Goal: Task Accomplishment & Management: Manage account settings

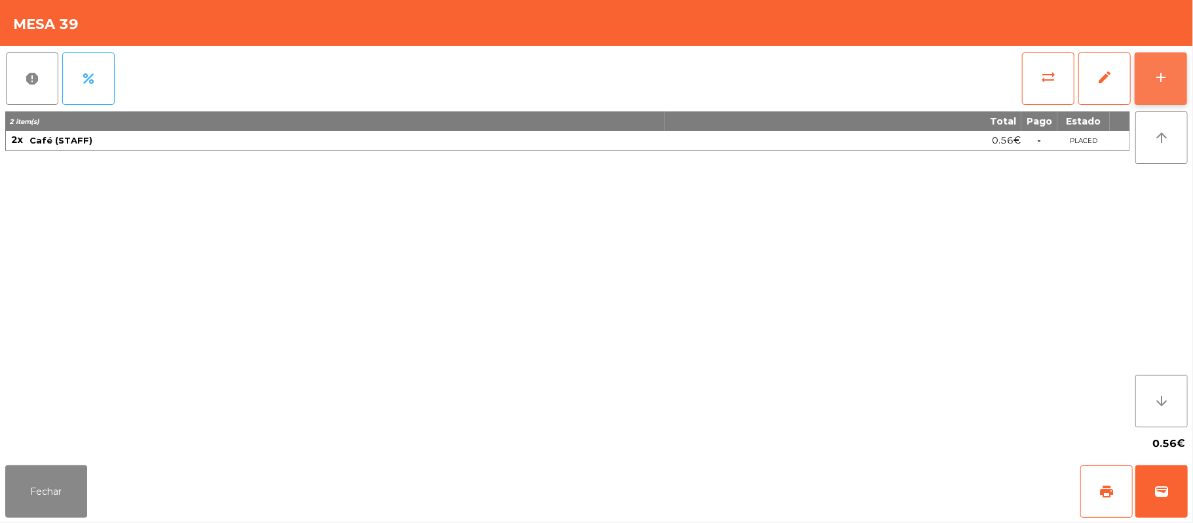
click at [1161, 67] on button "add" at bounding box center [1161, 78] width 52 height 52
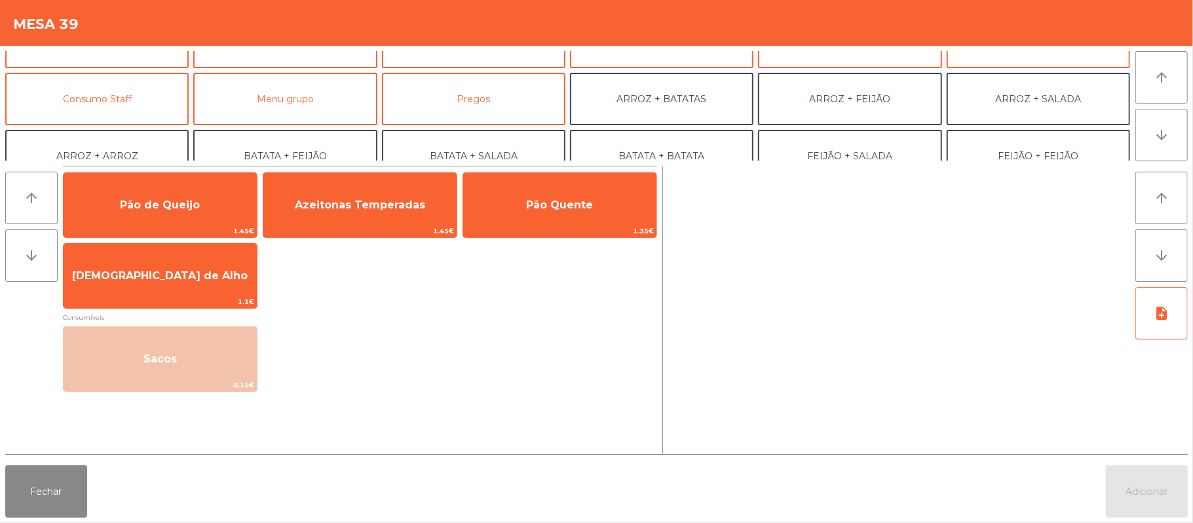
scroll to position [93, 0]
click at [108, 97] on button "Consumo Staff" at bounding box center [96, 98] width 183 height 52
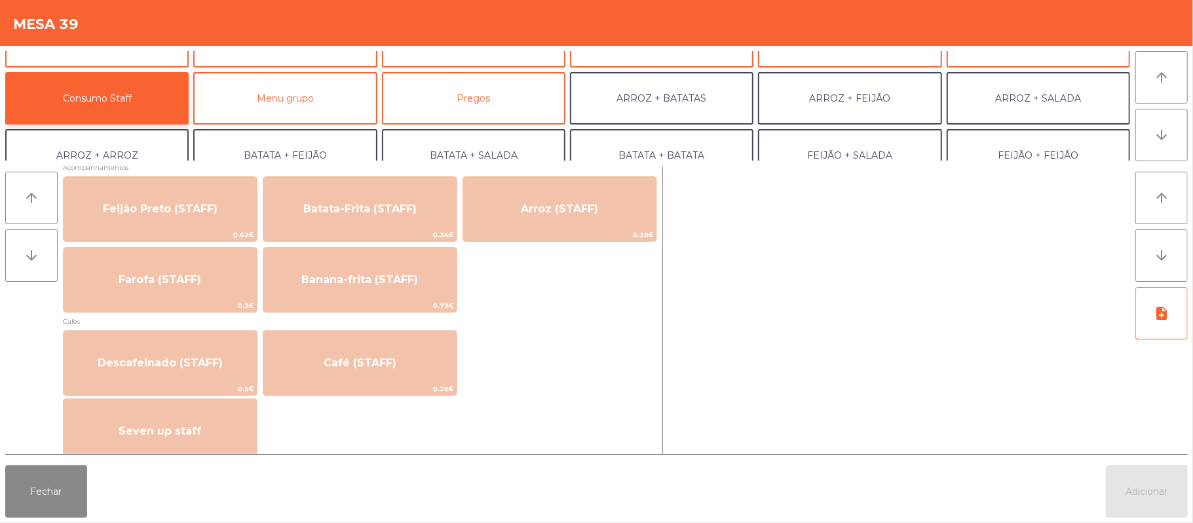
scroll to position [617, 0]
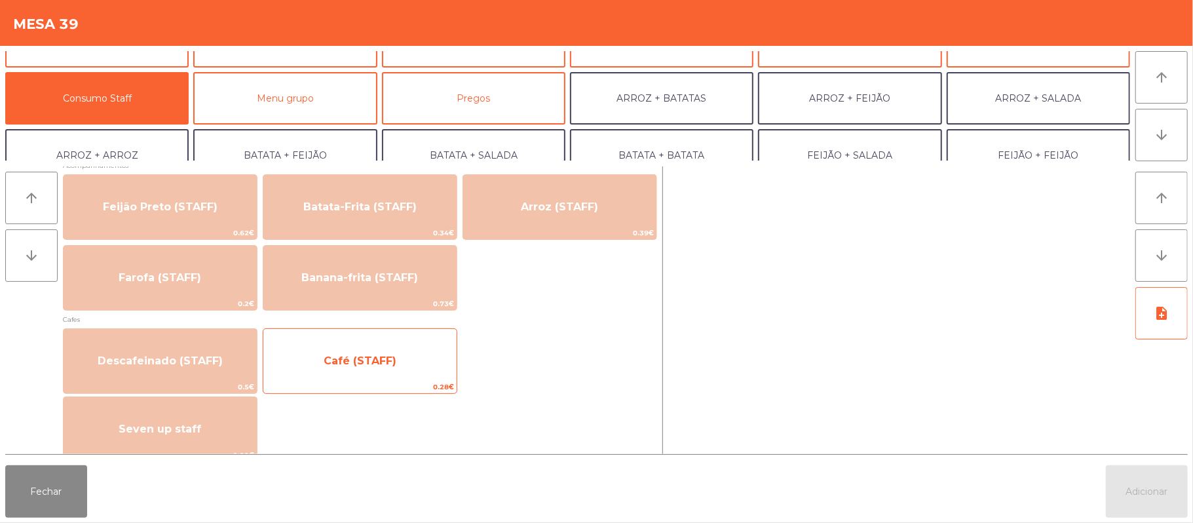
click at [414, 362] on span "Café (STAFF)" at bounding box center [359, 360] width 193 height 35
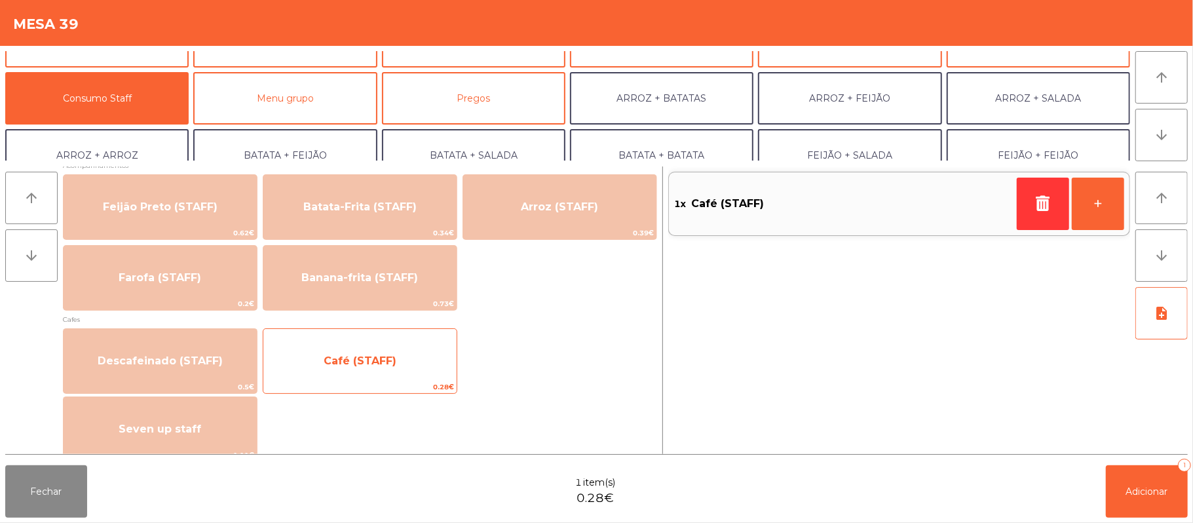
click at [420, 354] on span "Café (STAFF)" at bounding box center [359, 360] width 193 height 35
click at [418, 364] on span "Café (STAFF)" at bounding box center [359, 360] width 193 height 35
click at [427, 367] on span "Café (STAFF)" at bounding box center [359, 360] width 193 height 35
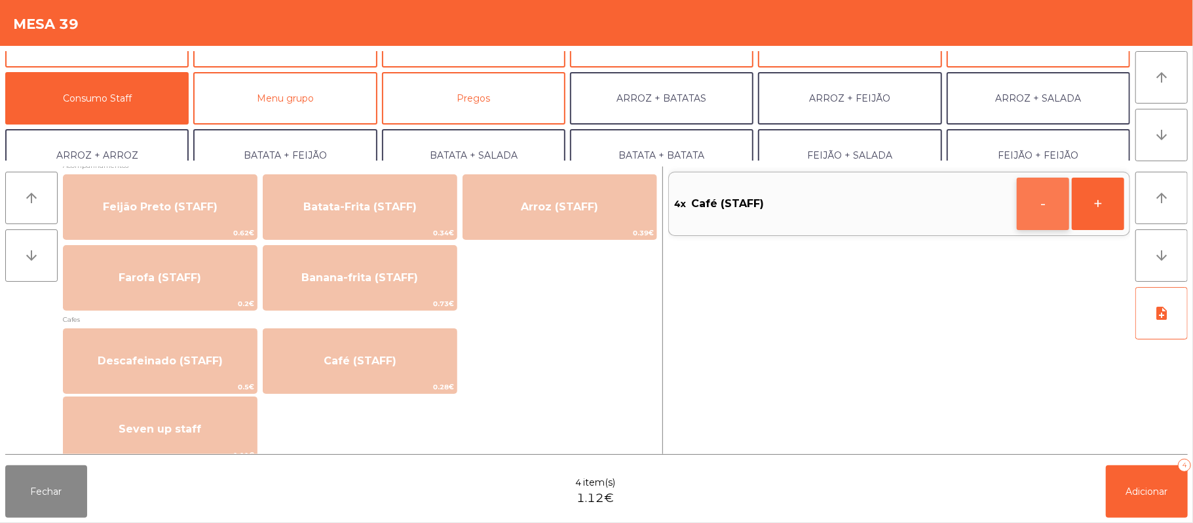
click at [1033, 201] on button "-" at bounding box center [1043, 204] width 52 height 52
click at [1143, 493] on span "Adicionar" at bounding box center [1147, 492] width 42 height 12
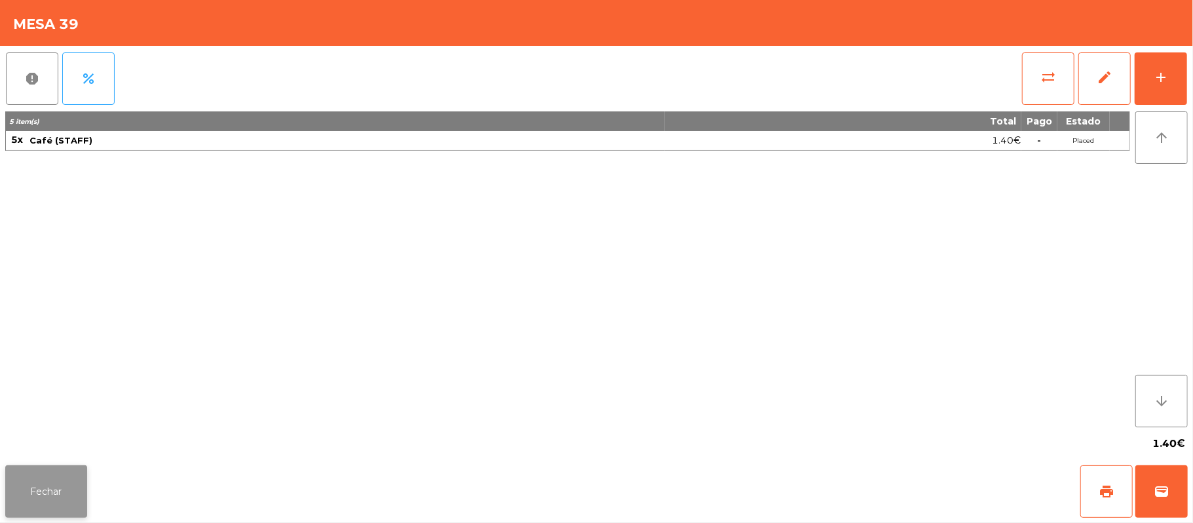
click at [9, 509] on button "Fechar" at bounding box center [46, 491] width 82 height 52
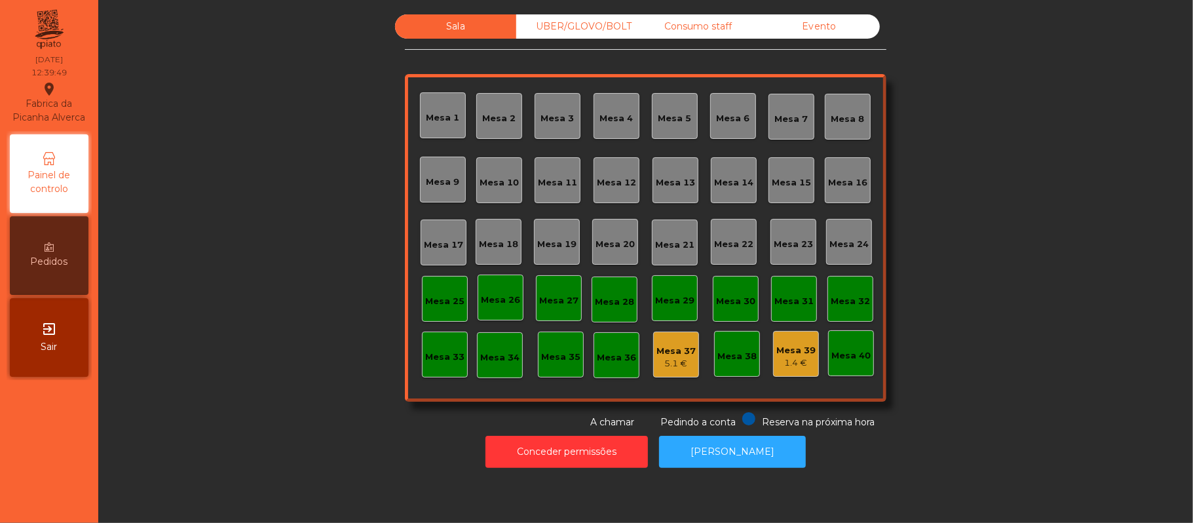
click at [247, 368] on div "Sala UBER/GLOVO/BOLT Consumo staff Evento Mesa 1 Mesa 2 Mesa 3 Mesa 4 Mesa 5 Me…" at bounding box center [646, 221] width 1060 height 415
click at [279, 392] on div "Sala UBER/GLOVO/BOLT Consumo staff Evento Mesa 1 Mesa 2 Mesa 3 Mesa 4 Mesa 5 Me…" at bounding box center [646, 221] width 1060 height 415
click at [263, 412] on div "Sala UBER/GLOVO/BOLT Consumo staff Evento Mesa 1 Mesa 2 Mesa 3 Mesa 4 Mesa 5 Me…" at bounding box center [646, 221] width 1060 height 415
click at [246, 407] on div "Sala UBER/GLOVO/BOLT Consumo staff Evento Mesa 1 Mesa 2 Mesa 3 Mesa 4 Mesa 5 Me…" at bounding box center [646, 221] width 1060 height 415
click at [231, 425] on div "Sala UBER/GLOVO/BOLT Consumo staff Evento Mesa 1 Mesa 2 Mesa 3 Mesa 4 Mesa 5 Me…" at bounding box center [646, 221] width 1060 height 415
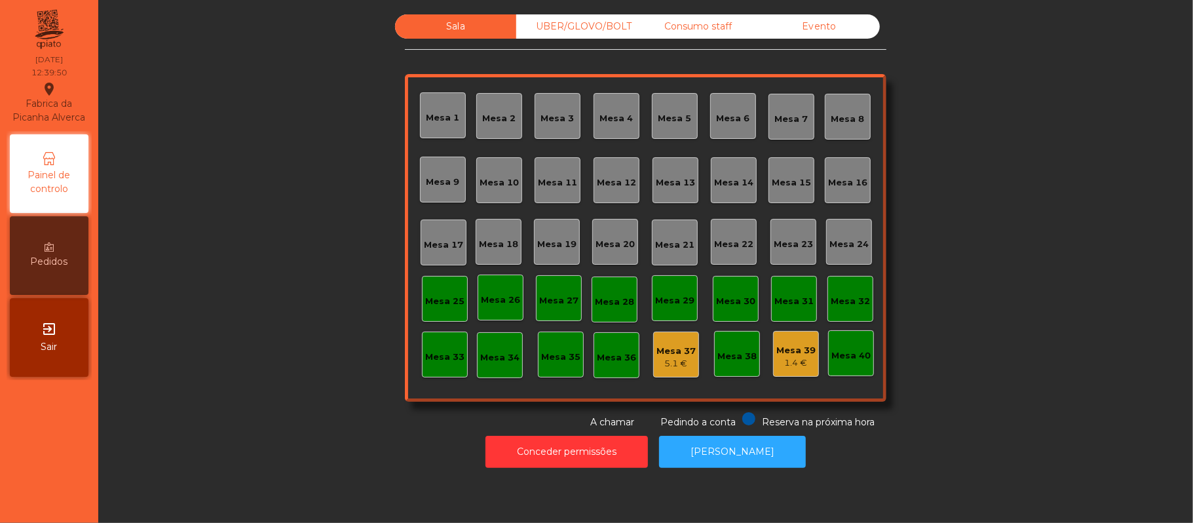
click at [237, 427] on div "Sala UBER/GLOVO/BOLT Consumo staff Evento Mesa 1 Mesa 2 Mesa 3 Mesa 4 Mesa 5 Me…" at bounding box center [646, 221] width 1060 height 415
click at [249, 427] on div "Sala UBER/GLOVO/BOLT Consumo staff Evento Mesa 1 Mesa 2 Mesa 3 Mesa 4 Mesa 5 Me…" at bounding box center [646, 221] width 1060 height 415
click at [271, 425] on div "Sala UBER/GLOVO/BOLT Consumo staff Evento Mesa 1 Mesa 2 Mesa 3 Mesa 4 Mesa 5 Me…" at bounding box center [646, 221] width 1060 height 415
click at [544, 224] on div "Mesa 19" at bounding box center [557, 242] width 46 height 46
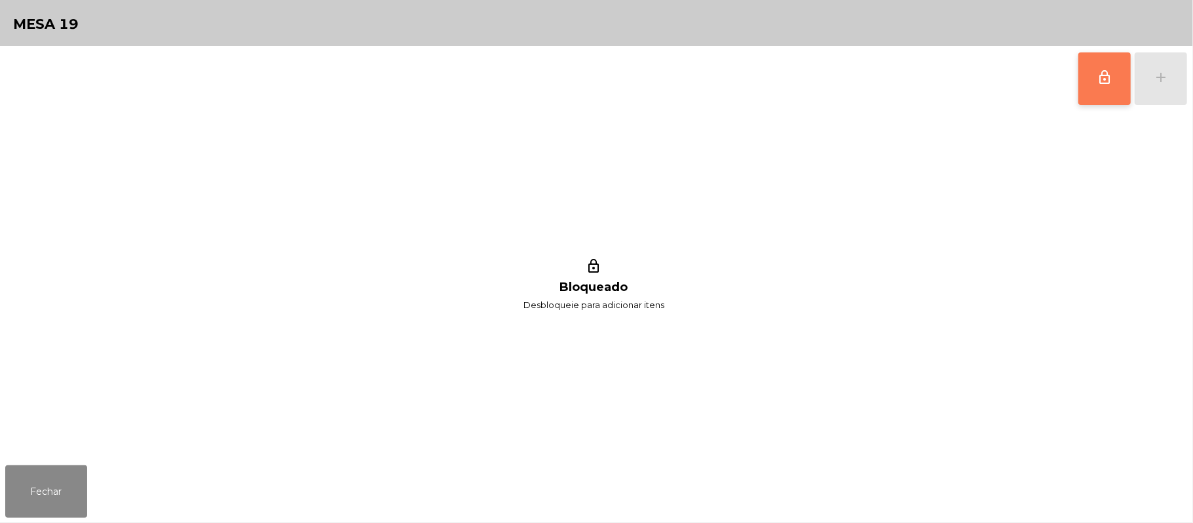
click at [1094, 85] on button "lock_outline" at bounding box center [1105, 78] width 52 height 52
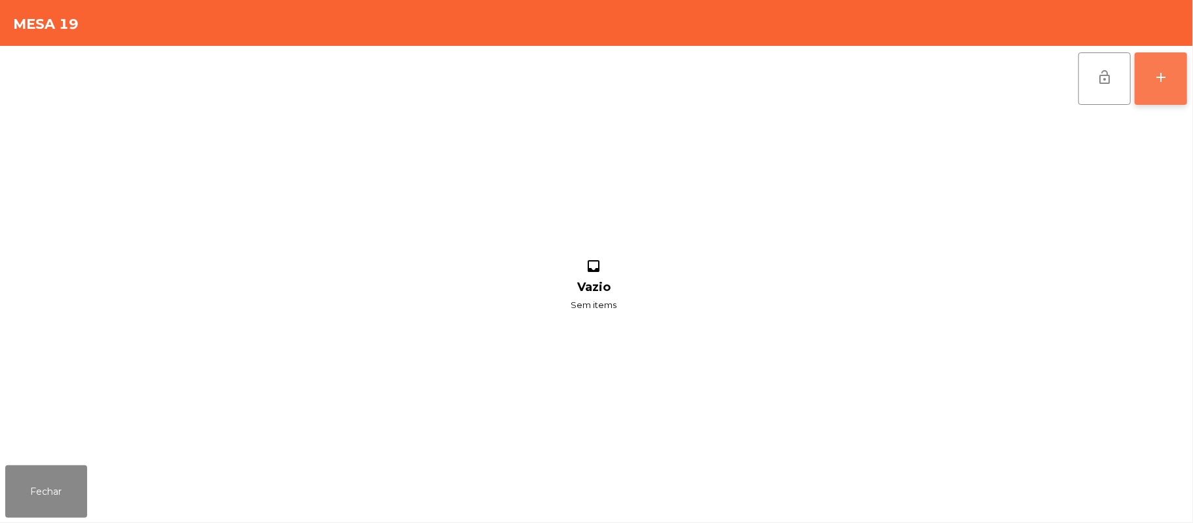
click at [1157, 79] on div "add" at bounding box center [1161, 77] width 16 height 16
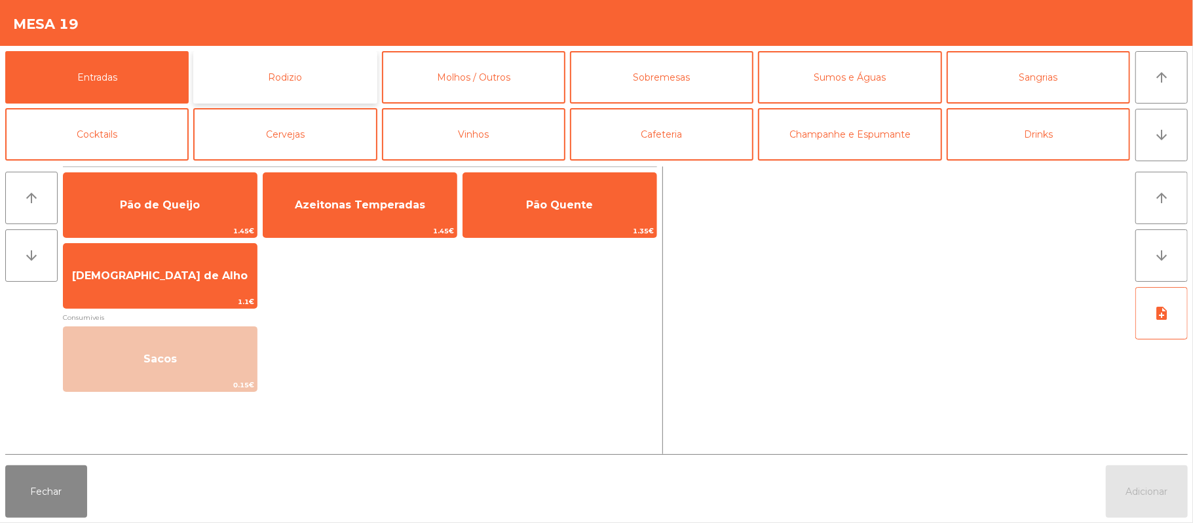
click at [318, 79] on button "Rodizio" at bounding box center [284, 77] width 183 height 52
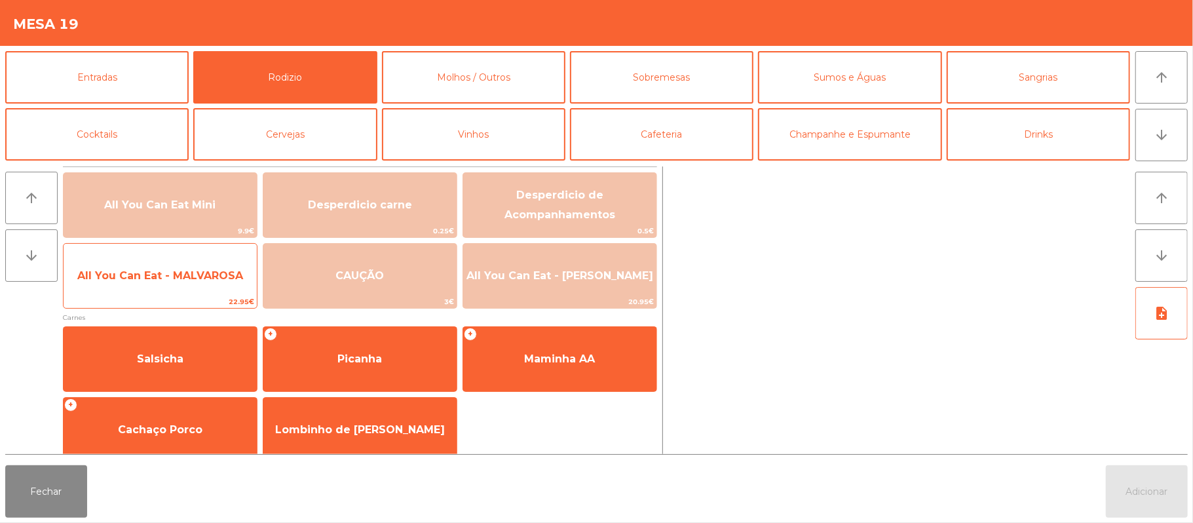
click at [151, 287] on span "All You Can Eat - MALVAROSA" at bounding box center [160, 275] width 193 height 35
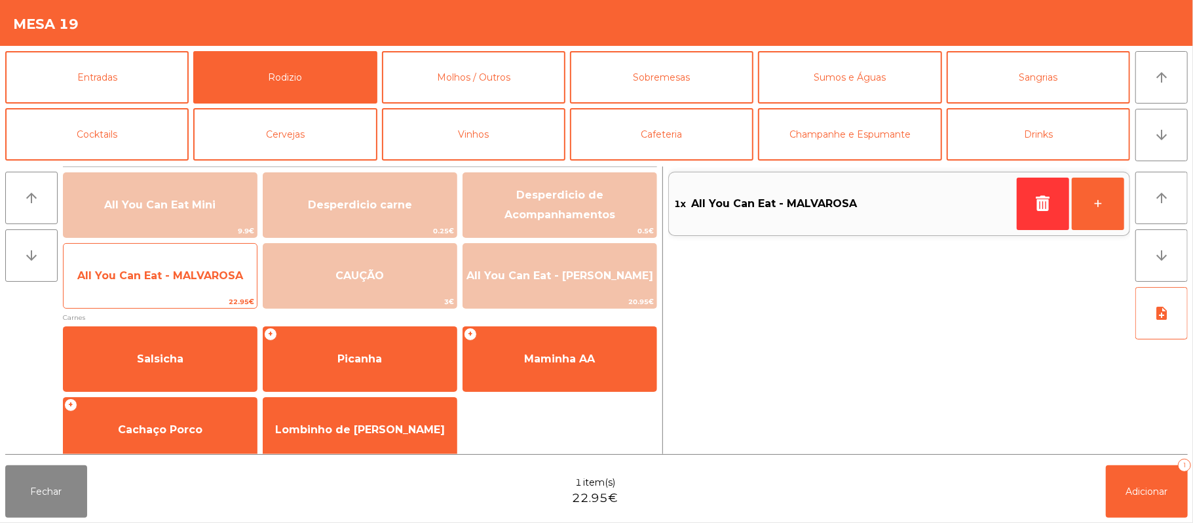
click at [152, 294] on div "All You Can Eat - MALVAROSA 22.95€" at bounding box center [160, 276] width 195 height 66
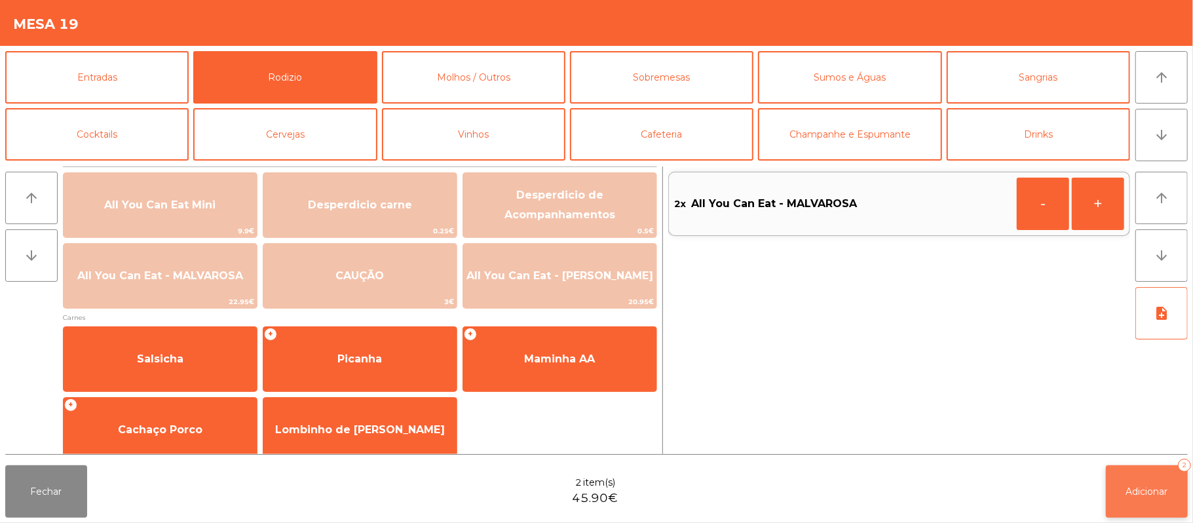
click at [1123, 489] on button "Adicionar 2" at bounding box center [1147, 491] width 82 height 52
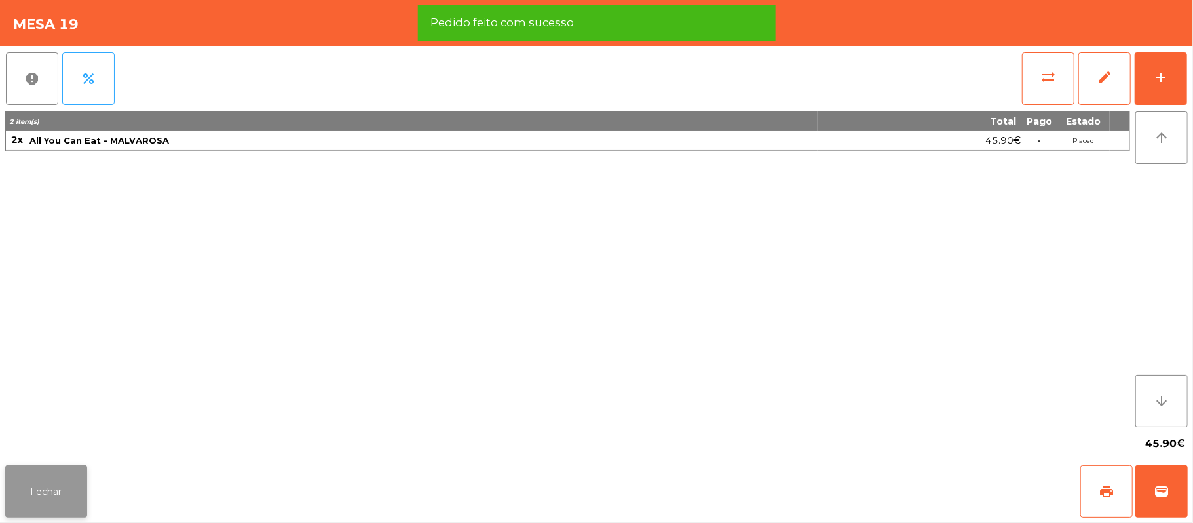
click at [53, 496] on button "Fechar" at bounding box center [46, 491] width 82 height 52
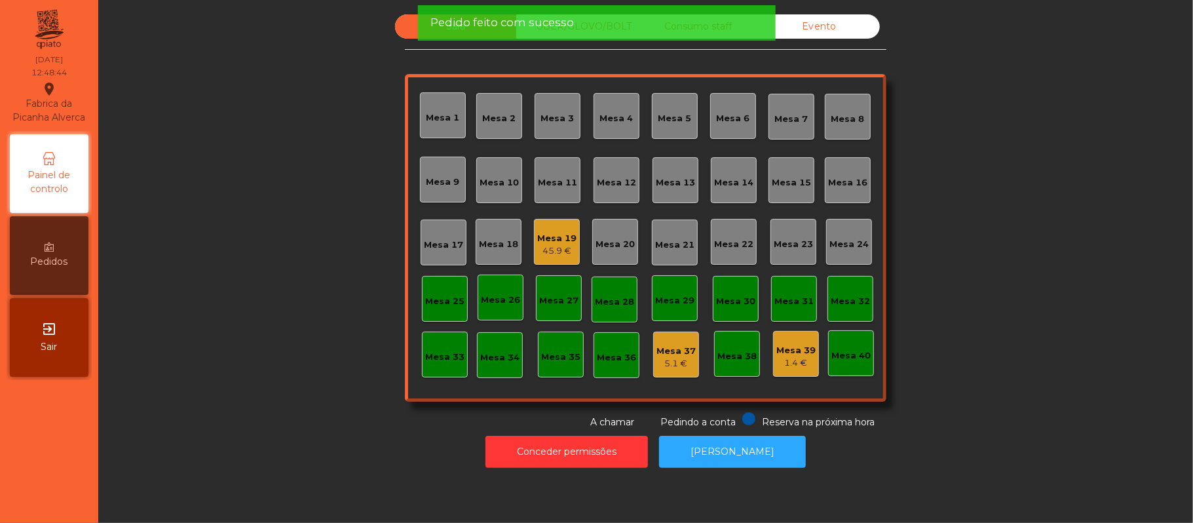
click at [275, 223] on div "Sala UBER/GLOVO/BOLT Consumo staff Evento Mesa 1 Mesa 2 Mesa 3 Mesa 4 Mesa 5 Me…" at bounding box center [646, 221] width 1060 height 415
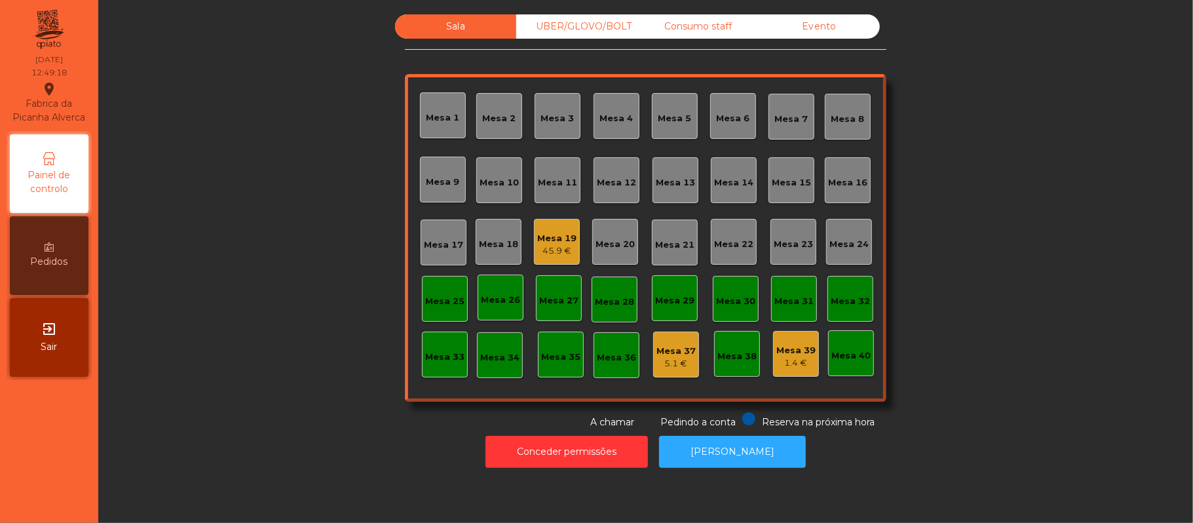
click at [567, 192] on div "Mesa 11" at bounding box center [558, 180] width 46 height 46
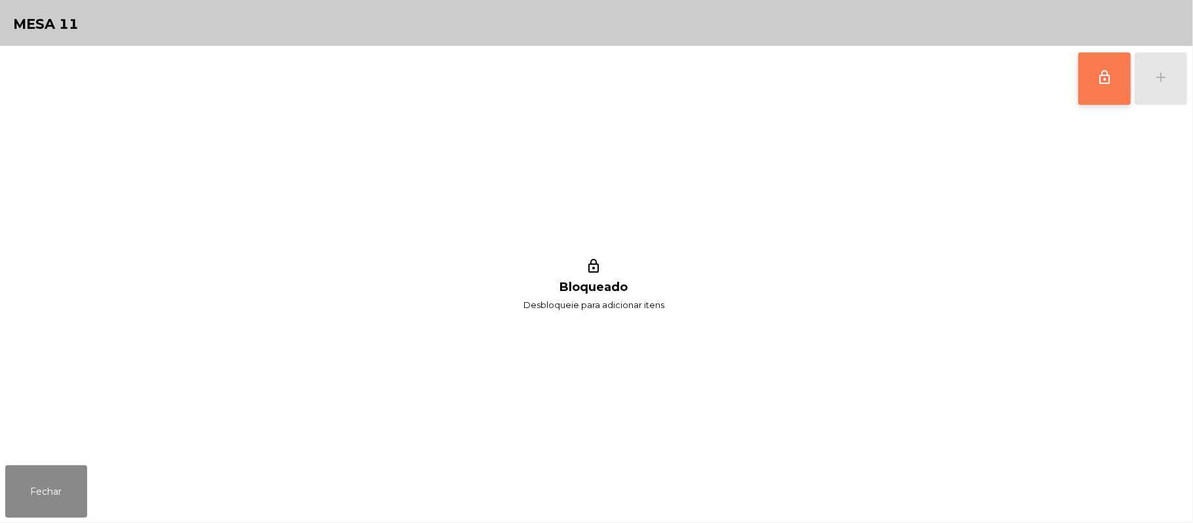
click at [1099, 69] on span "lock_outline" at bounding box center [1105, 77] width 16 height 16
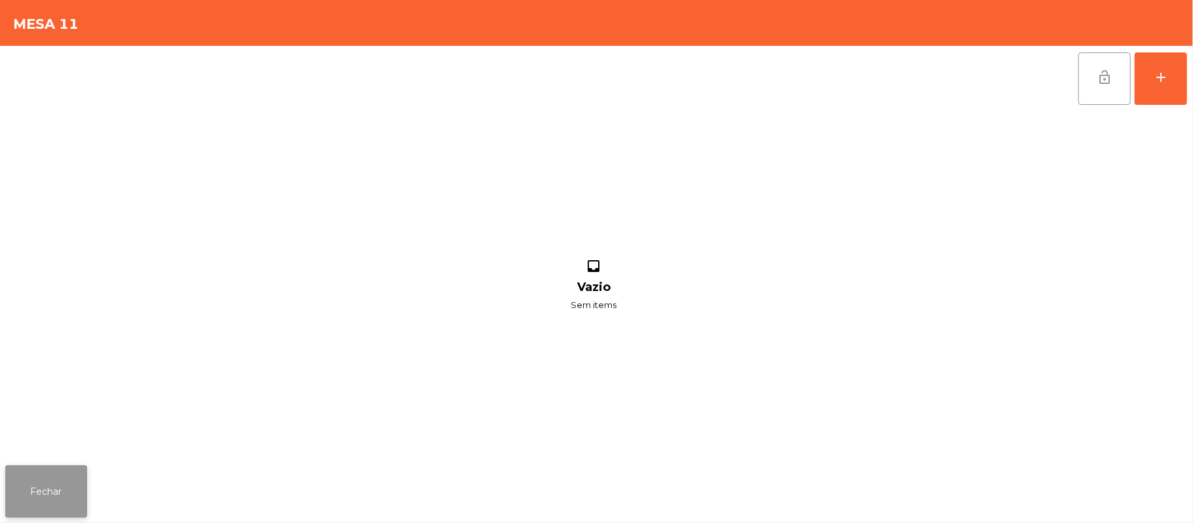
click at [56, 507] on button "Fechar" at bounding box center [46, 491] width 82 height 52
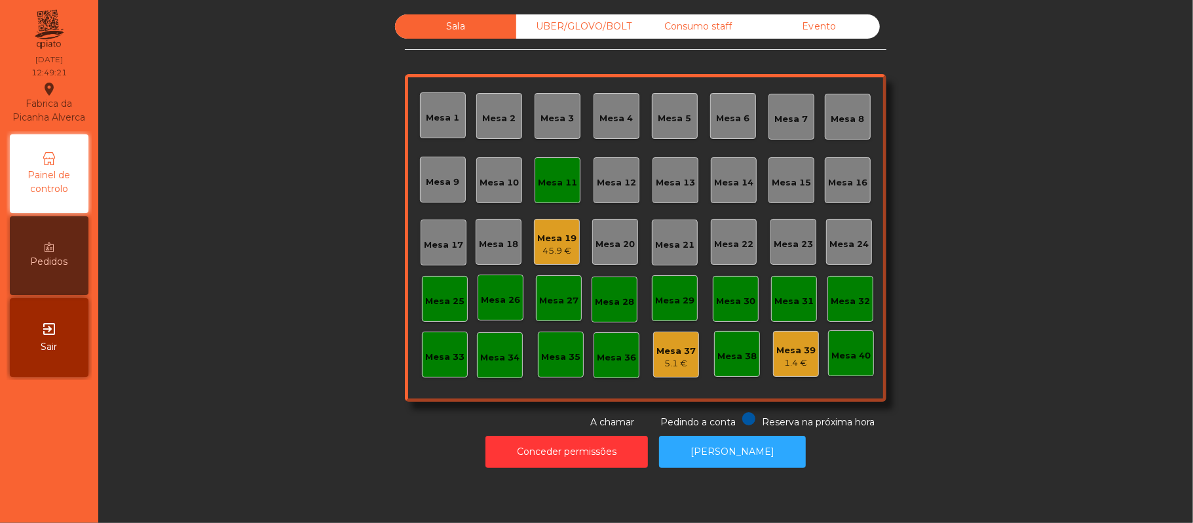
click at [560, 250] on div "45.9 €" at bounding box center [556, 250] width 39 height 13
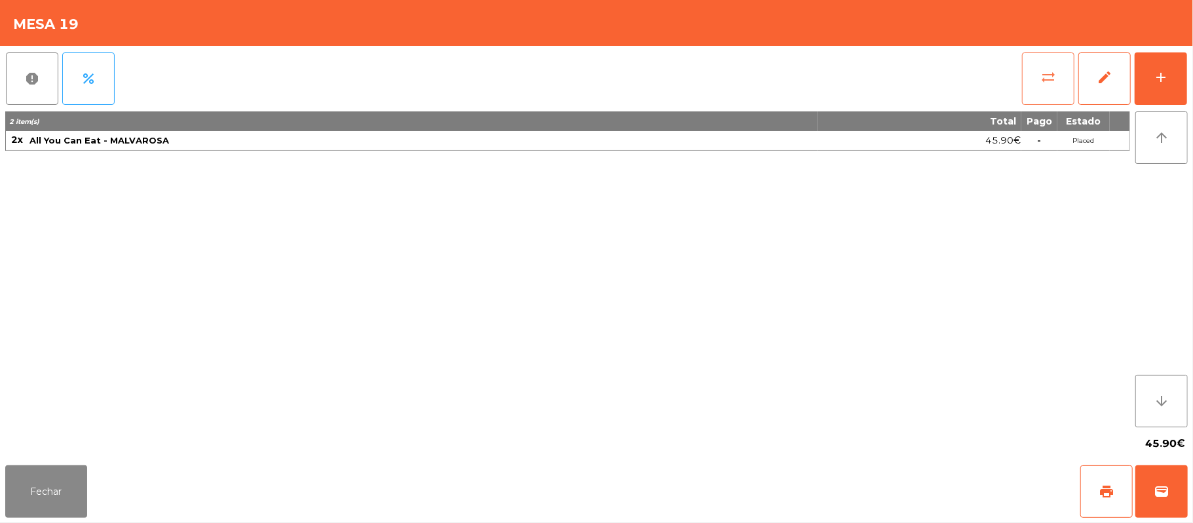
click at [1026, 77] on button "sync_alt" at bounding box center [1048, 78] width 52 height 52
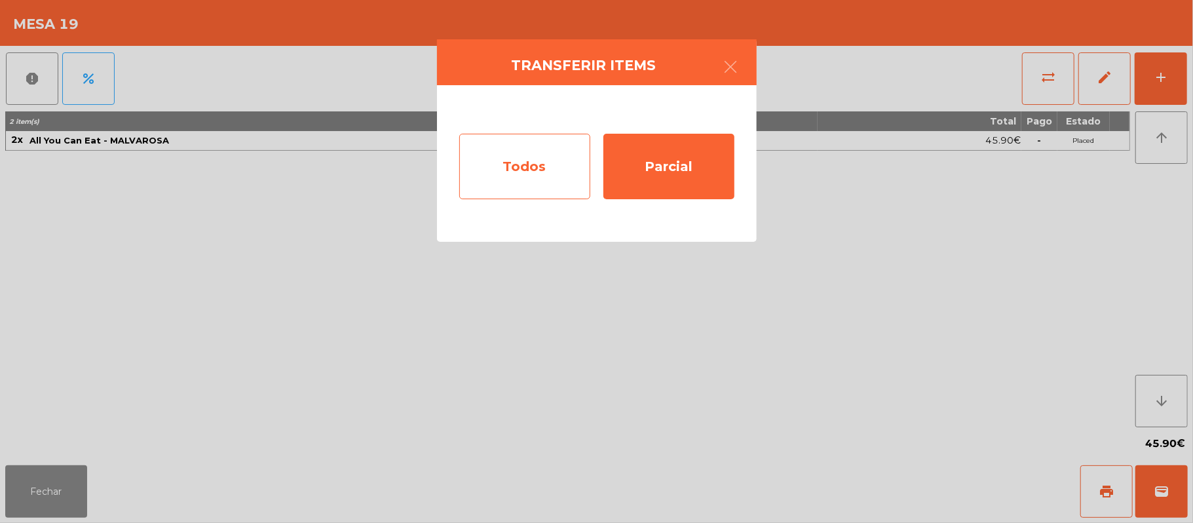
click at [536, 180] on div "Todos" at bounding box center [524, 167] width 131 height 66
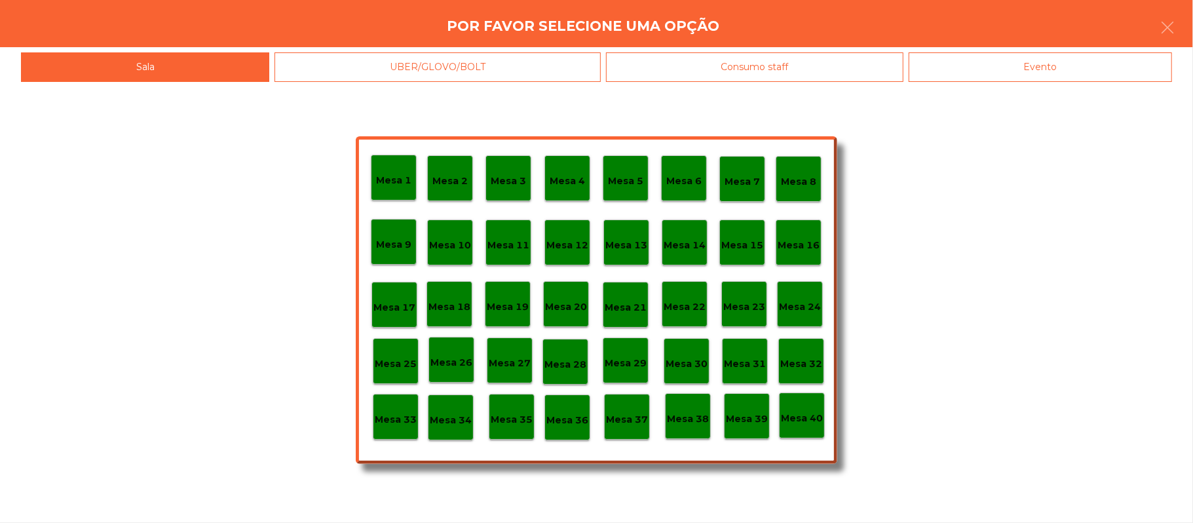
click at [529, 248] on div "Mesa 11" at bounding box center [509, 243] width 46 height 46
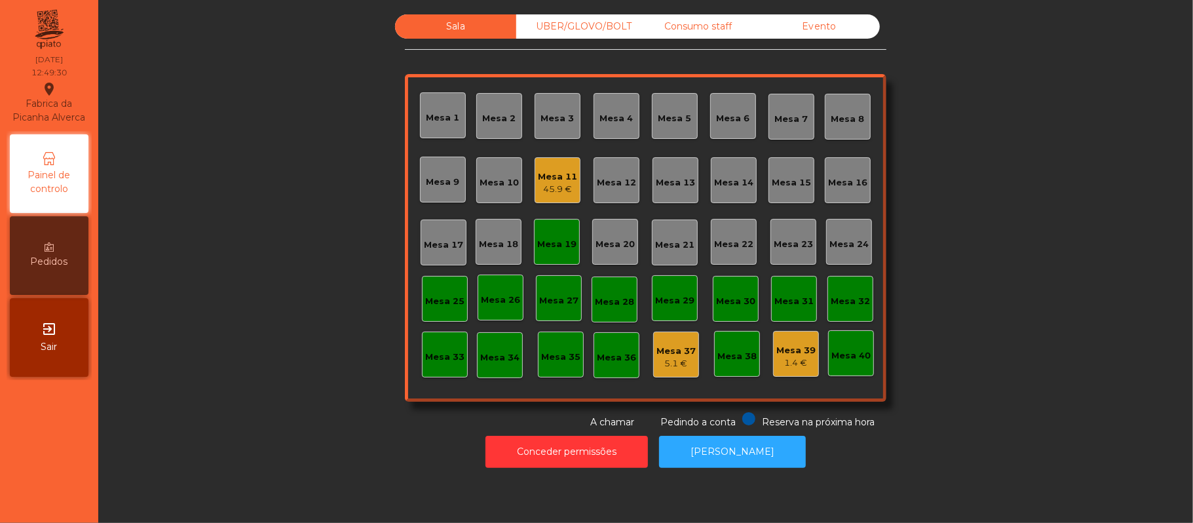
click at [490, 177] on div "Mesa 10" at bounding box center [499, 182] width 39 height 13
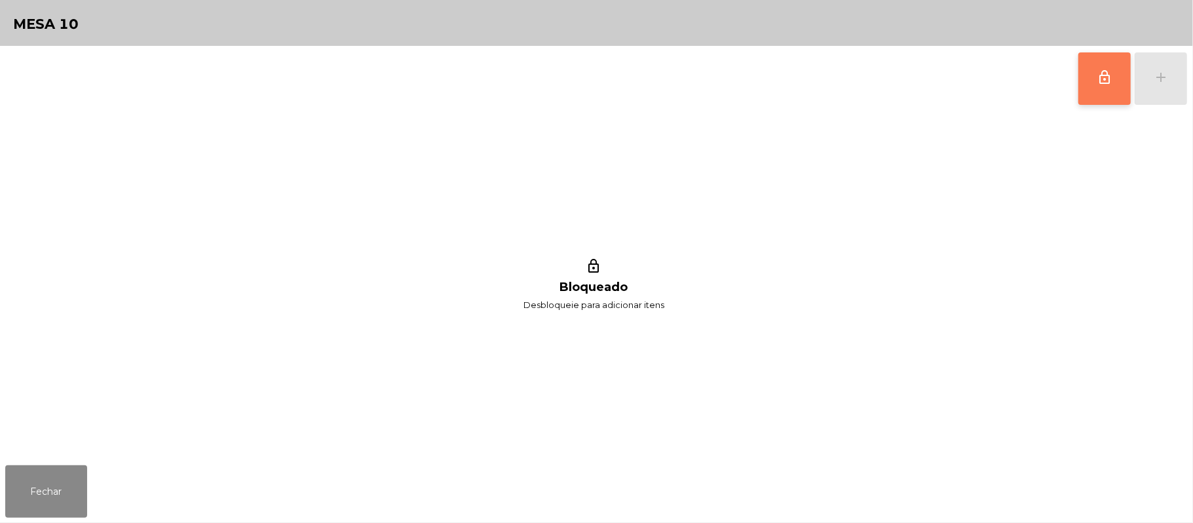
click at [1109, 81] on span "lock_outline" at bounding box center [1105, 77] width 16 height 16
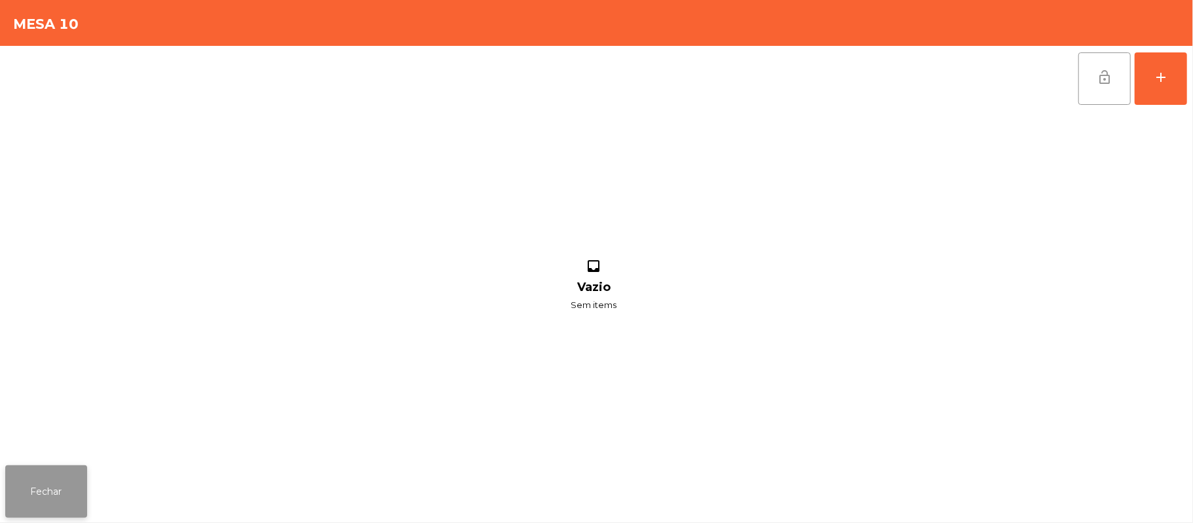
click at [50, 480] on button "Fechar" at bounding box center [46, 491] width 82 height 52
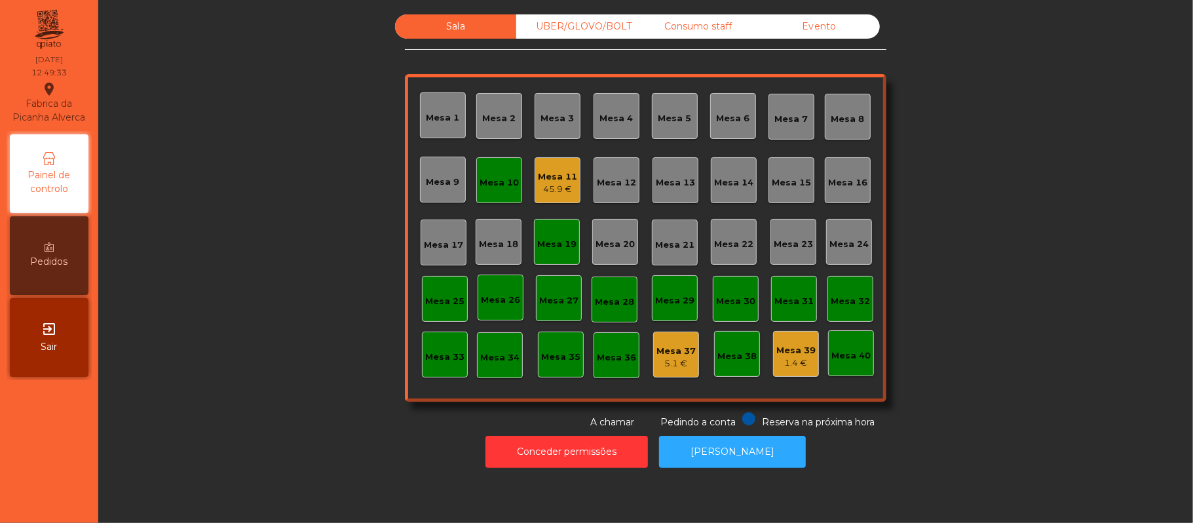
click at [559, 197] on div "Mesa 11 45.9 €" at bounding box center [558, 180] width 46 height 46
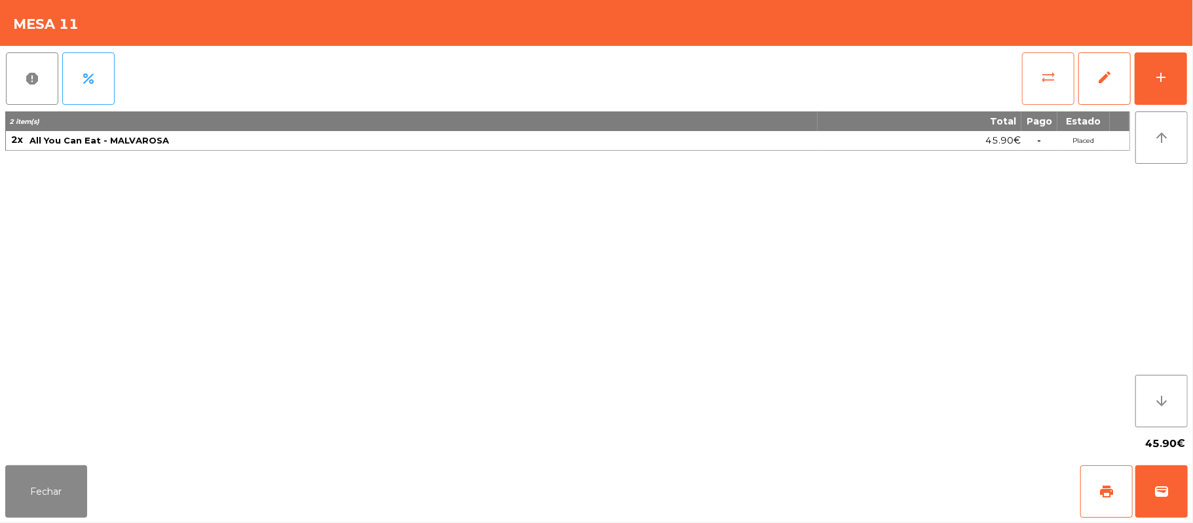
click at [1024, 82] on button "sync_alt" at bounding box center [1048, 78] width 52 height 52
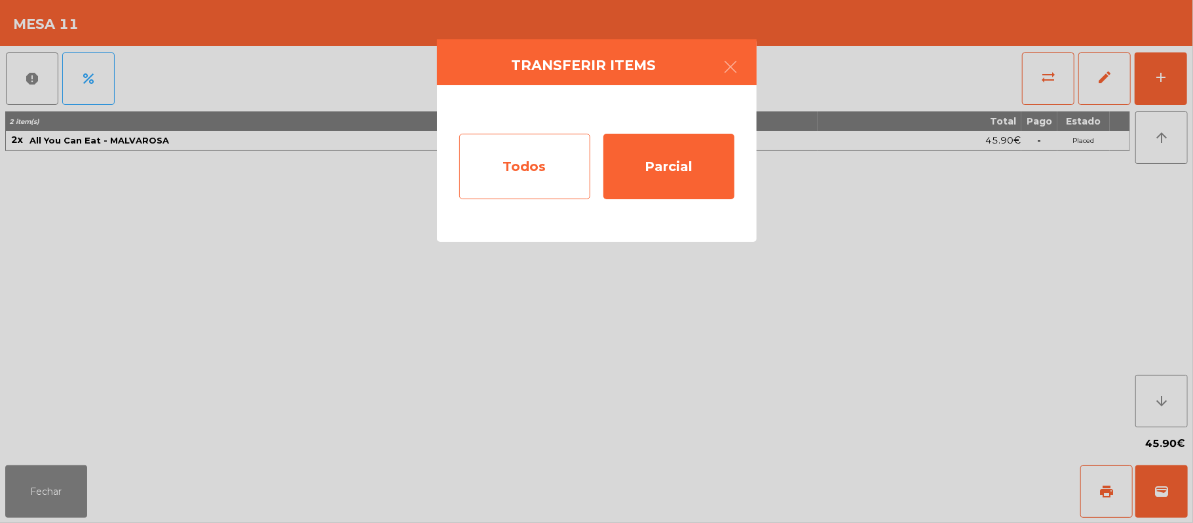
click at [520, 179] on div "Todos" at bounding box center [524, 167] width 131 height 66
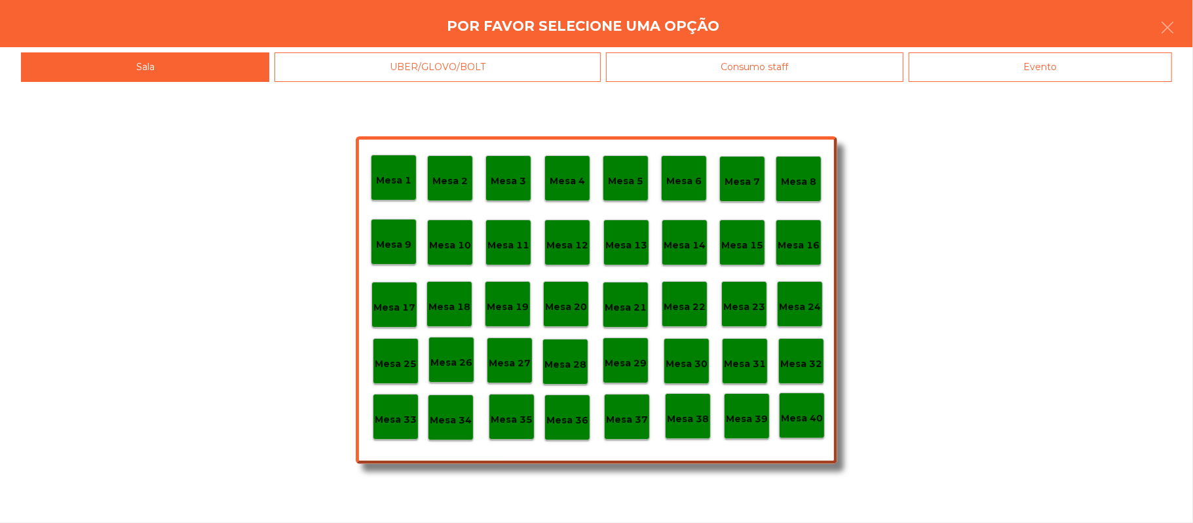
click at [451, 245] on p "Mesa 10" at bounding box center [450, 245] width 42 height 15
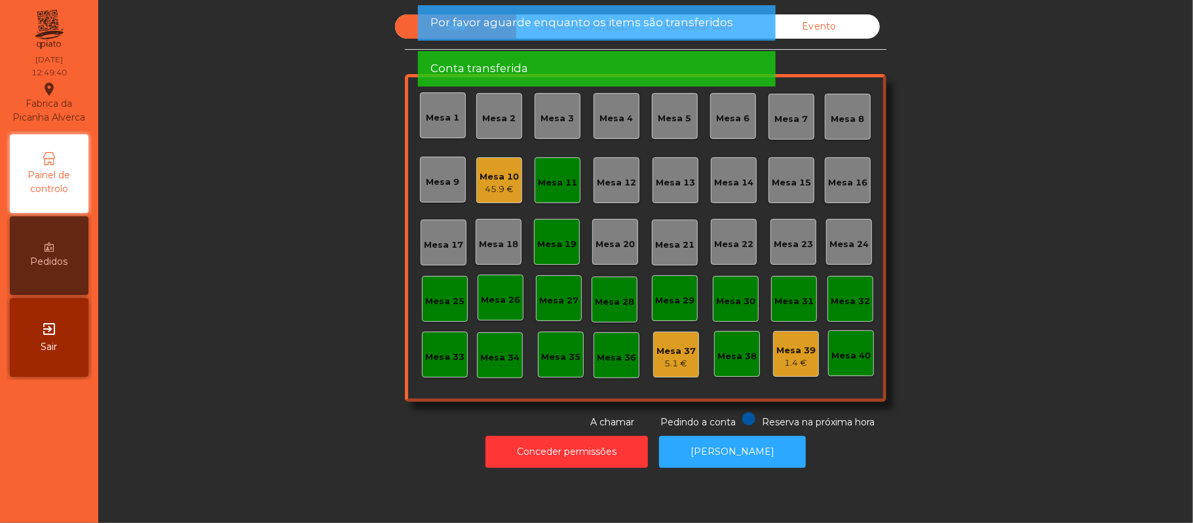
click at [535, 186] on div "Mesa 11" at bounding box center [558, 180] width 46 height 46
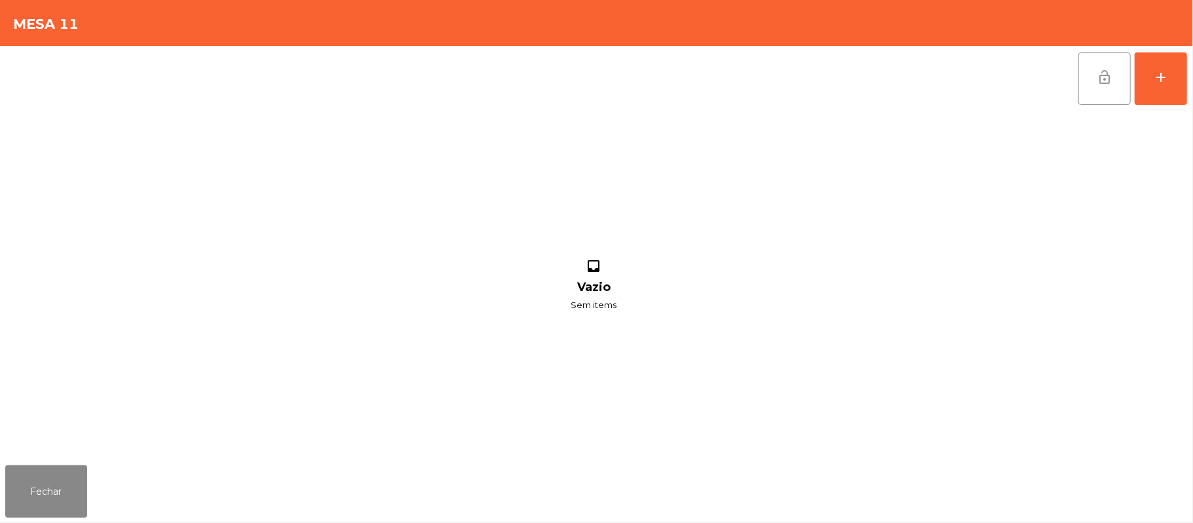
click at [1098, 81] on span "lock_open" at bounding box center [1105, 77] width 16 height 16
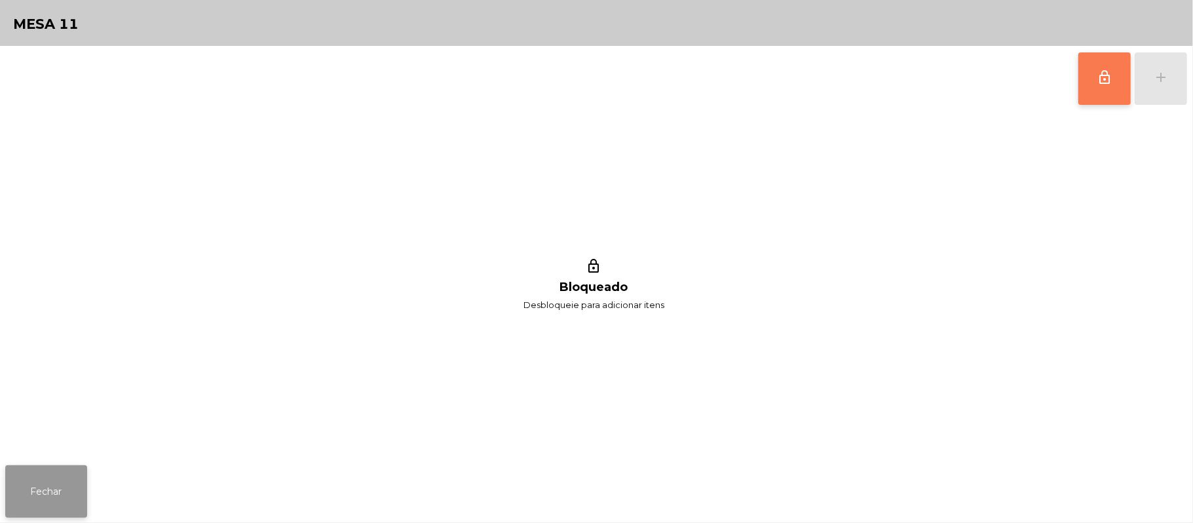
click at [80, 506] on button "Fechar" at bounding box center [46, 491] width 82 height 52
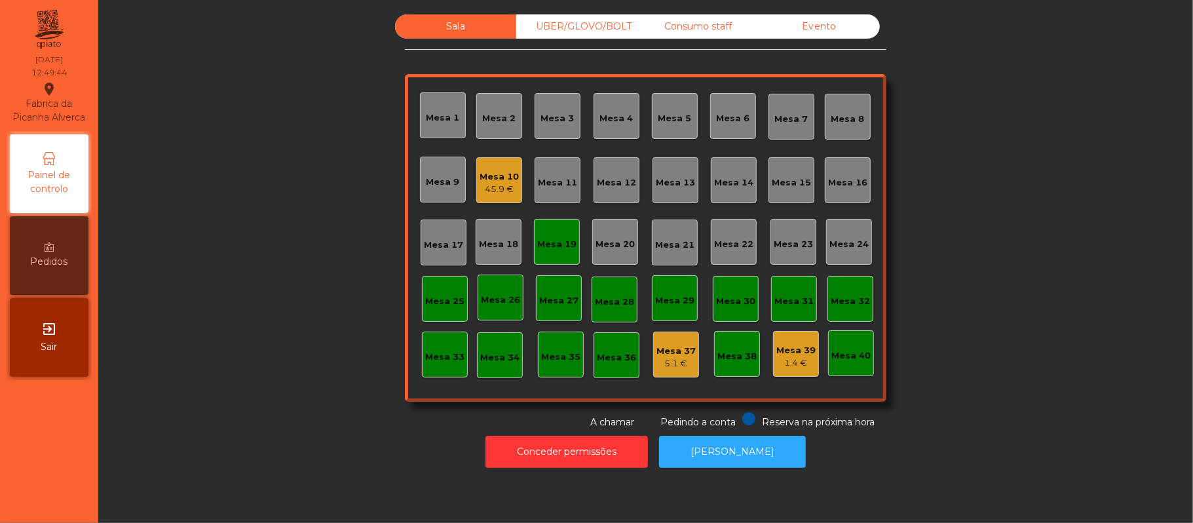
click at [540, 239] on div "Mesa 19" at bounding box center [556, 244] width 39 height 13
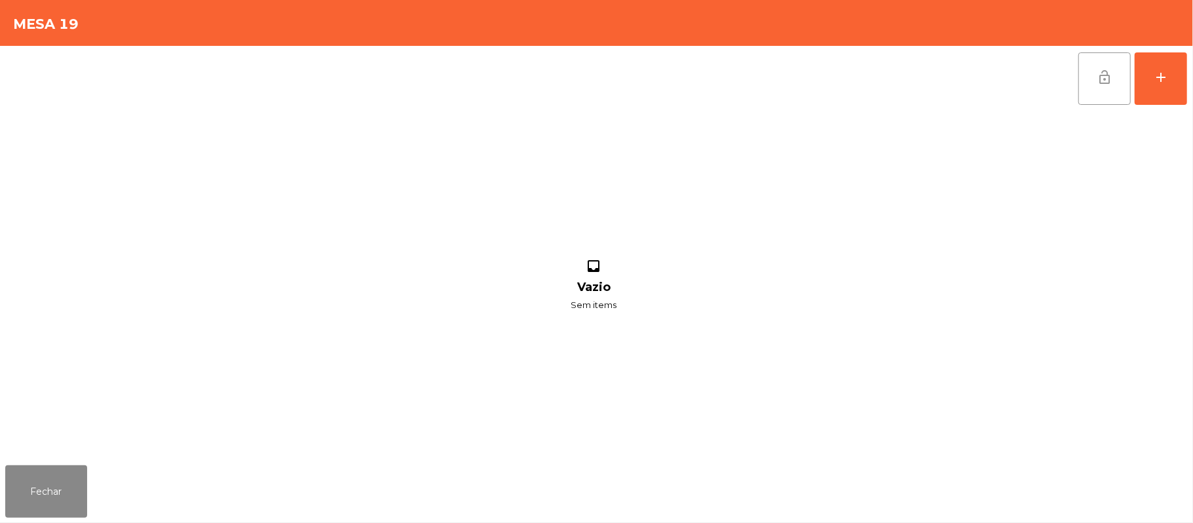
click at [1086, 88] on button "lock_open" at bounding box center [1105, 78] width 52 height 52
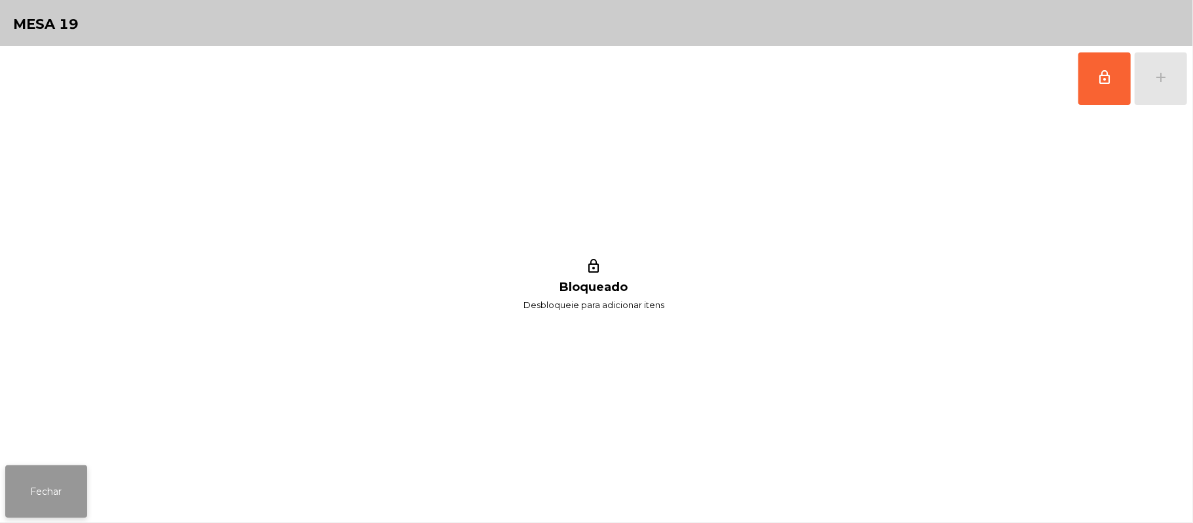
click at [58, 496] on button "Fechar" at bounding box center [46, 491] width 82 height 52
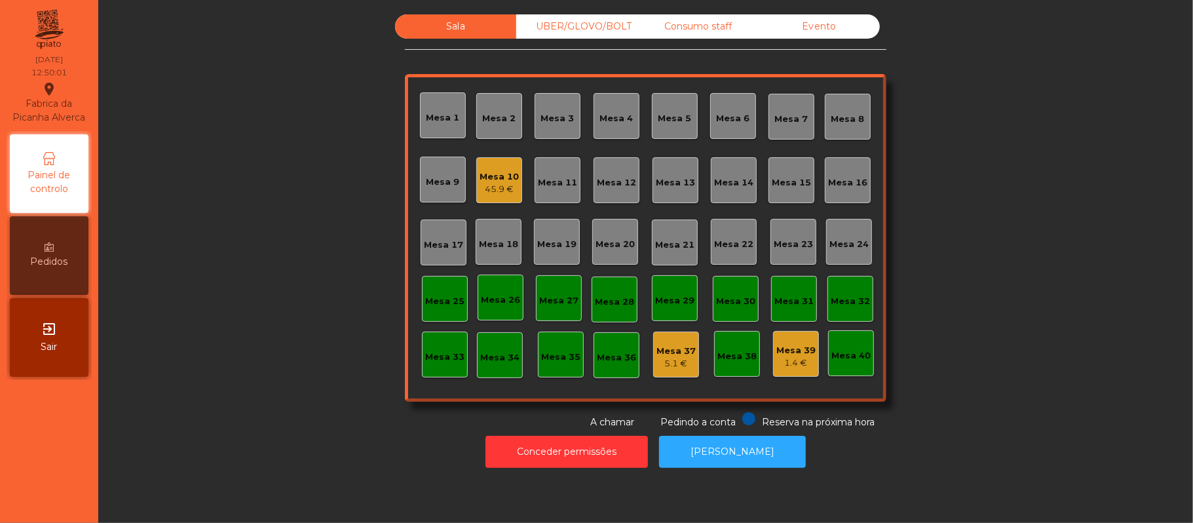
click at [1000, 182] on div "Sala UBER/GLOVO/BOLT Consumo staff Evento Mesa 1 Mesa 2 Mesa 3 Mesa 4 Mesa 5 Me…" at bounding box center [646, 221] width 1060 height 415
click at [570, 455] on button "Conceder permissões" at bounding box center [567, 452] width 163 height 32
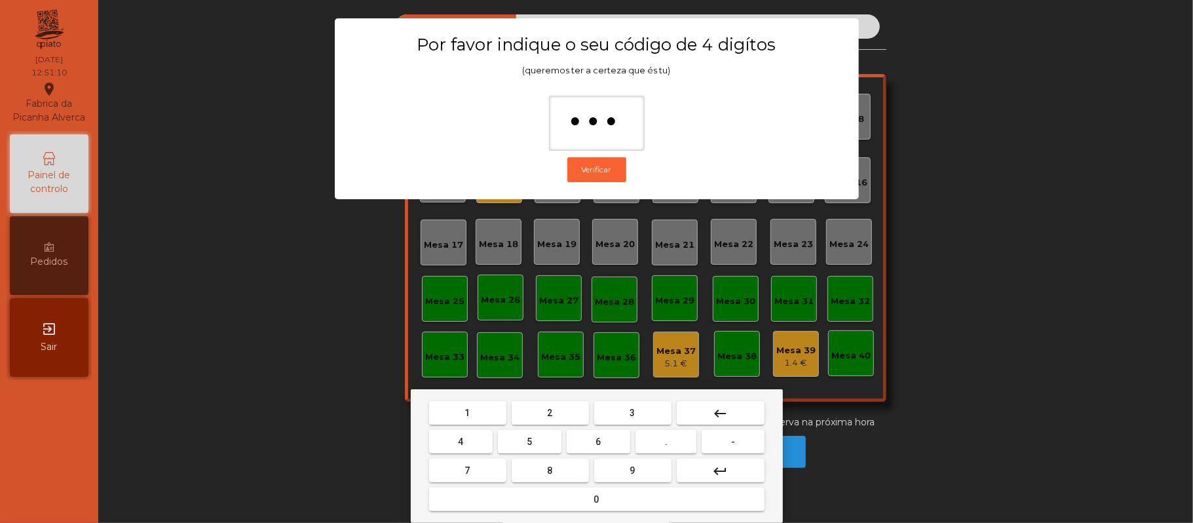
type input "****"
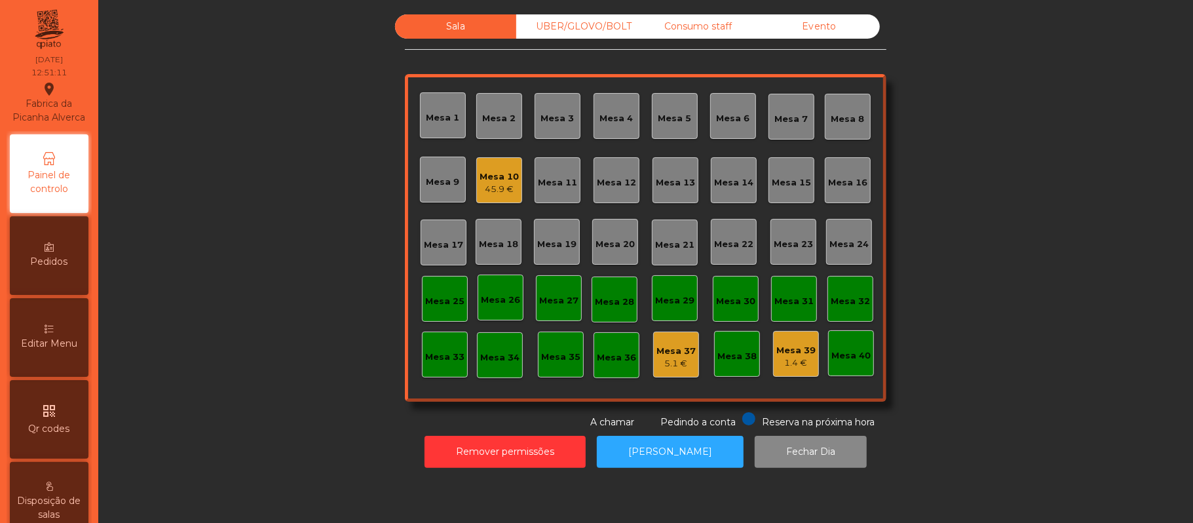
click at [52, 351] on span "Editar Menu" at bounding box center [49, 344] width 56 height 14
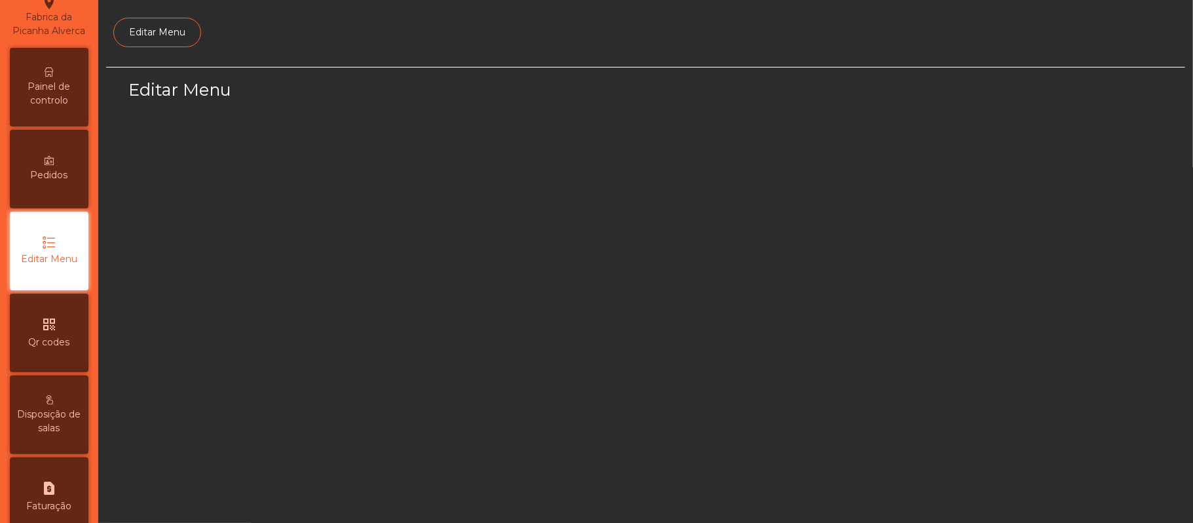
select select "*"
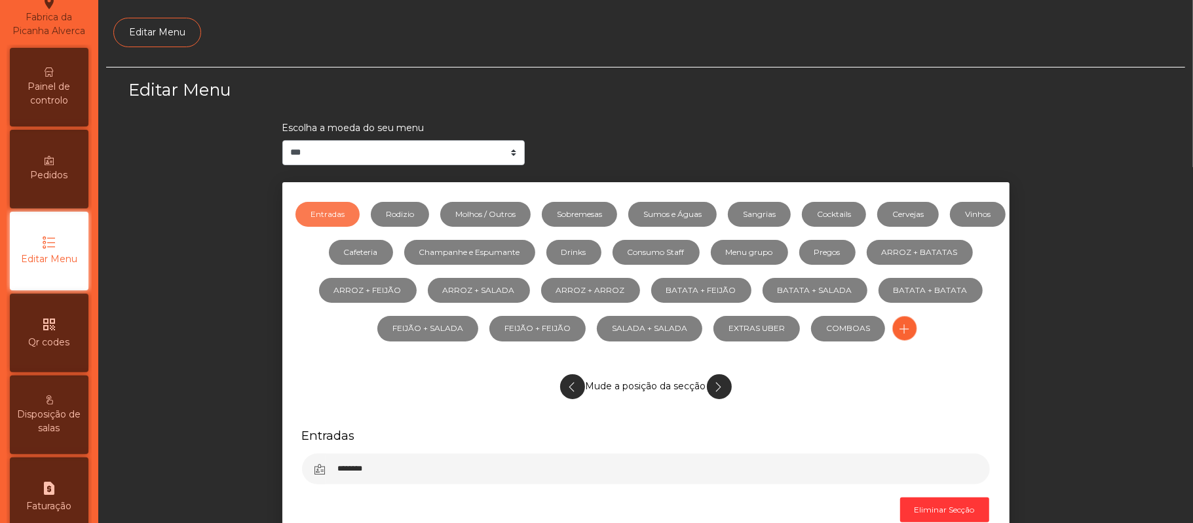
scroll to position [90, 0]
click at [712, 227] on link "Sumos e Águas" at bounding box center [672, 214] width 88 height 25
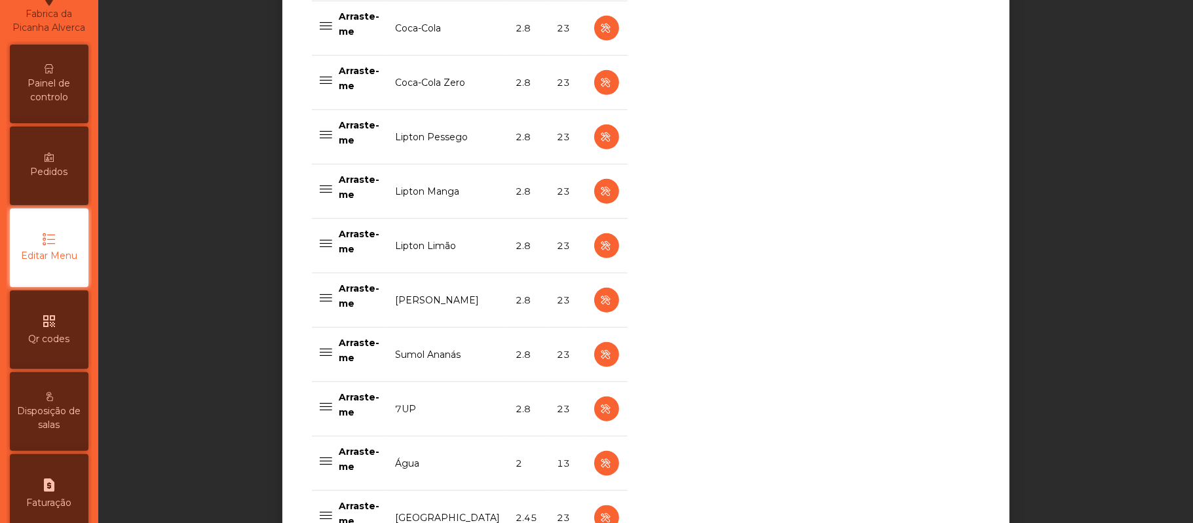
scroll to position [699, 0]
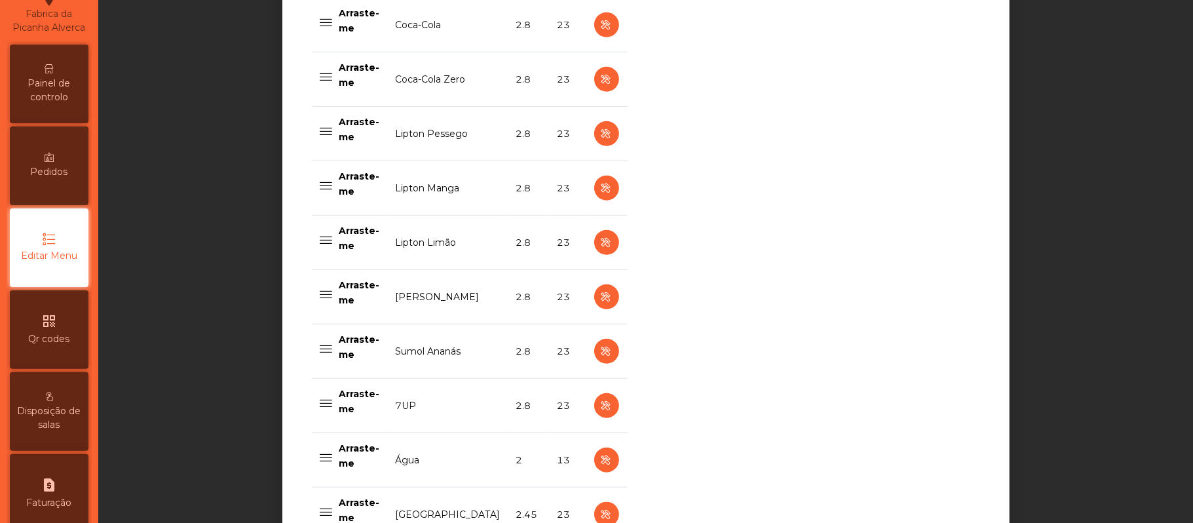
click at [1113, 142] on div "**********" at bounding box center [645, 245] width 1079 height 1754
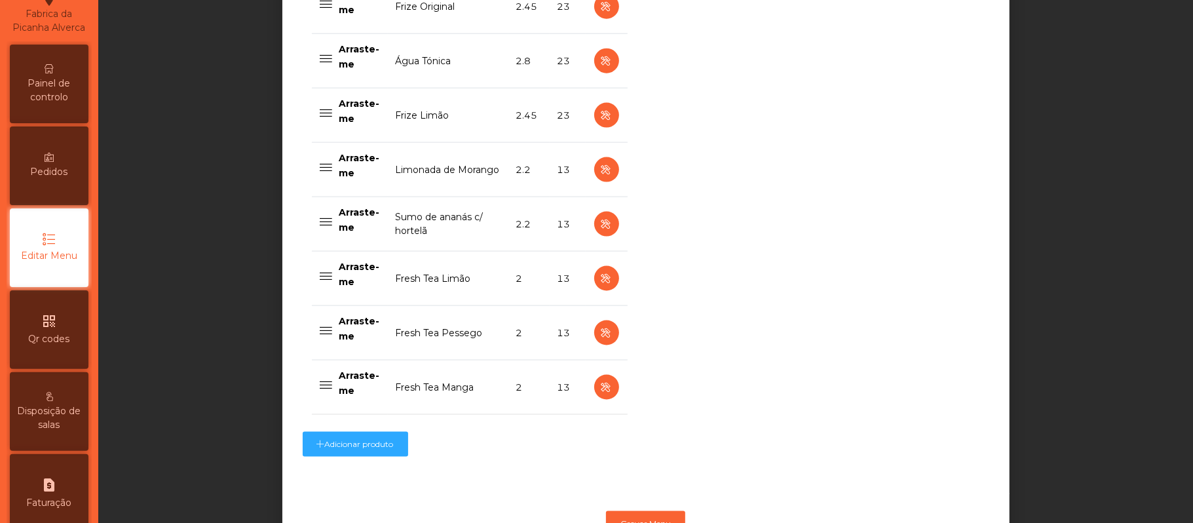
scroll to position [1259, 0]
click at [601, 226] on icon "button" at bounding box center [606, 226] width 15 height 16
select select "***"
select select "**"
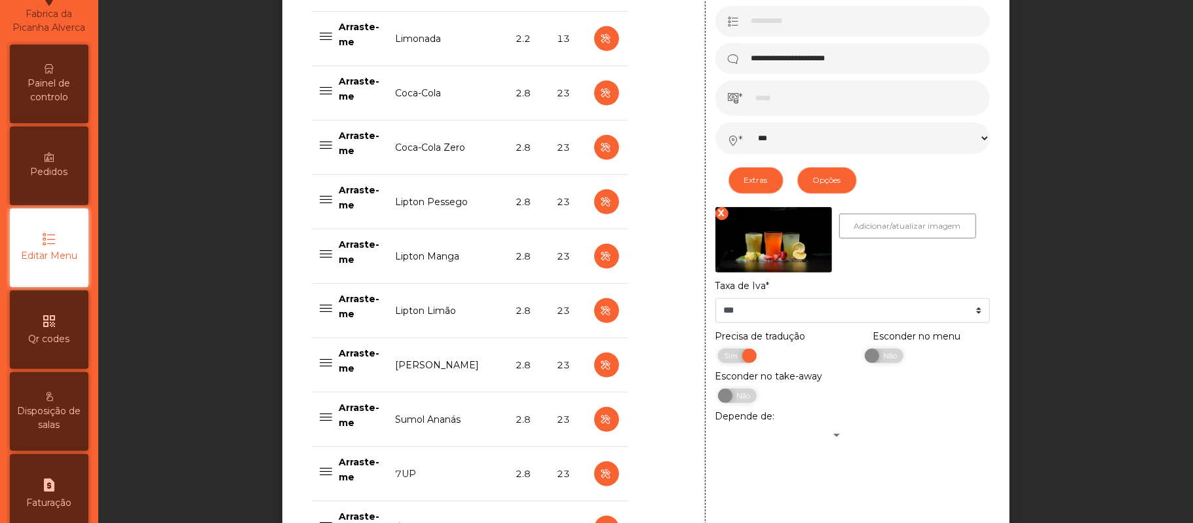
scroll to position [632, 0]
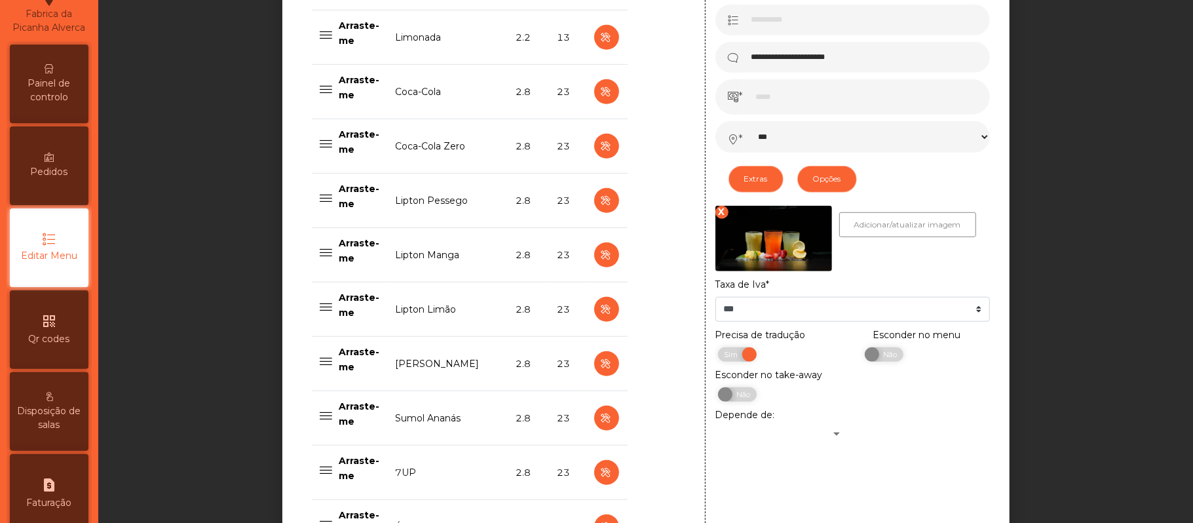
click at [1097, 176] on div "**********" at bounding box center [645, 312] width 1079 height 1754
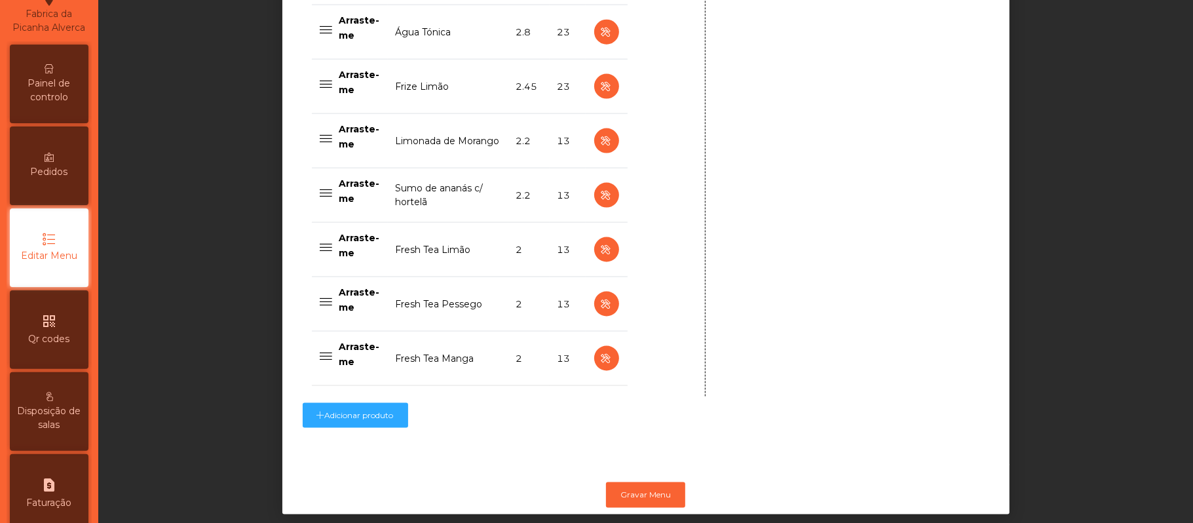
scroll to position [1325, 0]
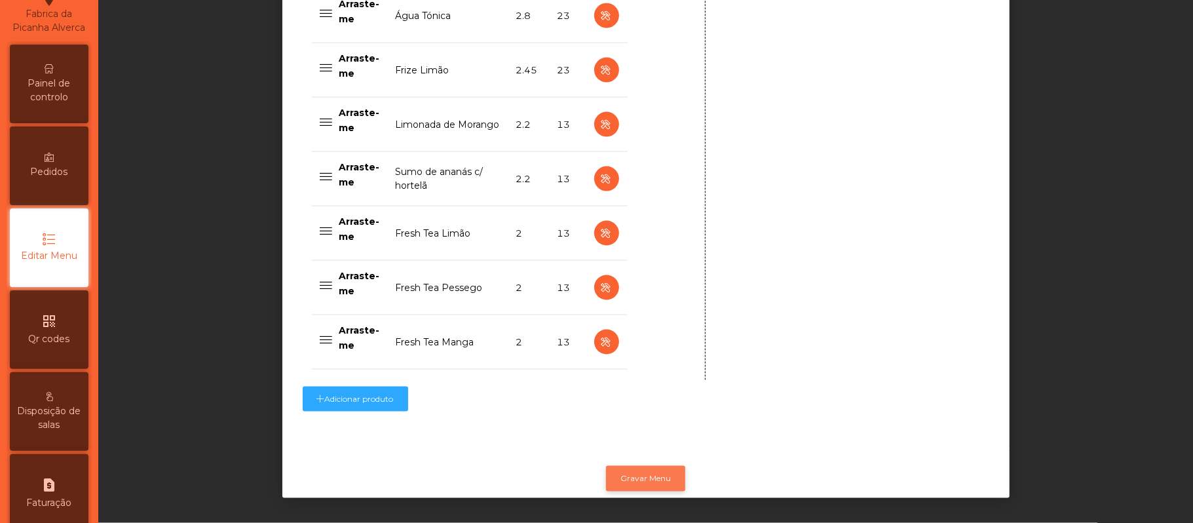
click at [629, 468] on button "Gravar Menu" at bounding box center [645, 478] width 79 height 25
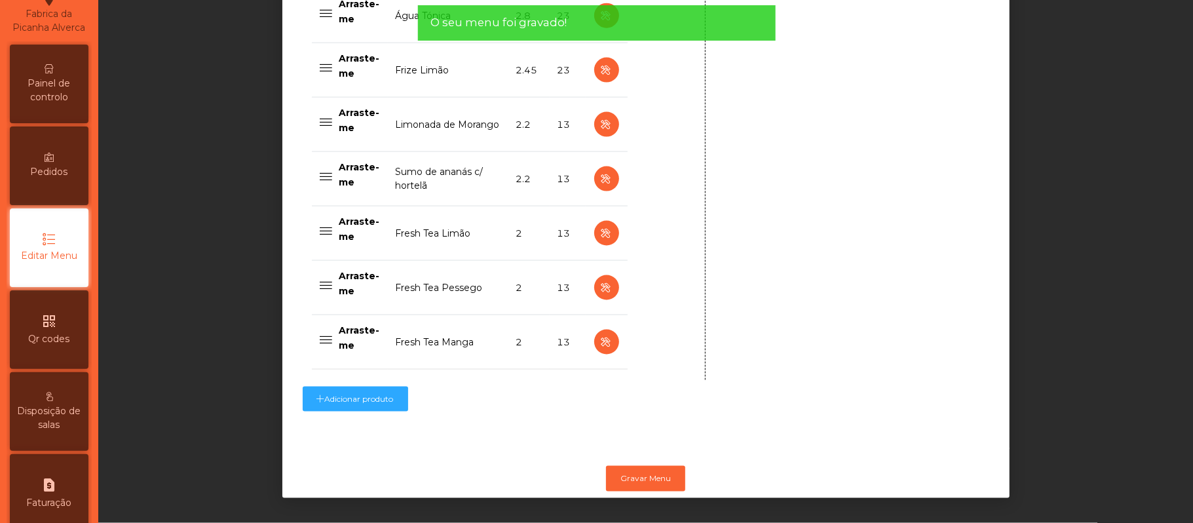
click at [55, 96] on span "Painel de controlo" at bounding box center [49, 91] width 72 height 28
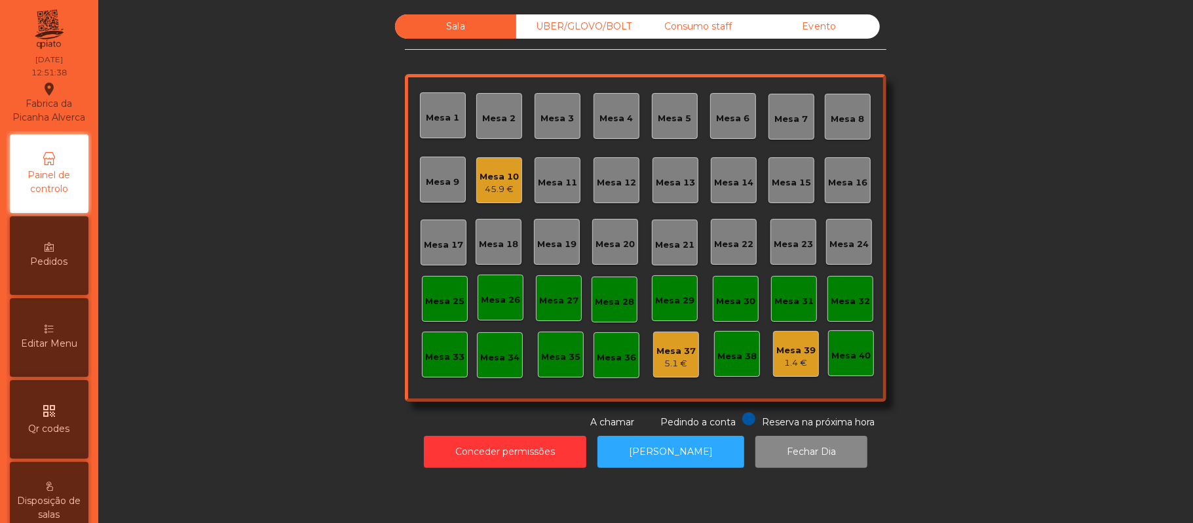
click at [969, 186] on div "Sala UBER/GLOVO/BOLT Consumo staff Evento Mesa 1 Mesa 2 Mesa 3 Mesa 4 Mesa 5 Me…" at bounding box center [646, 221] width 1060 height 415
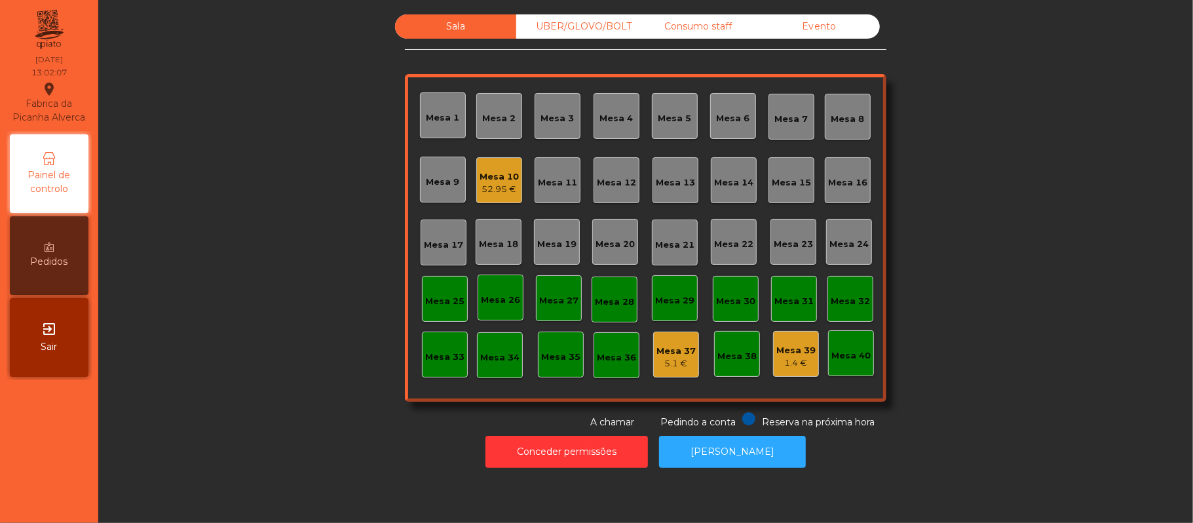
click at [1018, 119] on div "Sala UBER/GLOVO/BOLT Consumo staff Evento Mesa 1 Mesa 2 Mesa 3 Mesa 4 Mesa 5 Me…" at bounding box center [646, 221] width 1060 height 415
click at [608, 171] on div "Mesa 12" at bounding box center [616, 180] width 39 height 18
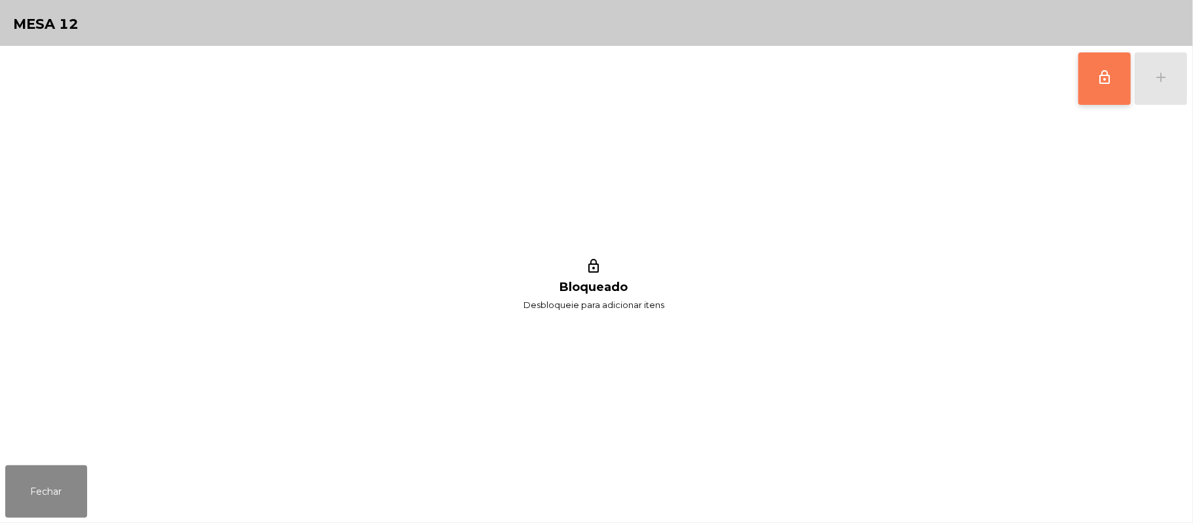
click at [1094, 80] on button "lock_outline" at bounding box center [1105, 78] width 52 height 52
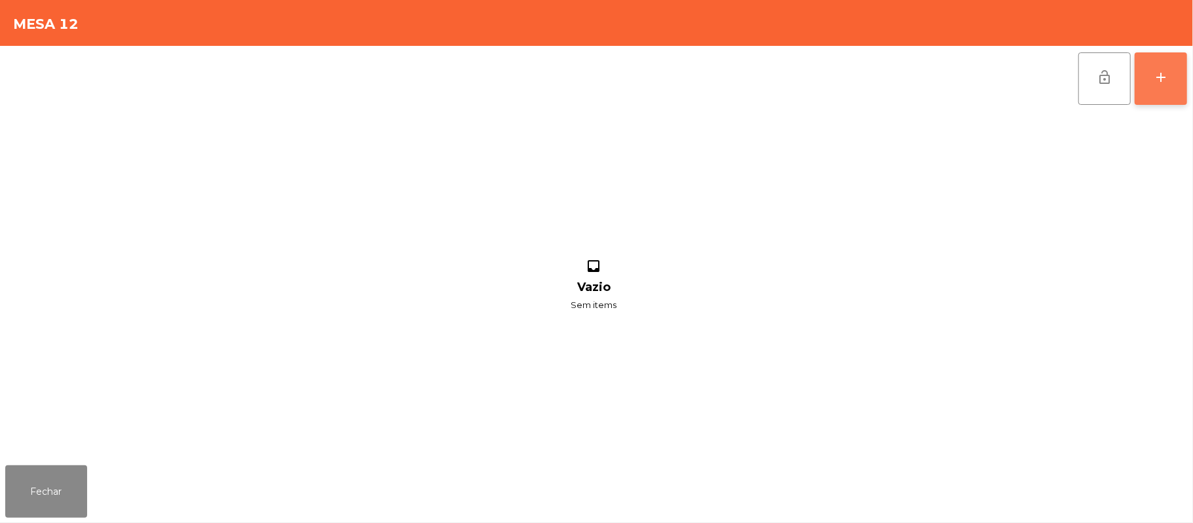
click at [1144, 79] on button "add" at bounding box center [1161, 78] width 52 height 52
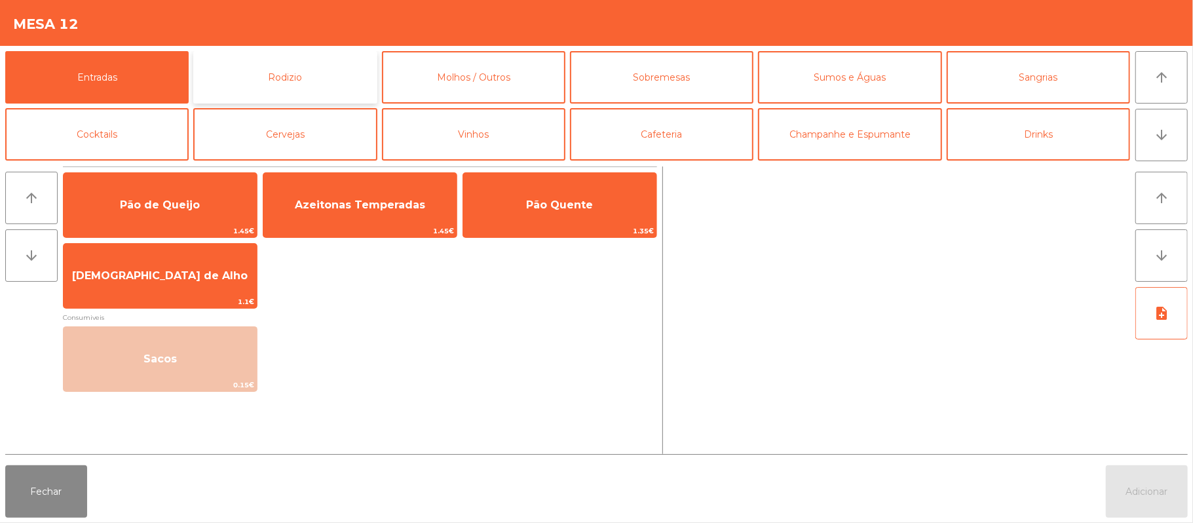
click at [318, 71] on button "Rodizio" at bounding box center [284, 77] width 183 height 52
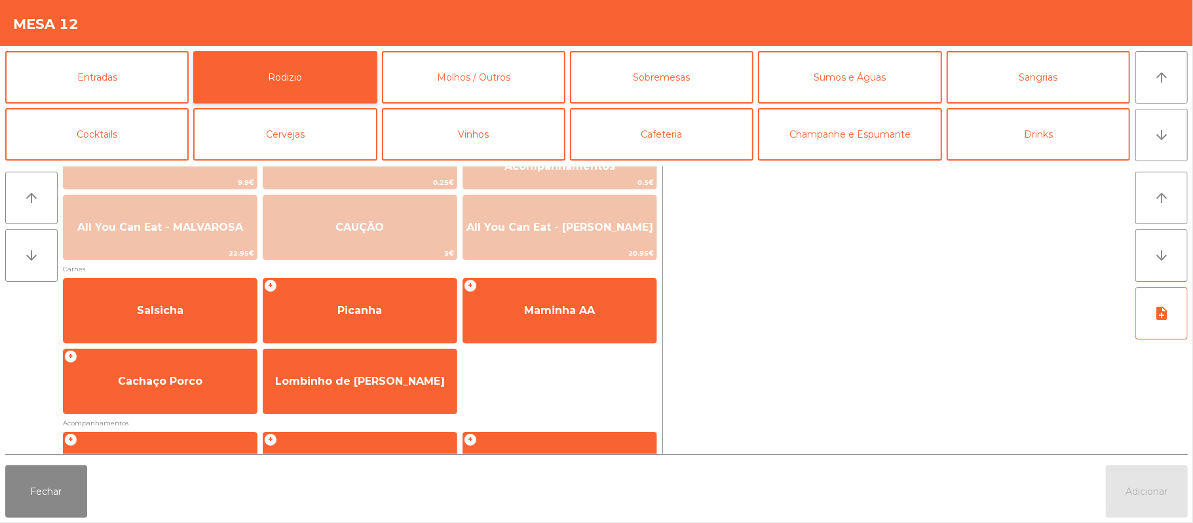
scroll to position [27, 0]
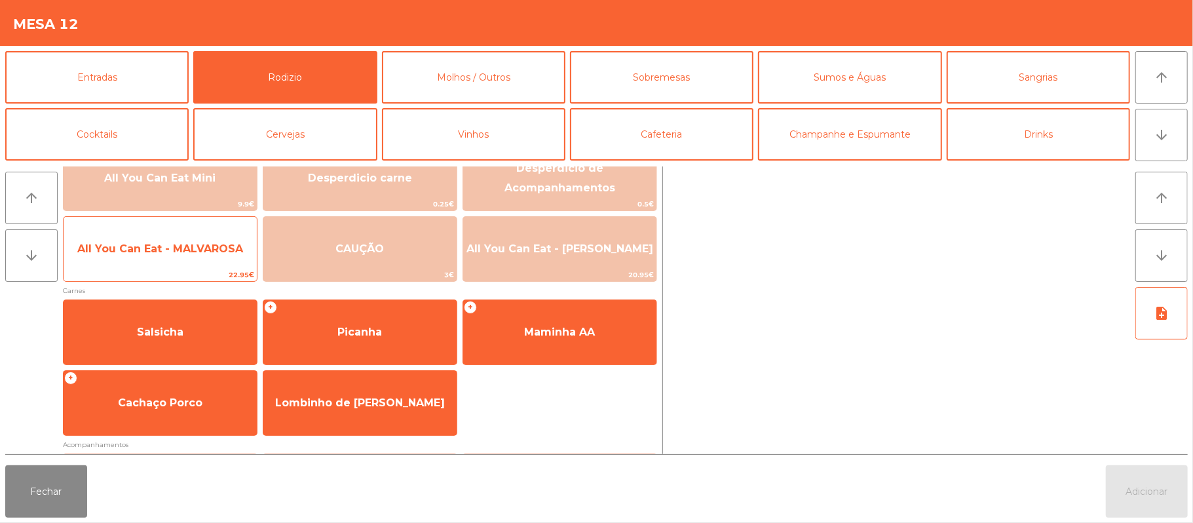
click at [187, 246] on span "All You Can Eat - MALVAROSA" at bounding box center [160, 248] width 166 height 12
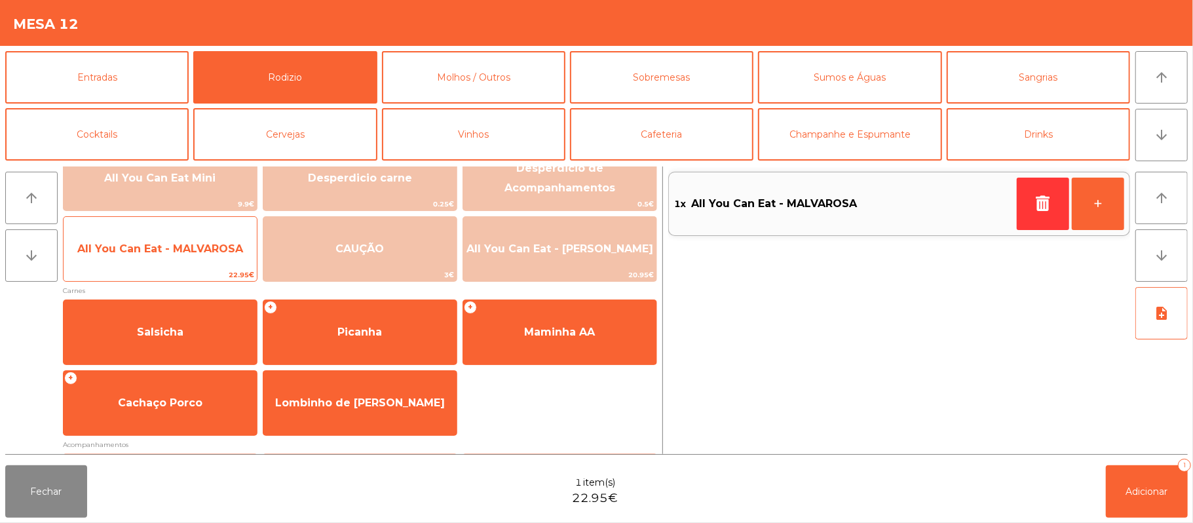
click at [155, 269] on span "22.95€" at bounding box center [160, 275] width 193 height 12
click at [149, 269] on span "22.95€" at bounding box center [160, 275] width 193 height 12
click at [152, 267] on div "All You Can Eat - MALVAROSA 22.95€" at bounding box center [160, 249] width 195 height 66
click at [177, 254] on span "All You Can Eat - MALVAROSA" at bounding box center [160, 248] width 166 height 12
click at [168, 265] on span "All You Can Eat - MALVAROSA" at bounding box center [160, 248] width 193 height 35
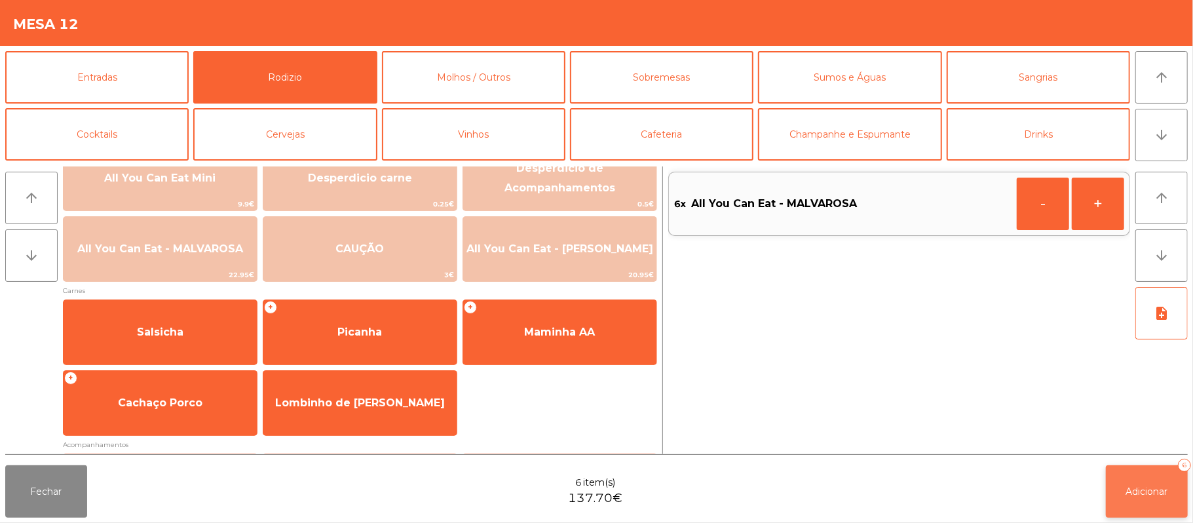
click at [1143, 496] on span "Adicionar" at bounding box center [1147, 492] width 42 height 12
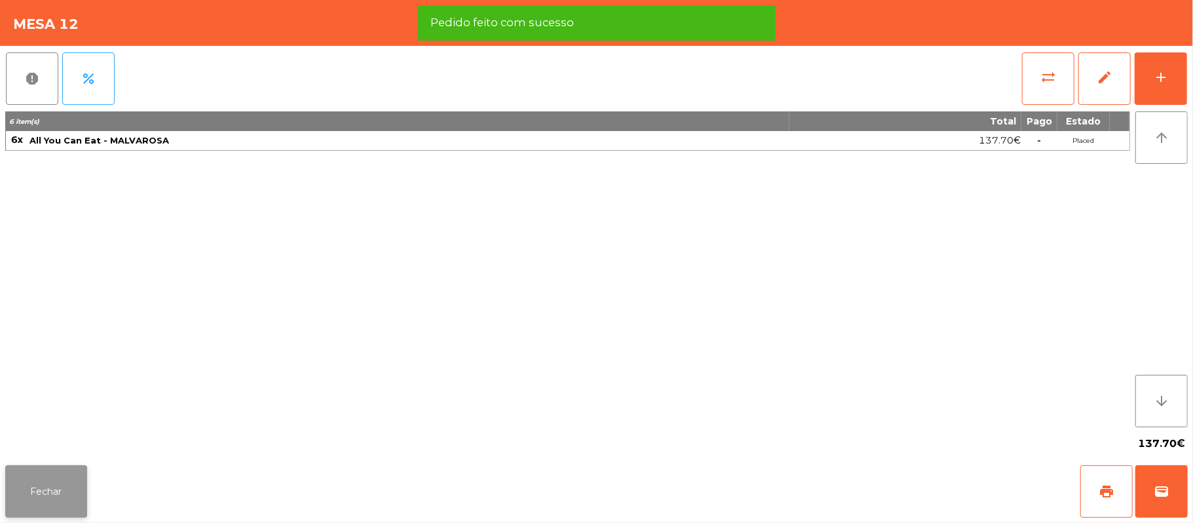
click at [50, 501] on button "Fechar" at bounding box center [46, 491] width 82 height 52
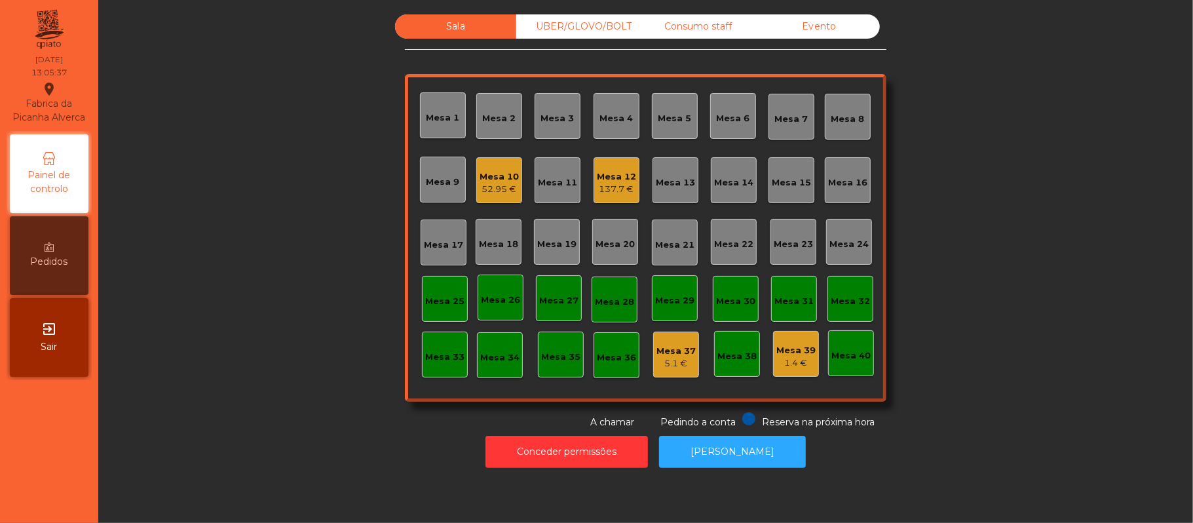
click at [972, 197] on div "Sala UBER/GLOVO/BOLT Consumo staff Evento Mesa 1 Mesa 2 Mesa 3 Mesa 4 Mesa 5 Me…" at bounding box center [646, 221] width 1060 height 415
click at [549, 182] on div "Mesa 11" at bounding box center [557, 182] width 39 height 13
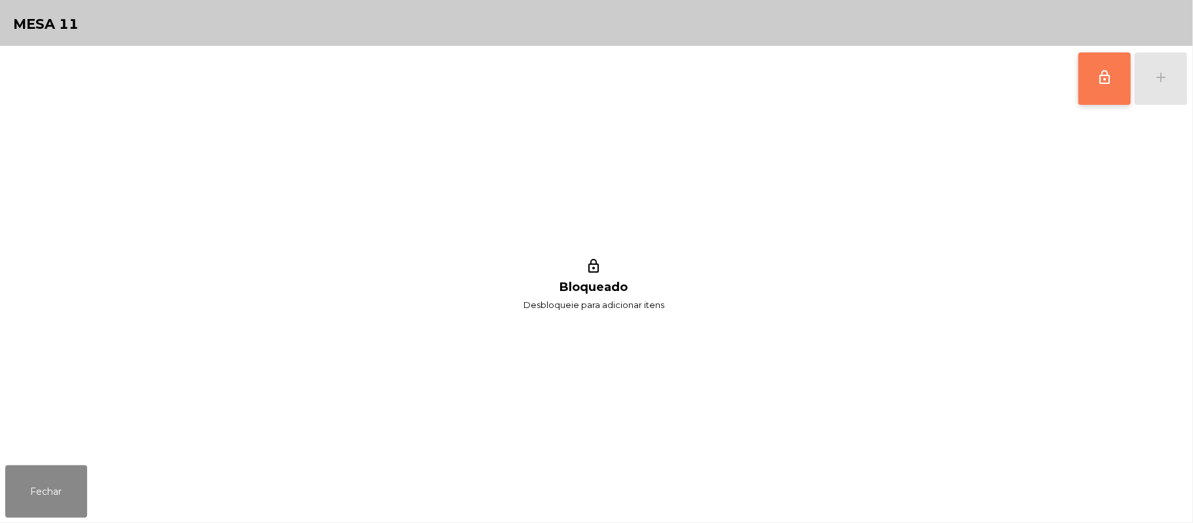
click at [1102, 86] on button "lock_outline" at bounding box center [1105, 78] width 52 height 52
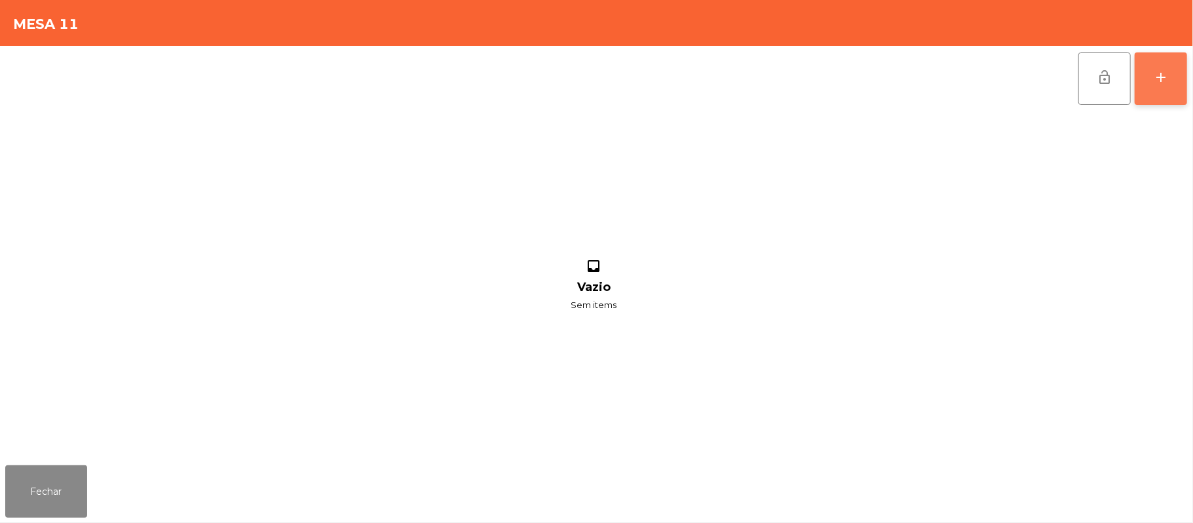
click at [1186, 92] on button "add" at bounding box center [1161, 78] width 52 height 52
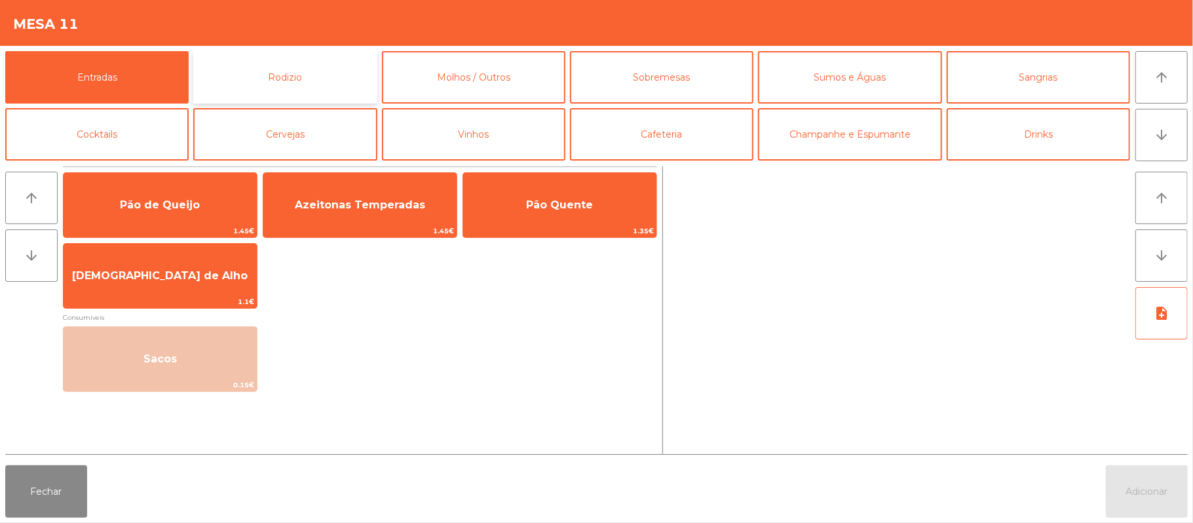
click at [315, 53] on button "Rodizio" at bounding box center [284, 77] width 183 height 52
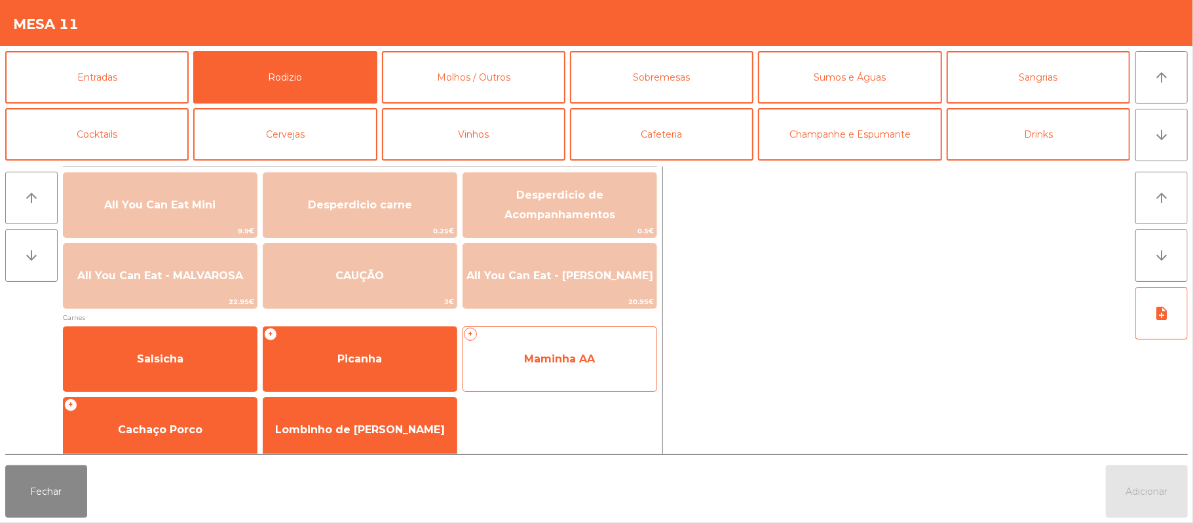
click at [476, 352] on span "Maminha AA" at bounding box center [559, 358] width 193 height 35
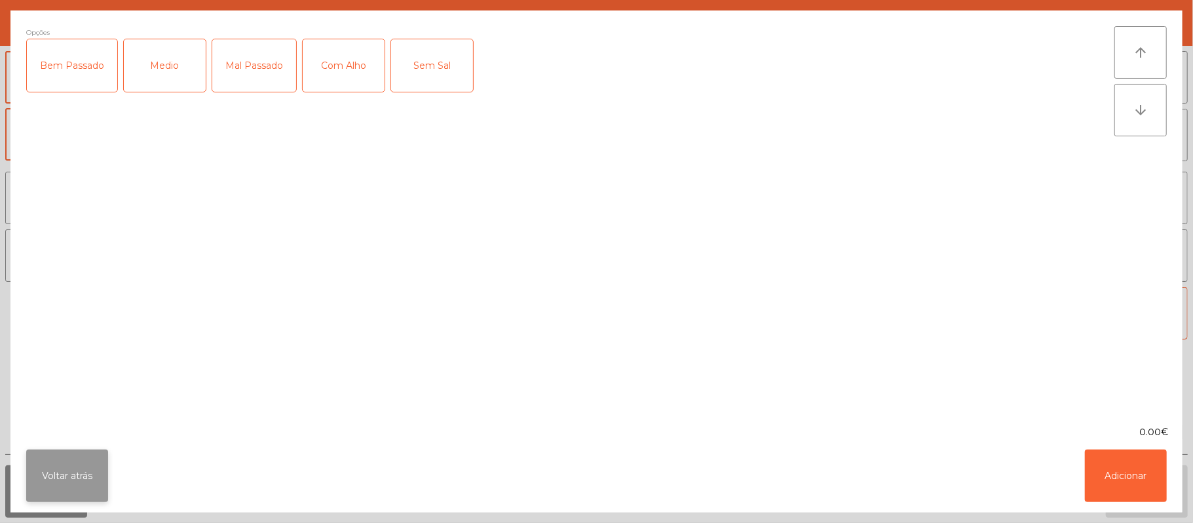
click at [66, 485] on button "Voltar atrás" at bounding box center [67, 476] width 82 height 52
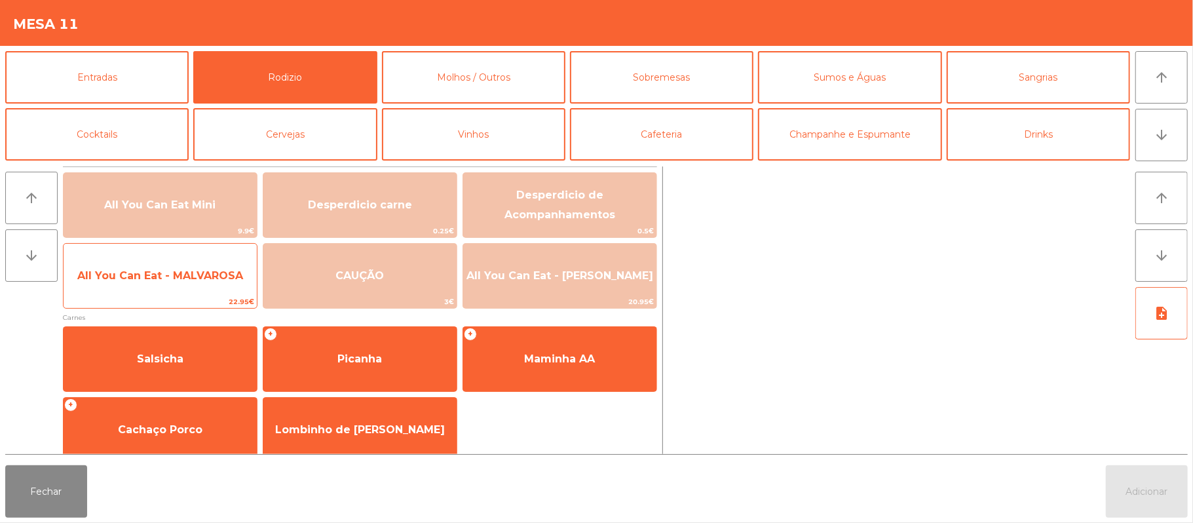
click at [189, 287] on span "All You Can Eat - MALVAROSA" at bounding box center [160, 275] width 193 height 35
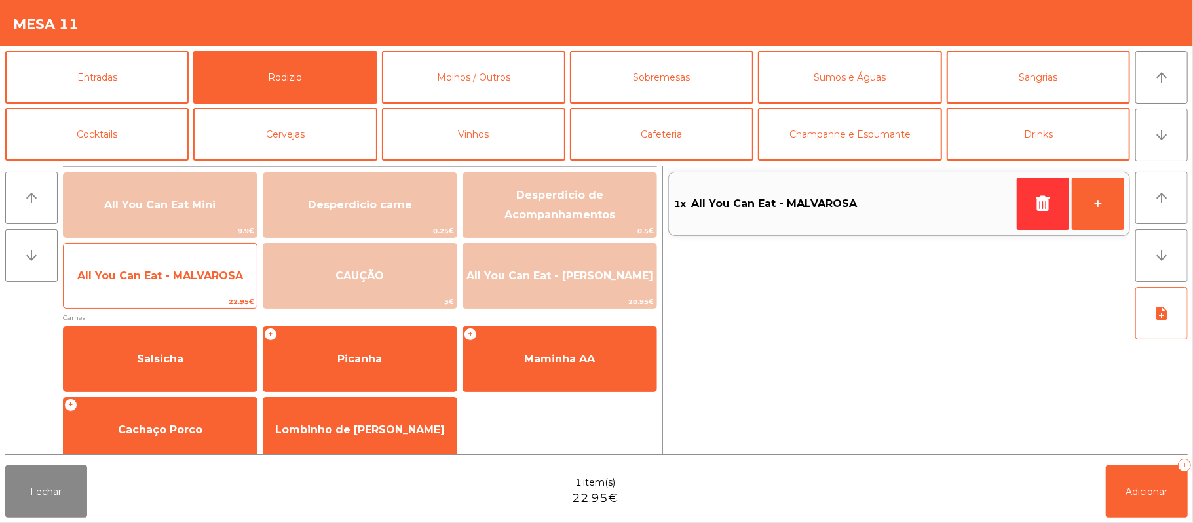
click at [174, 286] on span "All You Can Eat - MALVAROSA" at bounding box center [160, 275] width 193 height 35
click at [180, 254] on div "All You Can Eat - MALVAROSA 22.95€" at bounding box center [160, 276] width 195 height 66
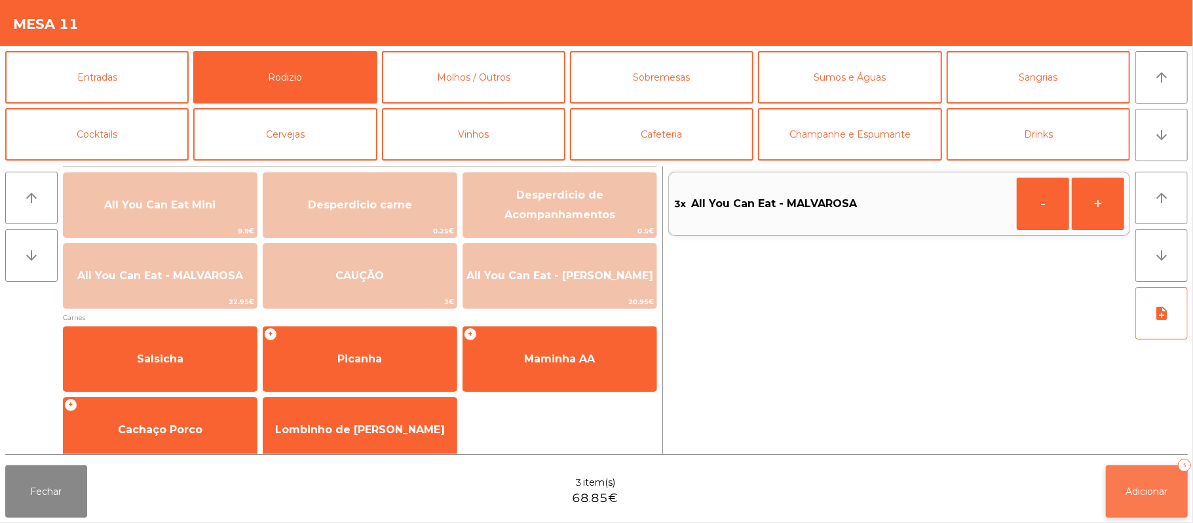
click at [1140, 506] on button "Adicionar 3" at bounding box center [1147, 491] width 82 height 52
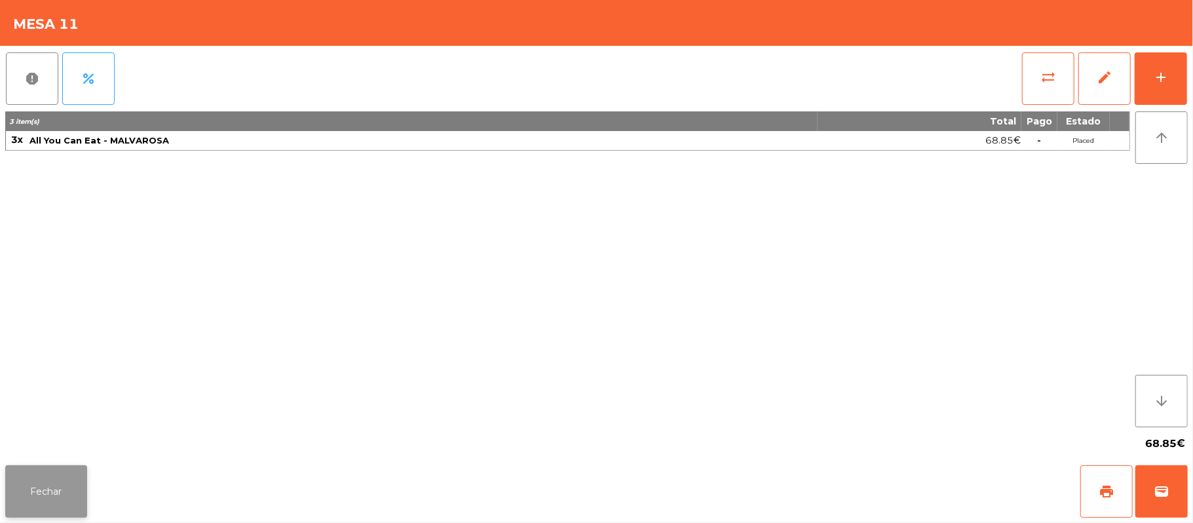
click at [52, 470] on button "Fechar" at bounding box center [46, 491] width 82 height 52
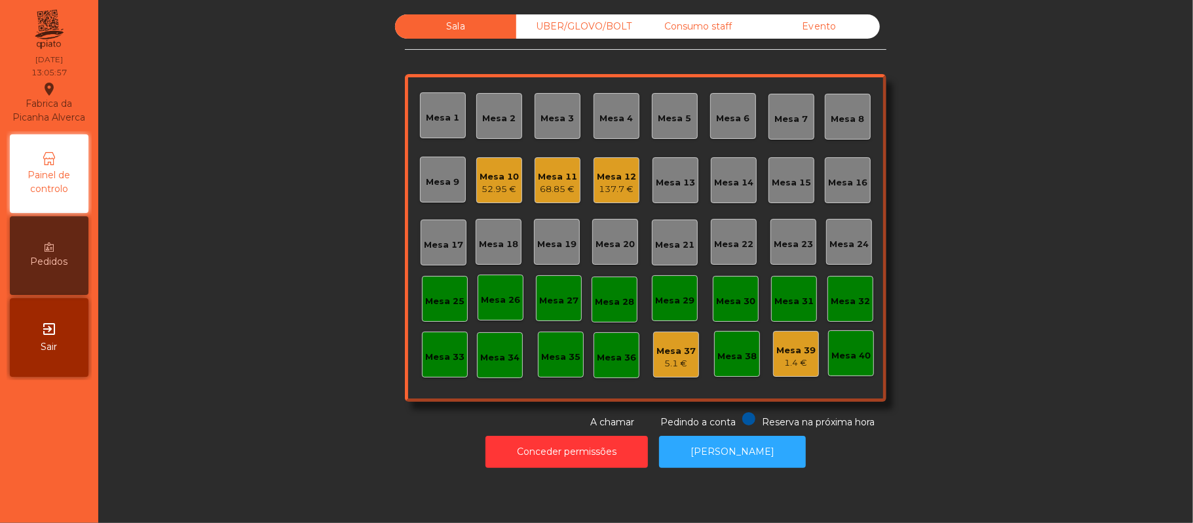
click at [315, 287] on div "Sala UBER/GLOVO/BOLT Consumo staff Evento Mesa 1 Mesa 2 Mesa 3 Mesa 4 Mesa 5 Me…" at bounding box center [646, 221] width 1060 height 415
click at [658, 174] on div "Mesa 13" at bounding box center [675, 180] width 39 height 18
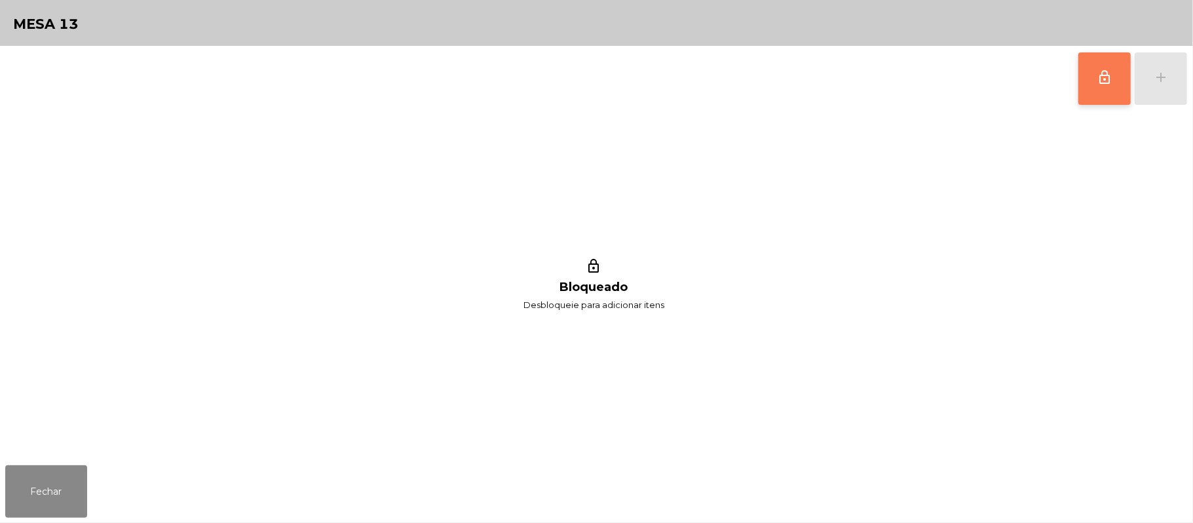
click at [1104, 84] on span "lock_outline" at bounding box center [1105, 77] width 16 height 16
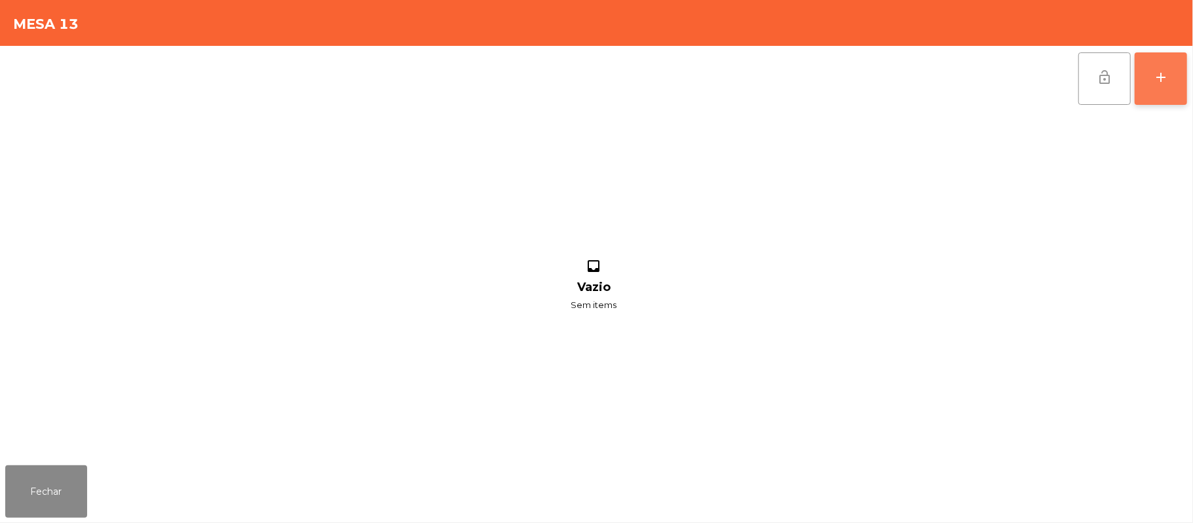
click at [1164, 77] on div "add" at bounding box center [1161, 77] width 16 height 16
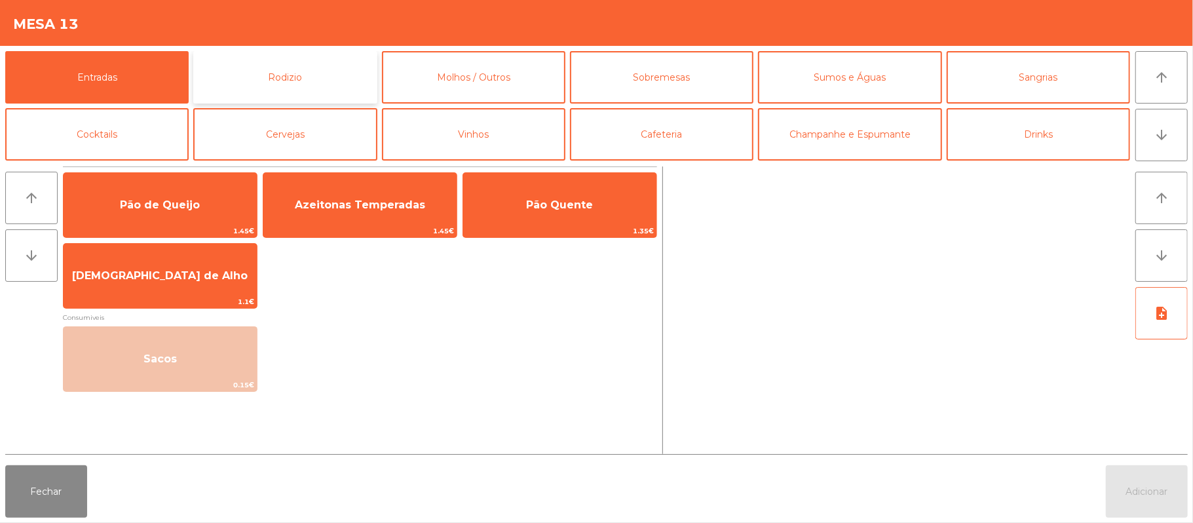
click at [325, 63] on button "Rodizio" at bounding box center [284, 77] width 183 height 52
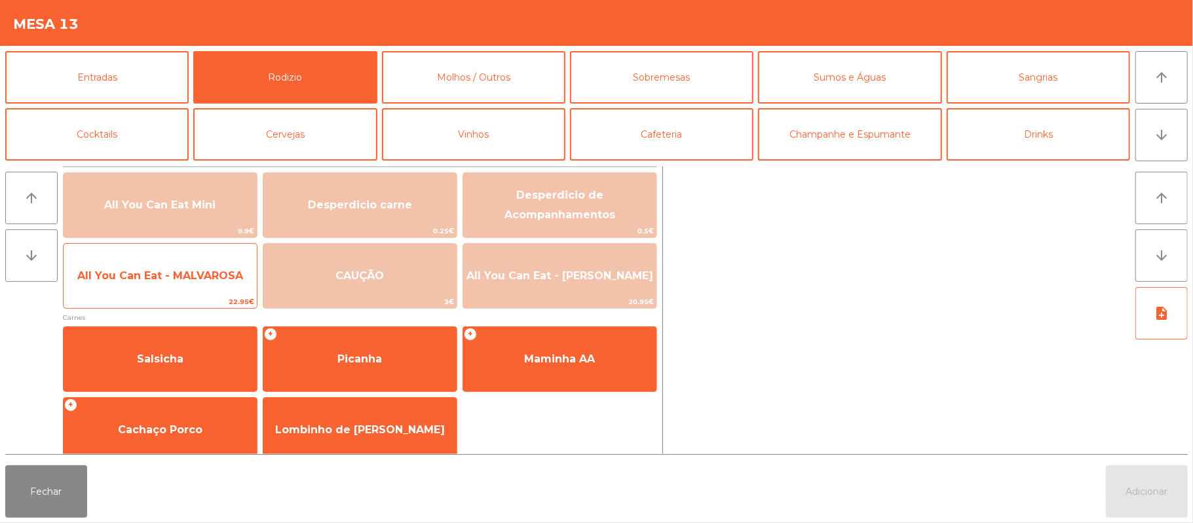
click at [183, 281] on span "All You Can Eat - MALVAROSA" at bounding box center [160, 275] width 166 height 12
click at [176, 291] on span "All You Can Eat - MALVAROSA" at bounding box center [160, 275] width 193 height 35
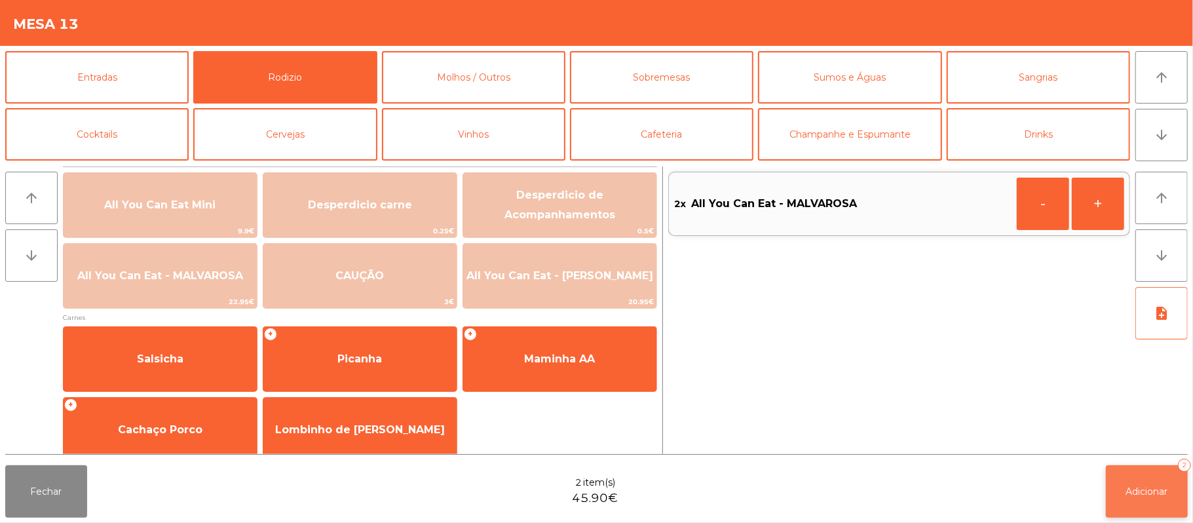
click at [1143, 486] on span "Adicionar" at bounding box center [1147, 492] width 42 height 12
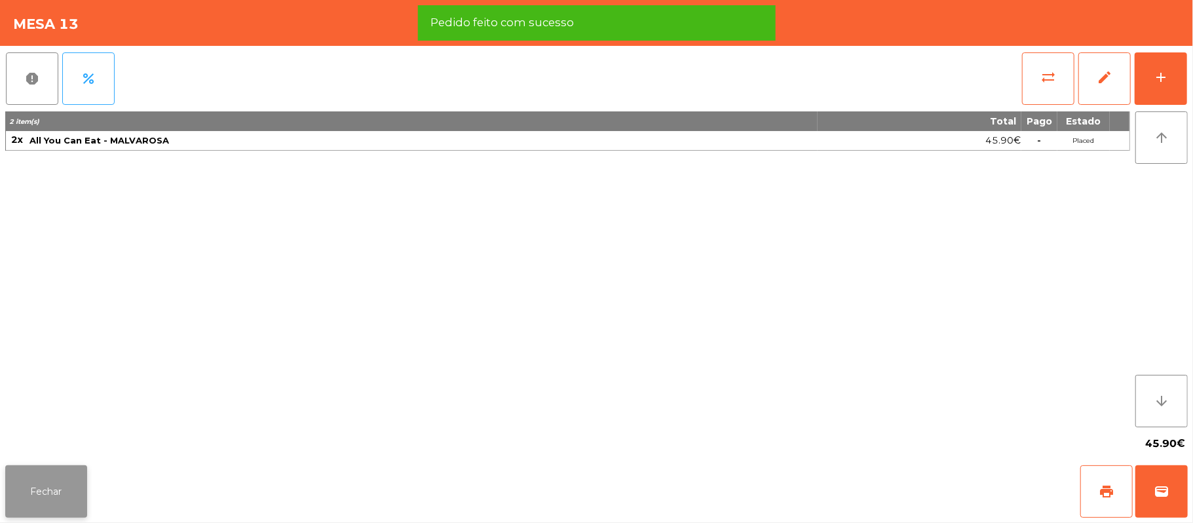
click at [35, 495] on button "Fechar" at bounding box center [46, 491] width 82 height 52
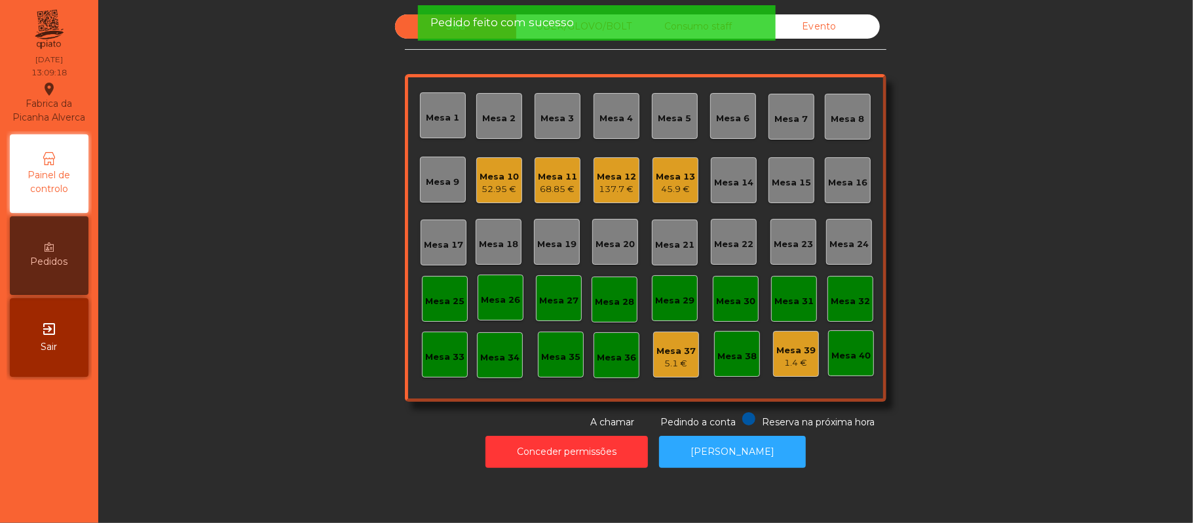
click at [252, 242] on div "Sala UBER/GLOVO/BOLT Consumo staff Evento Mesa 1 Mesa 2 Mesa 3 Mesa 4 Mesa 5 Me…" at bounding box center [646, 221] width 1060 height 415
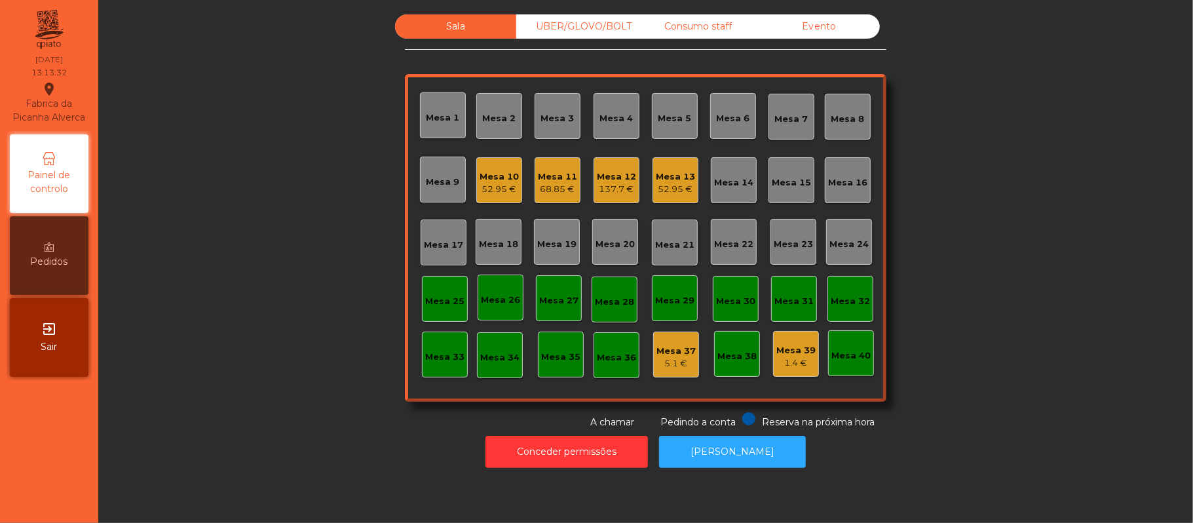
click at [857, 122] on div "Mesa 8" at bounding box center [848, 117] width 46 height 46
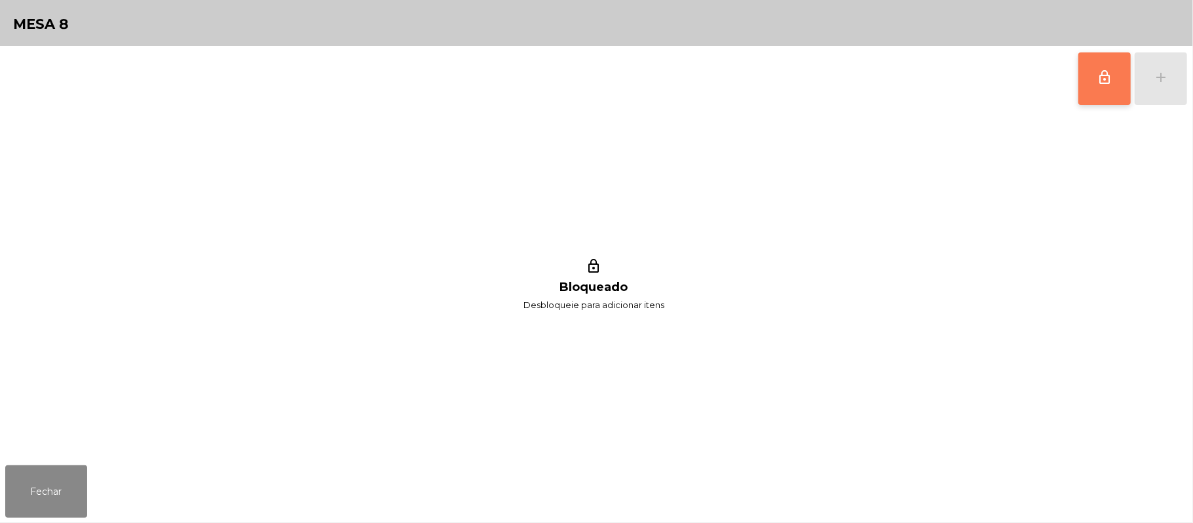
click at [1094, 79] on button "lock_outline" at bounding box center [1105, 78] width 52 height 52
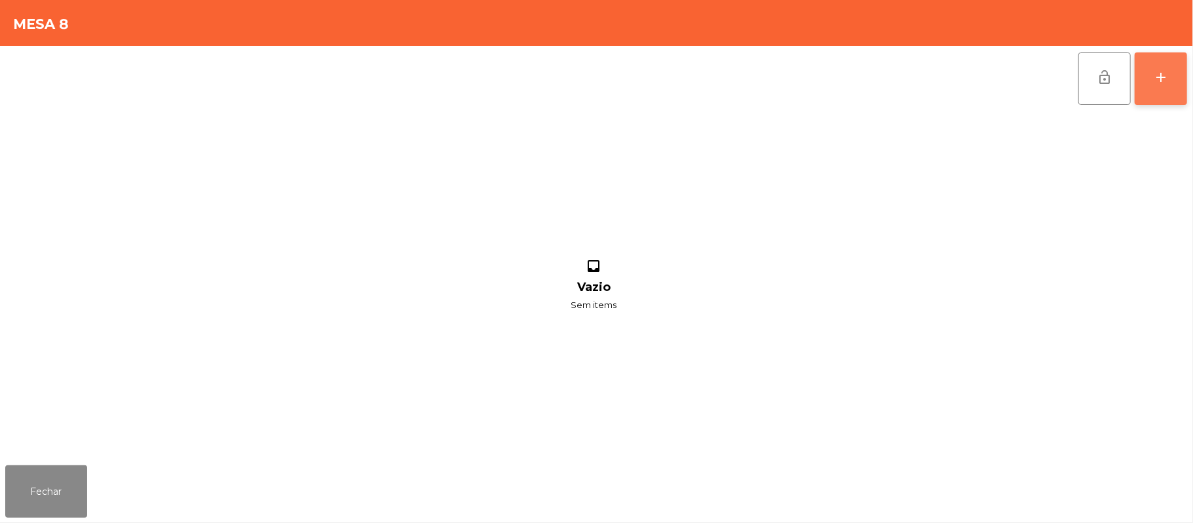
click at [1180, 86] on button "add" at bounding box center [1161, 78] width 52 height 52
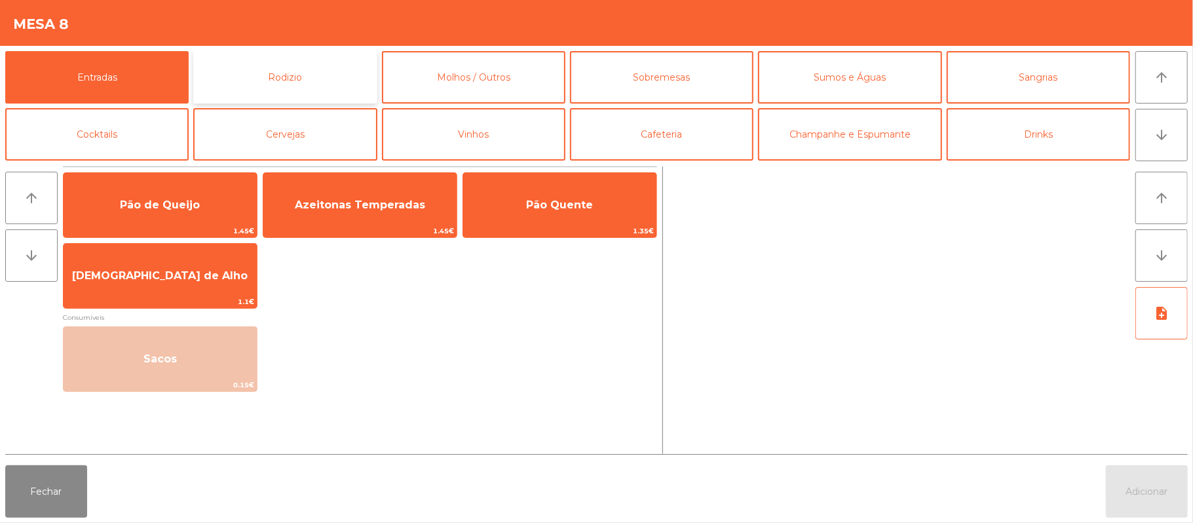
click at [289, 82] on button "Rodizio" at bounding box center [284, 77] width 183 height 52
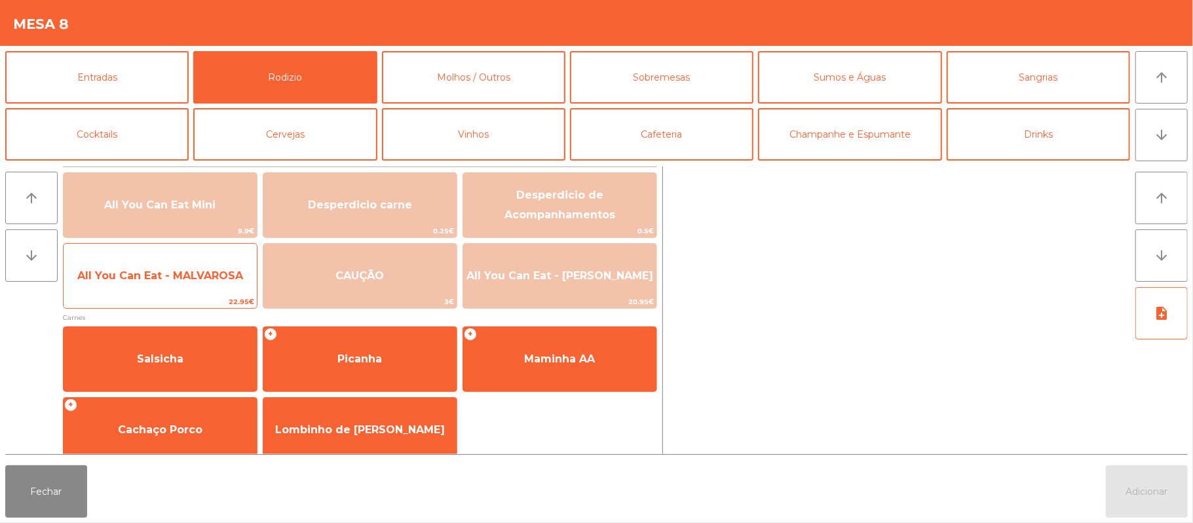
click at [193, 292] on span "All You Can Eat - MALVAROSA" at bounding box center [160, 275] width 193 height 35
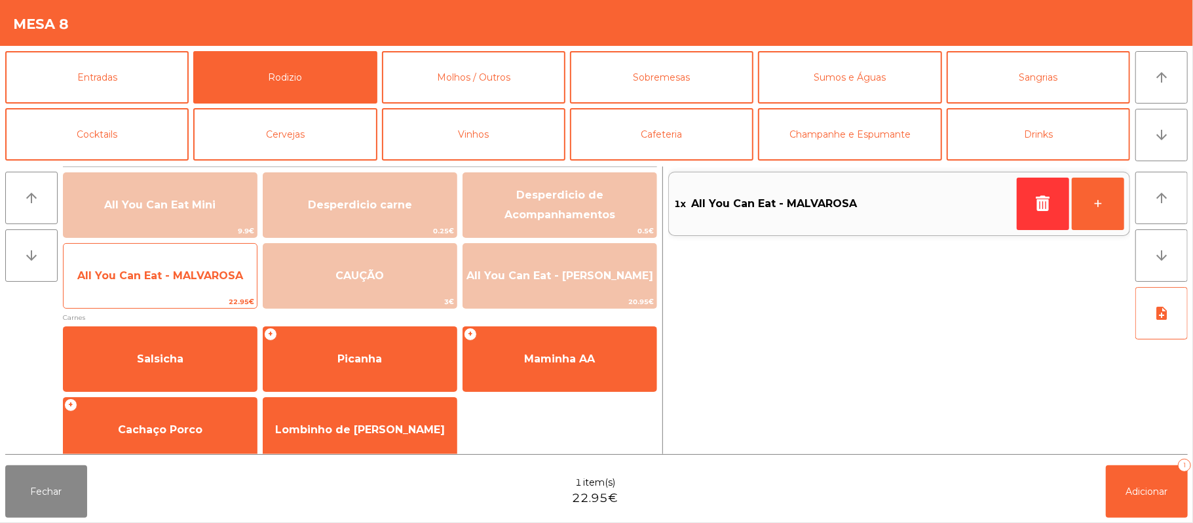
click at [195, 284] on span "All You Can Eat - MALVAROSA" at bounding box center [160, 275] width 193 height 35
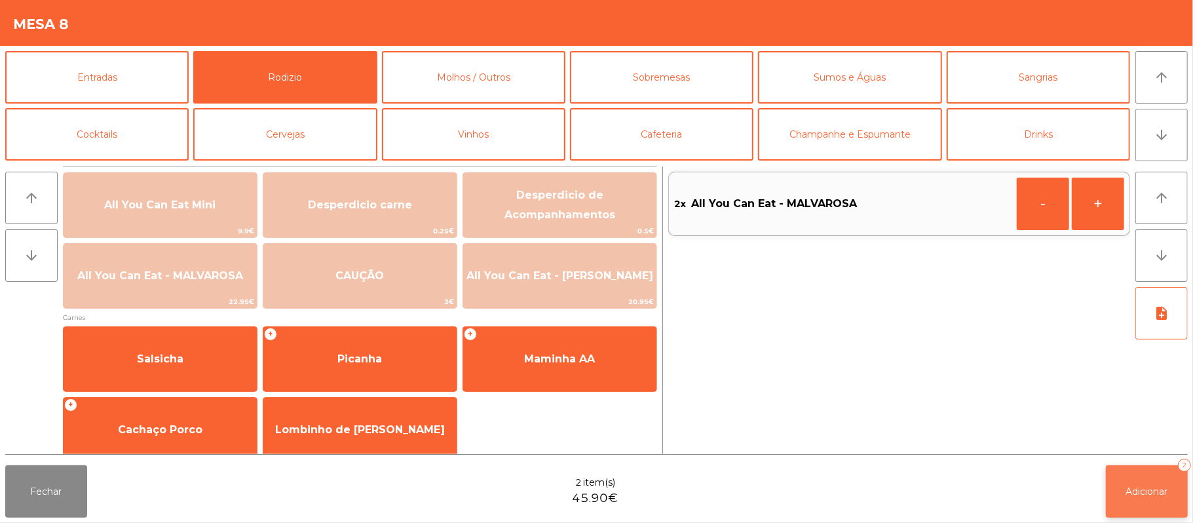
click at [1160, 512] on button "Adicionar 2" at bounding box center [1147, 491] width 82 height 52
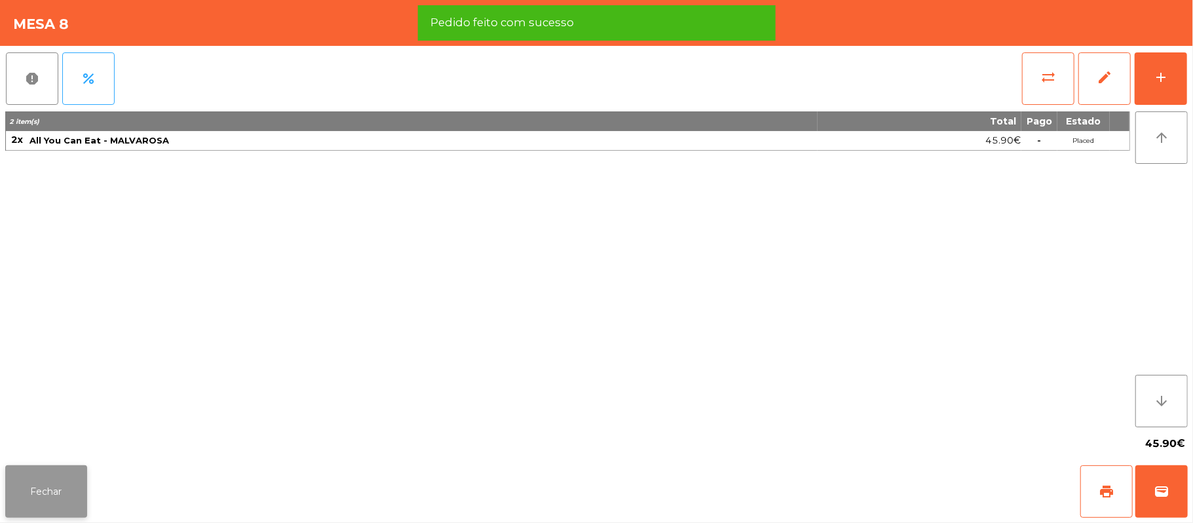
click at [67, 486] on button "Fechar" at bounding box center [46, 491] width 82 height 52
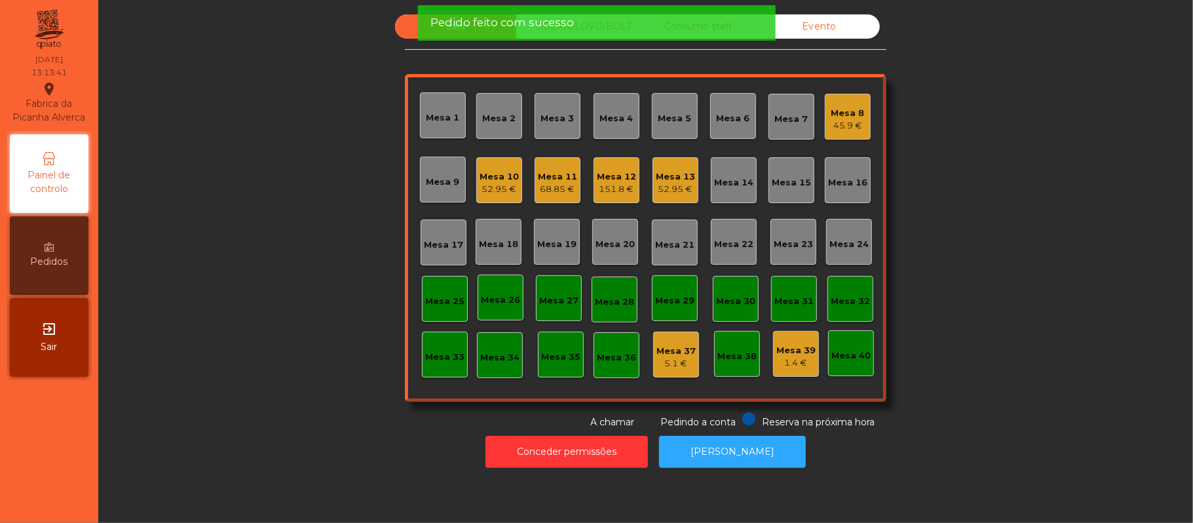
click at [331, 234] on div "Sala UBER/GLOVO/BOLT Consumo staff Evento Mesa 1 Mesa 2 Mesa 3 Mesa 4 Mesa 5 Me…" at bounding box center [646, 221] width 1060 height 415
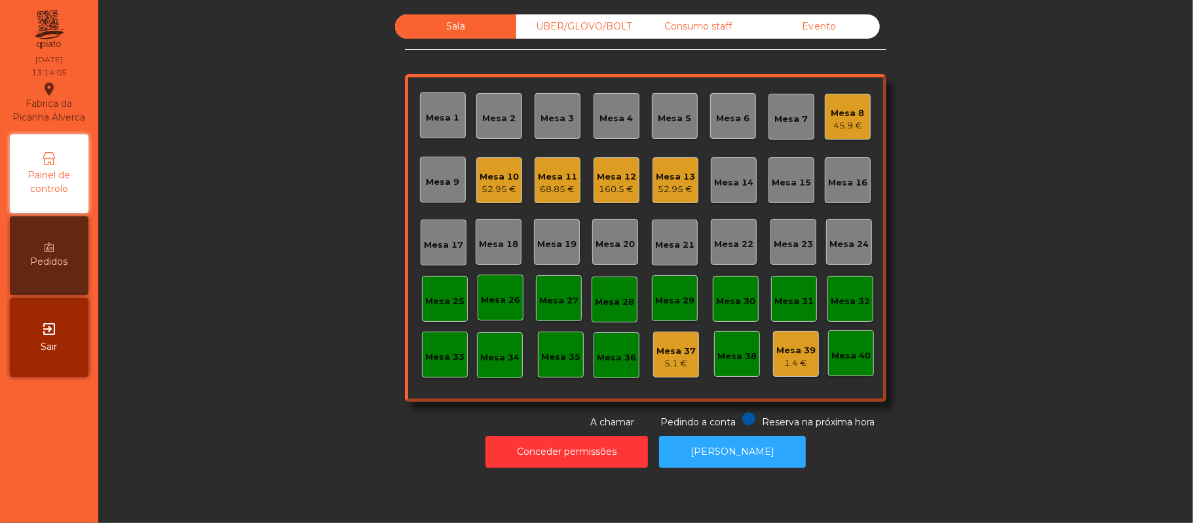
click at [851, 186] on div "Mesa 16" at bounding box center [847, 182] width 39 height 13
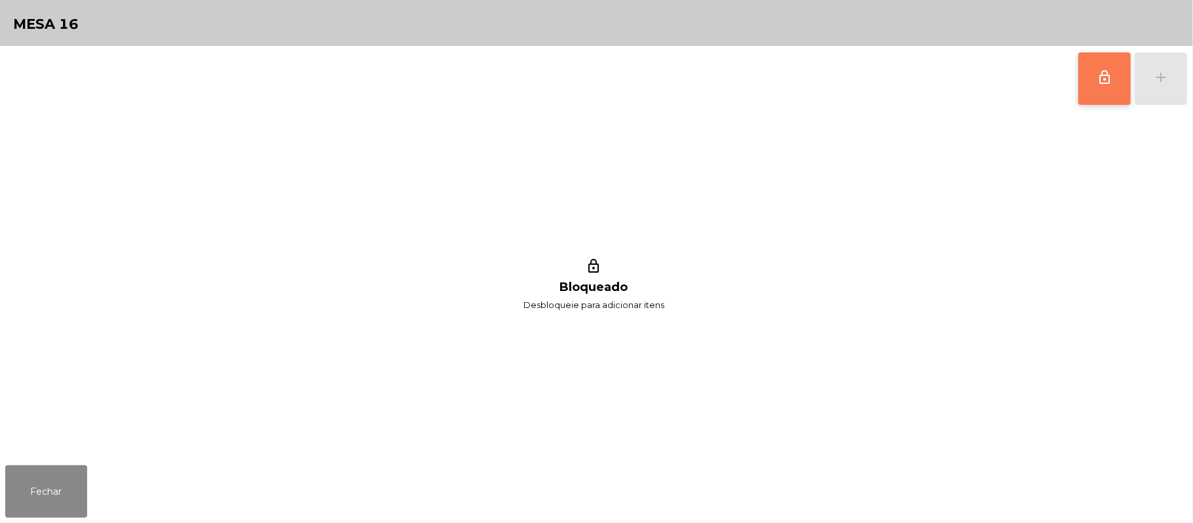
click at [1094, 77] on button "lock_outline" at bounding box center [1105, 78] width 52 height 52
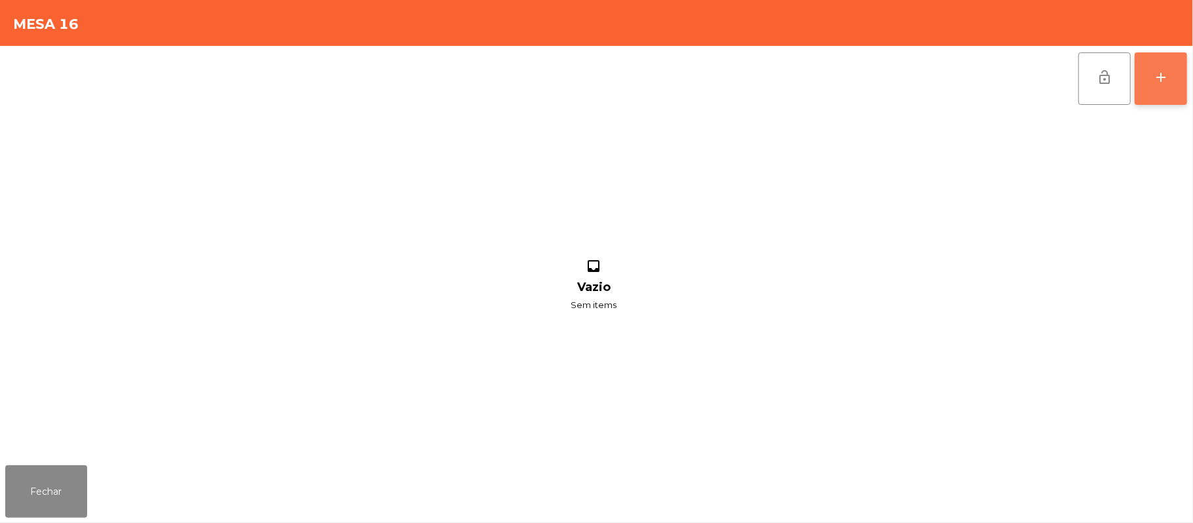
click at [1186, 83] on button "add" at bounding box center [1161, 78] width 52 height 52
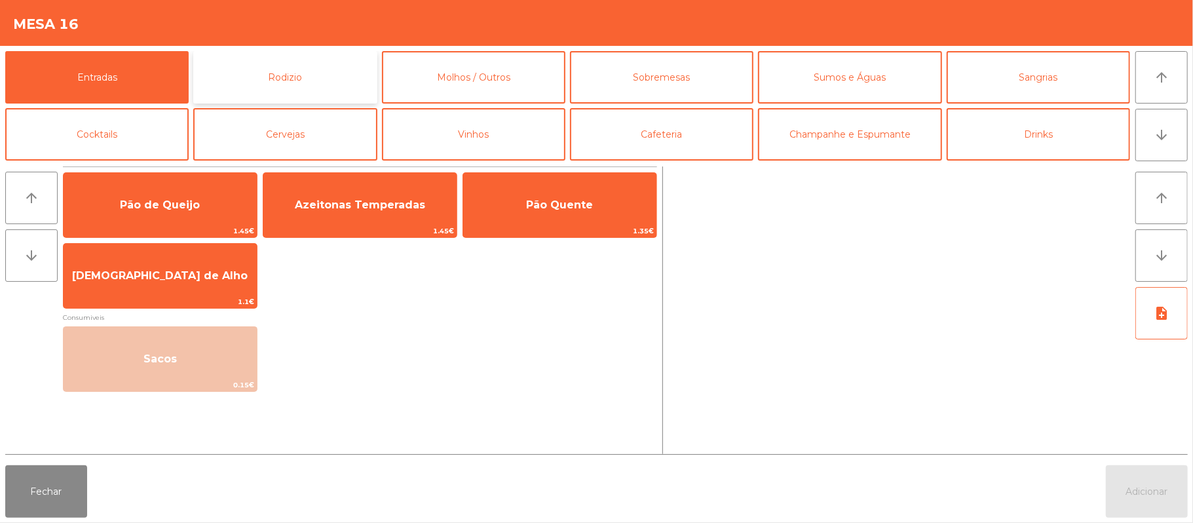
click at [337, 62] on button "Rodizio" at bounding box center [284, 77] width 183 height 52
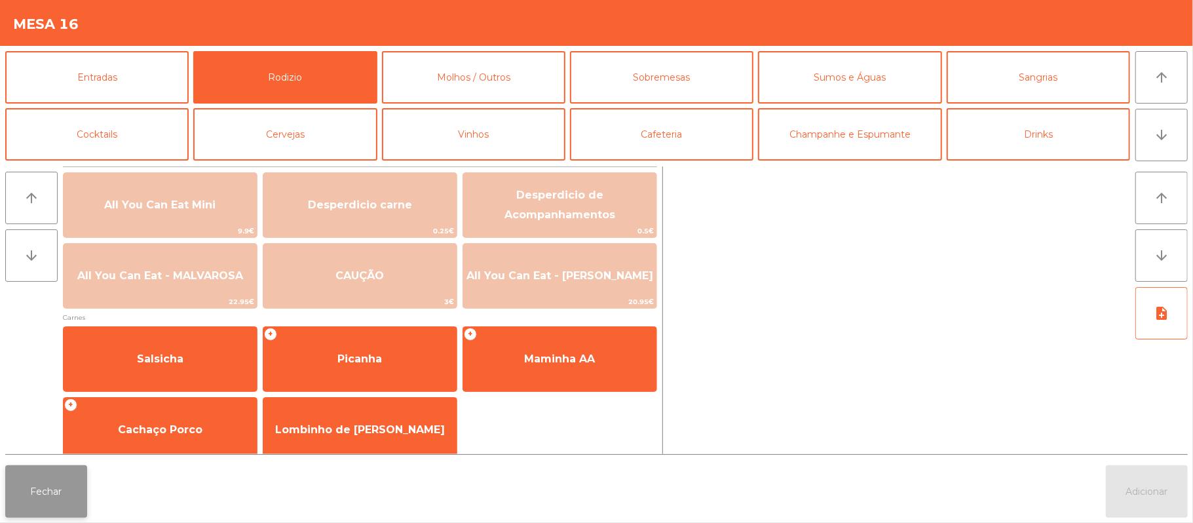
click at [41, 491] on button "Fechar" at bounding box center [46, 491] width 82 height 52
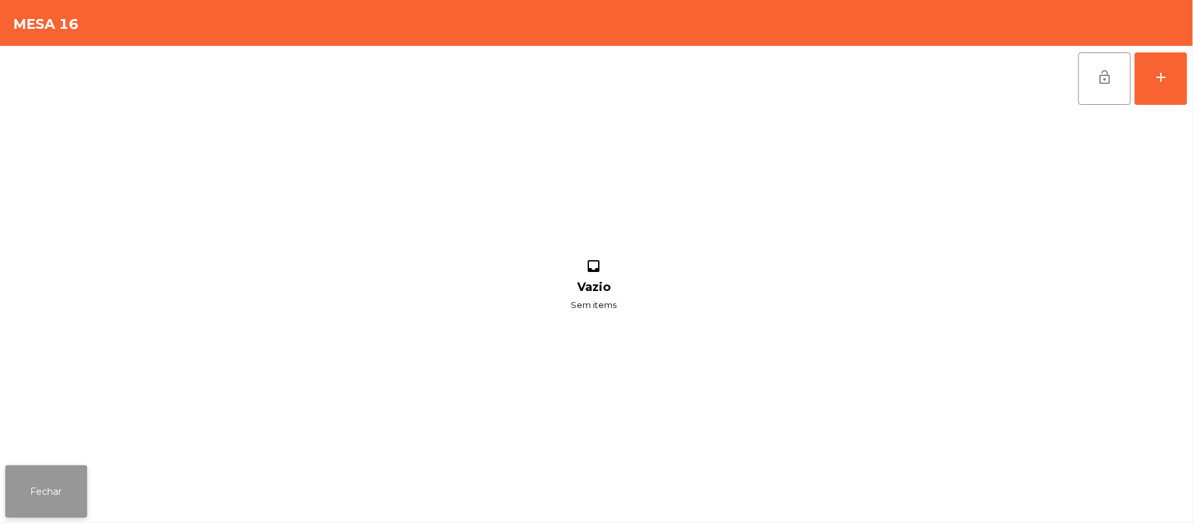
click at [28, 486] on button "Fechar" at bounding box center [46, 491] width 82 height 52
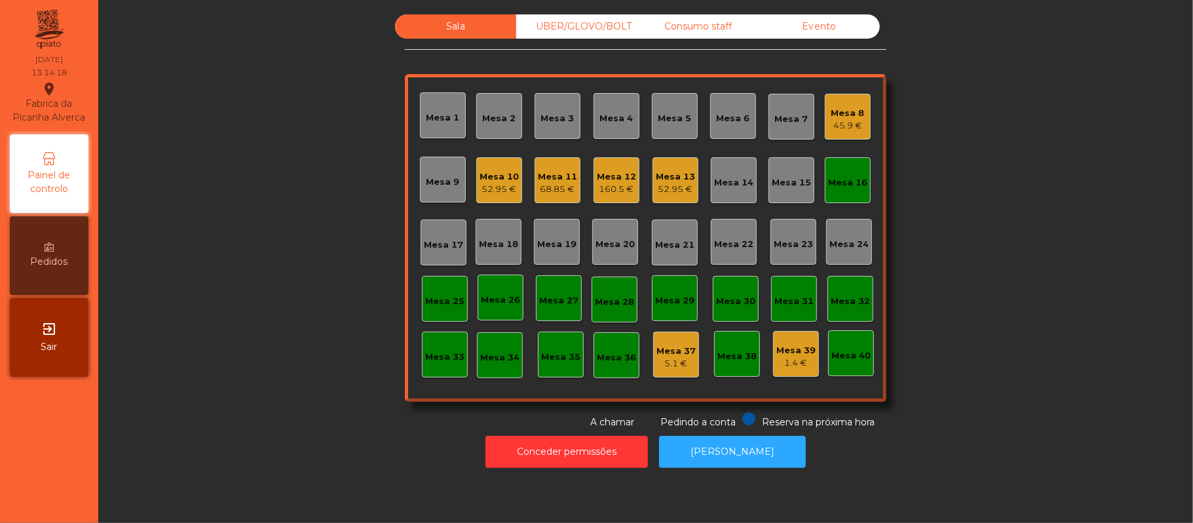
click at [550, 177] on div "Mesa 11" at bounding box center [557, 176] width 39 height 13
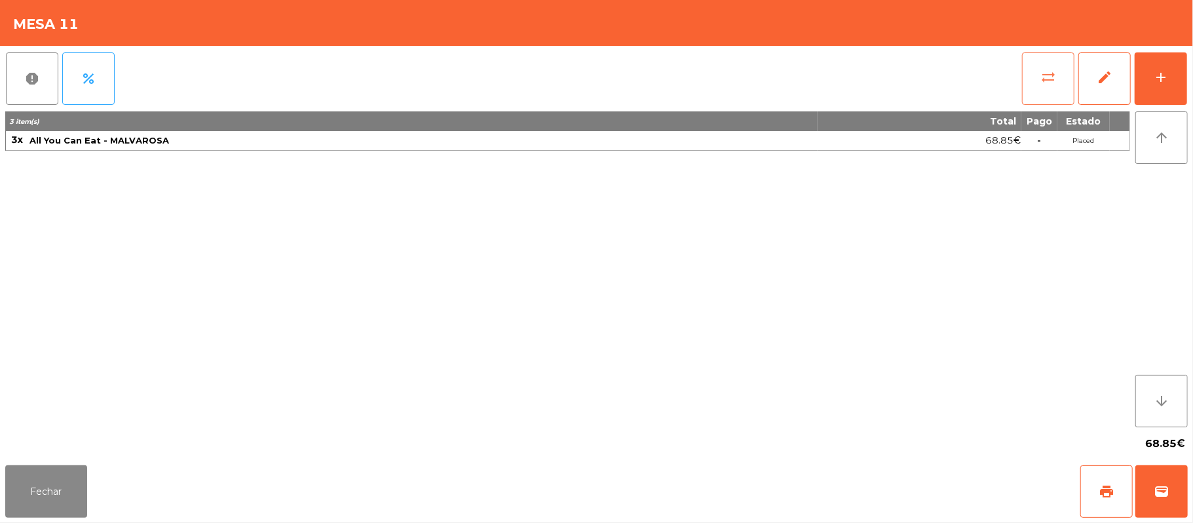
click at [1063, 68] on button "sync_alt" at bounding box center [1048, 78] width 52 height 52
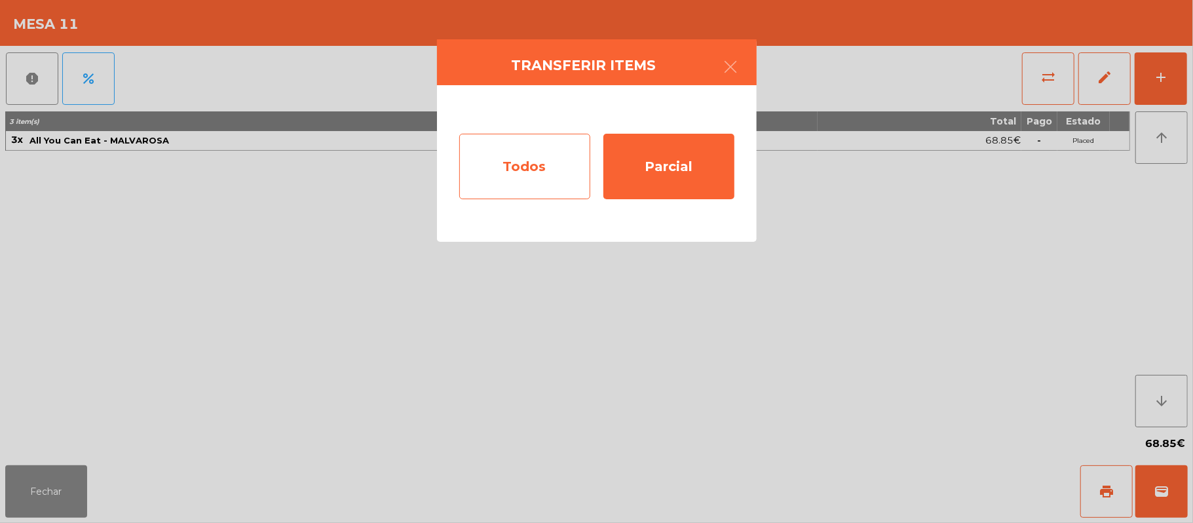
click at [545, 170] on div "Todos" at bounding box center [524, 167] width 131 height 66
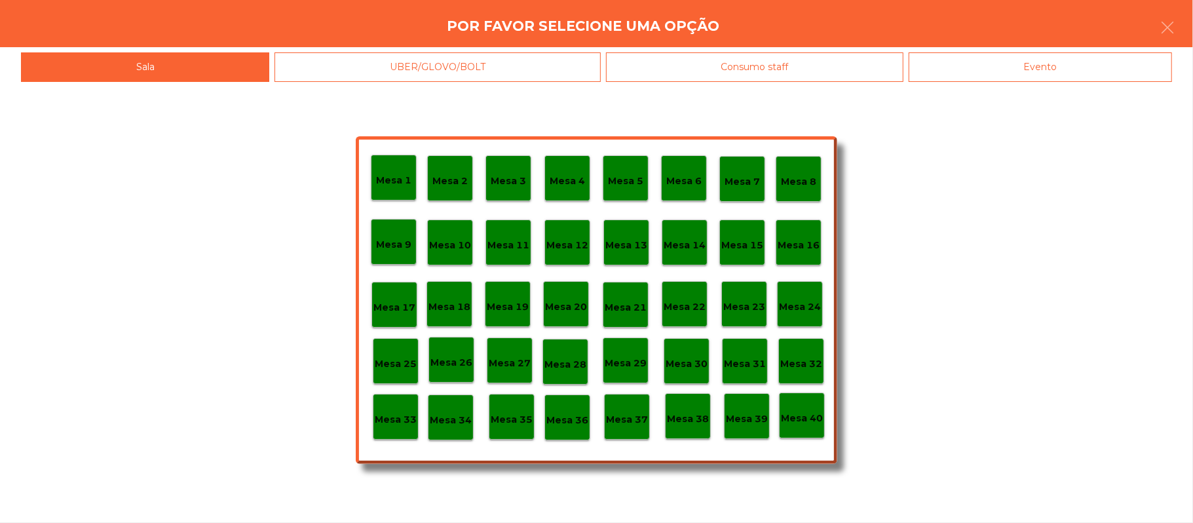
click at [805, 255] on div "Mesa 16" at bounding box center [799, 243] width 46 height 46
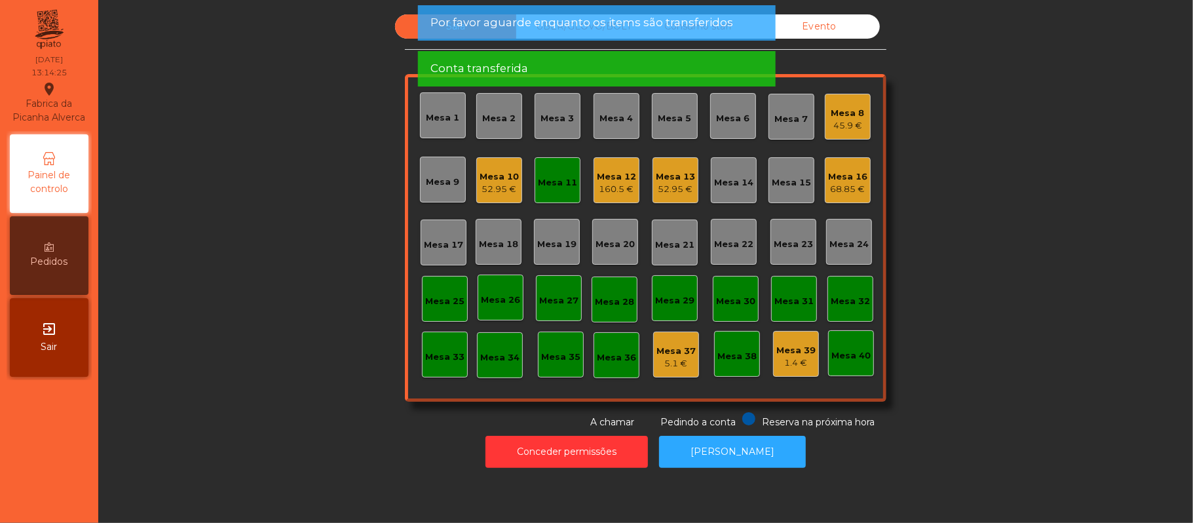
click at [556, 191] on div "Mesa 11" at bounding box center [558, 180] width 46 height 46
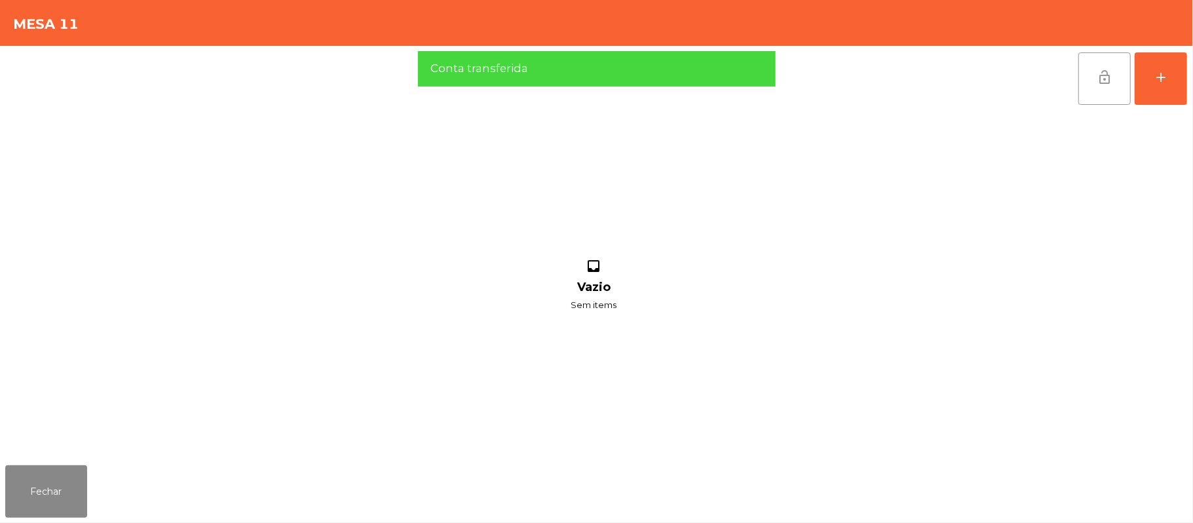
click at [1097, 93] on button "lock_open" at bounding box center [1105, 78] width 52 height 52
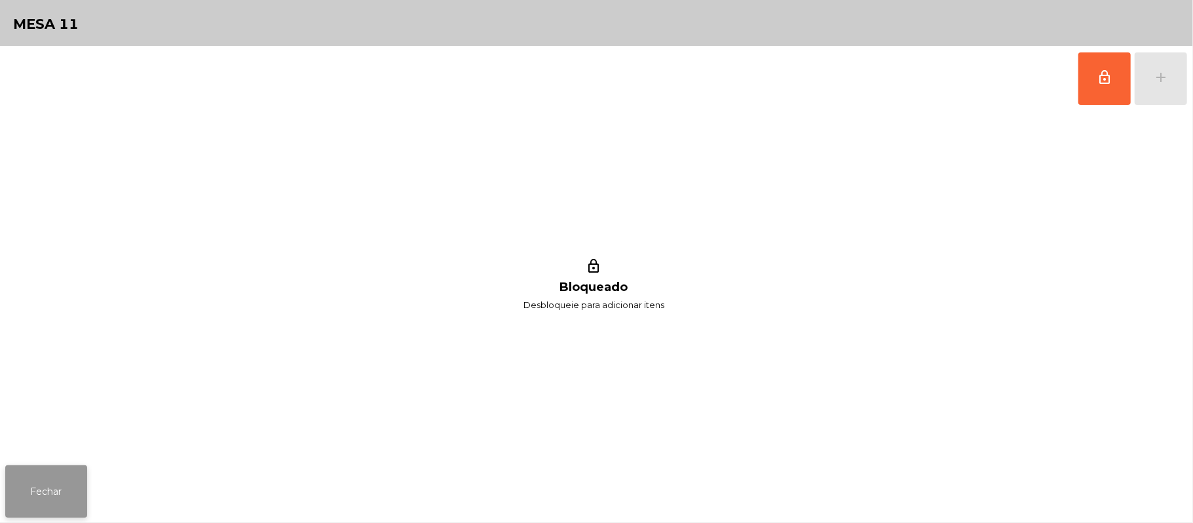
click at [21, 499] on button "Fechar" at bounding box center [46, 491] width 82 height 52
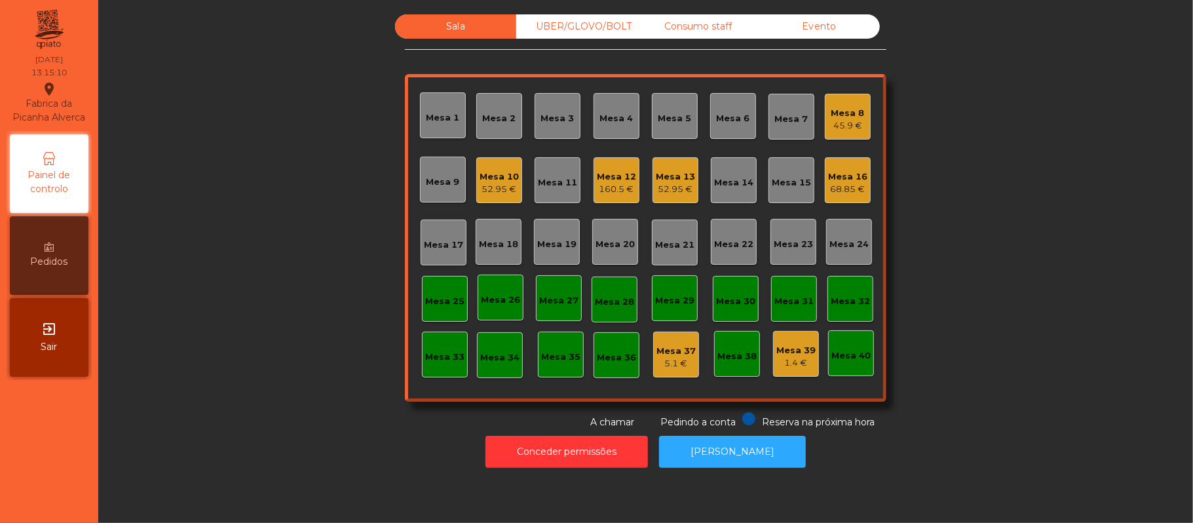
click at [596, 24] on div "UBER/GLOVO/BOLT" at bounding box center [576, 26] width 121 height 24
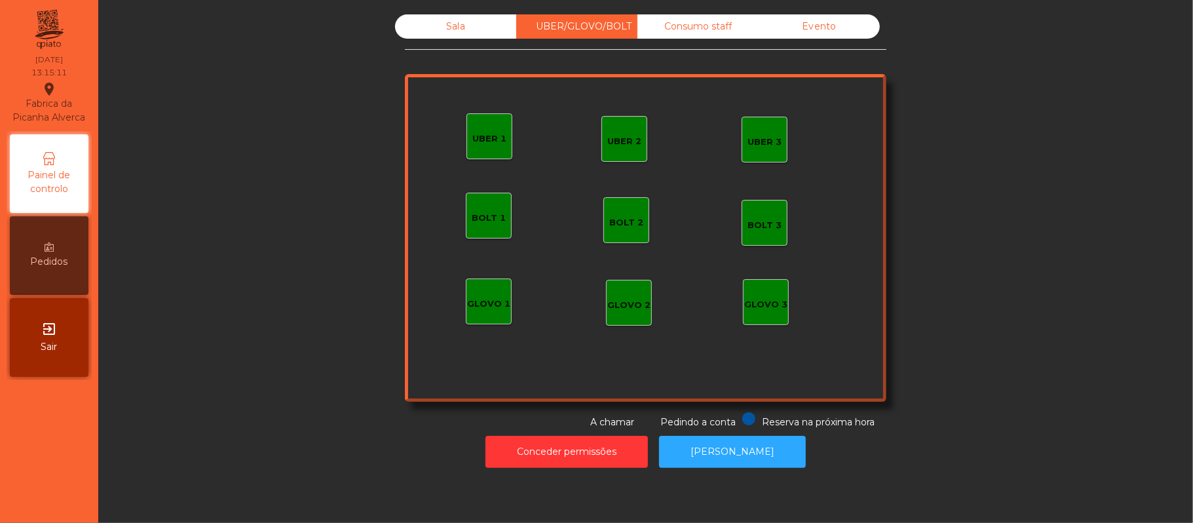
click at [481, 153] on div "UBER 1" at bounding box center [490, 136] width 46 height 46
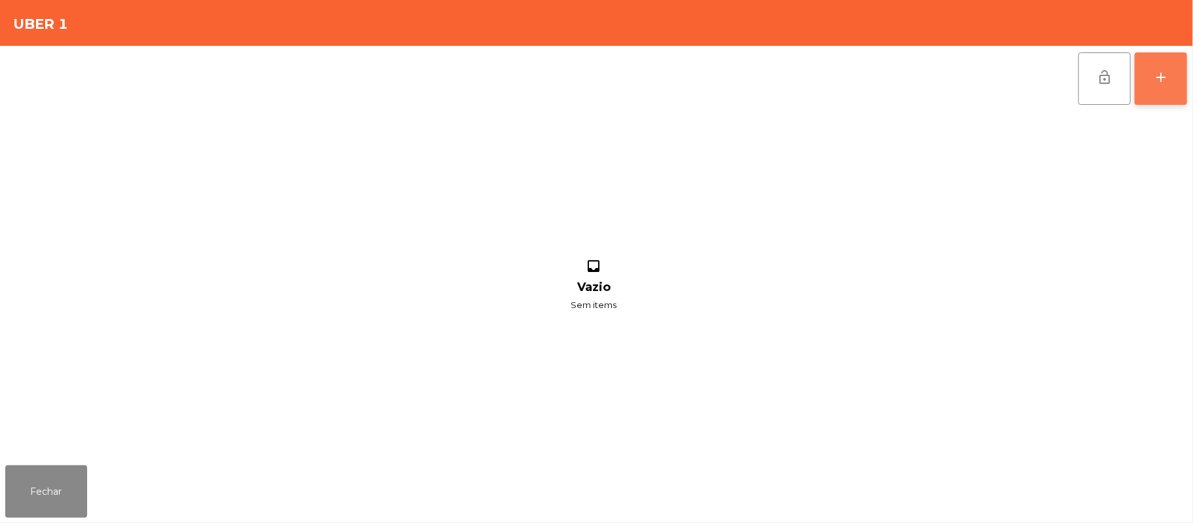
click at [1170, 85] on button "add" at bounding box center [1161, 78] width 52 height 52
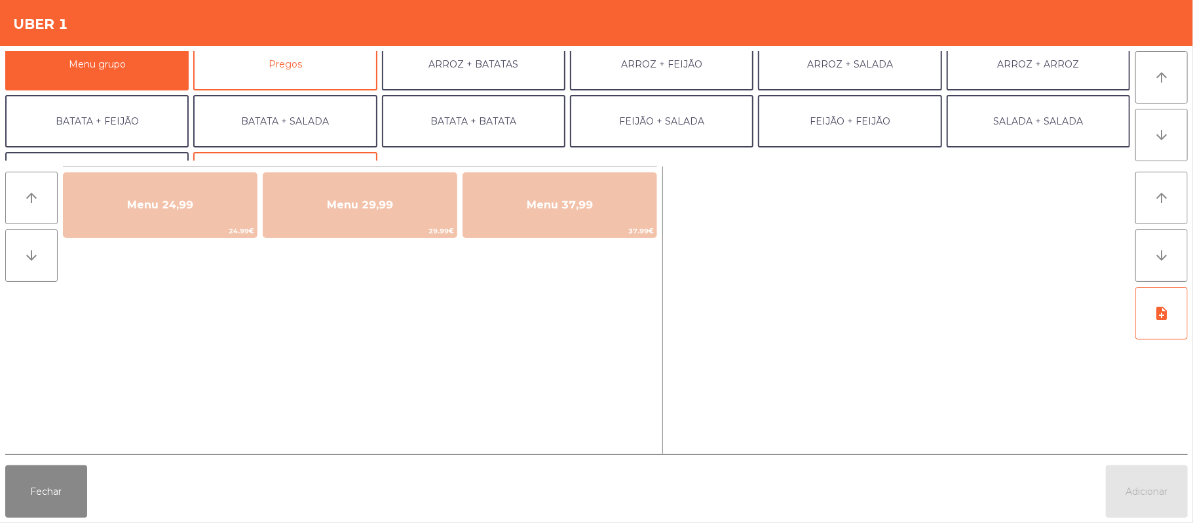
scroll to position [0, 0]
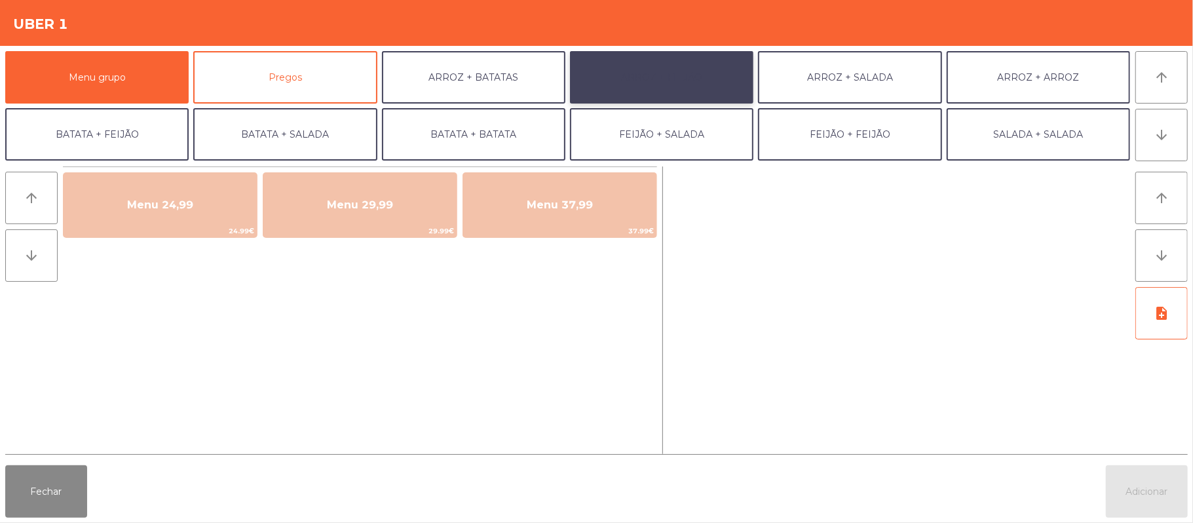
click at [666, 69] on button "ARROZ + FEIJÃO" at bounding box center [661, 77] width 183 height 52
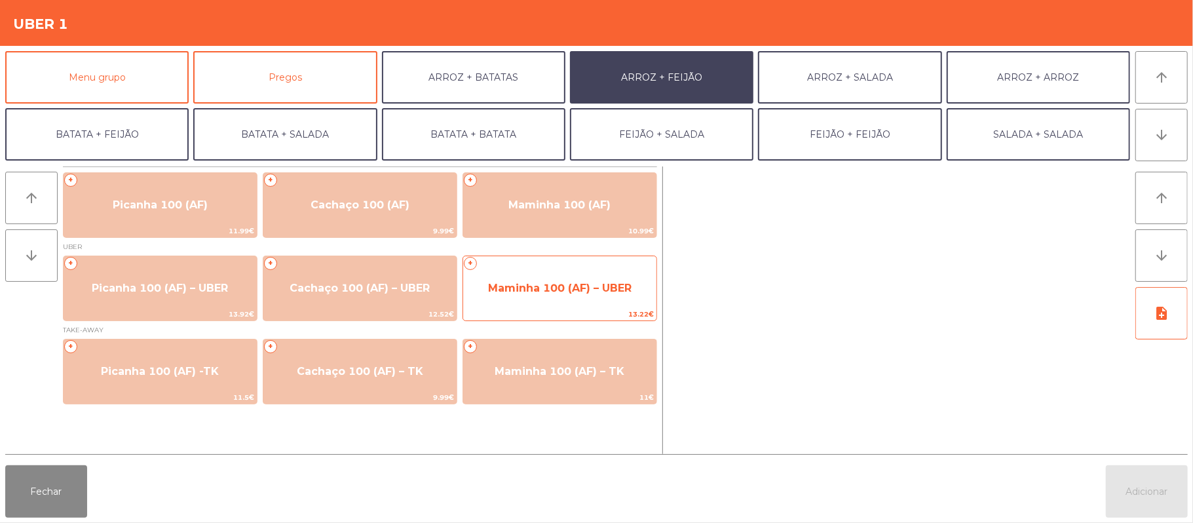
click at [564, 286] on span "Maminha 100 (AF) – UBER" at bounding box center [560, 288] width 144 height 12
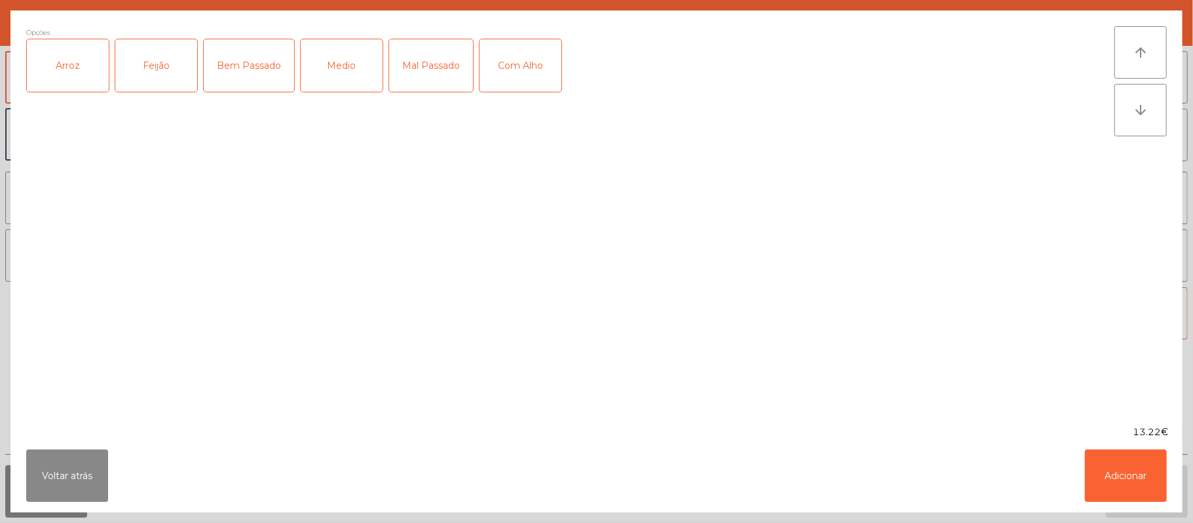
click at [92, 48] on div "Arroz" at bounding box center [68, 65] width 82 height 52
click at [153, 71] on div "Feijão" at bounding box center [156, 65] width 82 height 52
click at [246, 68] on div "Bem Passado" at bounding box center [249, 65] width 90 height 52
click at [1125, 483] on button "Adicionar" at bounding box center [1126, 476] width 82 height 52
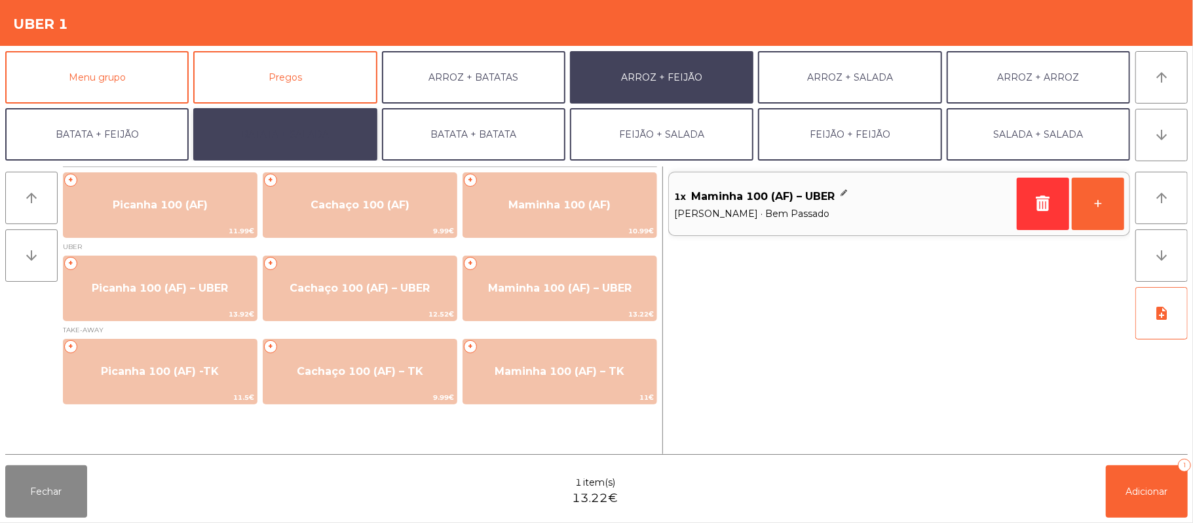
click at [334, 139] on button "BATATA + SALADA" at bounding box center [284, 134] width 183 height 52
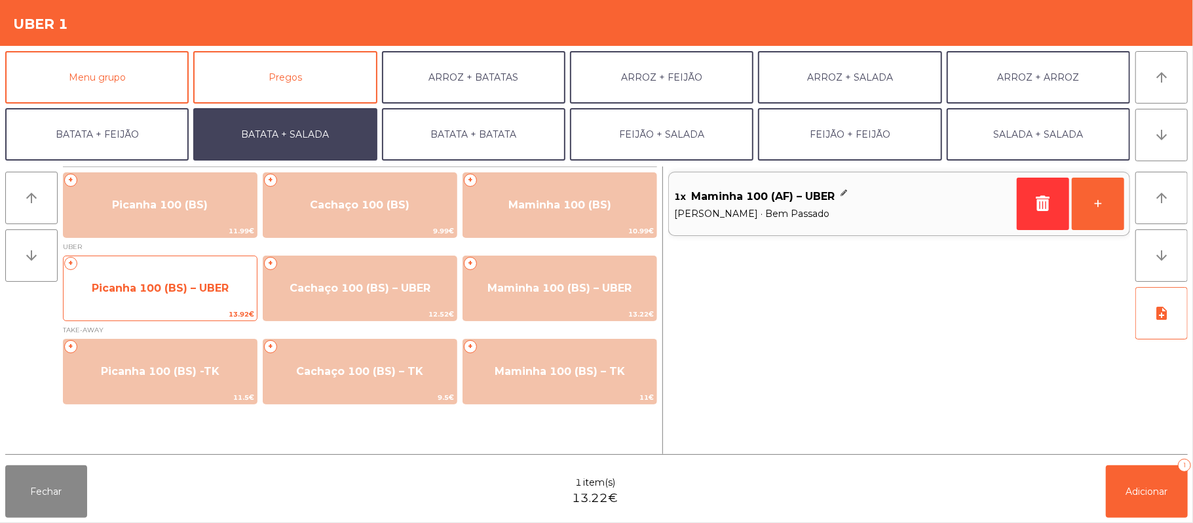
click at [174, 295] on span "Picanha 100 (BS) – UBER" at bounding box center [160, 288] width 193 height 35
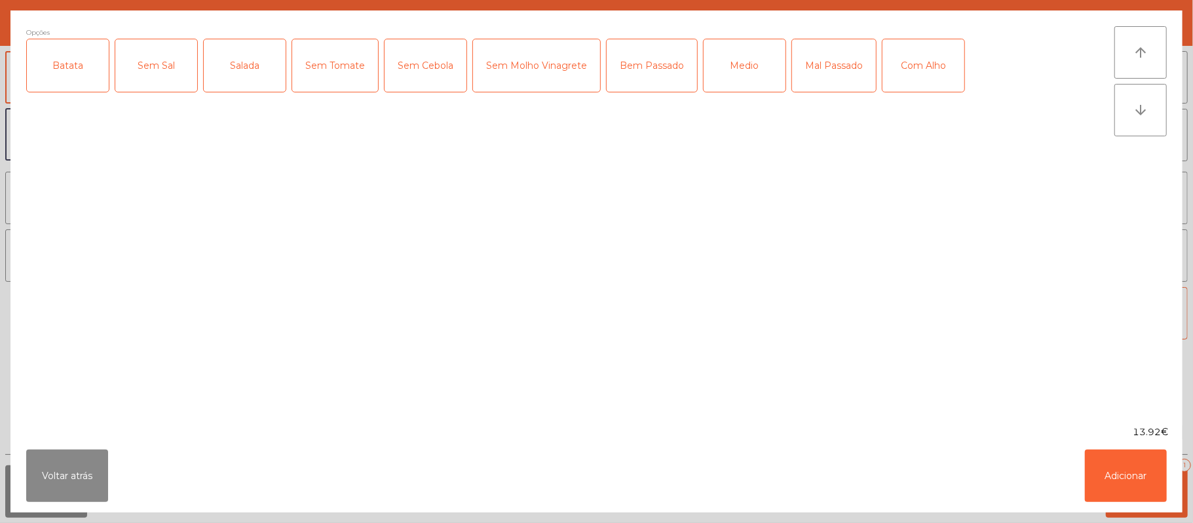
click at [86, 58] on div "Batata" at bounding box center [68, 65] width 82 height 52
click at [266, 71] on div "Salada" at bounding box center [245, 65] width 82 height 52
click at [645, 67] on div "Bem Passado" at bounding box center [652, 65] width 90 height 52
click at [1096, 470] on button "Adicionar" at bounding box center [1126, 476] width 82 height 52
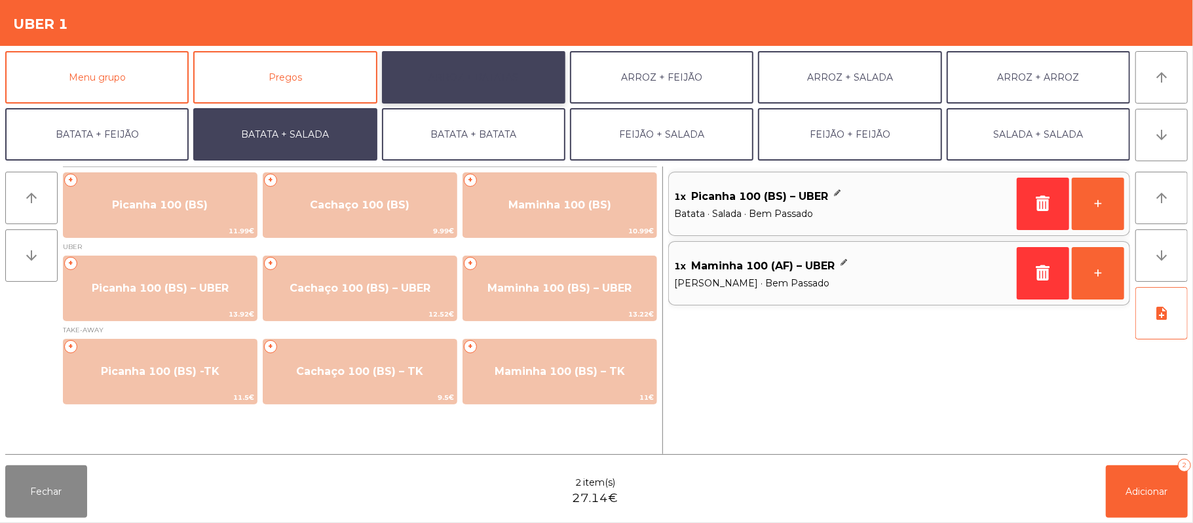
click at [501, 77] on button "ARROZ + BATATAS" at bounding box center [473, 77] width 183 height 52
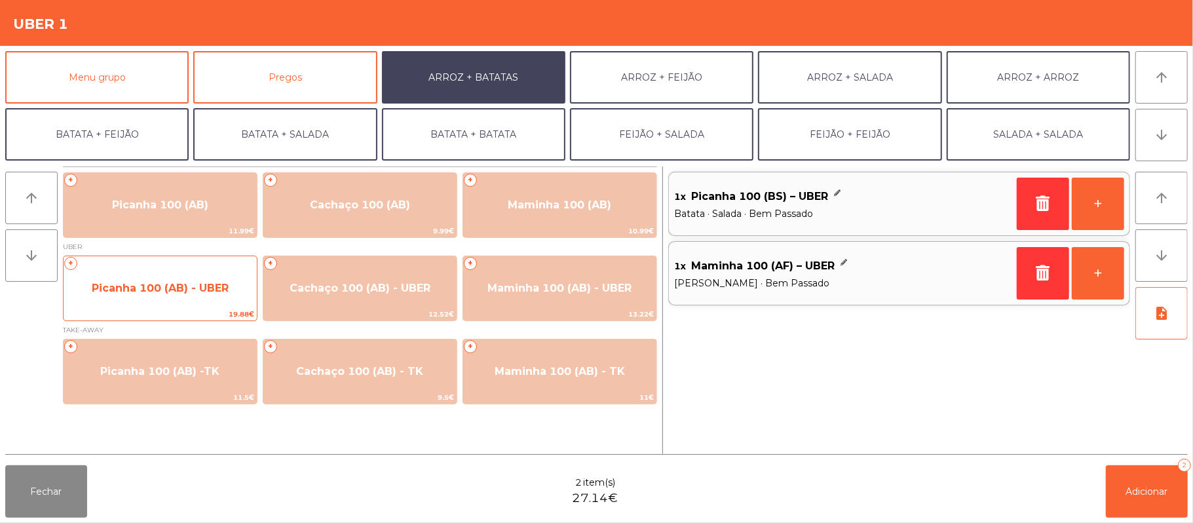
click at [190, 290] on span "Picanha 100 (AB) - UBER" at bounding box center [160, 288] width 137 height 12
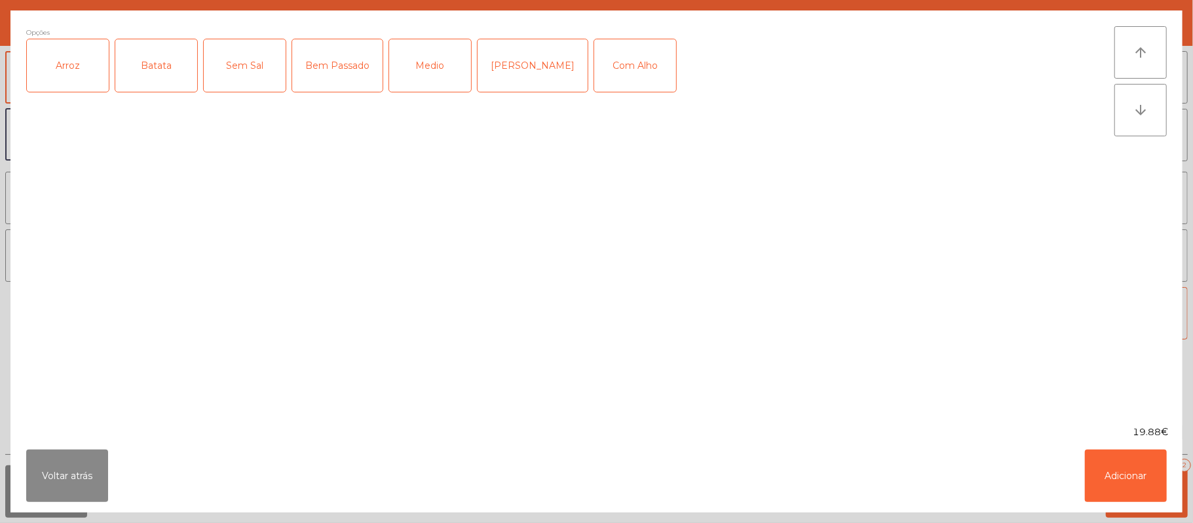
click at [64, 64] on div "Arroz" at bounding box center [68, 65] width 82 height 52
click at [156, 66] on div "Batata" at bounding box center [156, 65] width 82 height 52
click at [362, 74] on div "Bem Passado" at bounding box center [337, 65] width 90 height 52
click at [1104, 463] on button "Adicionar" at bounding box center [1126, 476] width 82 height 52
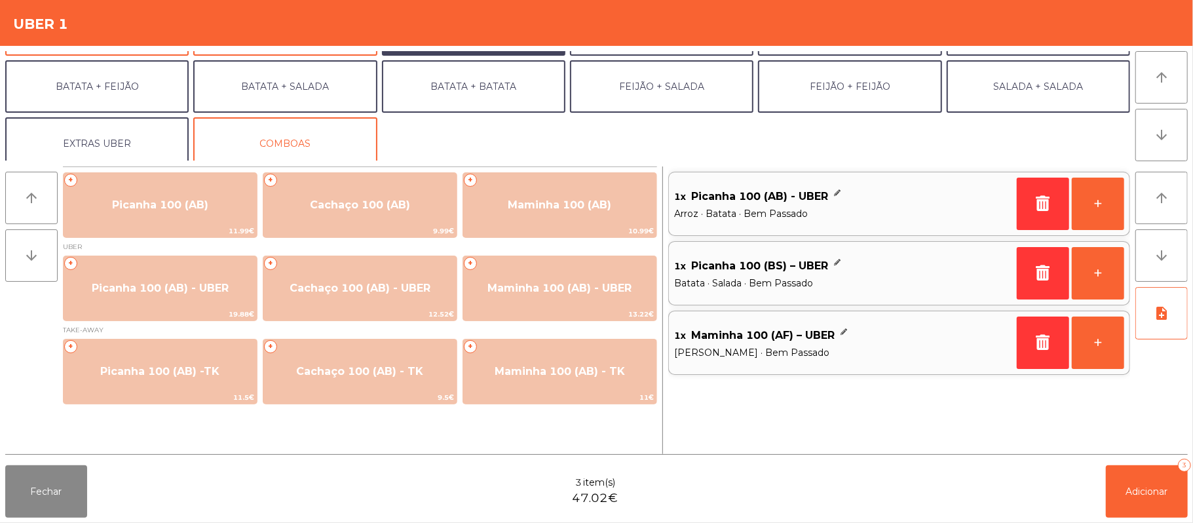
scroll to position [56, 0]
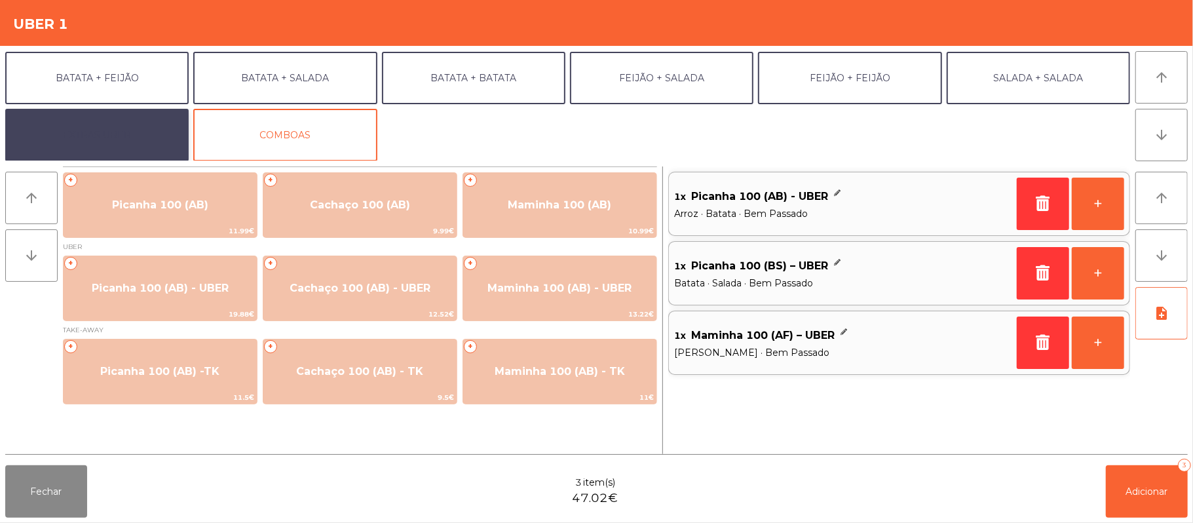
click at [107, 139] on button "EXTRAS UBER" at bounding box center [96, 135] width 183 height 52
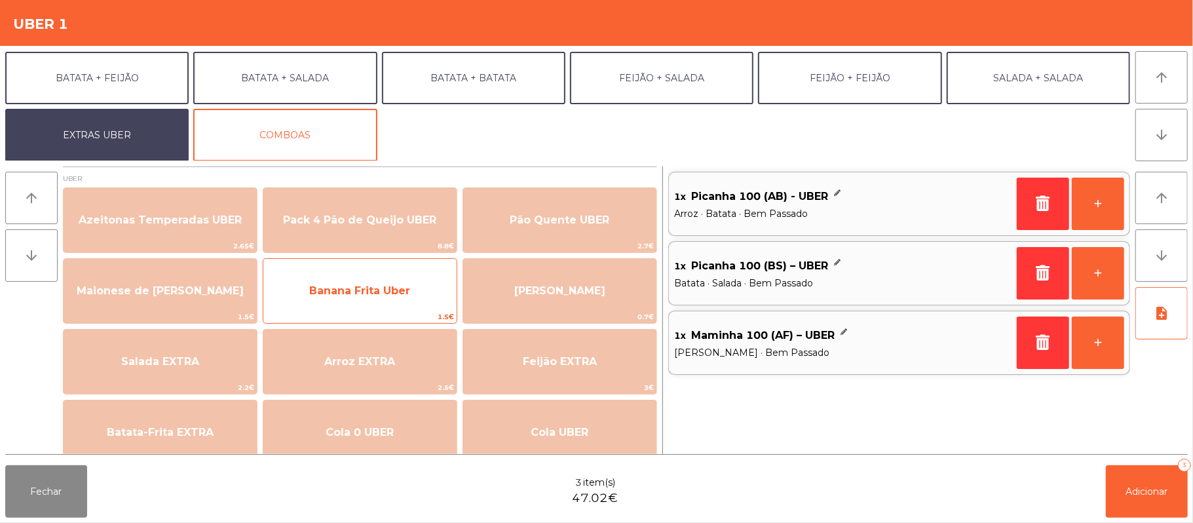
click at [410, 287] on span "Banana Frita Uber" at bounding box center [359, 290] width 101 height 12
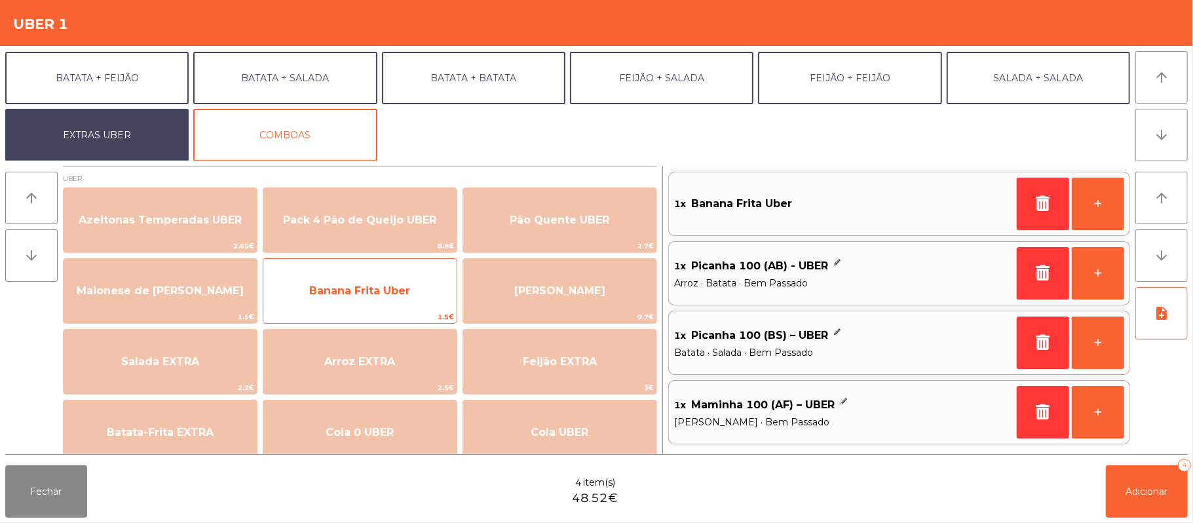
click at [370, 292] on span "Banana Frita Uber" at bounding box center [359, 290] width 101 height 12
click at [400, 282] on span "Banana Frita Uber" at bounding box center [359, 290] width 193 height 35
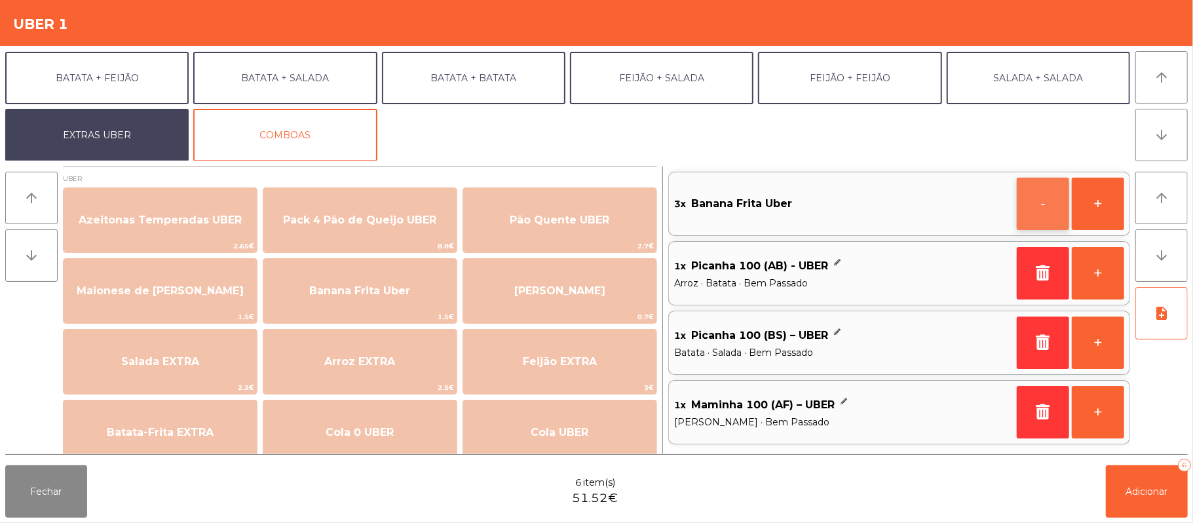
click at [1022, 204] on button "-" at bounding box center [1043, 204] width 52 height 52
click at [1033, 216] on button "-" at bounding box center [1043, 204] width 52 height 52
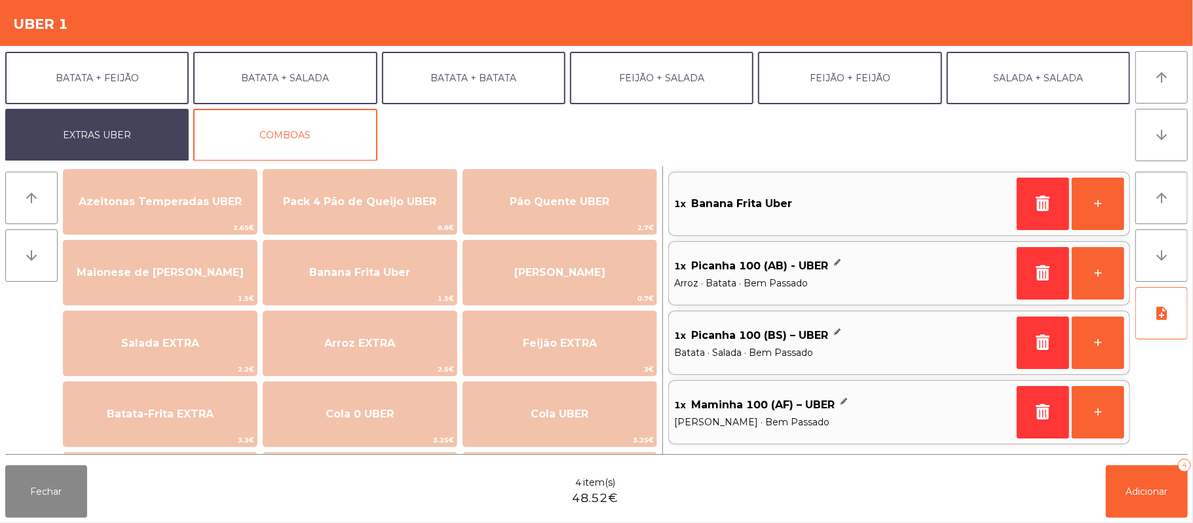
scroll to position [0, 0]
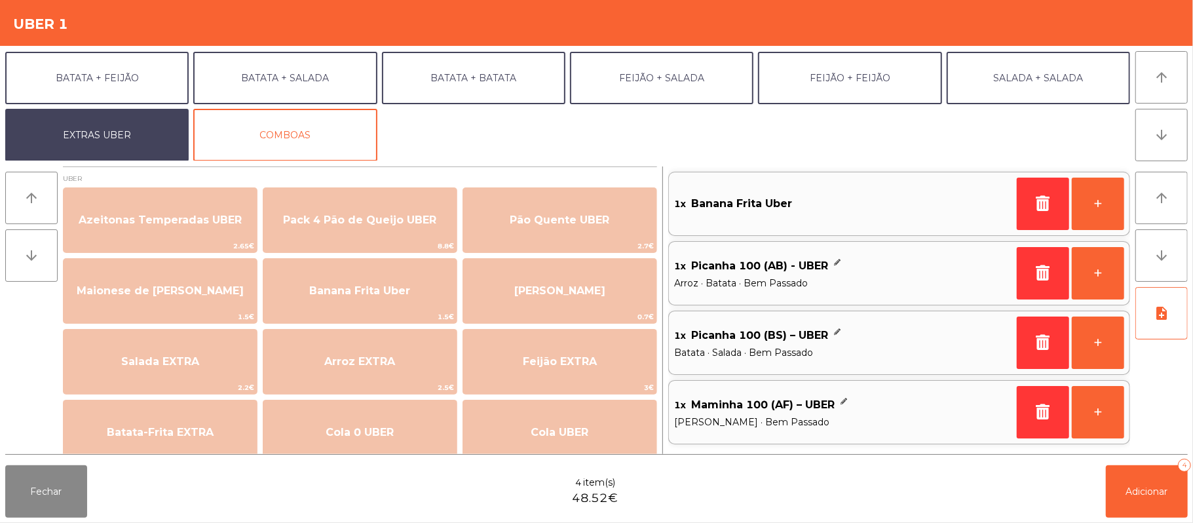
click at [834, 345] on span at bounding box center [838, 336] width 9 height 20
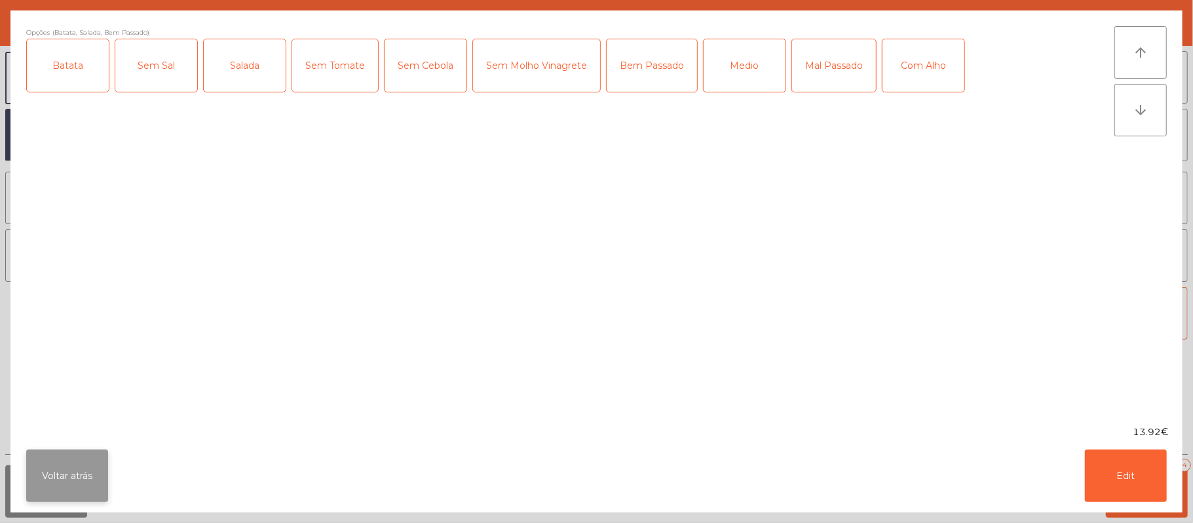
click at [45, 459] on button "Voltar atrás" at bounding box center [67, 476] width 82 height 52
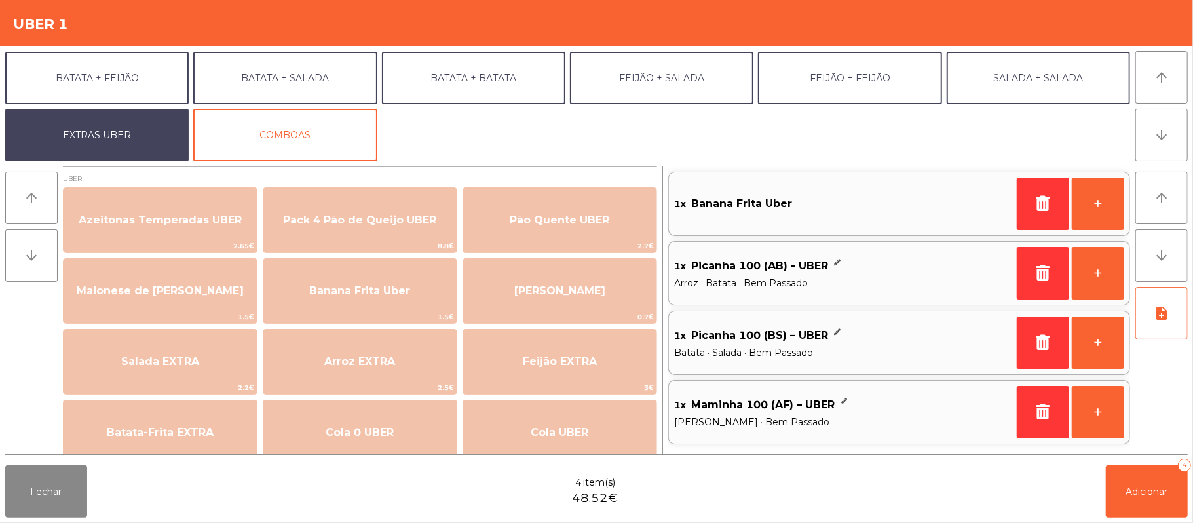
click at [876, 347] on span "Batata · Salada · Bem Passado" at bounding box center [842, 352] width 337 height 14
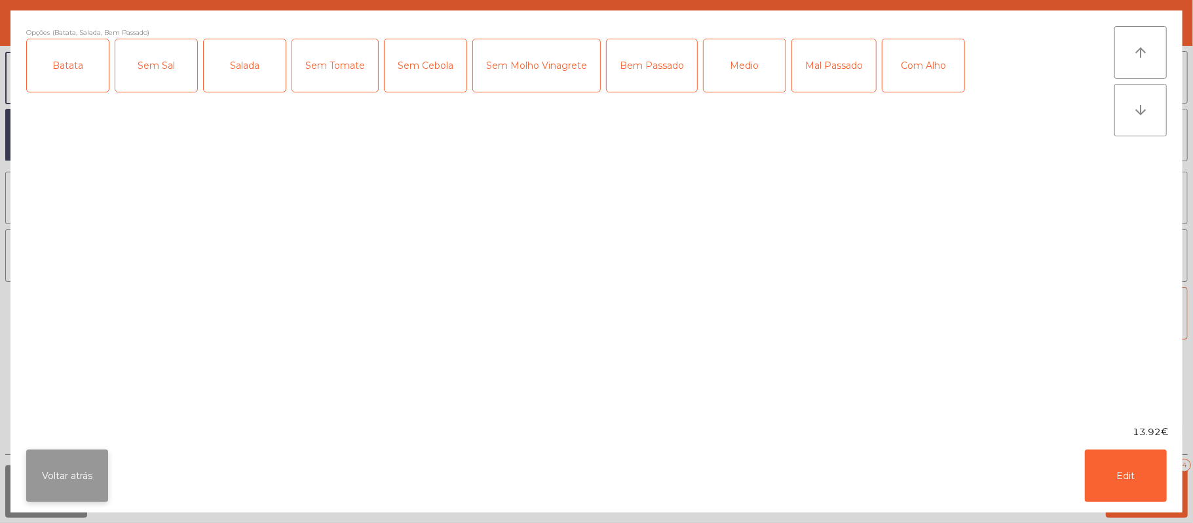
click at [62, 465] on button "Voltar atrás" at bounding box center [67, 476] width 82 height 52
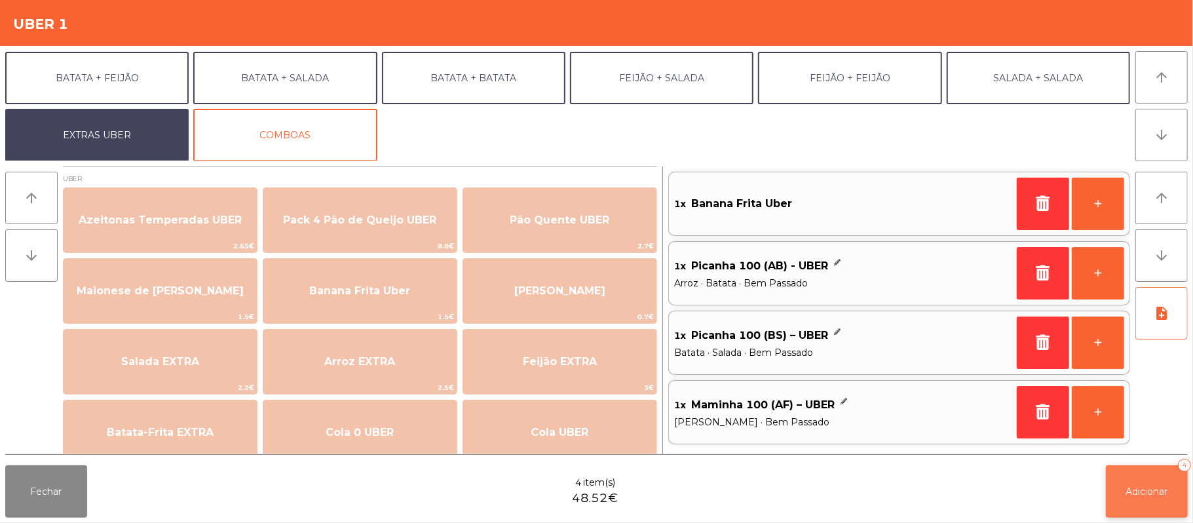
click at [1143, 493] on span "Adicionar" at bounding box center [1147, 492] width 42 height 12
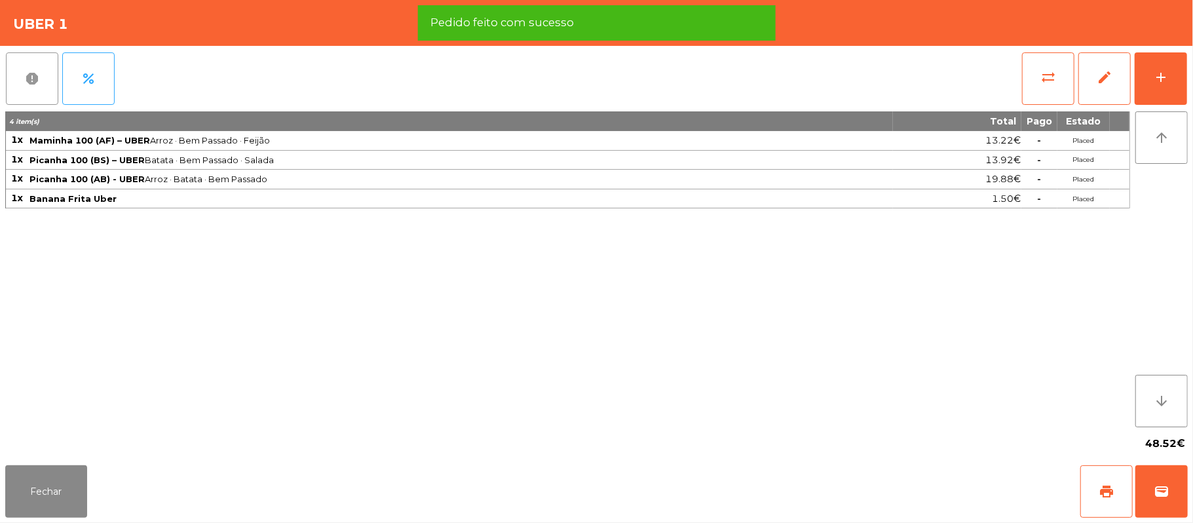
click at [29, 77] on span "report" at bounding box center [32, 79] width 16 height 16
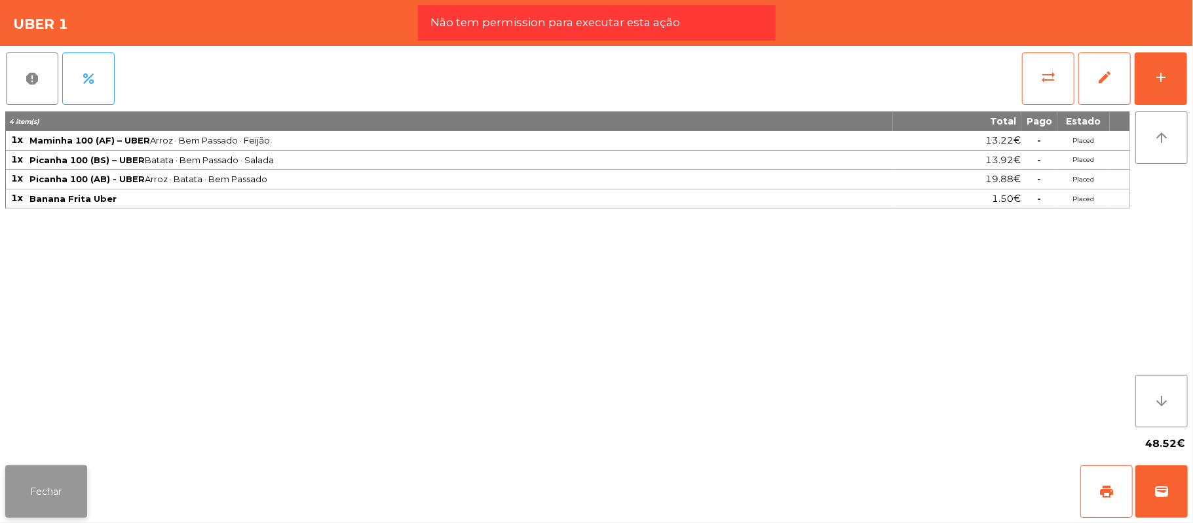
click at [35, 514] on button "Fechar" at bounding box center [46, 491] width 82 height 52
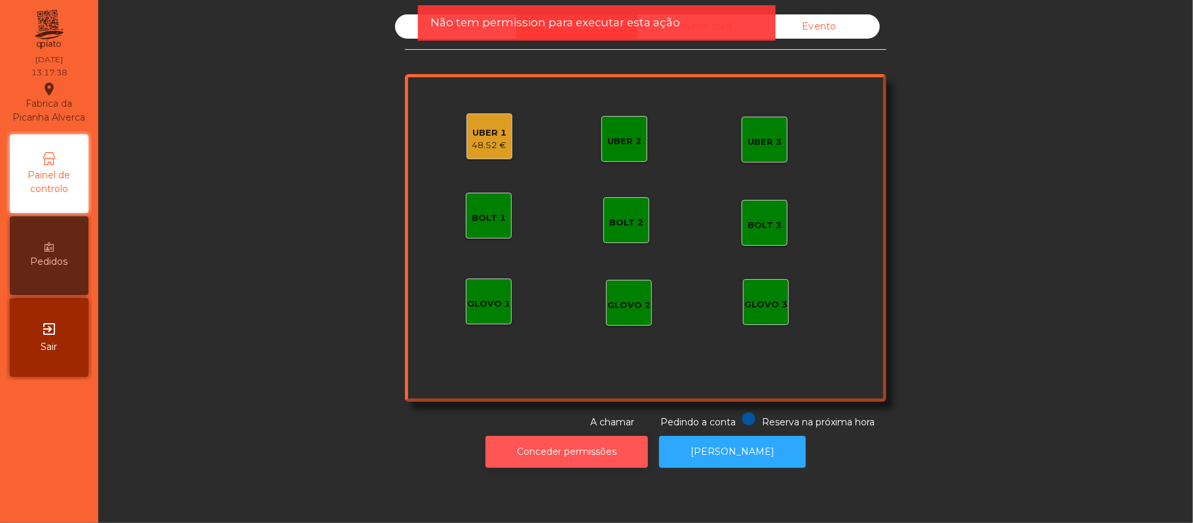
click at [609, 452] on button "Conceder permissões" at bounding box center [567, 452] width 163 height 32
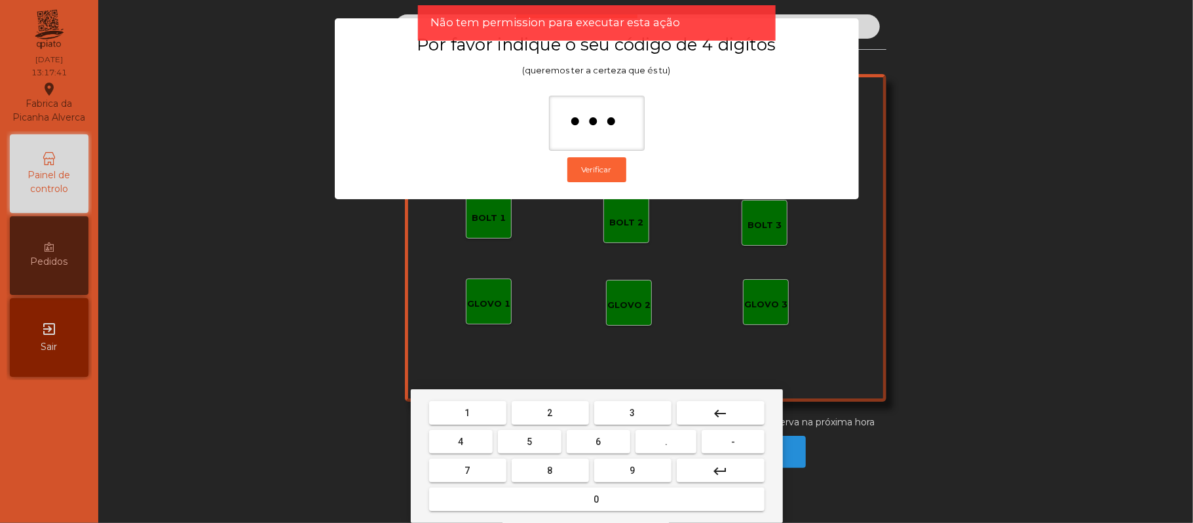
type input "****"
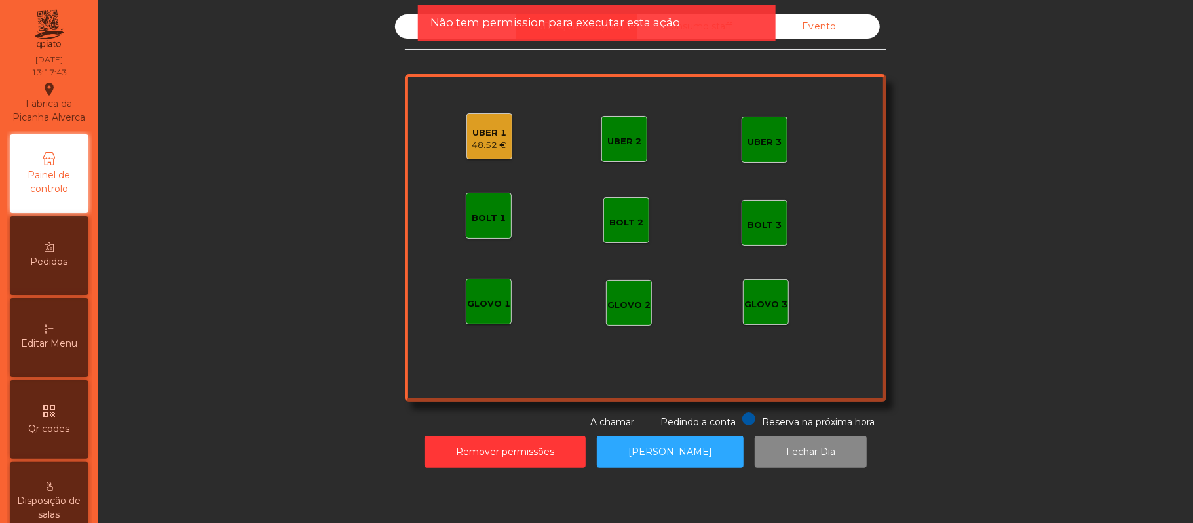
click at [477, 131] on div "UBER 1" at bounding box center [489, 132] width 35 height 13
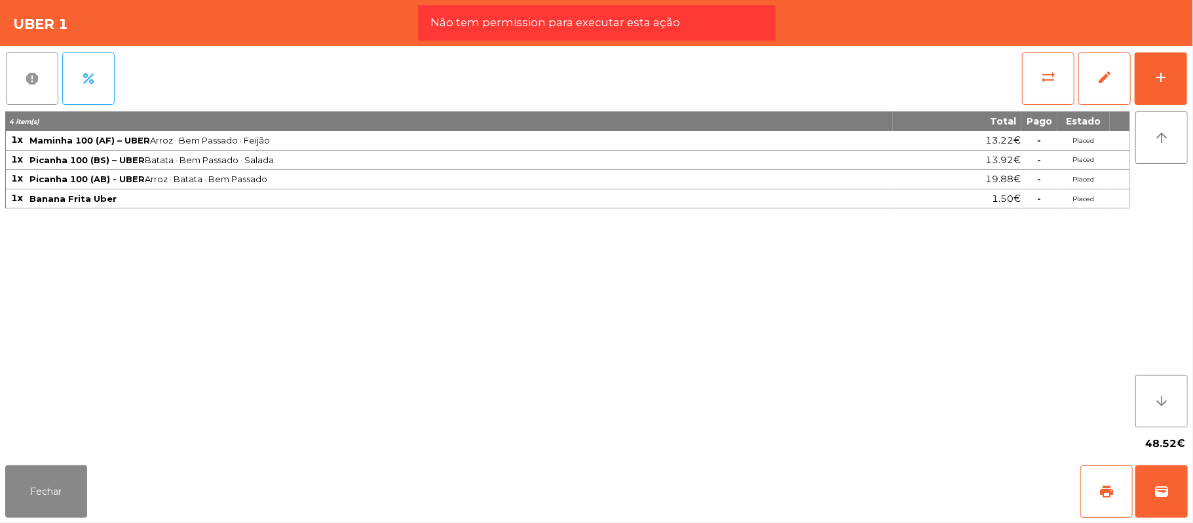
click at [6, 80] on button "report" at bounding box center [32, 78] width 52 height 52
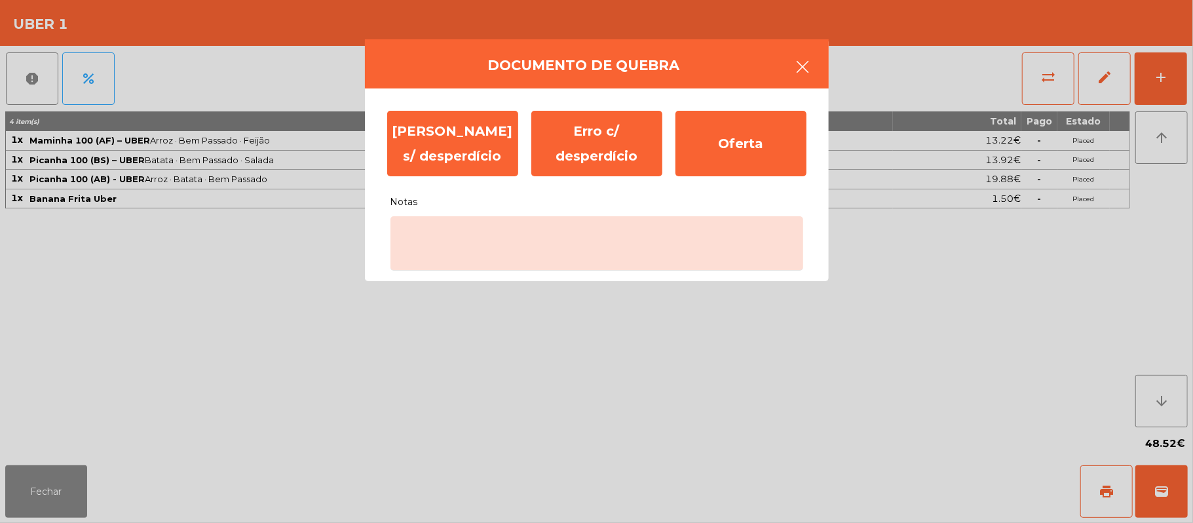
click at [801, 73] on icon "button" at bounding box center [804, 67] width 16 height 16
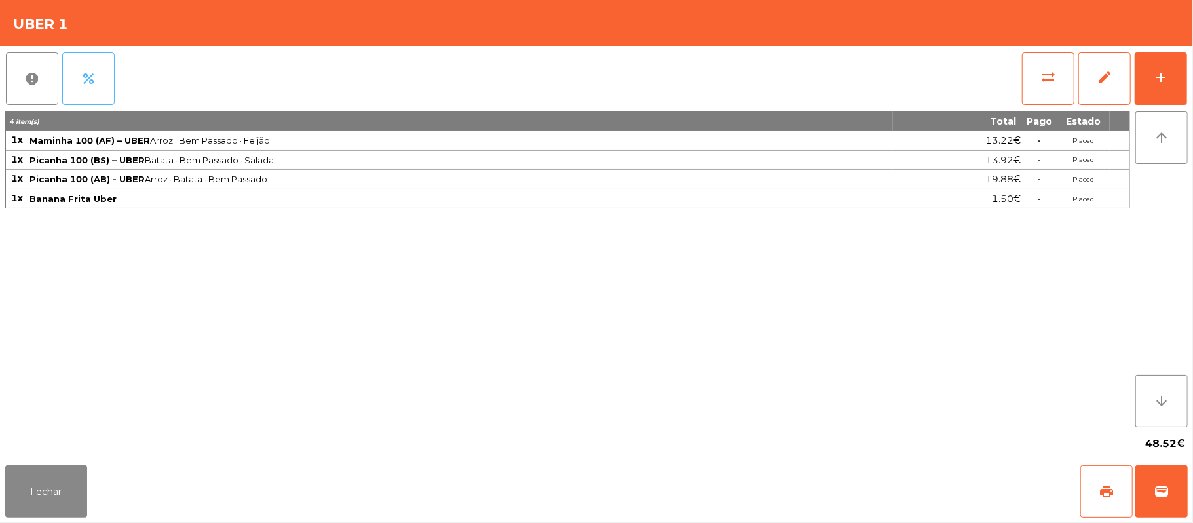
click at [98, 79] on button "percent" at bounding box center [88, 78] width 52 height 52
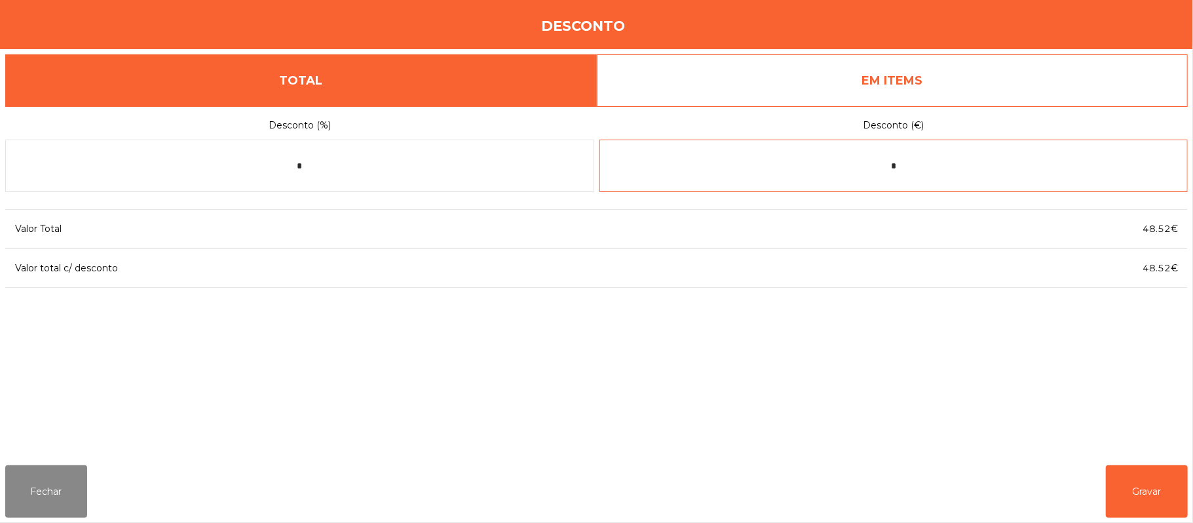
click at [906, 169] on input "*" at bounding box center [894, 166] width 589 height 52
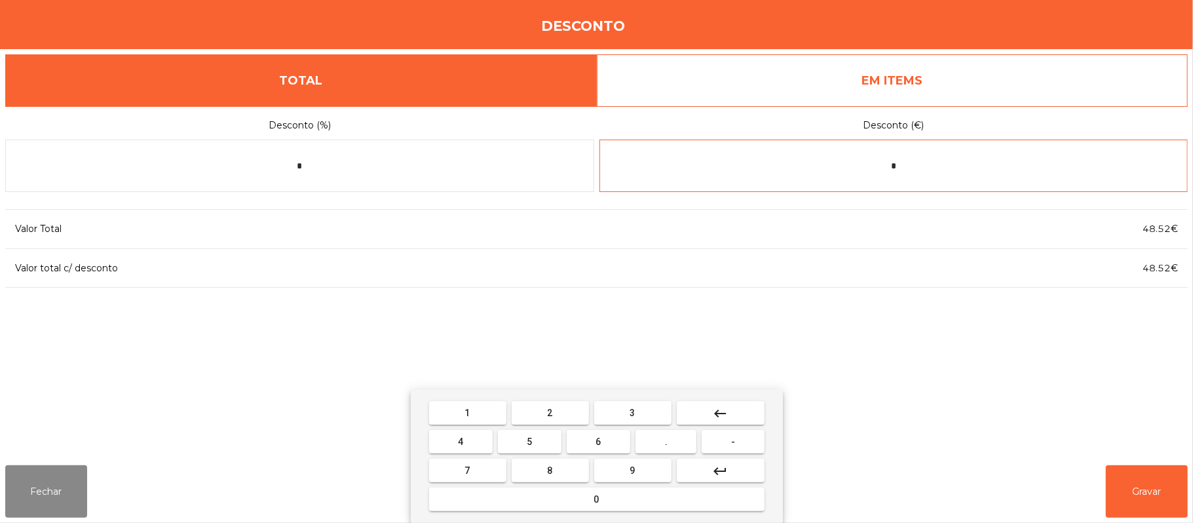
click at [463, 438] on span "4" at bounding box center [460, 441] width 5 height 10
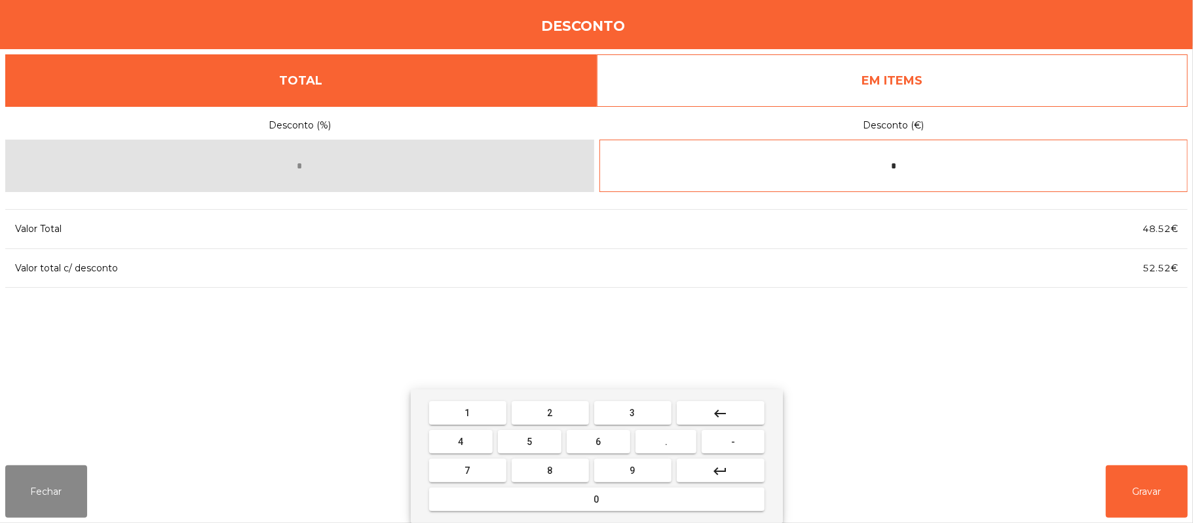
click at [676, 446] on button "." at bounding box center [666, 442] width 61 height 24
click at [460, 442] on span "4" at bounding box center [460, 441] width 5 height 10
click at [596, 443] on span "6" at bounding box center [598, 441] width 5 height 10
type input "*****"
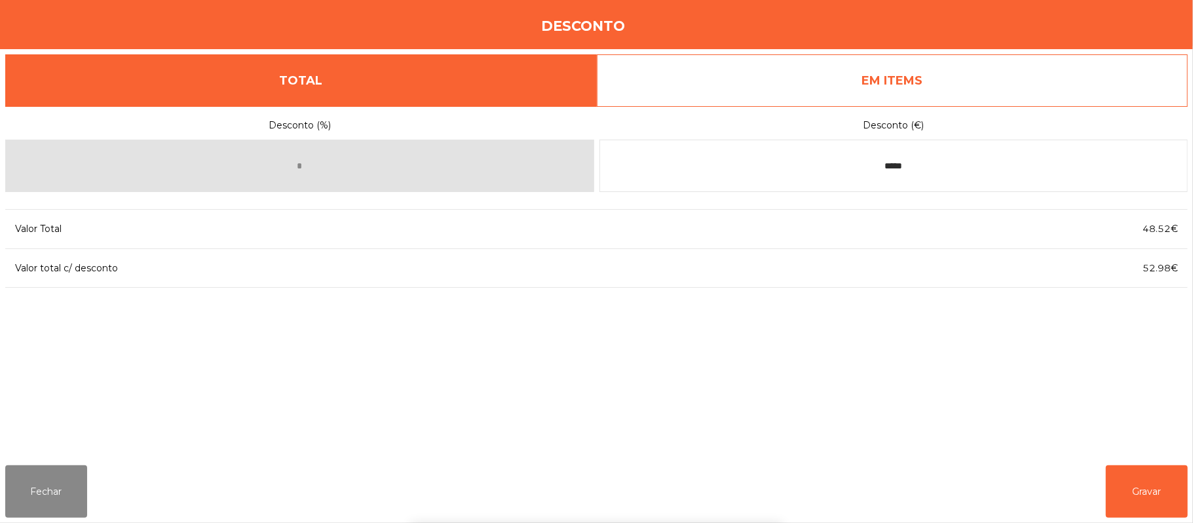
click at [1145, 491] on div "1 2 3 keyboard_backspace 4 5 6 . - 7 8 9 keyboard_return 0" at bounding box center [596, 456] width 1193 height 134
click at [40, 491] on button "Fechar" at bounding box center [46, 491] width 82 height 52
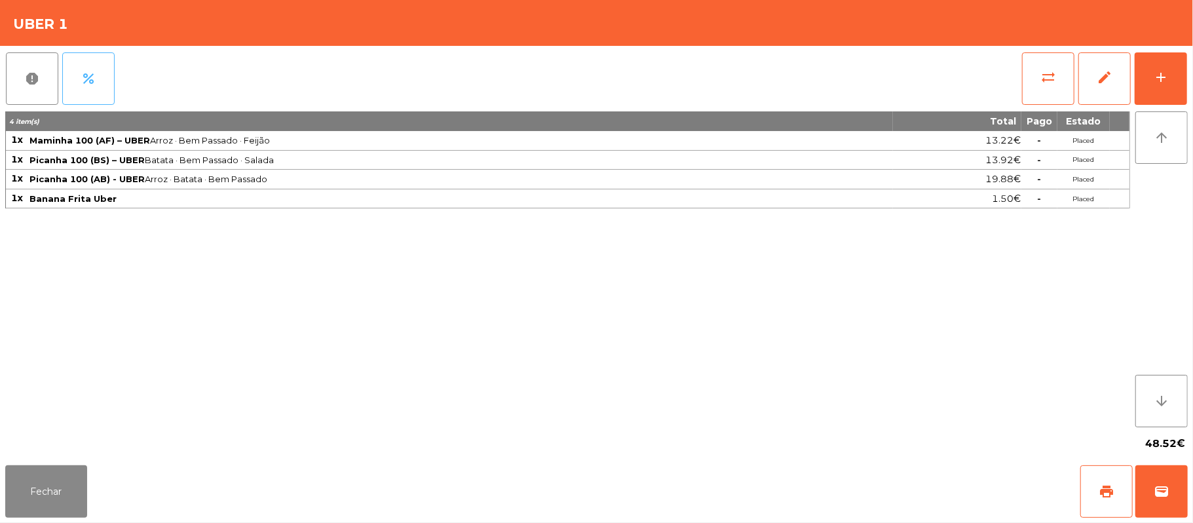
click at [98, 54] on button "percent" at bounding box center [88, 78] width 52 height 52
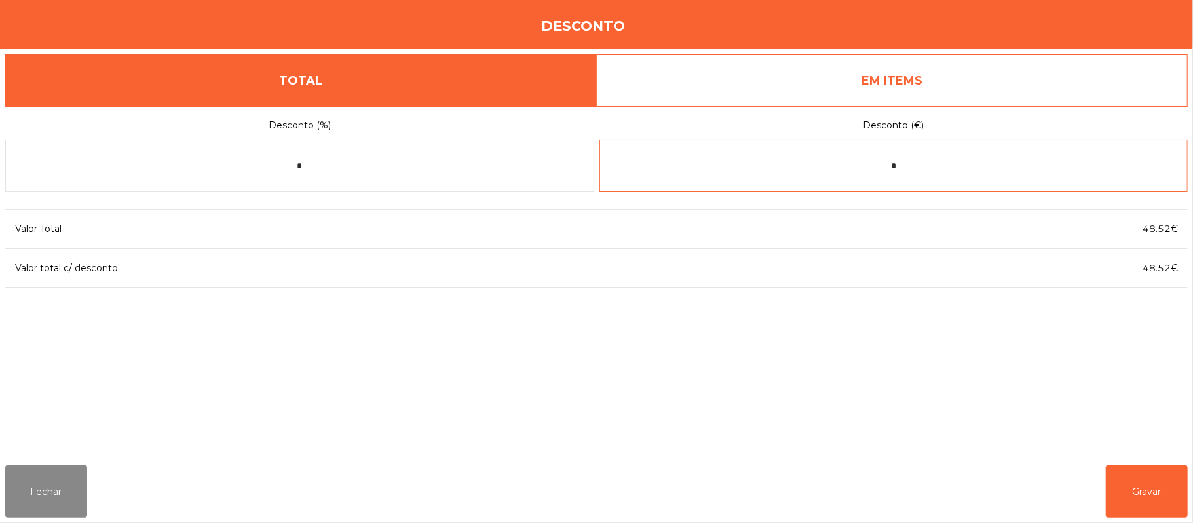
click at [936, 165] on input "*" at bounding box center [894, 166] width 589 height 52
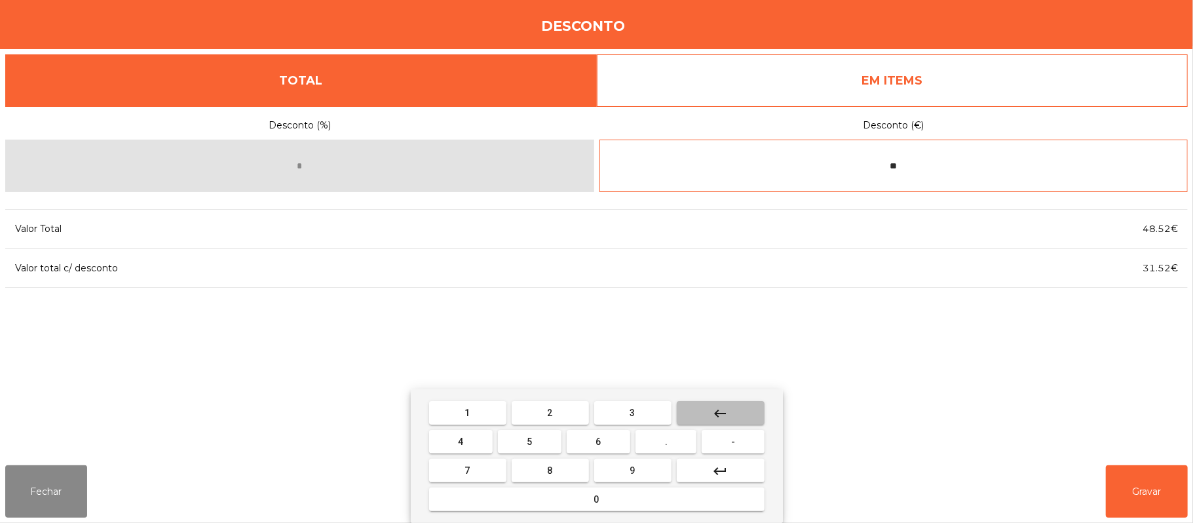
type input "*"
type input "*****"
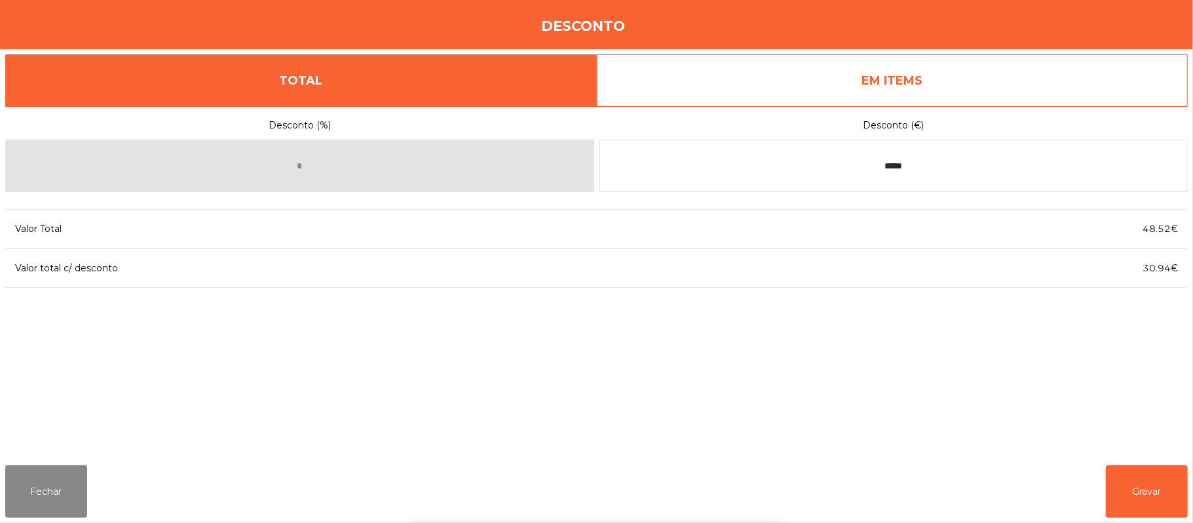
click at [1117, 505] on div "1 2 3 keyboard_backspace 4 5 6 . - 7 8 9 keyboard_return 0" at bounding box center [596, 456] width 1193 height 134
click at [1142, 494] on button "Gravar" at bounding box center [1147, 491] width 82 height 52
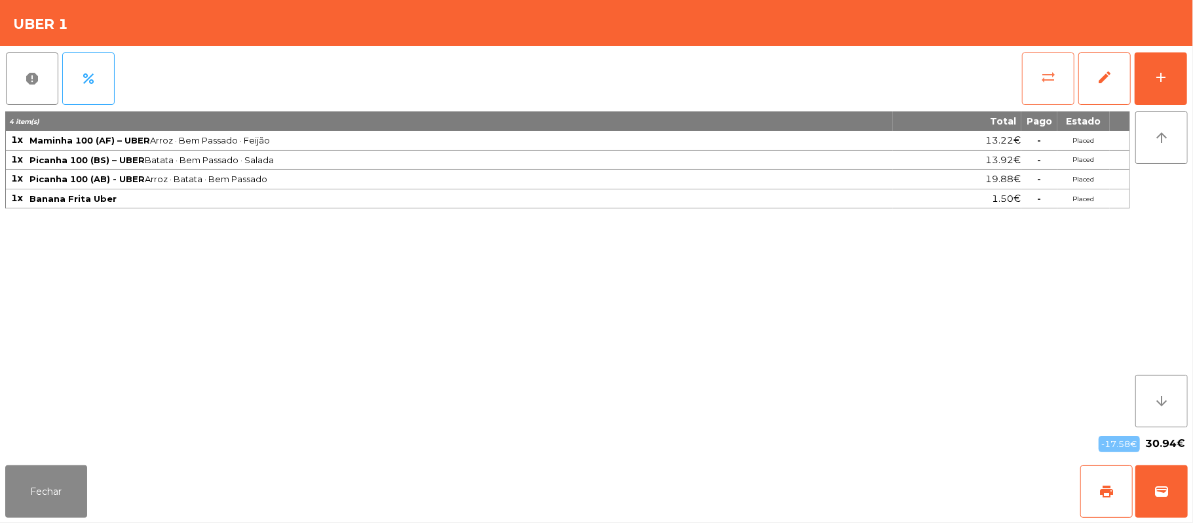
click at [1047, 80] on span "sync_alt" at bounding box center [1049, 77] width 16 height 16
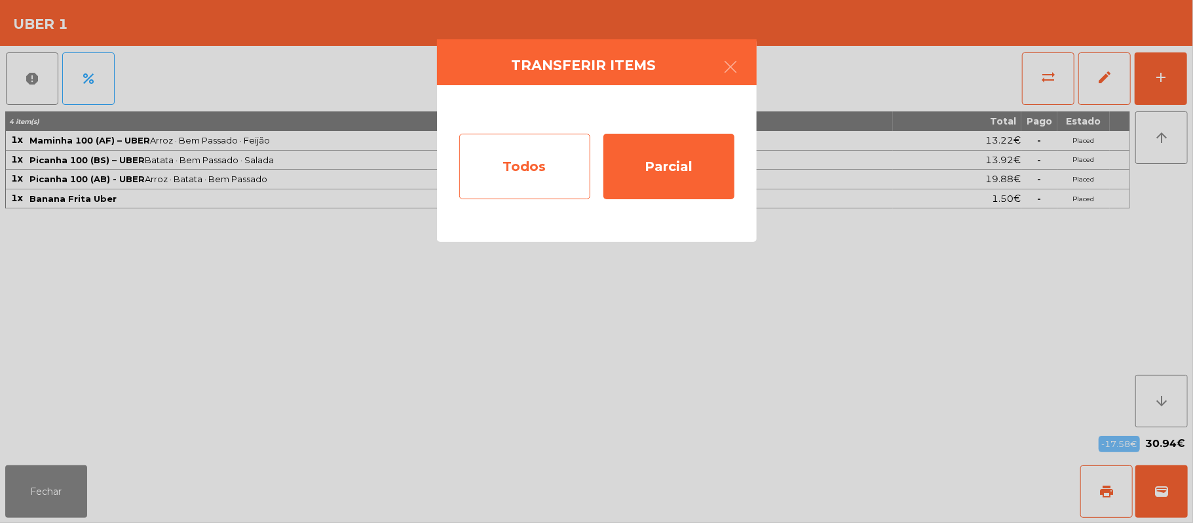
click at [556, 153] on div "Todos" at bounding box center [524, 167] width 131 height 66
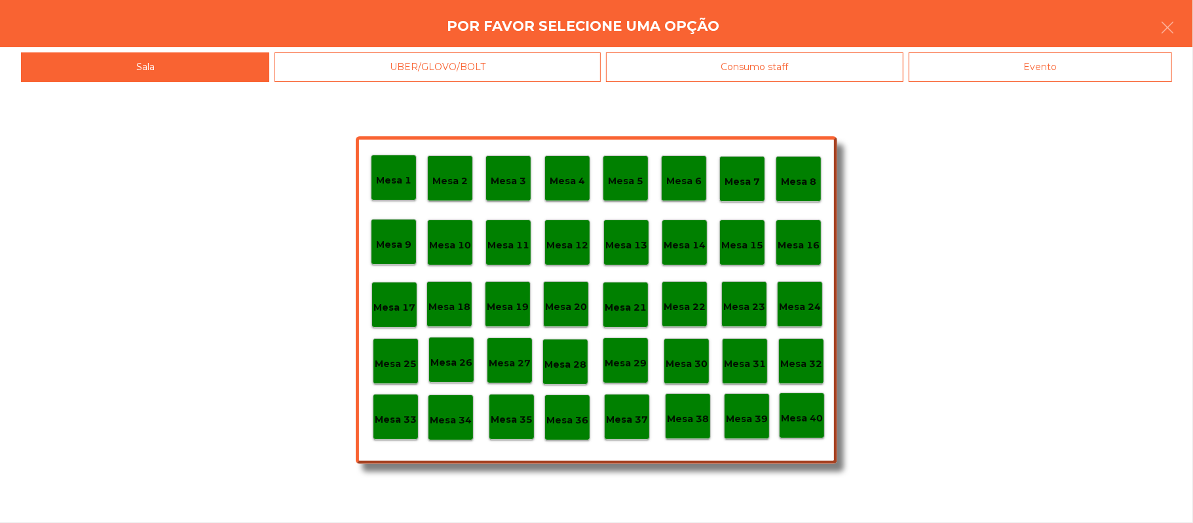
click at [632, 422] on p "Mesa 37" at bounding box center [627, 419] width 42 height 15
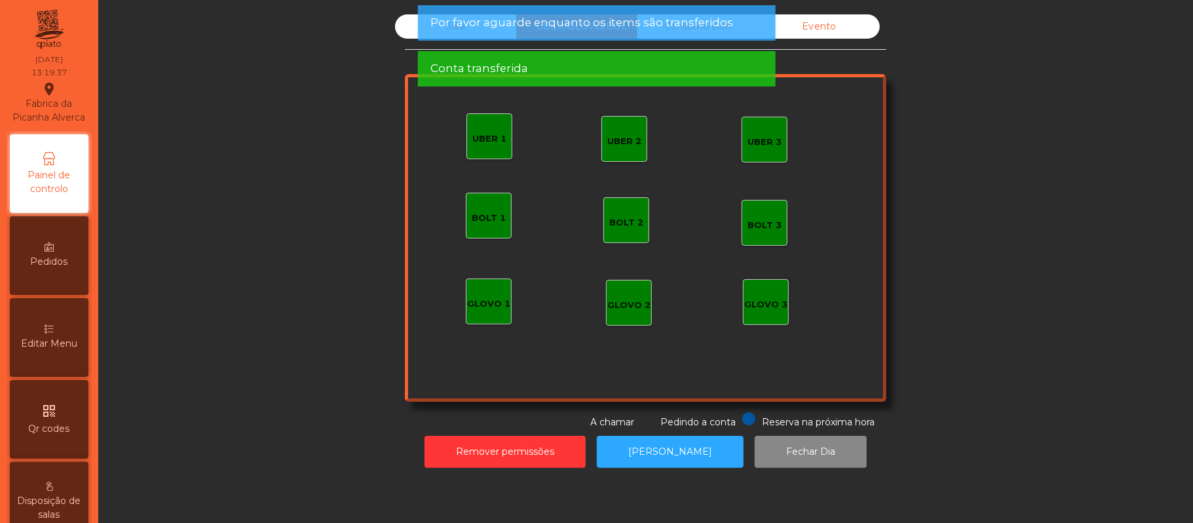
click at [1065, 136] on div "Sala UBER/GLOVO/BOLT Consumo staff Evento UBER 2 UBER 3 BOLT 1 BOLT 2 BOLT 3 GL…" at bounding box center [646, 221] width 1060 height 415
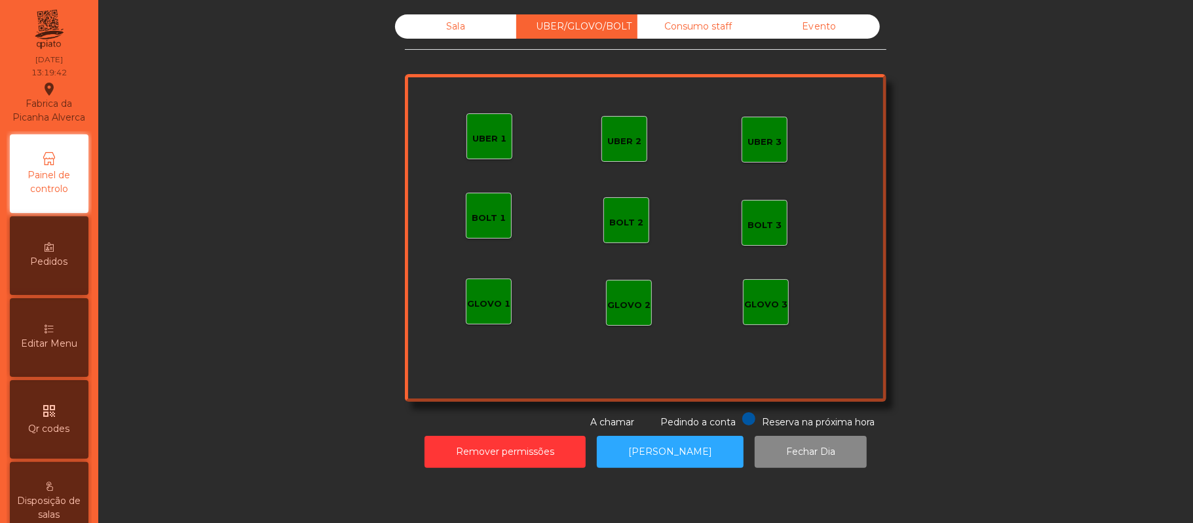
click at [446, 35] on div "Sala" at bounding box center [455, 26] width 121 height 24
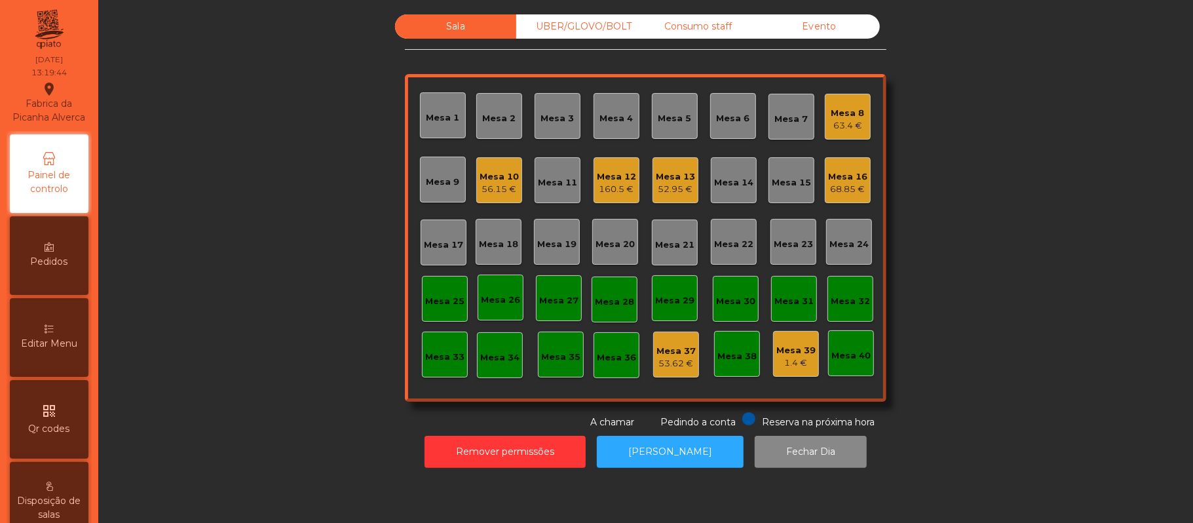
click at [849, 189] on div "68.85 €" at bounding box center [847, 189] width 39 height 13
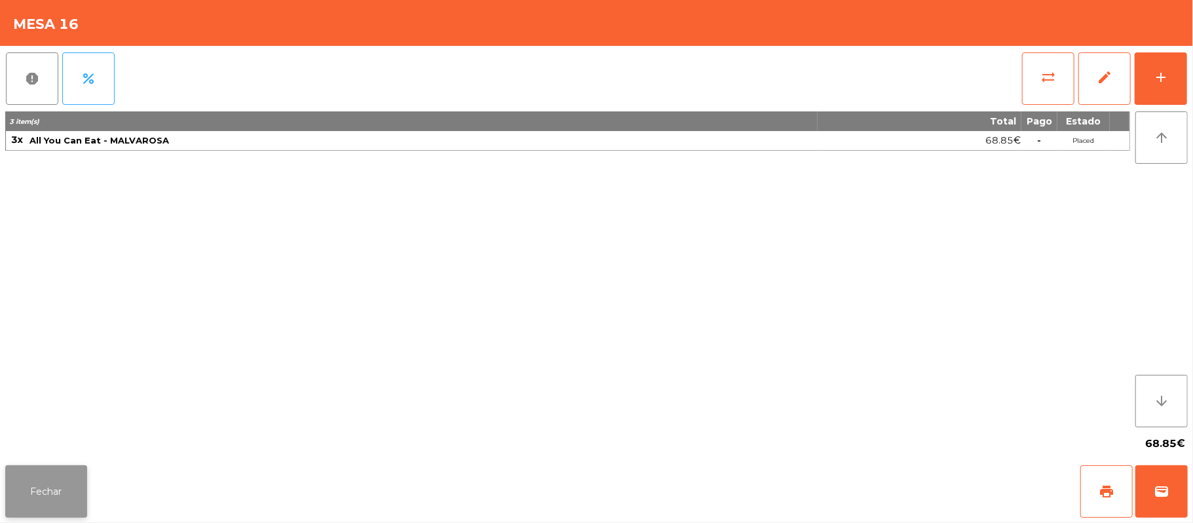
click at [85, 506] on button "Fechar" at bounding box center [46, 491] width 82 height 52
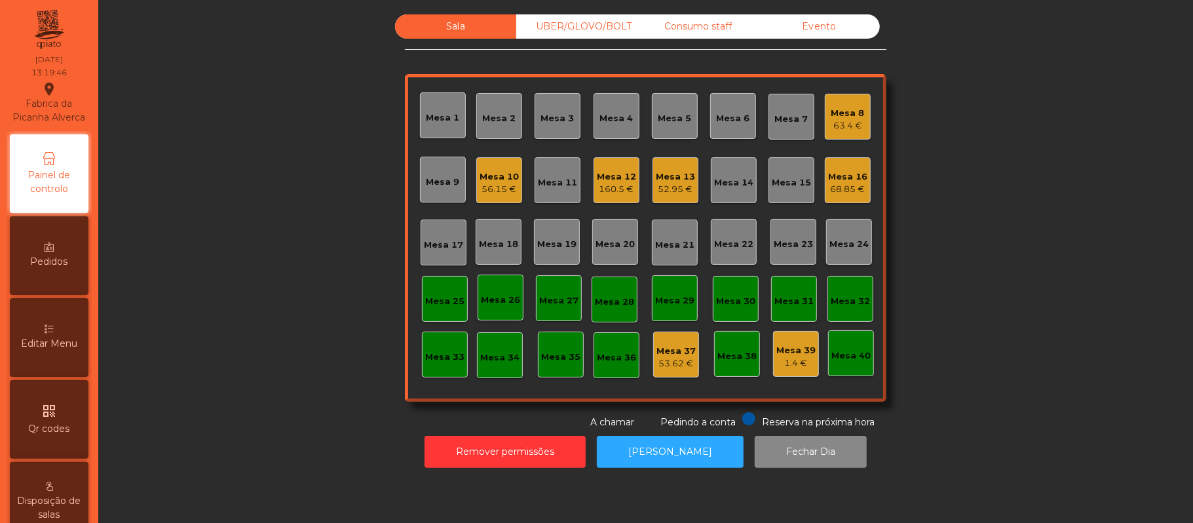
click at [270, 376] on div "Sala UBER/GLOVO/BOLT Consumo staff Evento Mesa 1 Mesa 2 Mesa 3 Mesa 4 Mesa 5 Me…" at bounding box center [646, 221] width 1060 height 415
click at [570, 25] on div "UBER/GLOVO/BOLT" at bounding box center [576, 26] width 121 height 24
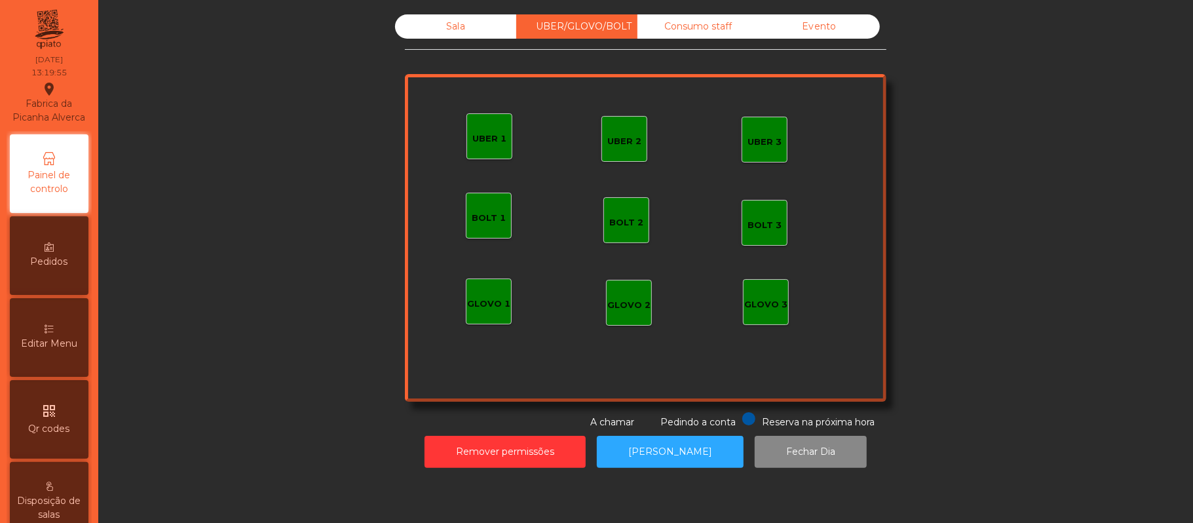
click at [481, 149] on div "UBER 1" at bounding box center [490, 136] width 46 height 46
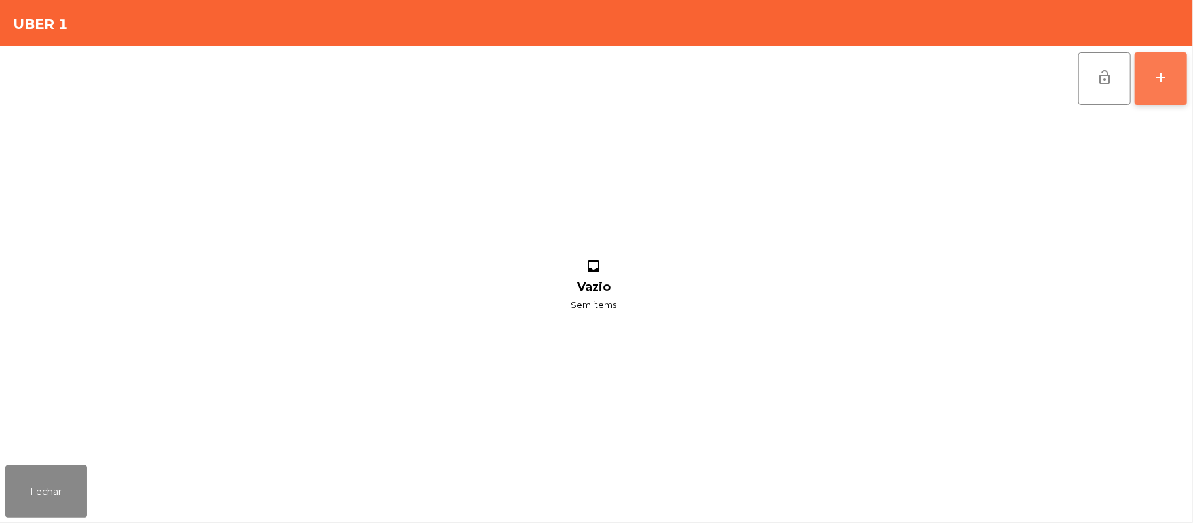
click at [1157, 69] on div "add" at bounding box center [1161, 77] width 16 height 16
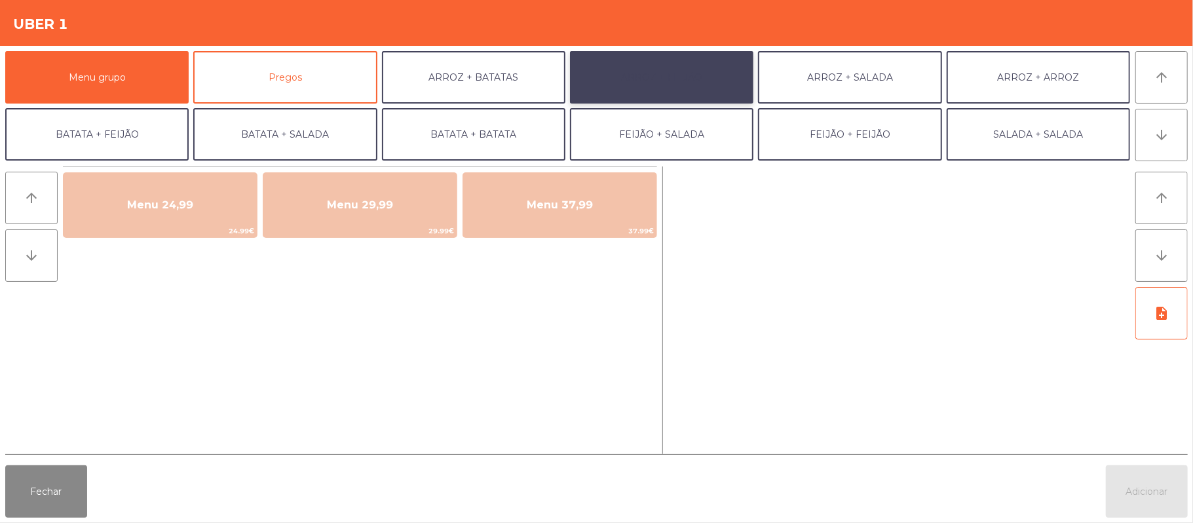
click at [662, 66] on button "ARROZ + FEIJÃO" at bounding box center [661, 77] width 183 height 52
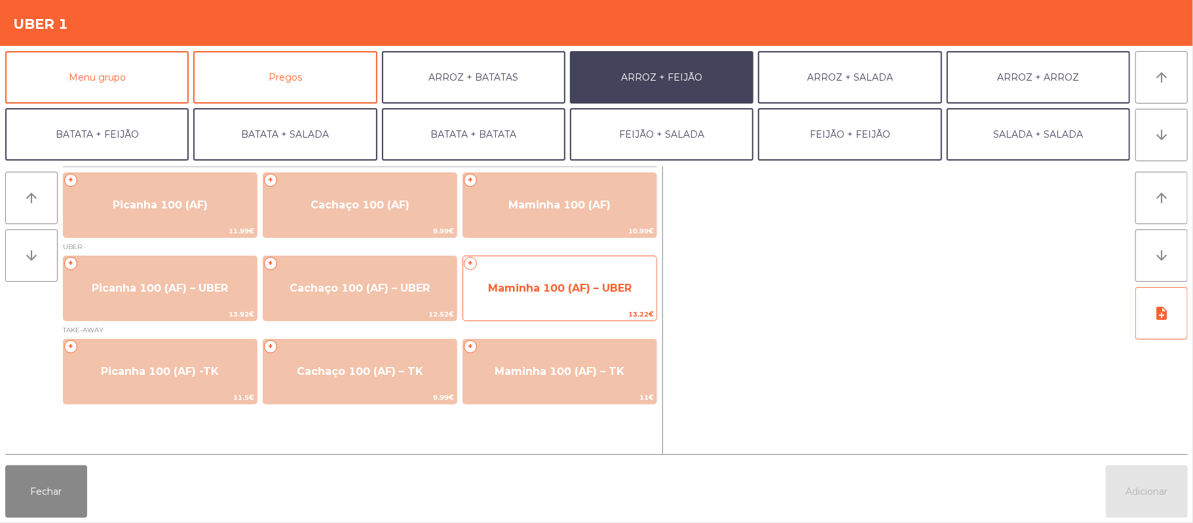
click at [514, 313] on span "13.22€" at bounding box center [559, 314] width 193 height 12
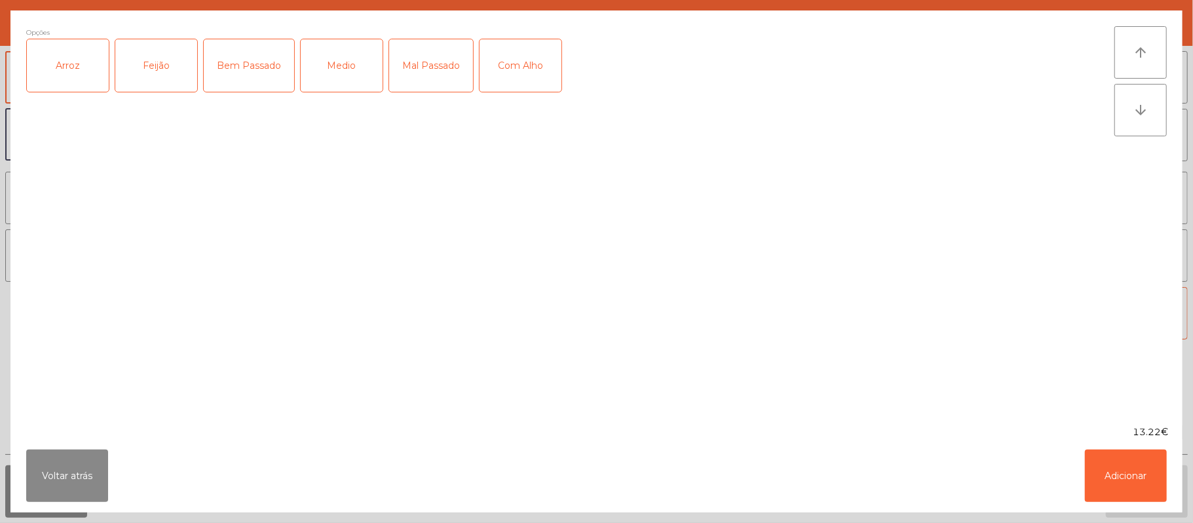
click at [40, 77] on div "Arroz" at bounding box center [68, 65] width 82 height 52
click at [145, 83] on div "Feijão" at bounding box center [156, 65] width 82 height 52
click at [249, 63] on div "Bem Passado" at bounding box center [249, 65] width 90 height 52
click at [1117, 490] on button "Adicionar" at bounding box center [1126, 476] width 82 height 52
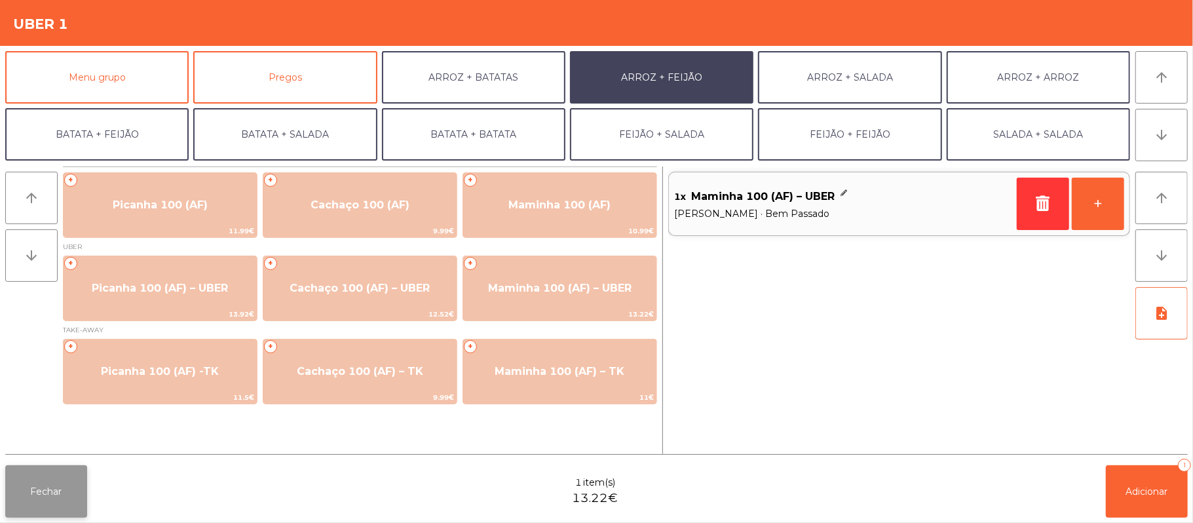
click at [58, 512] on button "Fechar" at bounding box center [46, 491] width 82 height 52
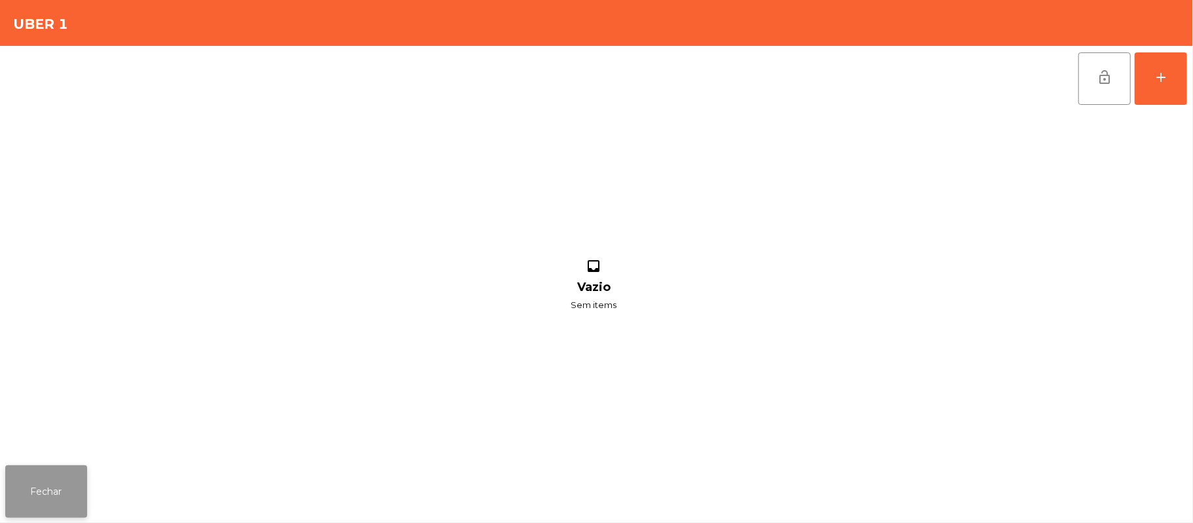
click at [48, 494] on button "Fechar" at bounding box center [46, 491] width 82 height 52
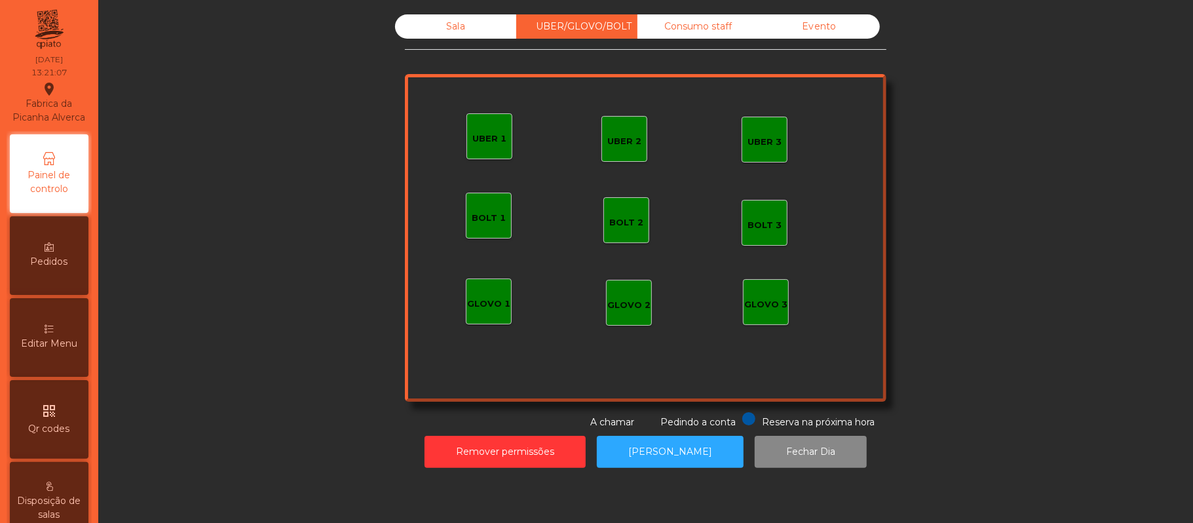
click at [465, 19] on div "Sala" at bounding box center [455, 26] width 121 height 24
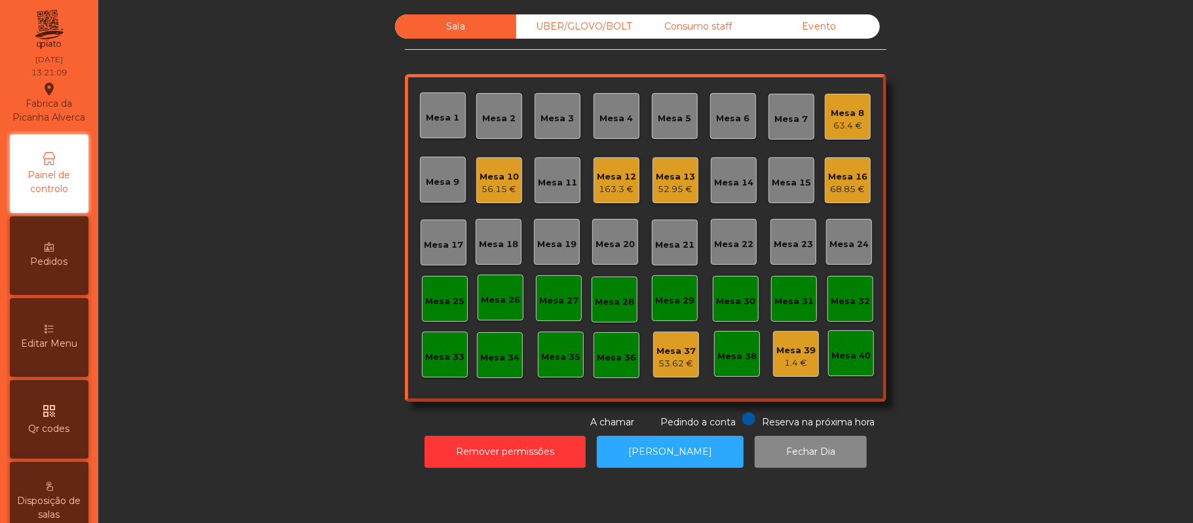
click at [609, 174] on div "Mesa 12" at bounding box center [616, 176] width 39 height 13
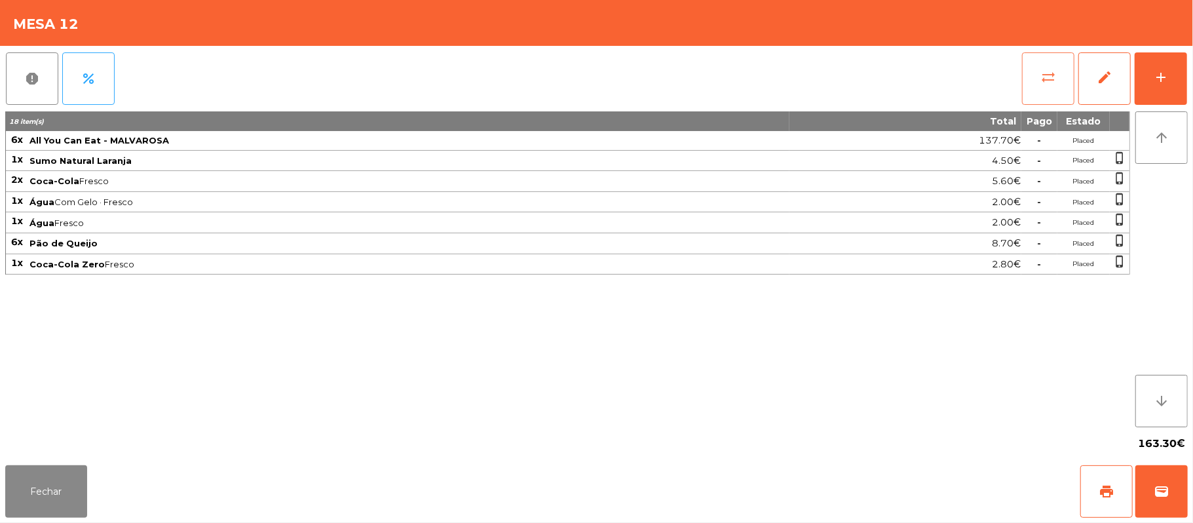
click at [1025, 82] on button "sync_alt" at bounding box center [1048, 78] width 52 height 52
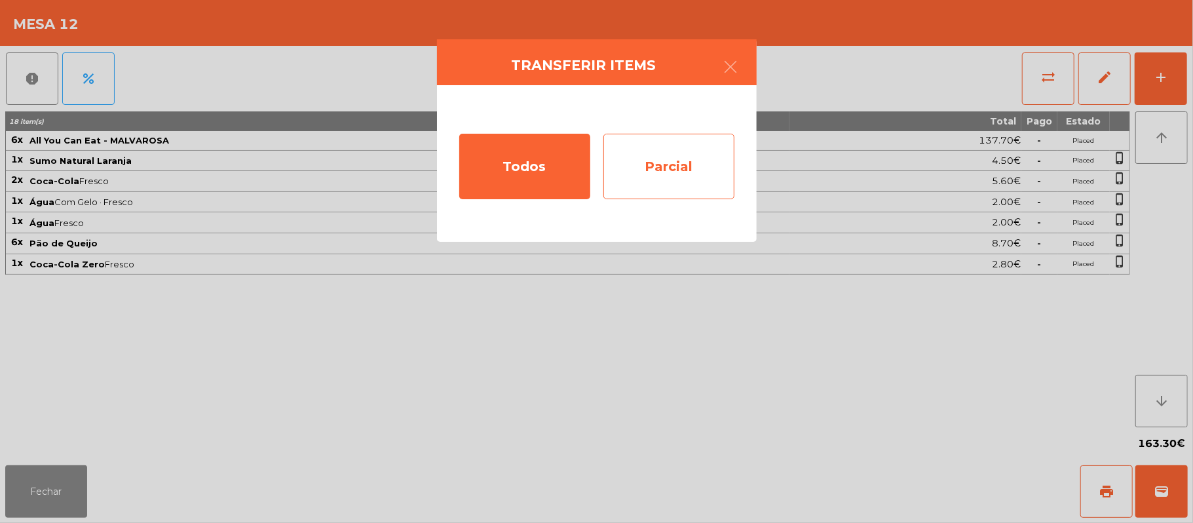
click at [687, 153] on div "Parcial" at bounding box center [669, 167] width 131 height 66
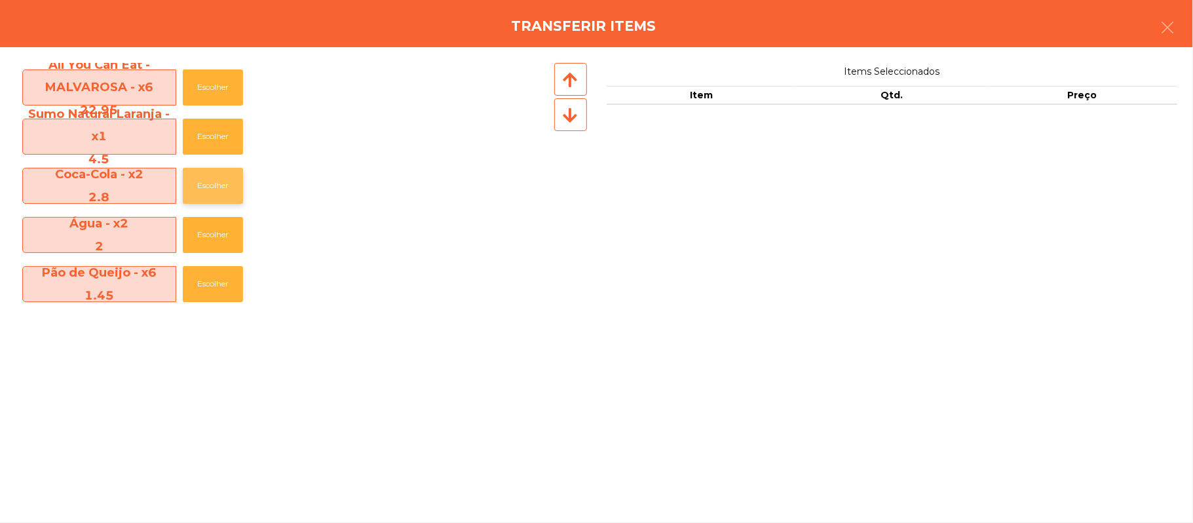
click at [218, 183] on button "Escolher" at bounding box center [213, 186] width 60 height 36
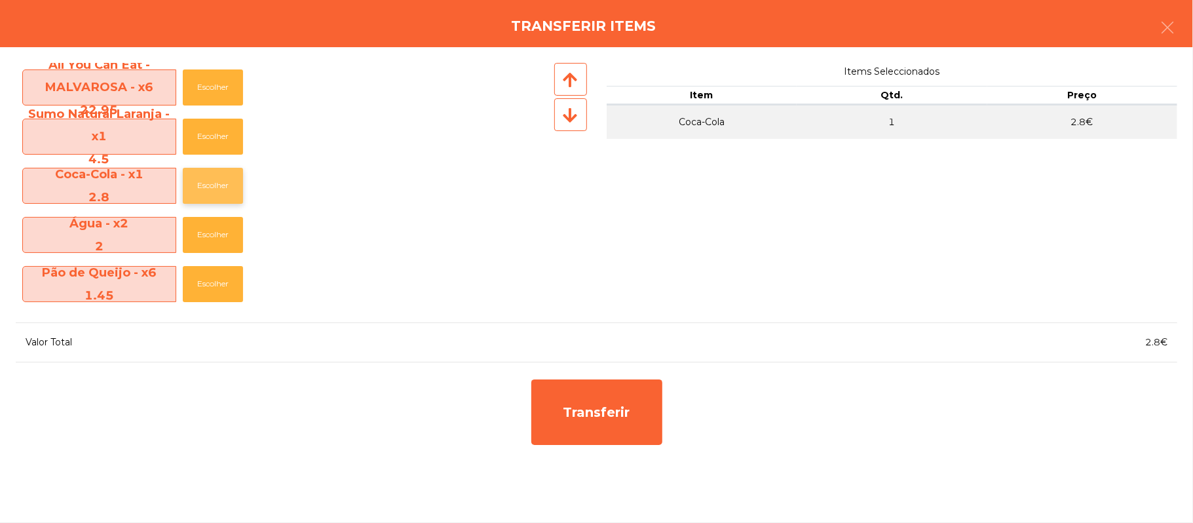
click at [231, 187] on button "Escolher" at bounding box center [213, 186] width 60 height 36
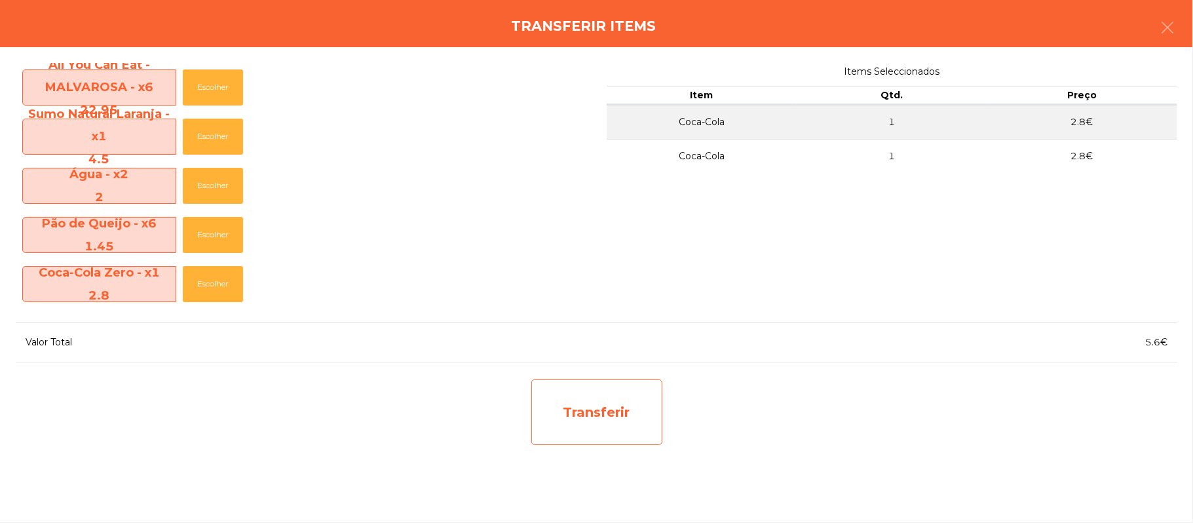
click at [624, 407] on div "Transferir" at bounding box center [596, 412] width 131 height 66
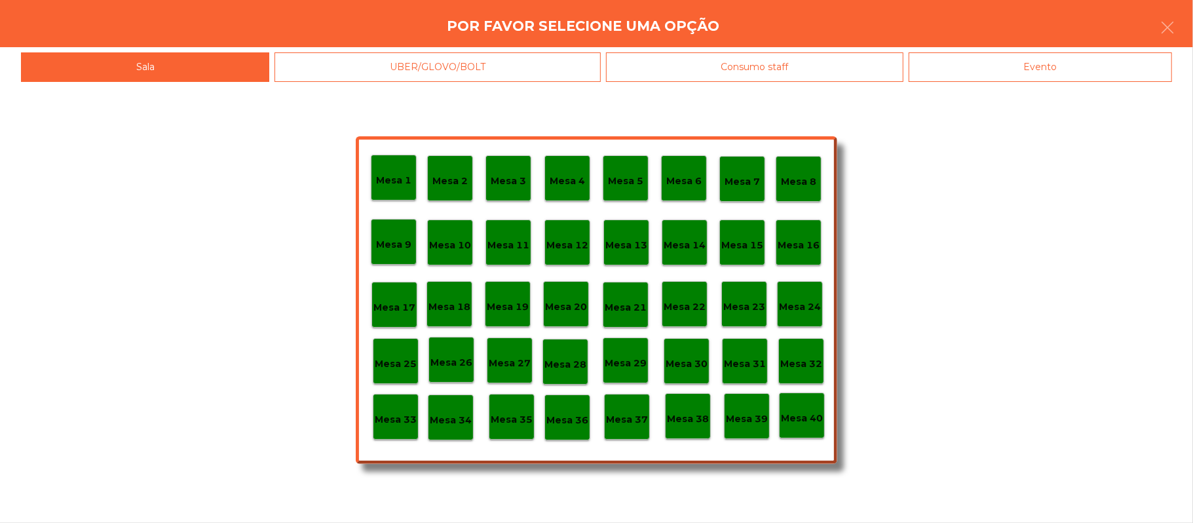
click at [628, 412] on p "Mesa 37" at bounding box center [627, 419] width 42 height 15
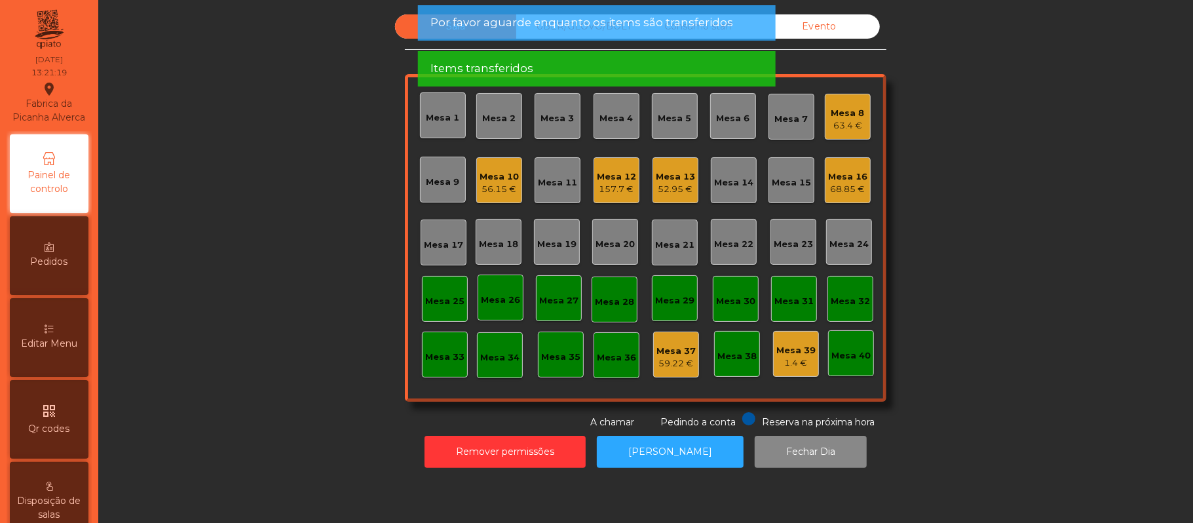
click at [606, 176] on div "Mesa 12" at bounding box center [616, 176] width 39 height 13
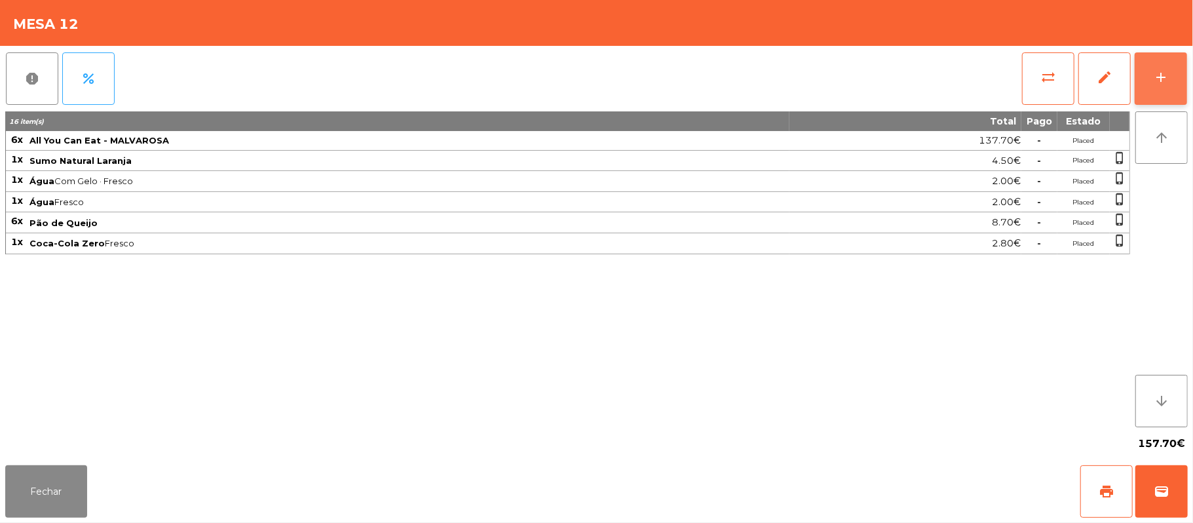
click at [1151, 71] on button "add" at bounding box center [1161, 78] width 52 height 52
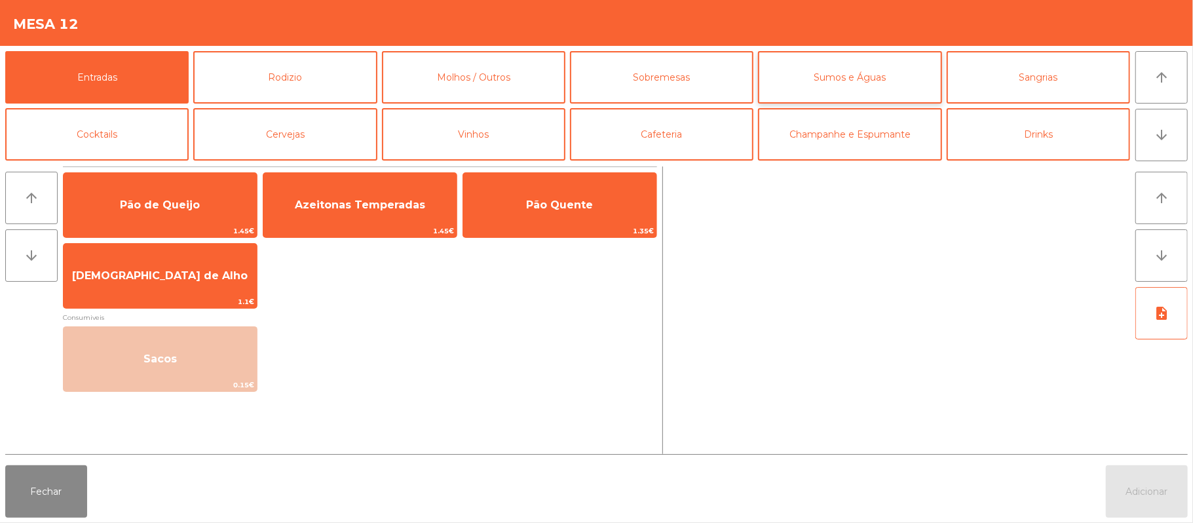
click at [839, 75] on button "Sumos e Águas" at bounding box center [849, 77] width 183 height 52
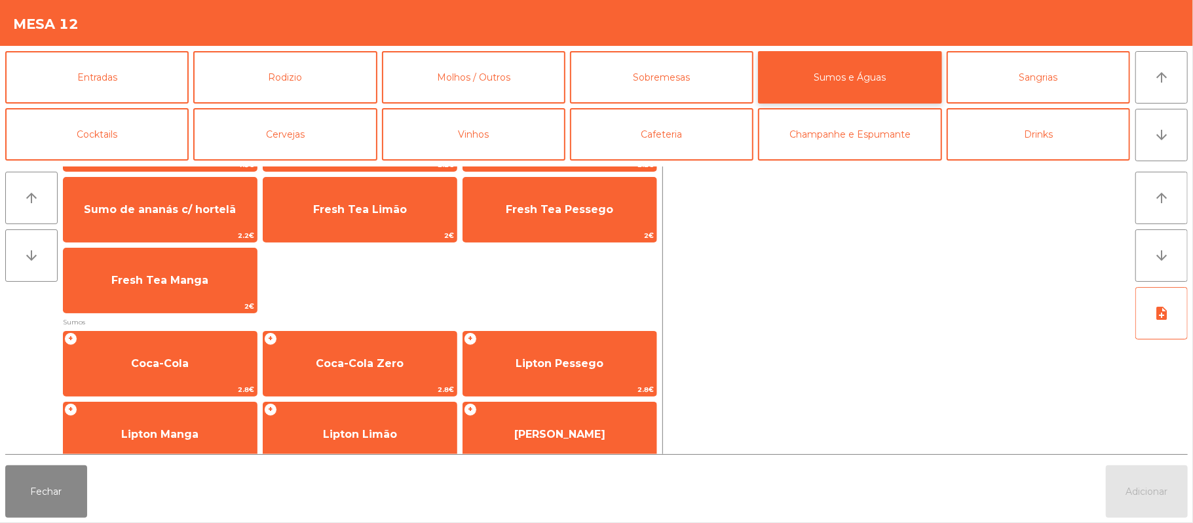
scroll to position [124, 0]
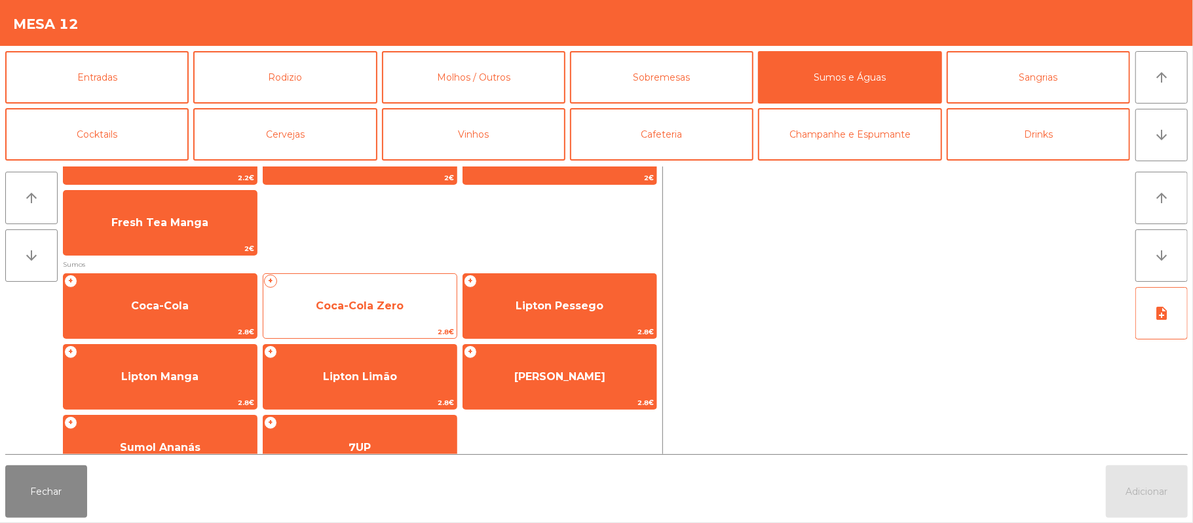
click at [396, 309] on span "Coca-Cola Zero" at bounding box center [360, 305] width 88 height 12
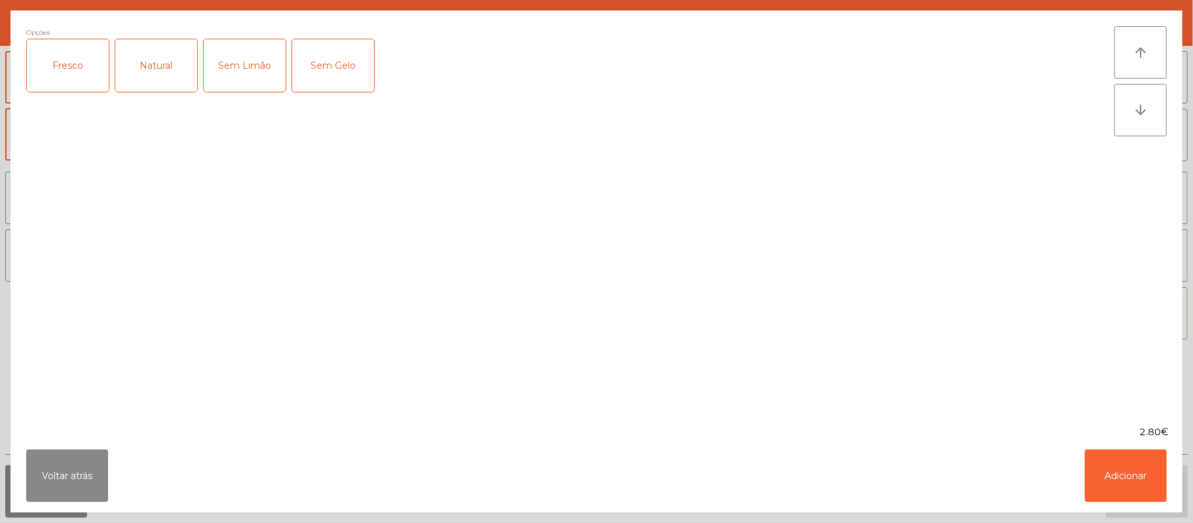
click at [69, 75] on div "Fresco" at bounding box center [68, 65] width 82 height 52
click at [1094, 478] on button "Adicionar" at bounding box center [1126, 476] width 82 height 52
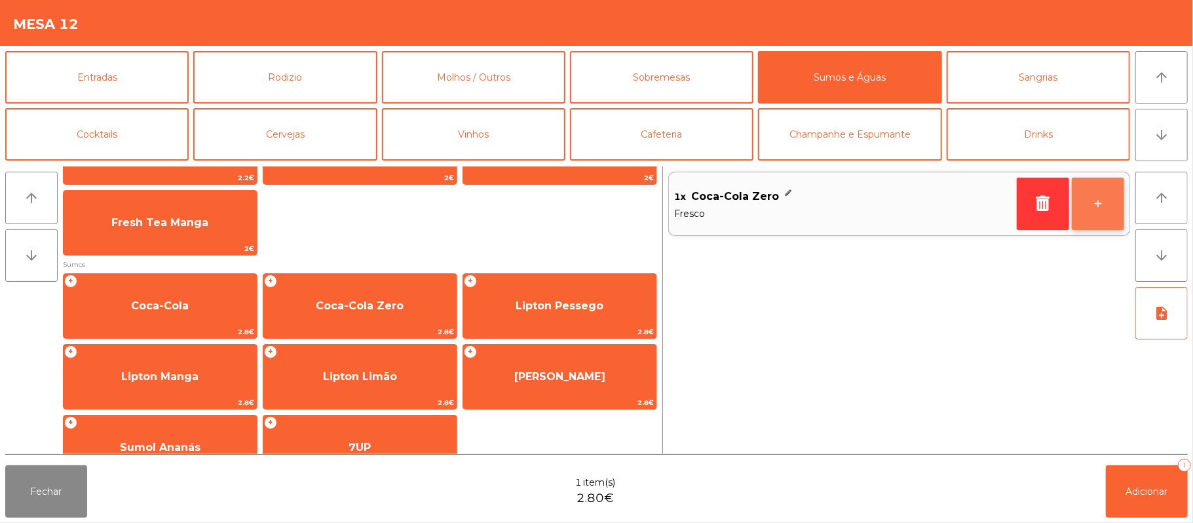
click at [1094, 206] on button "+" at bounding box center [1098, 204] width 52 height 52
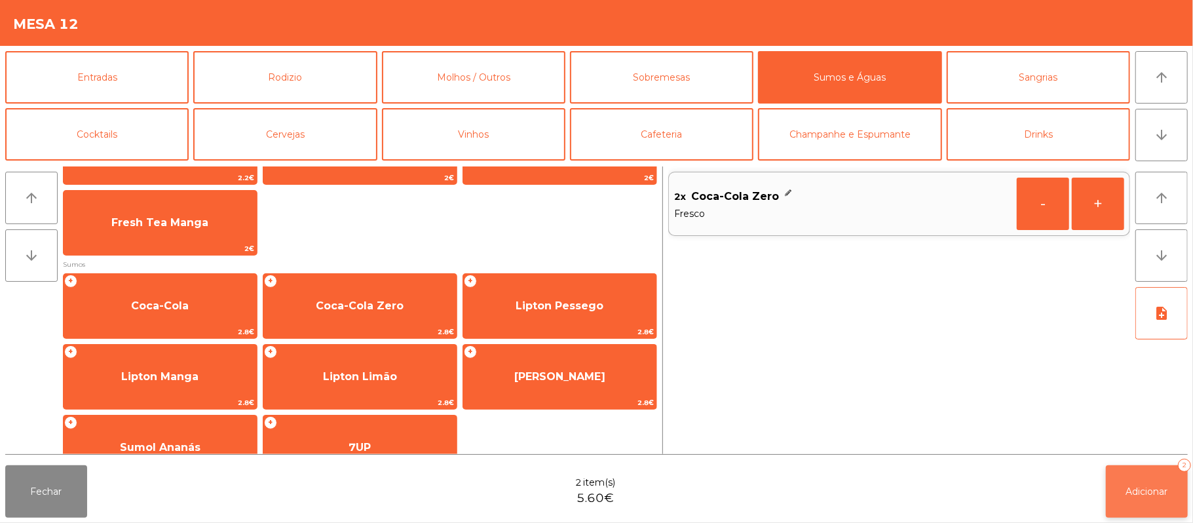
click at [1149, 486] on span "Adicionar" at bounding box center [1147, 492] width 42 height 12
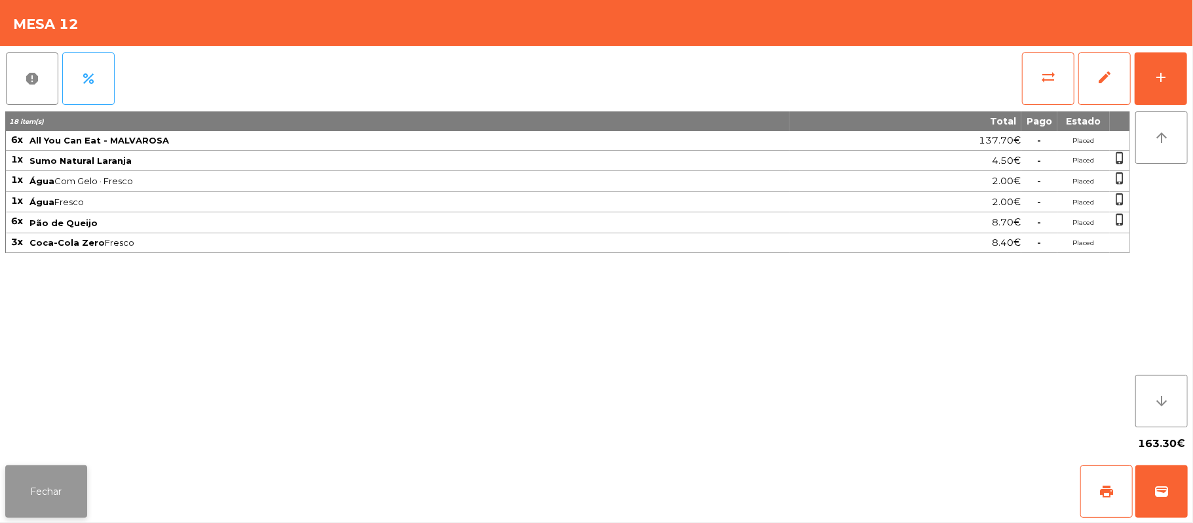
click at [48, 474] on button "Fechar" at bounding box center [46, 491] width 82 height 52
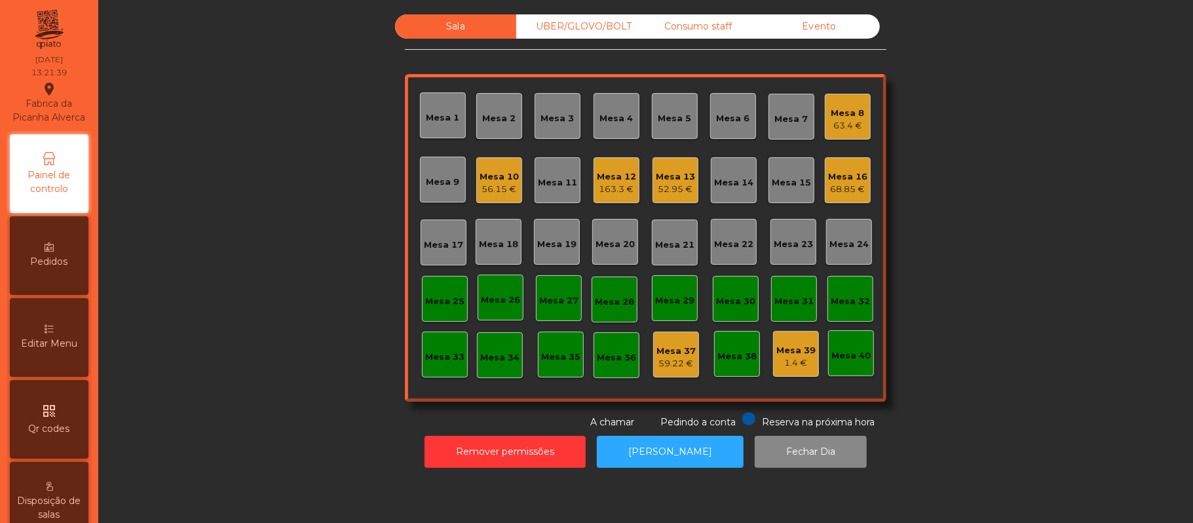
click at [602, 16] on div "UBER/GLOVO/BOLT" at bounding box center [576, 26] width 121 height 24
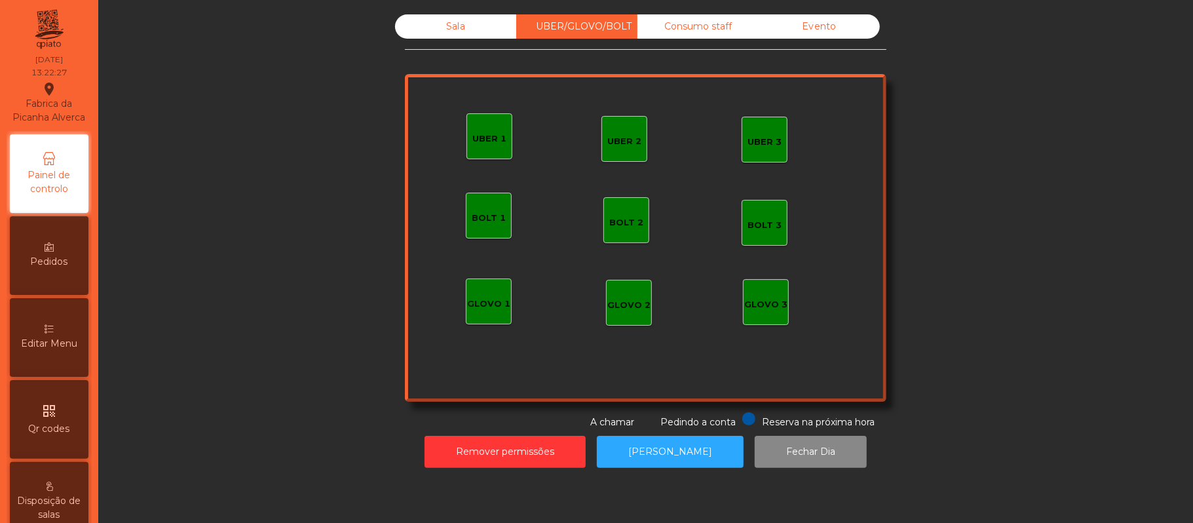
click at [761, 132] on div "UBER 3" at bounding box center [765, 139] width 34 height 18
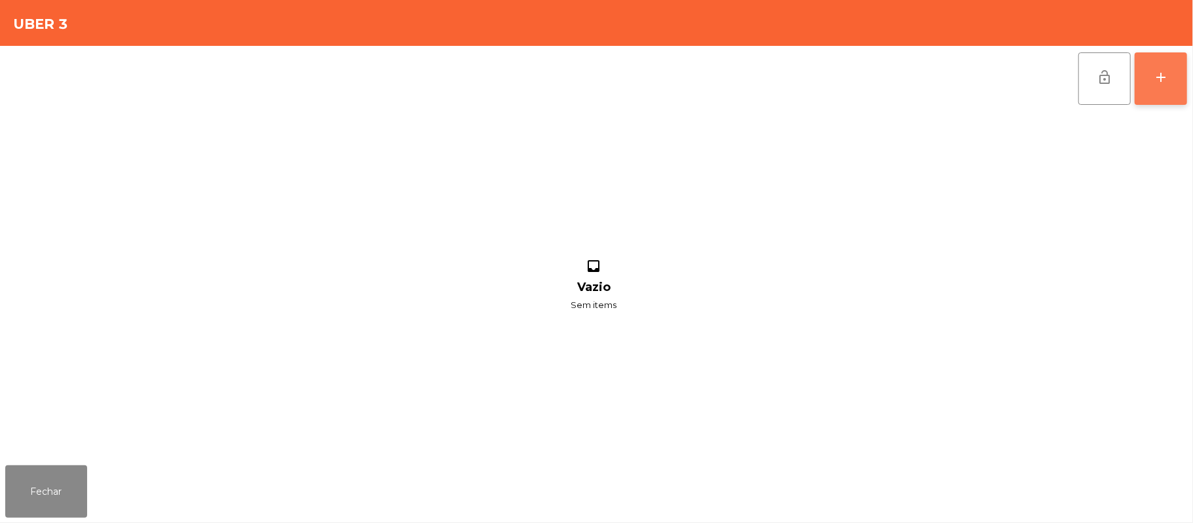
click at [1187, 90] on button "add" at bounding box center [1161, 78] width 52 height 52
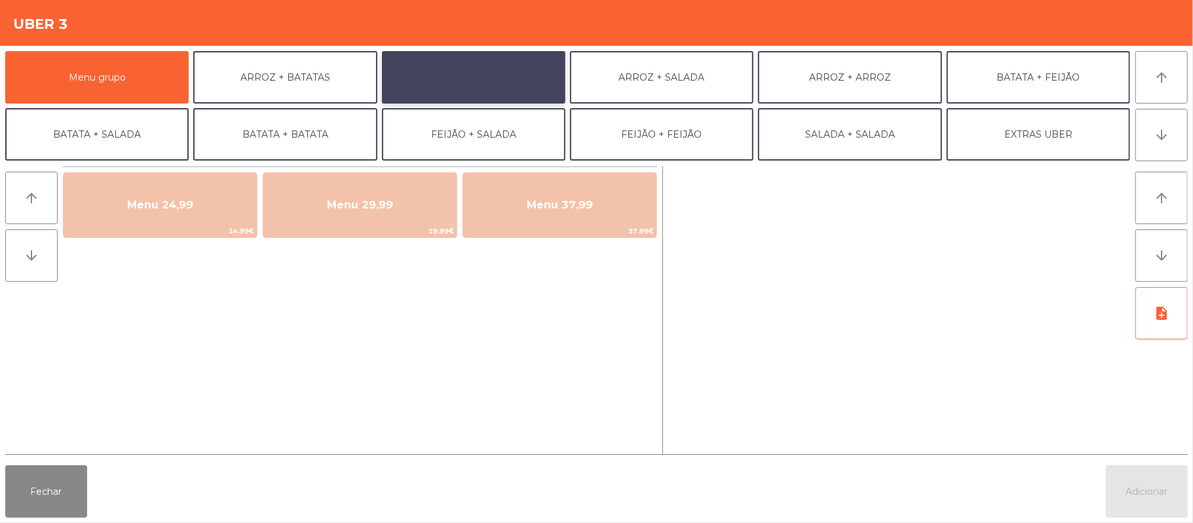
click at [537, 77] on button "ARROZ + FEIJÃO" at bounding box center [473, 77] width 183 height 52
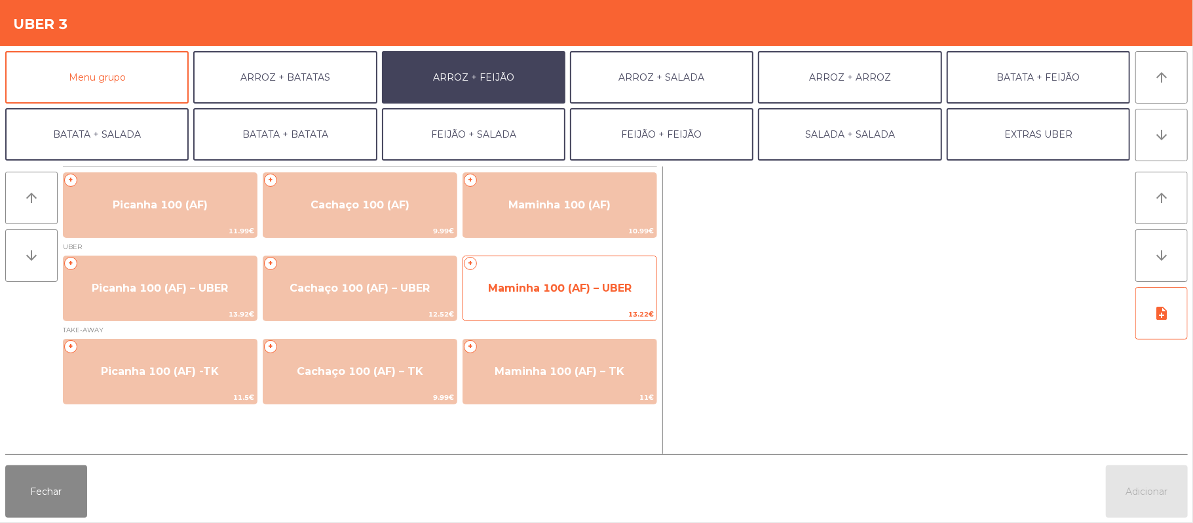
click at [567, 283] on span "Maminha 100 (AF) – UBER" at bounding box center [560, 288] width 144 height 12
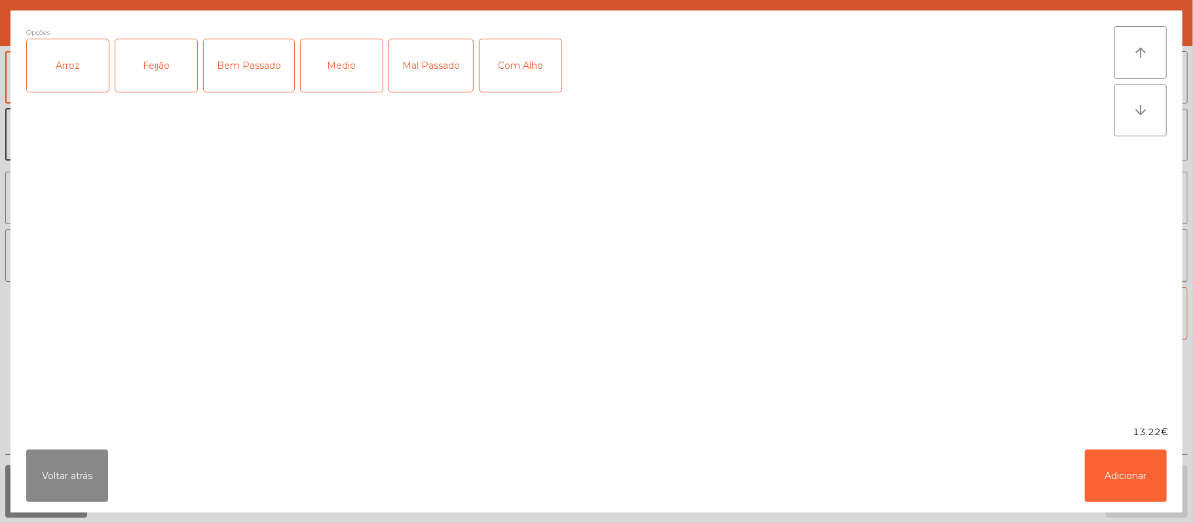
click at [67, 54] on div "Arroz" at bounding box center [68, 65] width 82 height 52
click at [150, 73] on div "Feijão" at bounding box center [156, 65] width 82 height 52
click at [249, 66] on div "Bem Passado" at bounding box center [249, 65] width 90 height 52
click at [1112, 485] on button "Adicionar" at bounding box center [1126, 476] width 82 height 52
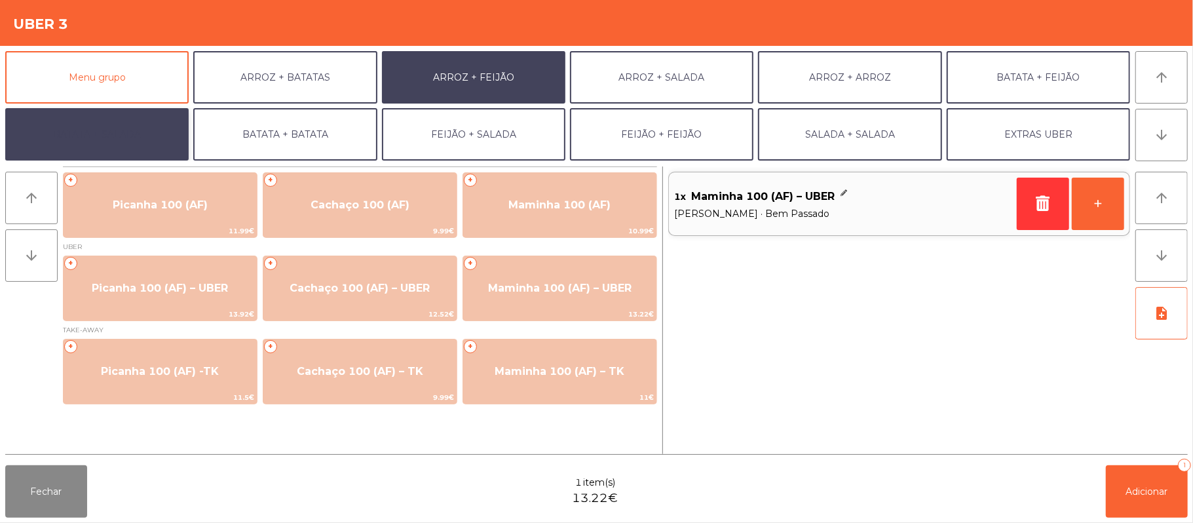
click at [155, 142] on button "BATATA + SALADA" at bounding box center [96, 134] width 183 height 52
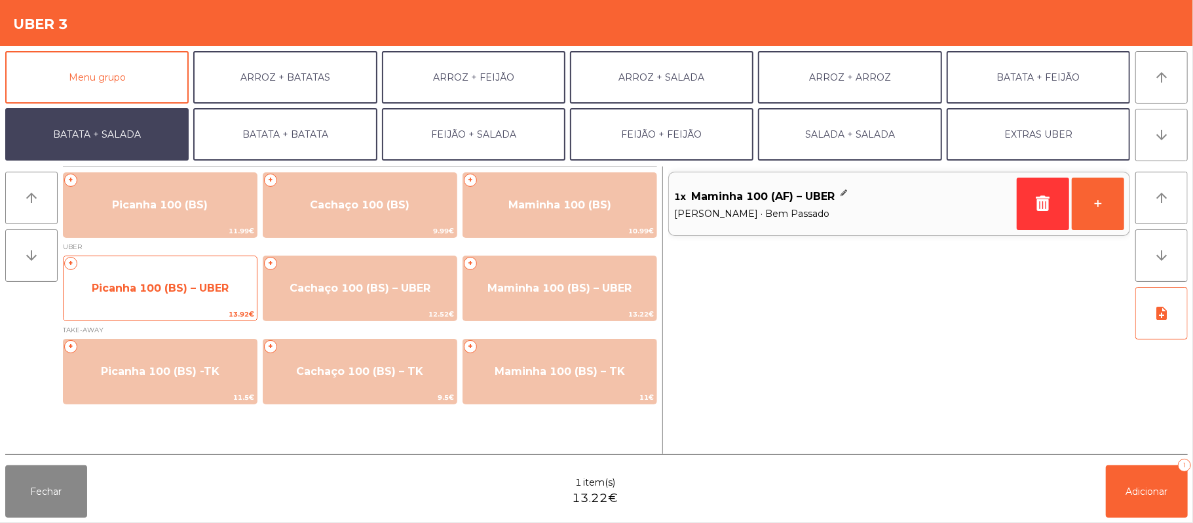
click at [198, 279] on span "Picanha 100 (BS) – UBER" at bounding box center [160, 288] width 193 height 35
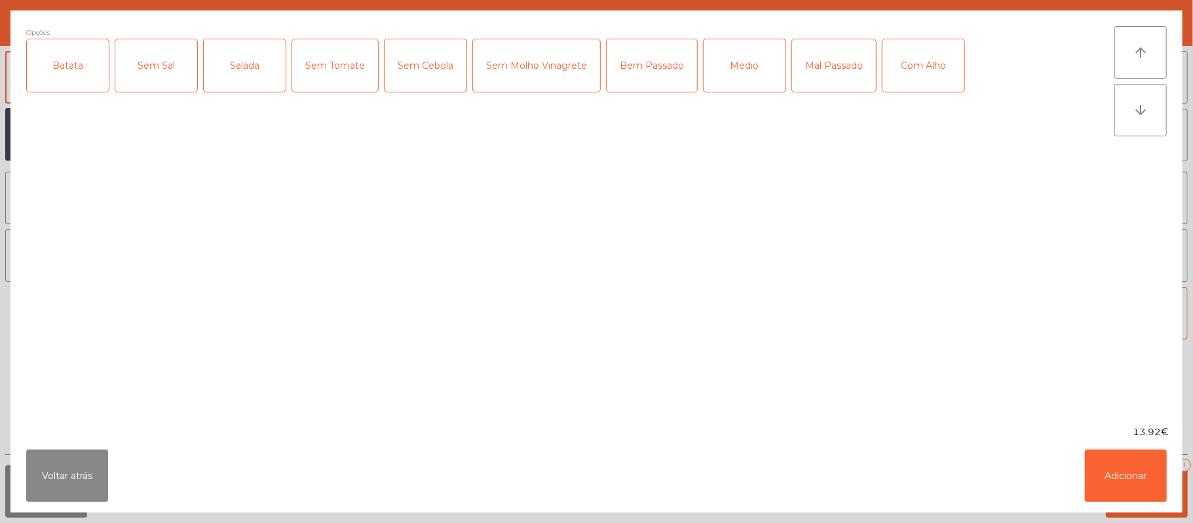
click at [76, 58] on div "Batata" at bounding box center [68, 65] width 82 height 52
click at [159, 87] on div "Sem Sal" at bounding box center [156, 65] width 82 height 52
click at [176, 77] on div "Sem Sal" at bounding box center [156, 65] width 82 height 52
click at [250, 75] on div "Salada" at bounding box center [245, 65] width 82 height 52
click at [632, 81] on div "Bem Passado" at bounding box center [652, 65] width 90 height 52
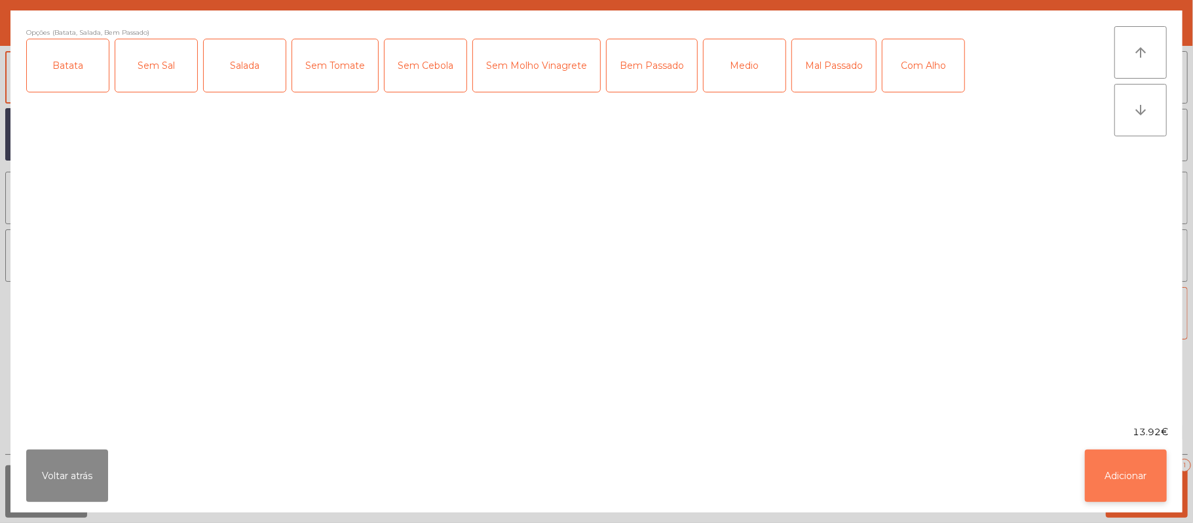
click at [1125, 491] on button "Adicionar" at bounding box center [1126, 476] width 82 height 52
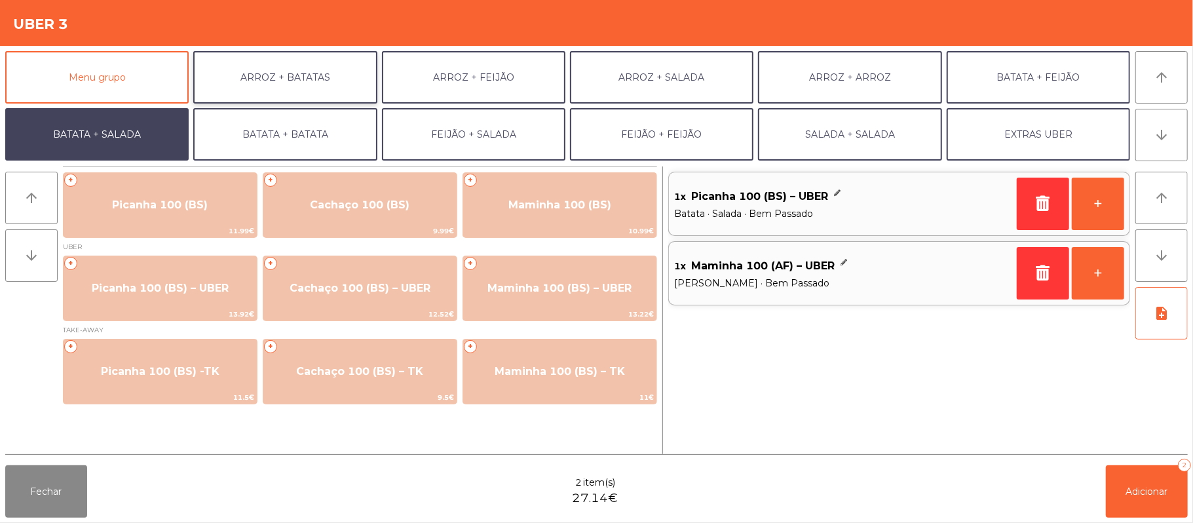
click at [313, 77] on button "ARROZ + BATATAS" at bounding box center [284, 77] width 183 height 52
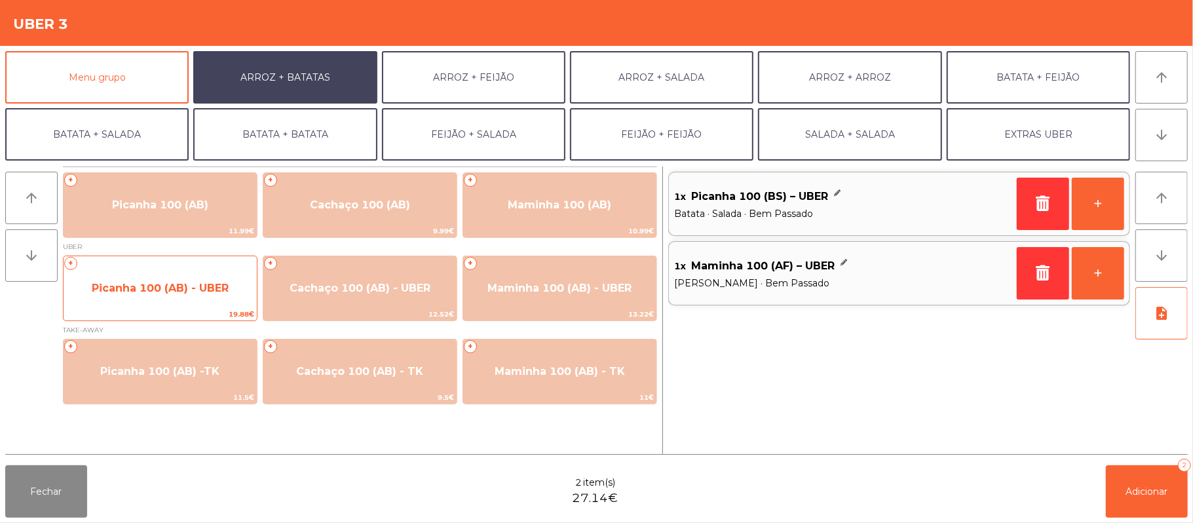
click at [184, 287] on span "Picanha 100 (AB) - UBER" at bounding box center [160, 288] width 137 height 12
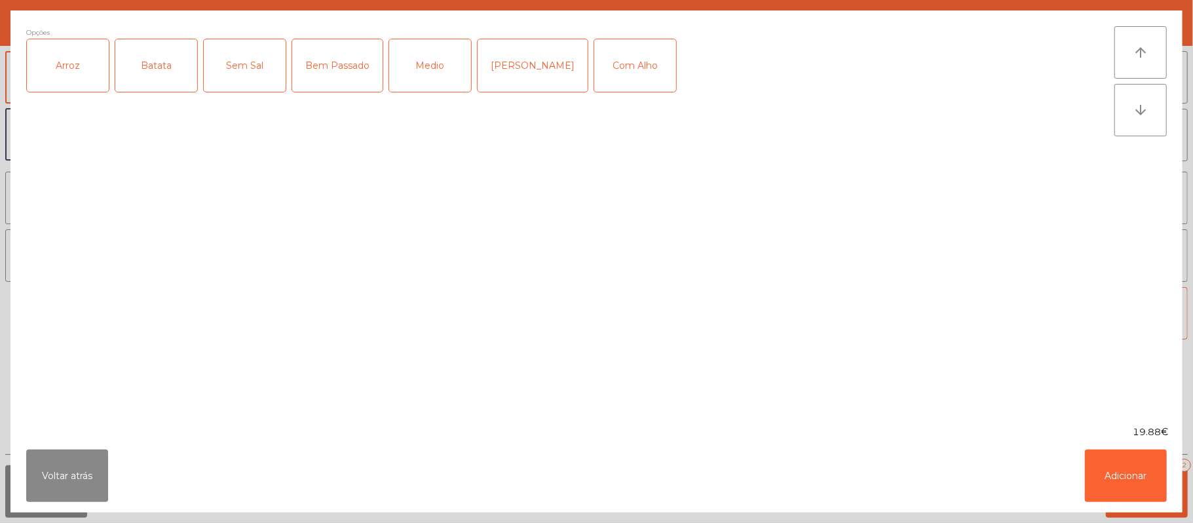
click at [97, 61] on div "Arroz" at bounding box center [68, 65] width 82 height 52
click at [161, 77] on div "Batata" at bounding box center [156, 65] width 82 height 52
click at [358, 76] on div "Bem Passado" at bounding box center [337, 65] width 90 height 52
click at [1121, 484] on button "Adicionar" at bounding box center [1126, 476] width 82 height 52
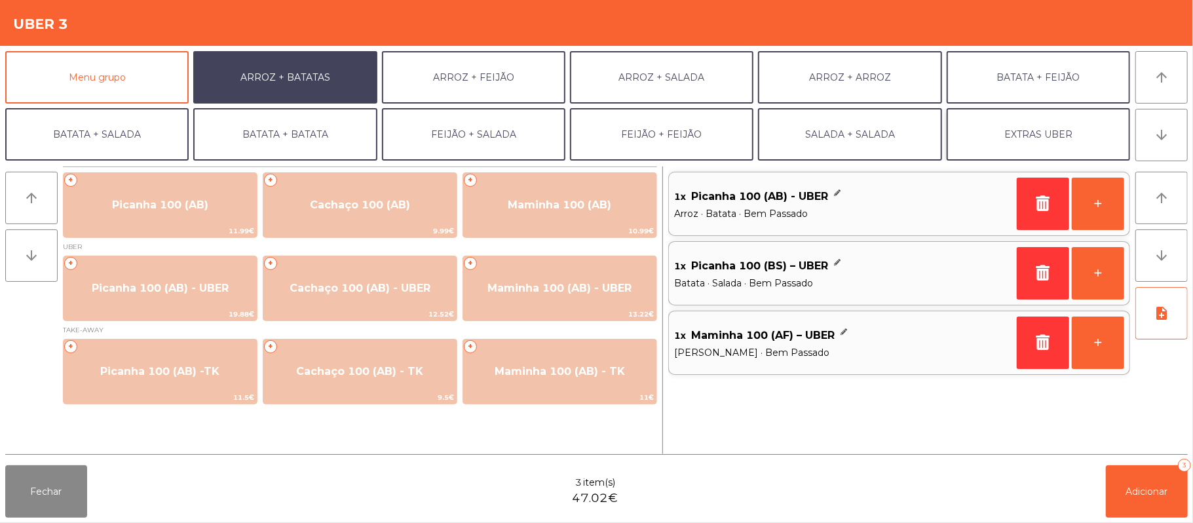
click at [1039, 137] on button "EXTRAS UBER" at bounding box center [1038, 134] width 183 height 52
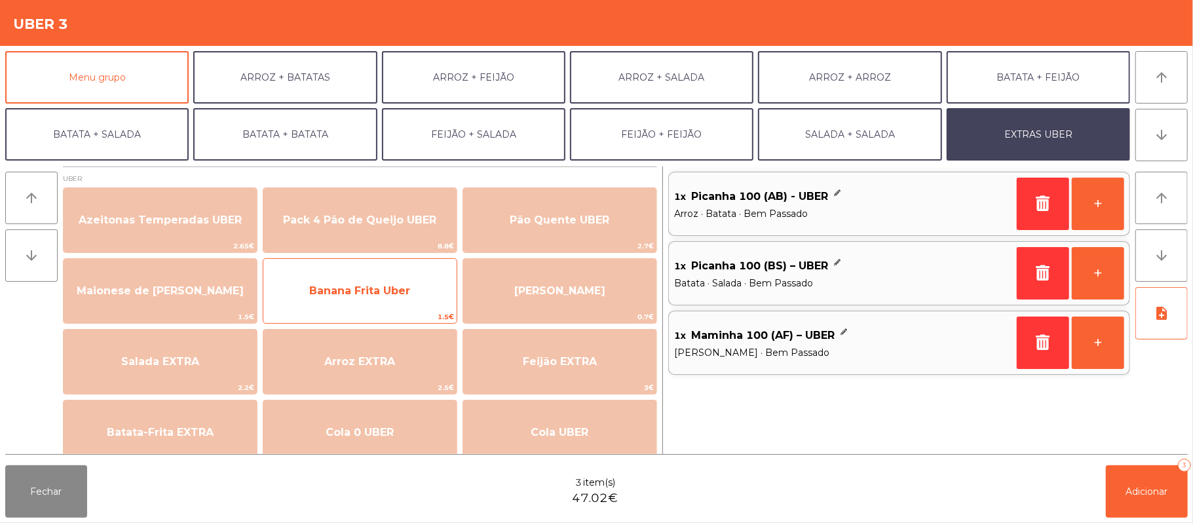
click at [362, 292] on span "Banana Frita Uber" at bounding box center [359, 290] width 101 height 12
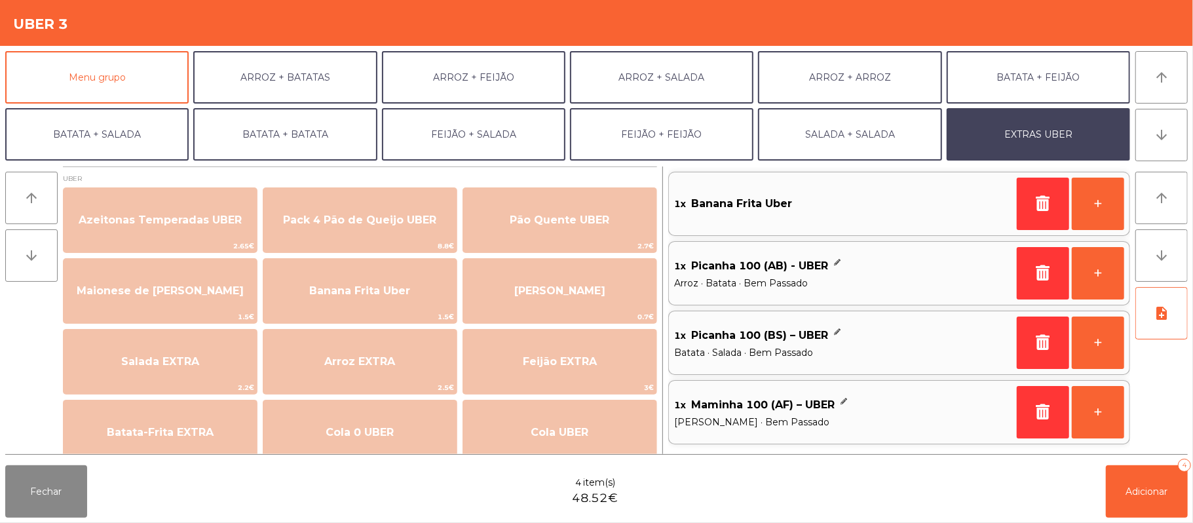
click at [810, 218] on div "1x Banana Frita Uber" at bounding box center [842, 204] width 337 height 30
click at [794, 214] on div "1x Banana Frita Uber" at bounding box center [842, 204] width 337 height 30
click at [1145, 488] on span "Adicionar" at bounding box center [1147, 492] width 42 height 12
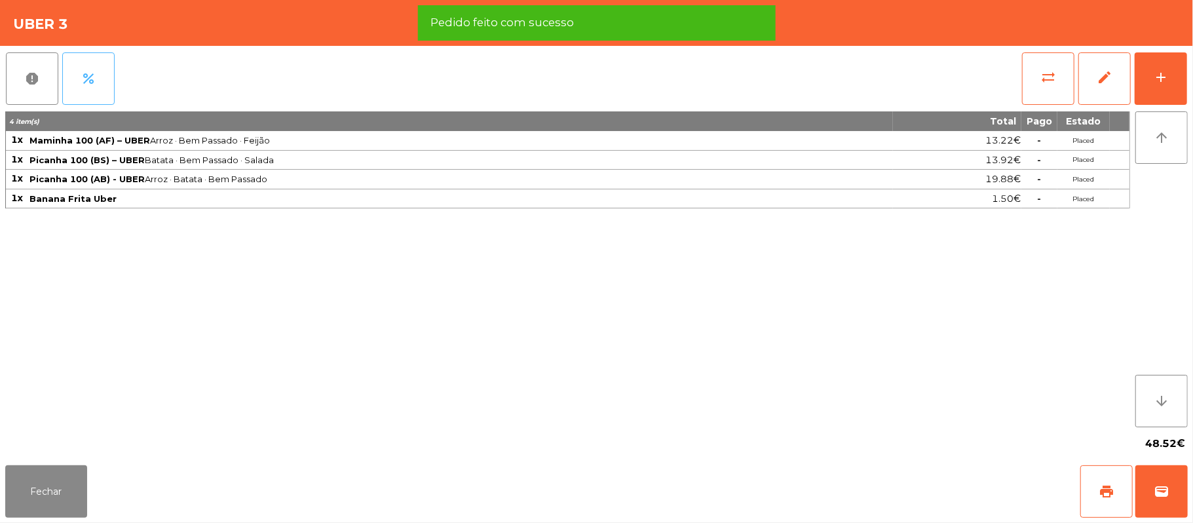
click at [100, 80] on button "percent" at bounding box center [88, 78] width 52 height 52
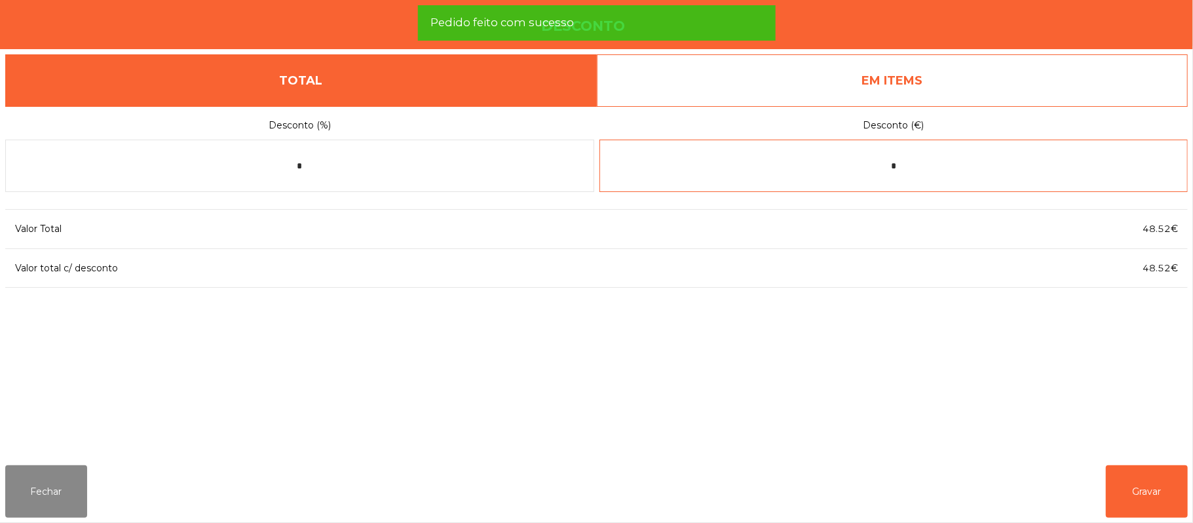
click at [915, 163] on input "*" at bounding box center [894, 166] width 589 height 52
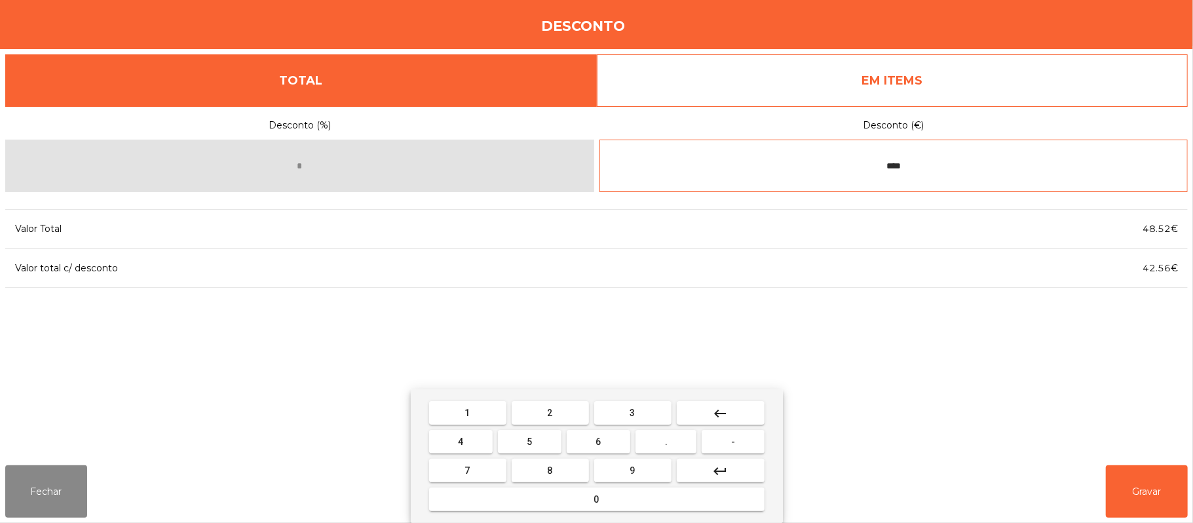
type input "****"
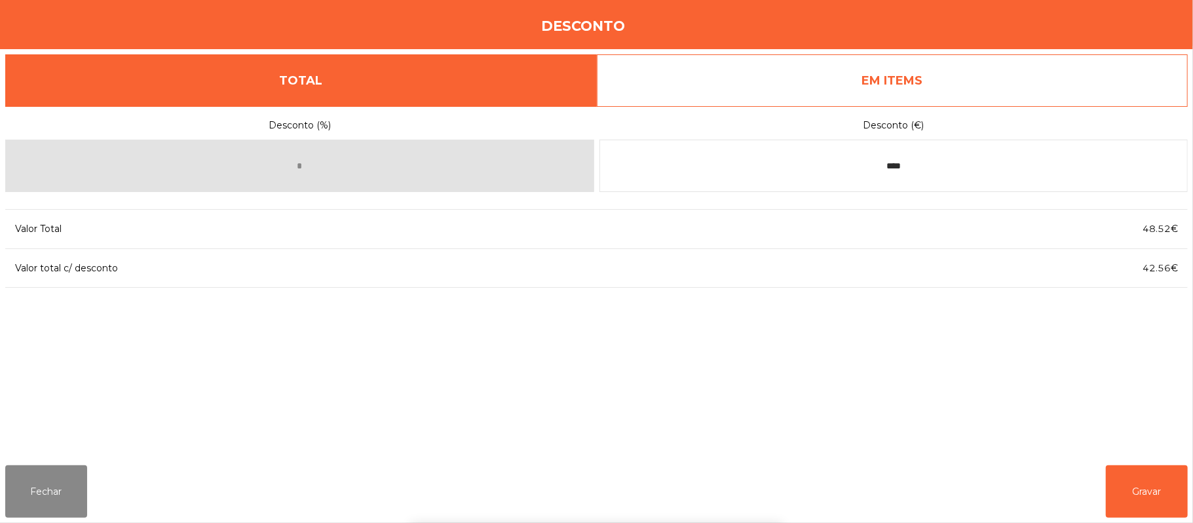
click at [949, 380] on div "Desconto (%) * Desconto (€) **** Valor Total 48.52€ Valor total c/ desconto 42.…" at bounding box center [596, 280] width 1183 height 349
click at [1152, 490] on button "Gravar" at bounding box center [1147, 491] width 82 height 52
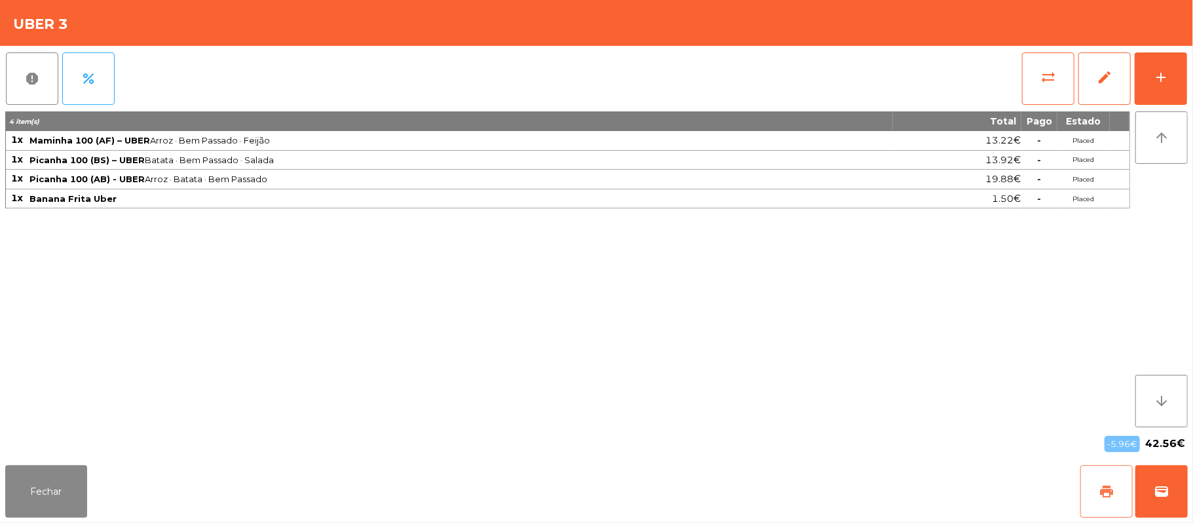
click at [1097, 490] on button "print" at bounding box center [1107, 491] width 52 height 52
click at [53, 499] on button "Fechar" at bounding box center [46, 491] width 82 height 52
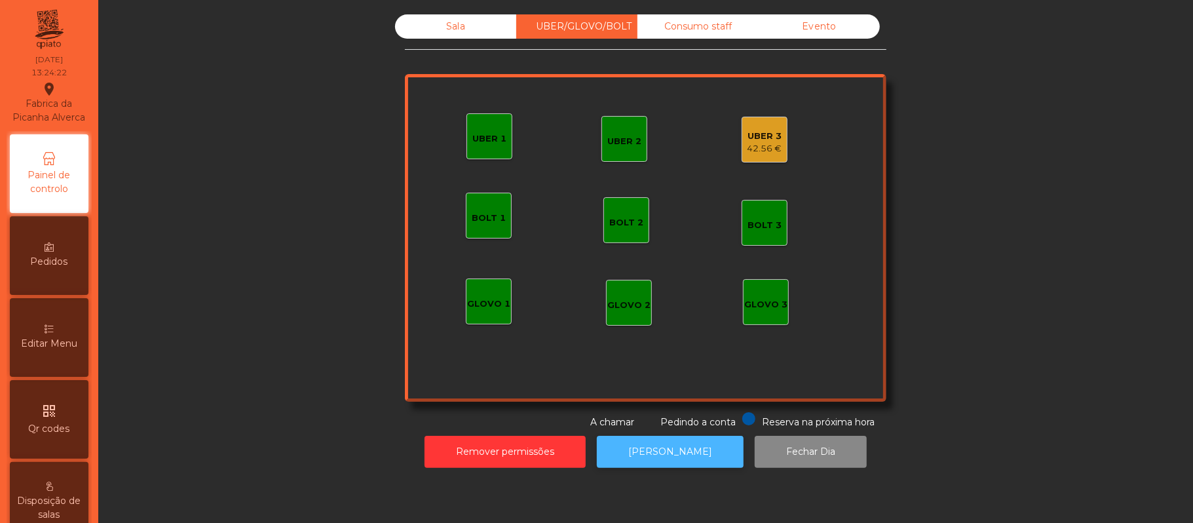
click at [684, 456] on button "[PERSON_NAME]" at bounding box center [670, 452] width 147 height 32
click at [748, 130] on div "UBER 3" at bounding box center [765, 136] width 35 height 13
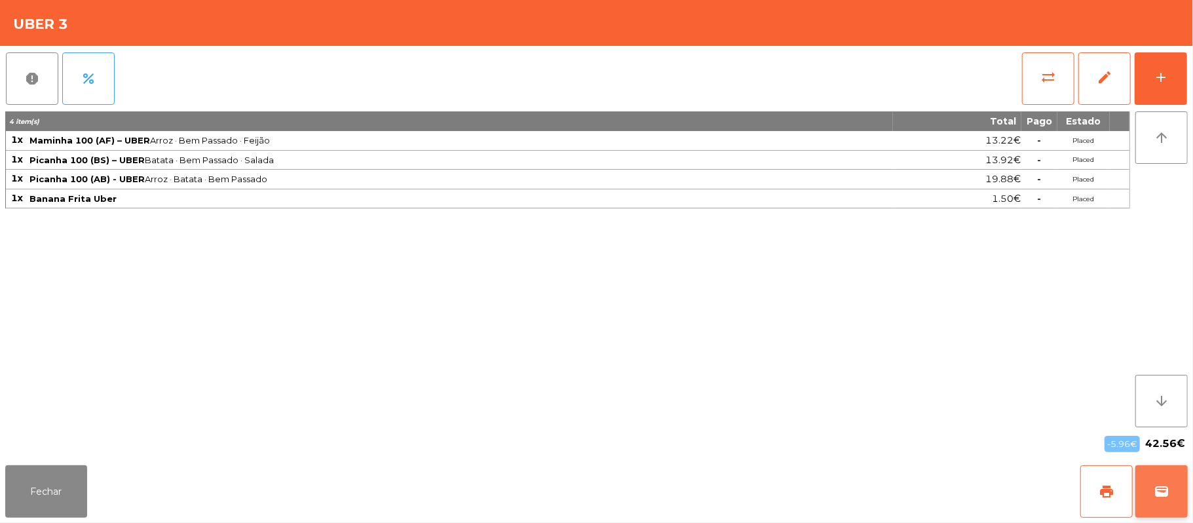
click at [1166, 493] on span "wallet" at bounding box center [1162, 492] width 16 height 16
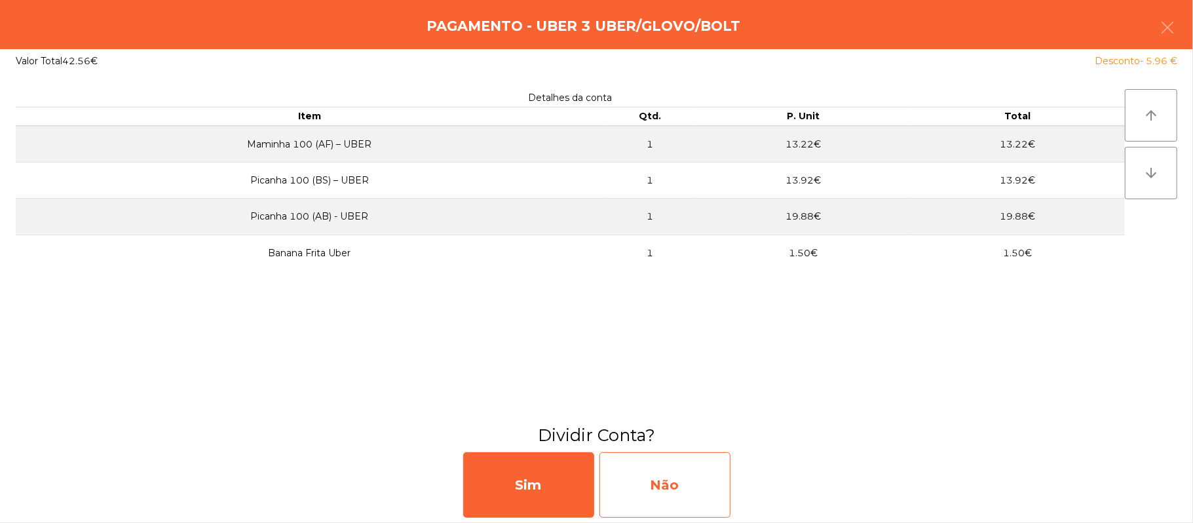
click at [674, 499] on div "Não" at bounding box center [665, 485] width 131 height 66
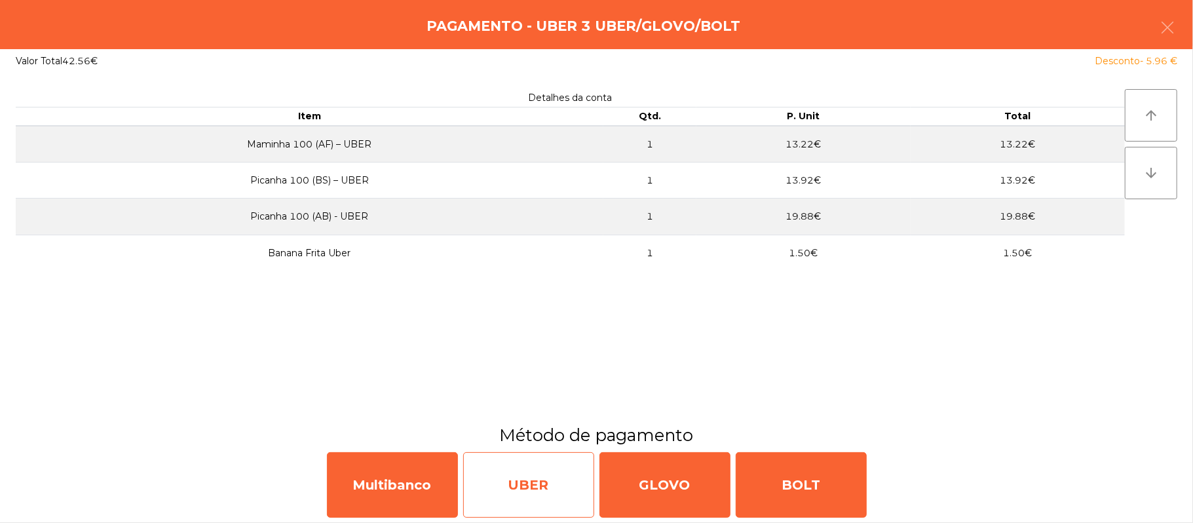
click at [529, 491] on div "UBER" at bounding box center [528, 485] width 131 height 66
select select "**"
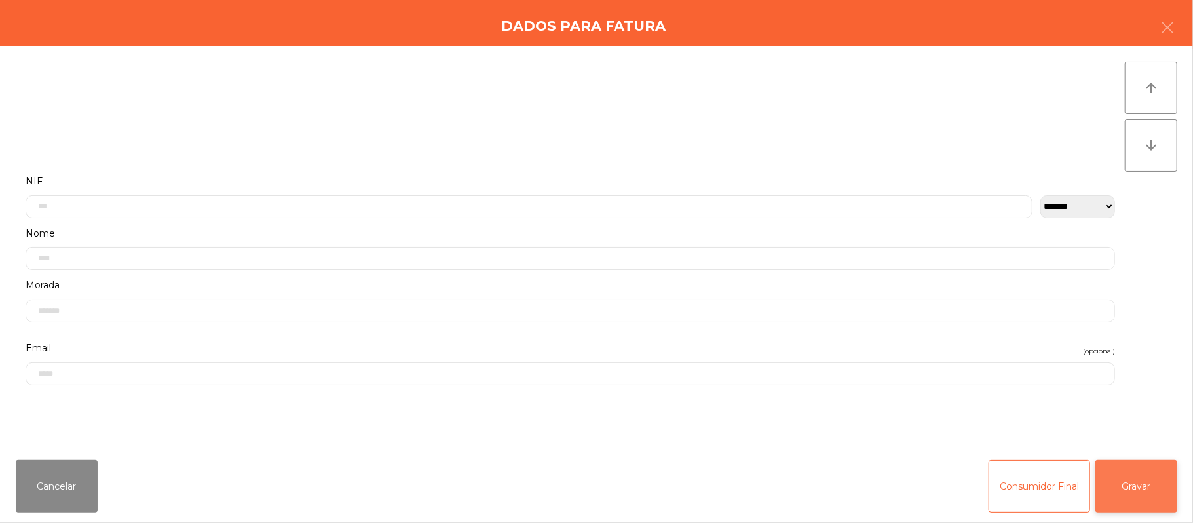
click at [1154, 483] on button "Gravar" at bounding box center [1137, 486] width 82 height 52
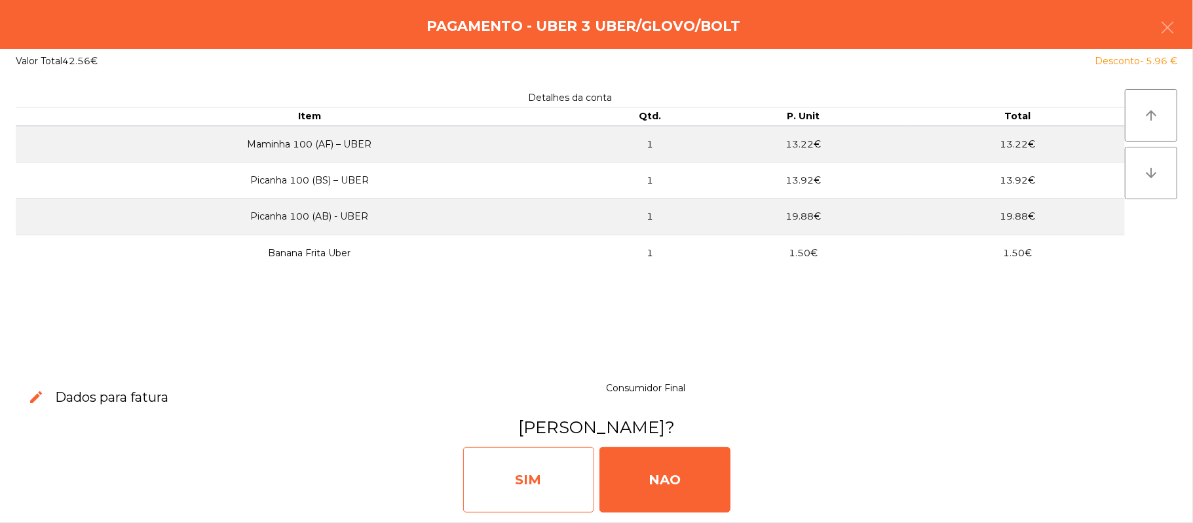
click at [528, 470] on div "SIM" at bounding box center [528, 480] width 131 height 66
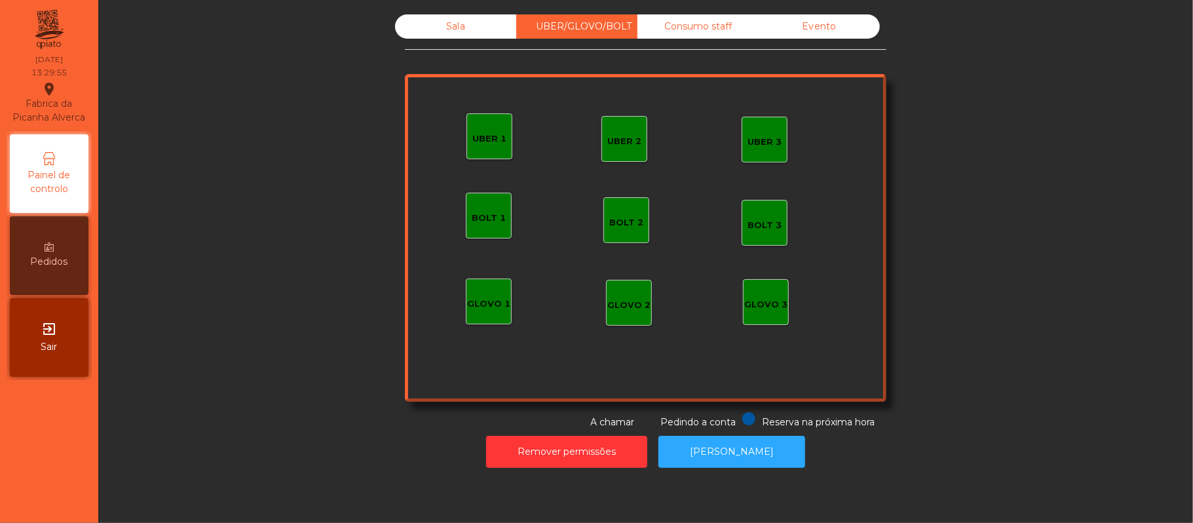
click at [459, 59] on div "Sala UBER/GLOVO/BOLT Consumo staff Evento UBER 2 UBER 3 BOLT 1 BOLT 2 BOLT 3 GL…" at bounding box center [646, 221] width 482 height 415
click at [468, 24] on div "Sala" at bounding box center [455, 26] width 121 height 24
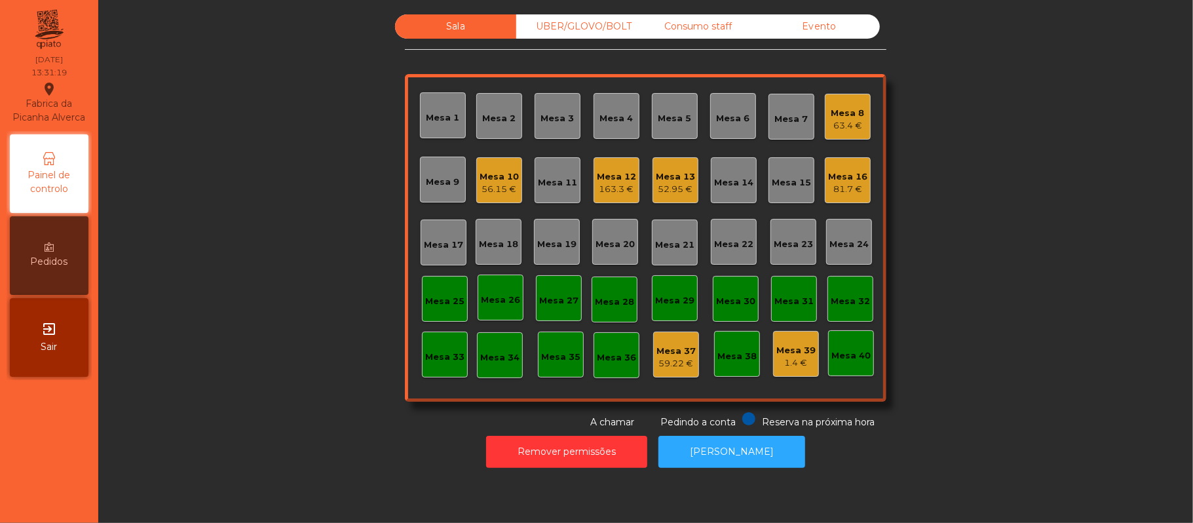
click at [425, 239] on div "Mesa 17" at bounding box center [443, 245] width 39 height 13
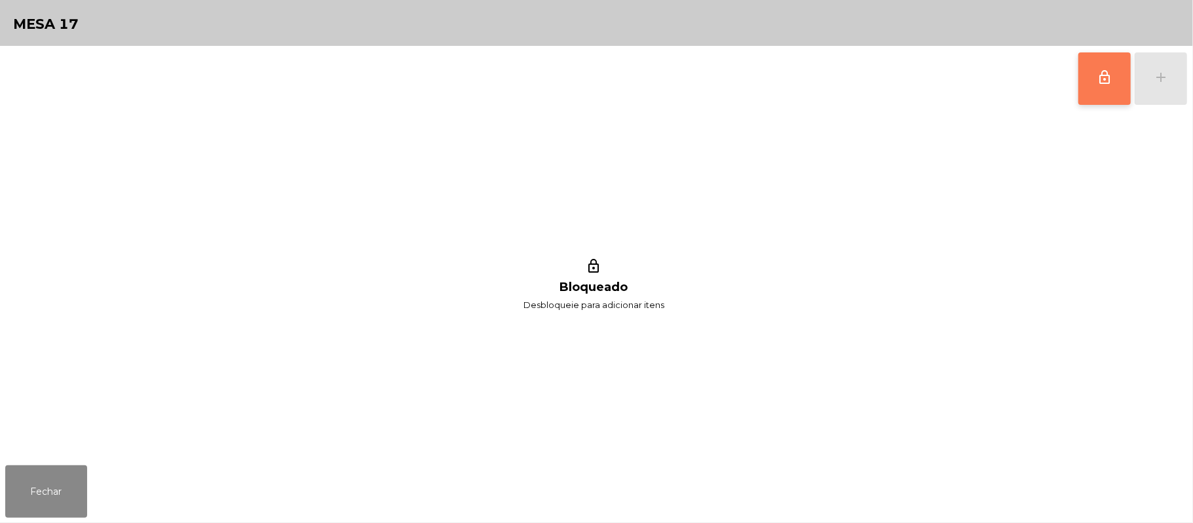
click at [1088, 80] on button "lock_outline" at bounding box center [1105, 78] width 52 height 52
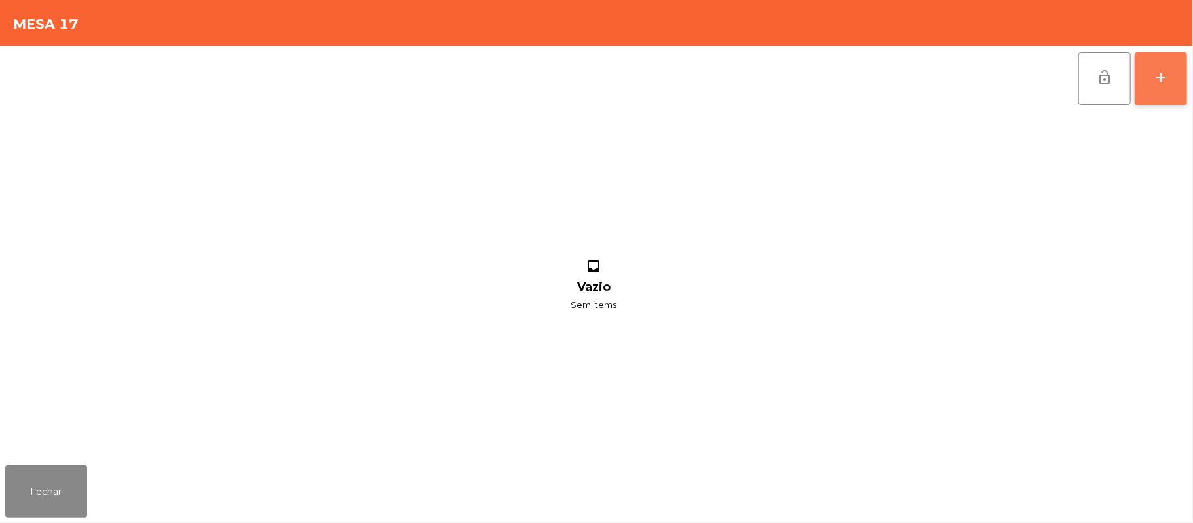
click at [1159, 71] on div "add" at bounding box center [1161, 77] width 16 height 16
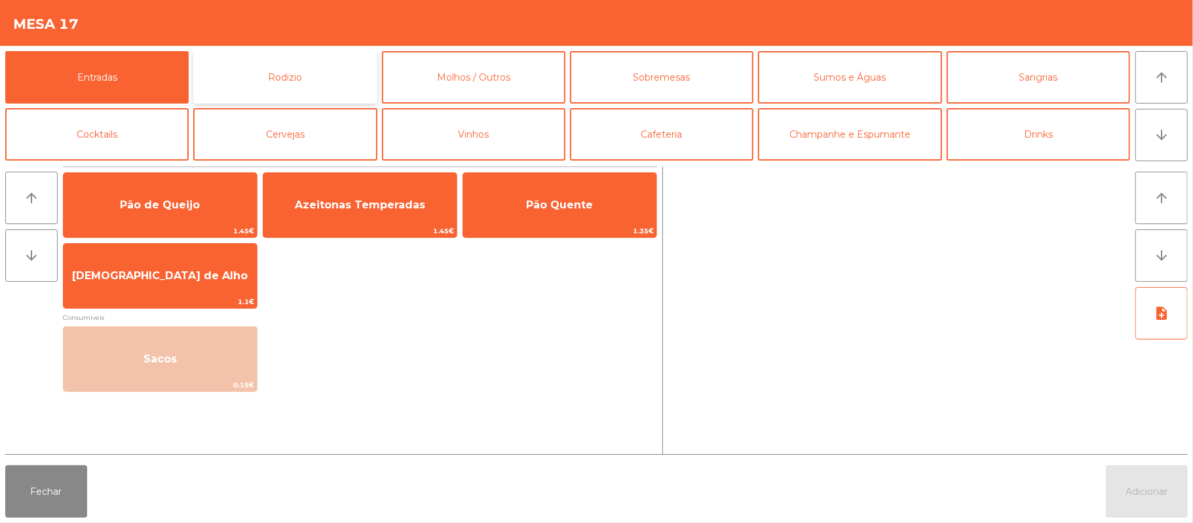
click at [302, 83] on button "Rodizio" at bounding box center [284, 77] width 183 height 52
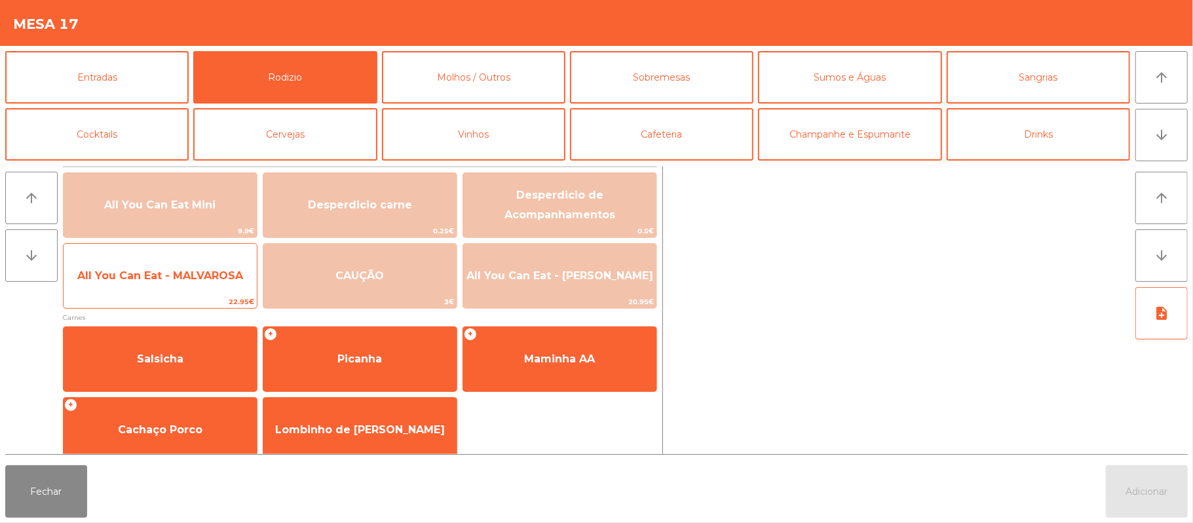
click at [155, 283] on span "All You Can Eat - MALVAROSA" at bounding box center [160, 275] width 193 height 35
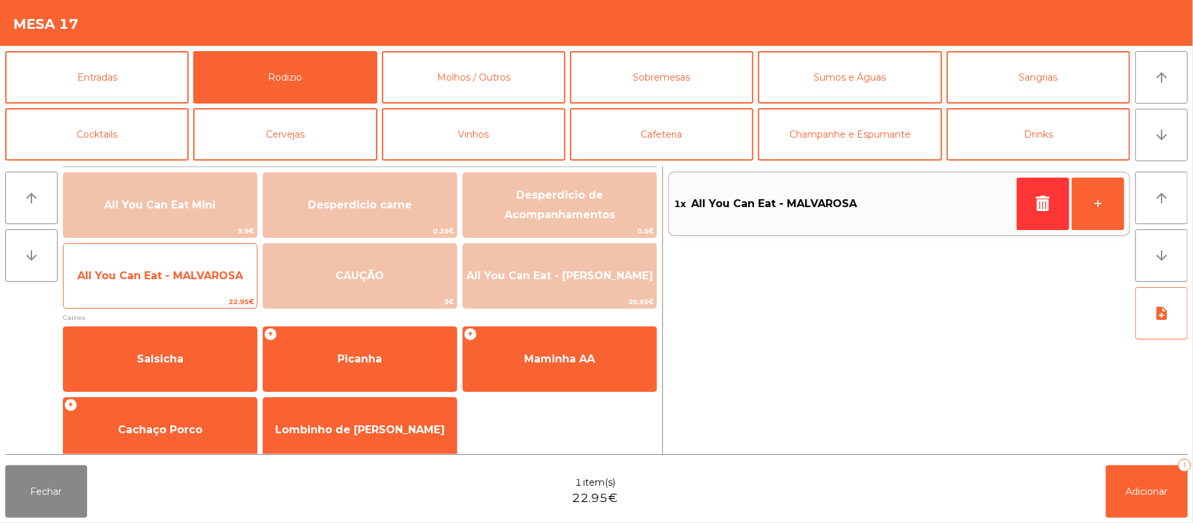
click at [153, 286] on span "All You Can Eat - MALVAROSA" at bounding box center [160, 275] width 193 height 35
click at [172, 263] on span "All You Can Eat - MALVAROSA" at bounding box center [160, 275] width 193 height 35
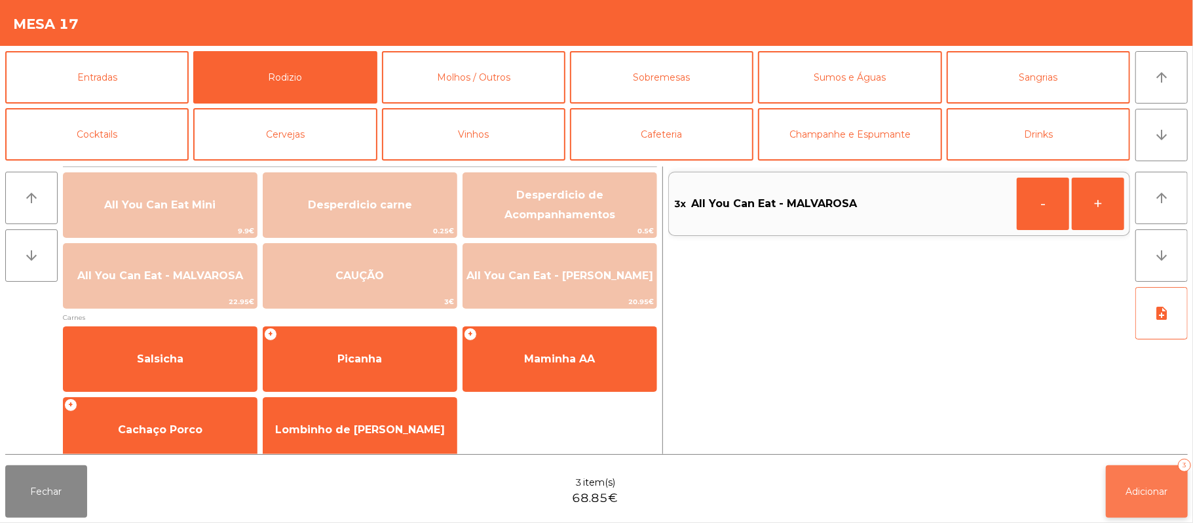
click at [1133, 480] on button "Adicionar 3" at bounding box center [1147, 491] width 82 height 52
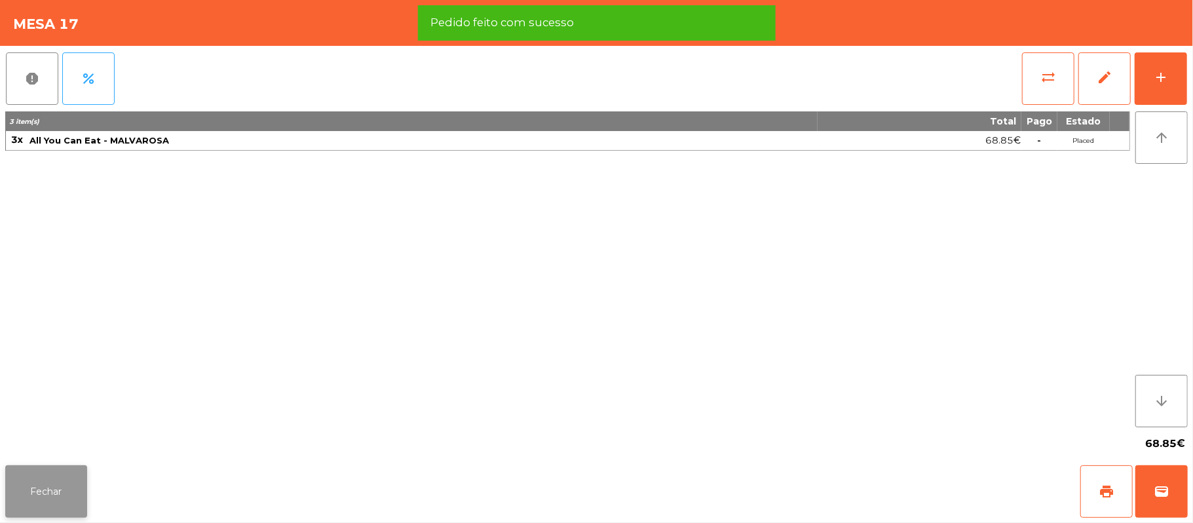
click at [43, 503] on button "Fechar" at bounding box center [46, 491] width 82 height 52
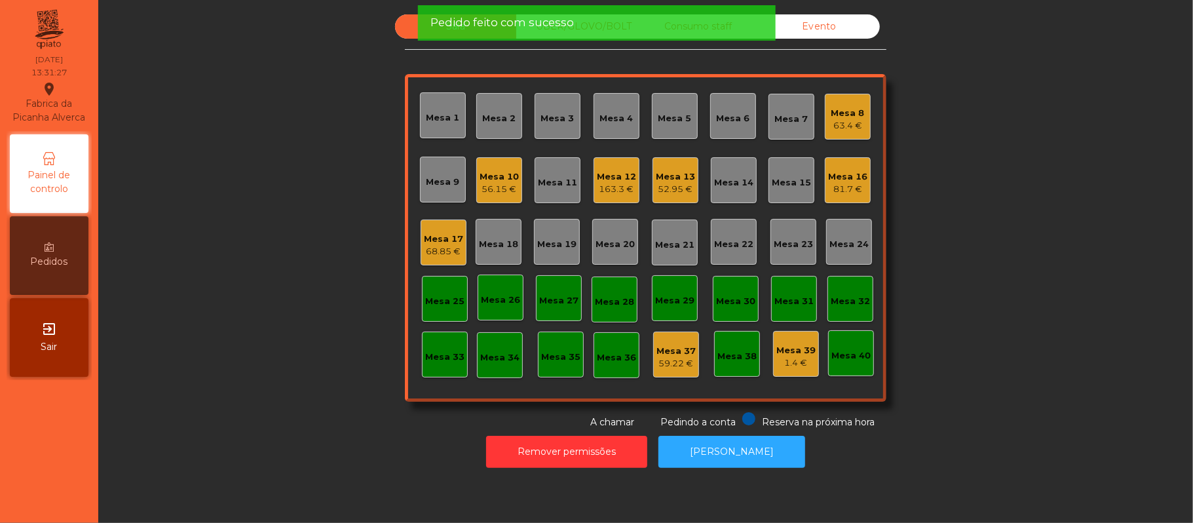
click at [679, 174] on div "Mesa 13" at bounding box center [675, 176] width 39 height 13
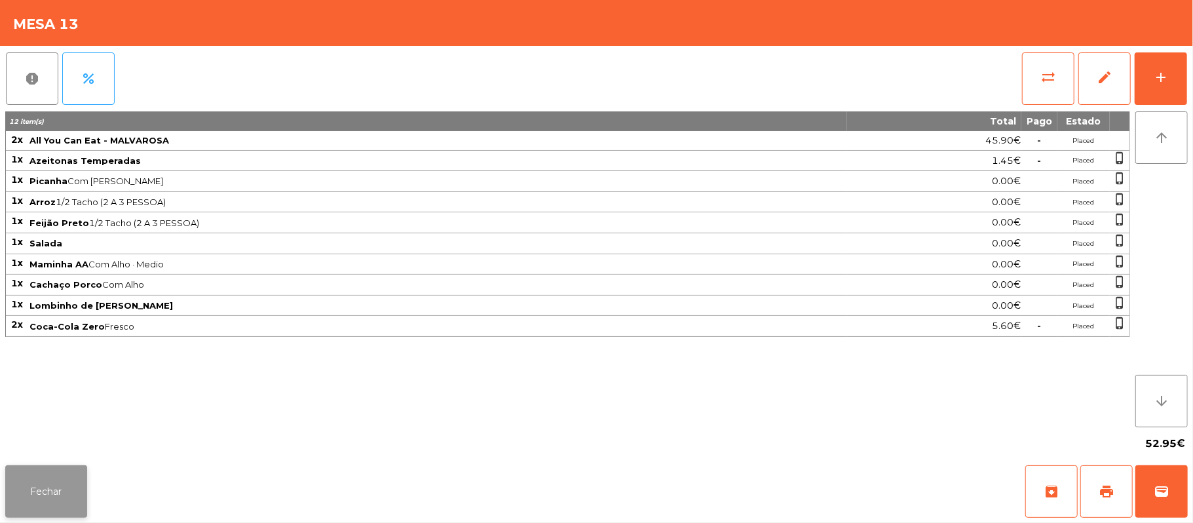
click at [45, 499] on button "Fechar" at bounding box center [46, 491] width 82 height 52
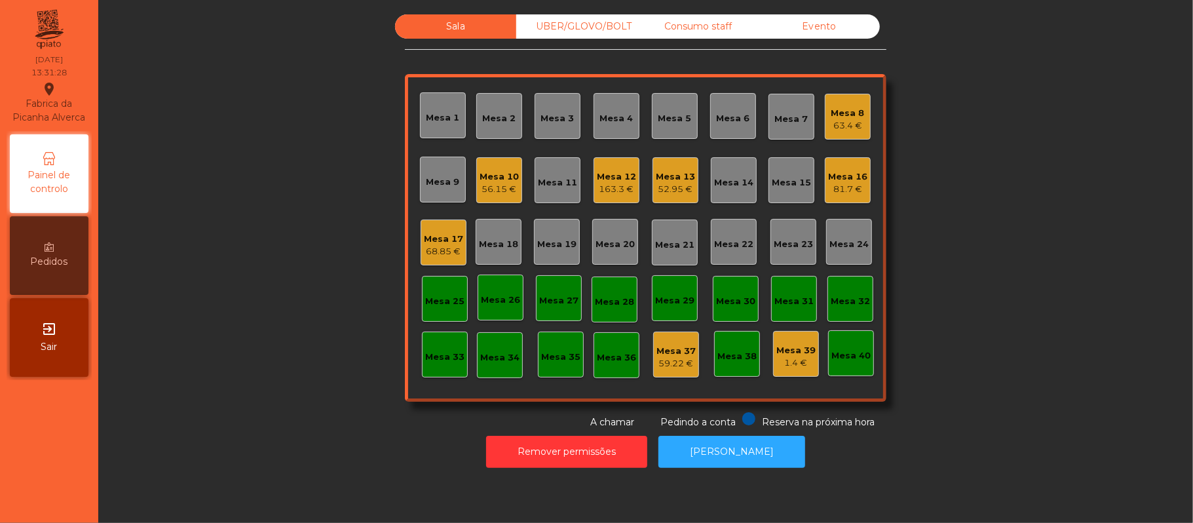
click at [845, 183] on div "81.7 €" at bounding box center [847, 189] width 39 height 13
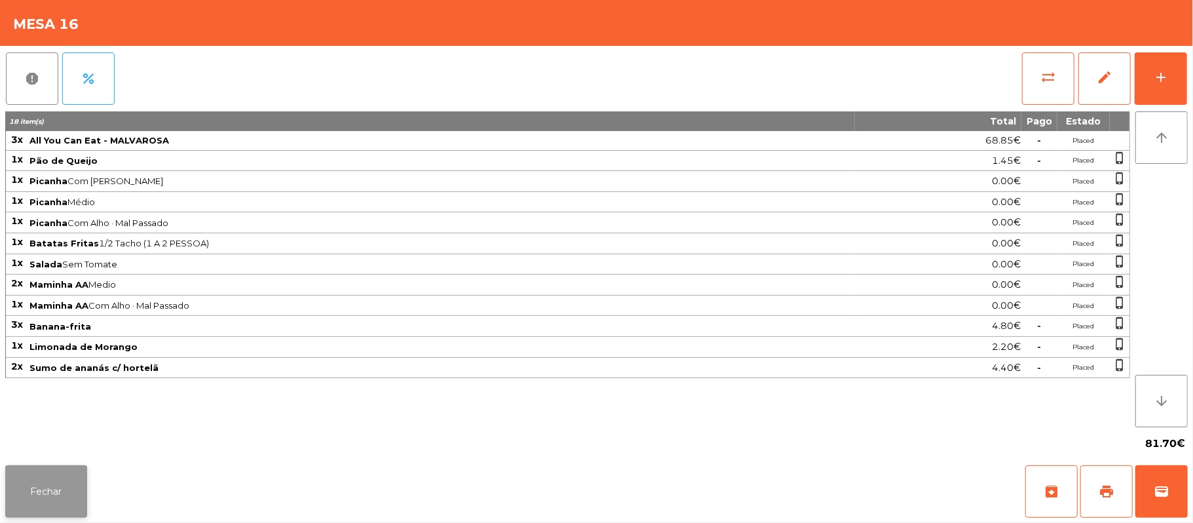
click at [41, 504] on button "Fechar" at bounding box center [46, 491] width 82 height 52
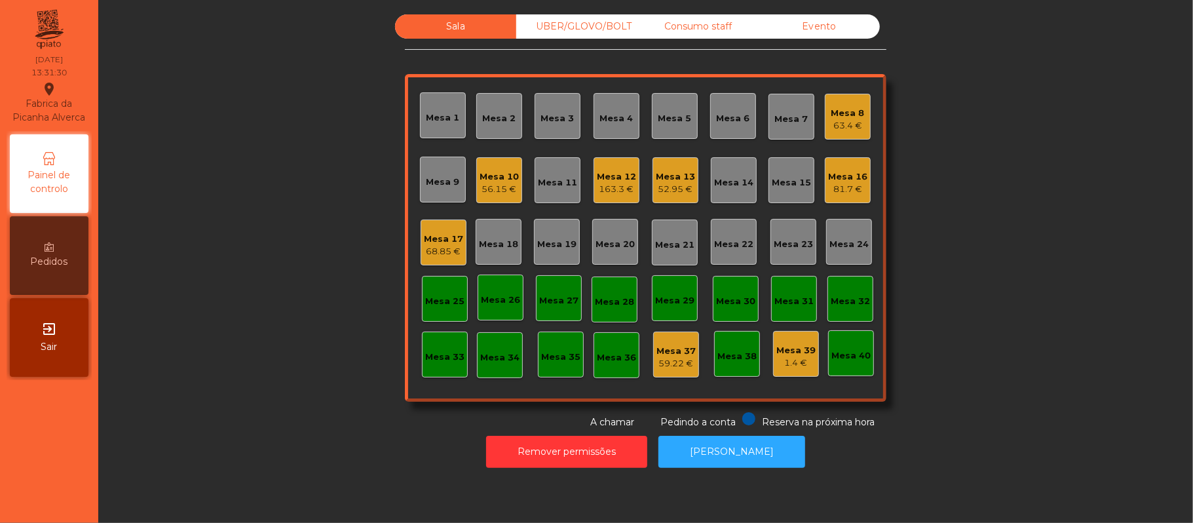
click at [493, 180] on div "Mesa 10" at bounding box center [499, 176] width 39 height 13
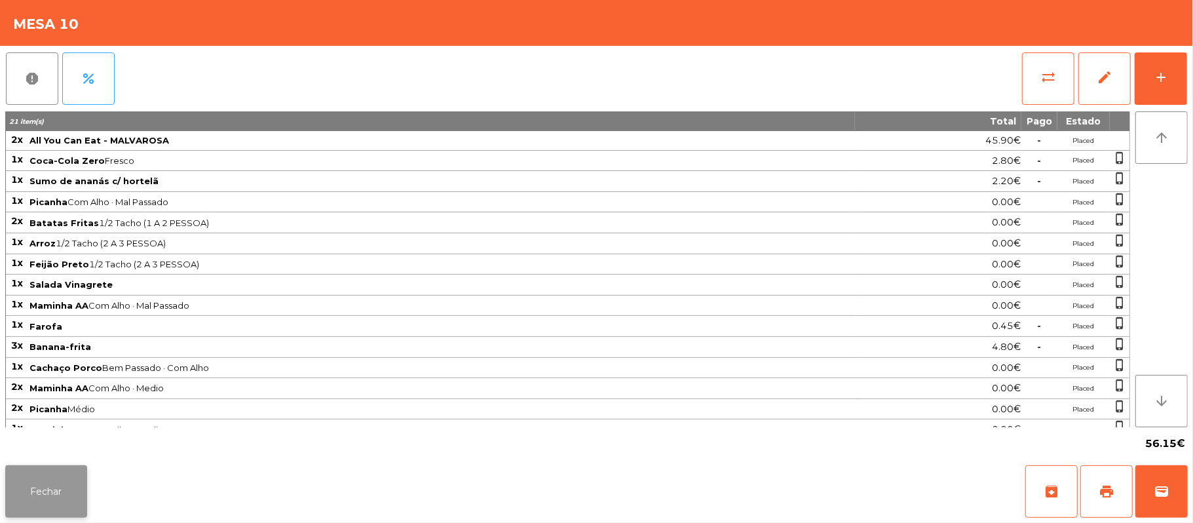
click at [40, 505] on button "Fechar" at bounding box center [46, 491] width 82 height 52
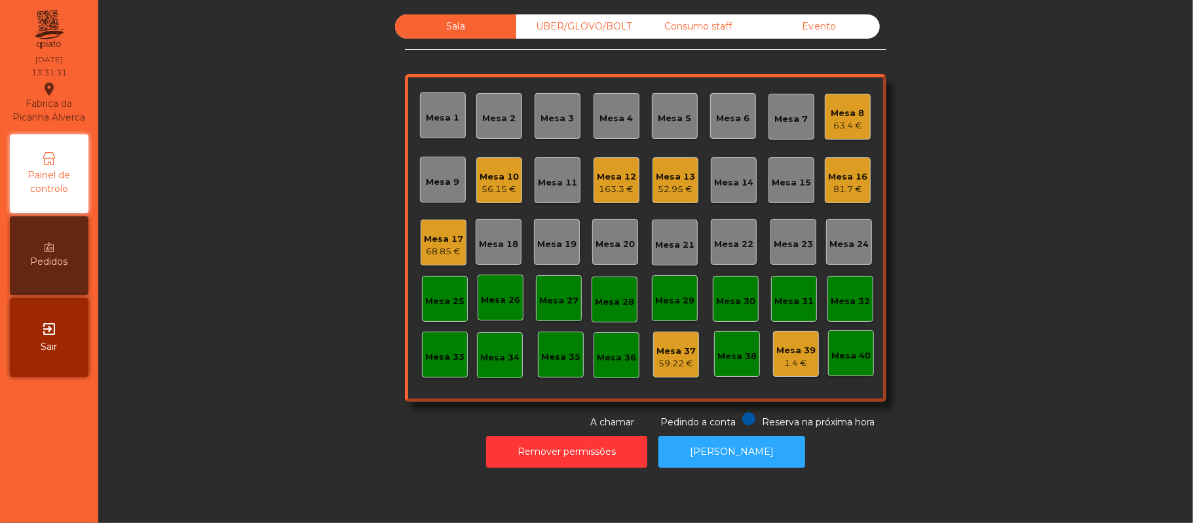
click at [849, 134] on div "Mesa 8 63.4 €" at bounding box center [848, 117] width 46 height 46
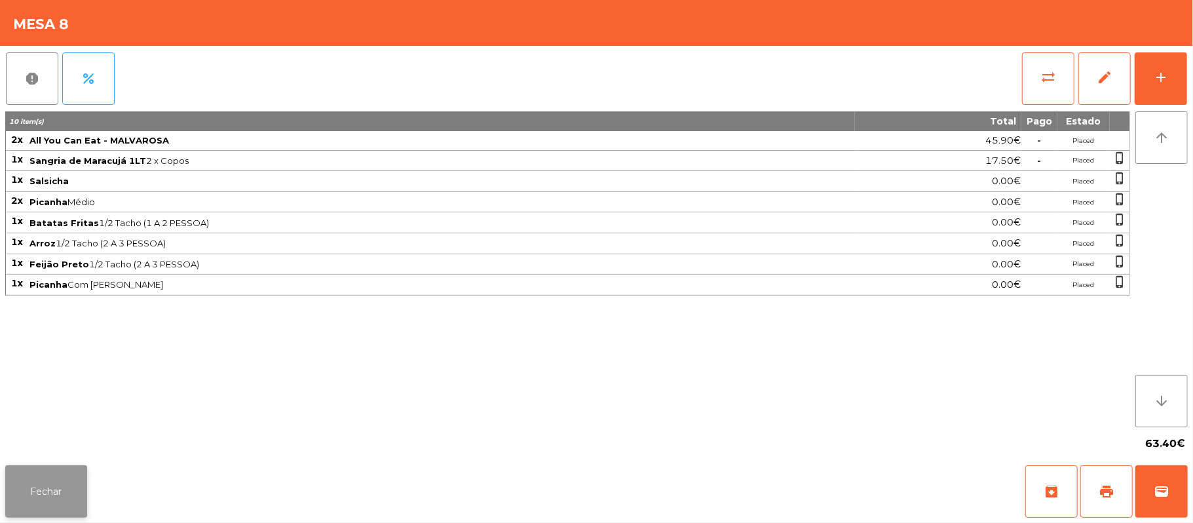
click at [38, 503] on button "Fechar" at bounding box center [46, 491] width 82 height 52
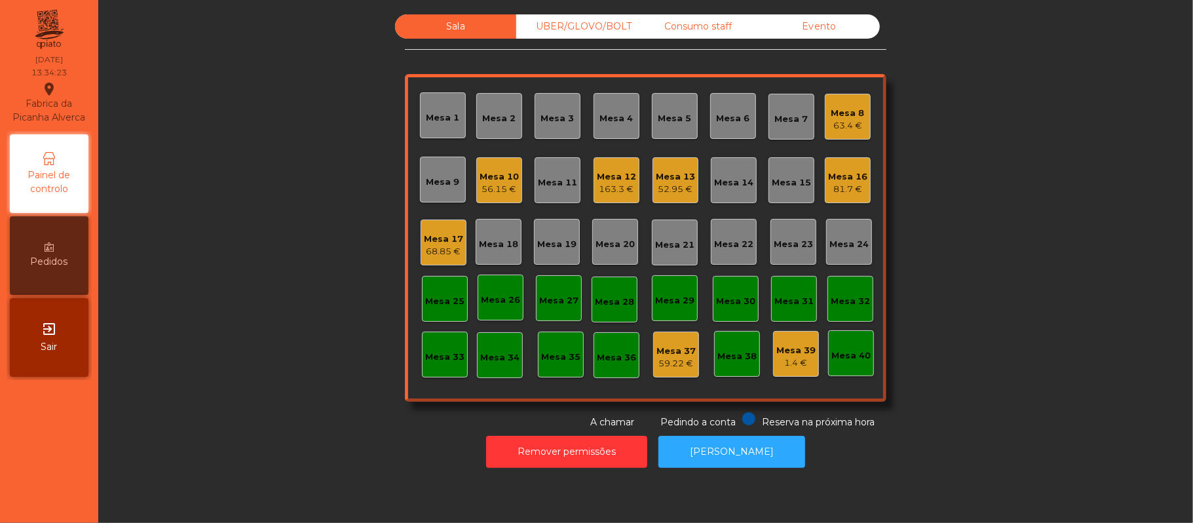
click at [155, 284] on div "Sala UBER/GLOVO/BOLT Consumo staff Evento Mesa 1 Mesa 2 Mesa 3 Mesa 4 Mesa 5 Me…" at bounding box center [646, 221] width 1060 height 415
click at [588, 31] on div "UBER/GLOVO/BOLT" at bounding box center [576, 26] width 121 height 24
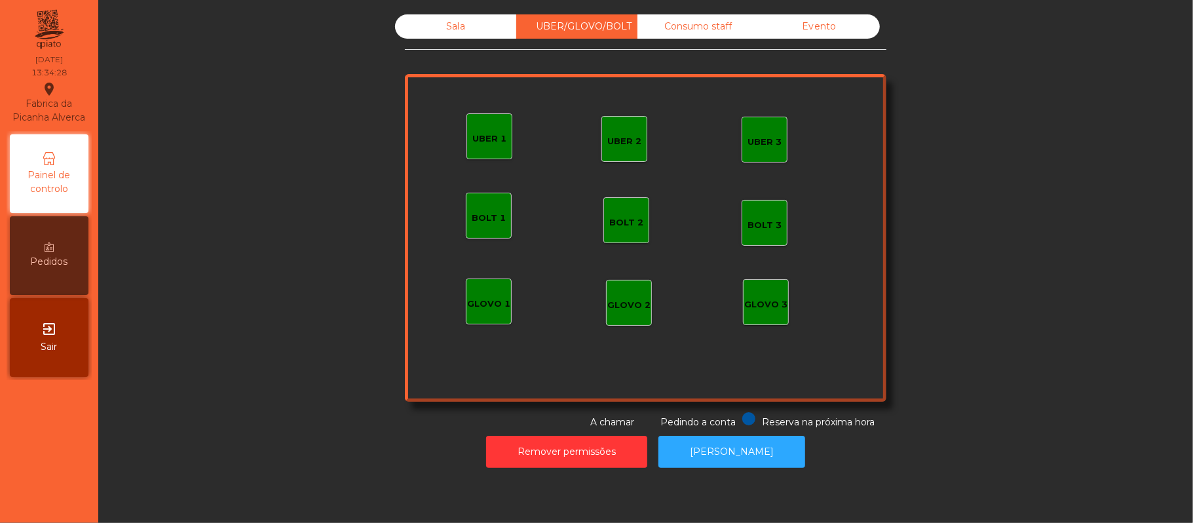
click at [480, 119] on div "UBER 1" at bounding box center [490, 136] width 46 height 46
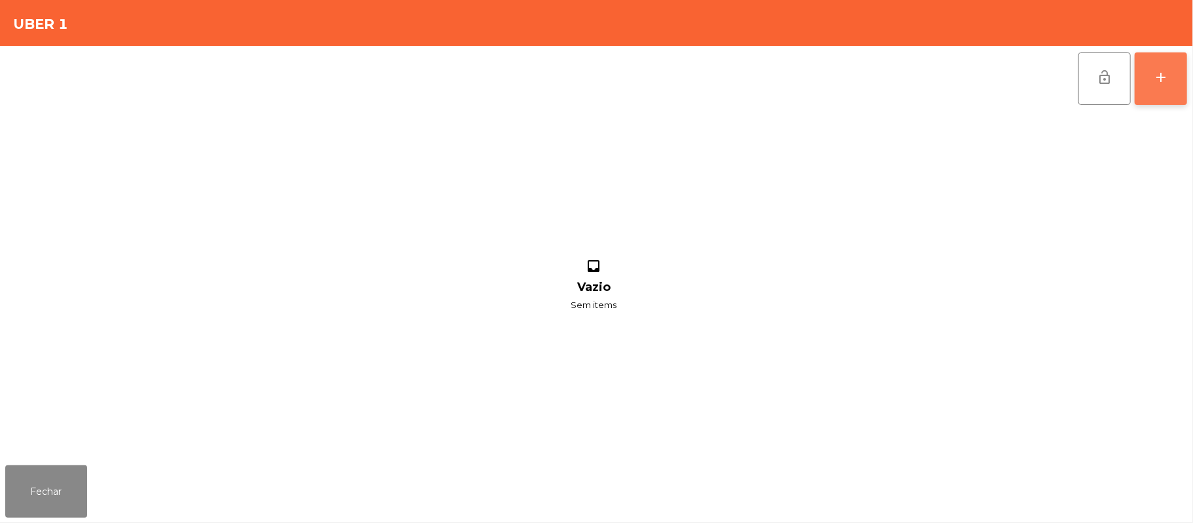
click at [1170, 79] on button "add" at bounding box center [1161, 78] width 52 height 52
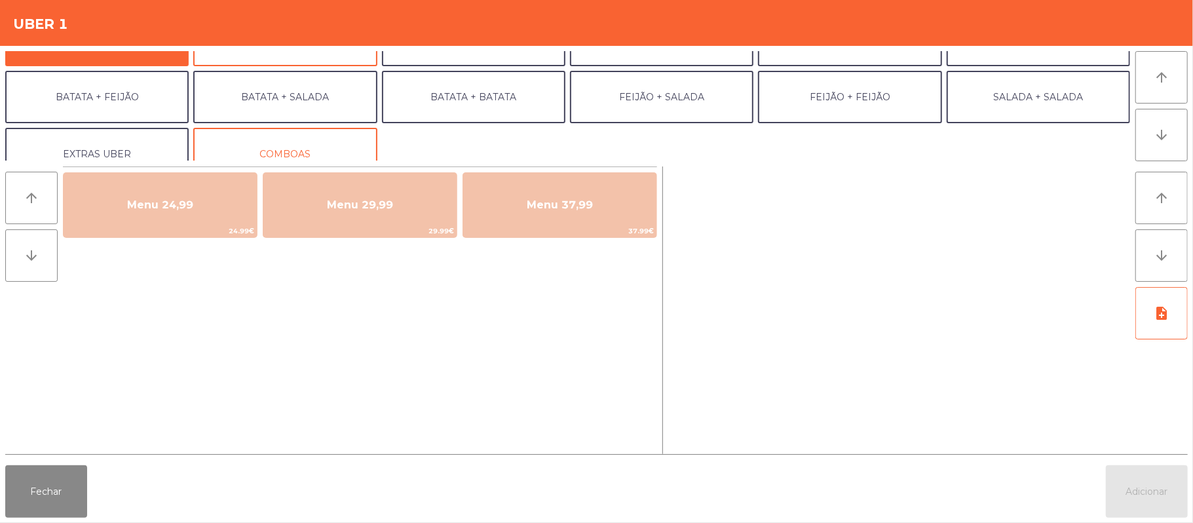
scroll to position [0, 0]
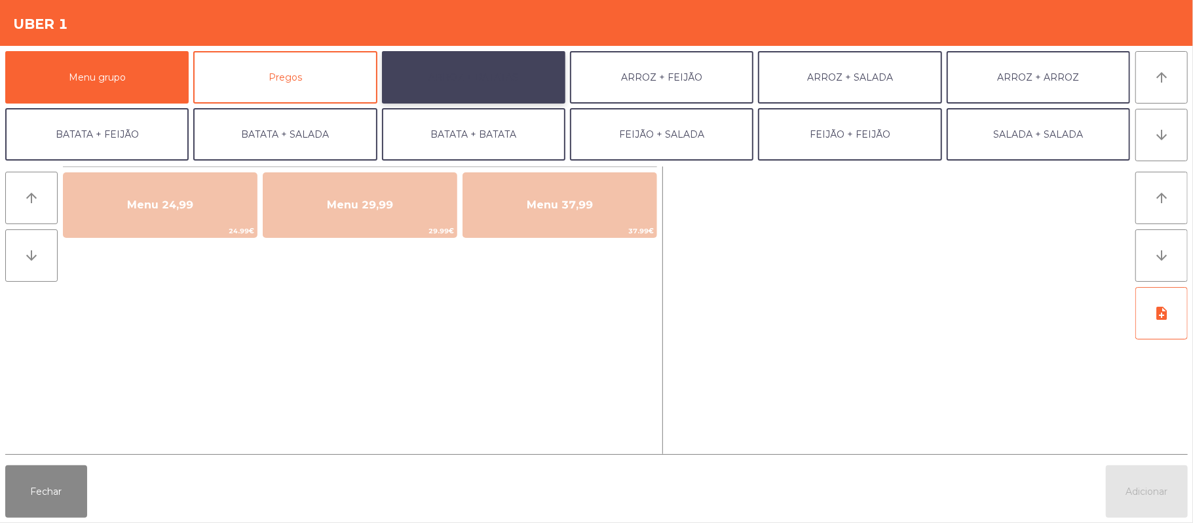
click at [484, 87] on button "ARROZ + BATATAS" at bounding box center [473, 77] width 183 height 52
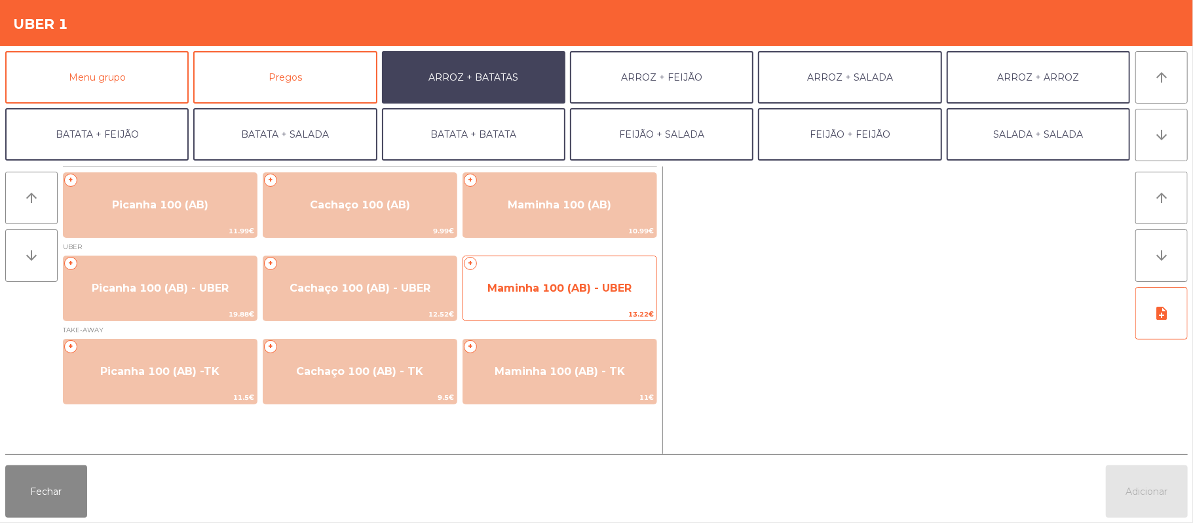
click at [567, 290] on span "Maminha 100 (AB) - UBER" at bounding box center [560, 288] width 144 height 12
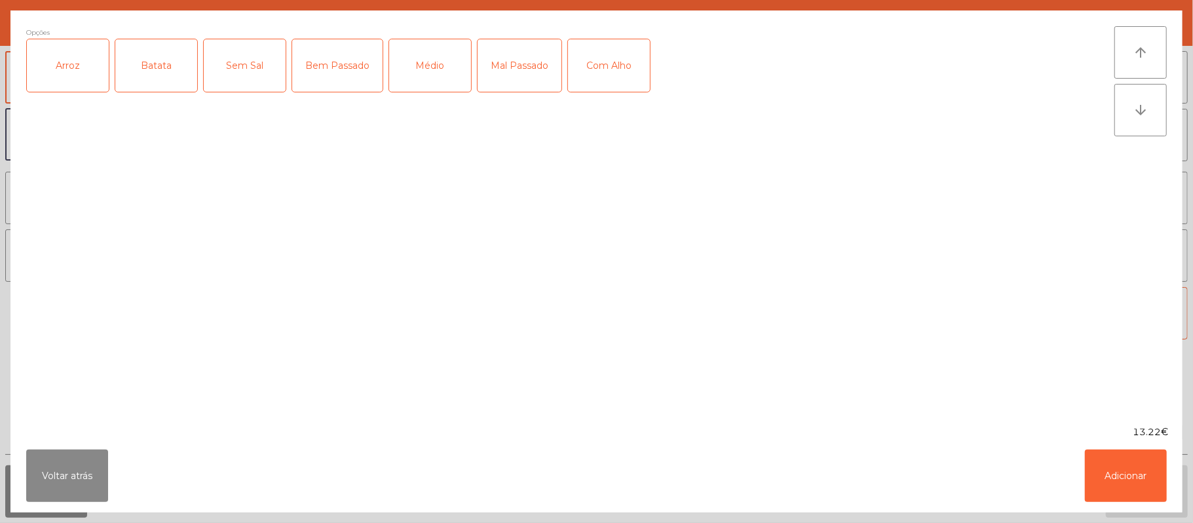
click at [97, 54] on div "Arroz" at bounding box center [68, 65] width 82 height 52
click at [145, 64] on div "Batata" at bounding box center [156, 65] width 82 height 52
click at [425, 66] on div "Médio" at bounding box center [430, 65] width 82 height 52
click at [629, 60] on div "Com Alho" at bounding box center [609, 65] width 82 height 52
click at [1118, 468] on button "Adicionar" at bounding box center [1126, 476] width 82 height 52
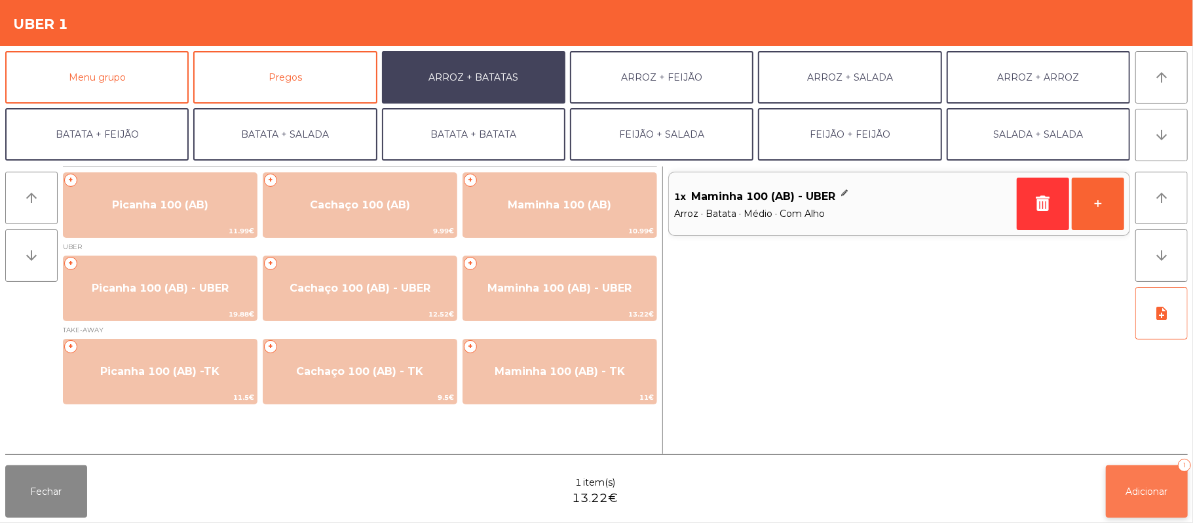
click at [1182, 491] on button "Adicionar 1" at bounding box center [1147, 491] width 82 height 52
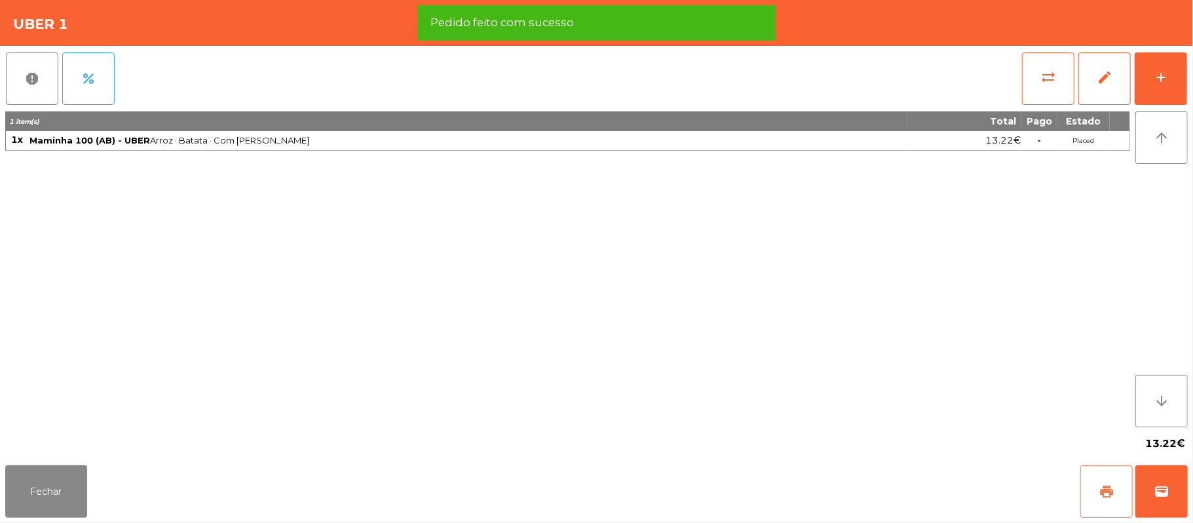
click at [1093, 489] on button "print" at bounding box center [1107, 491] width 52 height 52
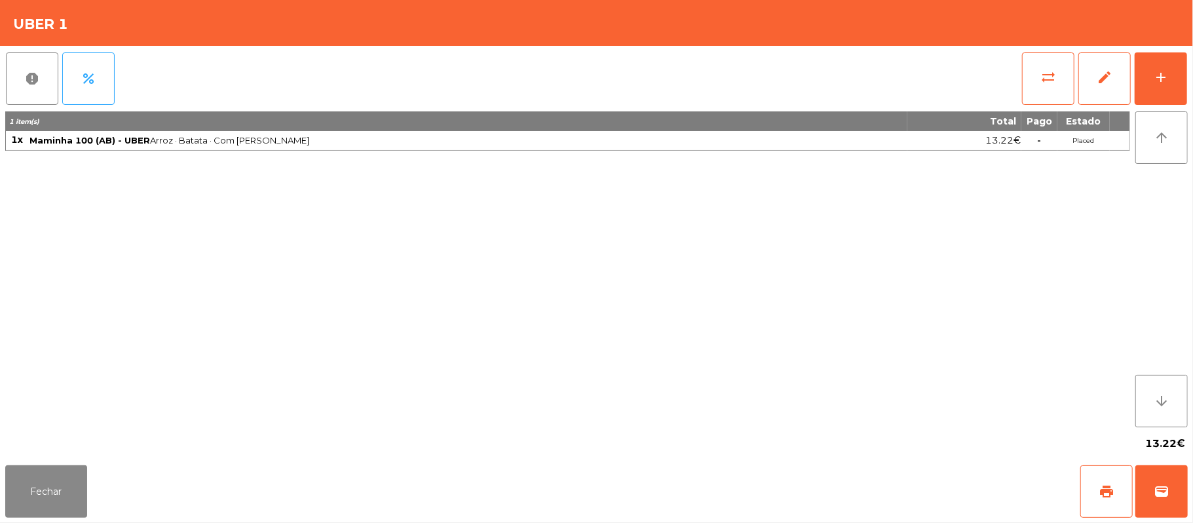
click at [1191, 485] on div "Fechar print wallet" at bounding box center [596, 491] width 1193 height 63
click at [1151, 497] on button "wallet" at bounding box center [1162, 491] width 52 height 52
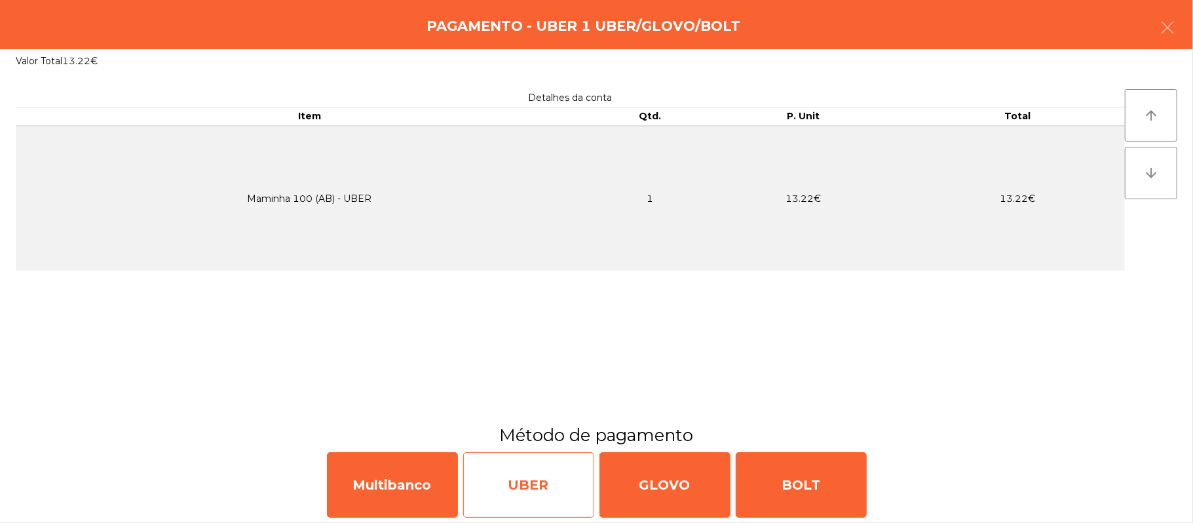
click at [533, 494] on div "UBER" at bounding box center [528, 485] width 131 height 66
select select "**"
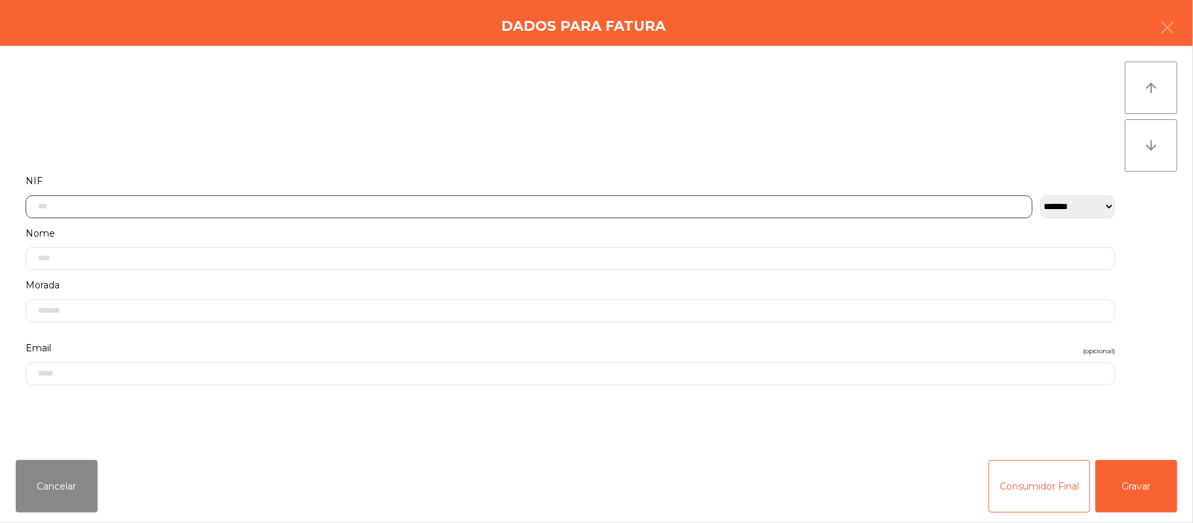
click at [320, 195] on input "text" at bounding box center [529, 206] width 1007 height 23
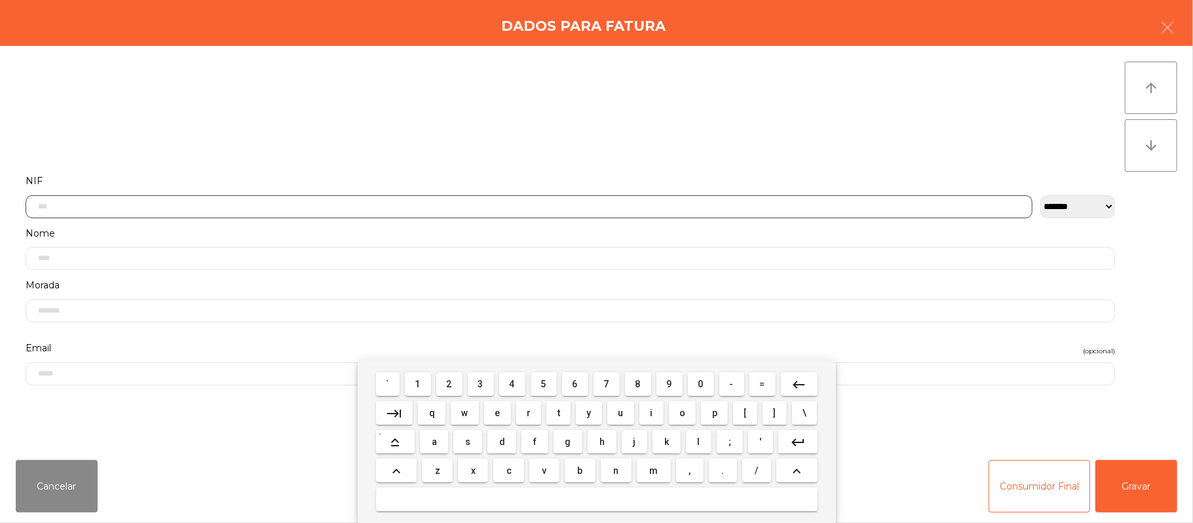
scroll to position [110, 0]
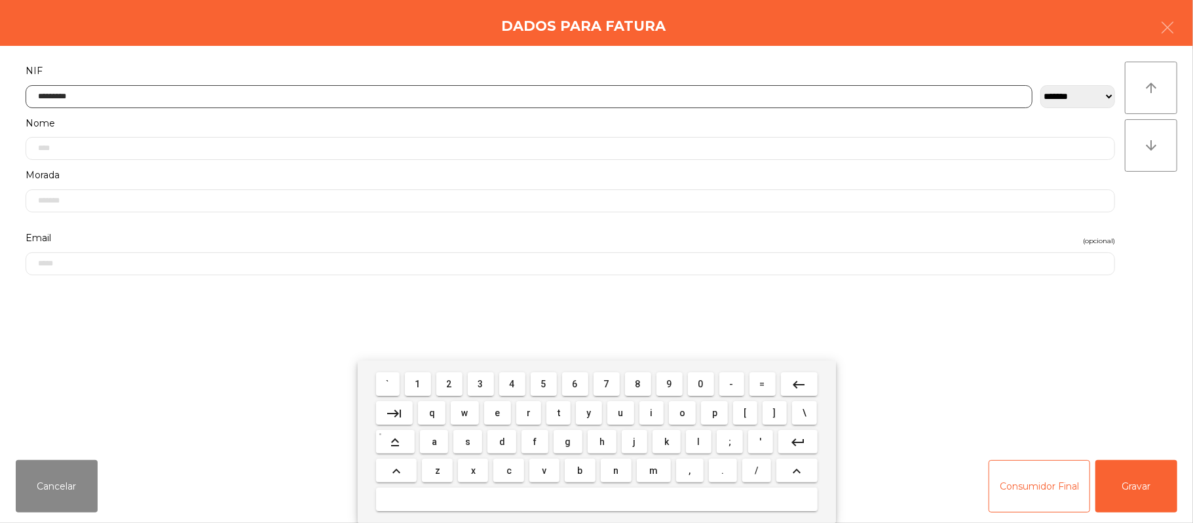
type input "*********"
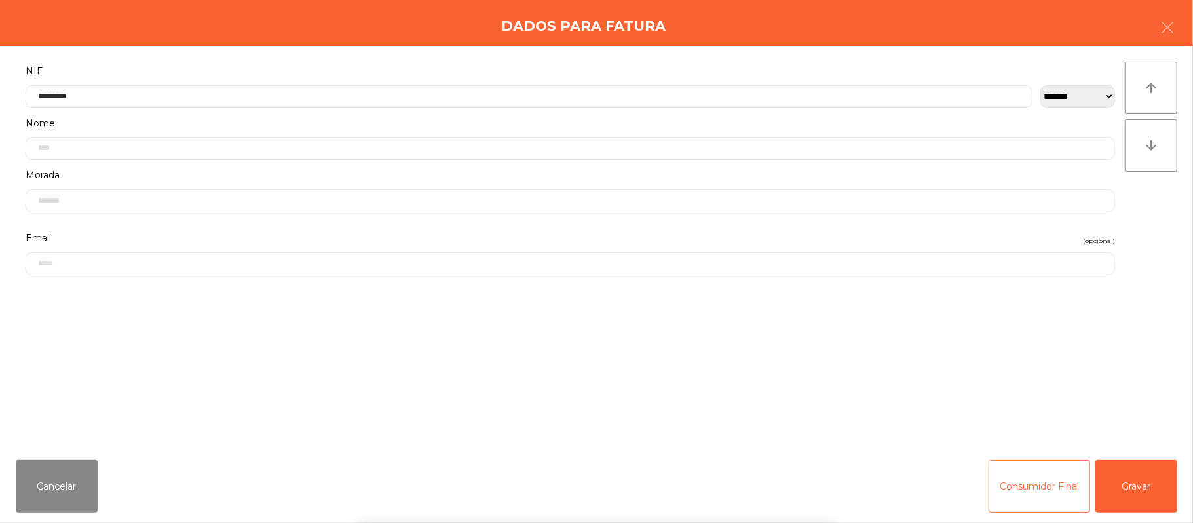
click at [1151, 469] on div "` 1 2 3 4 5 6 7 8 9 0 - = keyboard_backspace keyboard_tab q w e r t y u i o p […" at bounding box center [596, 441] width 1193 height 163
click at [1133, 493] on button "Gravar" at bounding box center [1137, 486] width 82 height 52
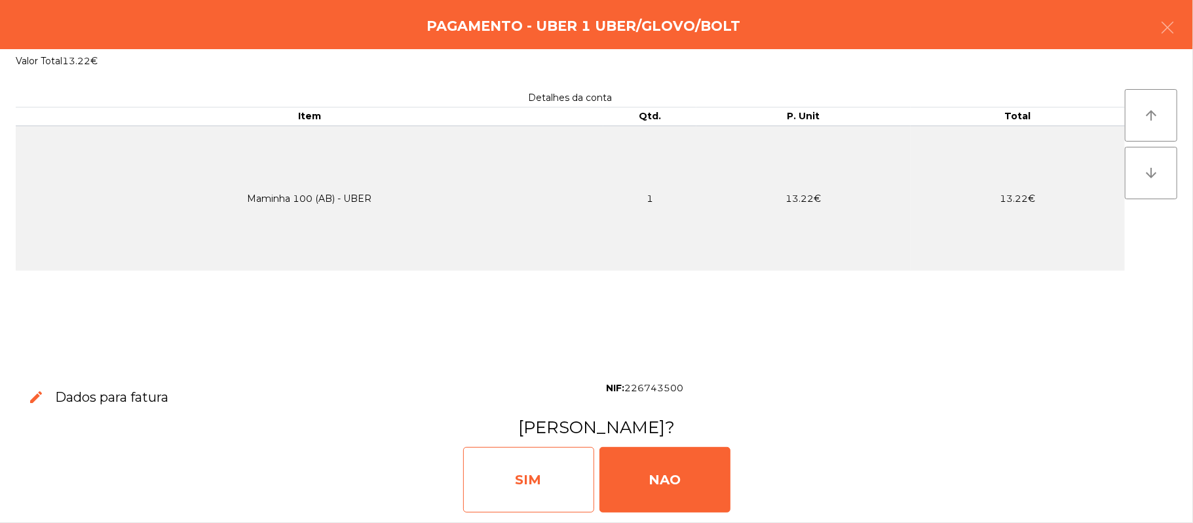
click at [537, 488] on div "SIM" at bounding box center [528, 480] width 131 height 66
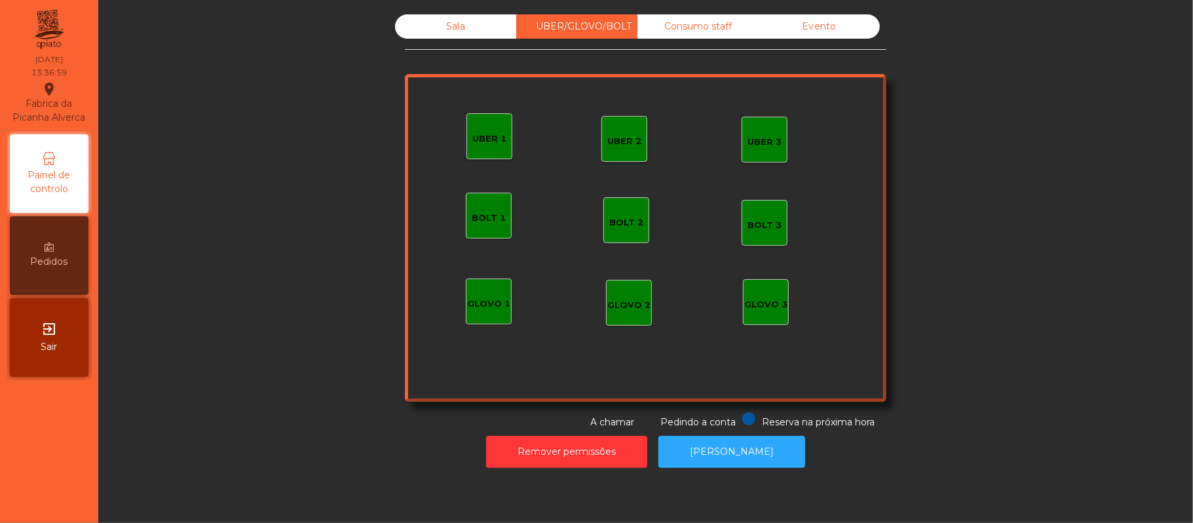
click at [429, 19] on div "Sala" at bounding box center [455, 26] width 121 height 24
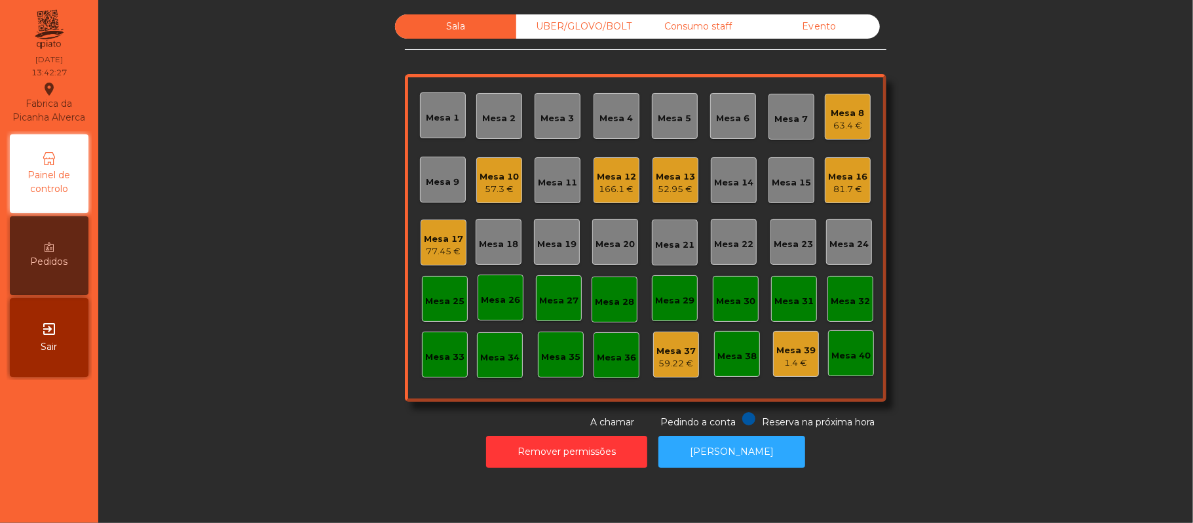
click at [505, 178] on div "Mesa 10" at bounding box center [499, 176] width 39 height 13
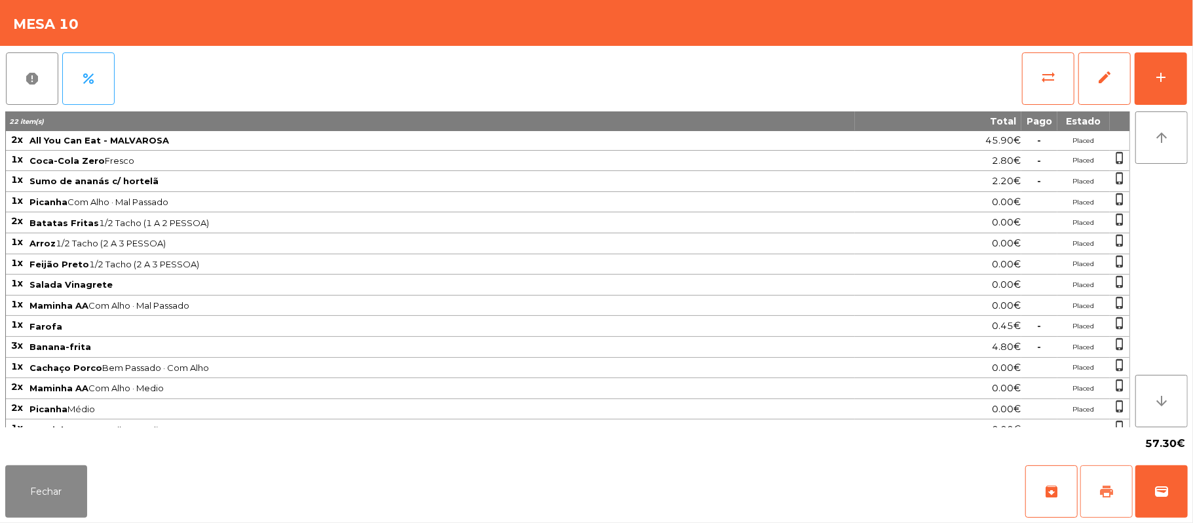
click at [1099, 486] on span "print" at bounding box center [1107, 492] width 16 height 16
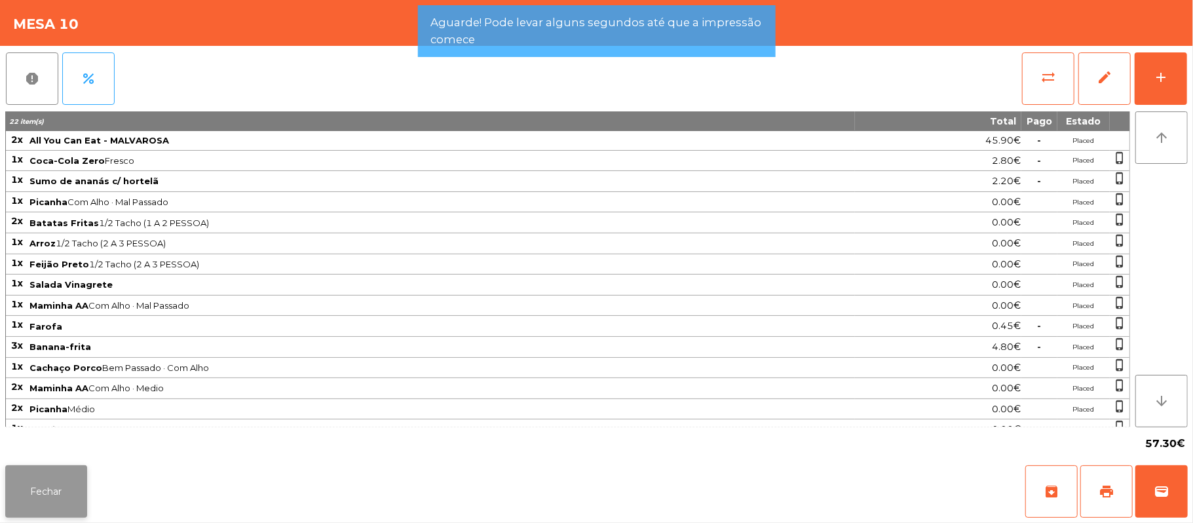
click at [55, 494] on button "Fechar" at bounding box center [46, 491] width 82 height 52
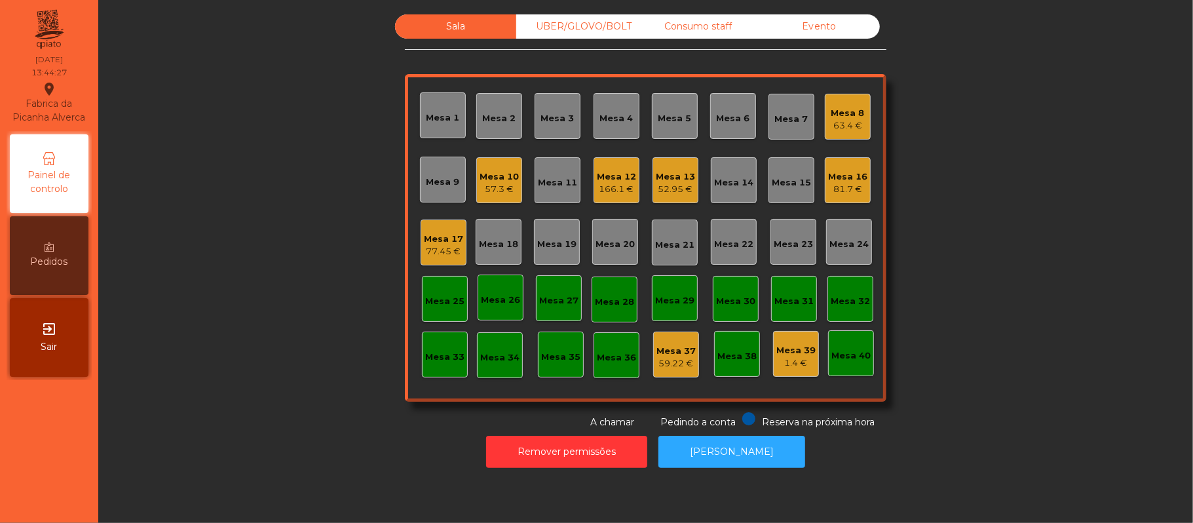
click at [480, 174] on div "Mesa 10" at bounding box center [499, 176] width 39 height 13
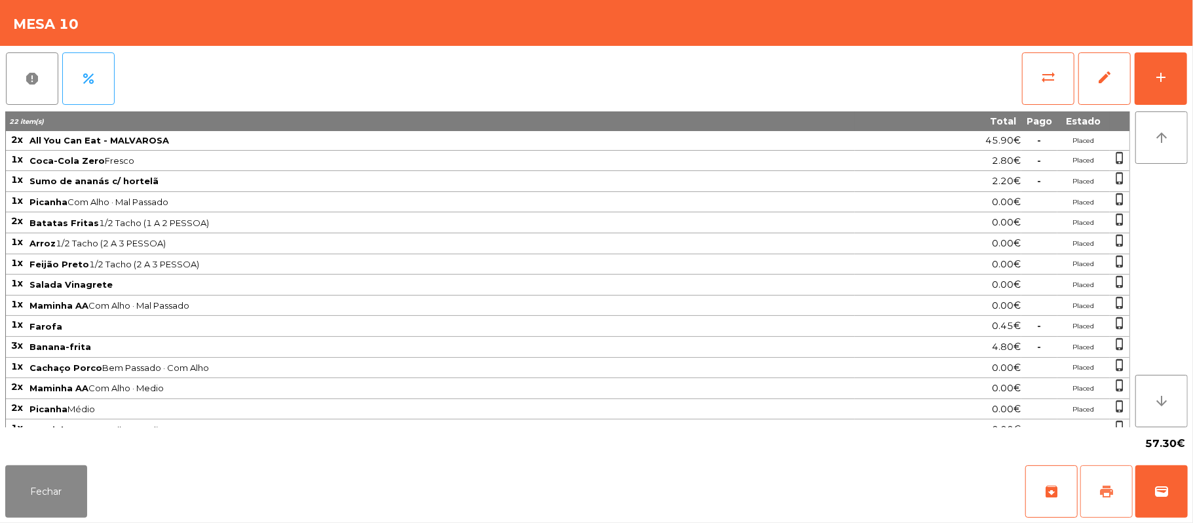
click at [1094, 494] on button "print" at bounding box center [1107, 491] width 52 height 52
click at [1041, 85] on button "sync_alt" at bounding box center [1048, 78] width 52 height 52
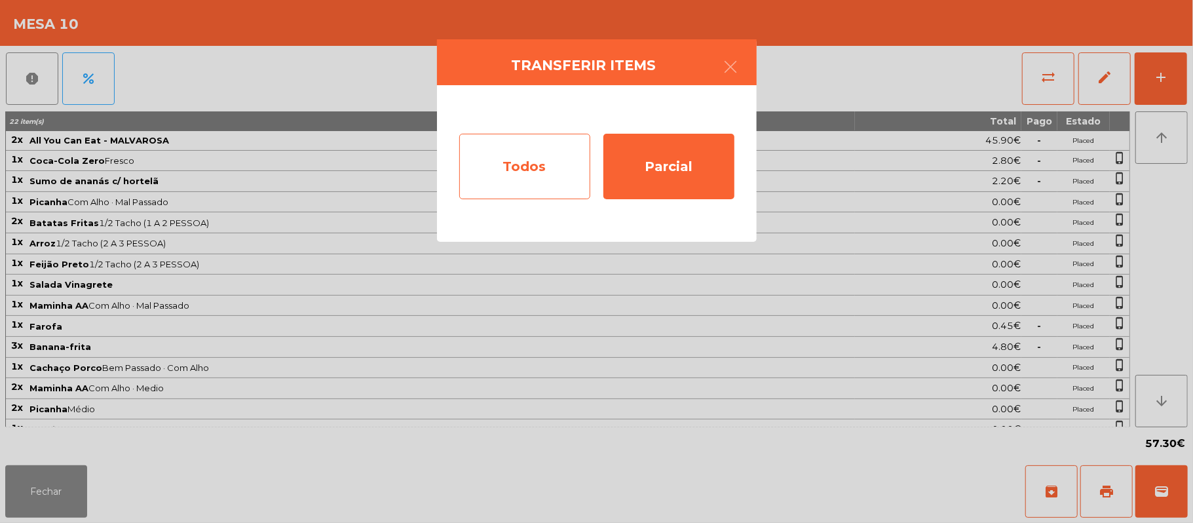
click at [535, 153] on div "Todos" at bounding box center [524, 167] width 131 height 66
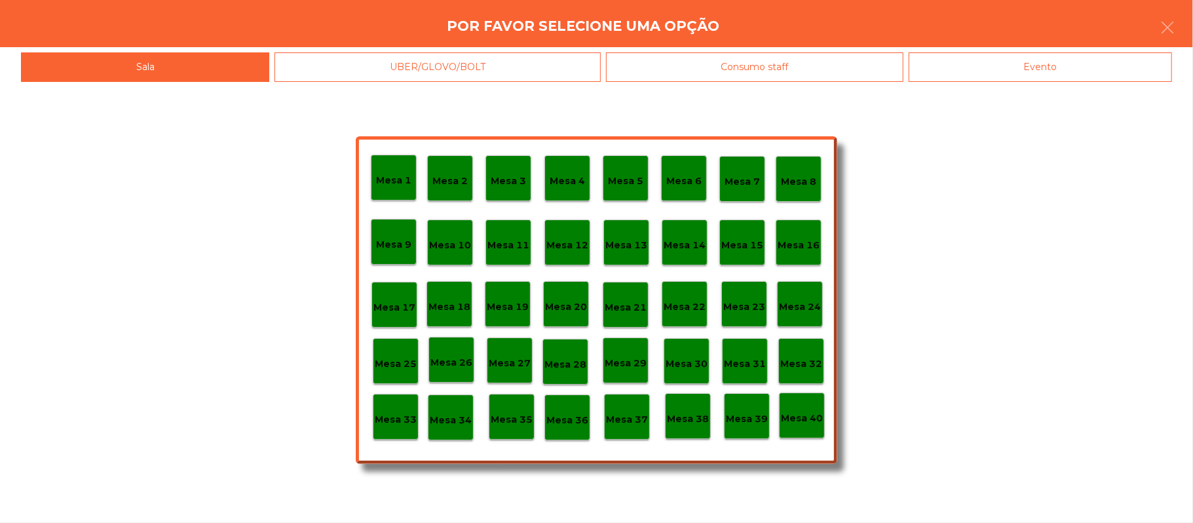
click at [1084, 72] on div "Evento" at bounding box center [1040, 66] width 263 height 29
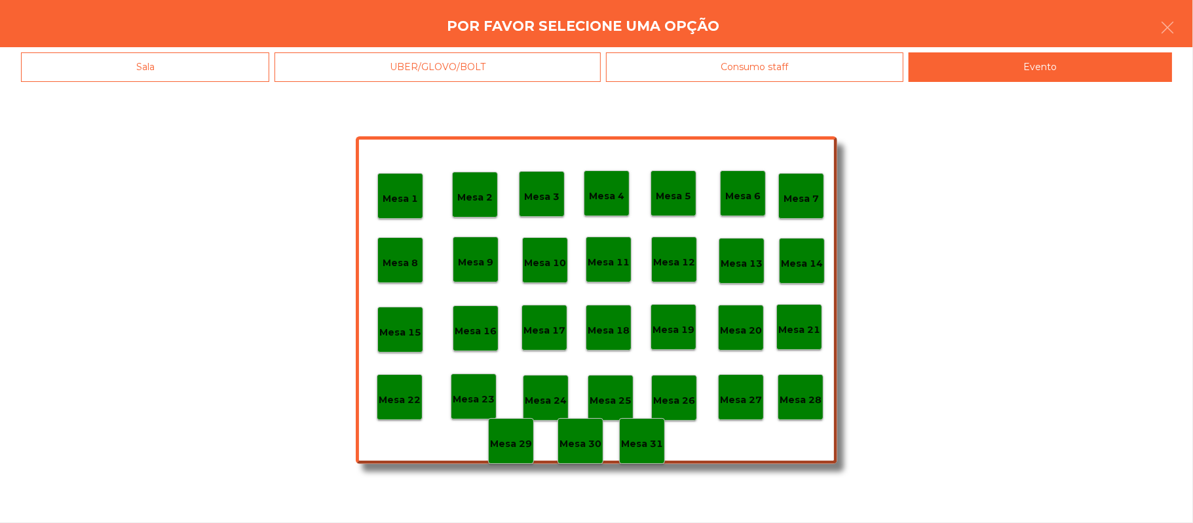
click at [800, 402] on p "Mesa 28" at bounding box center [801, 400] width 42 height 15
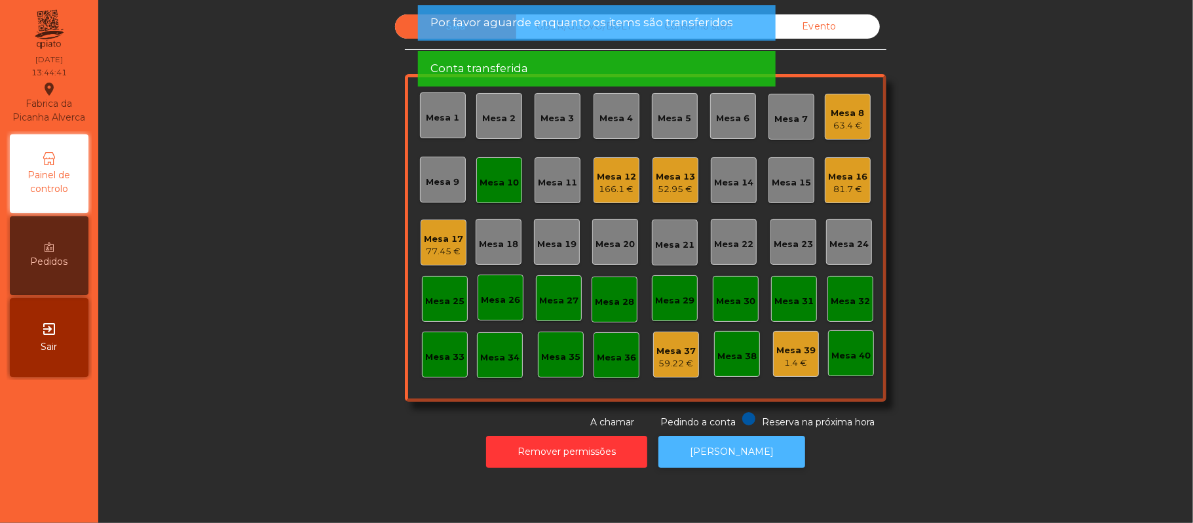
click at [745, 449] on button "[PERSON_NAME]" at bounding box center [732, 452] width 147 height 32
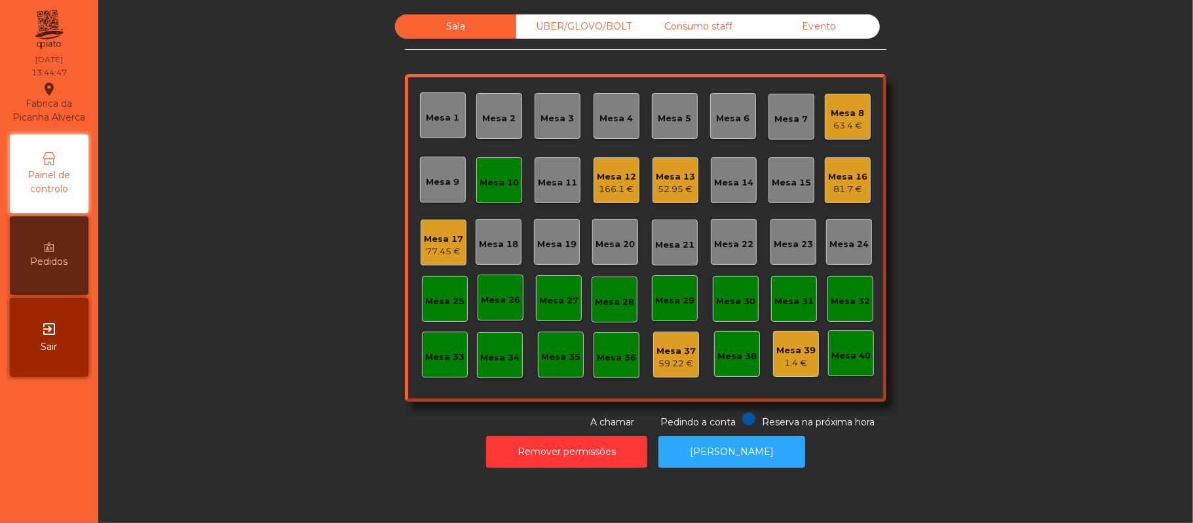
click at [509, 165] on div "Mesa 10" at bounding box center [499, 180] width 46 height 46
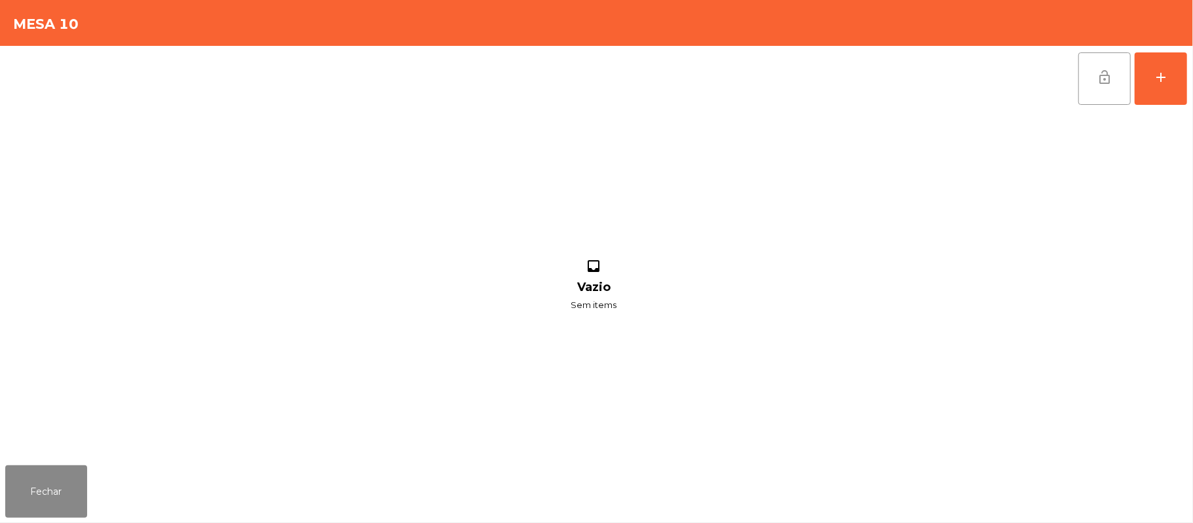
click at [1094, 84] on button "lock_open" at bounding box center [1105, 78] width 52 height 52
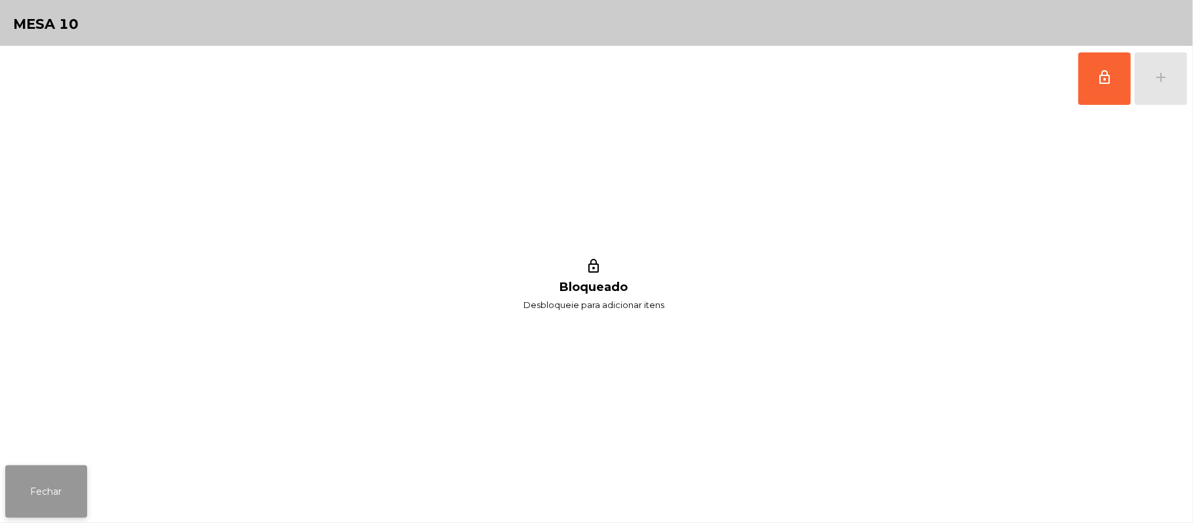
click at [39, 468] on button "Fechar" at bounding box center [46, 491] width 82 height 52
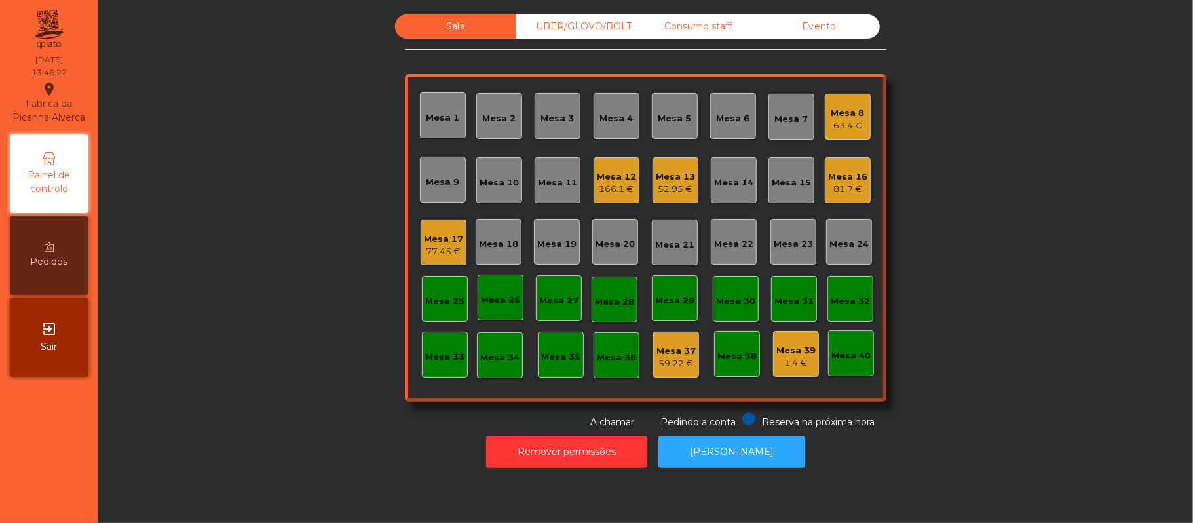
click at [577, 38] on div "UBER/GLOVO/BOLT" at bounding box center [576, 26] width 121 height 24
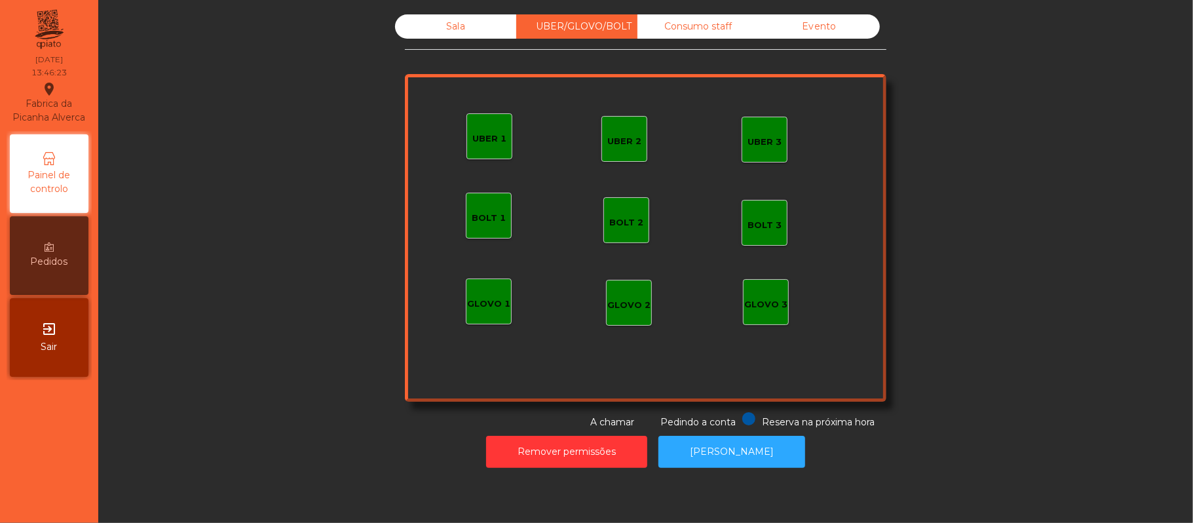
click at [483, 157] on div "UBER 1" at bounding box center [490, 136] width 46 height 46
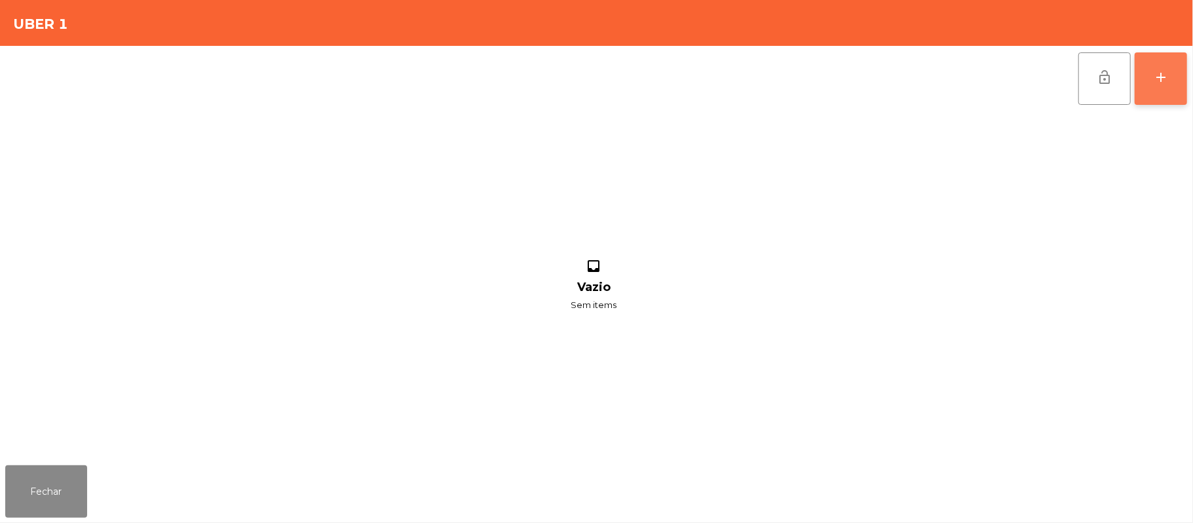
click at [1183, 92] on button "add" at bounding box center [1161, 78] width 52 height 52
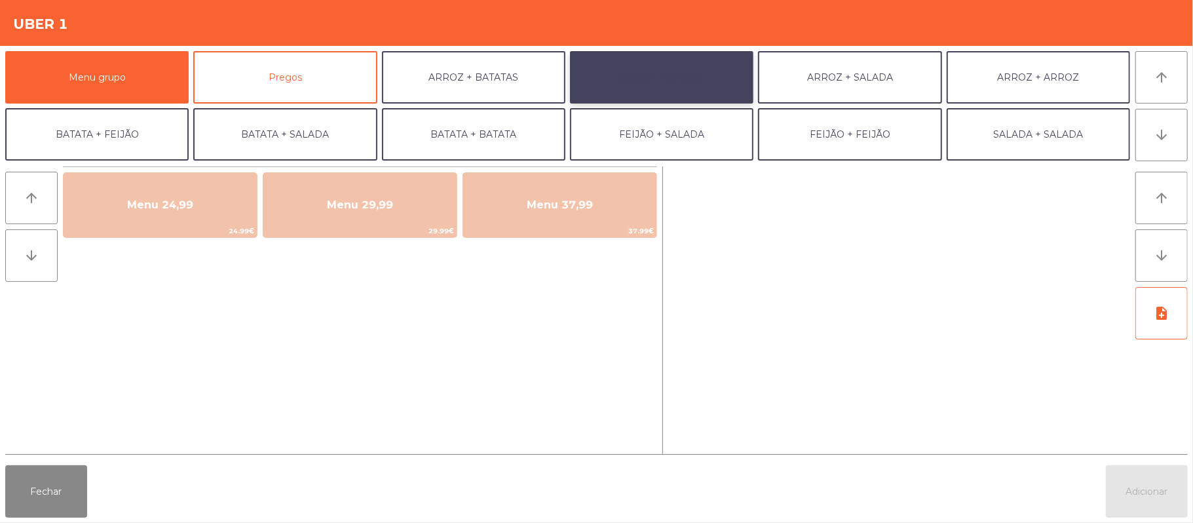
click at [683, 73] on button "ARROZ + FEIJÃO" at bounding box center [661, 77] width 183 height 52
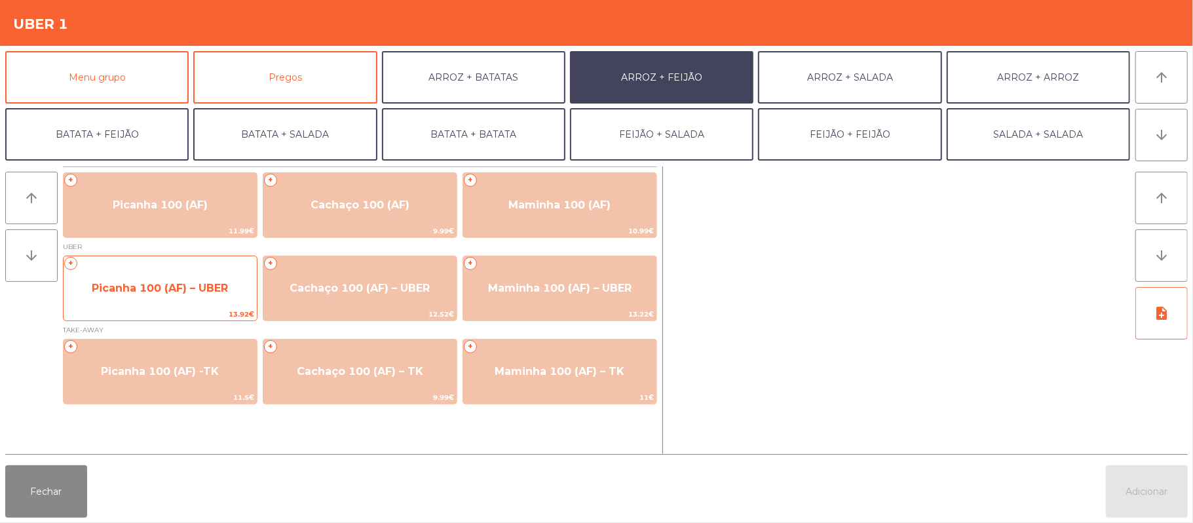
click at [157, 305] on span "Picanha 100 (AF) – UBER" at bounding box center [160, 288] width 193 height 35
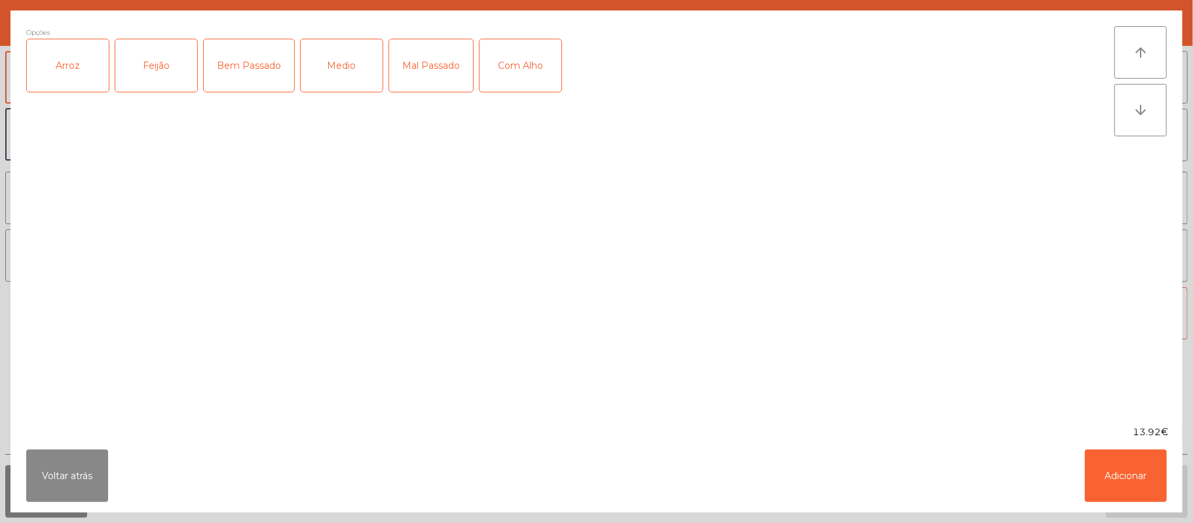
click at [72, 86] on div "Arroz" at bounding box center [68, 65] width 82 height 52
click at [150, 77] on div "Feijão" at bounding box center [156, 65] width 82 height 52
click at [338, 79] on div "Medio" at bounding box center [342, 65] width 82 height 52
click at [516, 72] on div "Com Alho" at bounding box center [521, 65] width 82 height 52
click at [1130, 496] on button "Adicionar" at bounding box center [1126, 476] width 82 height 52
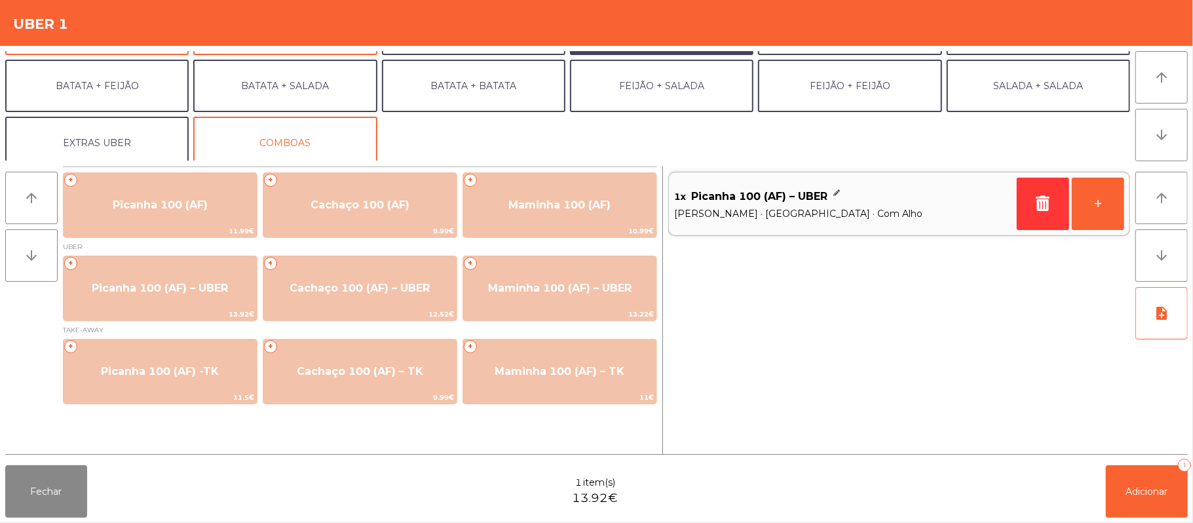
scroll to position [51, 0]
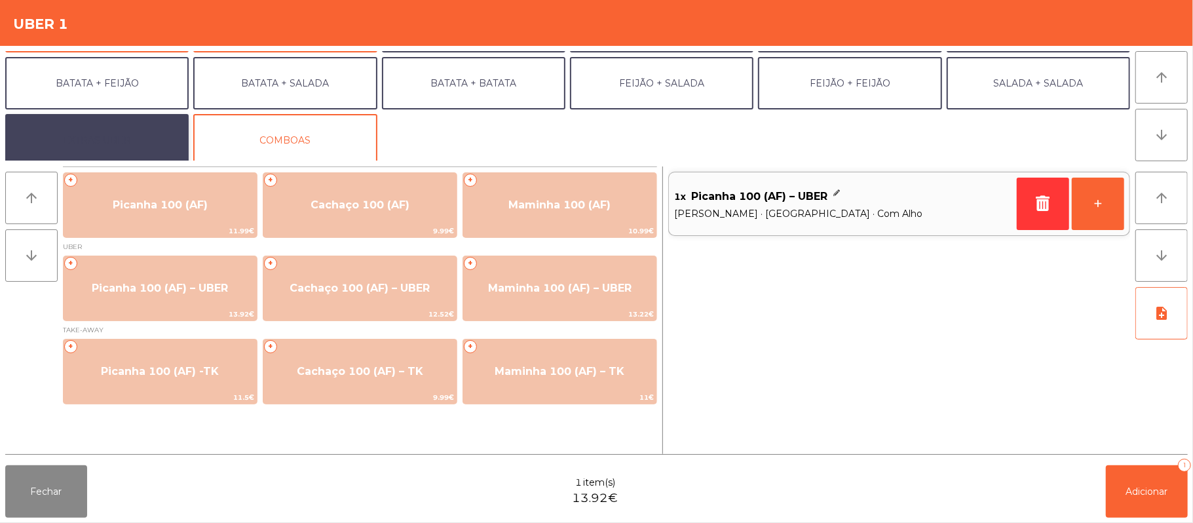
click at [132, 142] on button "EXTRAS UBER" at bounding box center [96, 140] width 183 height 52
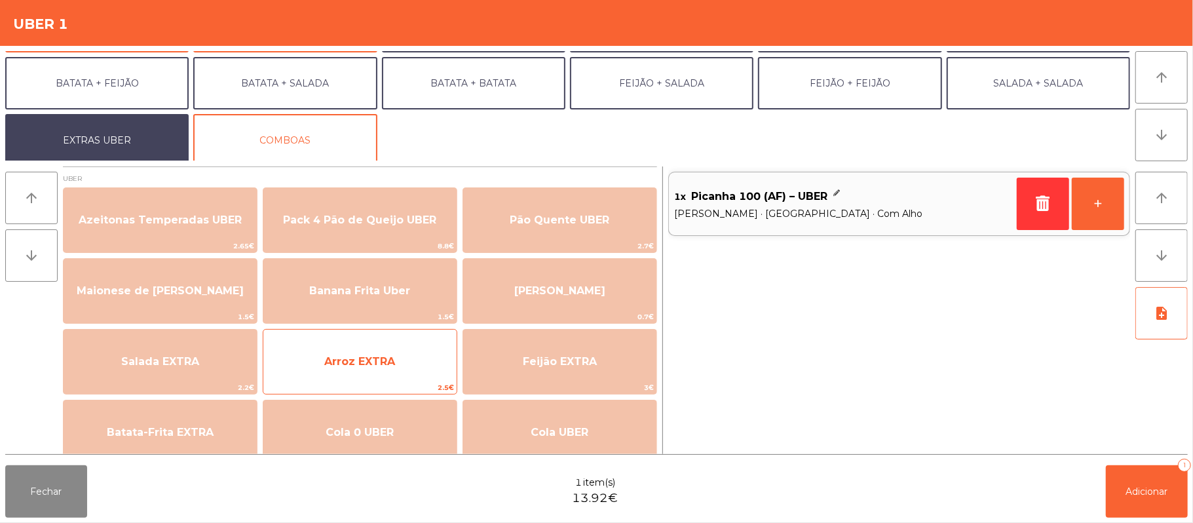
click at [364, 372] on span "Arroz EXTRA" at bounding box center [359, 361] width 193 height 35
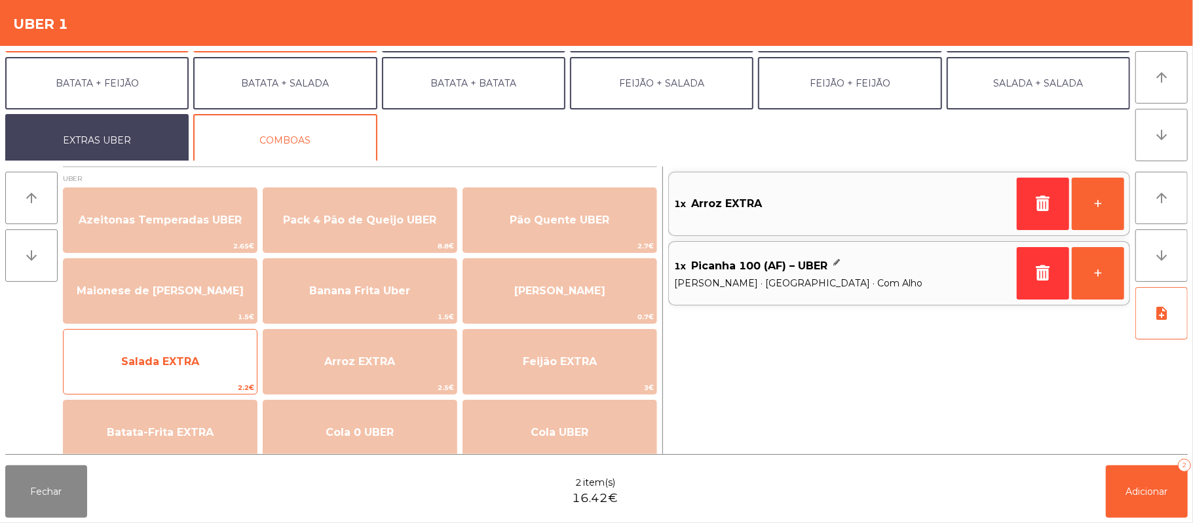
click at [212, 365] on span "Salada EXTRA" at bounding box center [160, 361] width 193 height 35
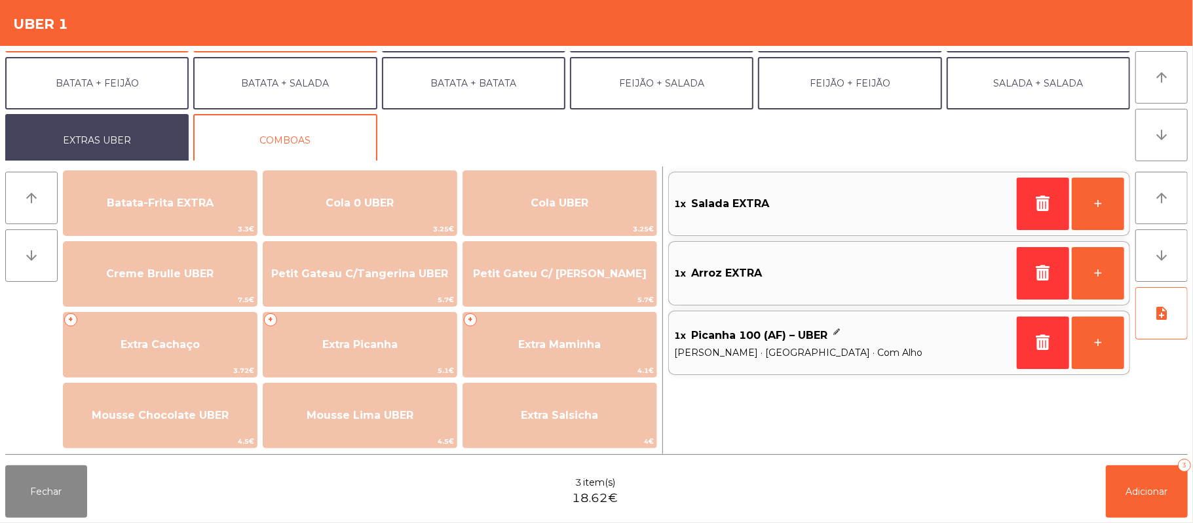
scroll to position [231, 0]
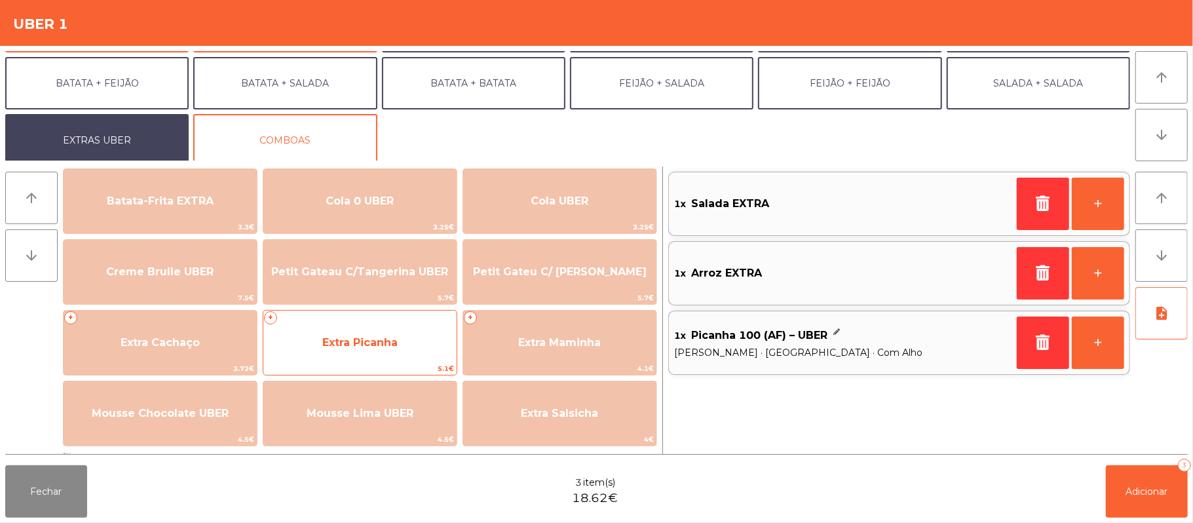
click at [389, 347] on span "Extra Picanha" at bounding box center [359, 342] width 75 height 12
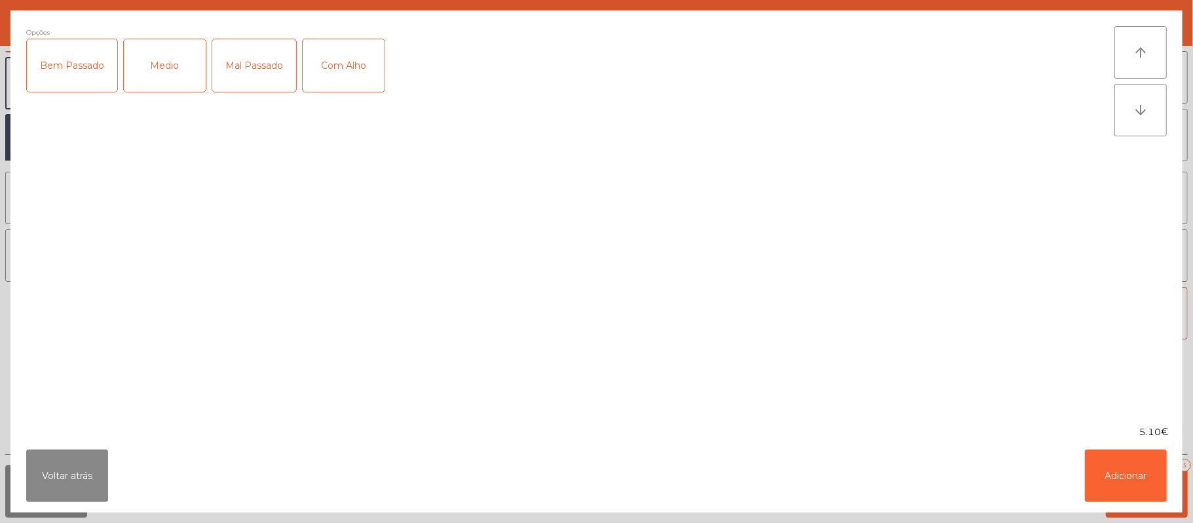
click at [160, 89] on div "Medio" at bounding box center [165, 65] width 82 height 52
click at [349, 66] on div "Com Alho" at bounding box center [344, 65] width 82 height 52
click at [1120, 470] on button "Adicionar" at bounding box center [1126, 476] width 82 height 52
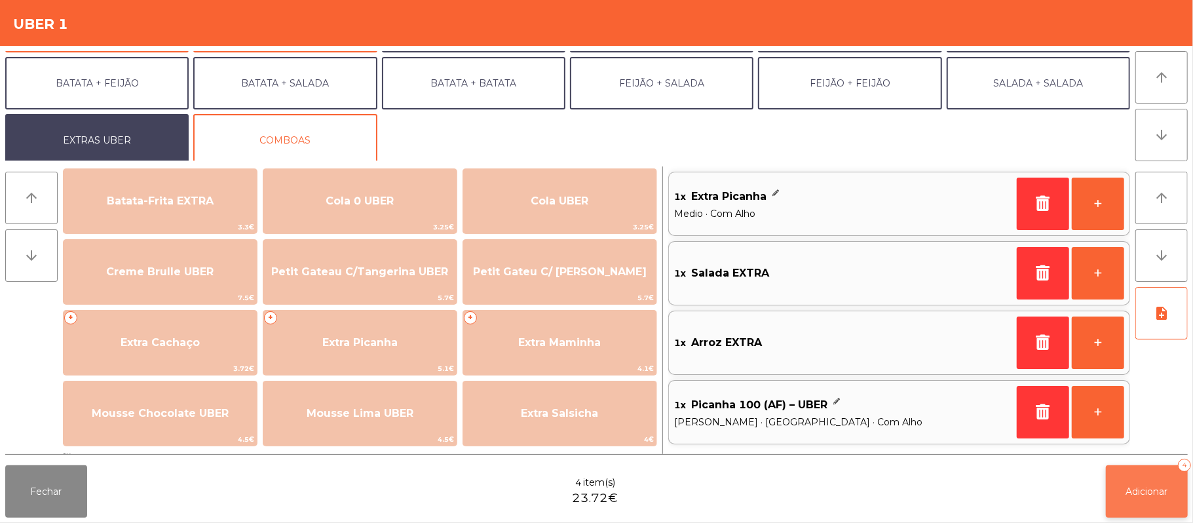
click at [1155, 489] on span "Adicionar" at bounding box center [1147, 492] width 42 height 12
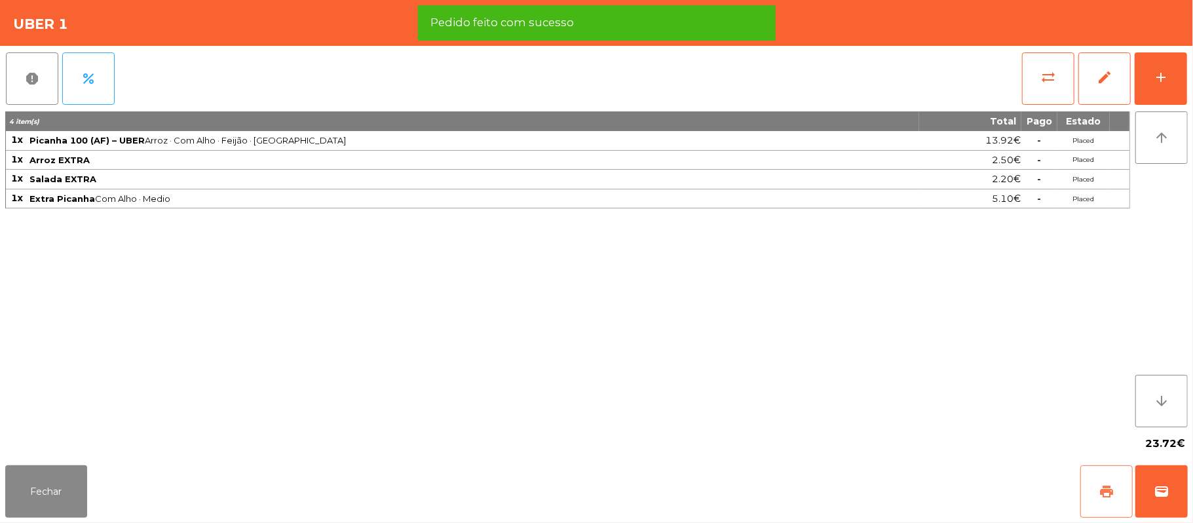
click at [1098, 490] on button "print" at bounding box center [1107, 491] width 52 height 52
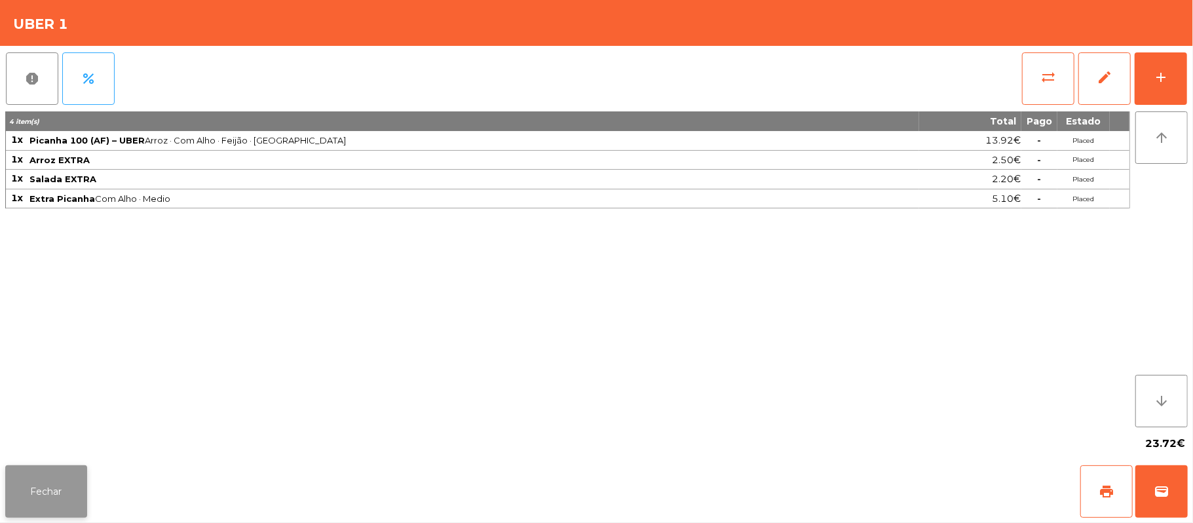
click at [69, 483] on button "Fechar" at bounding box center [46, 491] width 82 height 52
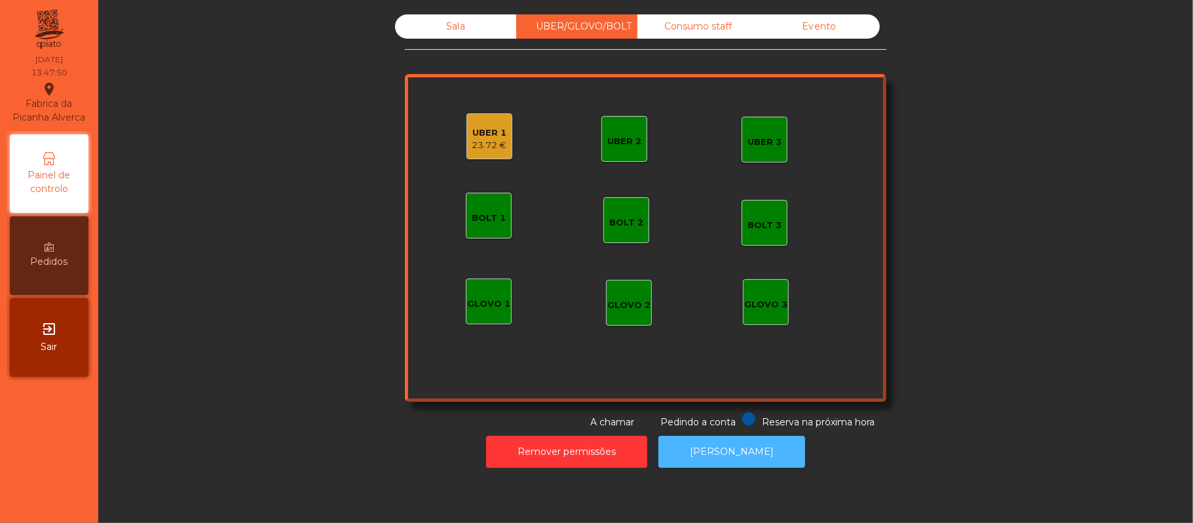
click at [740, 465] on button "[PERSON_NAME]" at bounding box center [732, 452] width 147 height 32
click at [482, 130] on div "UBER 1" at bounding box center [489, 132] width 35 height 13
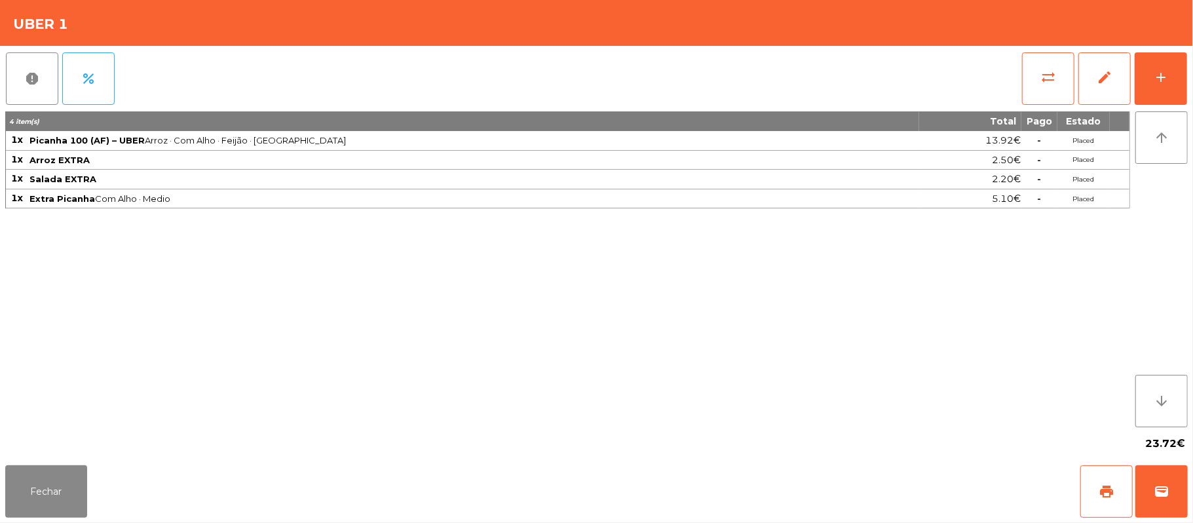
click at [1146, 518] on div "Fechar print wallet" at bounding box center [596, 491] width 1193 height 63
click at [1162, 494] on span "wallet" at bounding box center [1162, 492] width 16 height 16
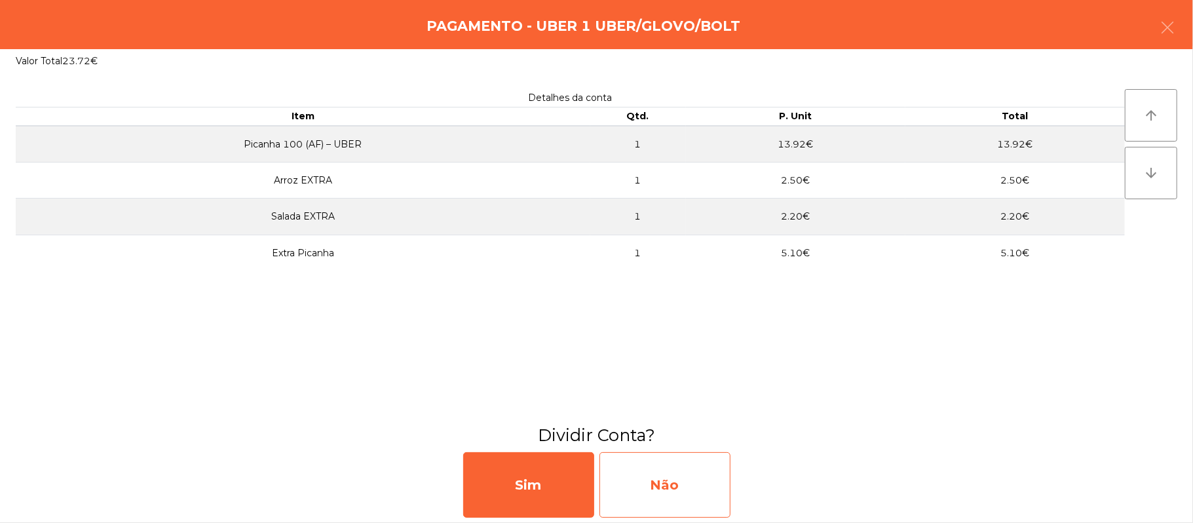
click at [674, 481] on div "Não" at bounding box center [665, 485] width 131 height 66
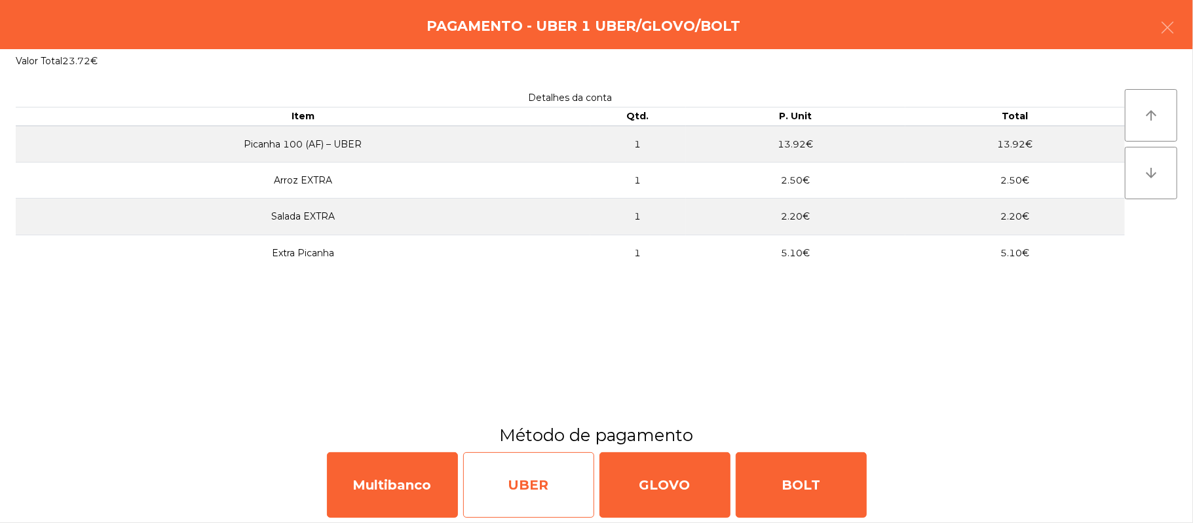
click at [519, 486] on div "UBER" at bounding box center [528, 485] width 131 height 66
select select "**"
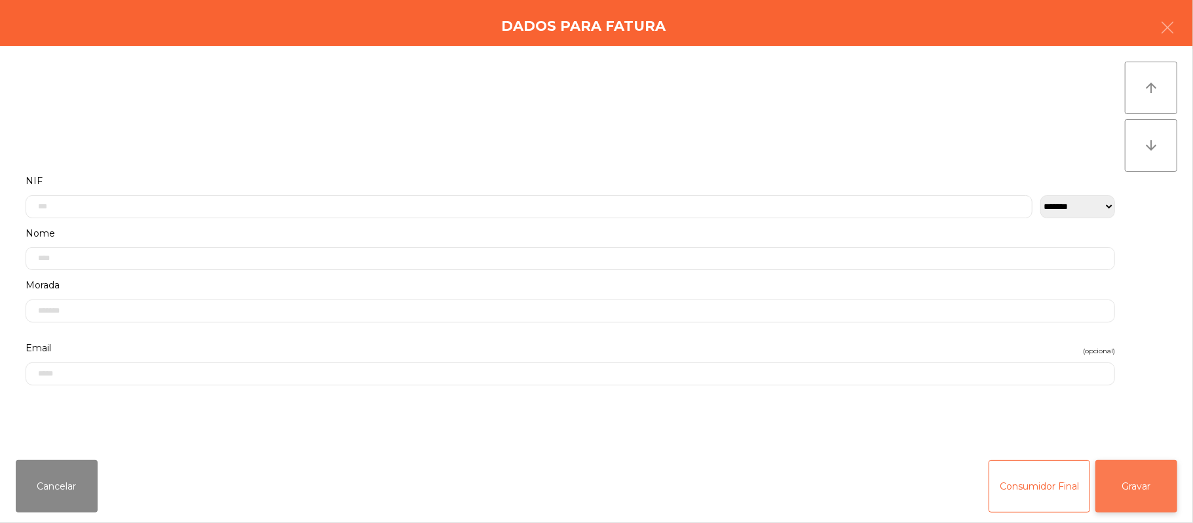
click at [1138, 491] on button "Gravar" at bounding box center [1137, 486] width 82 height 52
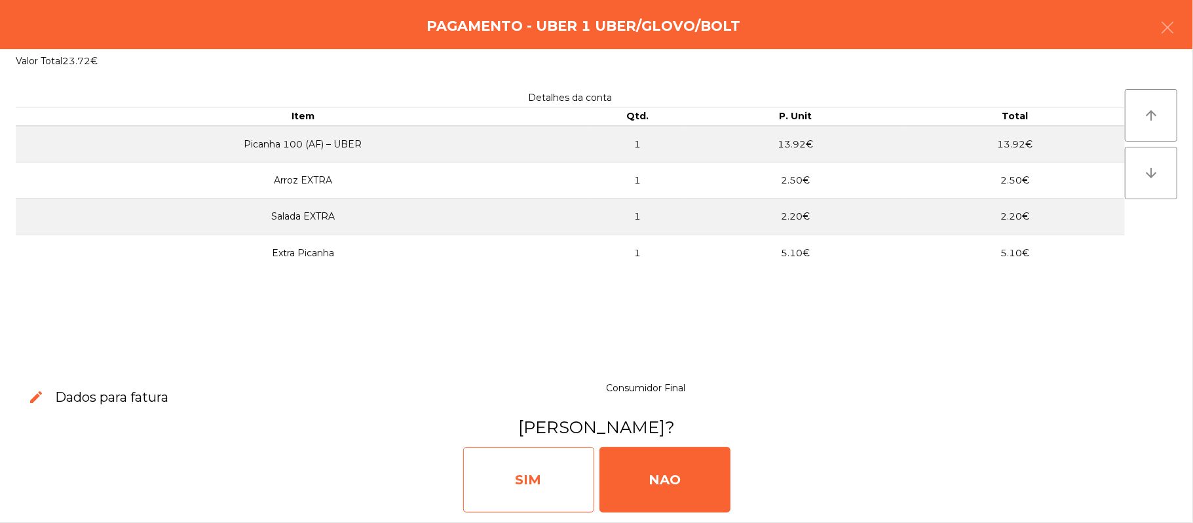
click at [510, 495] on div "SIM" at bounding box center [528, 480] width 131 height 66
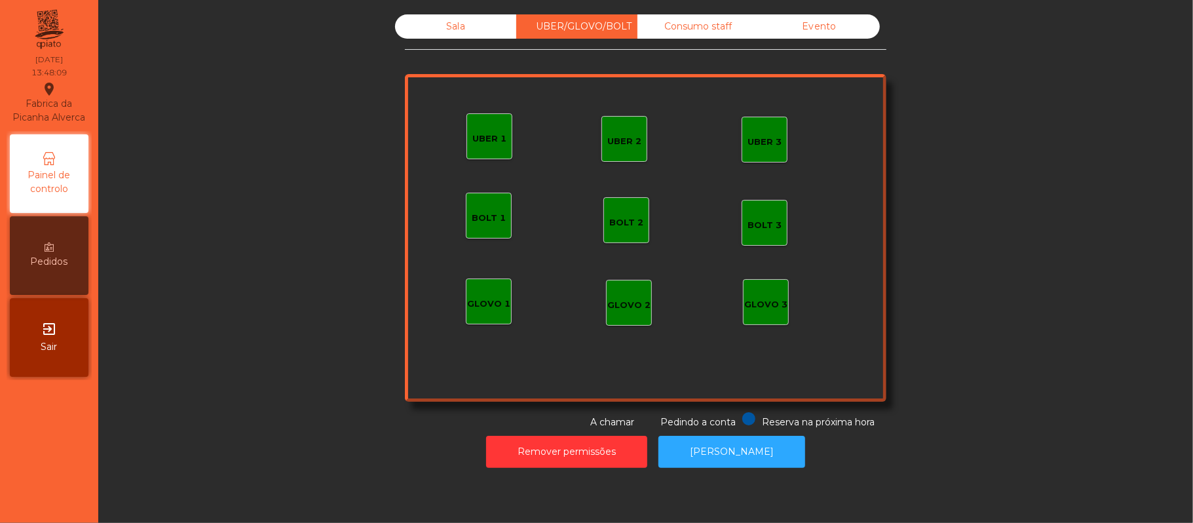
click at [478, 29] on div "Sala" at bounding box center [455, 26] width 121 height 24
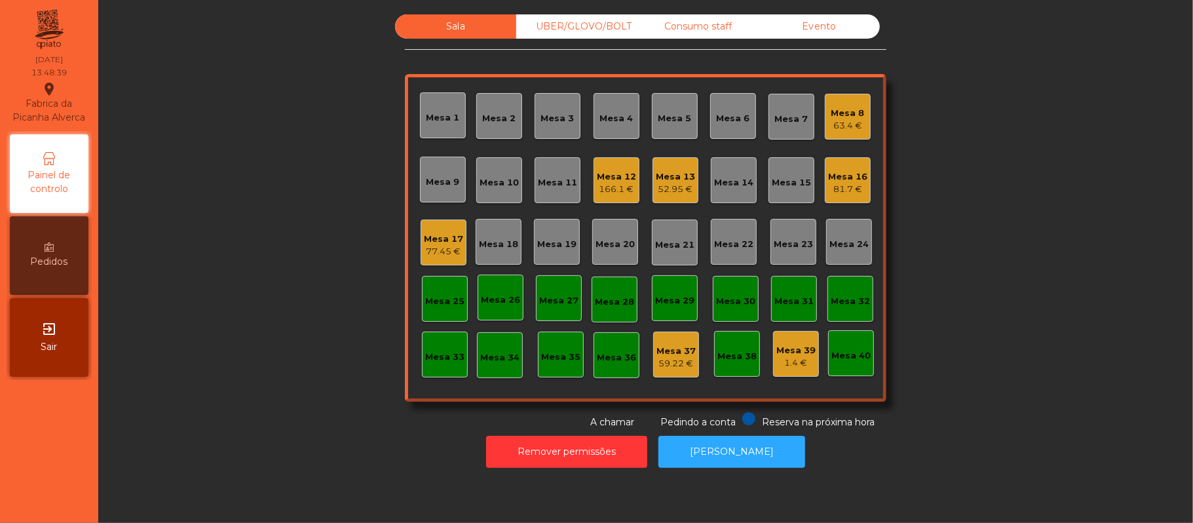
click at [12, 368] on div "exit_to_app Sair" at bounding box center [49, 337] width 79 height 79
click at [1013, 147] on div "Sala UBER/[GEOGRAPHIC_DATA]/BOLT Consumo staff Evento Mesa 1 Mesa 2 Mesa 3 [GEO…" at bounding box center [646, 221] width 1060 height 415
click at [556, 194] on div "Mesa 11" at bounding box center [558, 180] width 46 height 46
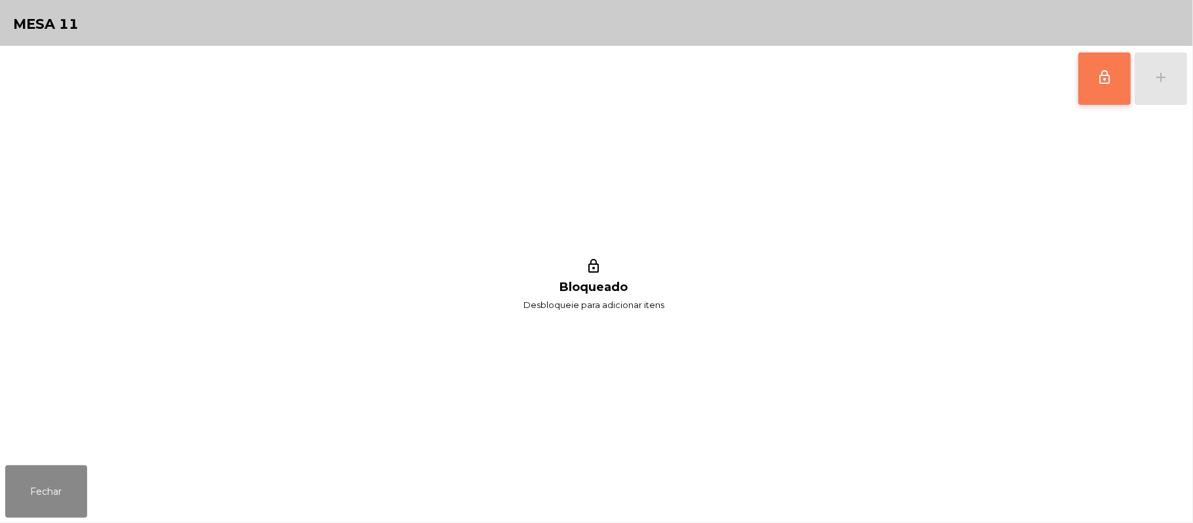
click at [1104, 79] on span "lock_outline" at bounding box center [1105, 77] width 16 height 16
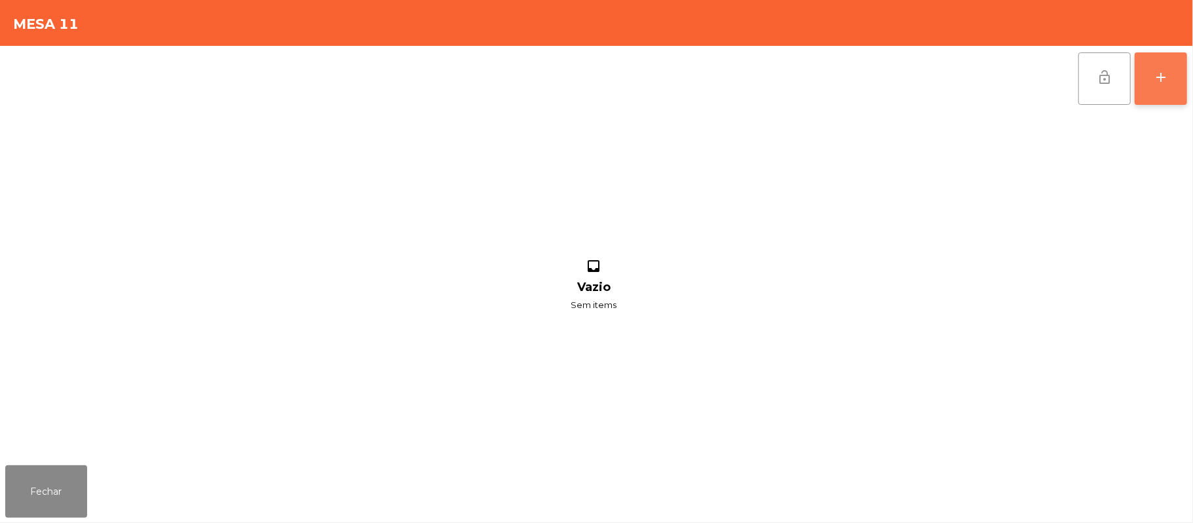
click at [1177, 89] on button "add" at bounding box center [1161, 78] width 52 height 52
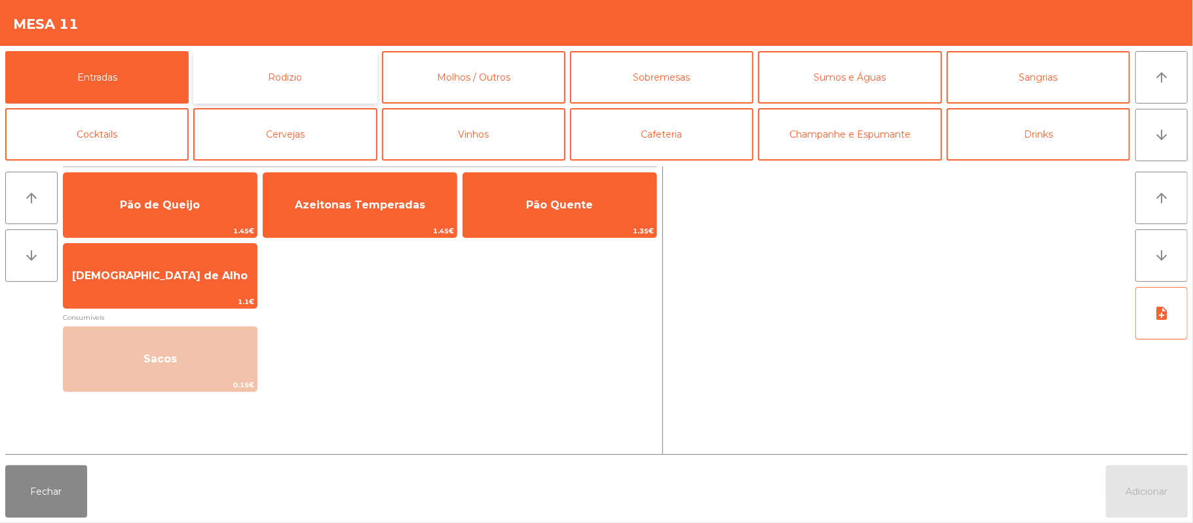
click at [334, 86] on button "Rodizio" at bounding box center [284, 77] width 183 height 52
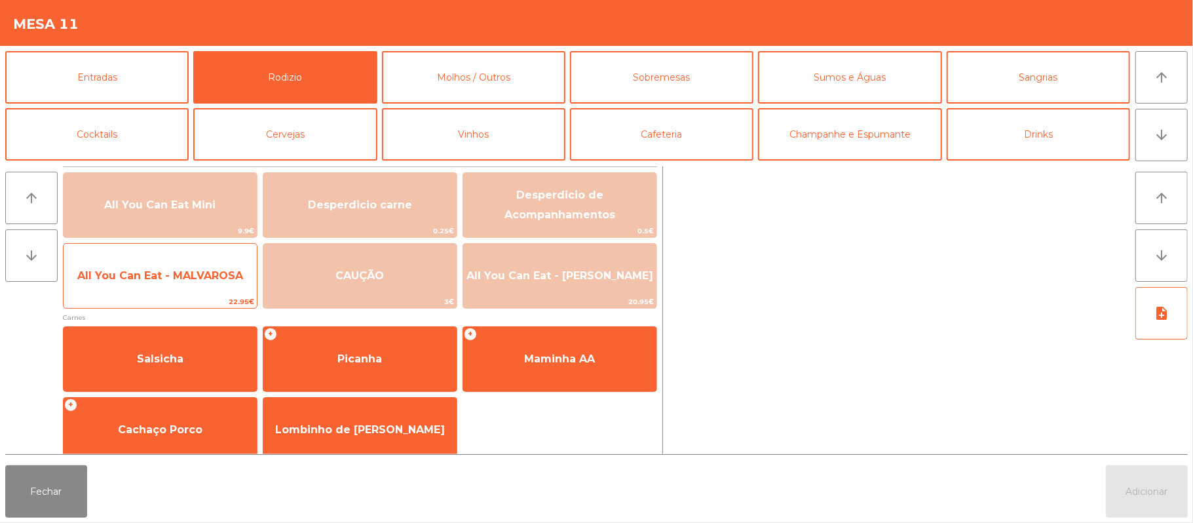
click at [168, 297] on span "22.95€" at bounding box center [160, 302] width 193 height 12
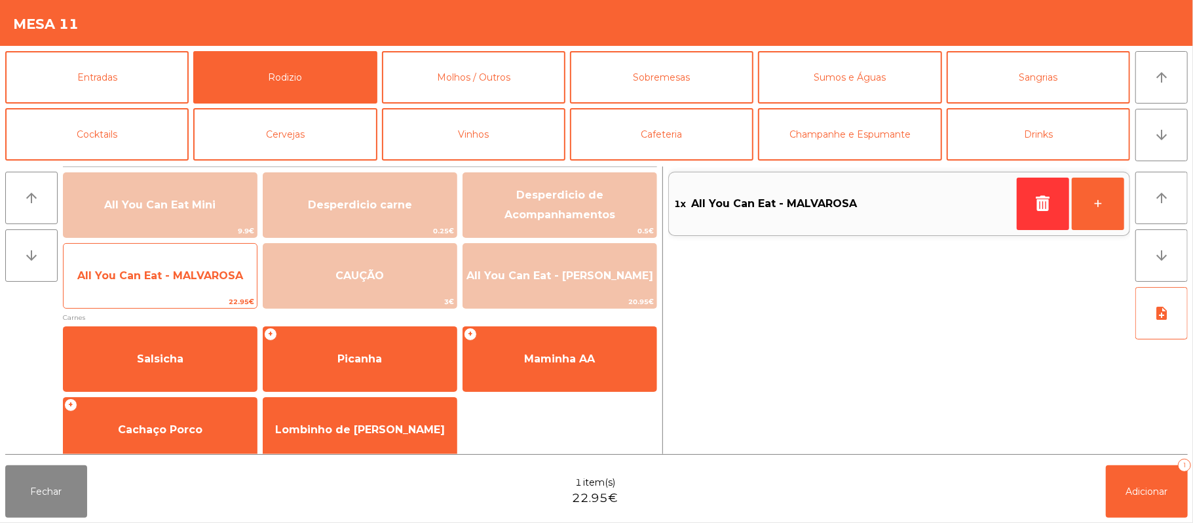
click at [143, 307] on span "22.95€" at bounding box center [160, 302] width 193 height 12
click at [140, 298] on span "22.95€" at bounding box center [160, 302] width 193 height 12
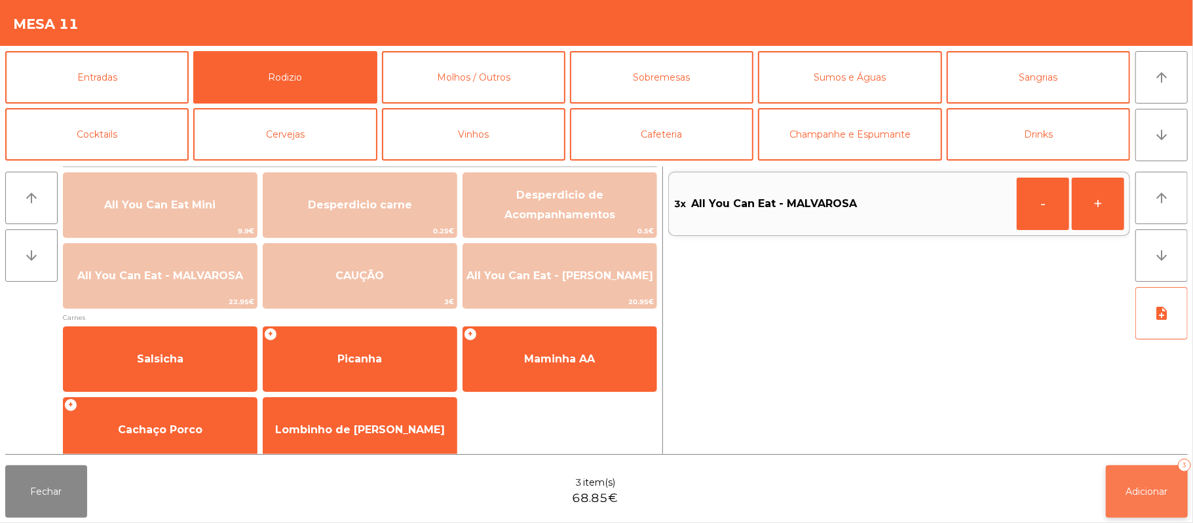
click at [1143, 488] on span "Adicionar" at bounding box center [1147, 492] width 42 height 12
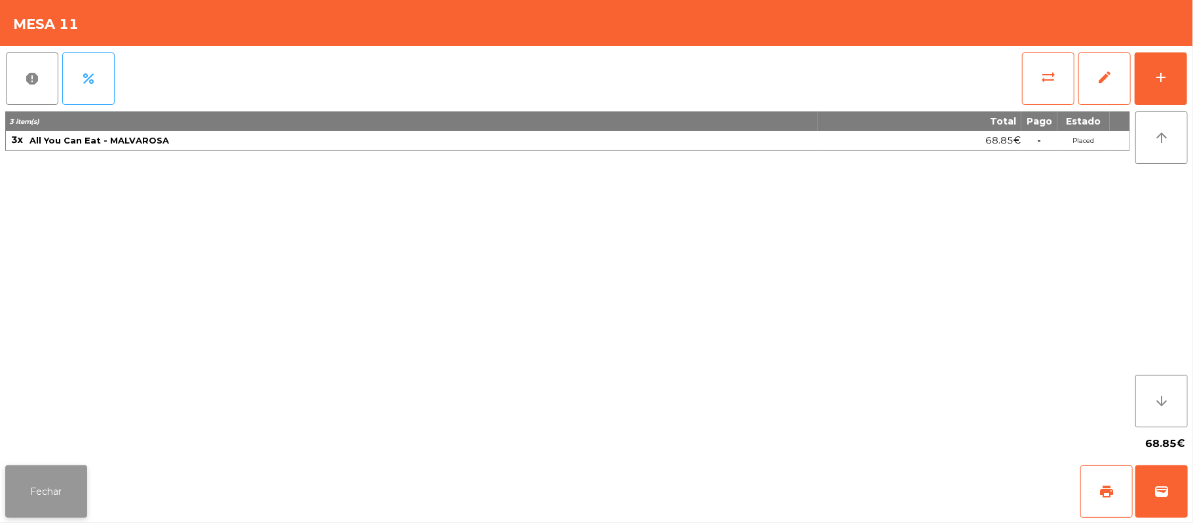
click at [47, 491] on button "Fechar" at bounding box center [46, 491] width 82 height 52
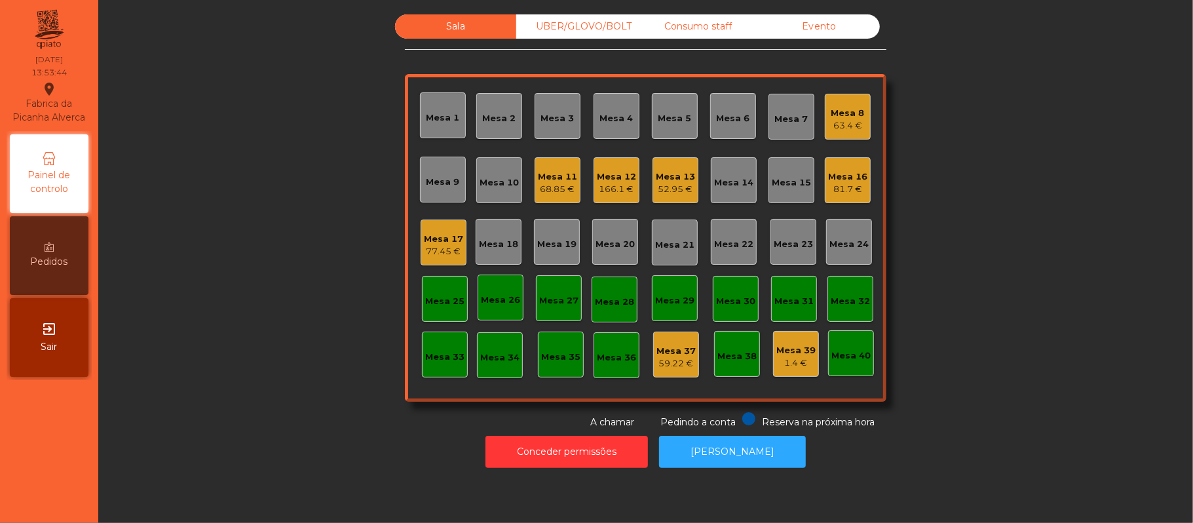
click at [1121, 213] on div "Sala UBER/[GEOGRAPHIC_DATA]/BOLT Consumo staff Evento Mesa 1 Mesa 2 Mesa 3 [GEO…" at bounding box center [646, 221] width 1060 height 415
click at [737, 253] on div "Mesa 22" at bounding box center [734, 242] width 46 height 46
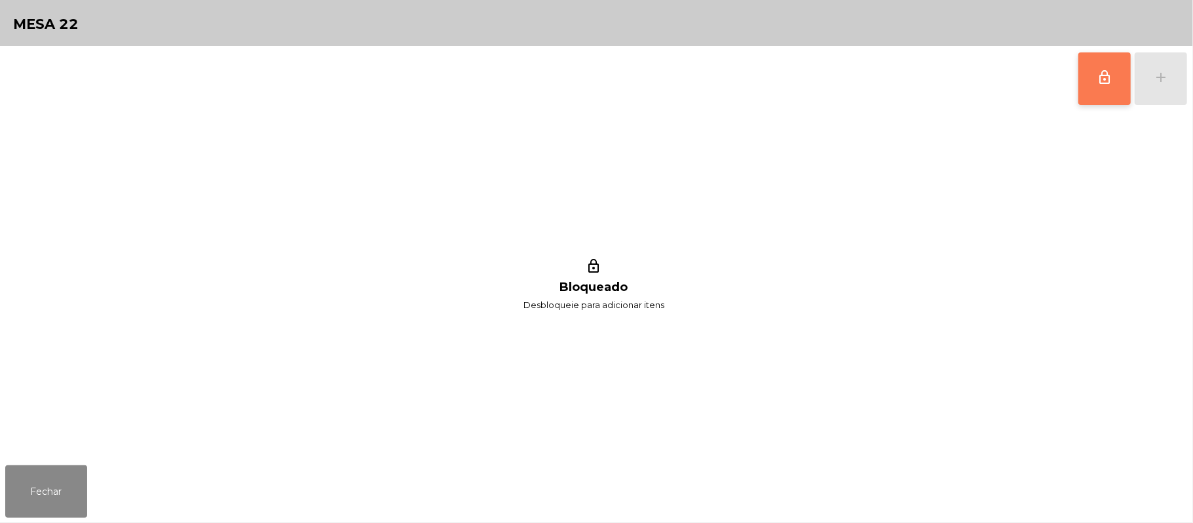
click at [1106, 97] on button "lock_outline" at bounding box center [1105, 78] width 52 height 52
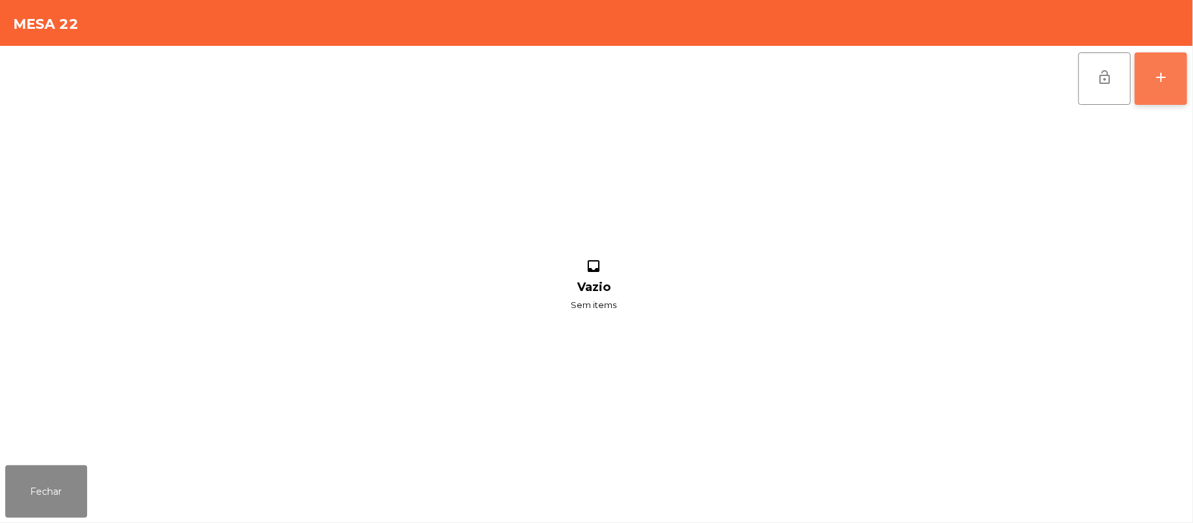
click at [1153, 79] on div "add" at bounding box center [1161, 77] width 16 height 16
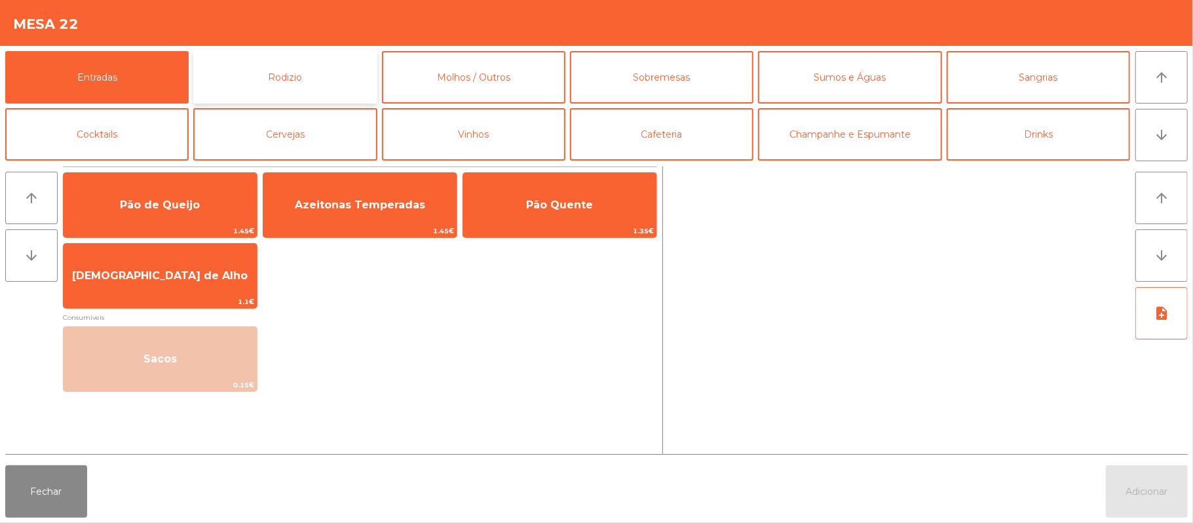
click at [336, 77] on button "Rodizio" at bounding box center [284, 77] width 183 height 52
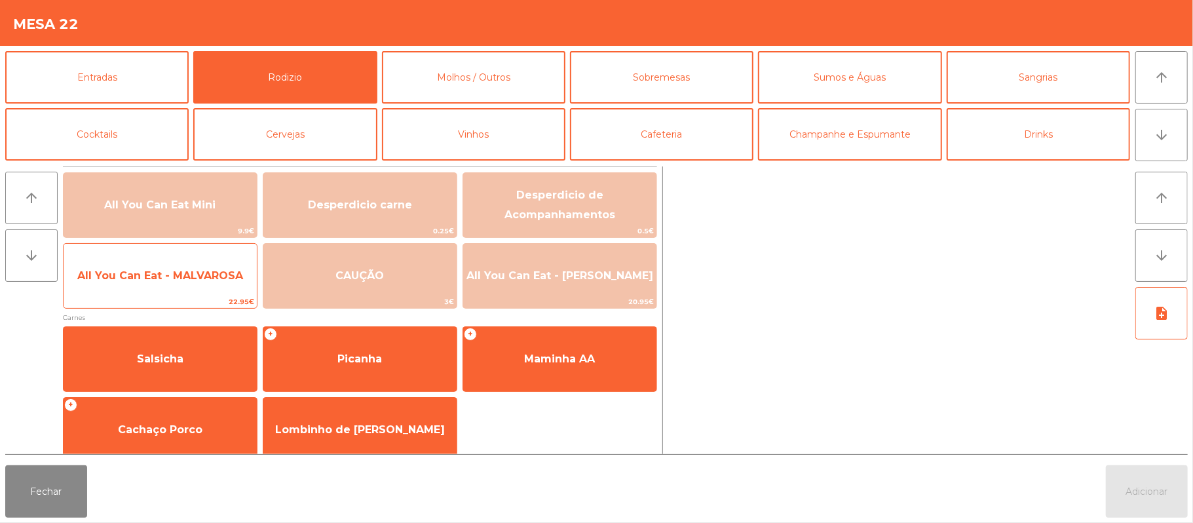
click at [216, 287] on span "All You Can Eat - MALVAROSA" at bounding box center [160, 275] width 193 height 35
click at [237, 282] on span "All You Can Eat - MALVAROSA" at bounding box center [160, 275] width 193 height 35
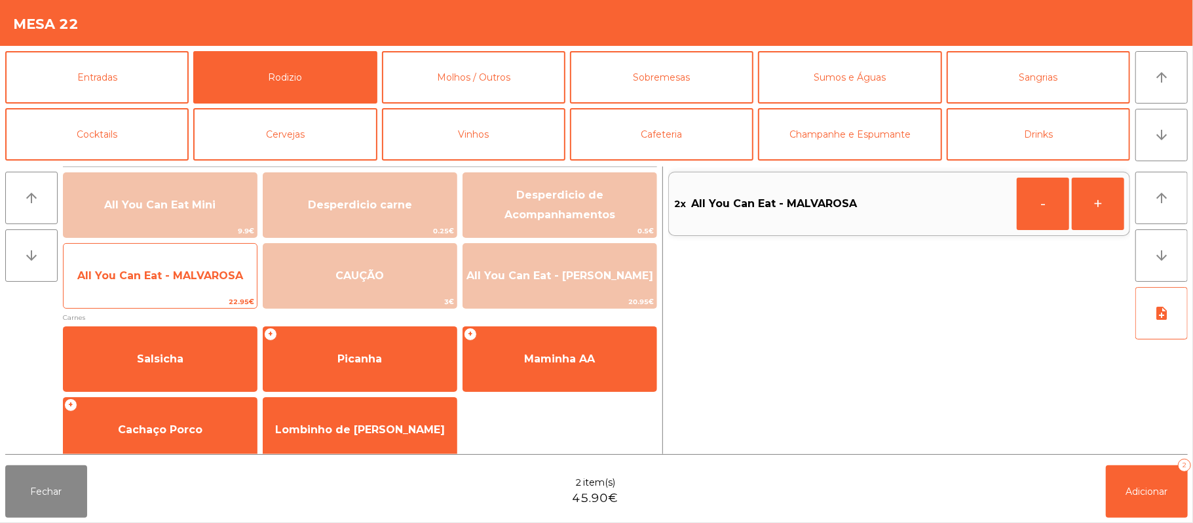
click at [220, 265] on span "All You Can Eat - MALVAROSA" at bounding box center [160, 275] width 193 height 35
click at [221, 278] on span "All You Can Eat - MALVAROSA" at bounding box center [160, 275] width 166 height 12
click at [223, 283] on span "All You Can Eat - MALVAROSA" at bounding box center [160, 275] width 193 height 35
click at [232, 280] on span "All You Can Eat - MALVAROSA" at bounding box center [160, 275] width 166 height 12
click at [246, 286] on span "All You Can Eat - MALVAROSA" at bounding box center [160, 275] width 193 height 35
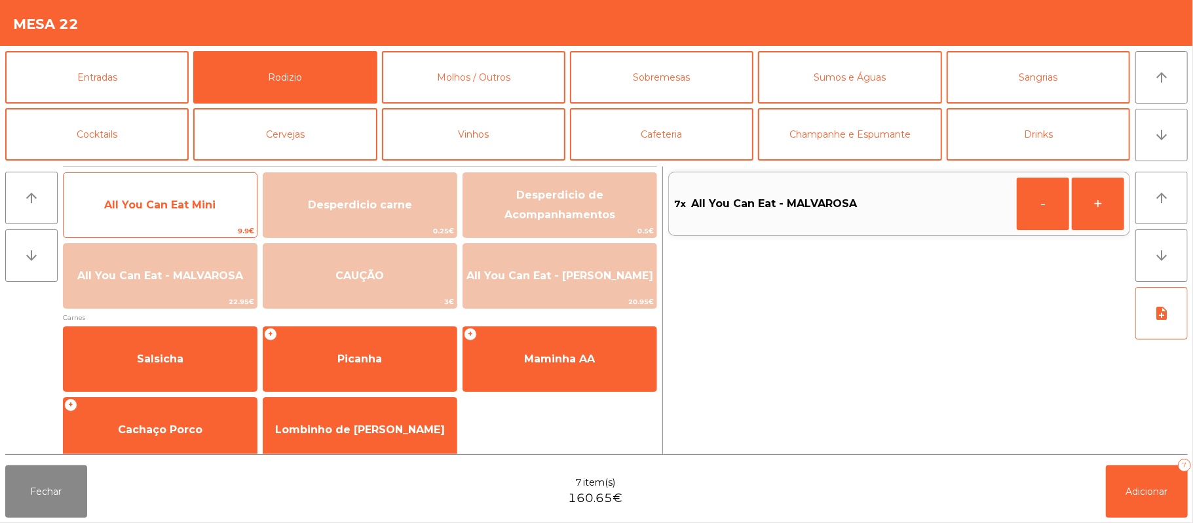
click at [184, 216] on span "All You Can Eat Mini" at bounding box center [160, 204] width 193 height 35
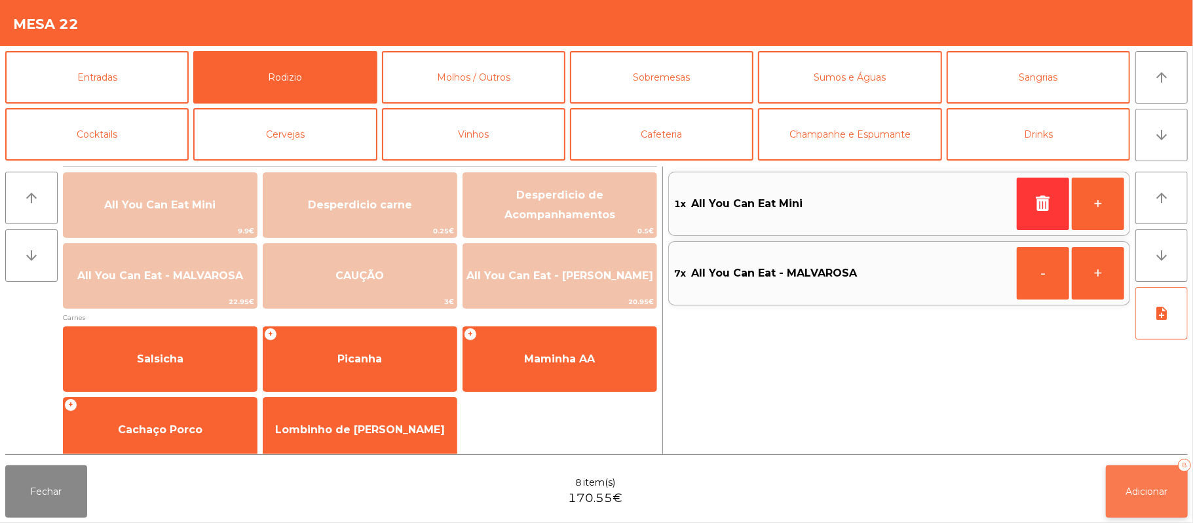
click at [1146, 489] on span "Adicionar" at bounding box center [1147, 492] width 42 height 12
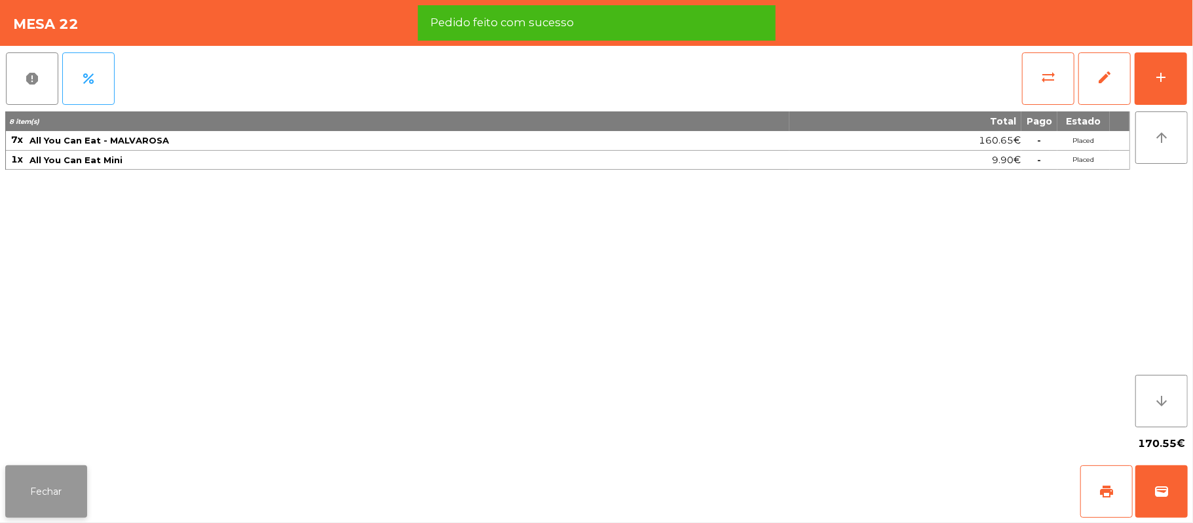
click at [43, 483] on button "Fechar" at bounding box center [46, 491] width 82 height 52
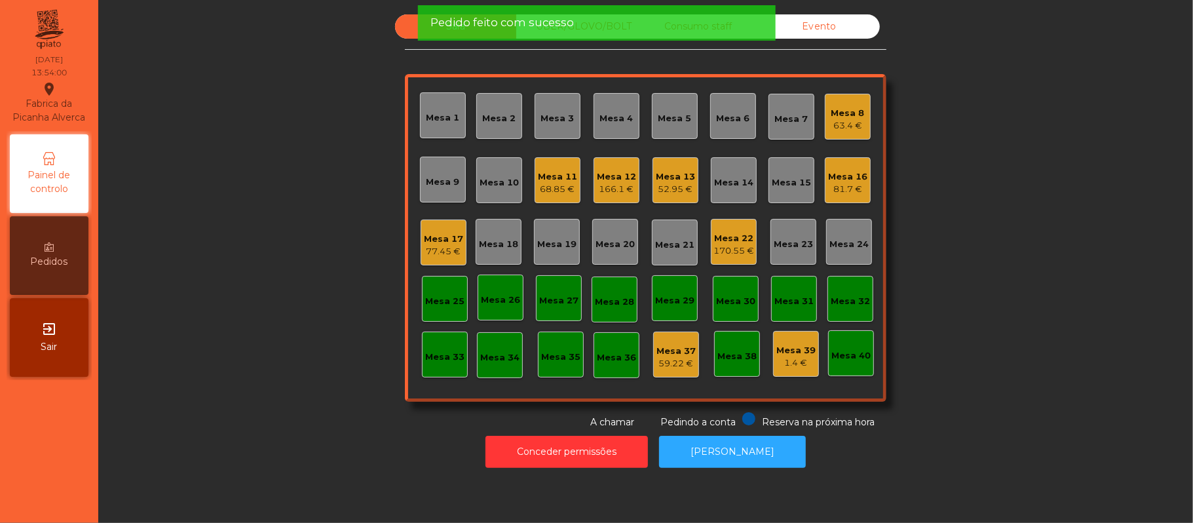
click at [342, 276] on div "Sala UBER/[GEOGRAPHIC_DATA]/BOLT Consumo staff Evento Mesa 1 Mesa 2 Mesa 3 [GEO…" at bounding box center [646, 221] width 1060 height 415
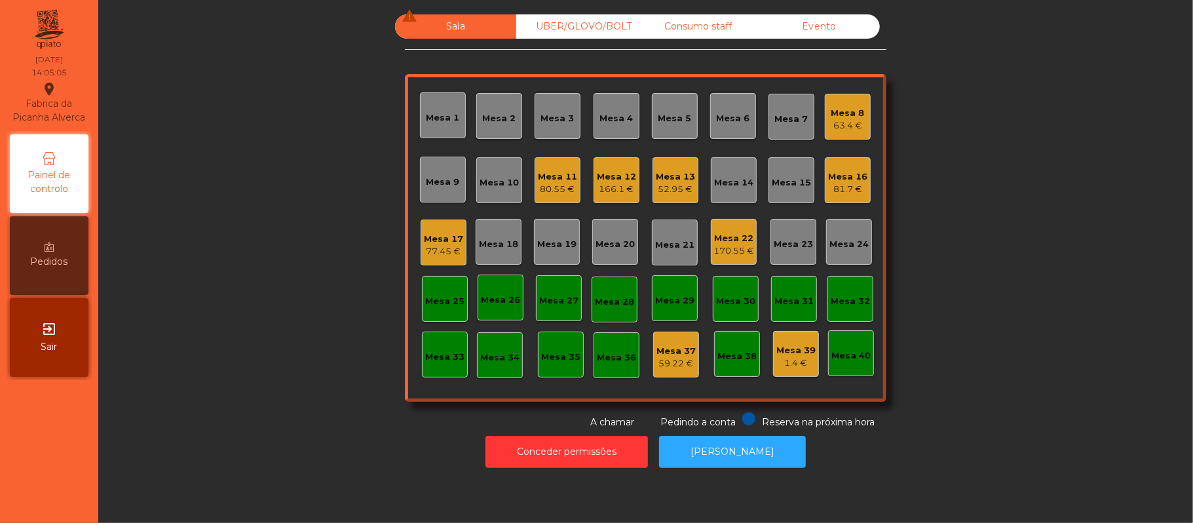
click at [682, 174] on div "Mesa 13" at bounding box center [675, 176] width 39 height 13
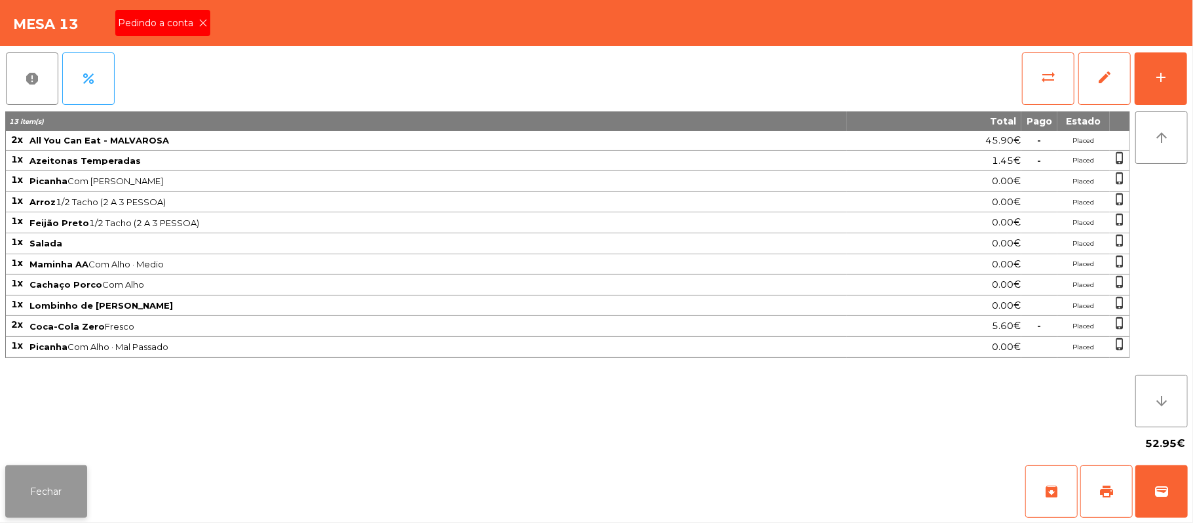
click at [38, 491] on button "Fechar" at bounding box center [46, 491] width 82 height 52
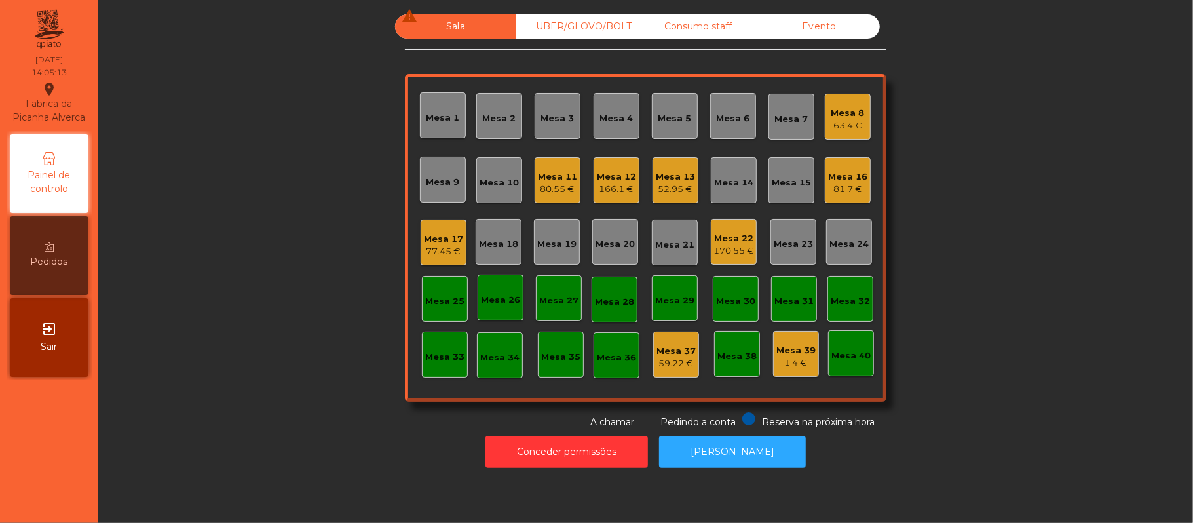
click at [1033, 210] on div "Sala warning UBER/[GEOGRAPHIC_DATA]/BOLT Consumo staff Evento Mesa 1 Mesa 2 [GE…" at bounding box center [646, 221] width 1060 height 415
click at [680, 195] on div "Mesa 13 52.95 €" at bounding box center [676, 180] width 46 height 46
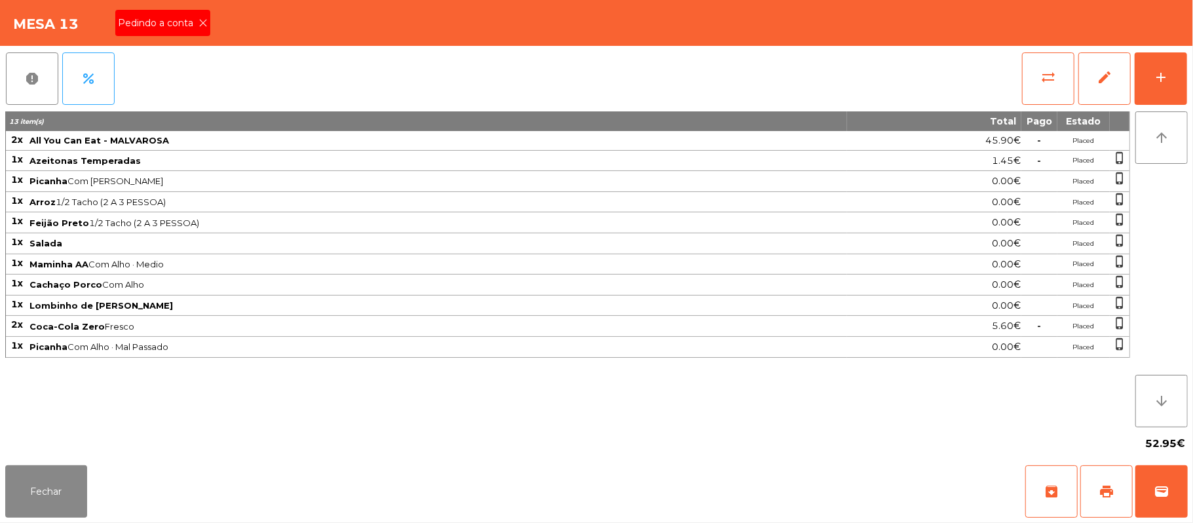
click at [157, 16] on span "Pedindo a conta" at bounding box center [158, 23] width 81 height 14
click at [1101, 499] on button "print" at bounding box center [1107, 491] width 52 height 52
click at [1162, 478] on button "wallet" at bounding box center [1162, 491] width 52 height 52
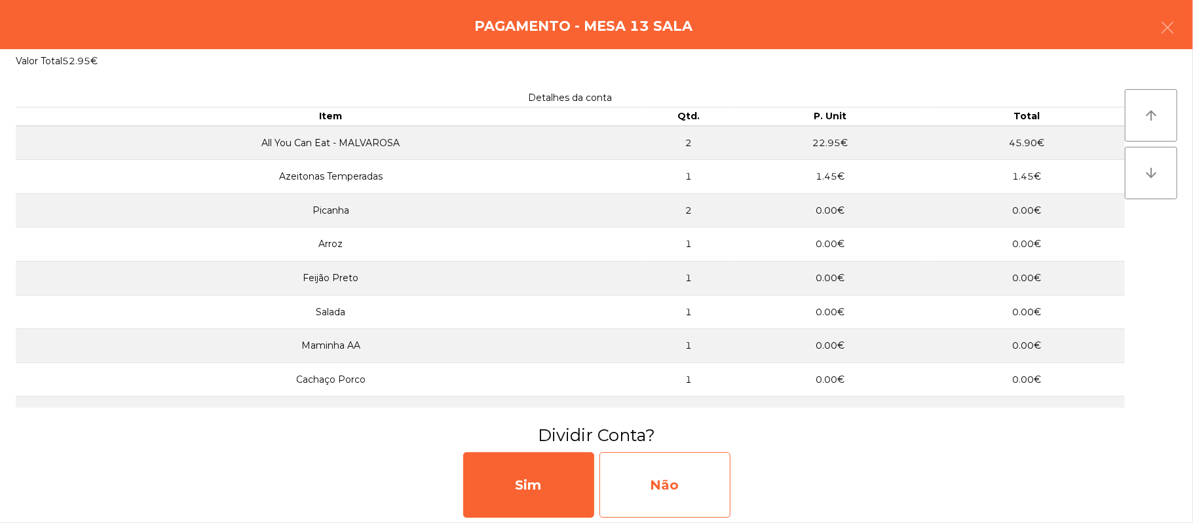
click at [662, 476] on div "Não" at bounding box center [665, 485] width 131 height 66
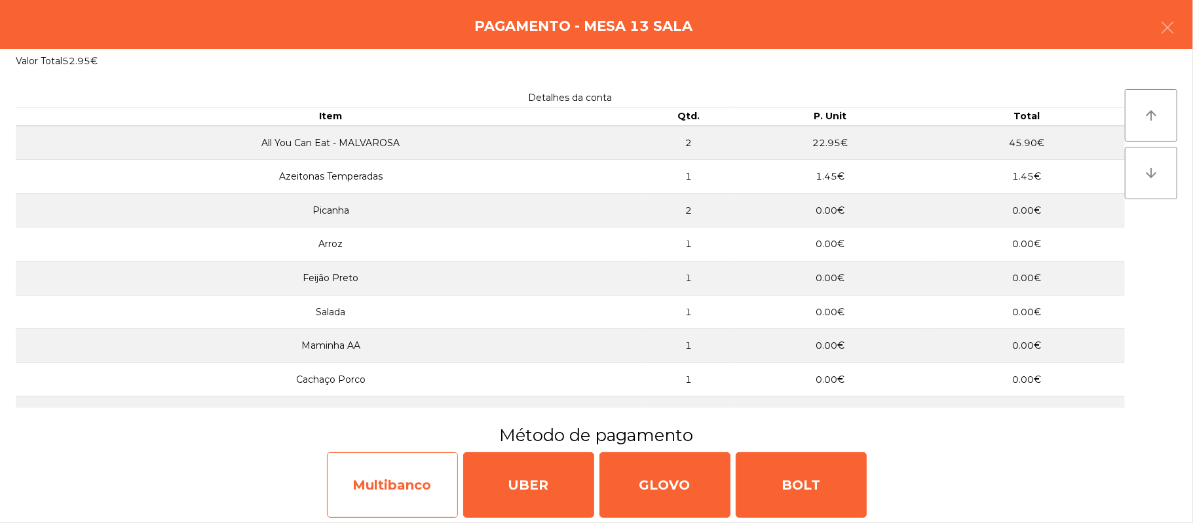
click at [400, 490] on div "Multibanco" at bounding box center [392, 485] width 131 height 66
select select "**"
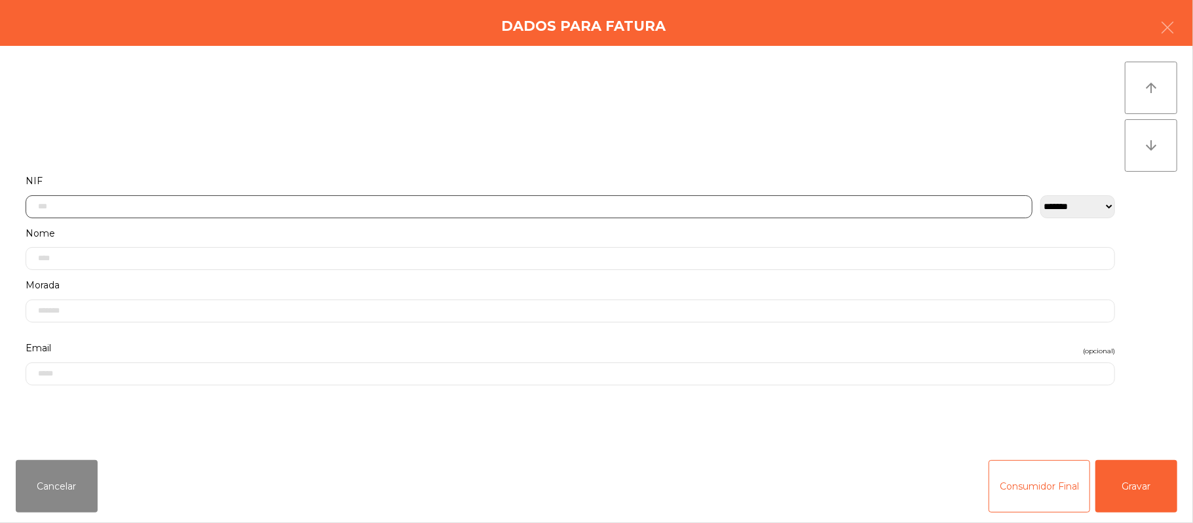
click at [503, 195] on input "text" at bounding box center [529, 206] width 1007 height 23
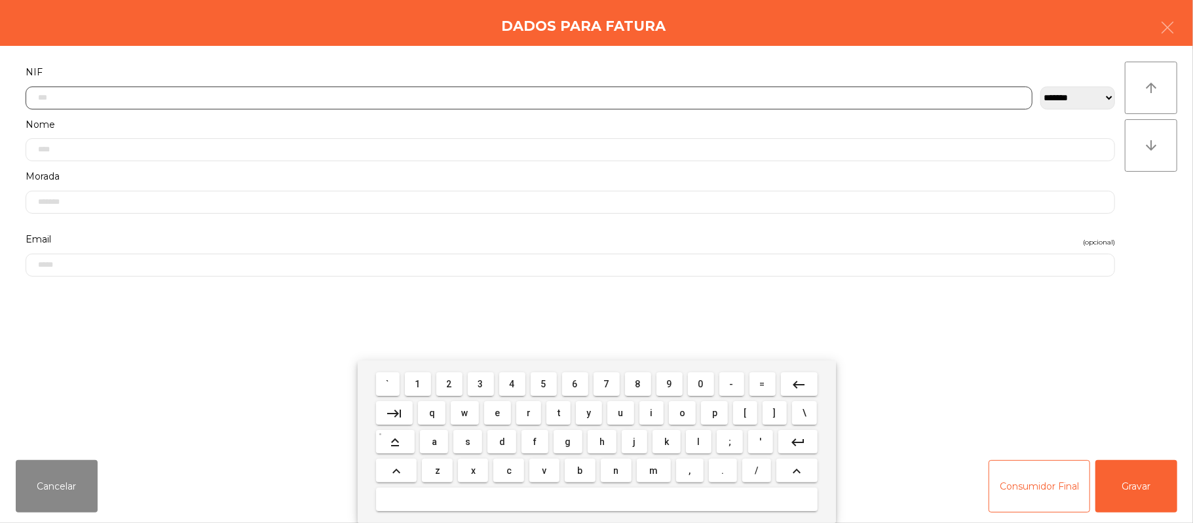
scroll to position [110, 0]
type input "*********"
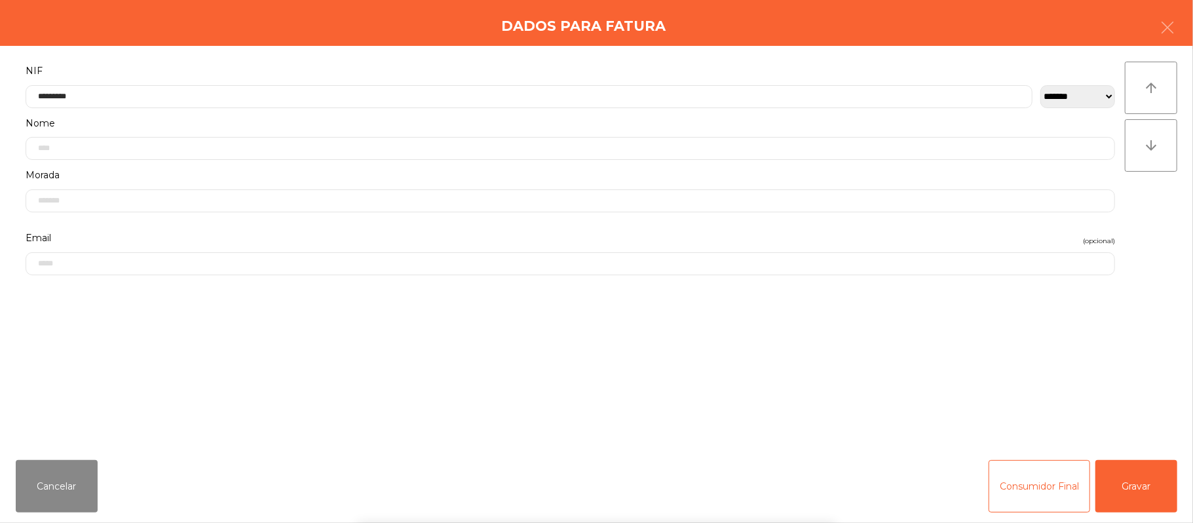
click at [1130, 485] on div "` 1 2 3 4 5 6 7 8 9 0 - = keyboard_backspace keyboard_tab q w e r t y u i o p […" at bounding box center [596, 441] width 1193 height 163
click at [1117, 467] on button "Gravar" at bounding box center [1137, 486] width 82 height 52
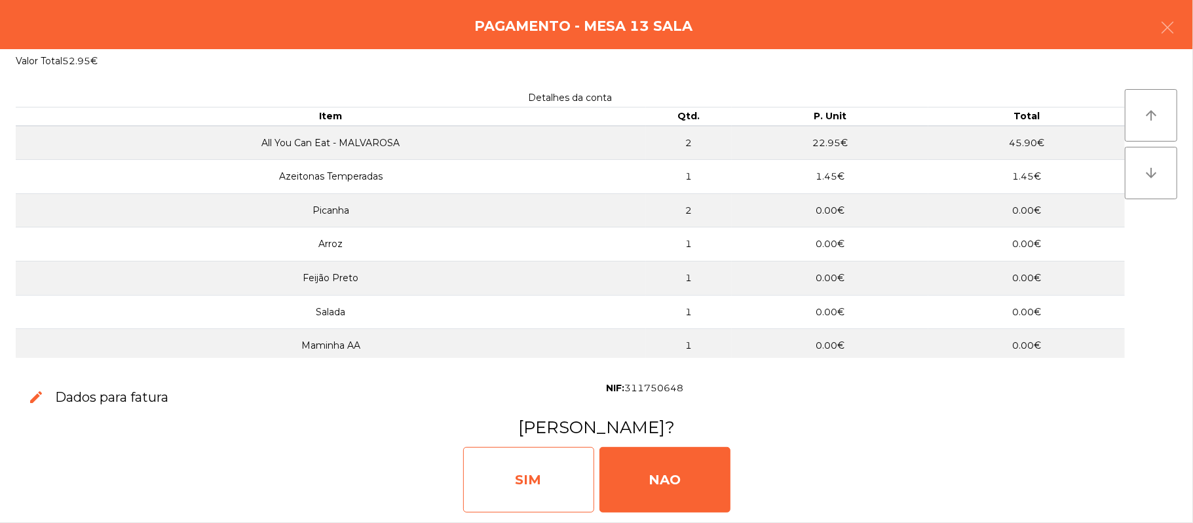
click at [514, 488] on div "SIM" at bounding box center [528, 480] width 131 height 66
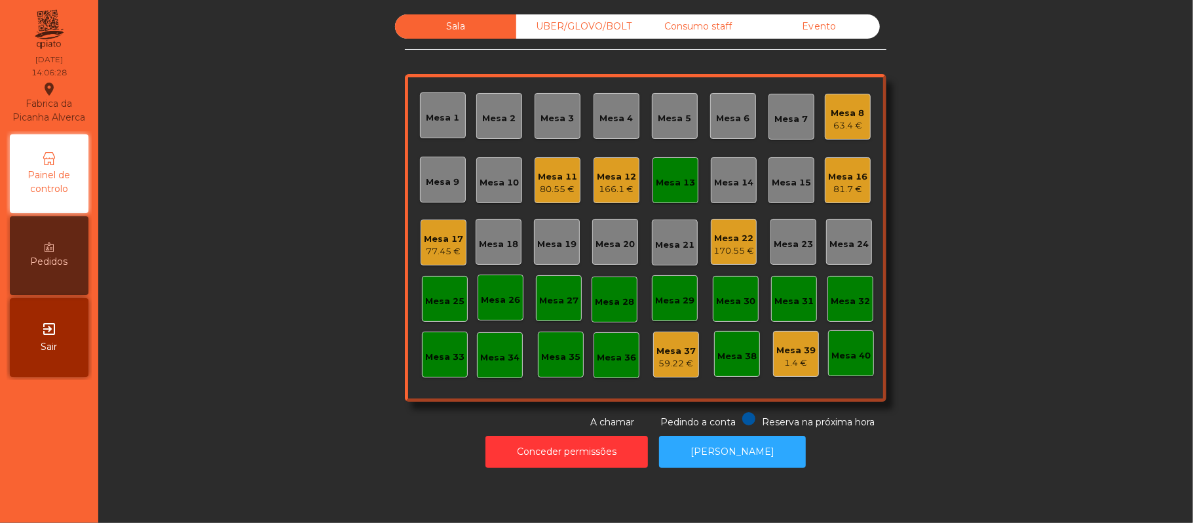
click at [678, 160] on div "Mesa 13" at bounding box center [676, 180] width 46 height 46
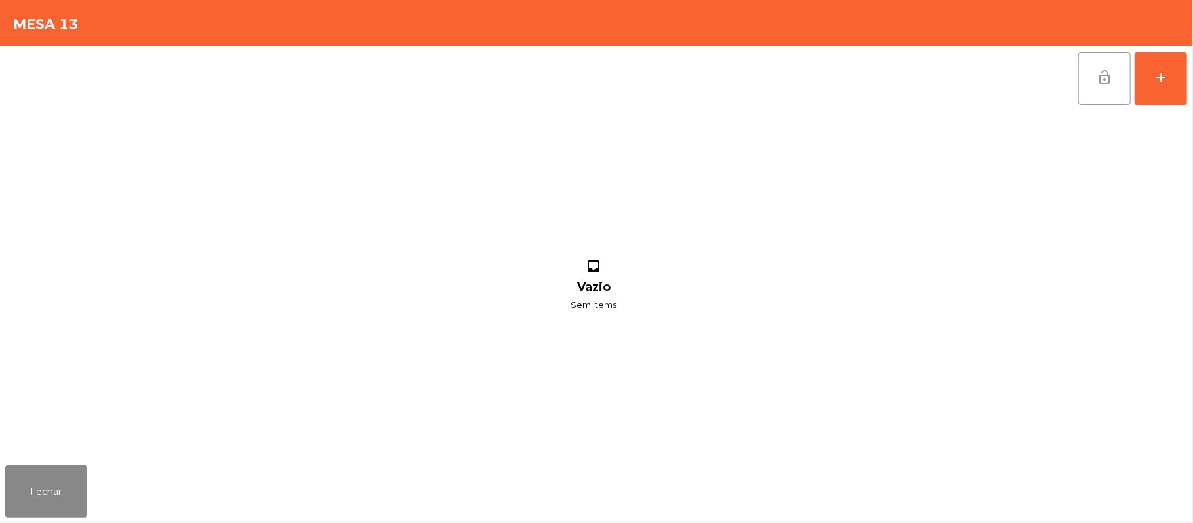
click at [1099, 81] on span "lock_open" at bounding box center [1105, 77] width 16 height 16
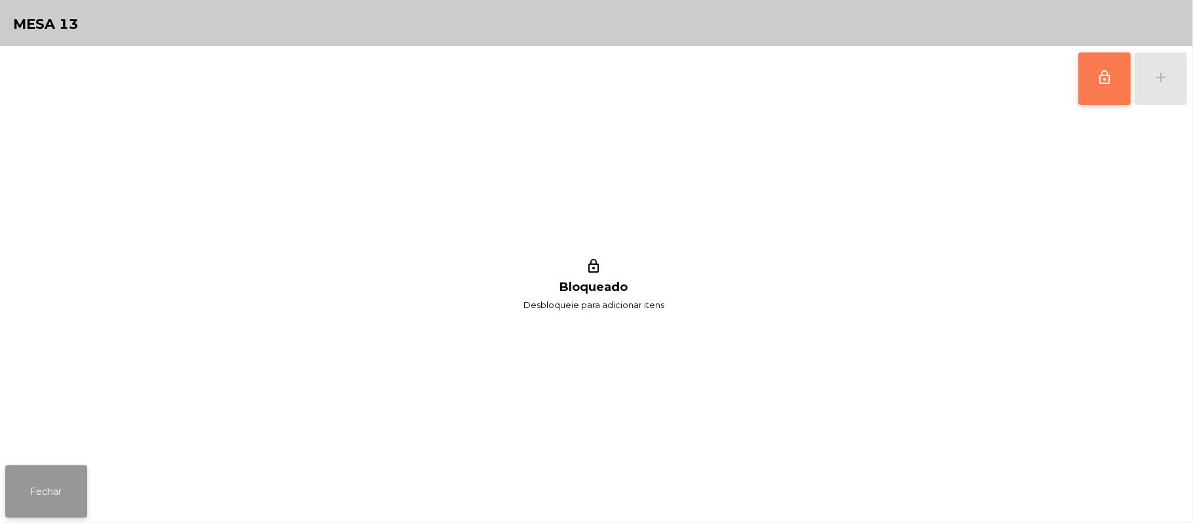
click at [43, 491] on button "Fechar" at bounding box center [46, 491] width 82 height 52
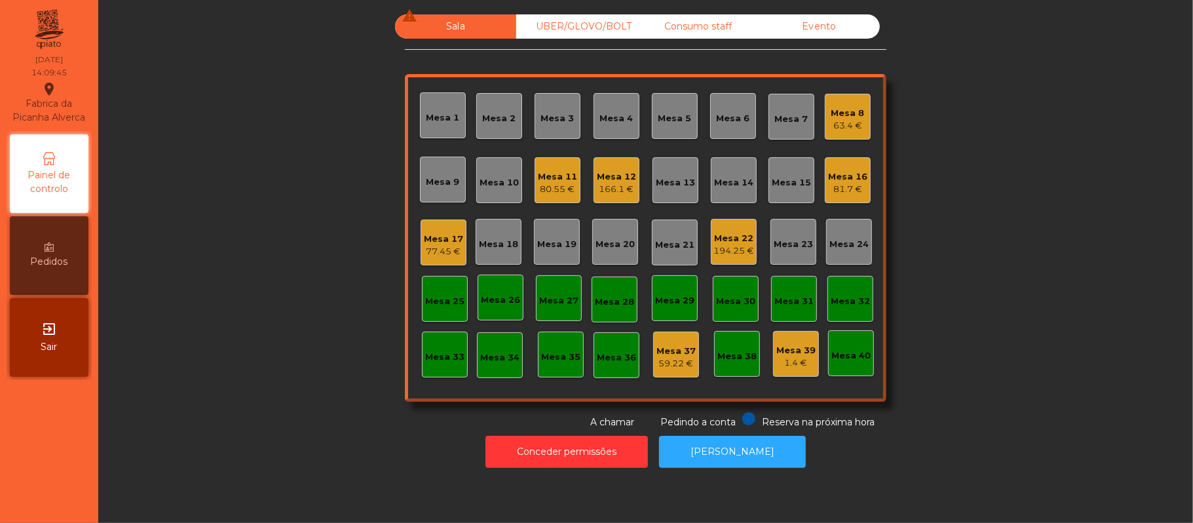
click at [843, 119] on div "63.4 €" at bounding box center [848, 125] width 33 height 13
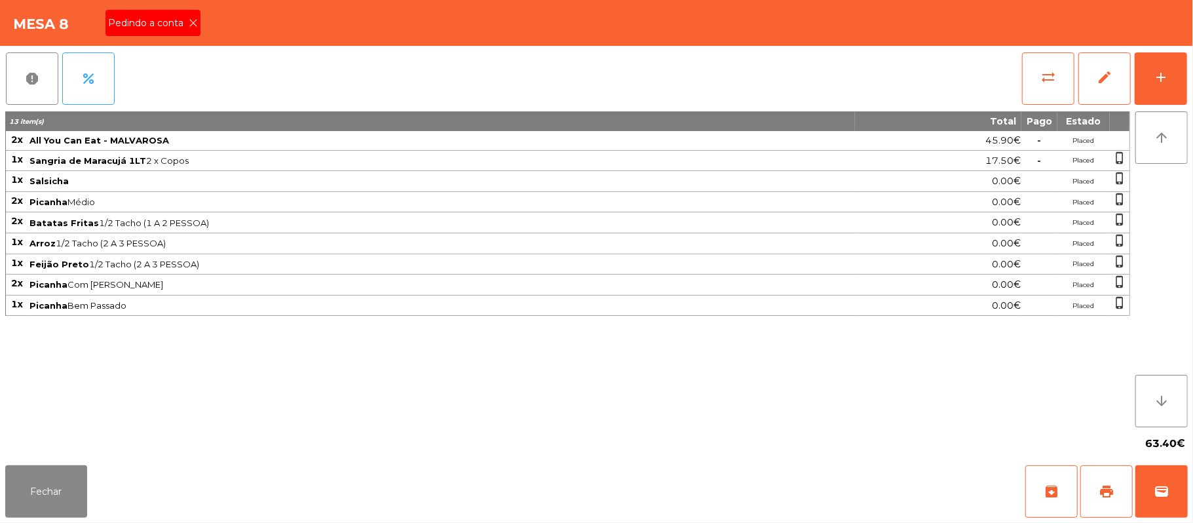
click at [182, 13] on div "Pedindo a conta" at bounding box center [153, 23] width 95 height 26
click at [63, 497] on button "Fechar" at bounding box center [46, 491] width 82 height 52
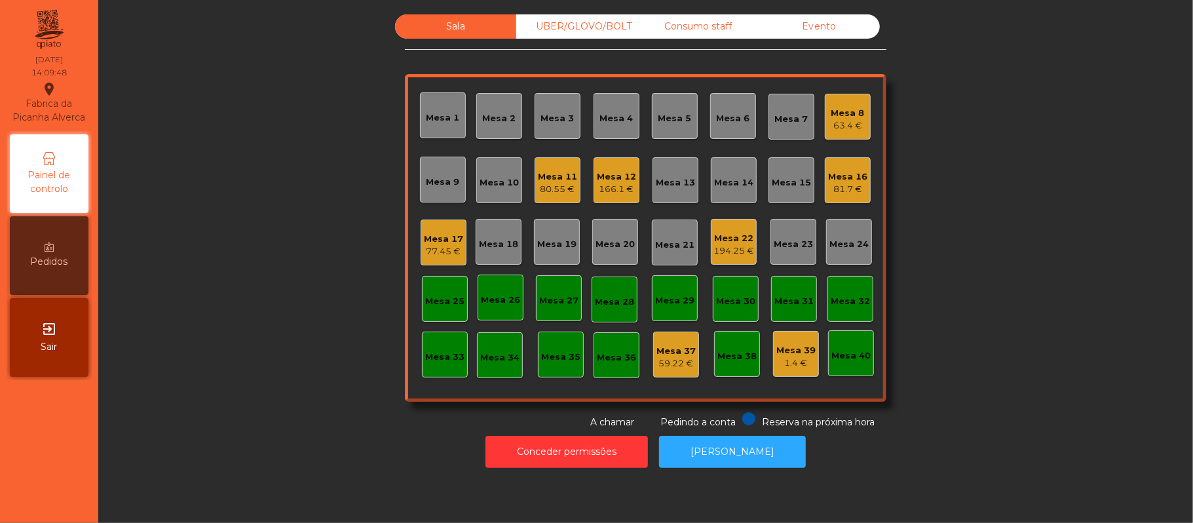
click at [1025, 121] on div "Sala UBER/[GEOGRAPHIC_DATA]/BOLT Consumo staff Evento Mesa 1 Mesa 2 Mesa 3 [GEO…" at bounding box center [646, 221] width 1060 height 415
click at [685, 119] on div "Mesa 5" at bounding box center [675, 116] width 46 height 46
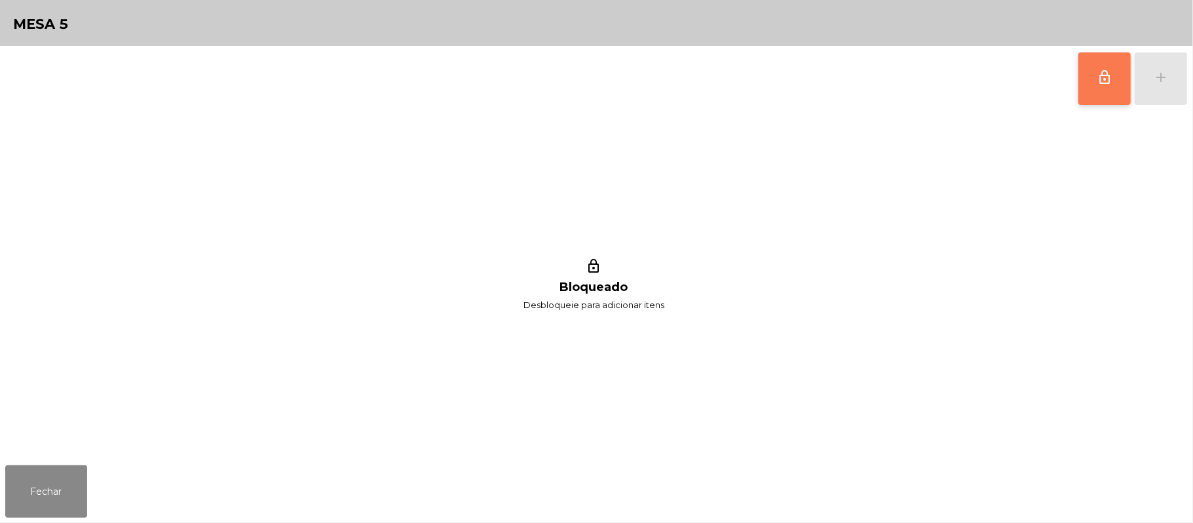
click at [1094, 81] on button "lock_outline" at bounding box center [1105, 78] width 52 height 52
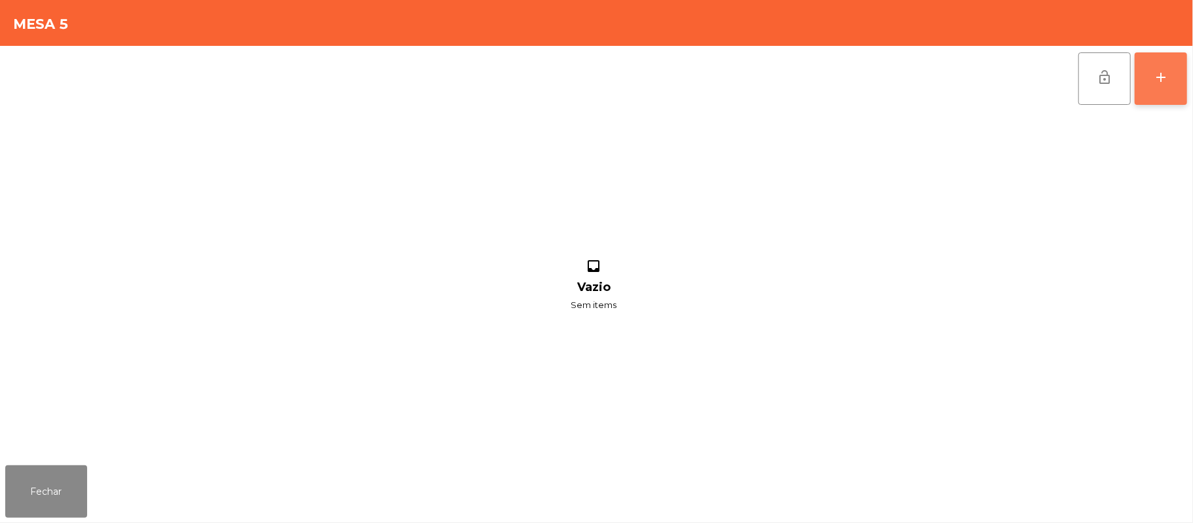
click at [1167, 79] on div "add" at bounding box center [1161, 77] width 16 height 16
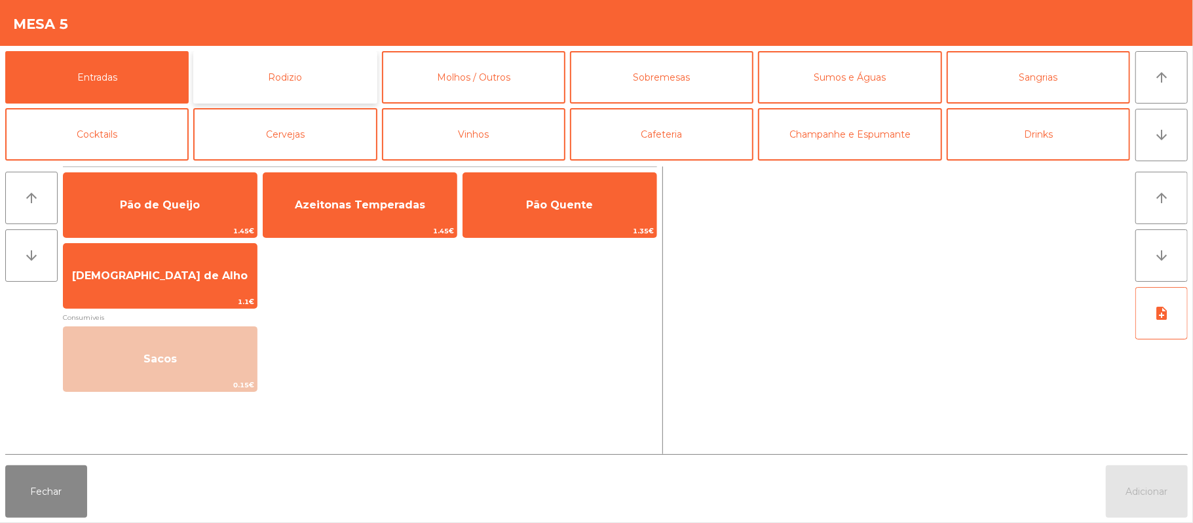
click at [336, 72] on button "Rodizio" at bounding box center [284, 77] width 183 height 52
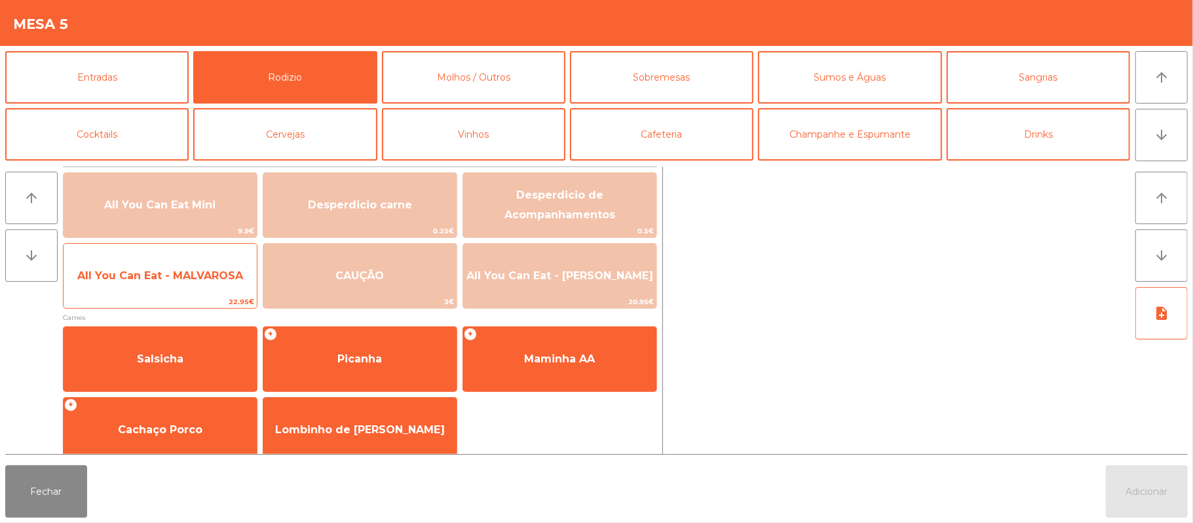
click at [169, 278] on span "All You Can Eat - MALVAROSA" at bounding box center [160, 275] width 166 height 12
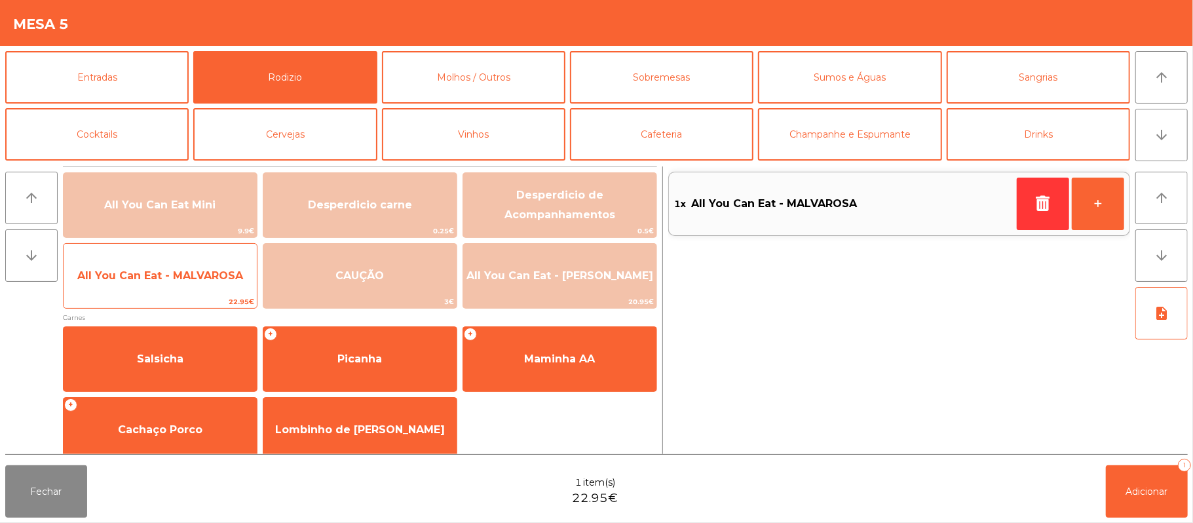
click at [184, 281] on span "All You Can Eat - MALVAROSA" at bounding box center [160, 275] width 166 height 12
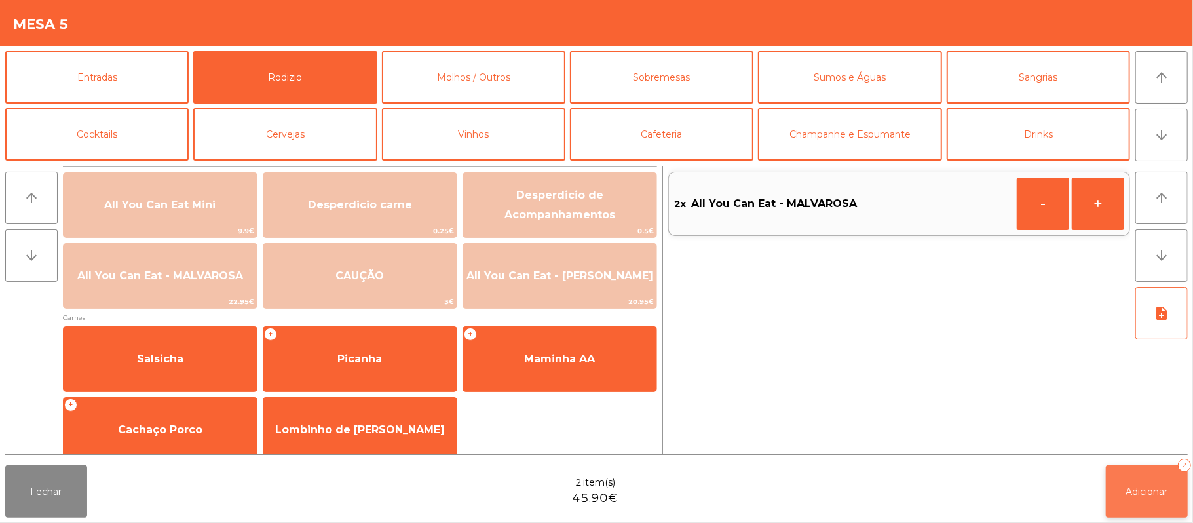
click at [1127, 511] on button "Adicionar 2" at bounding box center [1147, 491] width 82 height 52
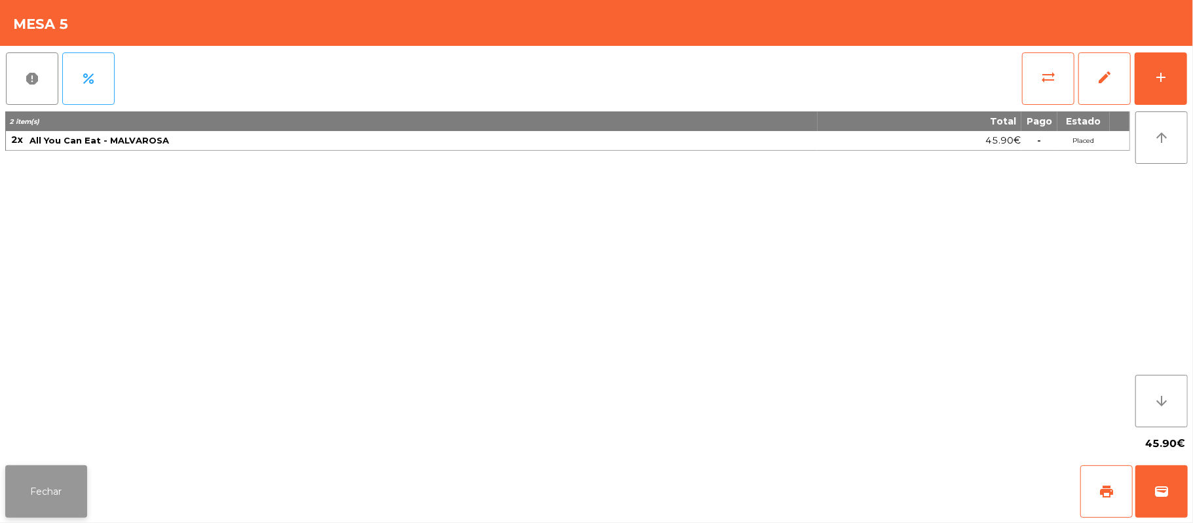
click at [52, 469] on button "Fechar" at bounding box center [46, 491] width 82 height 52
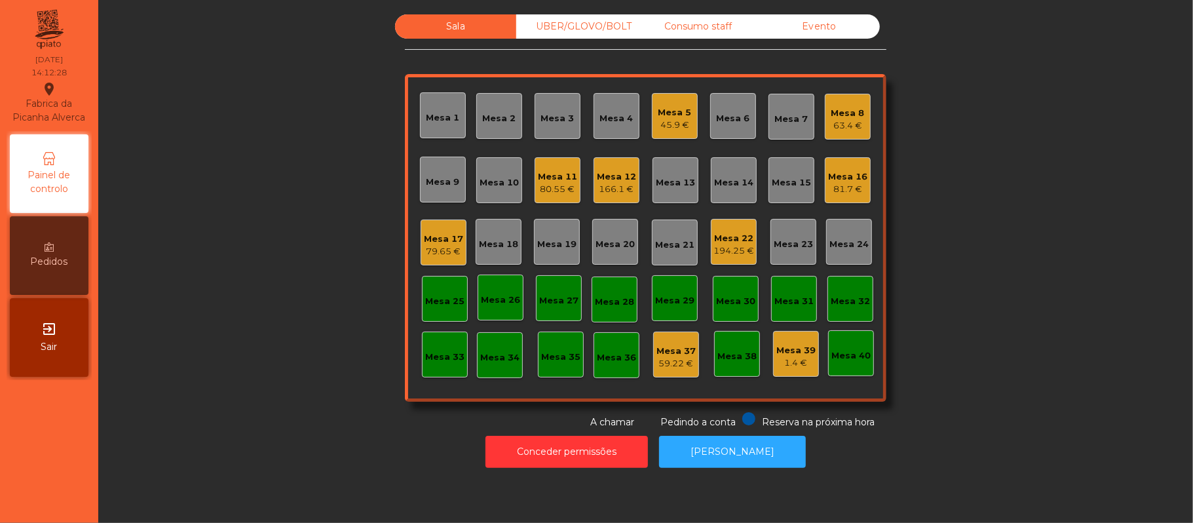
click at [834, 111] on div "Mesa 8" at bounding box center [848, 113] width 33 height 13
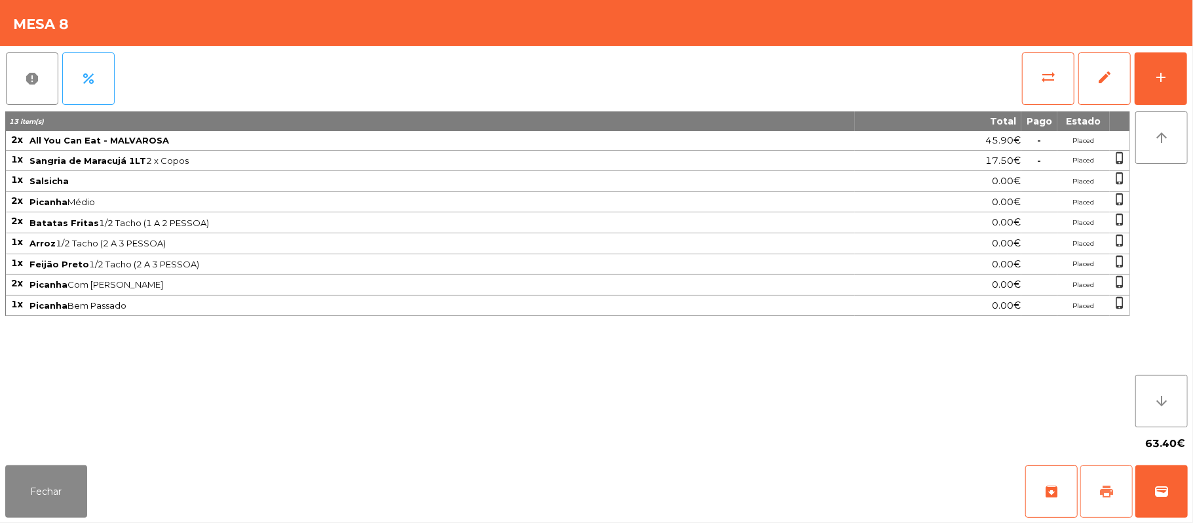
click at [1104, 493] on span "print" at bounding box center [1107, 492] width 16 height 16
click at [1157, 491] on span "wallet" at bounding box center [1162, 492] width 16 height 16
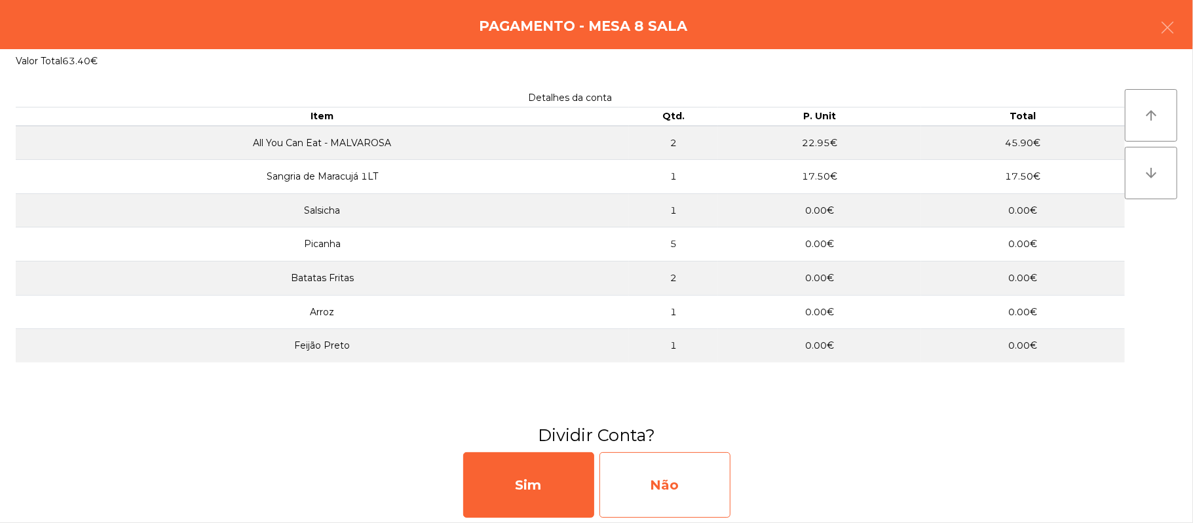
click at [704, 467] on div "Não" at bounding box center [665, 485] width 131 height 66
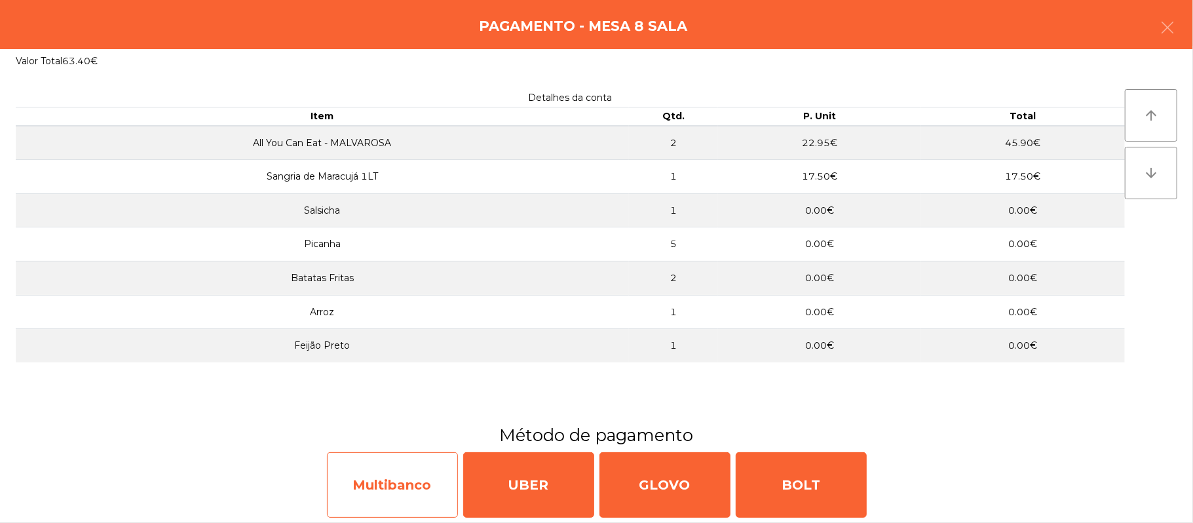
click at [389, 480] on div "Multibanco" at bounding box center [392, 485] width 131 height 66
select select "**"
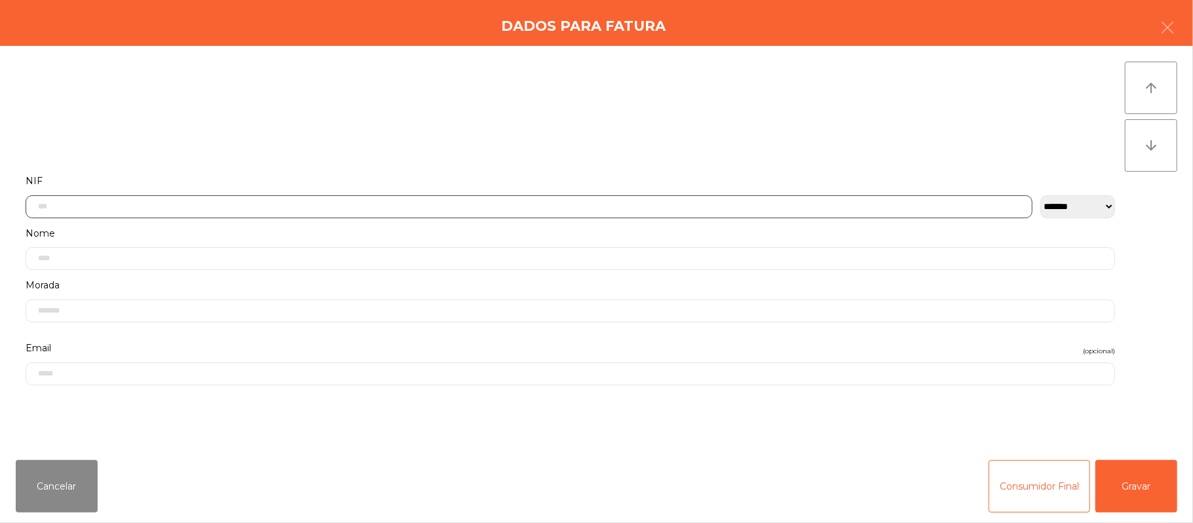
click at [430, 206] on input "text" at bounding box center [529, 206] width 1007 height 23
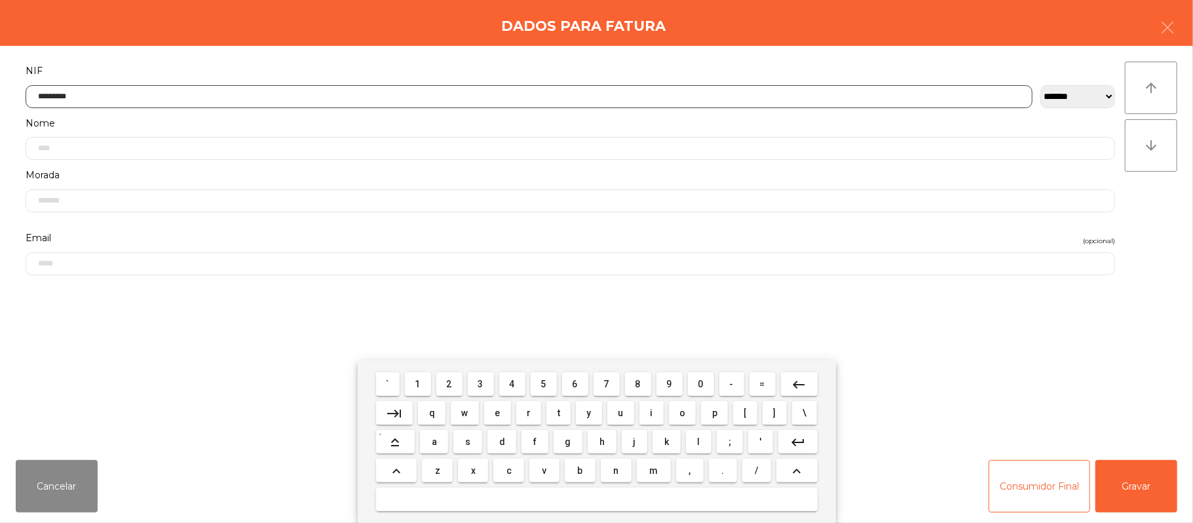
type input "*********"
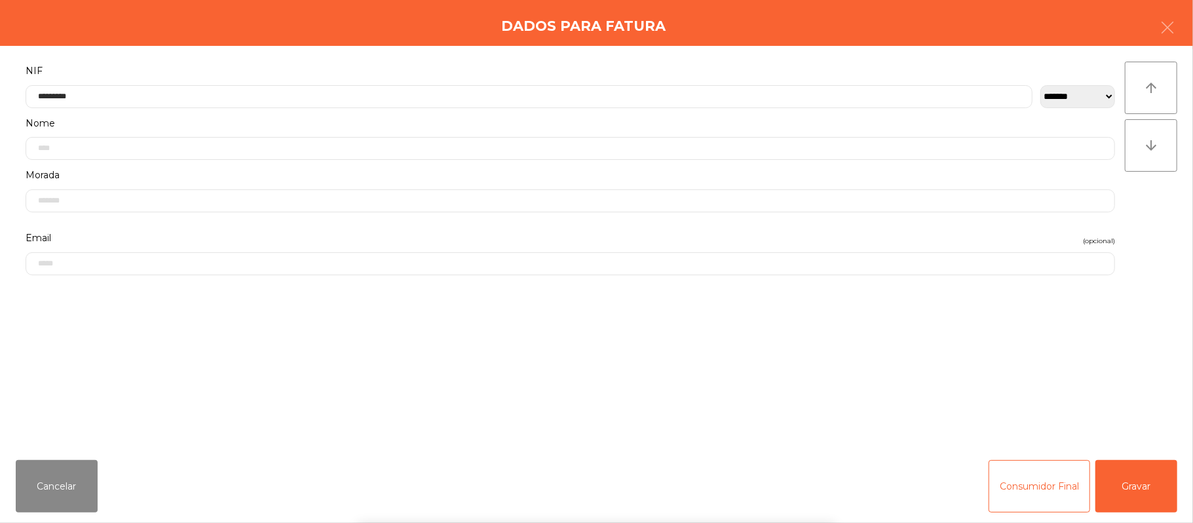
click at [1121, 491] on div "` 1 2 3 4 5 6 7 8 9 0 - = keyboard_backspace keyboard_tab q w e r t y u i o p […" at bounding box center [596, 441] width 1193 height 163
click at [1132, 489] on button "Gravar" at bounding box center [1137, 486] width 82 height 52
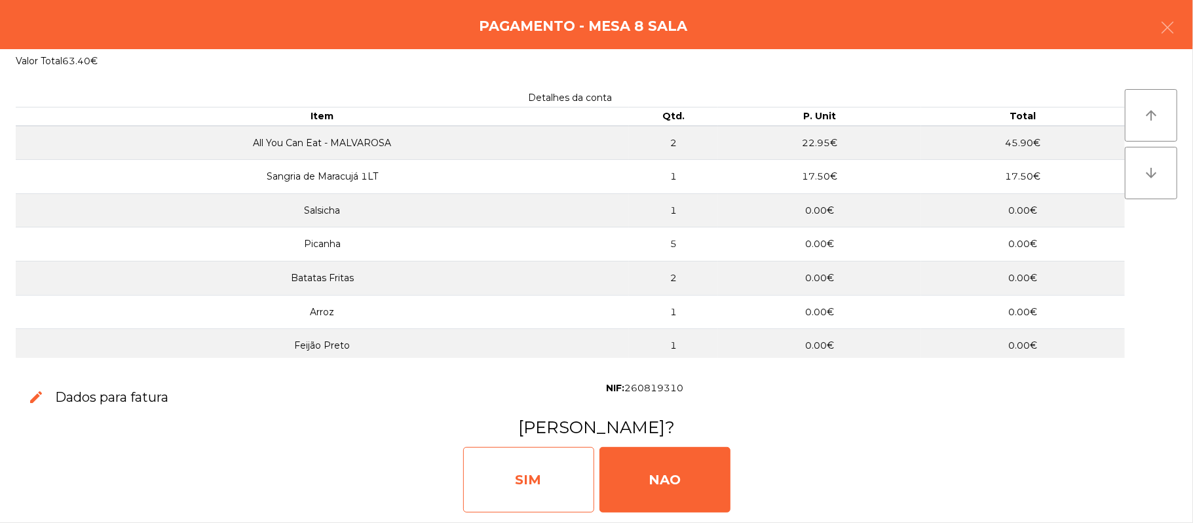
click at [535, 474] on div "SIM" at bounding box center [528, 480] width 131 height 66
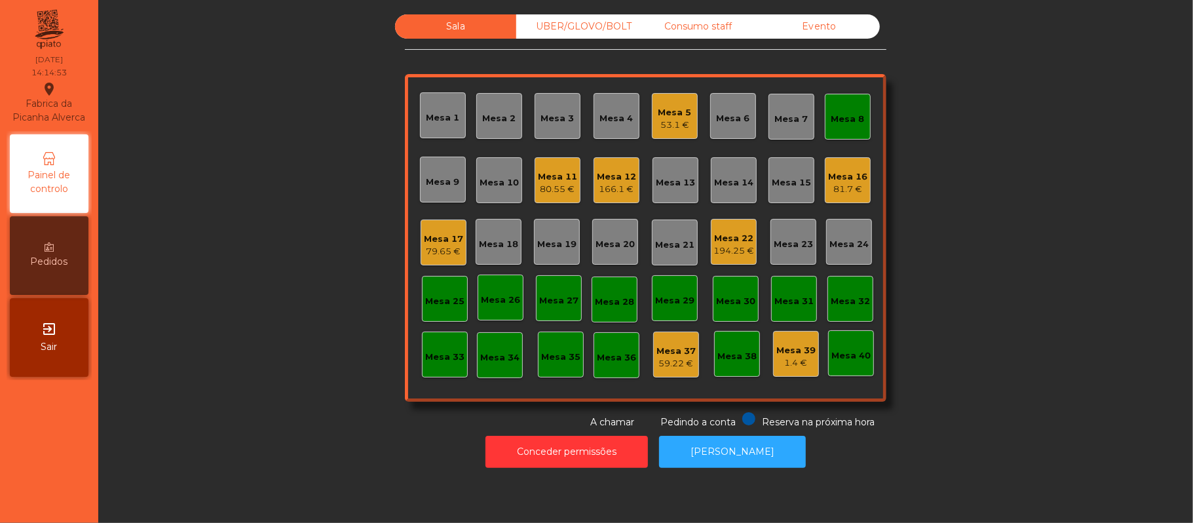
click at [832, 119] on div "Mesa 8" at bounding box center [848, 119] width 33 height 13
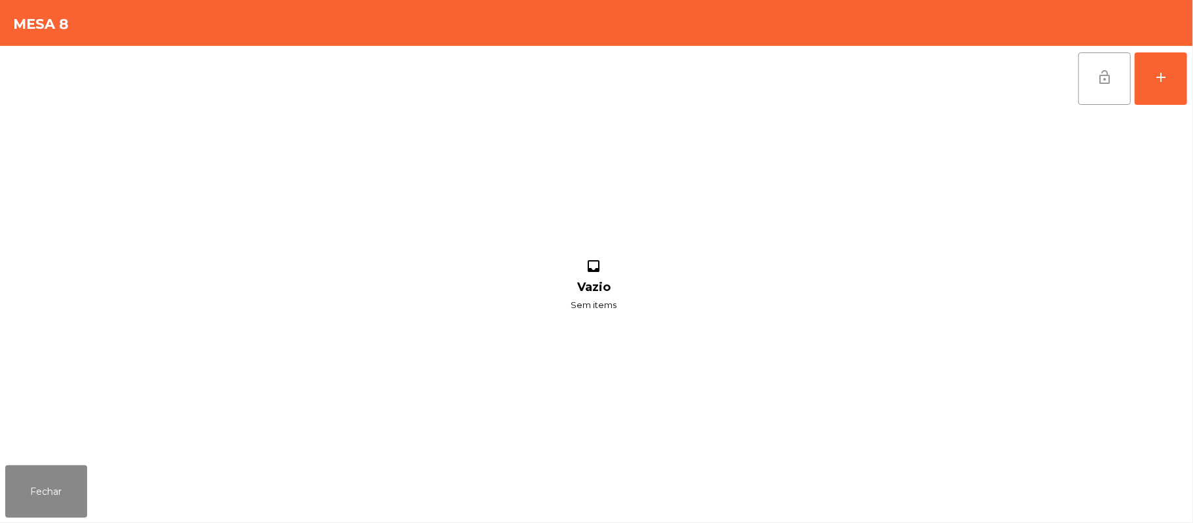
click at [1093, 79] on button "lock_open" at bounding box center [1105, 78] width 52 height 52
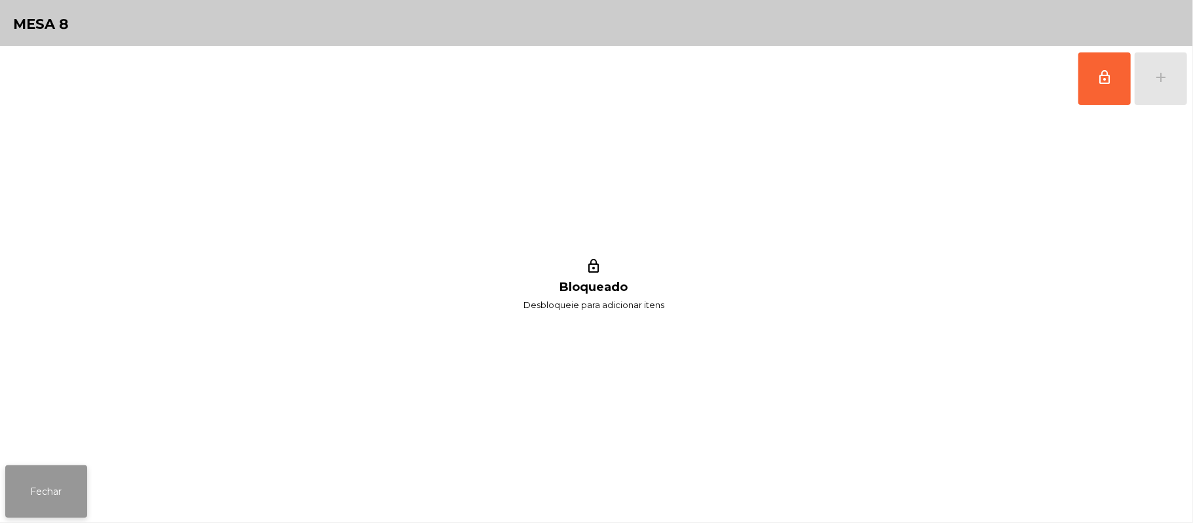
click at [69, 470] on button "Fechar" at bounding box center [46, 491] width 82 height 52
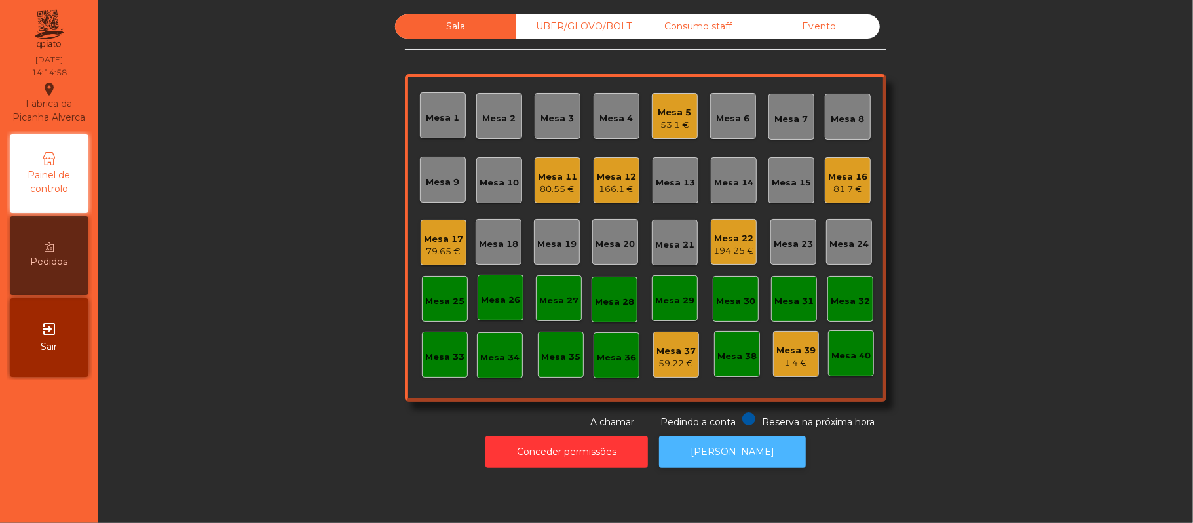
click at [744, 448] on button "[PERSON_NAME]" at bounding box center [732, 452] width 147 height 32
click at [727, 224] on div "Mesa 22 196.25 €" at bounding box center [734, 242] width 46 height 46
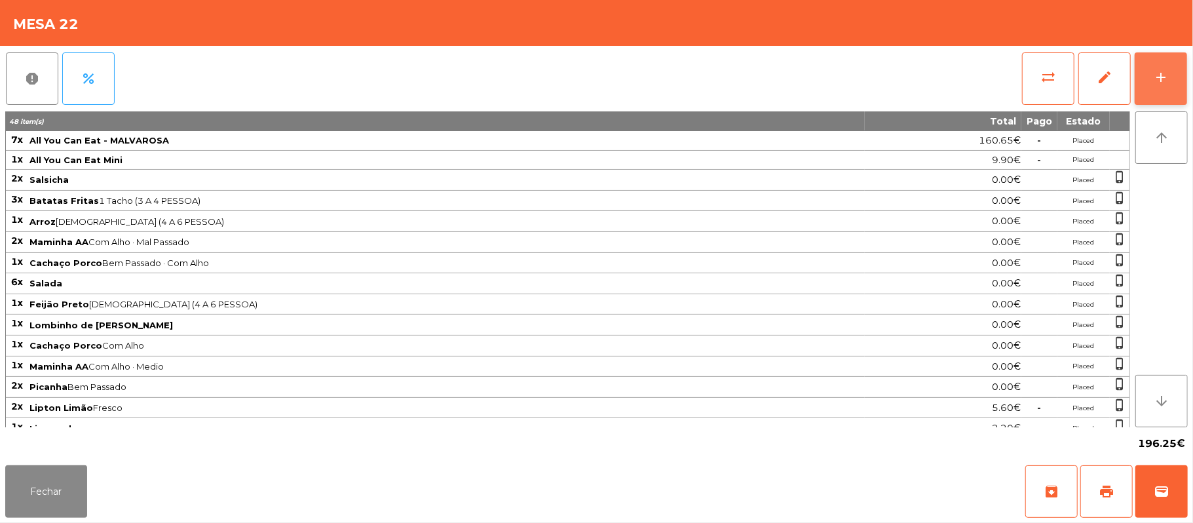
click at [1165, 97] on button "add" at bounding box center [1161, 78] width 52 height 52
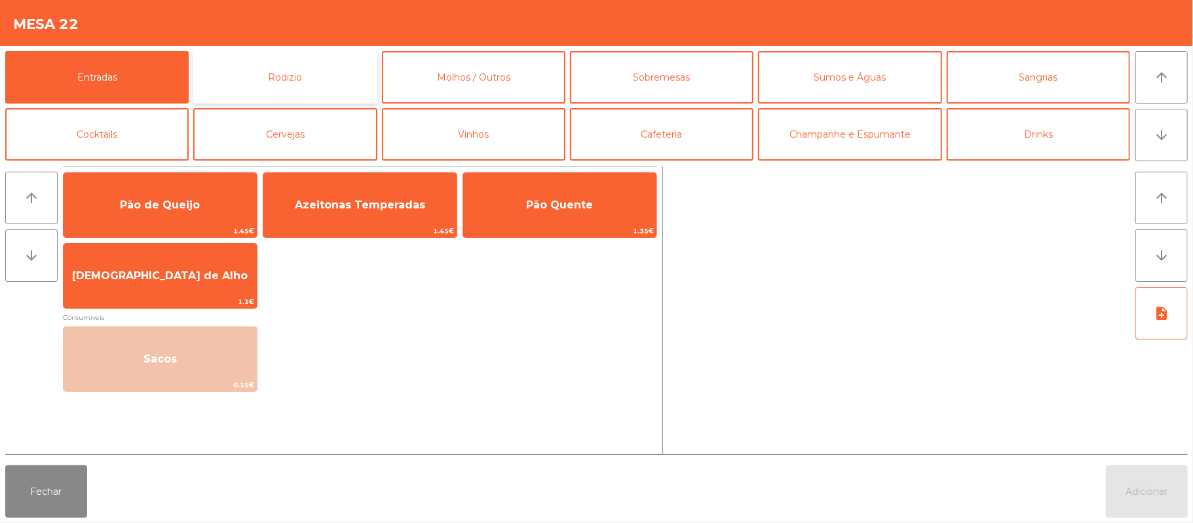
click at [298, 92] on button "Rodizio" at bounding box center [284, 77] width 183 height 52
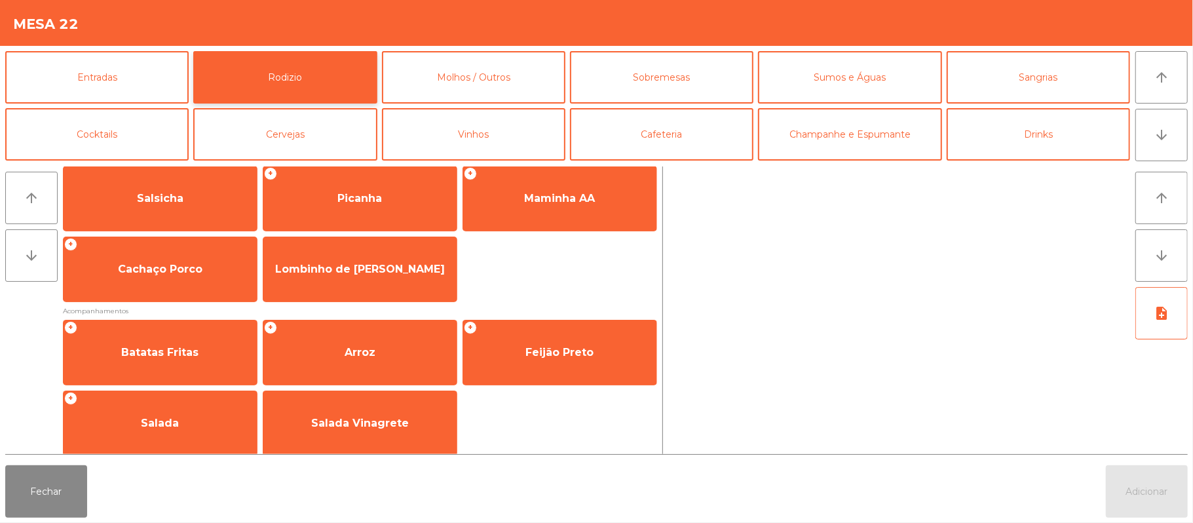
scroll to position [168, 0]
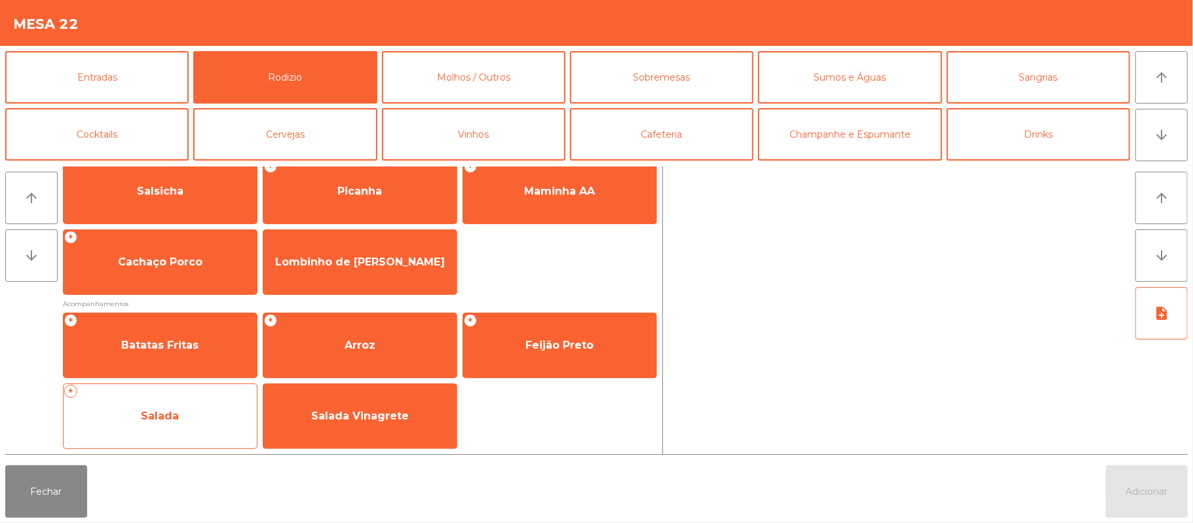
click at [189, 412] on span "Salada" at bounding box center [160, 415] width 193 height 35
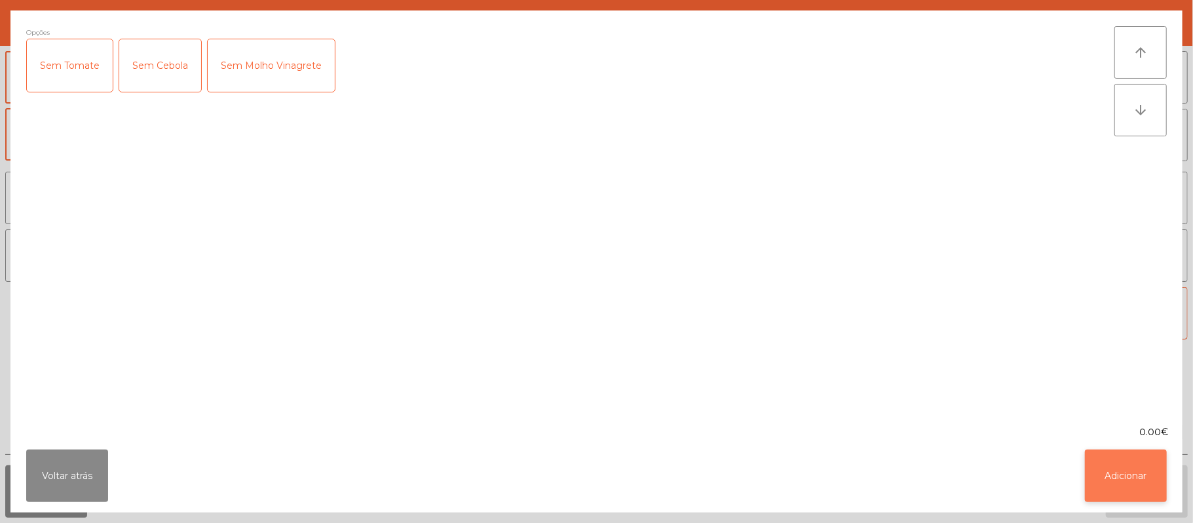
click at [1121, 472] on button "Adicionar" at bounding box center [1126, 476] width 82 height 52
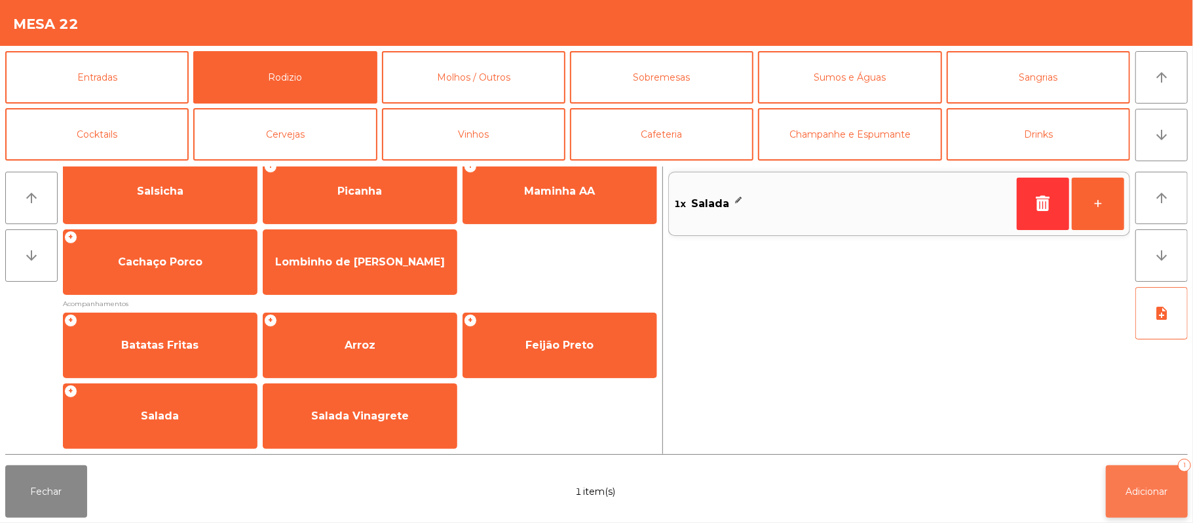
click at [1123, 515] on button "Adicionar 1" at bounding box center [1147, 491] width 82 height 52
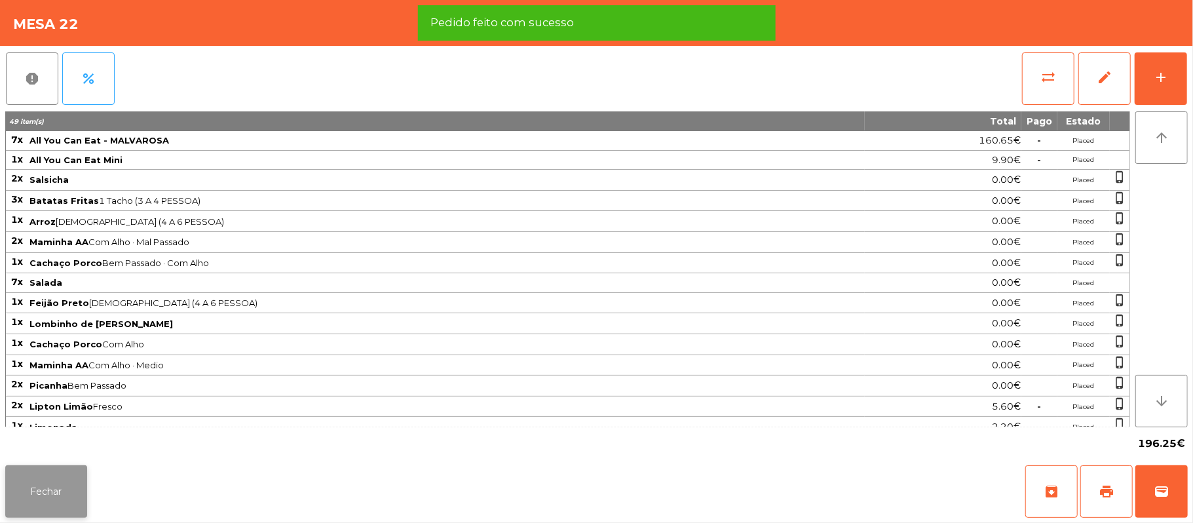
click at [68, 501] on button "Fechar" at bounding box center [46, 491] width 82 height 52
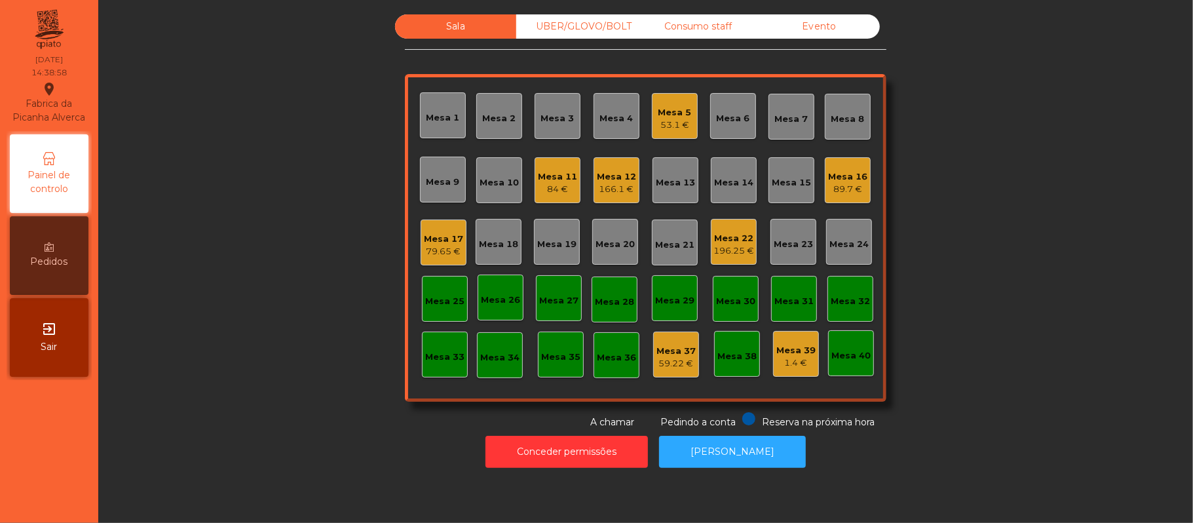
click at [333, 223] on div "Sala UBER/[GEOGRAPHIC_DATA]/BOLT Consumo staff Evento Mesa 1 Mesa 2 Mesa 3 [GEO…" at bounding box center [646, 221] width 1060 height 415
click at [535, 161] on div "Mesa 11 84 €" at bounding box center [558, 180] width 46 height 46
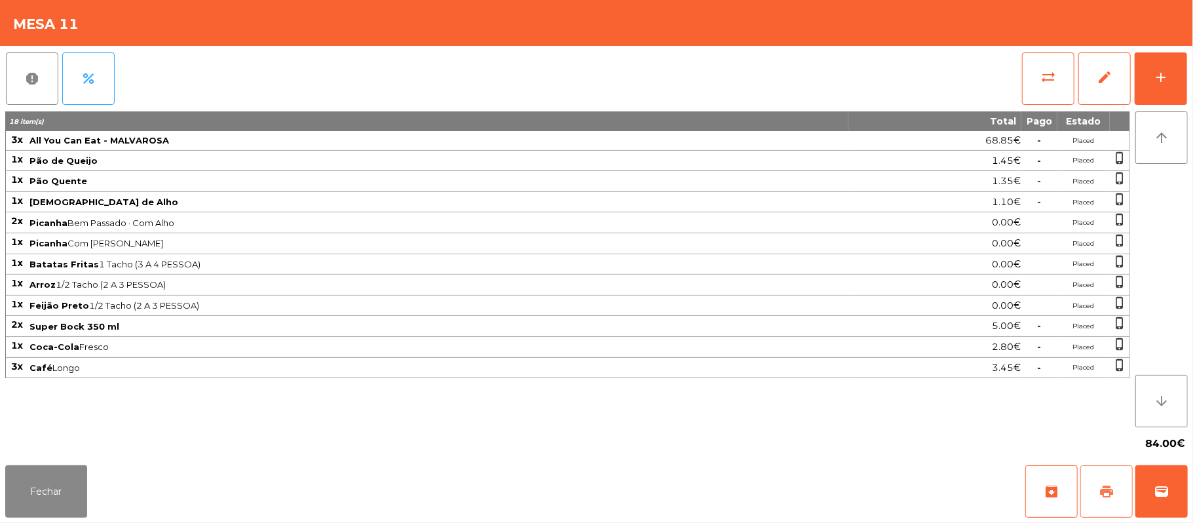
click at [1113, 480] on button "print" at bounding box center [1107, 491] width 52 height 52
click at [1165, 473] on button "wallet" at bounding box center [1162, 491] width 52 height 52
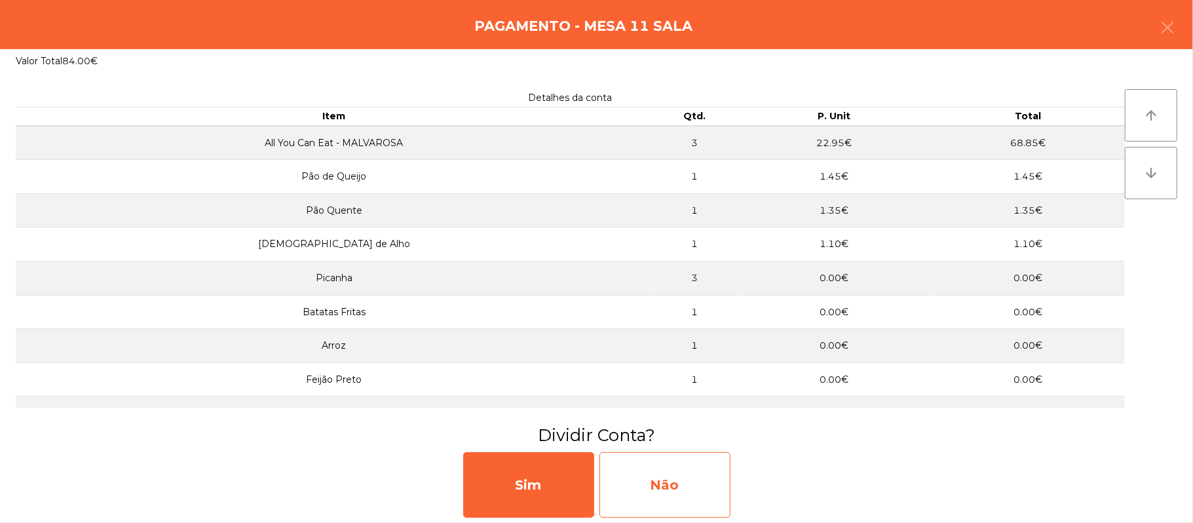
click at [651, 470] on div "Não" at bounding box center [665, 485] width 131 height 66
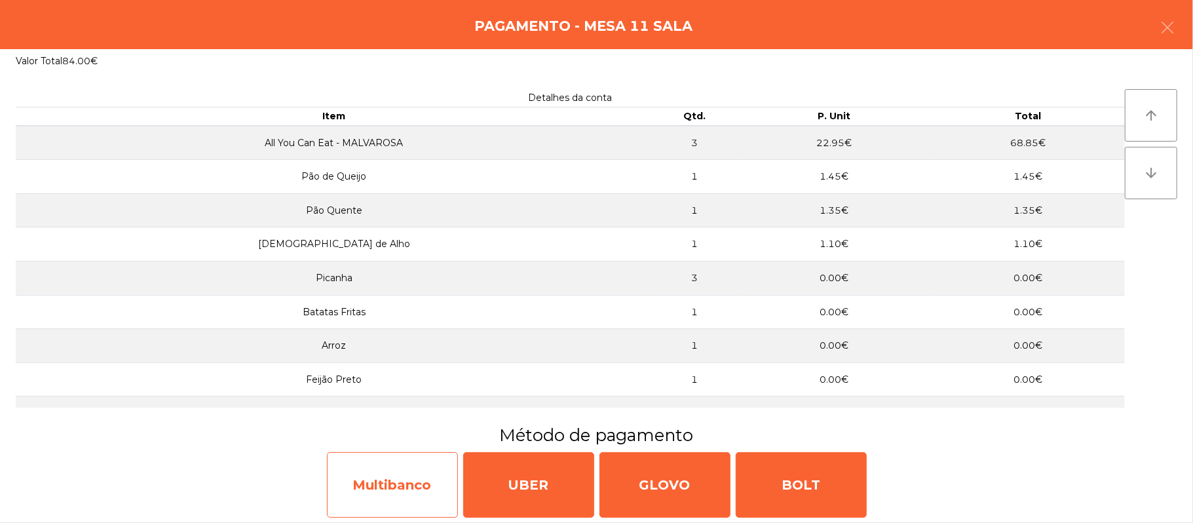
click at [394, 486] on div "Multibanco" at bounding box center [392, 485] width 131 height 66
select select "**"
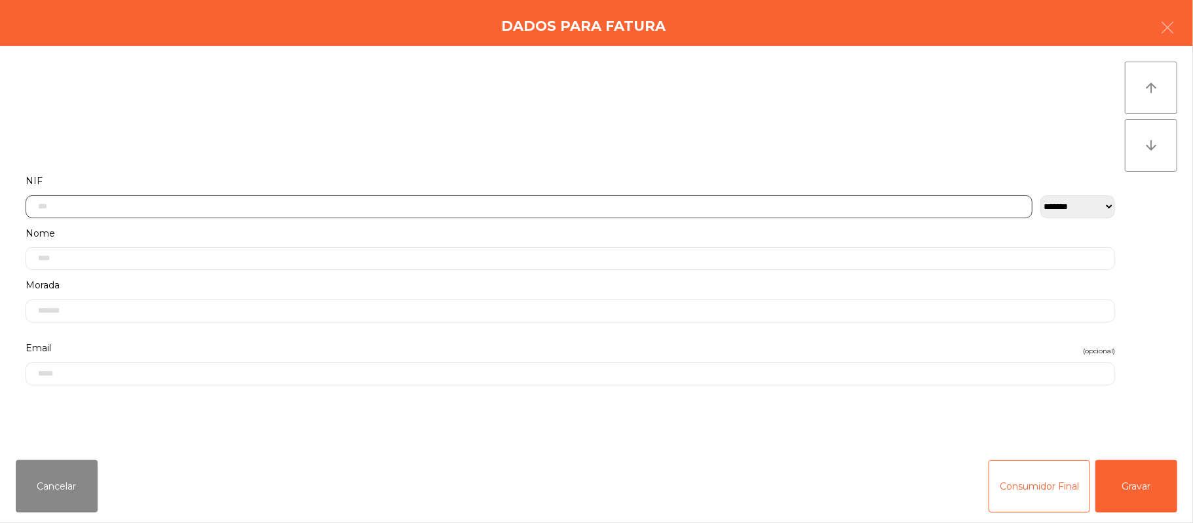
click at [459, 202] on input "text" at bounding box center [529, 206] width 1007 height 23
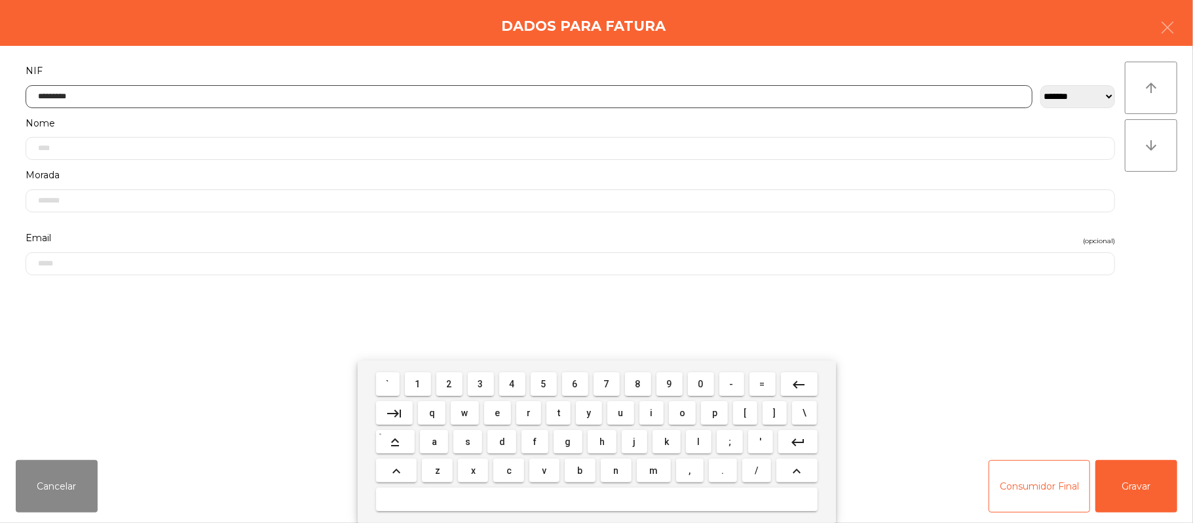
type input "*********"
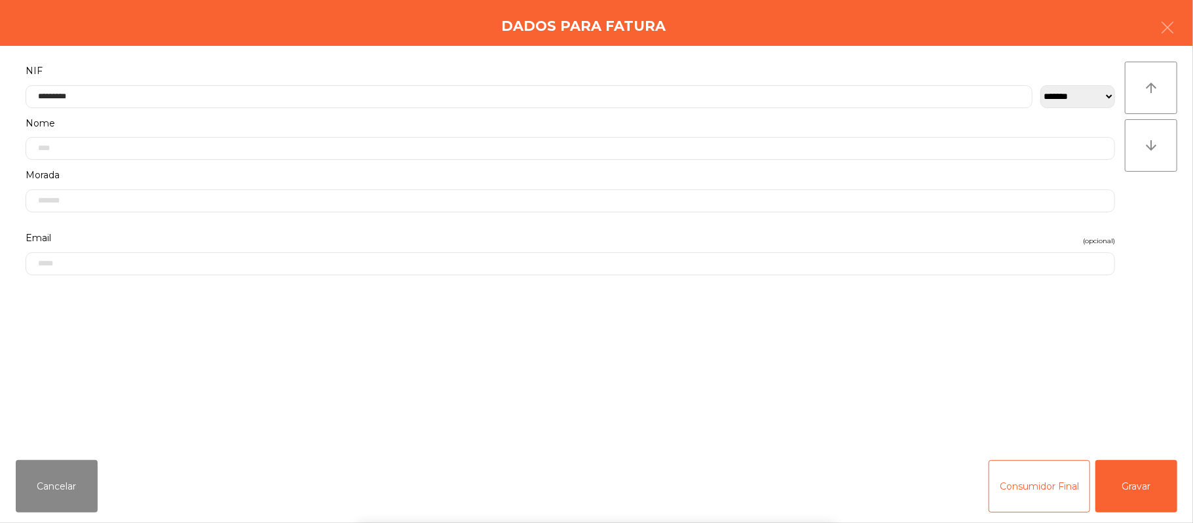
click at [1147, 469] on div "` 1 2 3 4 5 6 7 8 9 0 - = keyboard_backspace keyboard_tab q w e r t y u i o p […" at bounding box center [596, 441] width 1193 height 163
click at [1126, 478] on button "Gravar" at bounding box center [1137, 486] width 82 height 52
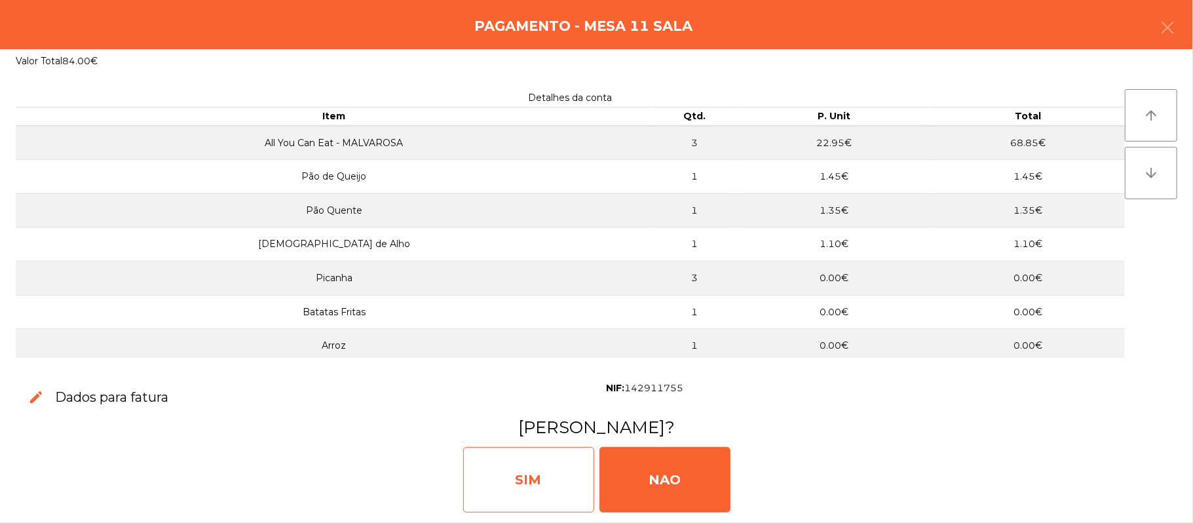
click at [532, 468] on div "SIM" at bounding box center [528, 480] width 131 height 66
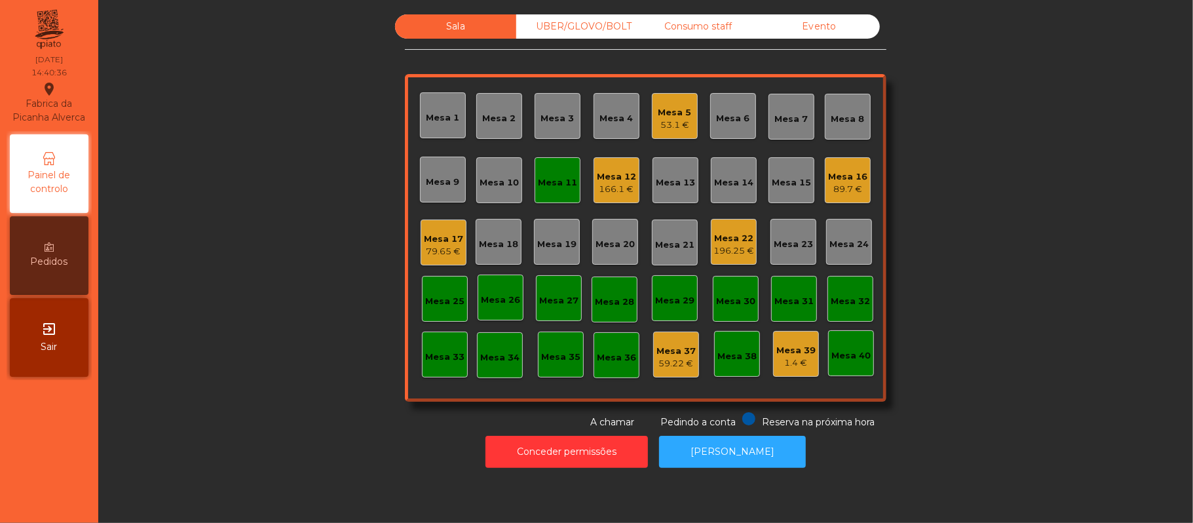
click at [557, 191] on div "Mesa 11" at bounding box center [558, 180] width 46 height 46
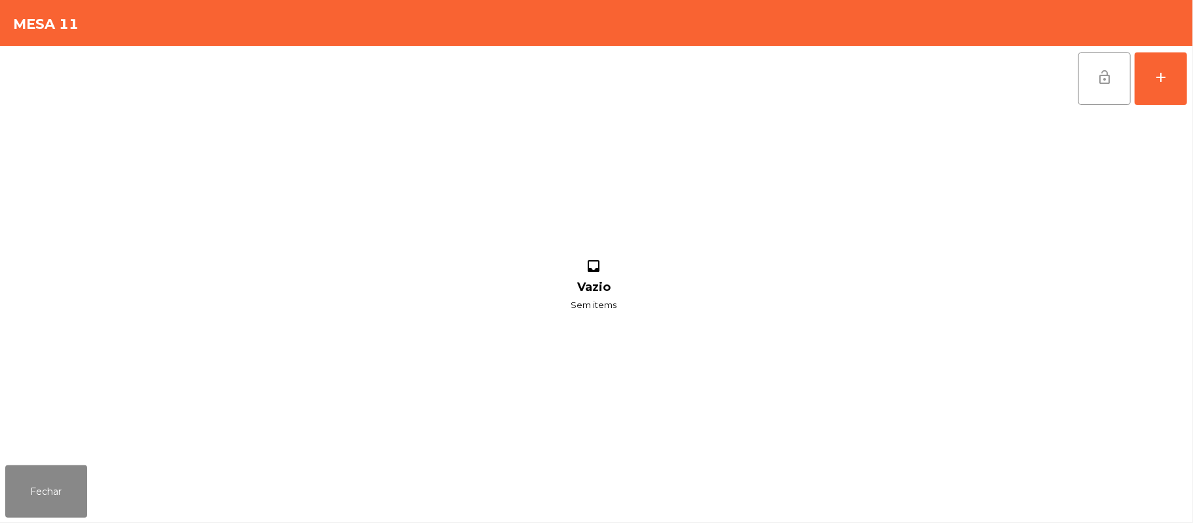
click at [1088, 79] on button "lock_open" at bounding box center [1105, 78] width 52 height 52
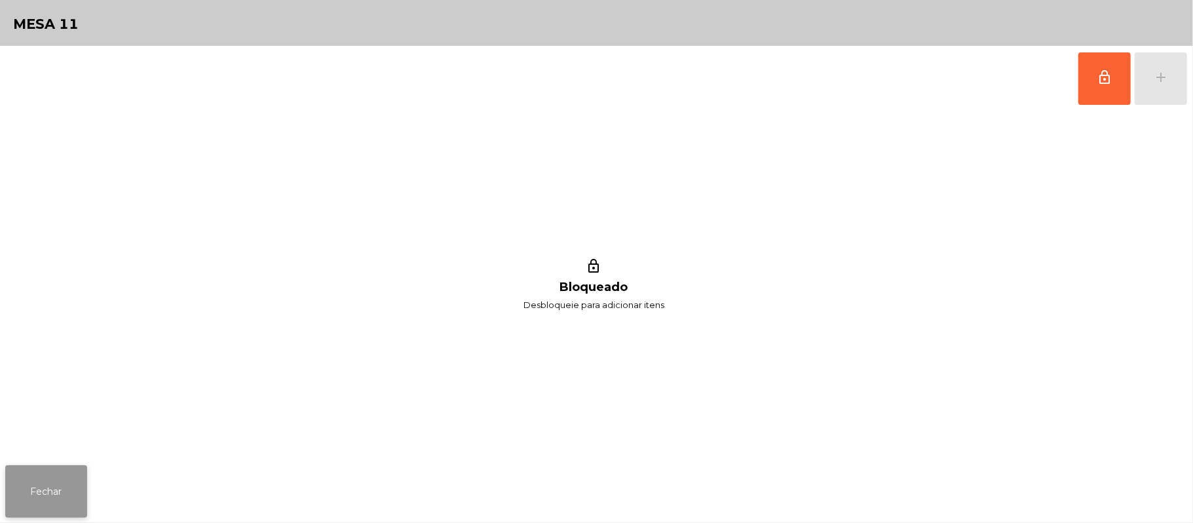
click at [69, 496] on button "Fechar" at bounding box center [46, 491] width 82 height 52
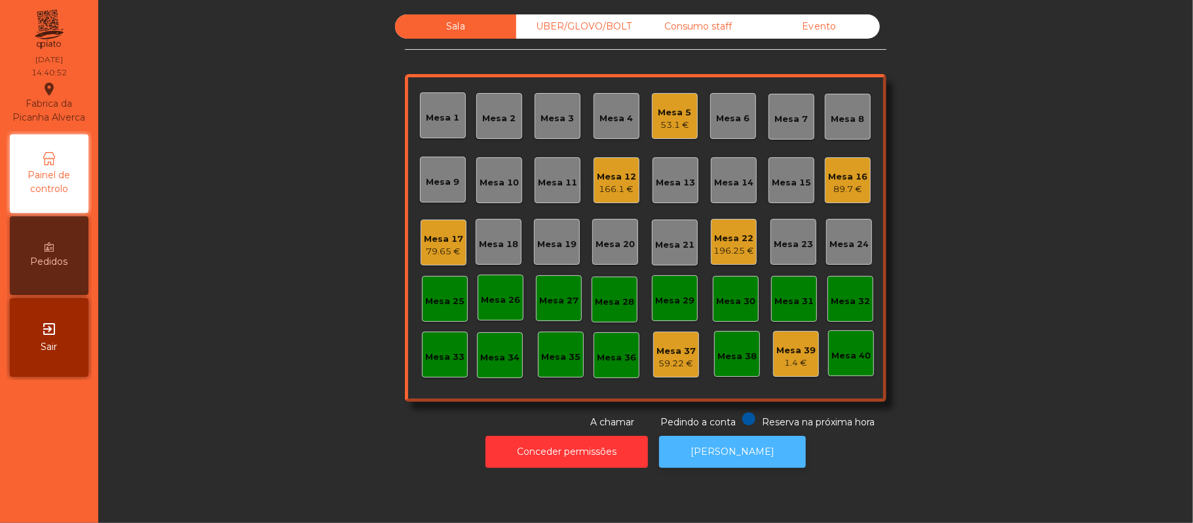
click at [753, 451] on button "[PERSON_NAME]" at bounding box center [732, 452] width 147 height 32
click at [254, 270] on div "Sala UBER/[GEOGRAPHIC_DATA]/BOLT Consumo staff Evento Mesa 1 Mesa 2 Mesa 3 [GEO…" at bounding box center [646, 221] width 1060 height 415
click at [226, 189] on div "Sala UBER/[GEOGRAPHIC_DATA]/BOLT Consumo staff Evento Mesa 1 Mesa 2 Mesa 3 [GEO…" at bounding box center [646, 221] width 1060 height 415
click at [223, 265] on div "Sala UBER/[GEOGRAPHIC_DATA]/BOLT Consumo staff Evento Mesa 1 Mesa 2 Mesa 3 [GEO…" at bounding box center [646, 221] width 1060 height 415
click at [848, 179] on div "Mesa 16" at bounding box center [847, 176] width 39 height 13
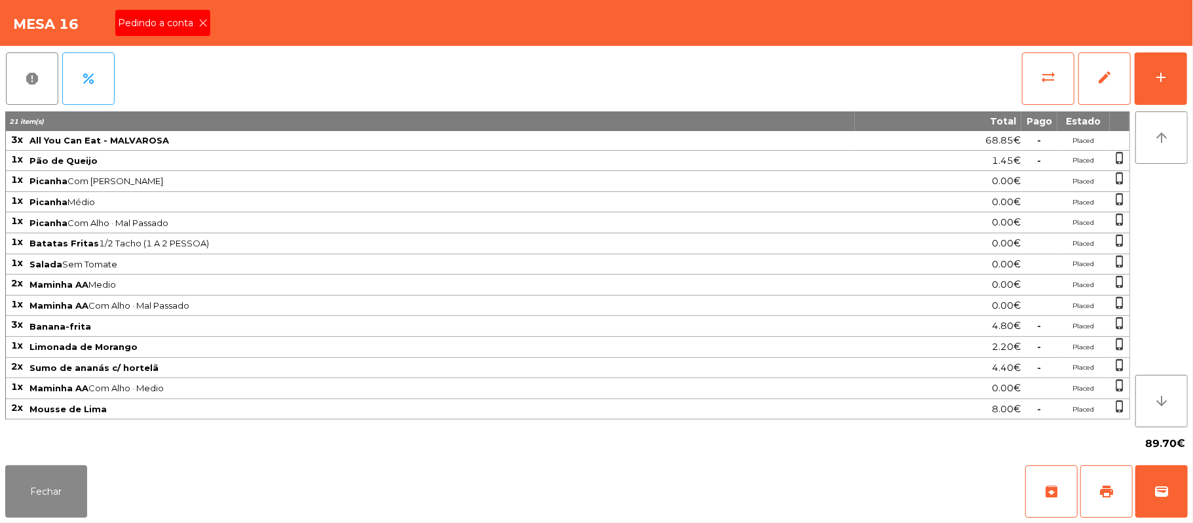
click at [202, 22] on icon at bounding box center [203, 22] width 9 height 9
click at [59, 514] on button "Fechar" at bounding box center [46, 491] width 82 height 52
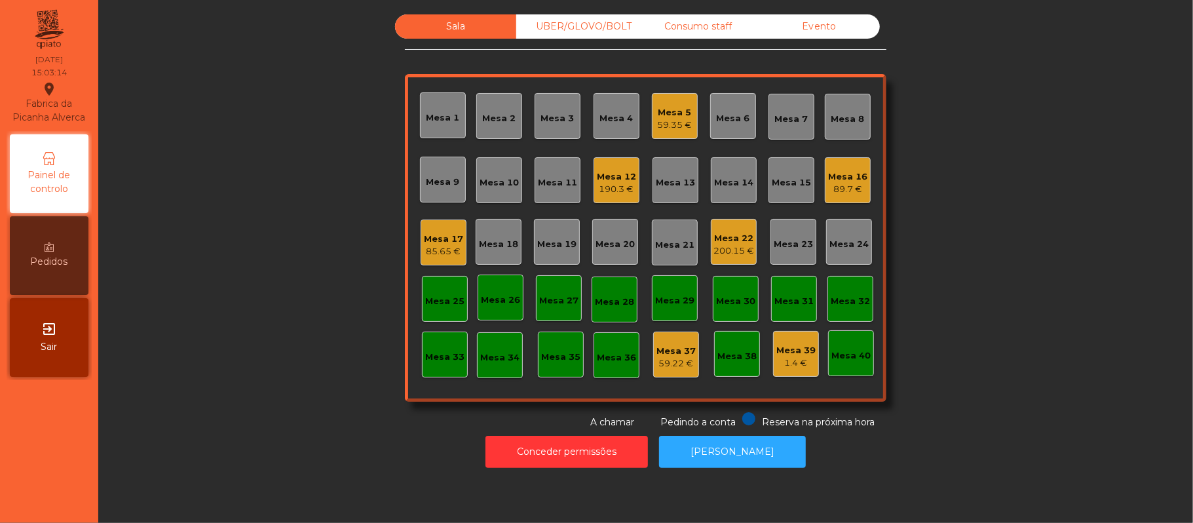
click at [453, 255] on div "85.65 €" at bounding box center [443, 251] width 39 height 13
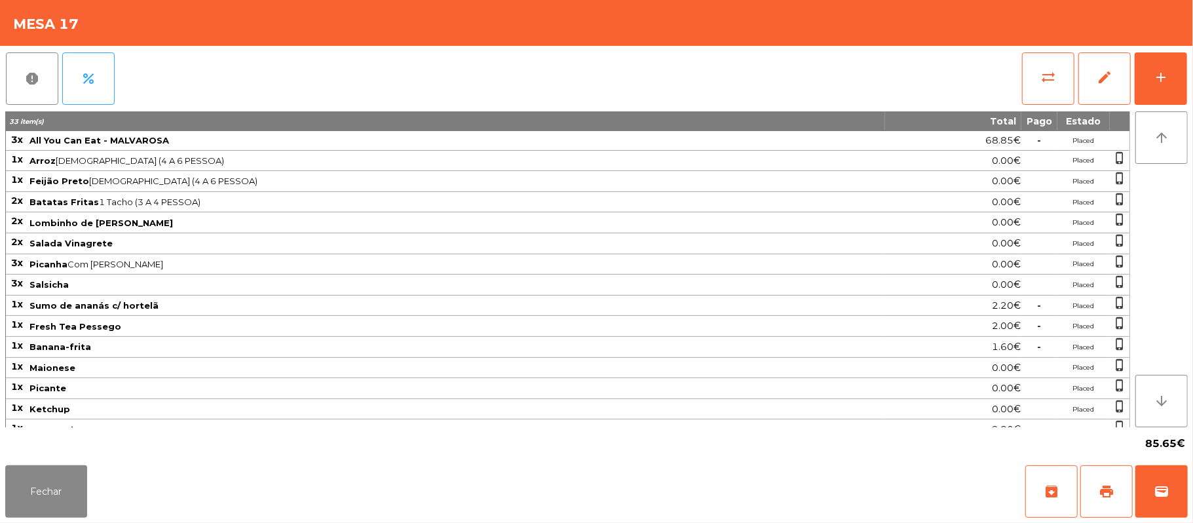
click at [1115, 520] on div "Fechar archive print wallet" at bounding box center [596, 491] width 1193 height 63
click at [1097, 484] on button "print" at bounding box center [1107, 491] width 52 height 52
click at [1035, 80] on button "sync_alt" at bounding box center [1048, 78] width 52 height 52
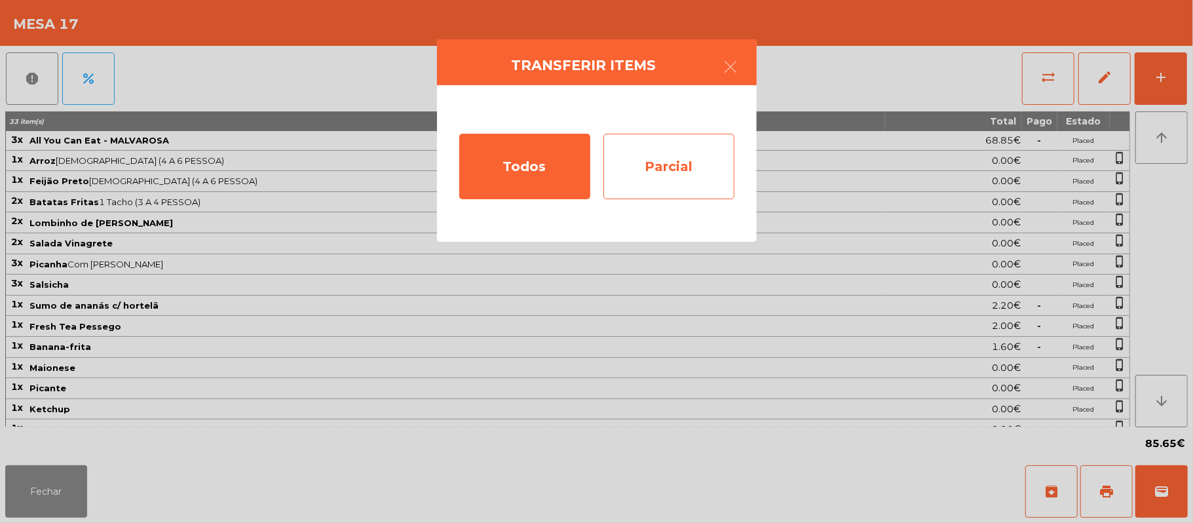
click at [700, 168] on div "Parcial" at bounding box center [669, 167] width 131 height 66
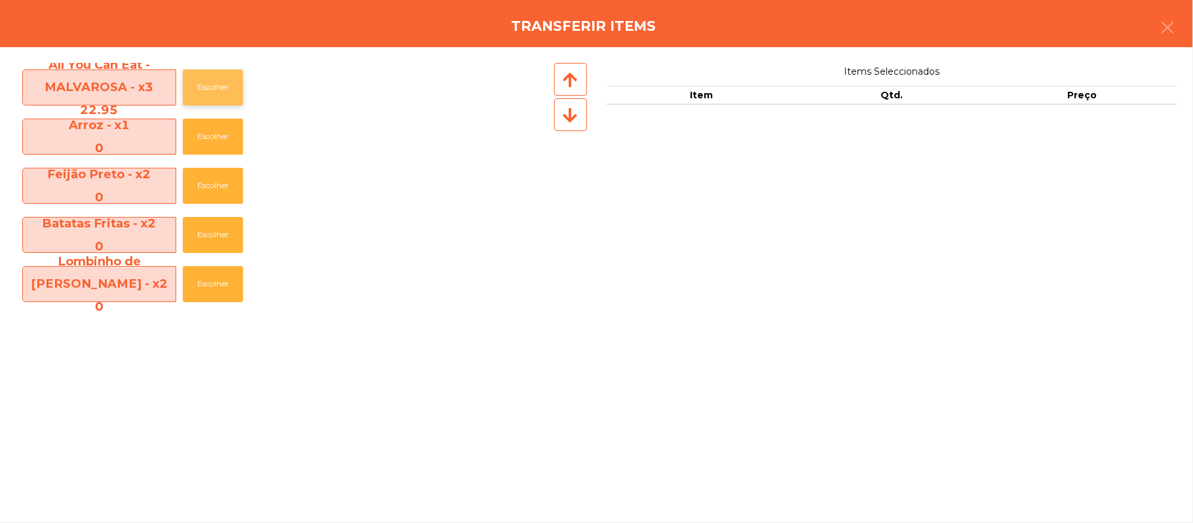
click at [210, 87] on button "Escolher" at bounding box center [213, 87] width 60 height 36
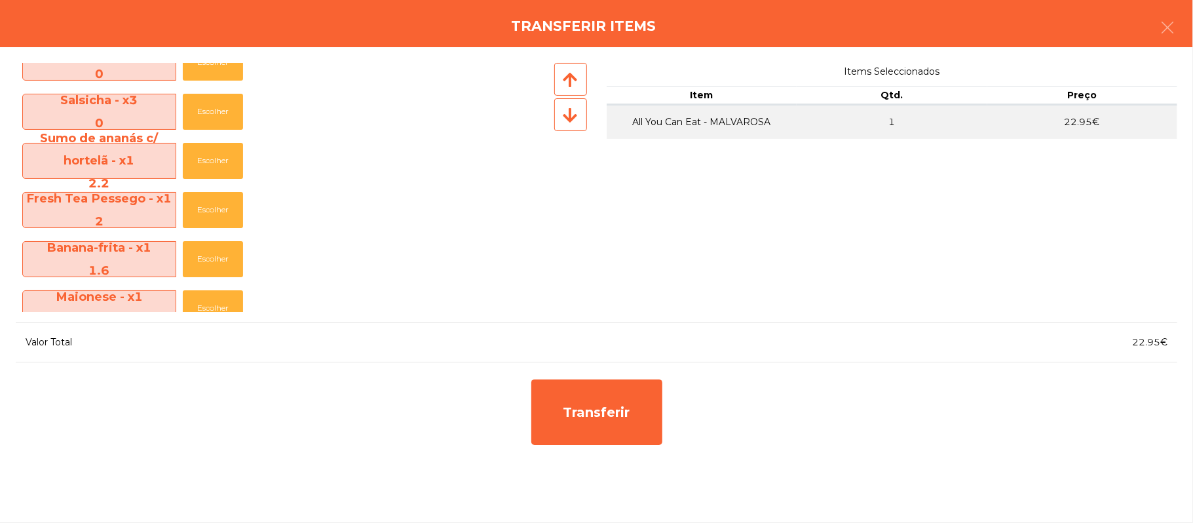
scroll to position [334, 0]
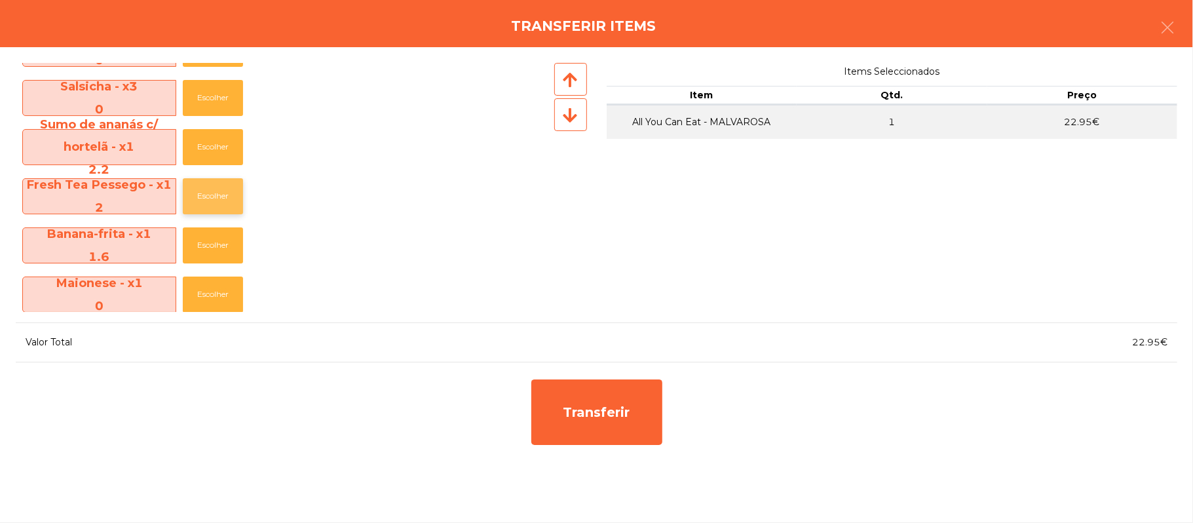
click at [214, 195] on button "Escolher" at bounding box center [213, 196] width 60 height 36
click at [220, 202] on button "Escolher" at bounding box center [213, 196] width 60 height 36
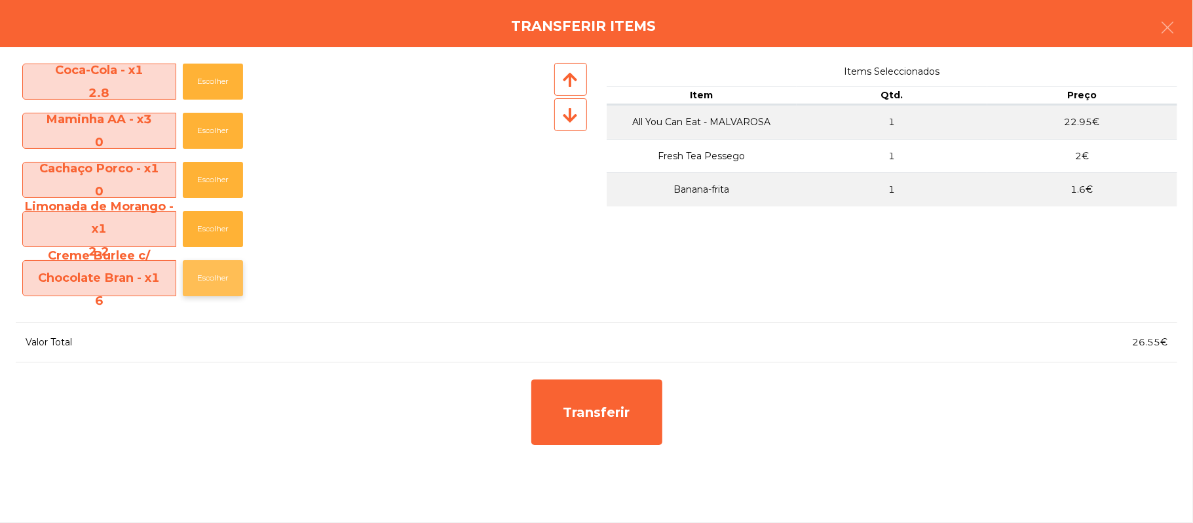
click at [227, 287] on button "Escolher" at bounding box center [213, 278] width 60 height 36
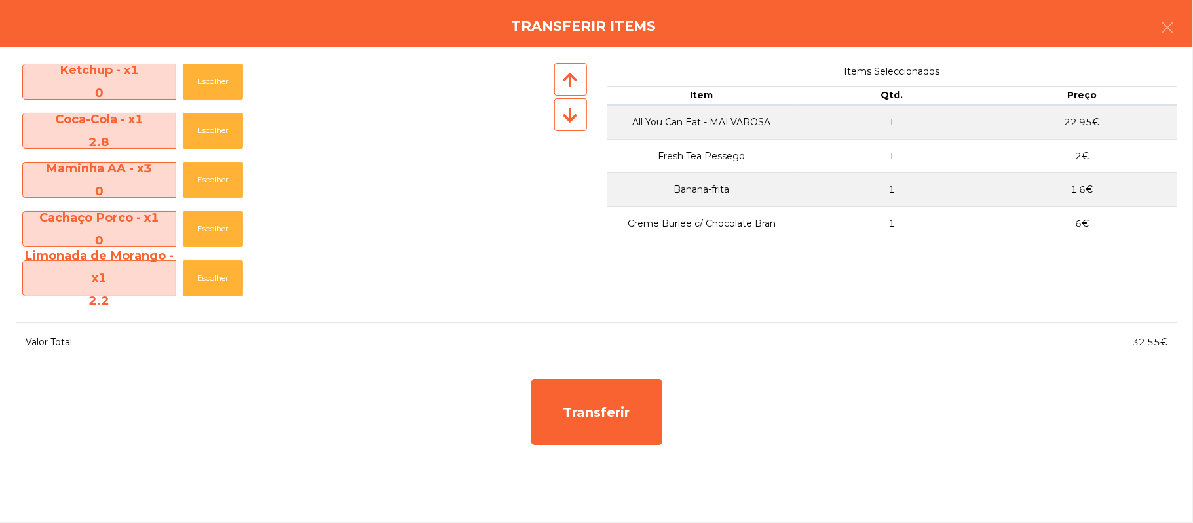
scroll to position [547, 0]
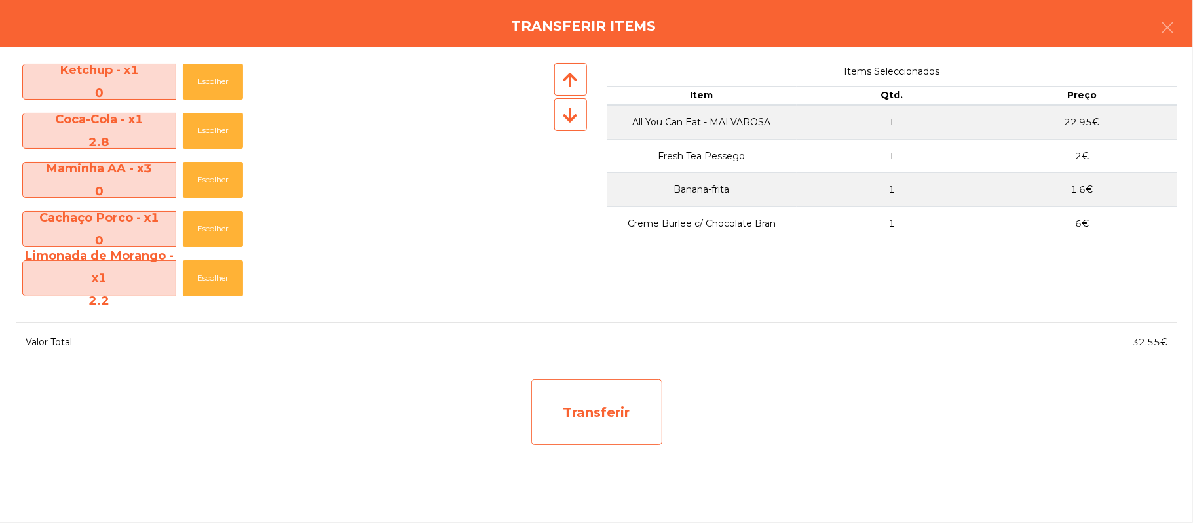
click at [590, 428] on div "Transferir" at bounding box center [596, 412] width 131 height 66
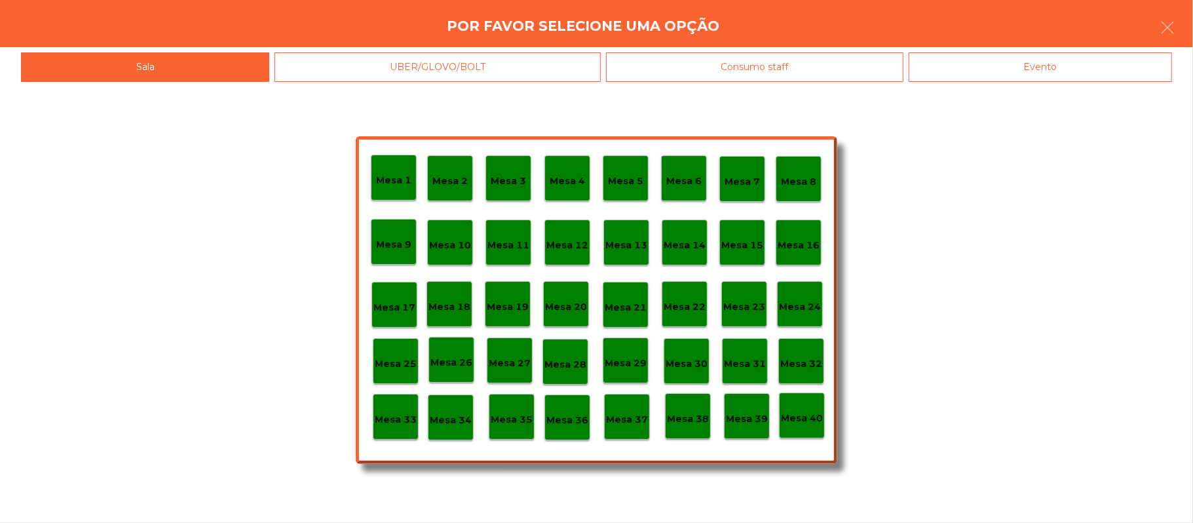
click at [394, 407] on div "Mesa 33" at bounding box center [396, 417] width 42 height 20
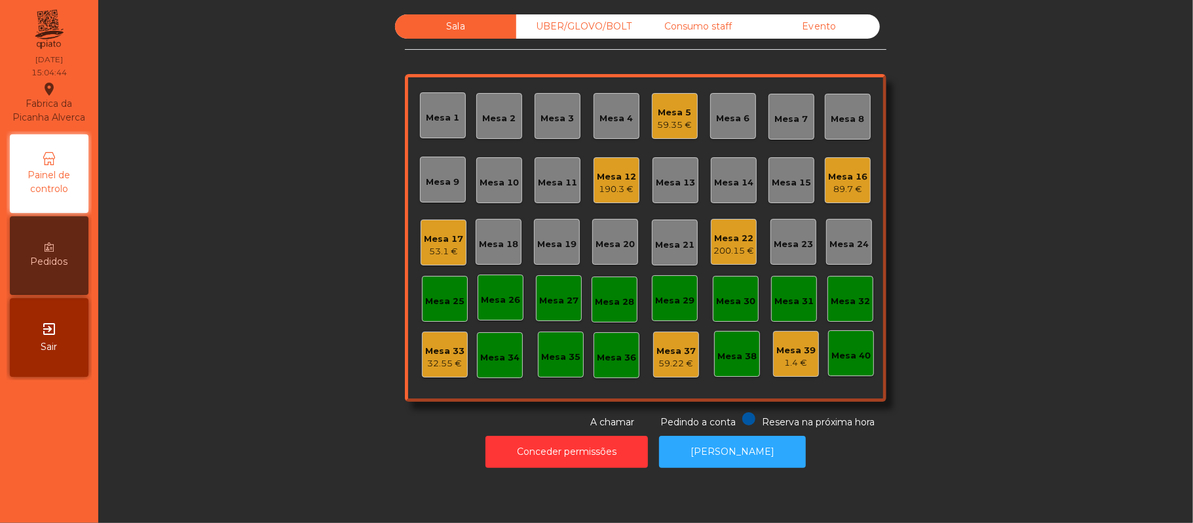
click at [426, 362] on div "32.55 €" at bounding box center [444, 363] width 39 height 13
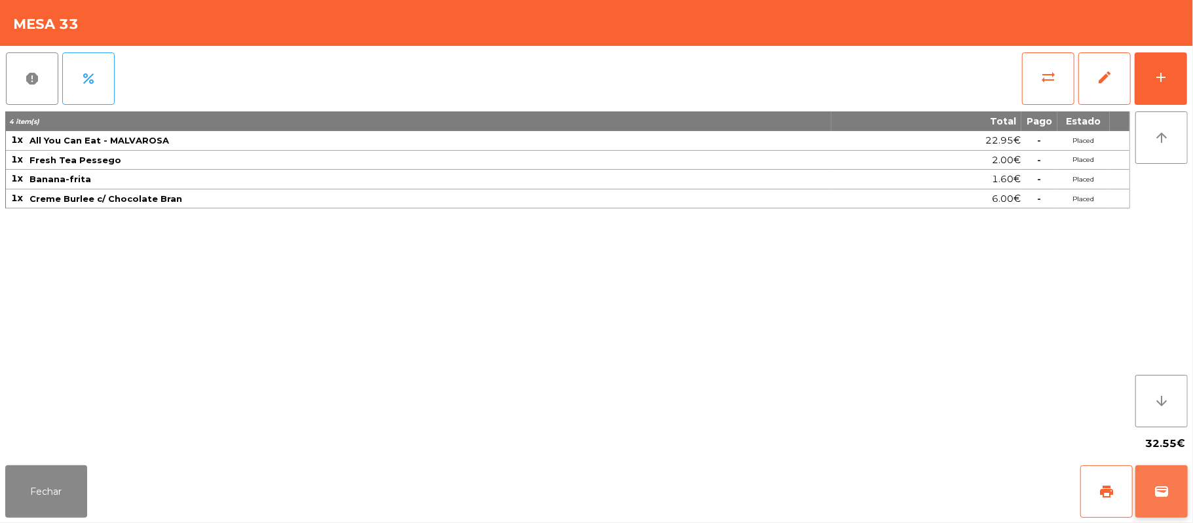
click at [1161, 488] on span "wallet" at bounding box center [1162, 492] width 16 height 16
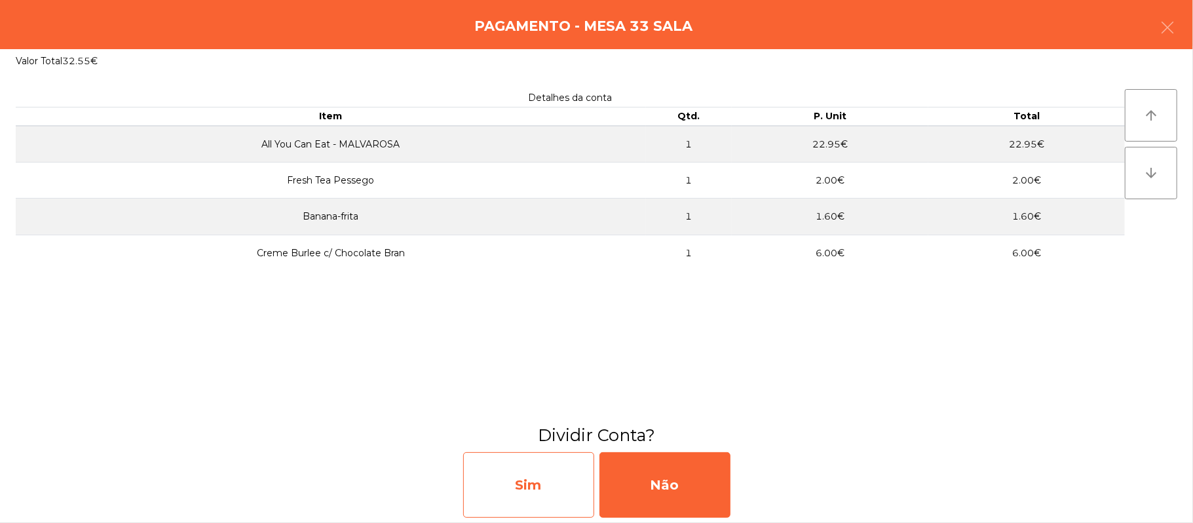
click at [519, 491] on div "Sim" at bounding box center [528, 485] width 131 height 66
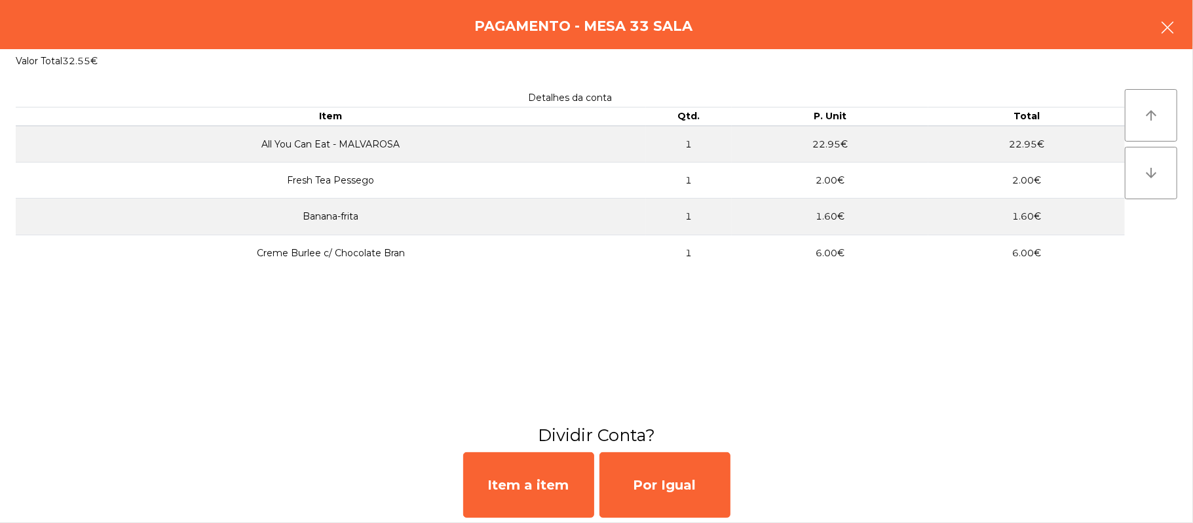
click at [1157, 26] on button "button" at bounding box center [1167, 28] width 37 height 39
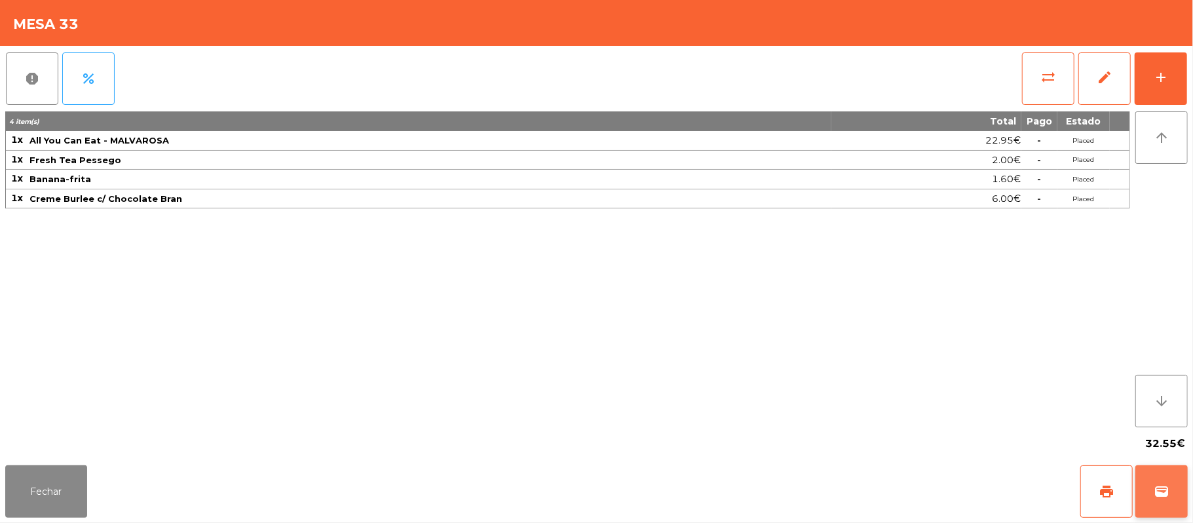
click at [1174, 499] on button "wallet" at bounding box center [1162, 491] width 52 height 52
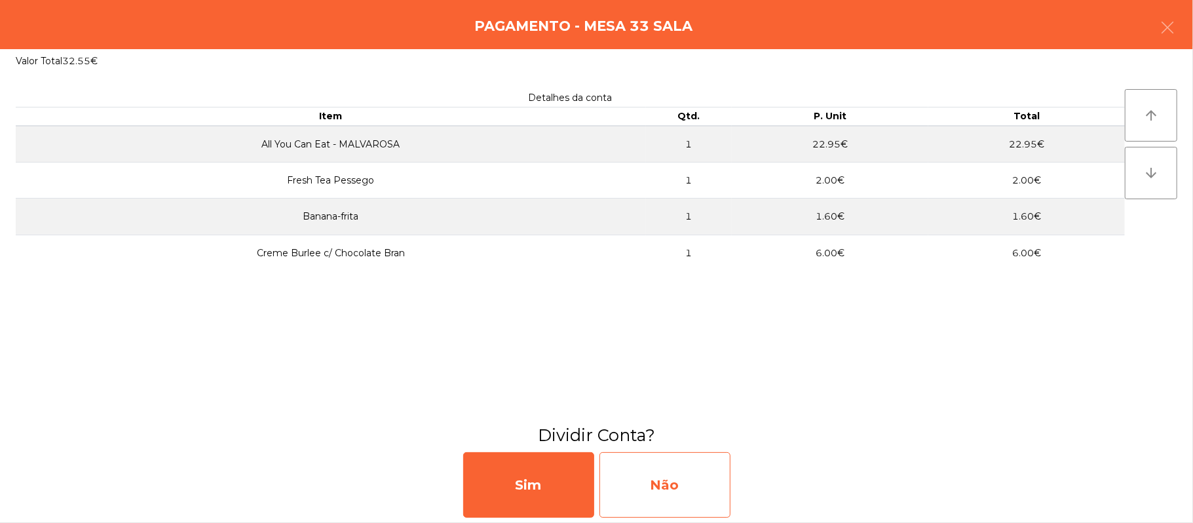
click at [651, 480] on div "Não" at bounding box center [665, 485] width 131 height 66
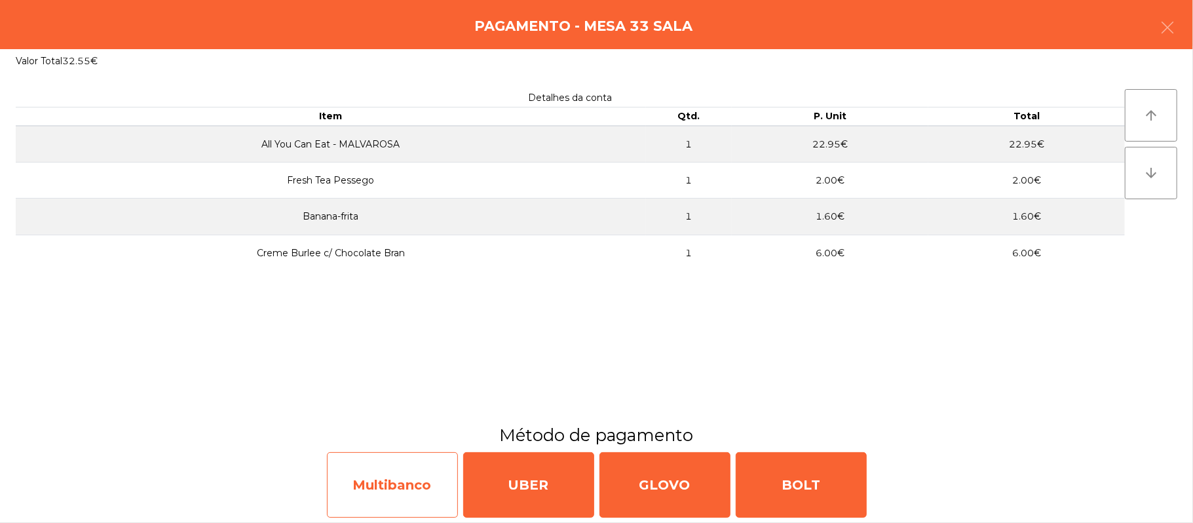
click at [380, 498] on div "Multibanco" at bounding box center [392, 485] width 131 height 66
select select "**"
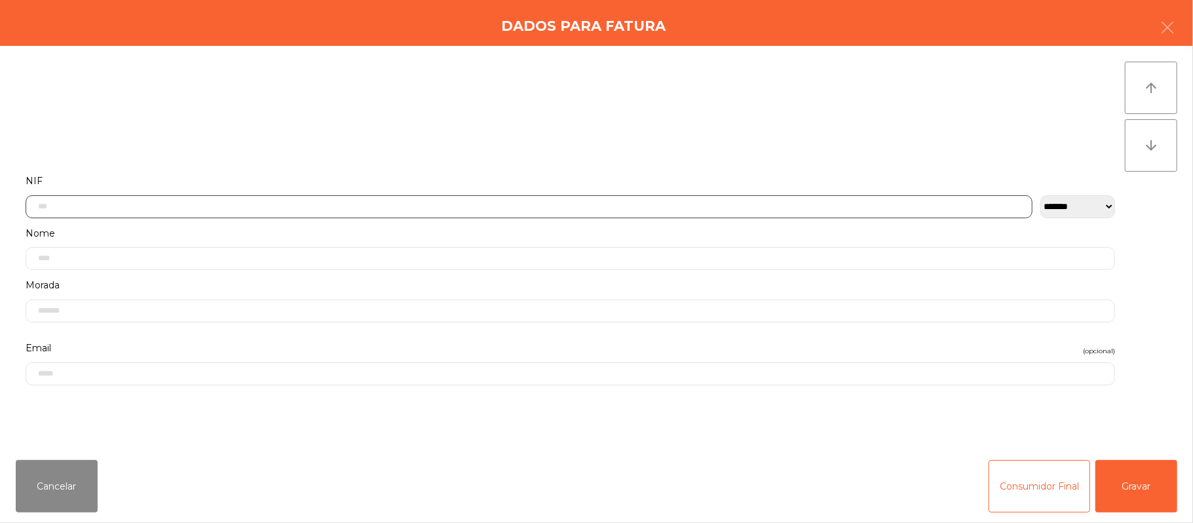
click at [183, 204] on input "text" at bounding box center [529, 206] width 1007 height 23
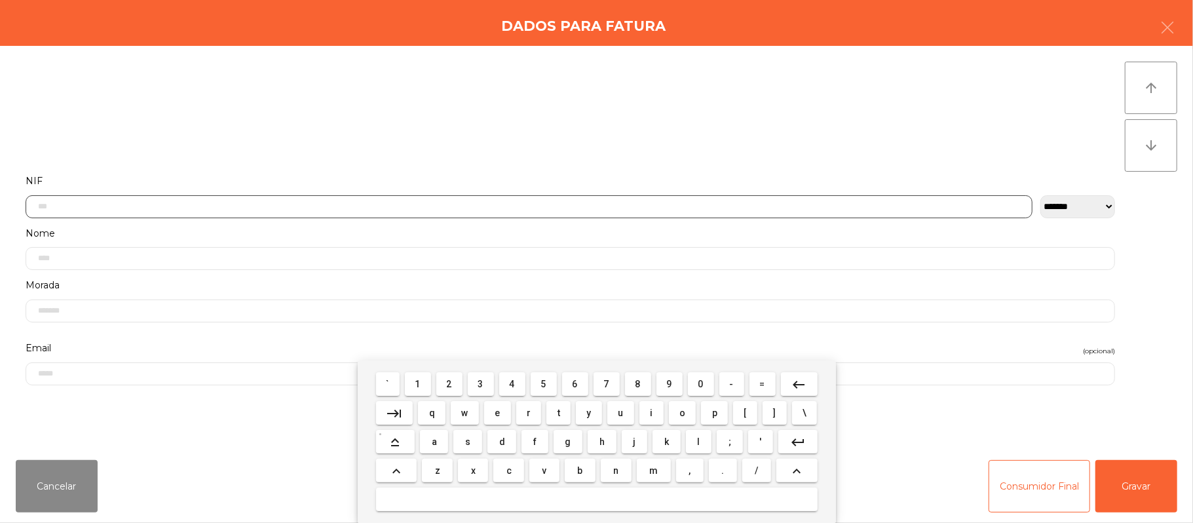
scroll to position [110, 0]
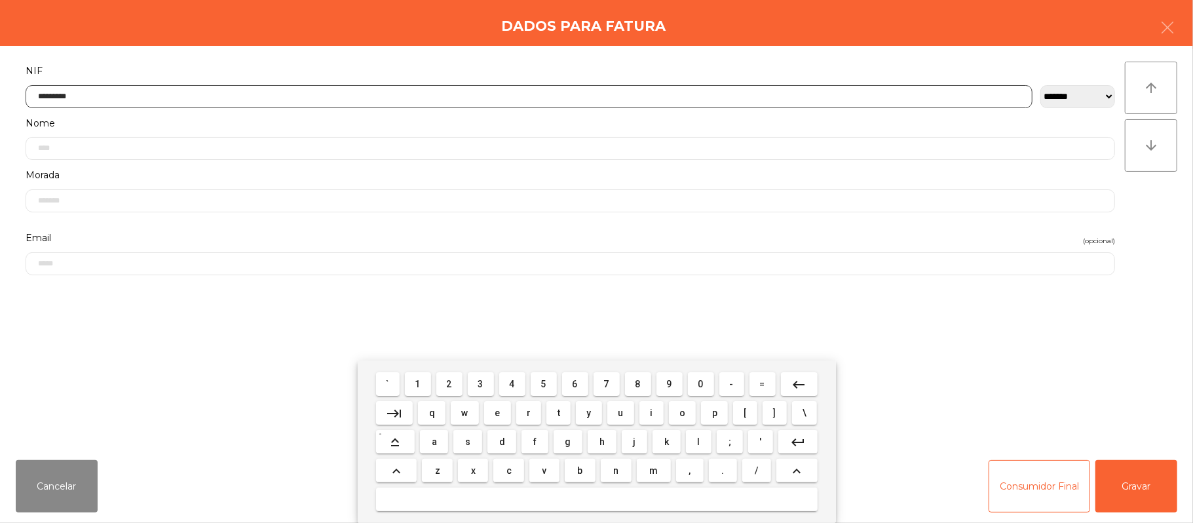
type input "*********"
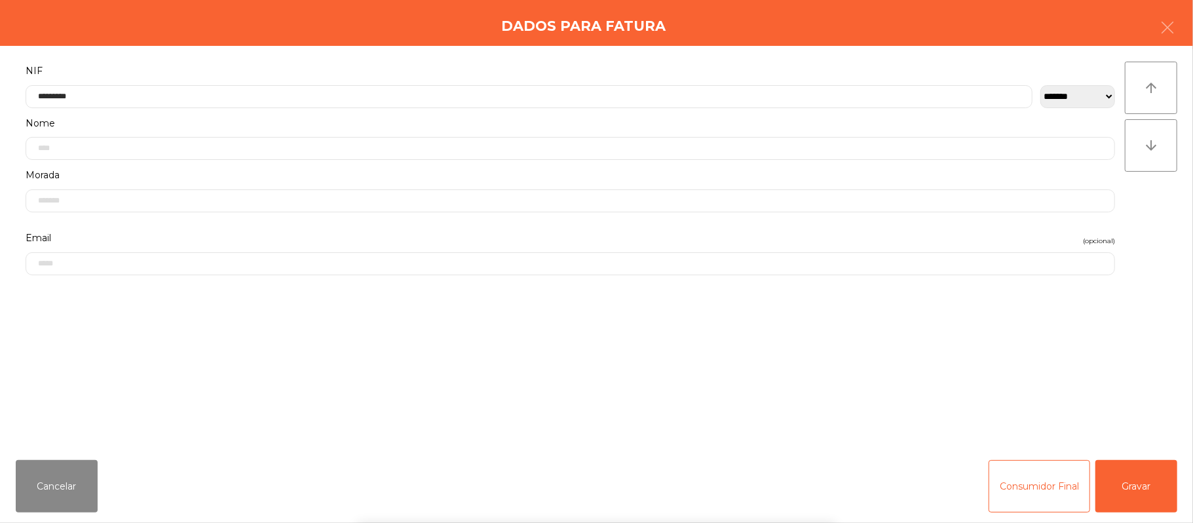
click at [1177, 472] on div "` 1 2 3 4 5 6 7 8 9 0 - = keyboard_backspace keyboard_tab q w e r t y u i o p […" at bounding box center [596, 441] width 1193 height 163
click at [1125, 490] on button "Gravar" at bounding box center [1137, 486] width 82 height 52
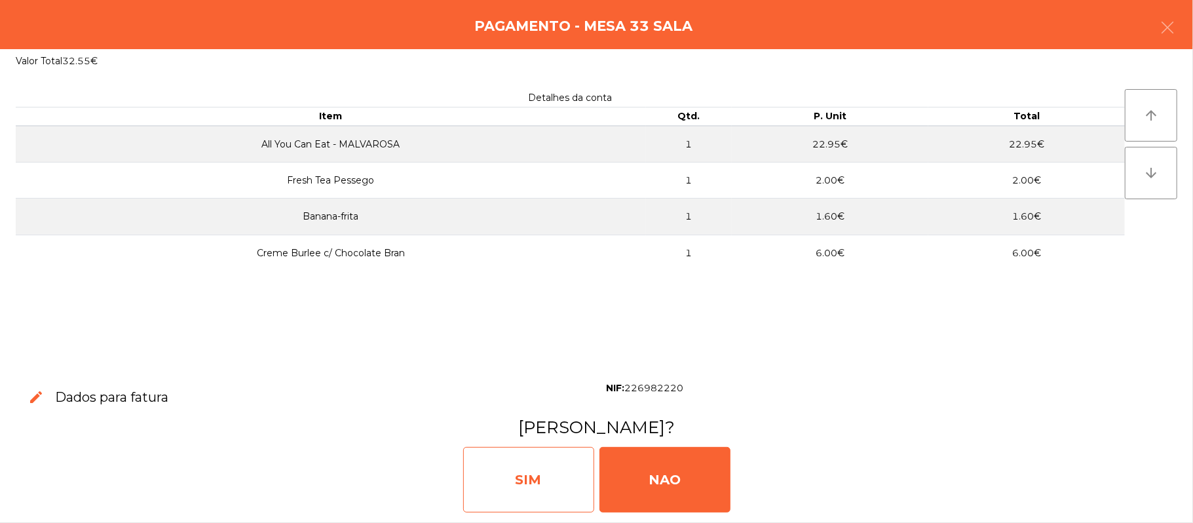
click at [541, 489] on div "SIM" at bounding box center [528, 480] width 131 height 66
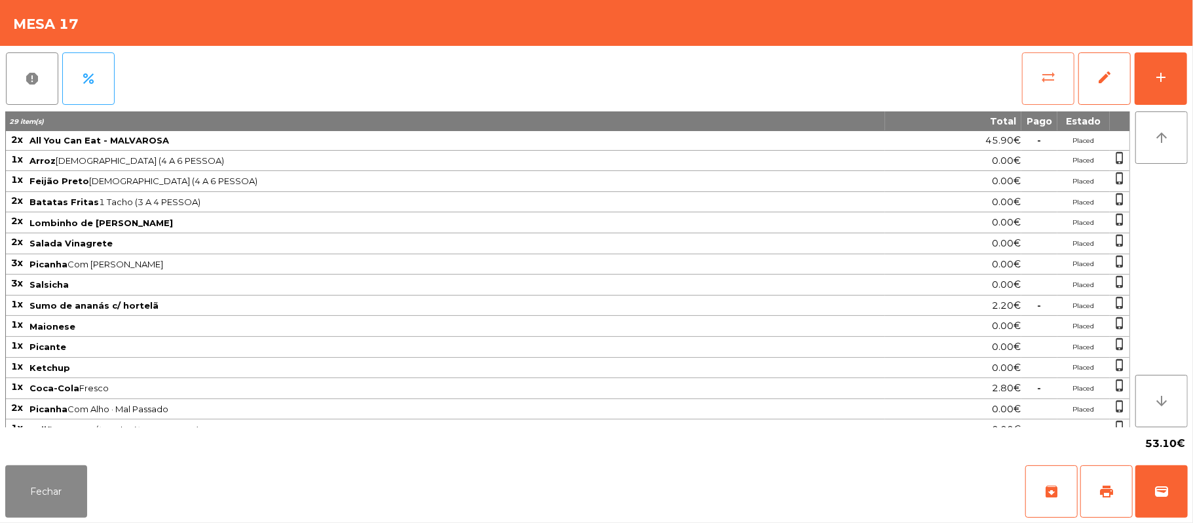
click at [1054, 84] on span "sync_alt" at bounding box center [1049, 77] width 16 height 16
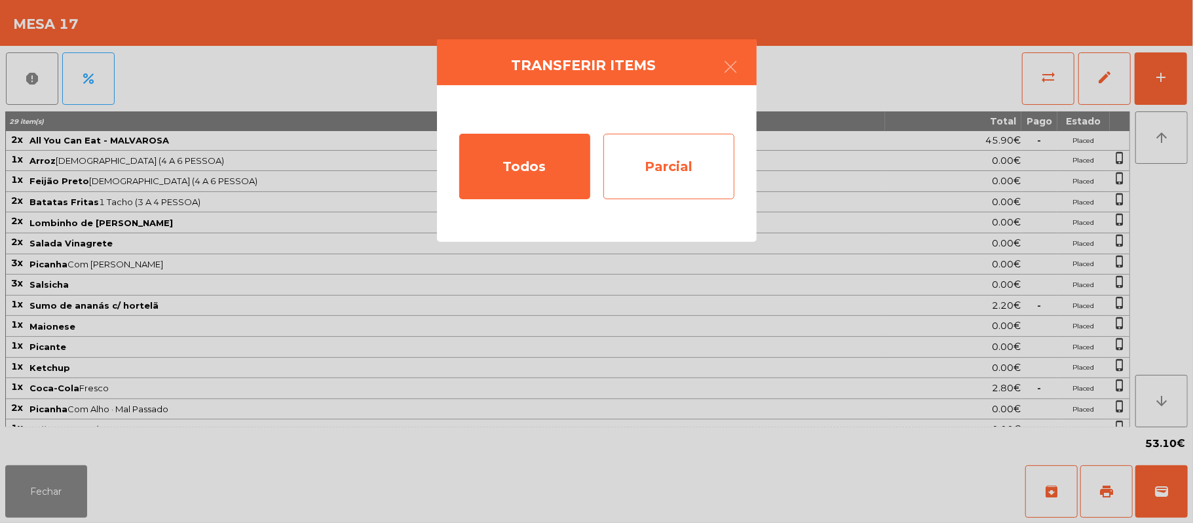
click at [668, 163] on div "Parcial" at bounding box center [669, 167] width 131 height 66
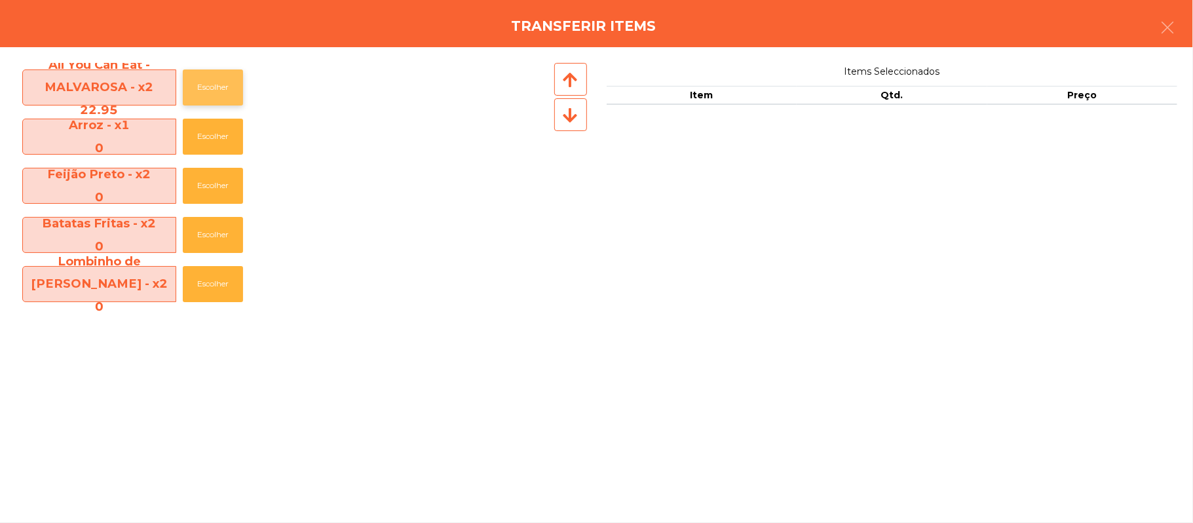
click at [237, 90] on button "Escolher" at bounding box center [213, 87] width 60 height 36
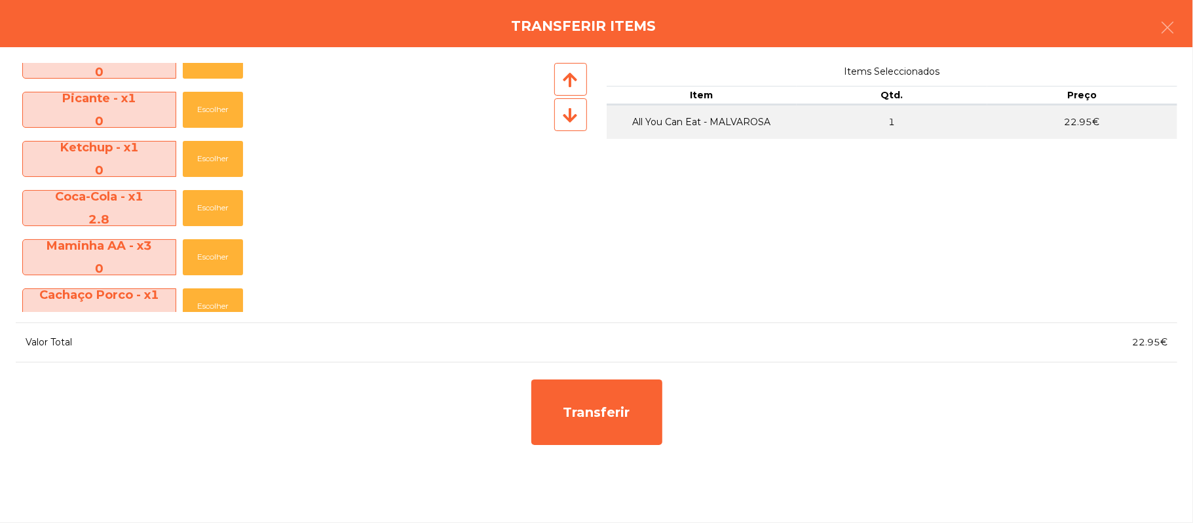
scroll to position [473, 0]
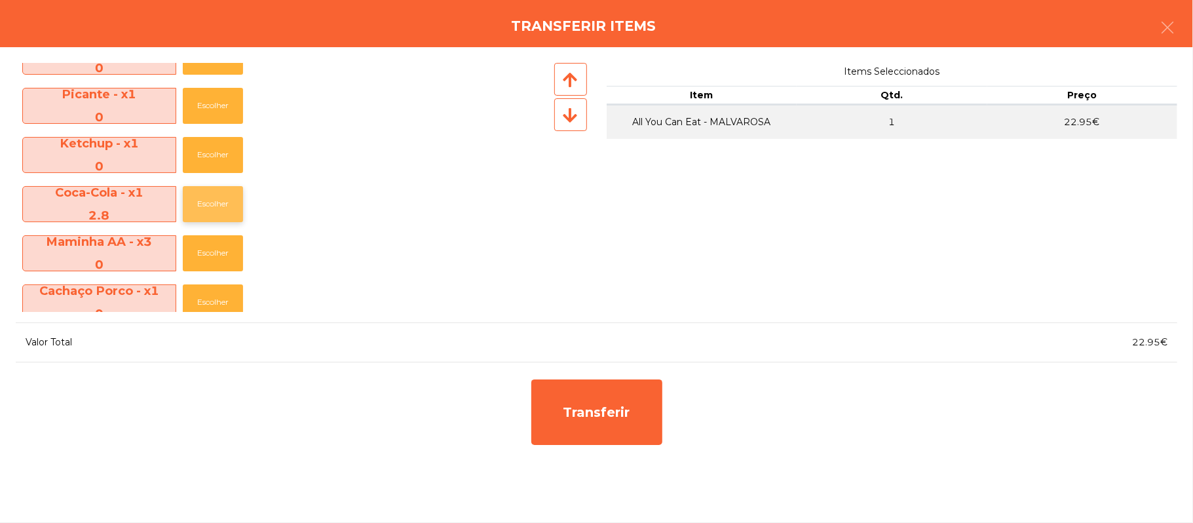
click at [220, 208] on button "Escolher" at bounding box center [213, 204] width 60 height 36
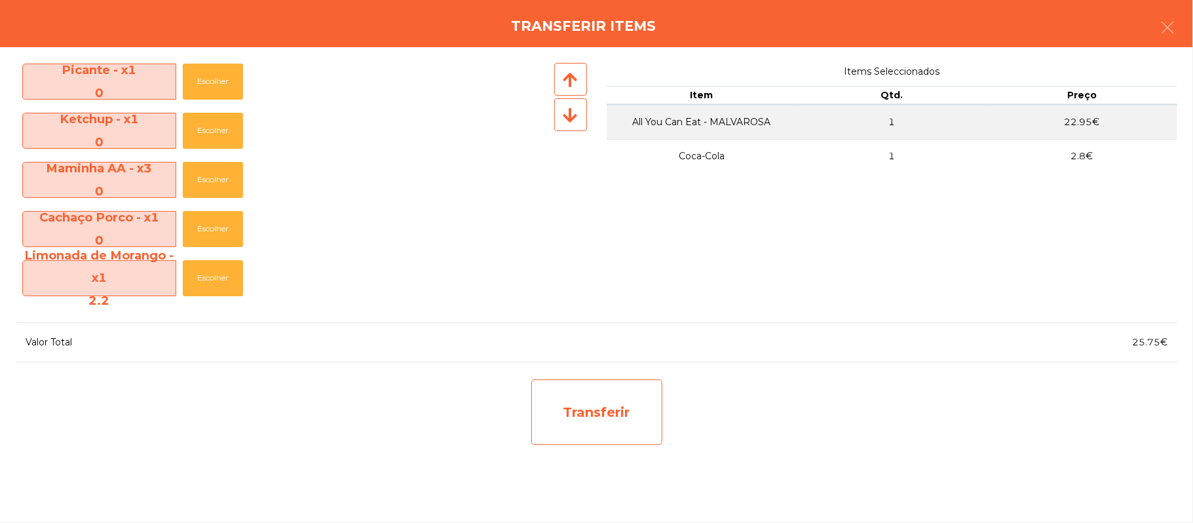
click at [606, 429] on div "Transferir" at bounding box center [596, 412] width 131 height 66
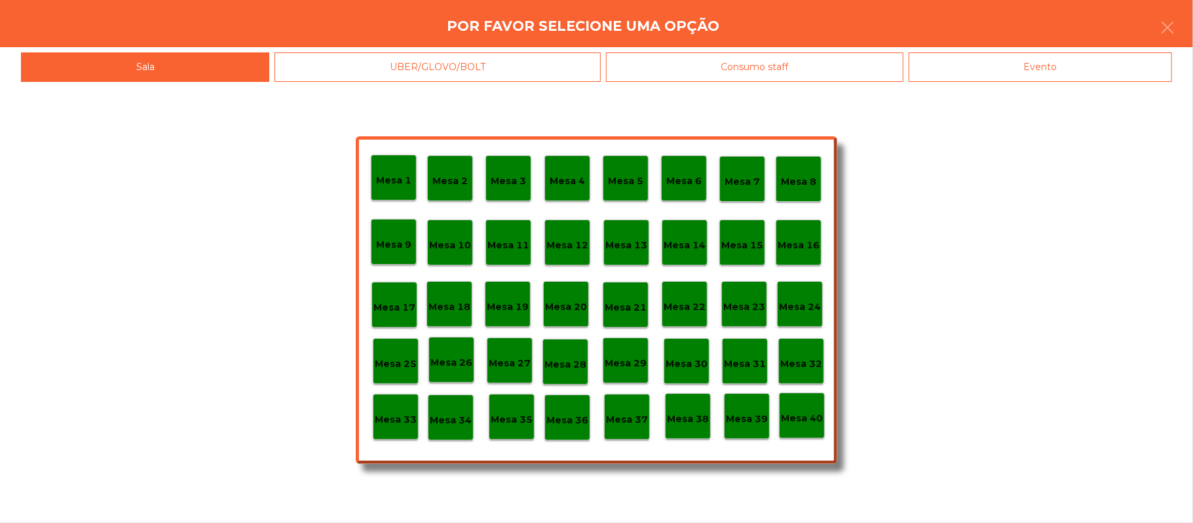
click at [451, 430] on div "Mesa 34" at bounding box center [451, 417] width 46 height 46
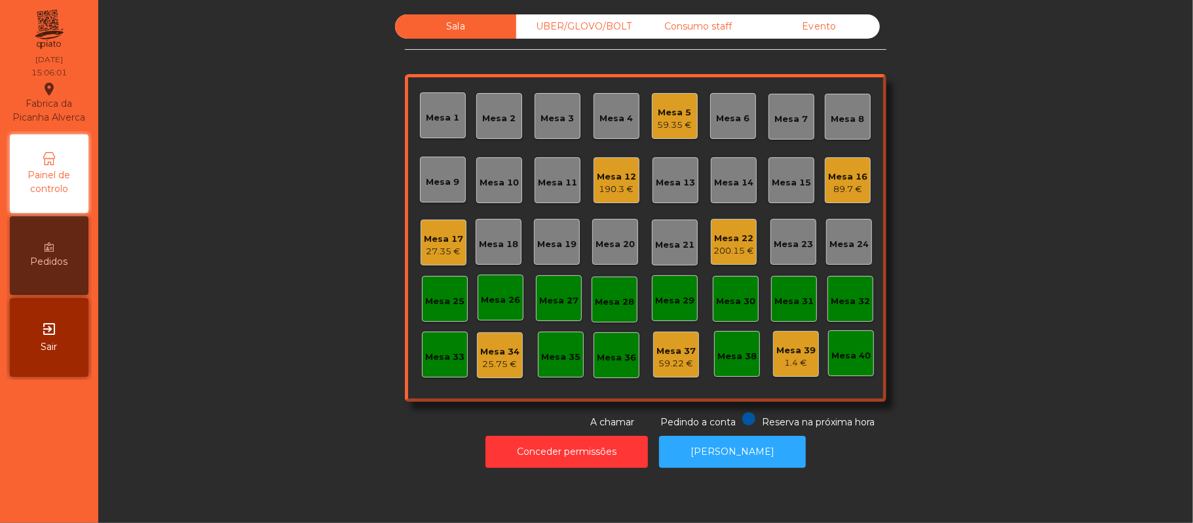
click at [501, 354] on div "Mesa 34" at bounding box center [499, 351] width 39 height 13
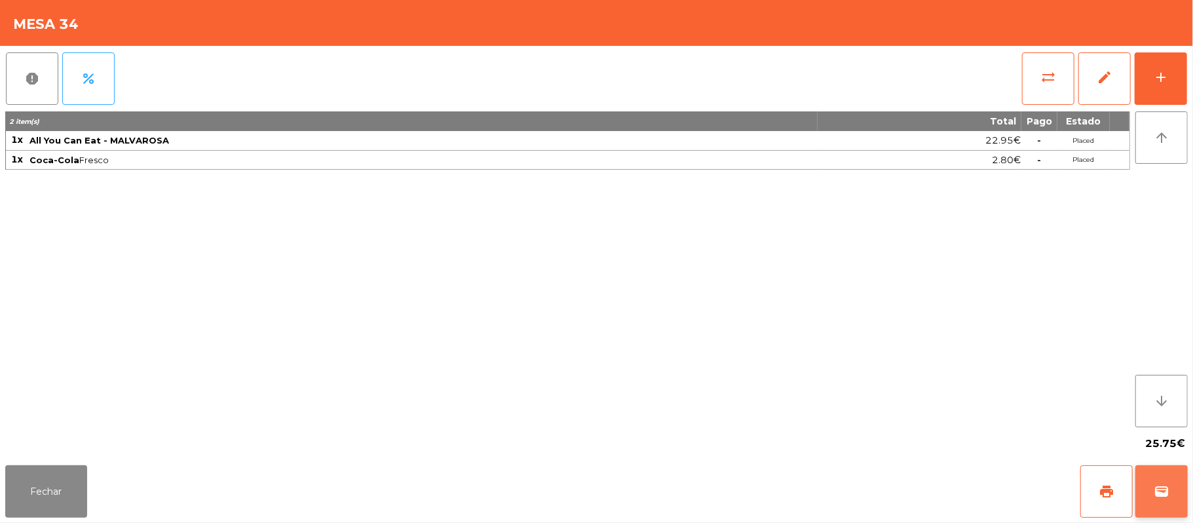
click at [1165, 491] on span "wallet" at bounding box center [1162, 492] width 16 height 16
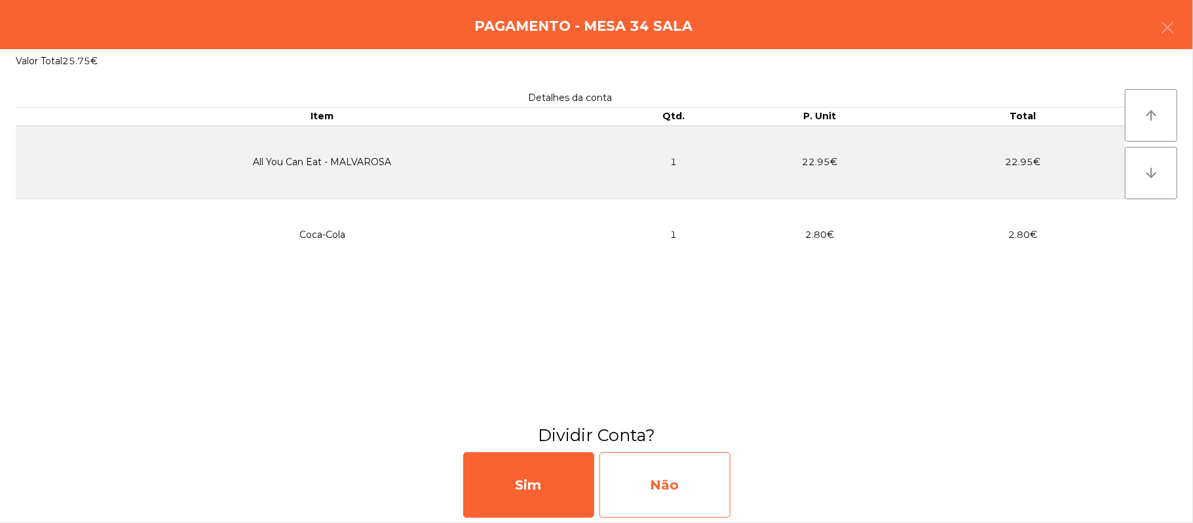
click at [683, 476] on div "Não" at bounding box center [665, 485] width 131 height 66
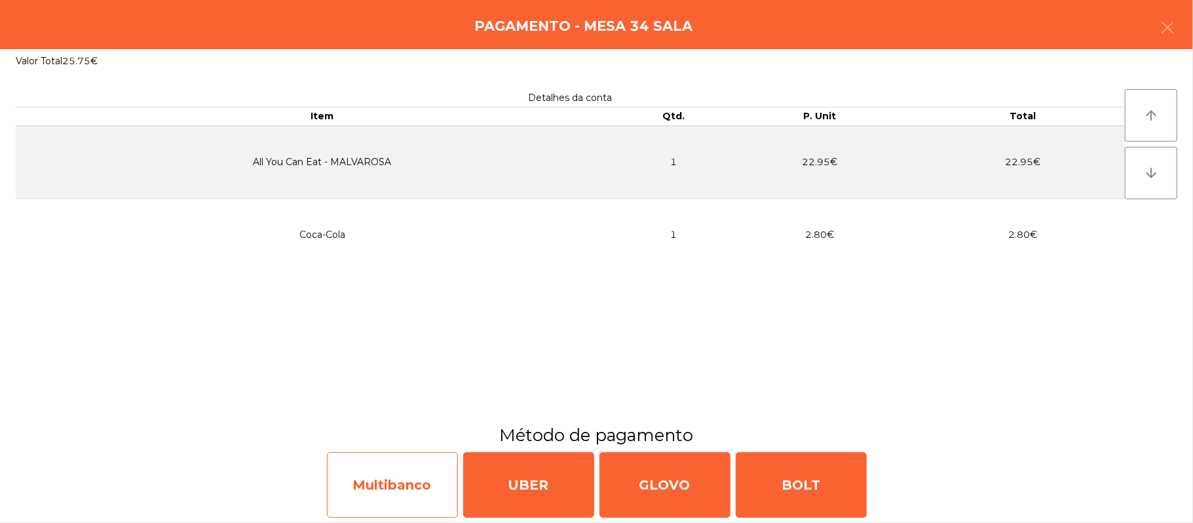
click at [412, 488] on div "Multibanco" at bounding box center [392, 485] width 131 height 66
select select "**"
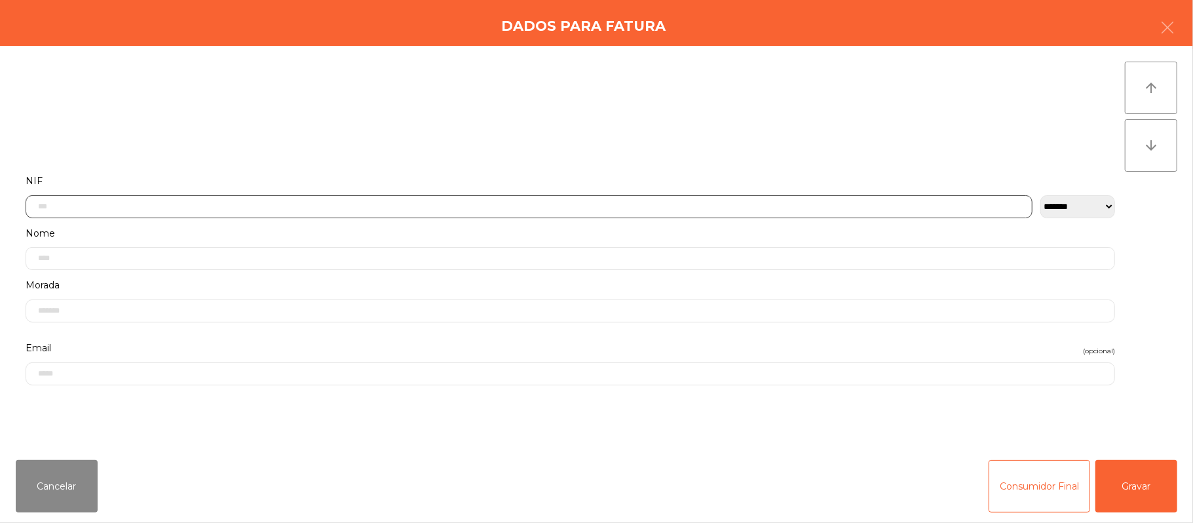
click at [557, 202] on input "text" at bounding box center [529, 206] width 1007 height 23
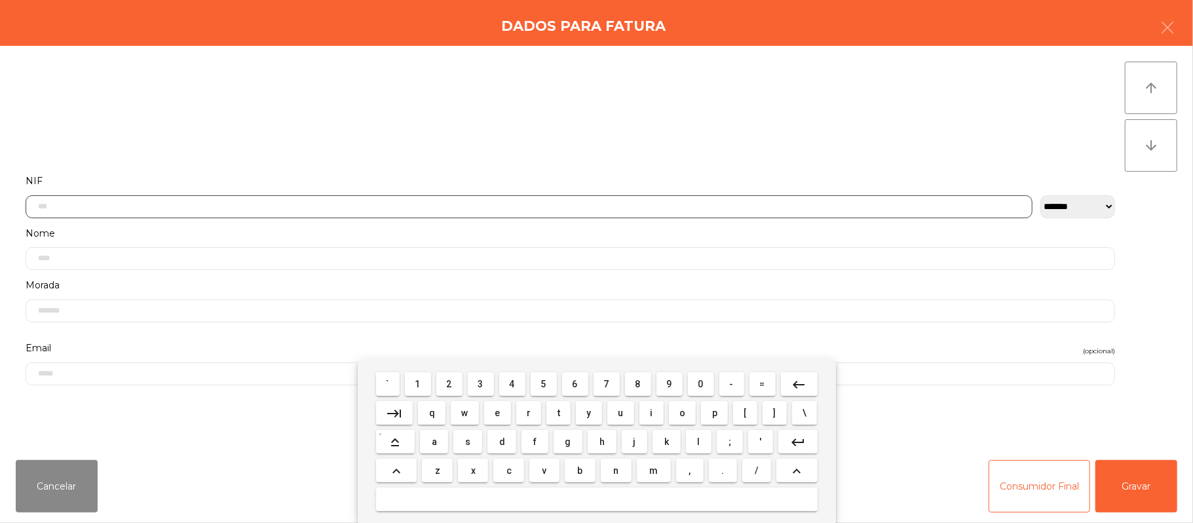
scroll to position [110, 0]
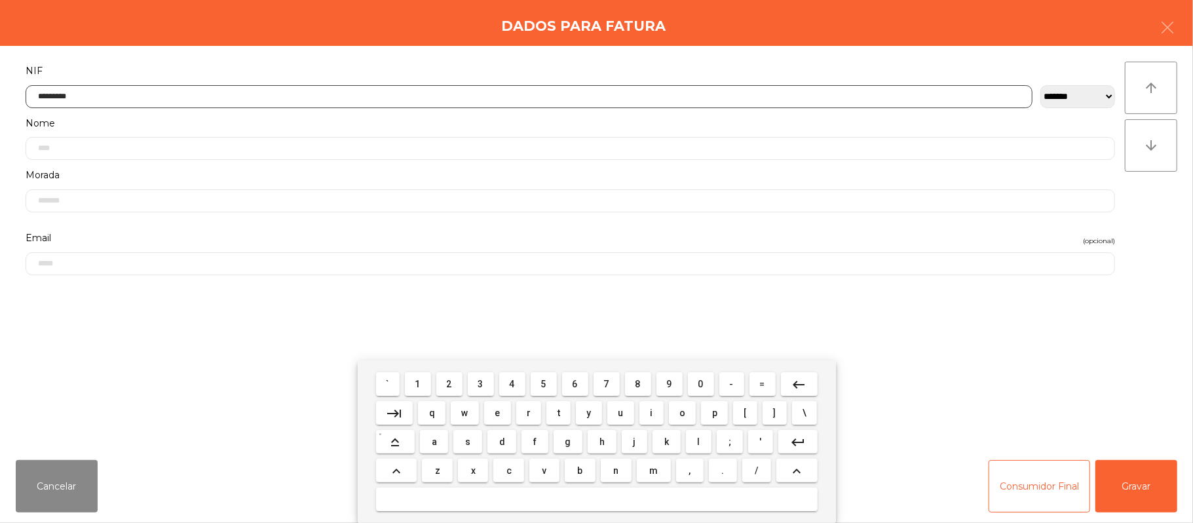
type input "*********"
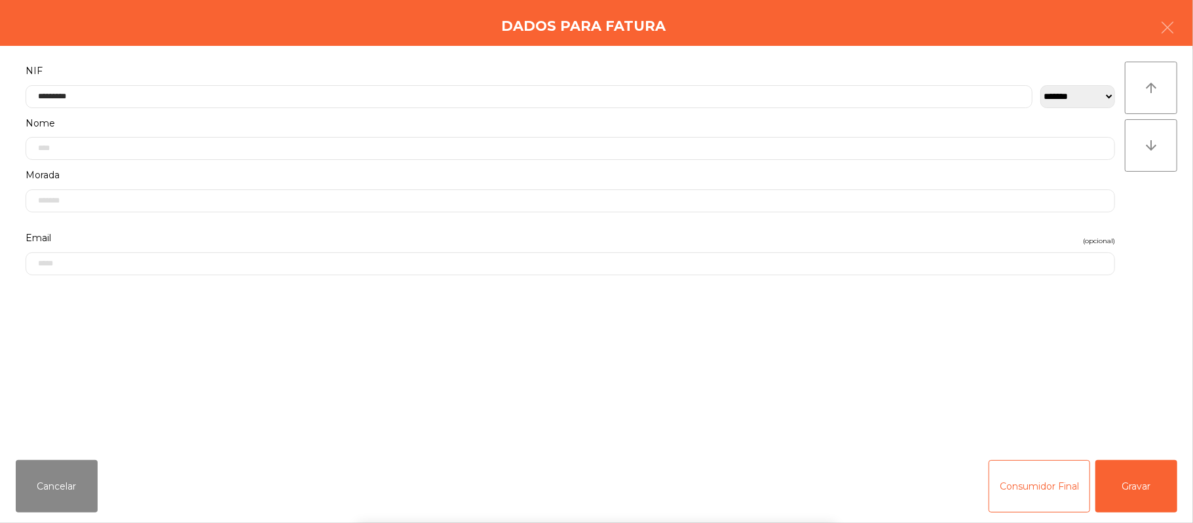
click at [1149, 483] on div "` 1 2 3 4 5 6 7 8 9 0 - = keyboard_backspace keyboard_tab q w e r t y u i o p […" at bounding box center [596, 441] width 1193 height 163
click at [1134, 491] on button "Gravar" at bounding box center [1137, 486] width 82 height 52
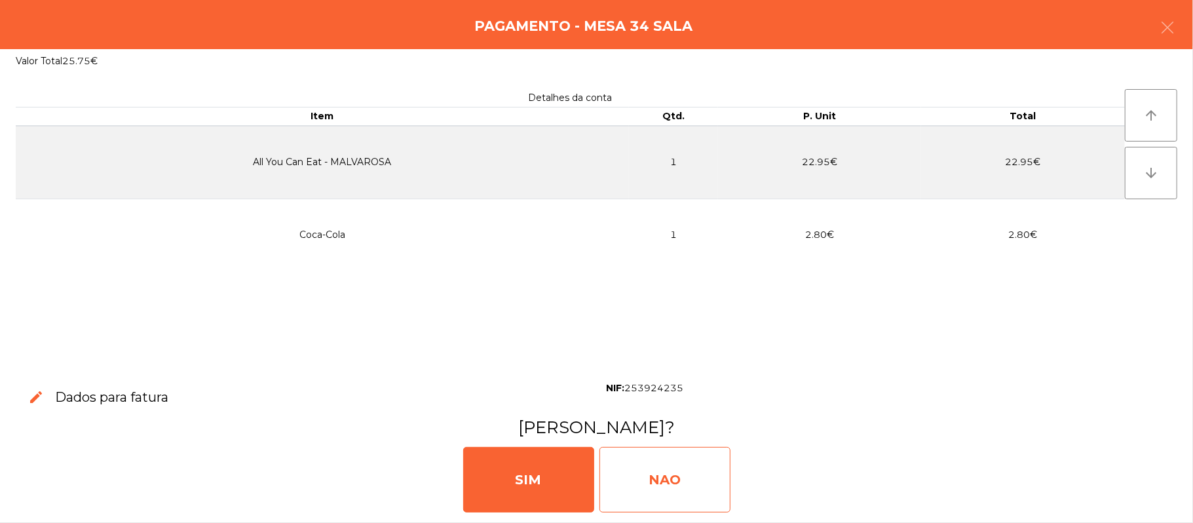
click at [653, 502] on div "NAO" at bounding box center [665, 480] width 131 height 66
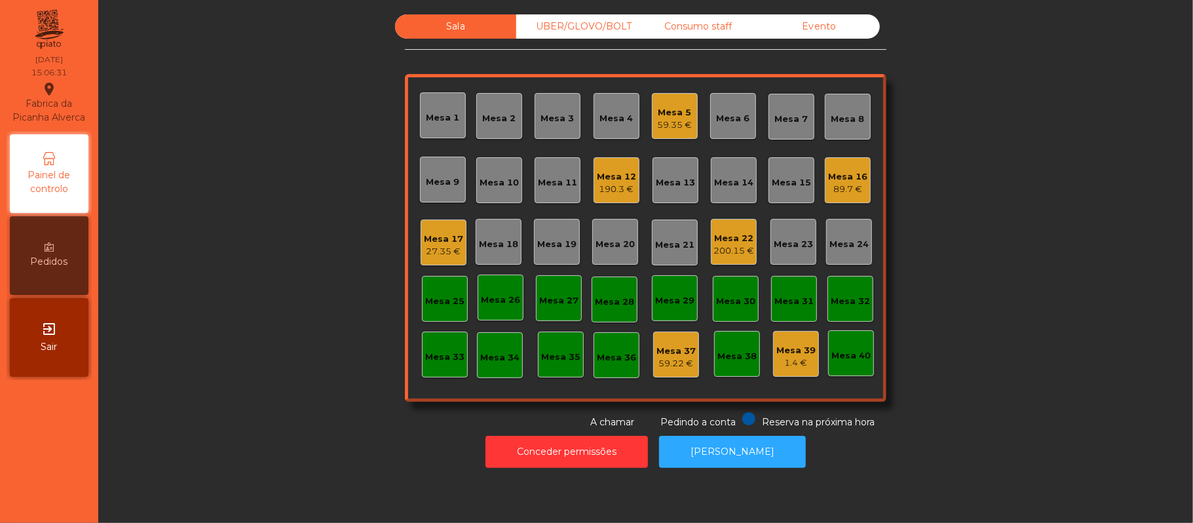
click at [421, 246] on div "Mesa 17 27.35 €" at bounding box center [444, 243] width 46 height 46
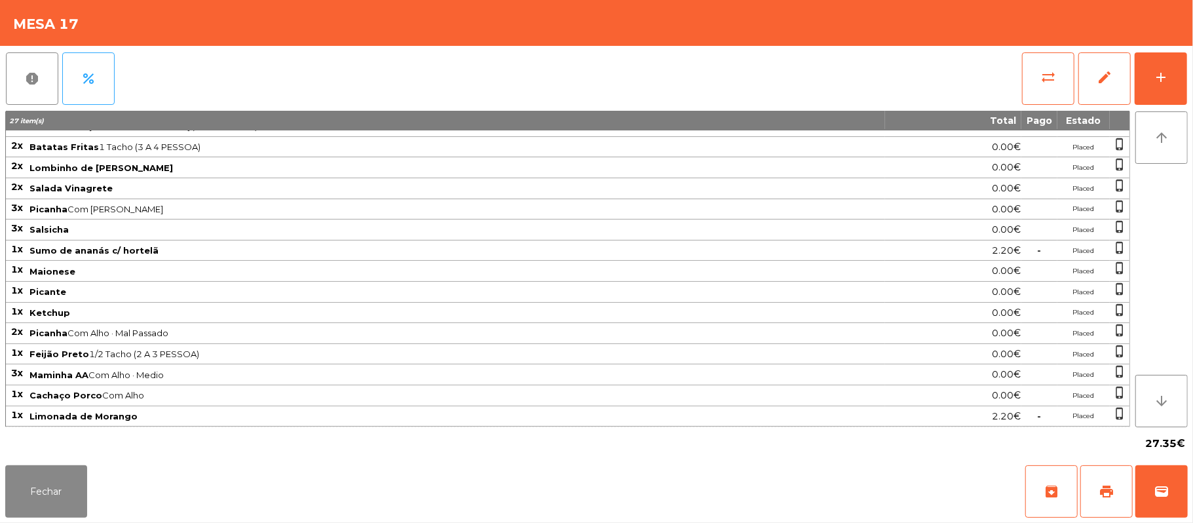
scroll to position [0, 0]
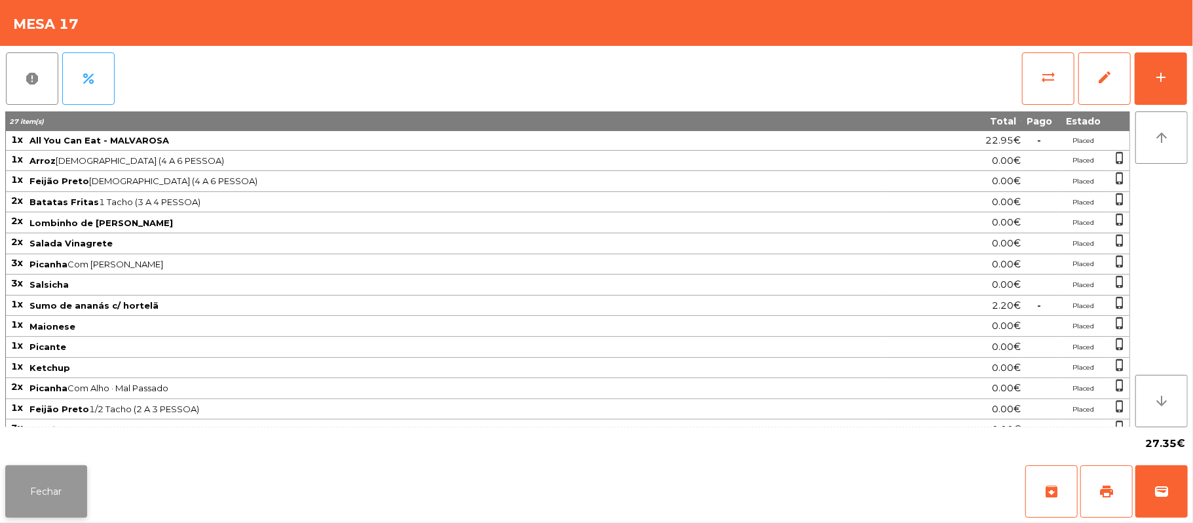
click at [10, 507] on button "Fechar" at bounding box center [46, 491] width 82 height 52
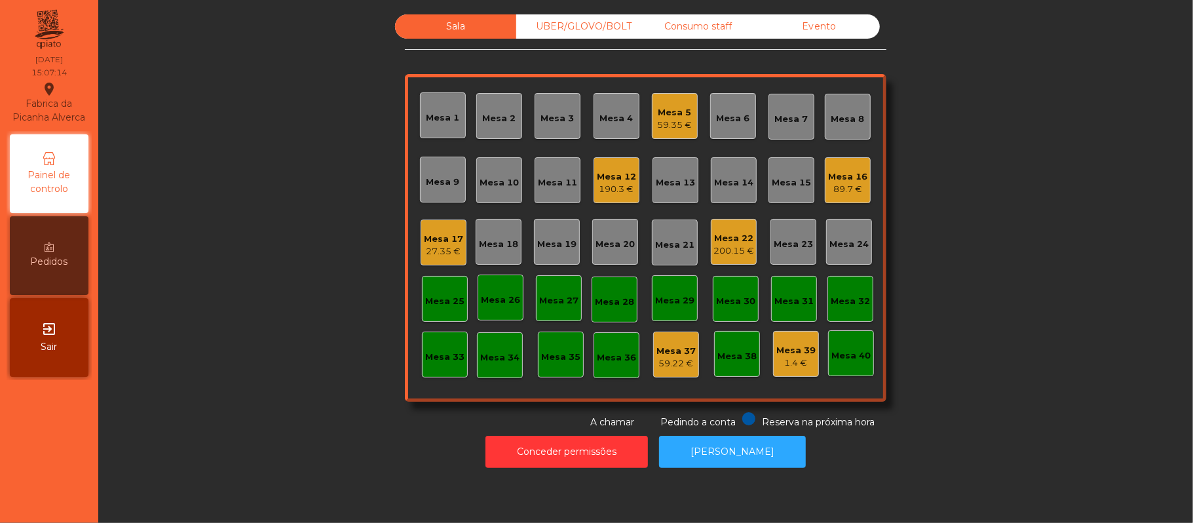
click at [446, 244] on div "Mesa 17" at bounding box center [443, 239] width 39 height 13
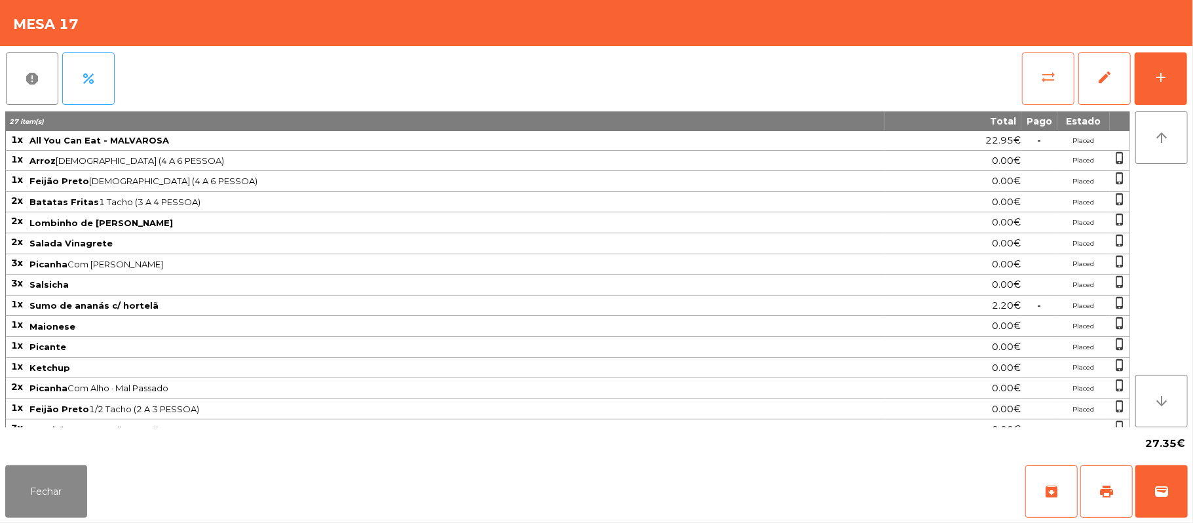
click at [1028, 84] on button "sync_alt" at bounding box center [1048, 78] width 52 height 52
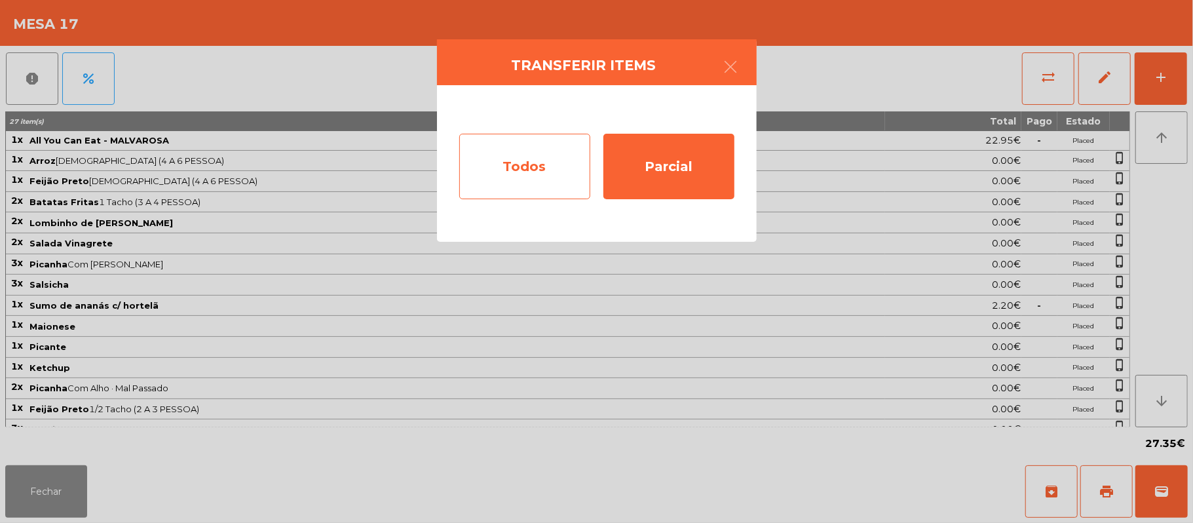
click at [531, 169] on div "Todos" at bounding box center [524, 167] width 131 height 66
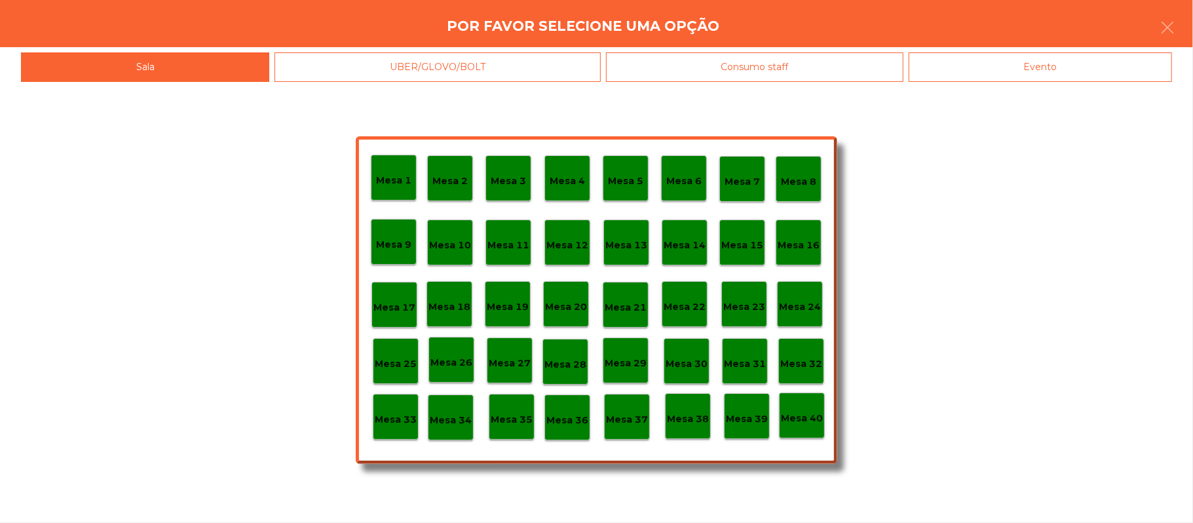
click at [1086, 58] on div "Evento" at bounding box center [1040, 66] width 263 height 29
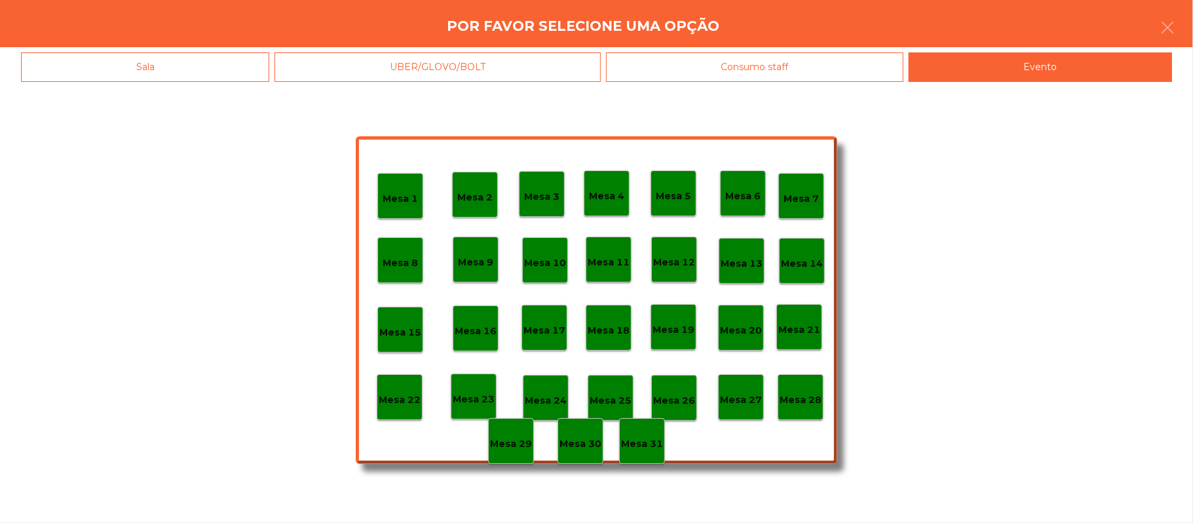
click at [805, 408] on div "Mesa 28" at bounding box center [801, 397] width 46 height 46
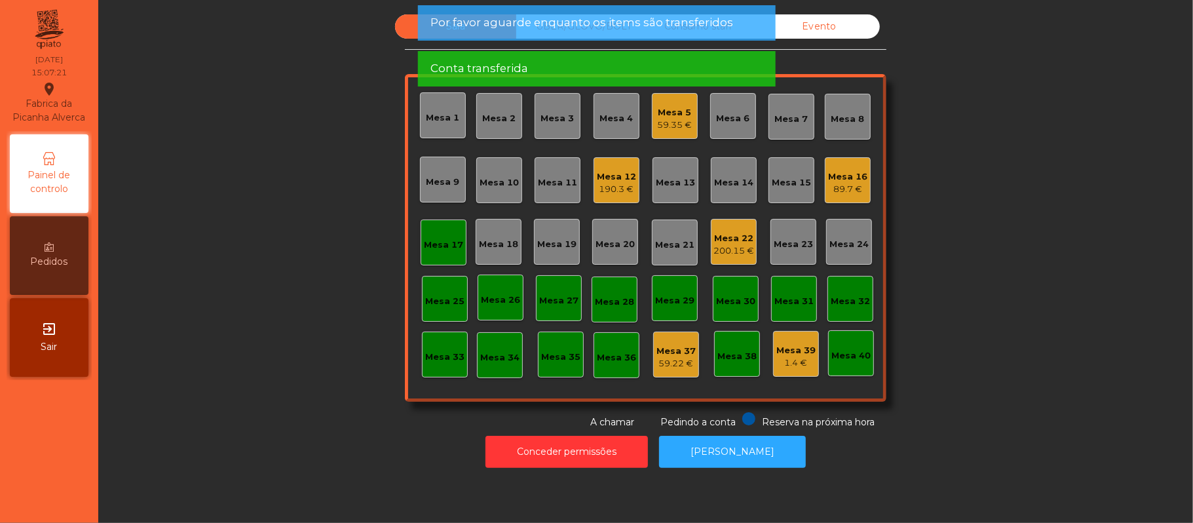
click at [430, 247] on div "Mesa 17" at bounding box center [443, 245] width 39 height 13
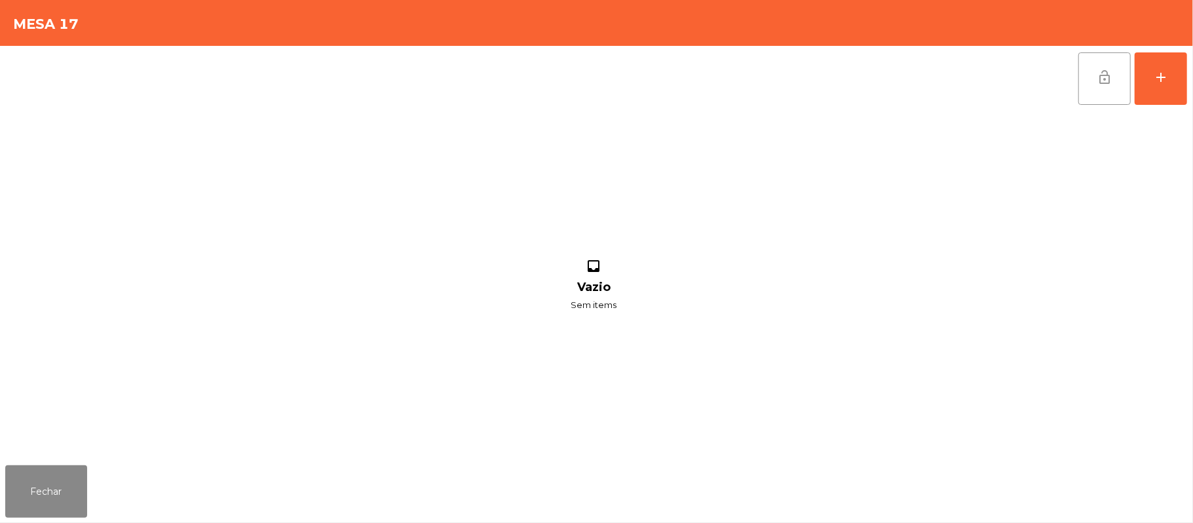
click at [1091, 93] on button "lock_open" at bounding box center [1105, 78] width 52 height 52
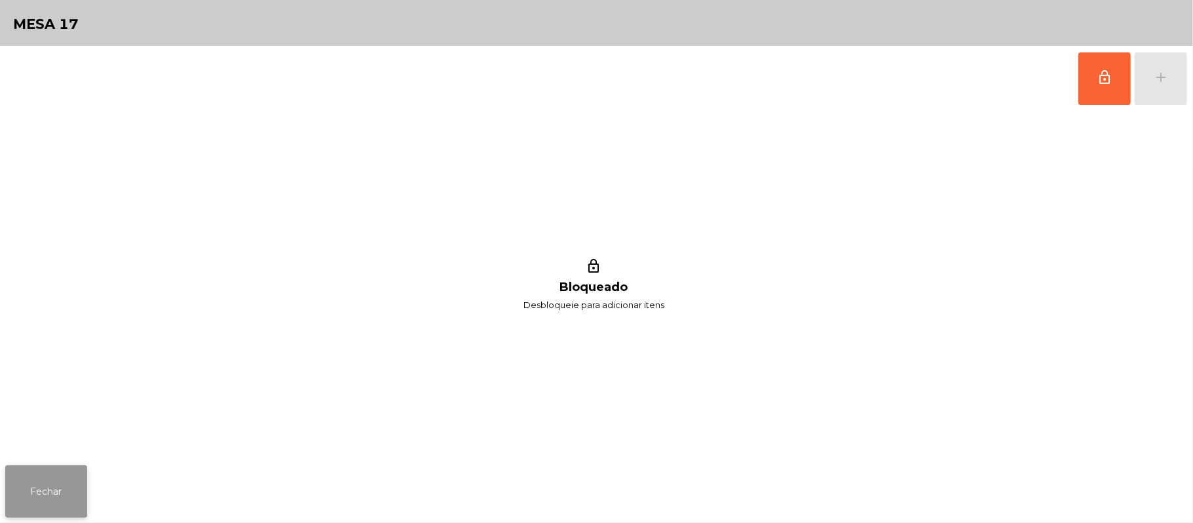
click at [45, 507] on button "Fechar" at bounding box center [46, 491] width 82 height 52
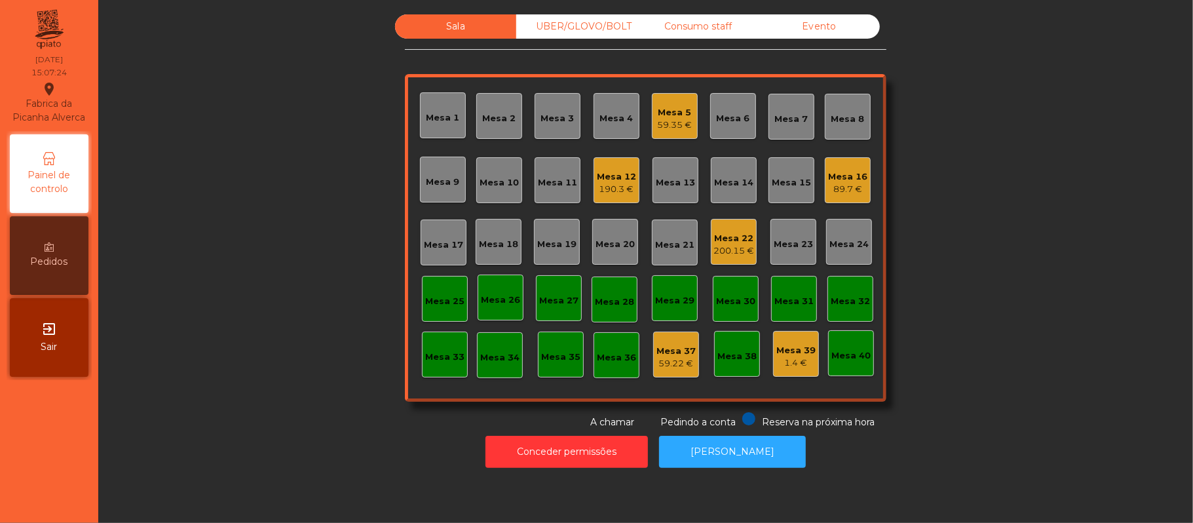
click at [851, 197] on div "Mesa 16 89.7 €" at bounding box center [848, 180] width 46 height 46
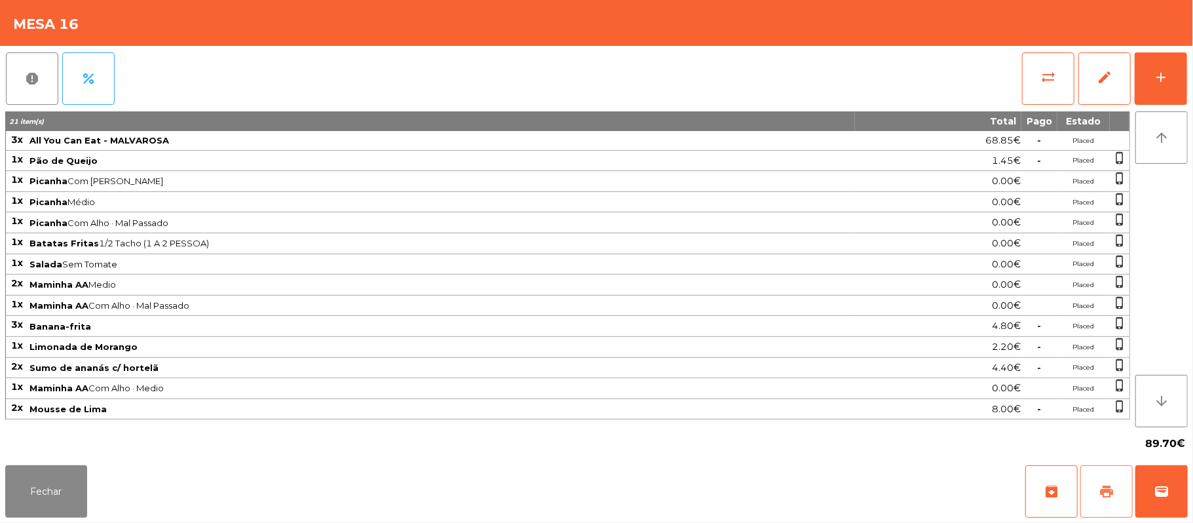
click at [1109, 493] on span "print" at bounding box center [1107, 492] width 16 height 16
click at [47, 499] on button "Fechar" at bounding box center [46, 491] width 82 height 52
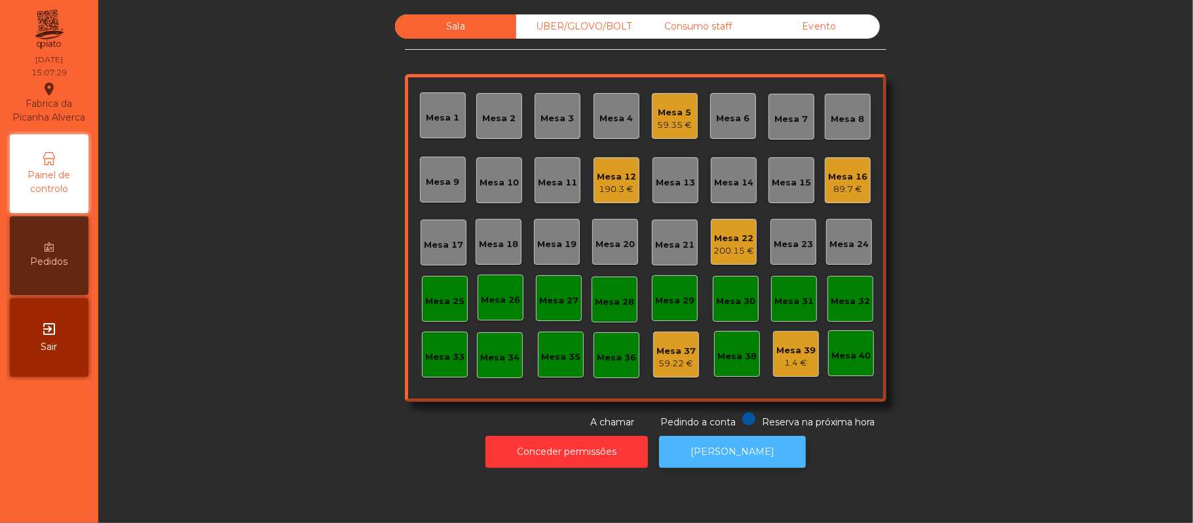
click at [744, 454] on button "[PERSON_NAME]" at bounding box center [732, 452] width 147 height 32
click at [860, 166] on div "Mesa 16 89.7 €" at bounding box center [848, 180] width 46 height 46
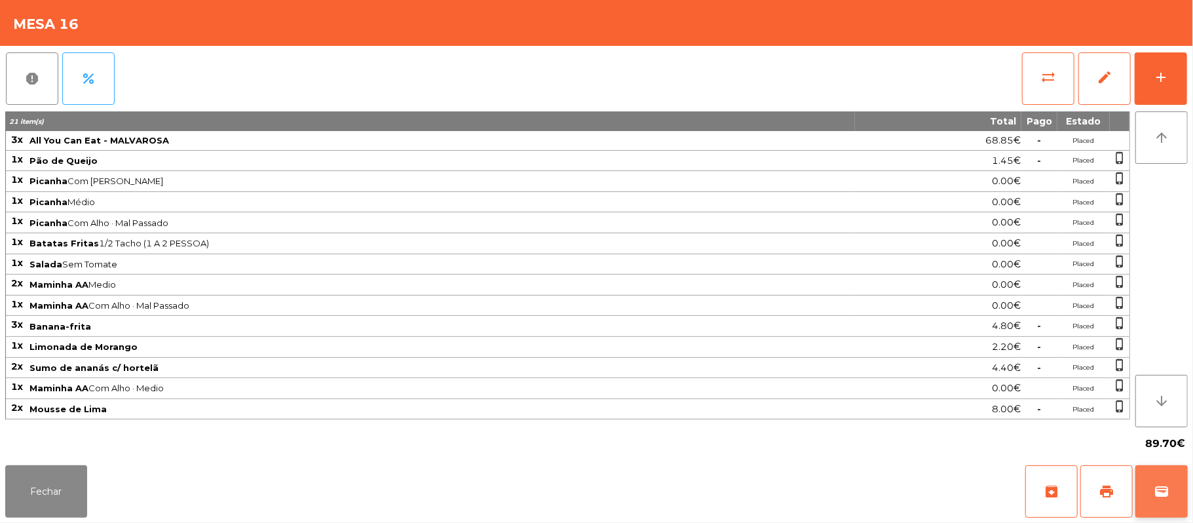
click at [1180, 489] on button "wallet" at bounding box center [1162, 491] width 52 height 52
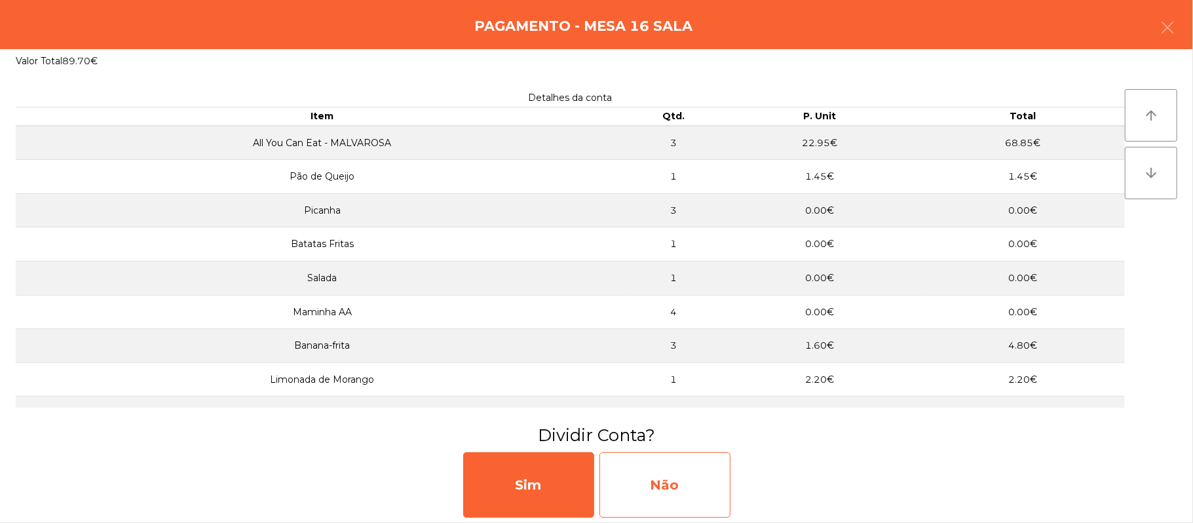
click at [691, 459] on div "Não" at bounding box center [665, 485] width 131 height 66
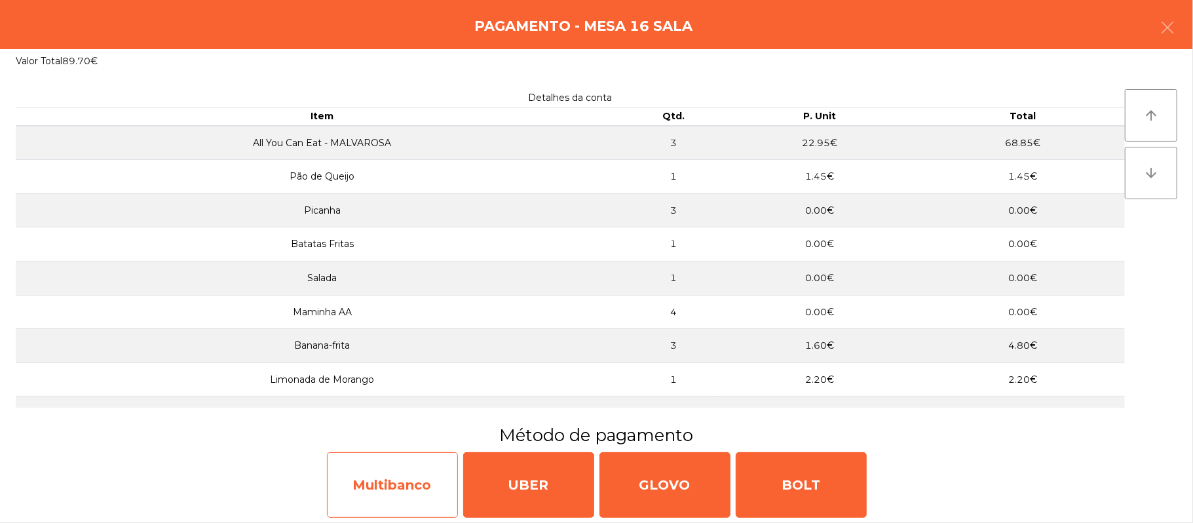
click at [373, 499] on div "Multibanco" at bounding box center [392, 485] width 131 height 66
select select "**"
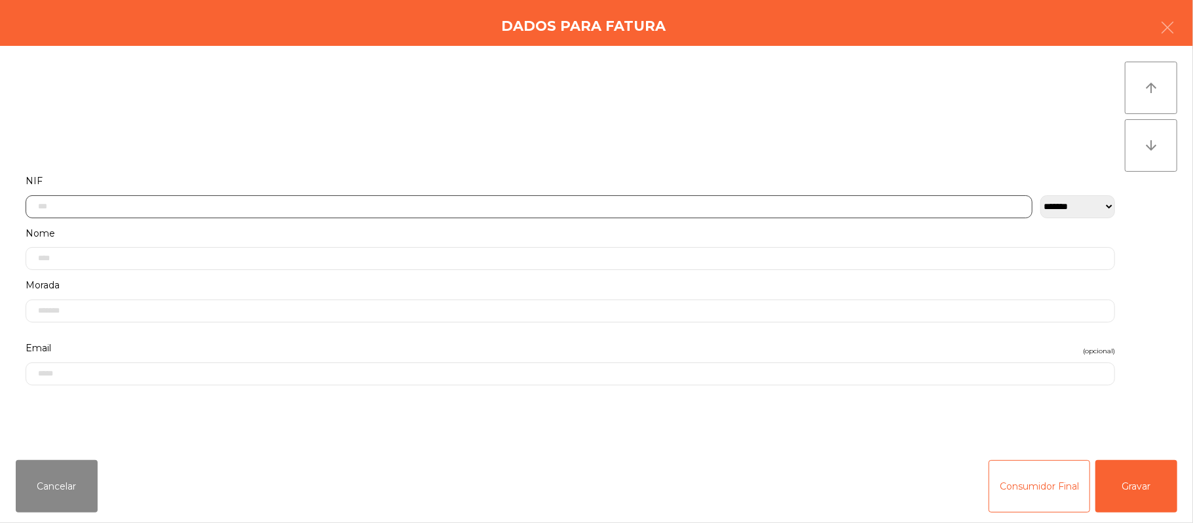
click at [537, 206] on input "text" at bounding box center [529, 206] width 1007 height 23
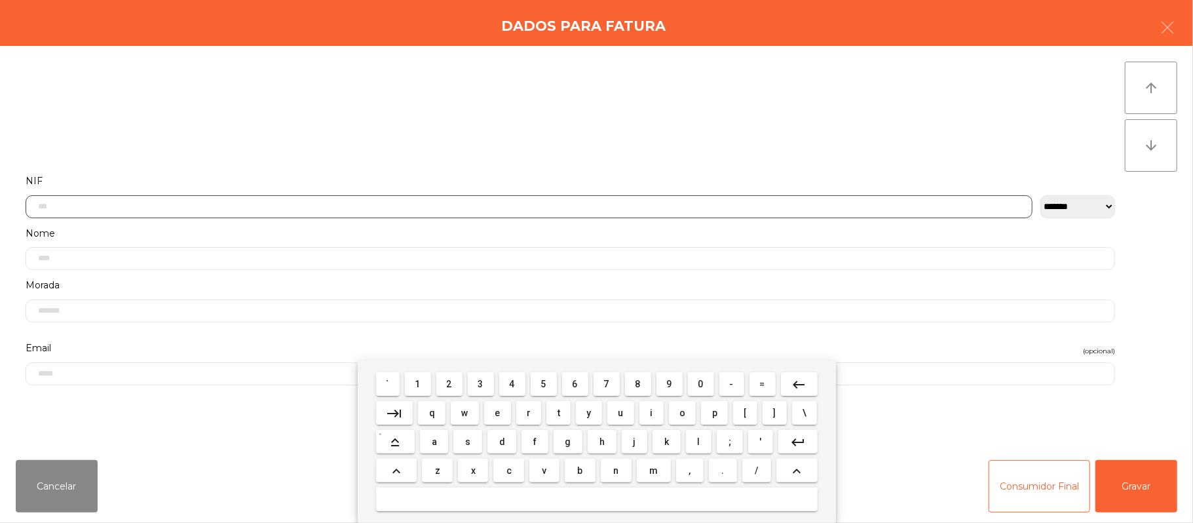
scroll to position [110, 0]
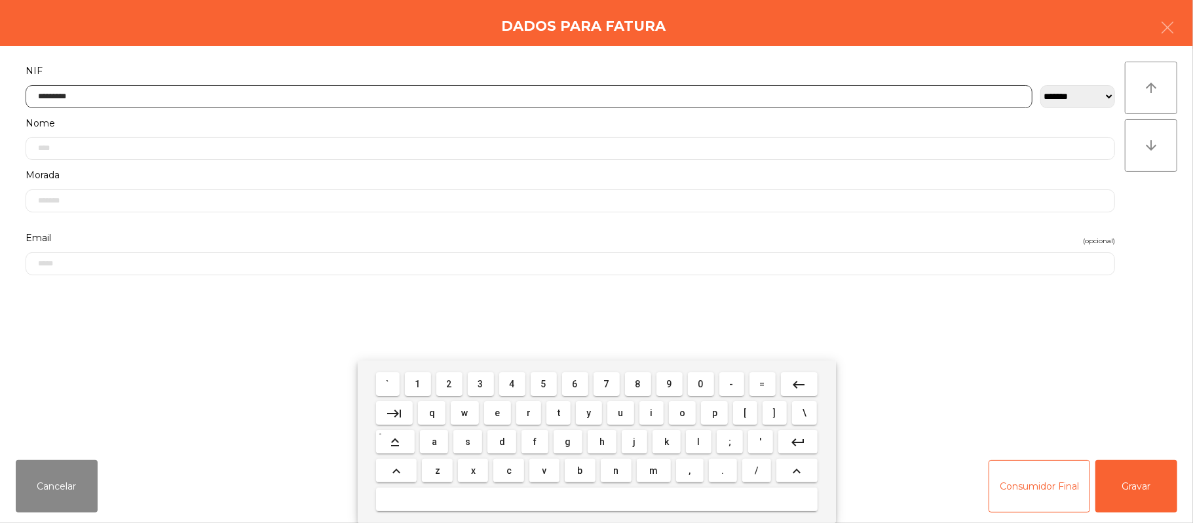
type input "*********"
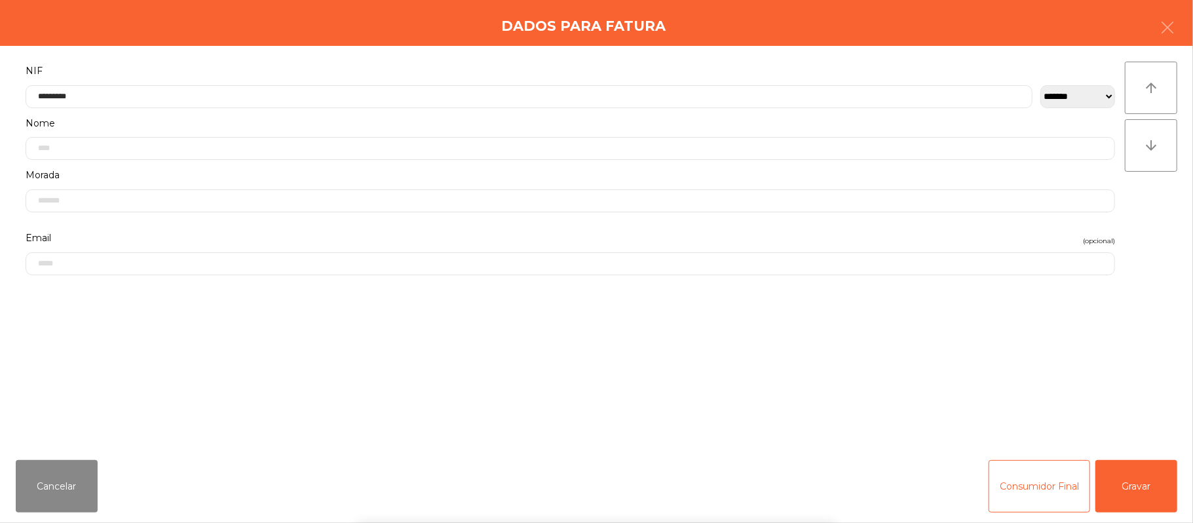
click at [1169, 482] on div "` 1 2 3 4 5 6 7 8 9 0 - = keyboard_backspace keyboard_tab q w e r t y u i o p […" at bounding box center [596, 441] width 1193 height 163
click at [1128, 495] on button "Gravar" at bounding box center [1137, 486] width 82 height 52
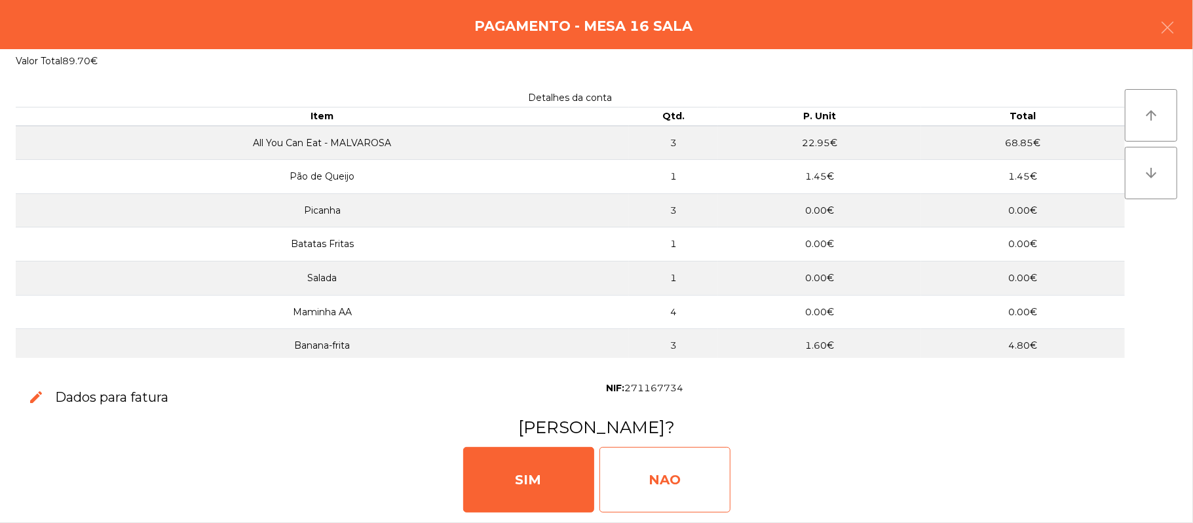
click at [647, 480] on div "NAO" at bounding box center [665, 480] width 131 height 66
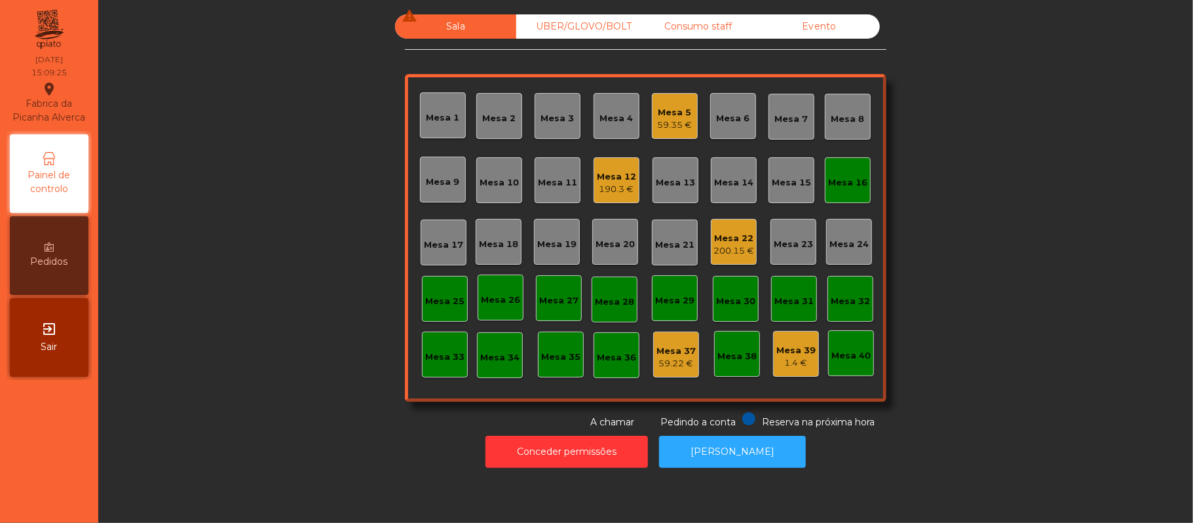
click at [835, 187] on div "Mesa 16" at bounding box center [847, 182] width 39 height 13
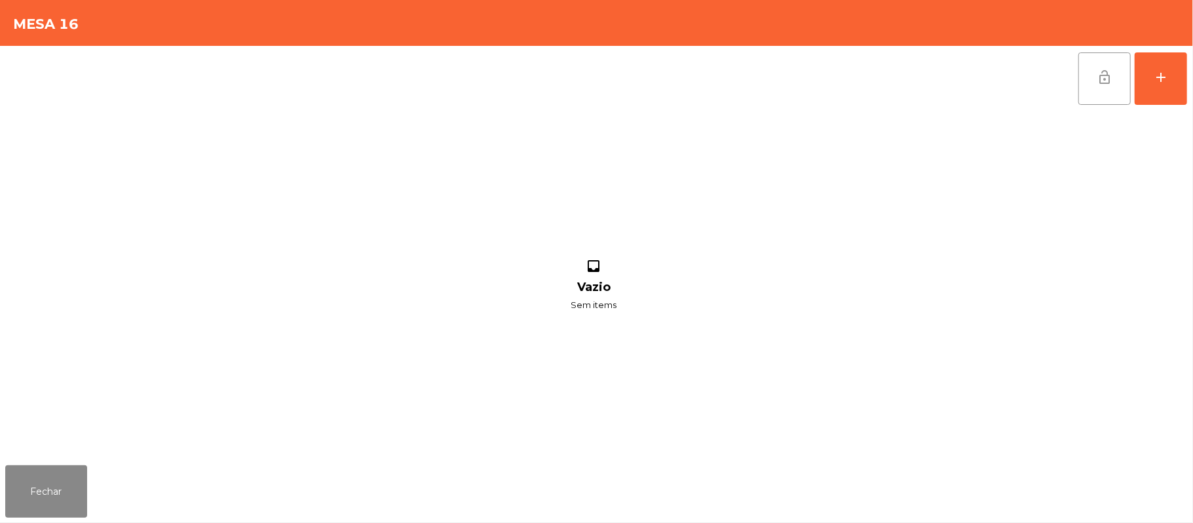
click at [1117, 89] on button "lock_open" at bounding box center [1105, 78] width 52 height 52
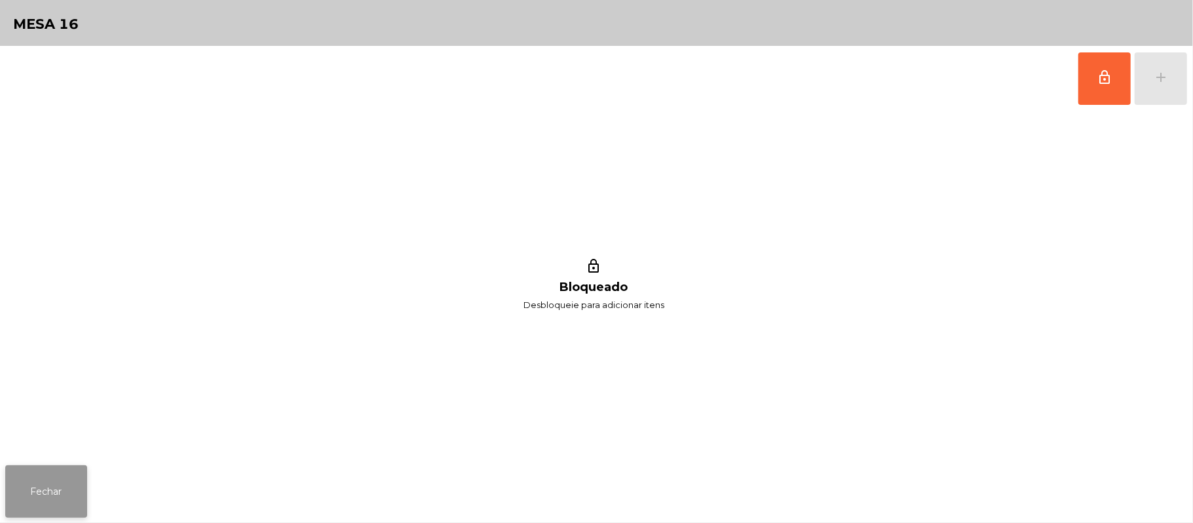
click at [48, 493] on button "Fechar" at bounding box center [46, 491] width 82 height 52
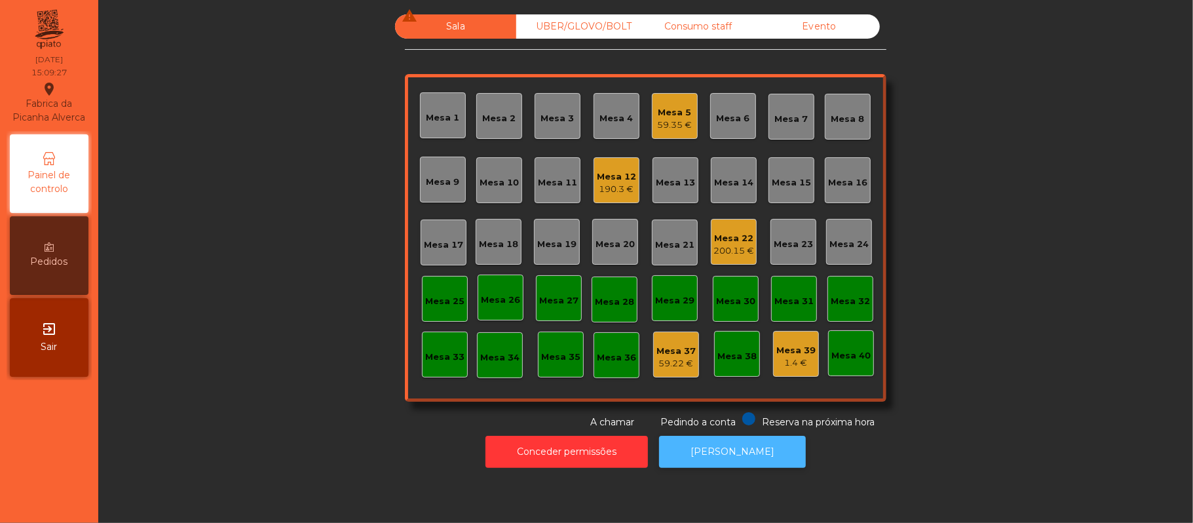
click at [754, 462] on button "[PERSON_NAME]" at bounding box center [732, 452] width 147 height 32
click at [682, 128] on div "59.35 €" at bounding box center [675, 125] width 35 height 13
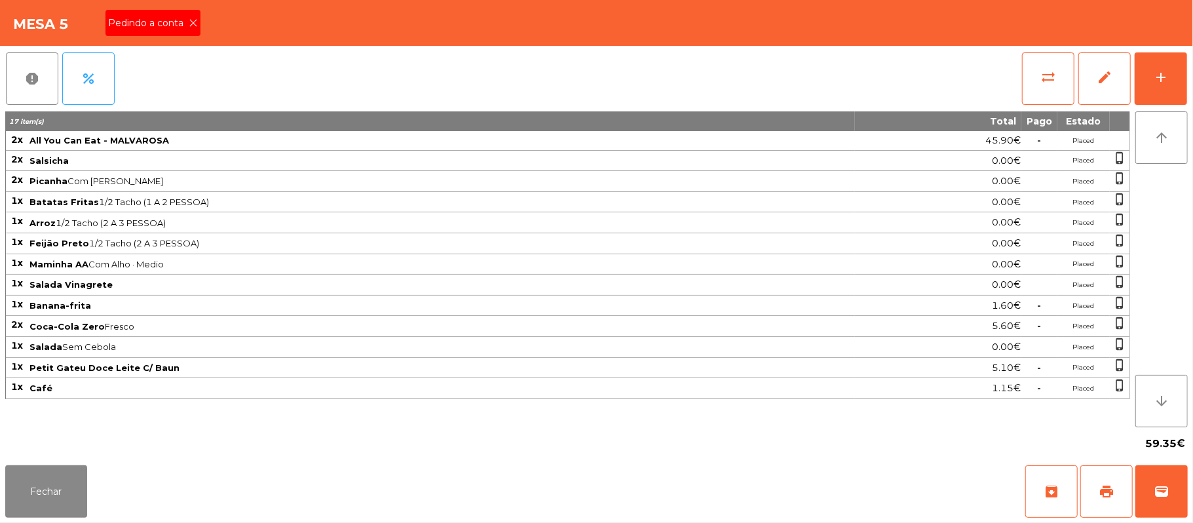
click at [163, 24] on span "Pedindo a conta" at bounding box center [148, 23] width 81 height 14
click at [1115, 507] on button "print" at bounding box center [1107, 491] width 52 height 52
click at [1170, 486] on button "wallet" at bounding box center [1162, 491] width 52 height 52
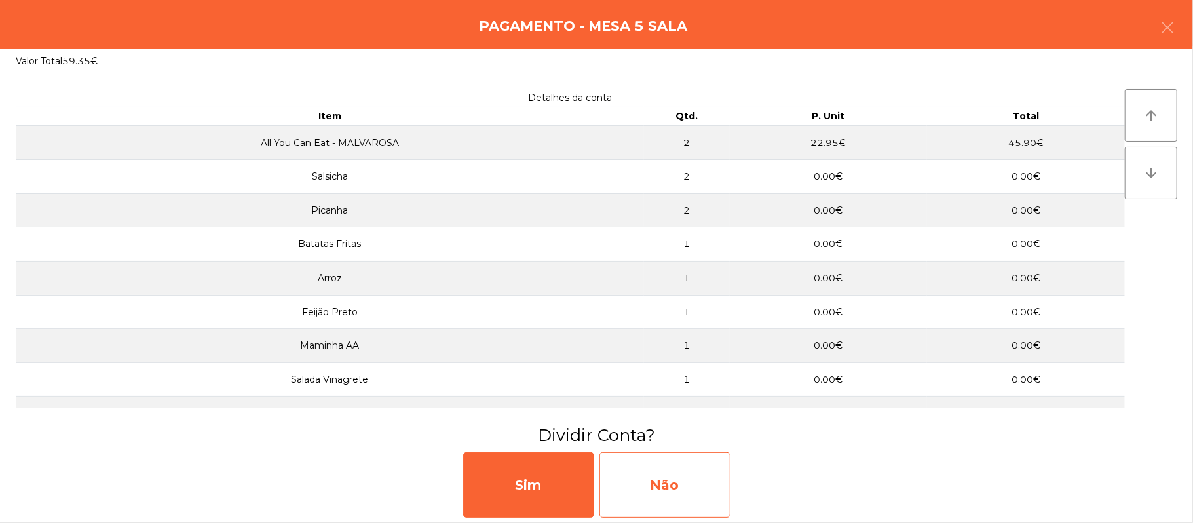
click at [687, 483] on div "Não" at bounding box center [665, 485] width 131 height 66
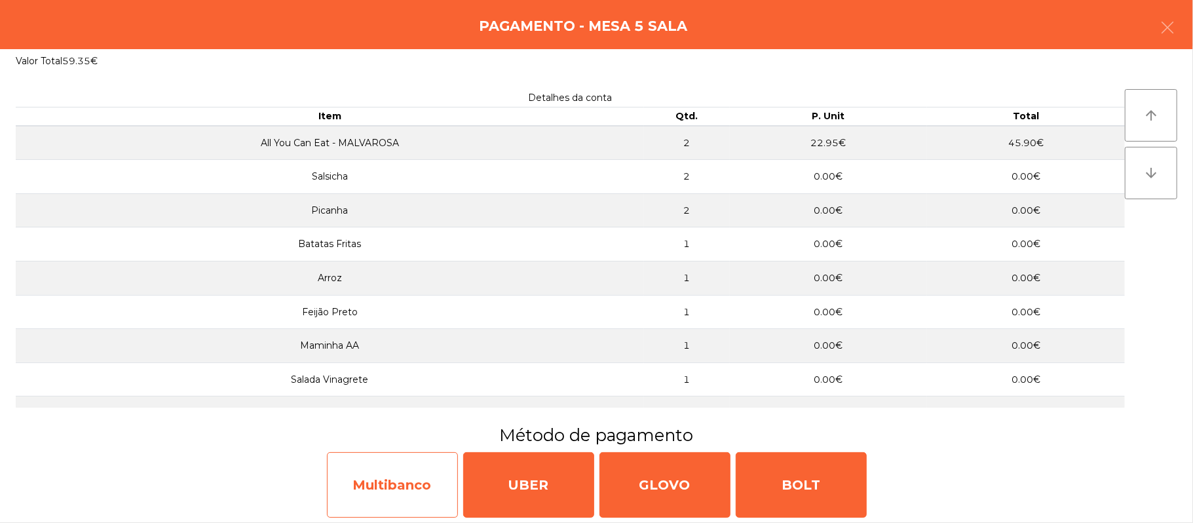
click at [402, 488] on div "Multibanco" at bounding box center [392, 485] width 131 height 66
select select "**"
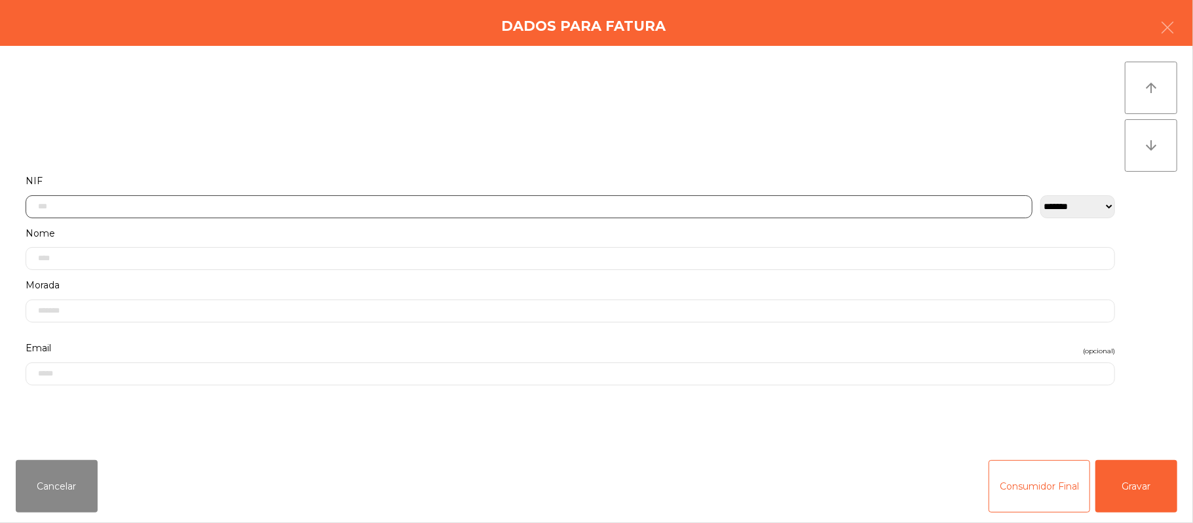
click at [388, 202] on input "text" at bounding box center [529, 206] width 1007 height 23
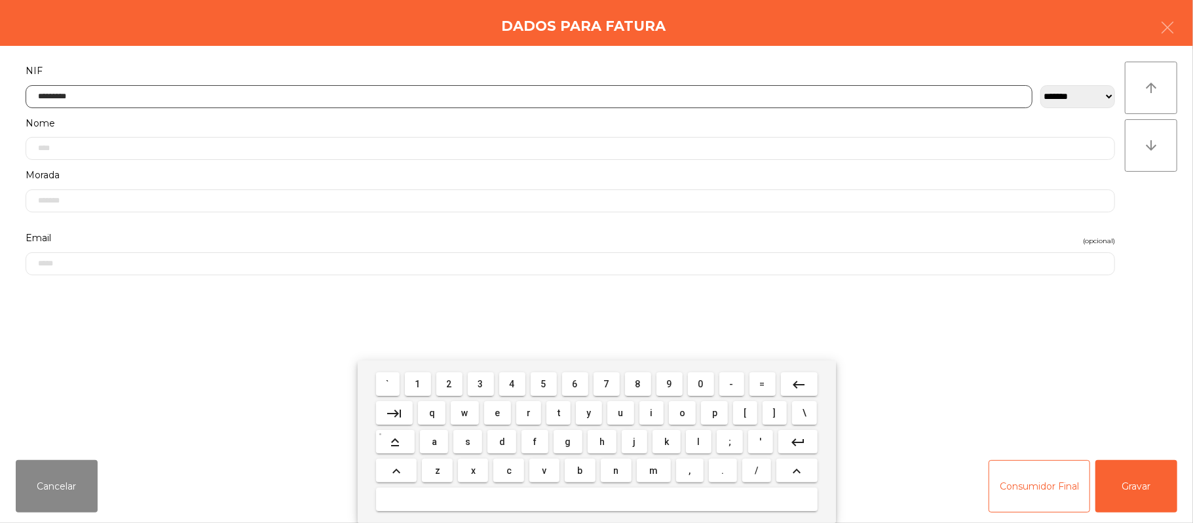
type input "*********"
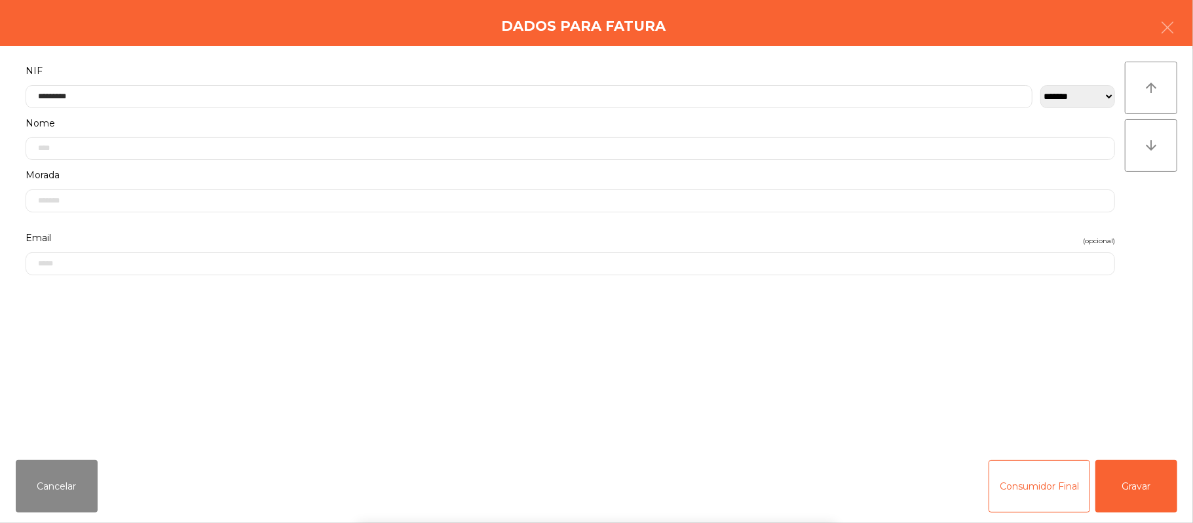
click at [1151, 478] on div "` 1 2 3 4 5 6 7 8 9 0 - = keyboard_backspace keyboard_tab q w e r t y u i o p […" at bounding box center [596, 441] width 1193 height 163
click at [1136, 491] on button "Gravar" at bounding box center [1137, 486] width 82 height 52
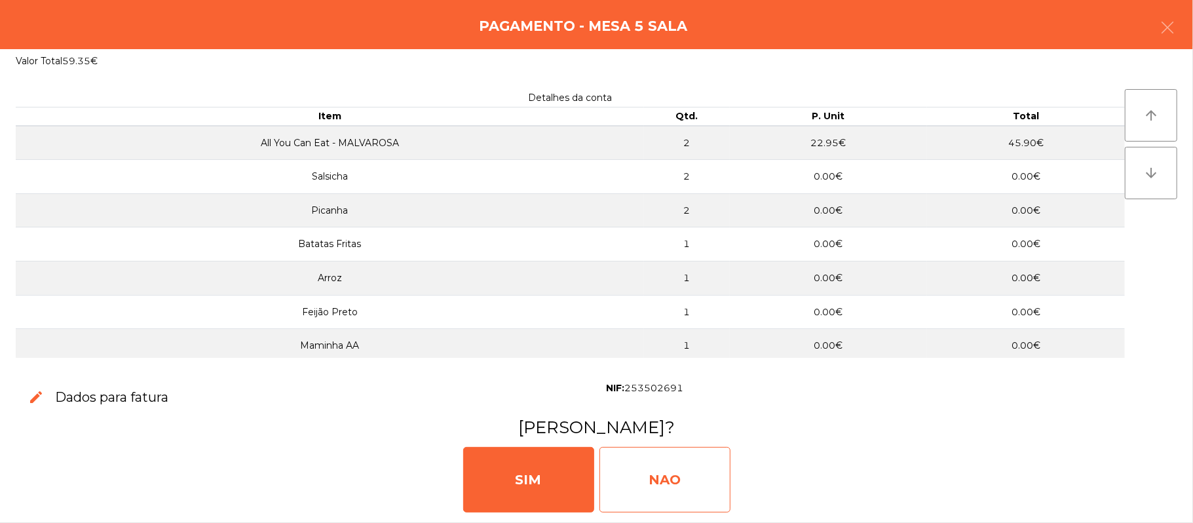
click at [693, 488] on div "NAO" at bounding box center [665, 480] width 131 height 66
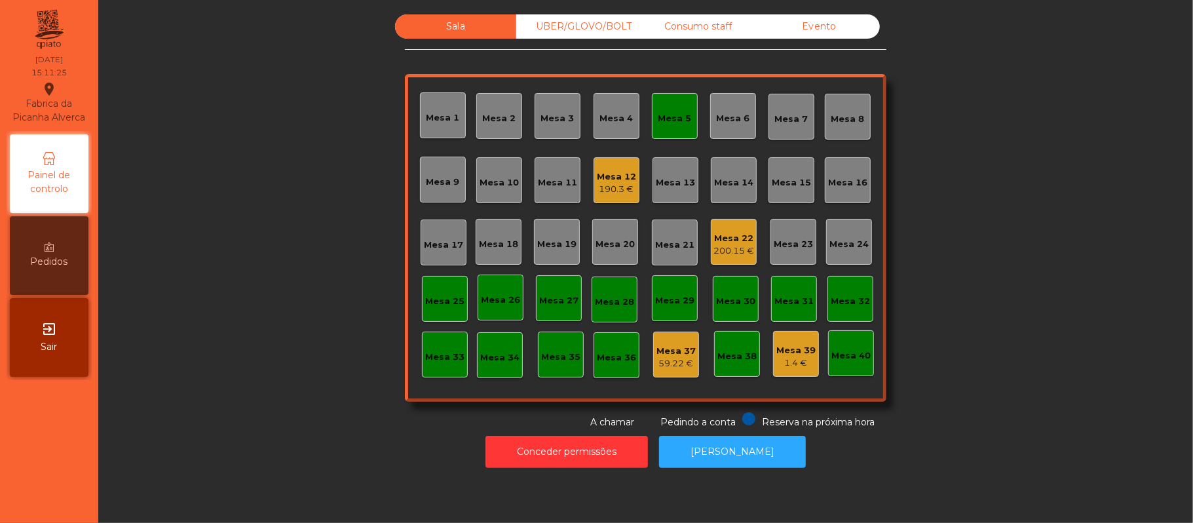
click at [674, 115] on div "Mesa 5" at bounding box center [675, 118] width 33 height 13
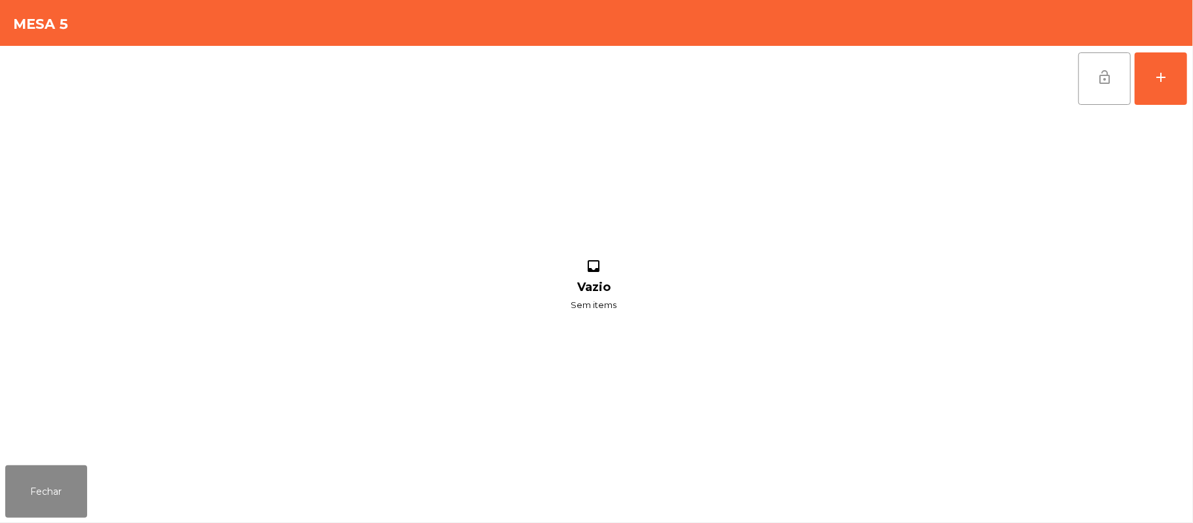
click at [1098, 71] on span "lock_open" at bounding box center [1105, 77] width 16 height 16
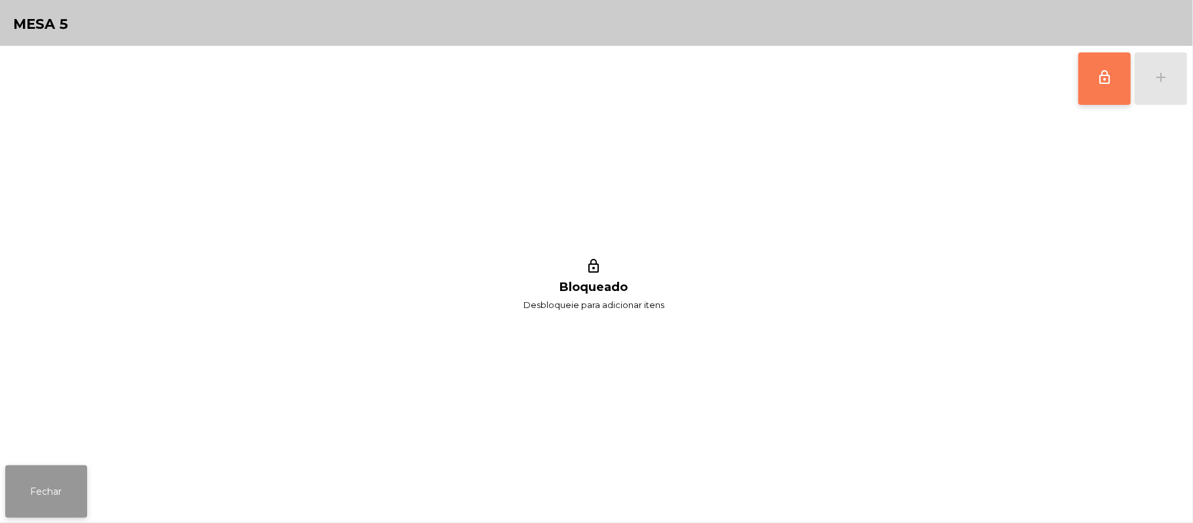
click at [41, 506] on button "Fechar" at bounding box center [46, 491] width 82 height 52
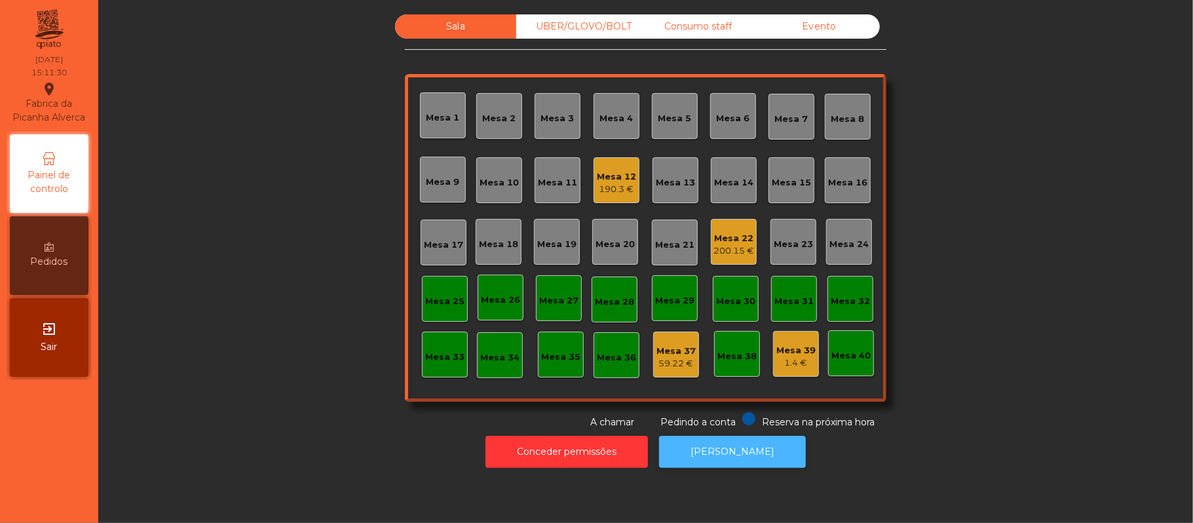
click at [718, 455] on button "[PERSON_NAME]" at bounding box center [732, 452] width 147 height 32
click at [683, 26] on div "Consumo staff" at bounding box center [698, 26] width 121 height 24
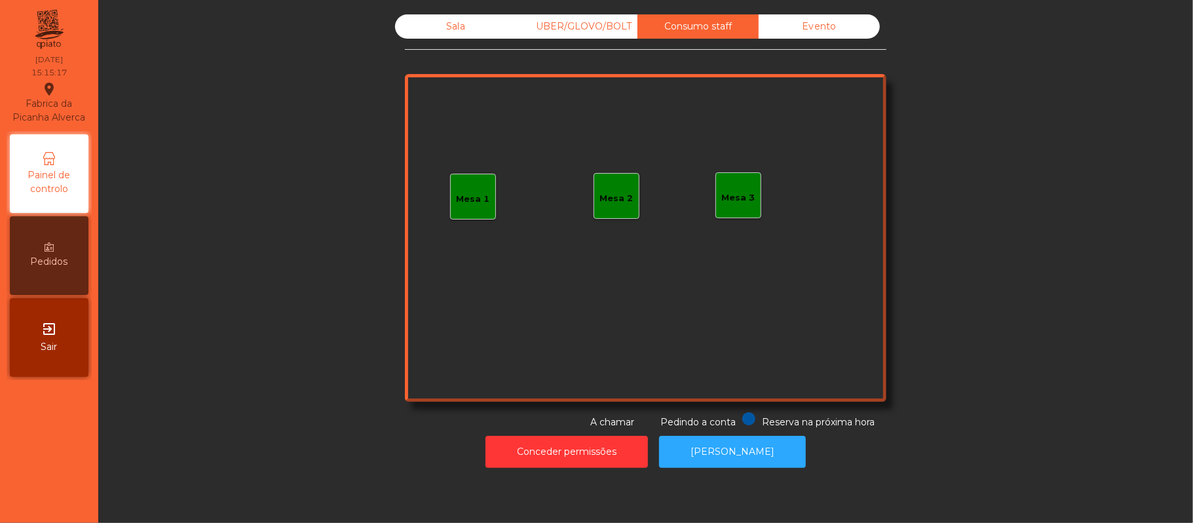
click at [726, 195] on div "Mesa 3" at bounding box center [738, 197] width 33 height 13
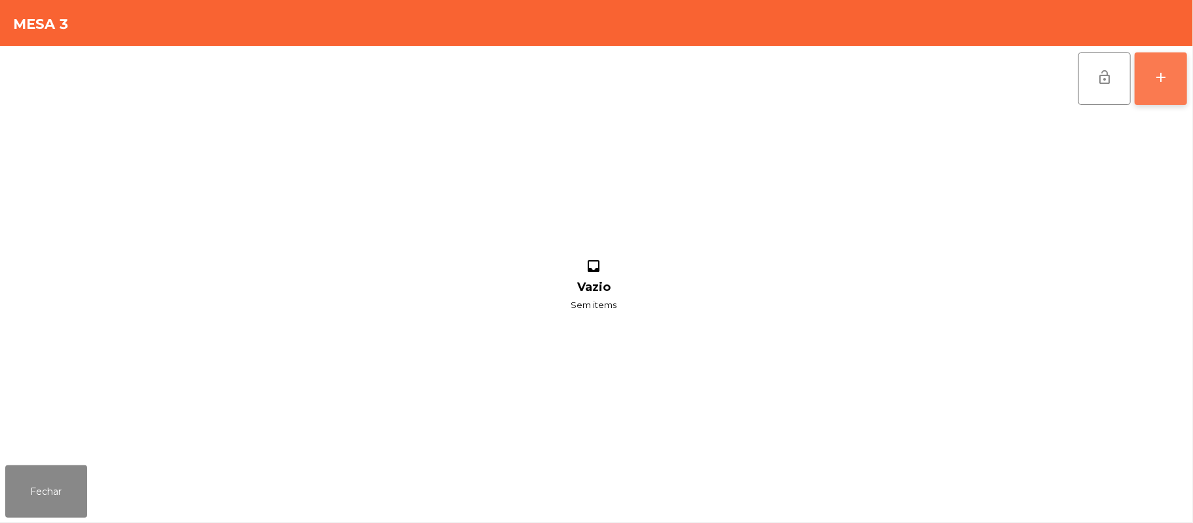
click at [1152, 81] on button "add" at bounding box center [1161, 78] width 52 height 52
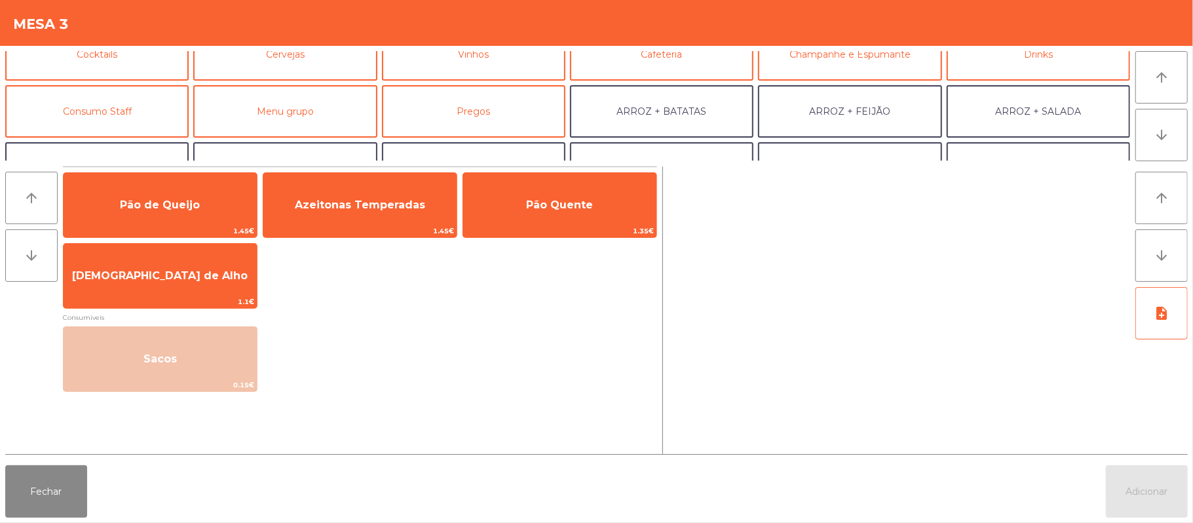
scroll to position [103, 0]
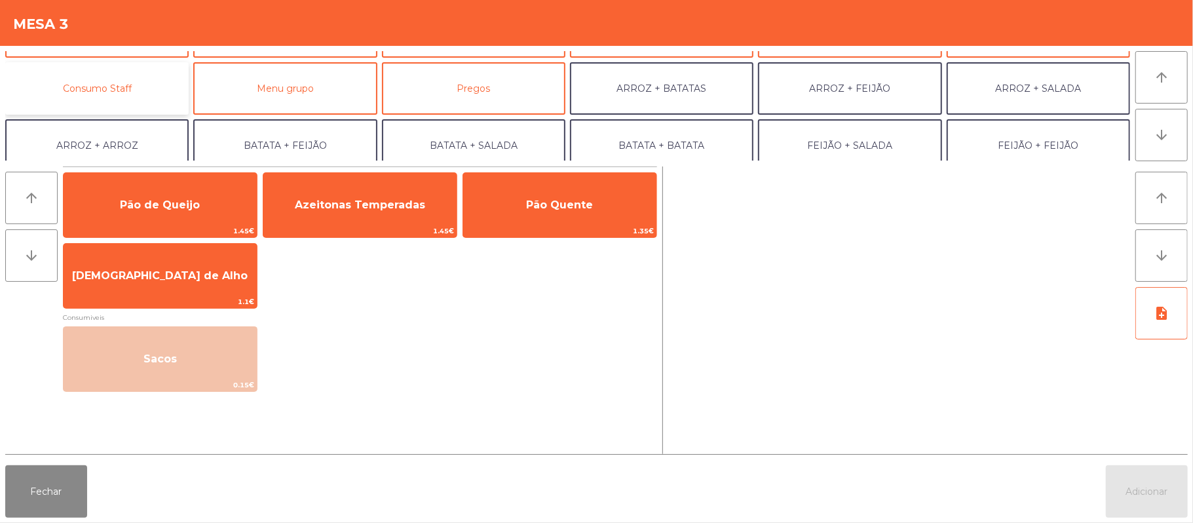
click at [145, 85] on button "Consumo Staff" at bounding box center [96, 88] width 183 height 52
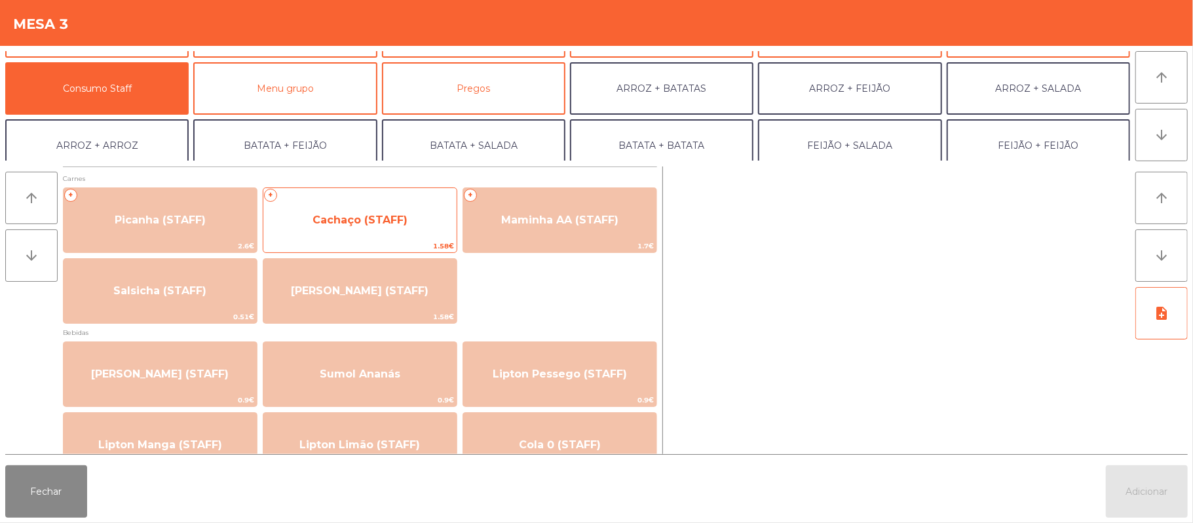
click at [370, 228] on span "Cachaço (STAFF)" at bounding box center [359, 219] width 193 height 35
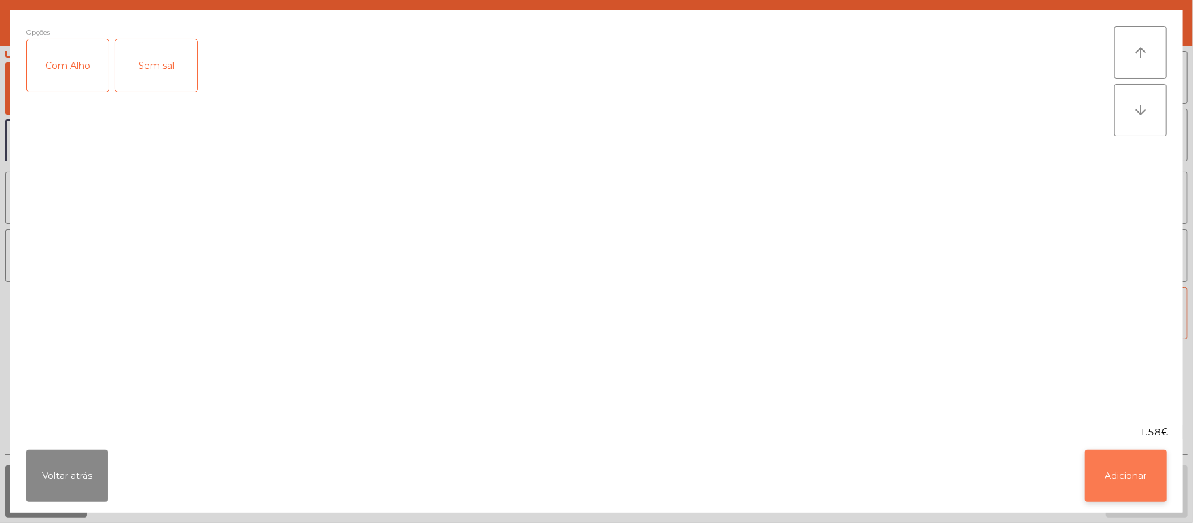
click at [1122, 482] on button "Adicionar" at bounding box center [1126, 476] width 82 height 52
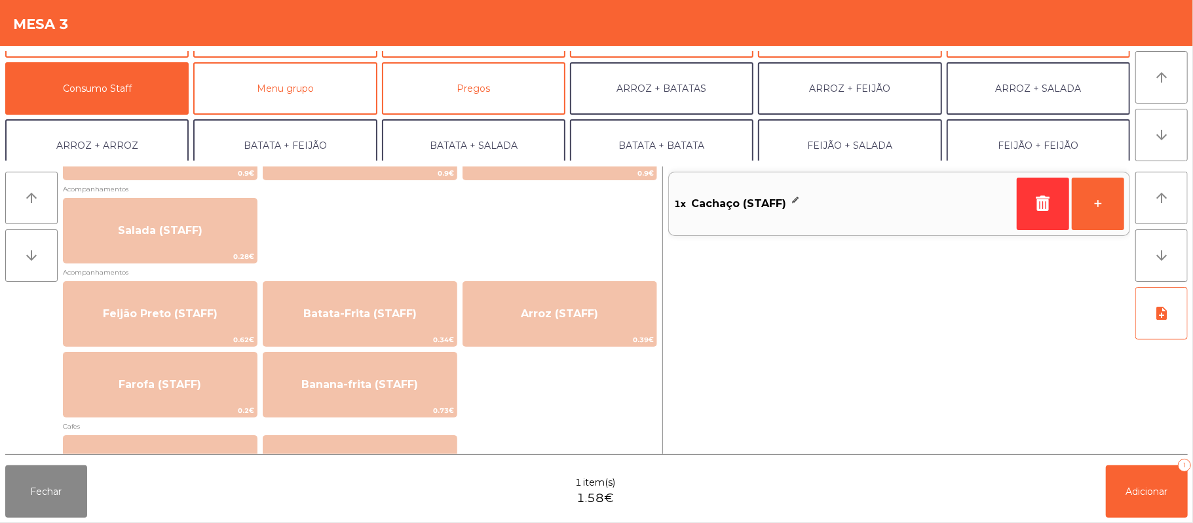
scroll to position [507, 0]
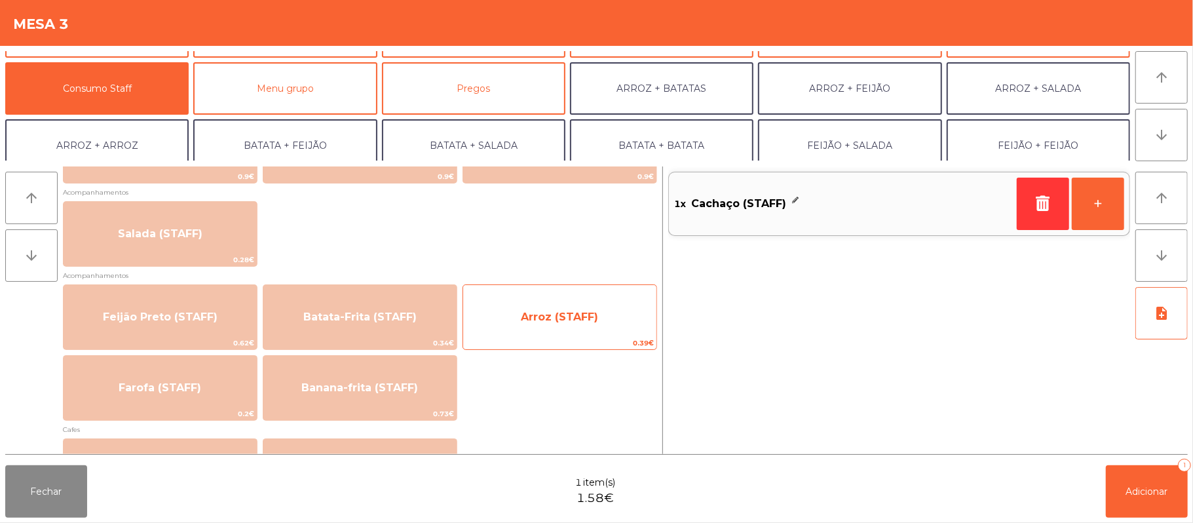
click at [569, 316] on span "Arroz (STAFF)" at bounding box center [559, 317] width 77 height 12
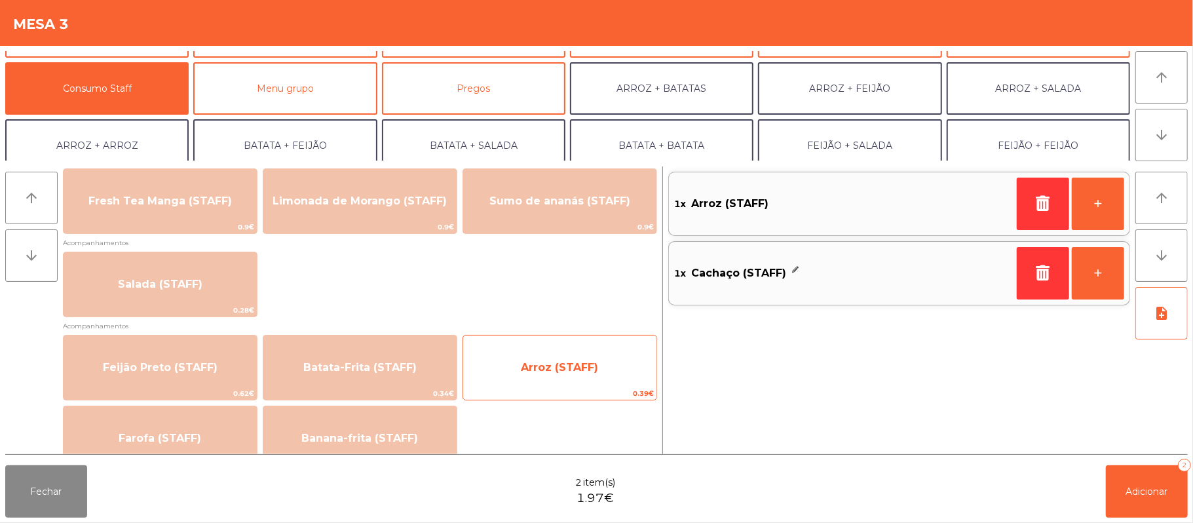
scroll to position [432, 0]
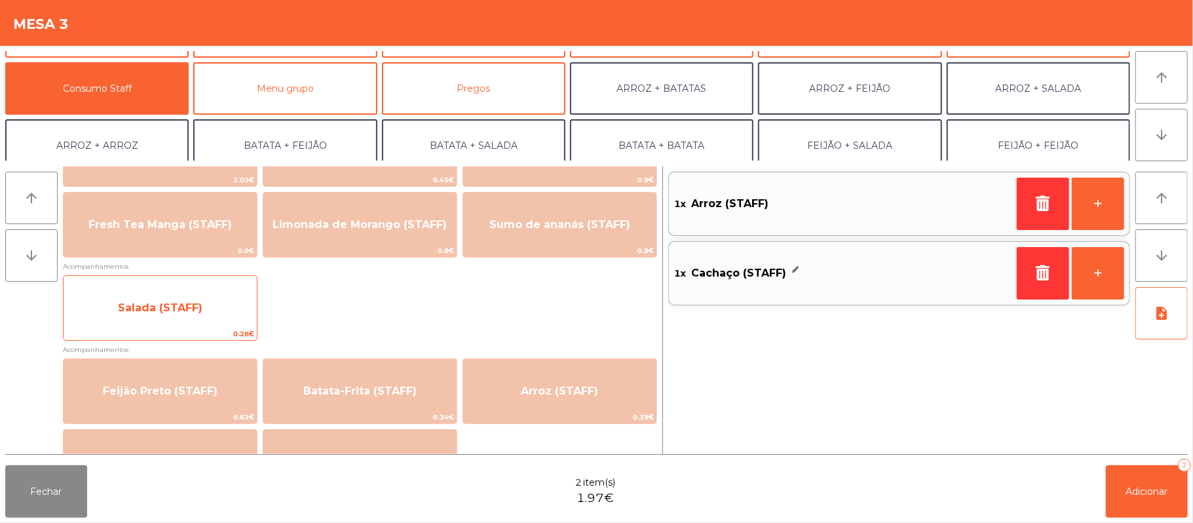
click at [214, 317] on span "Salada (STAFF)" at bounding box center [160, 307] width 193 height 35
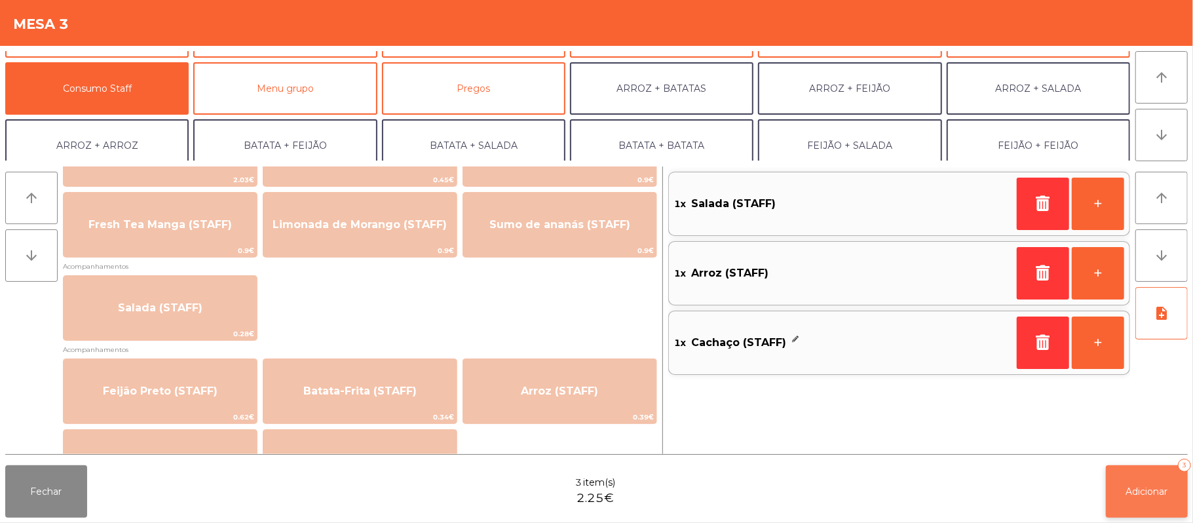
click at [1130, 493] on span "Adicionar" at bounding box center [1147, 492] width 42 height 12
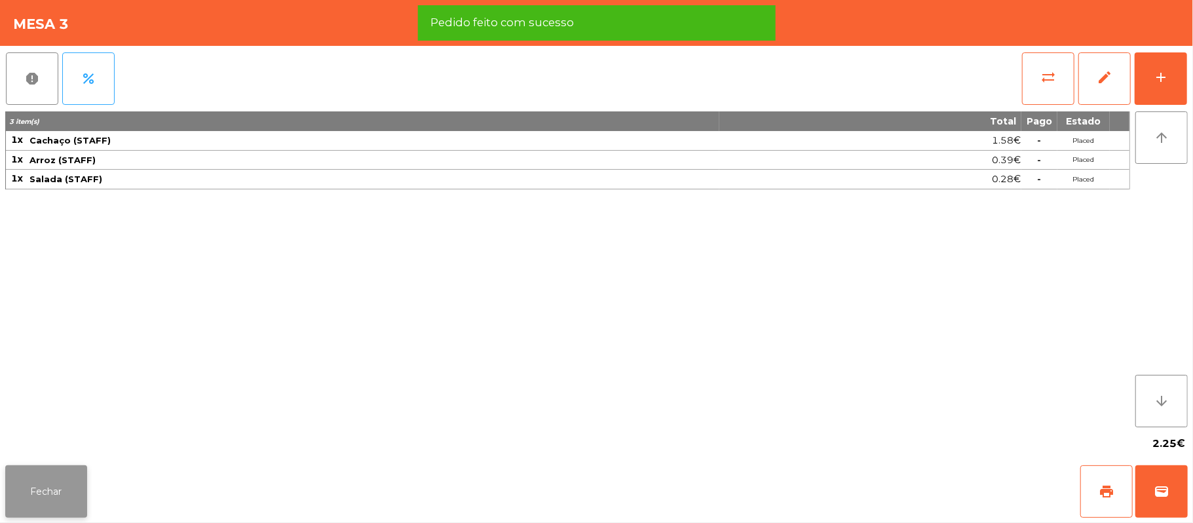
click at [48, 501] on button "Fechar" at bounding box center [46, 491] width 82 height 52
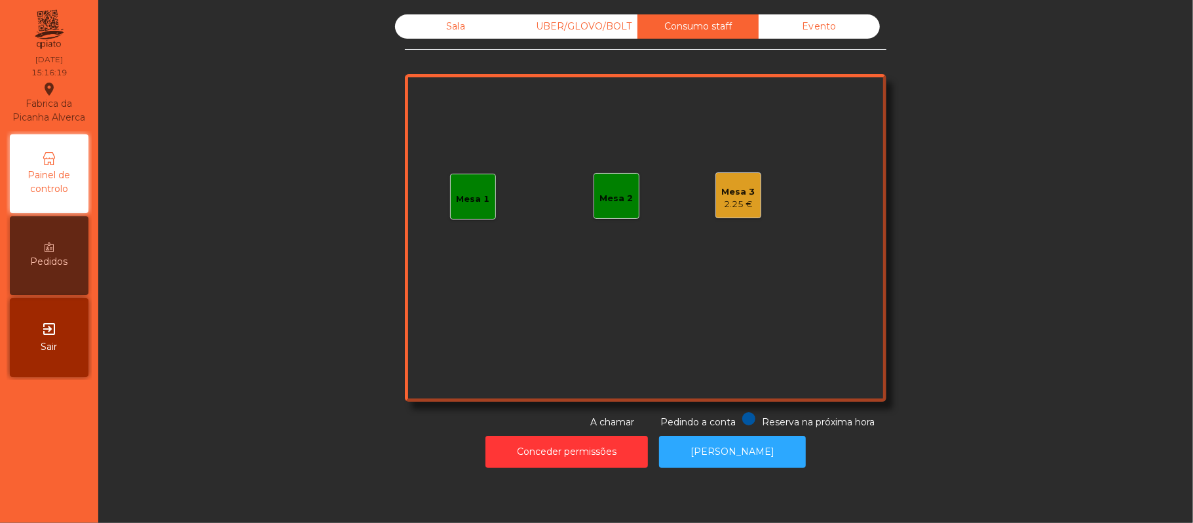
click at [738, 197] on div "Mesa 3" at bounding box center [738, 191] width 33 height 13
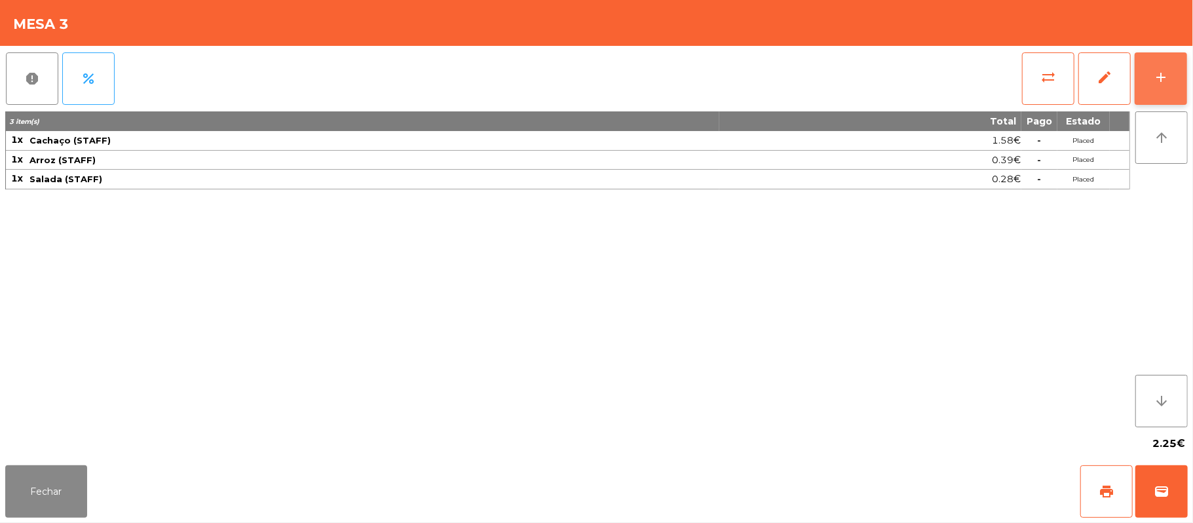
click at [1151, 84] on button "add" at bounding box center [1161, 78] width 52 height 52
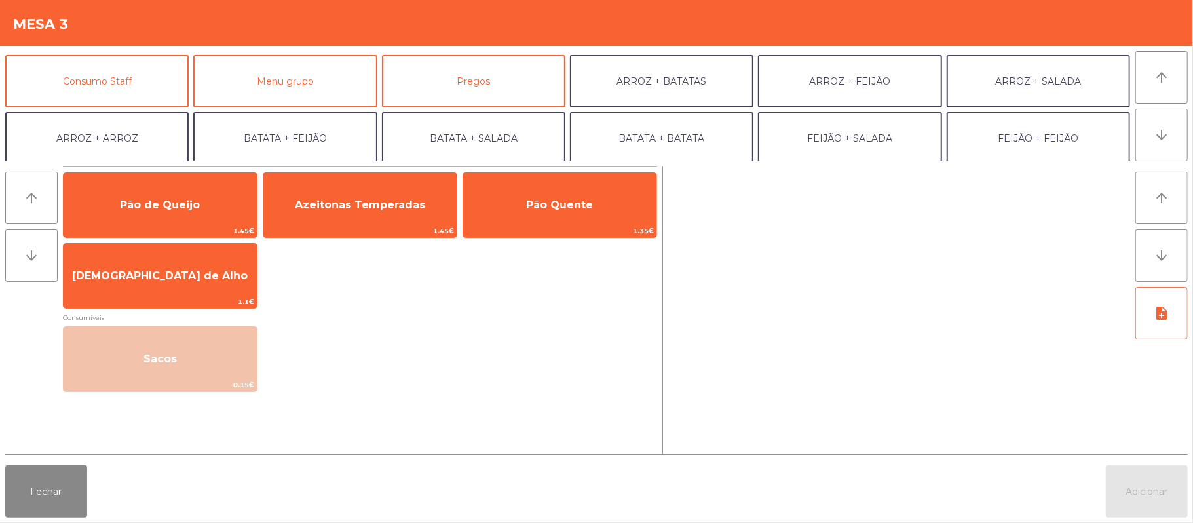
scroll to position [106, 0]
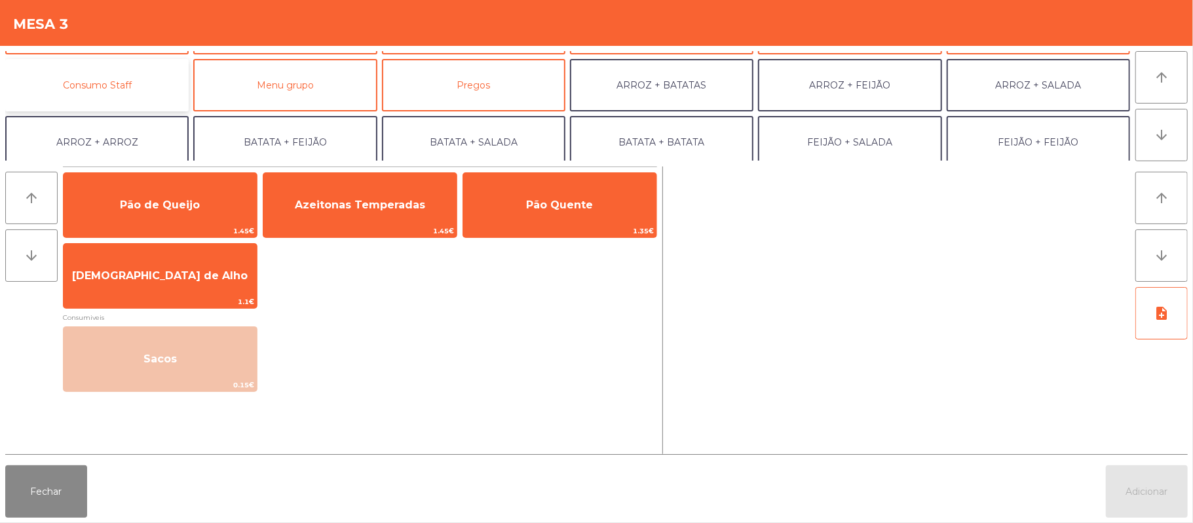
click at [119, 90] on button "Consumo Staff" at bounding box center [96, 85] width 183 height 52
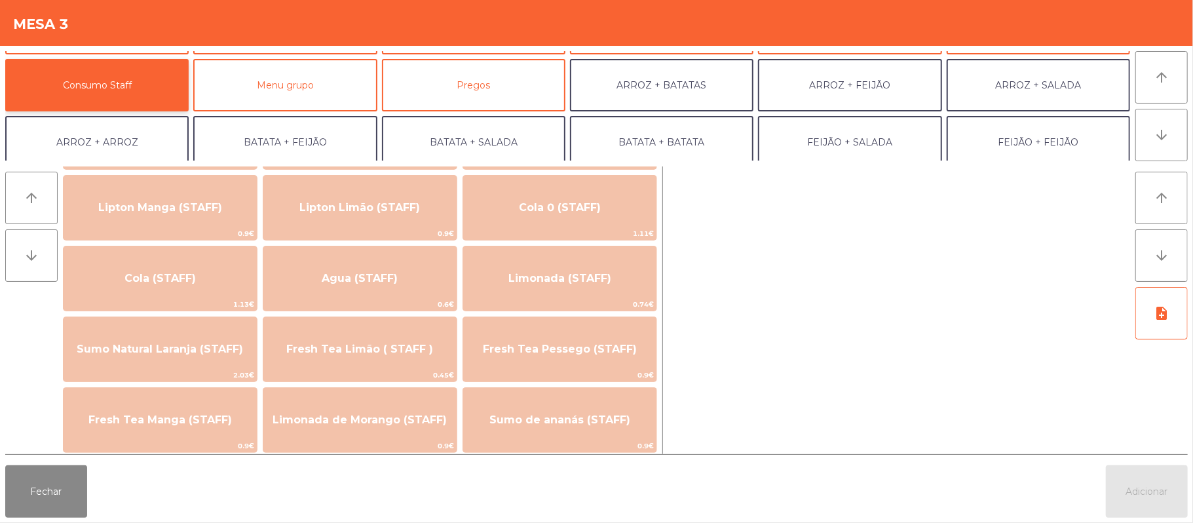
scroll to position [253, 0]
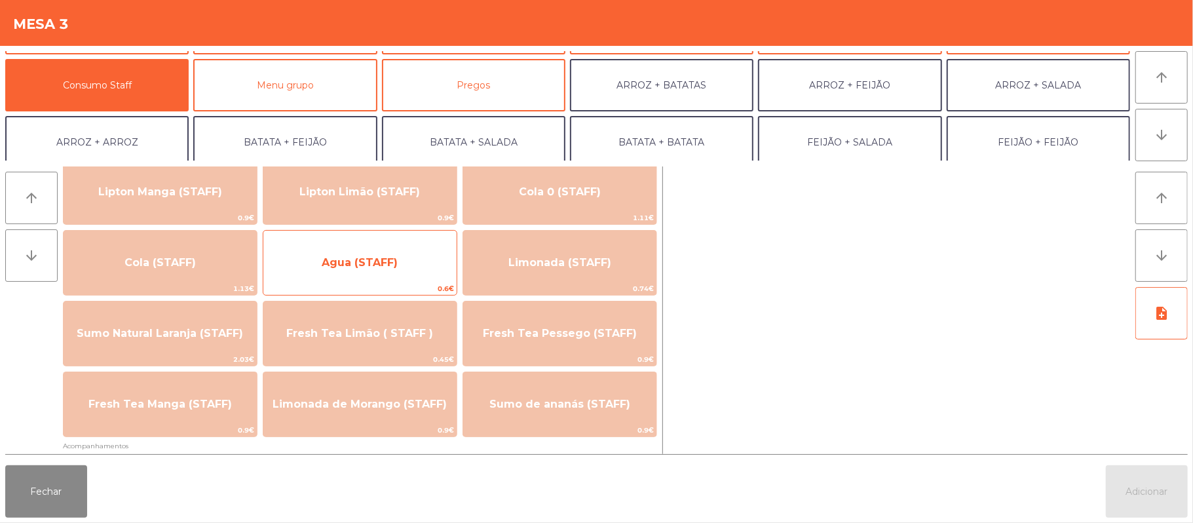
click at [394, 259] on span "Agua (STAFF)" at bounding box center [360, 262] width 76 height 12
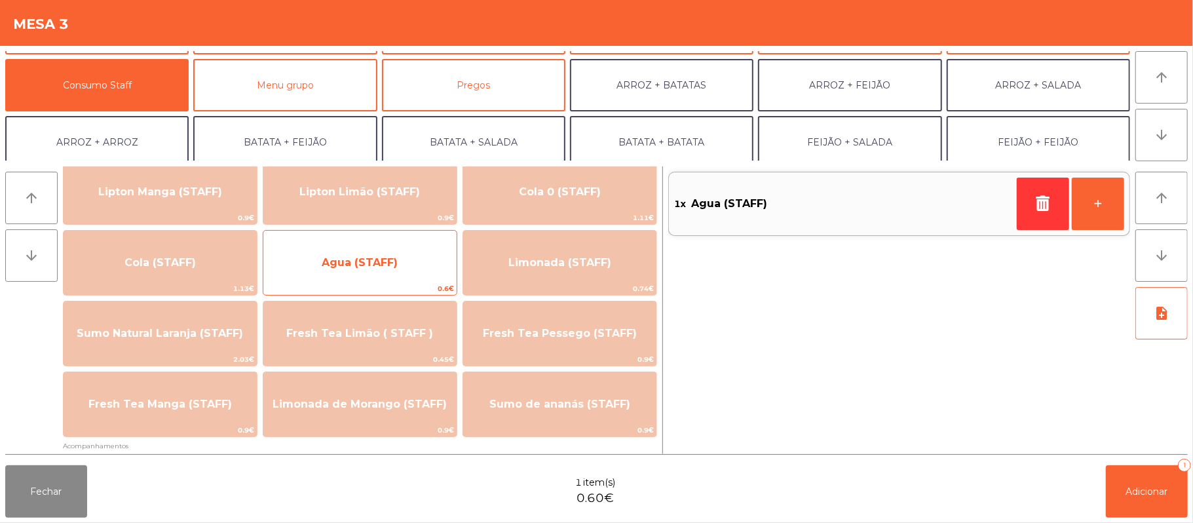
click at [375, 252] on span "Agua (STAFF)" at bounding box center [359, 262] width 193 height 35
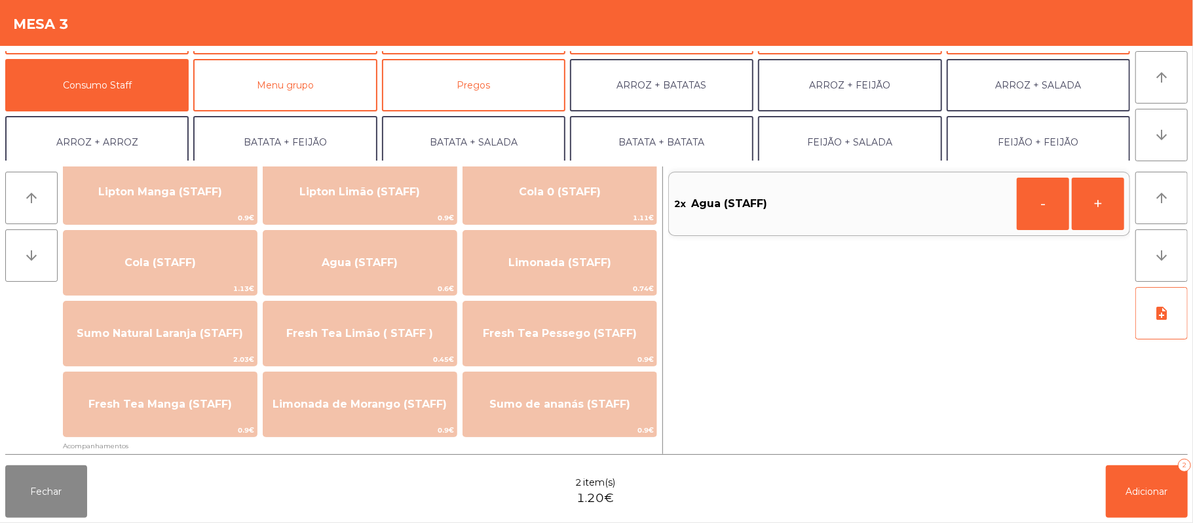
click at [1189, 494] on div "Fechar 2 item(s) 1.20€ Adicionar 2" at bounding box center [596, 491] width 1193 height 63
click at [1149, 484] on button "Adicionar 2" at bounding box center [1147, 491] width 82 height 52
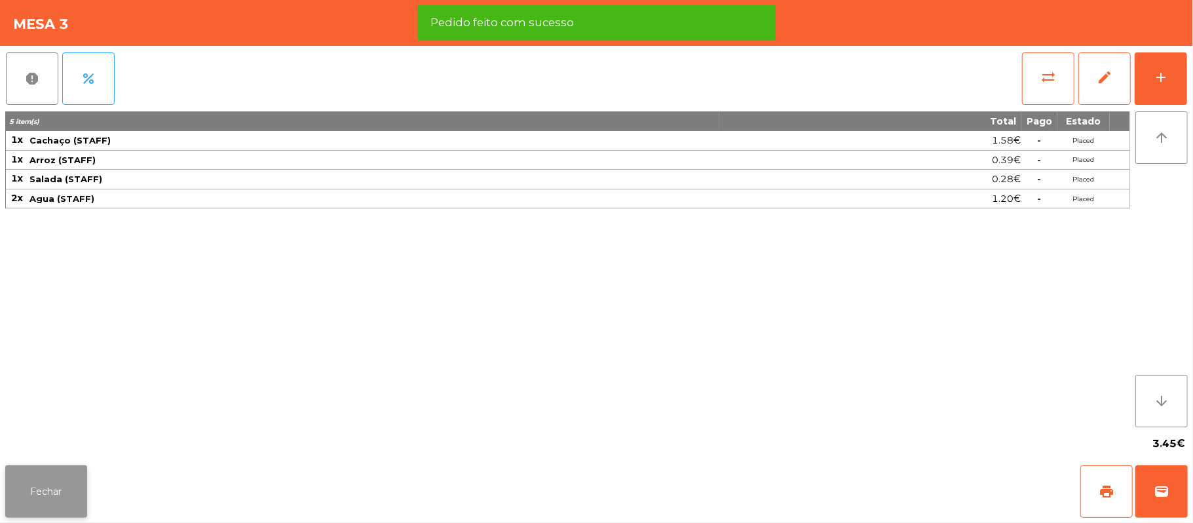
click at [45, 488] on button "Fechar" at bounding box center [46, 491] width 82 height 52
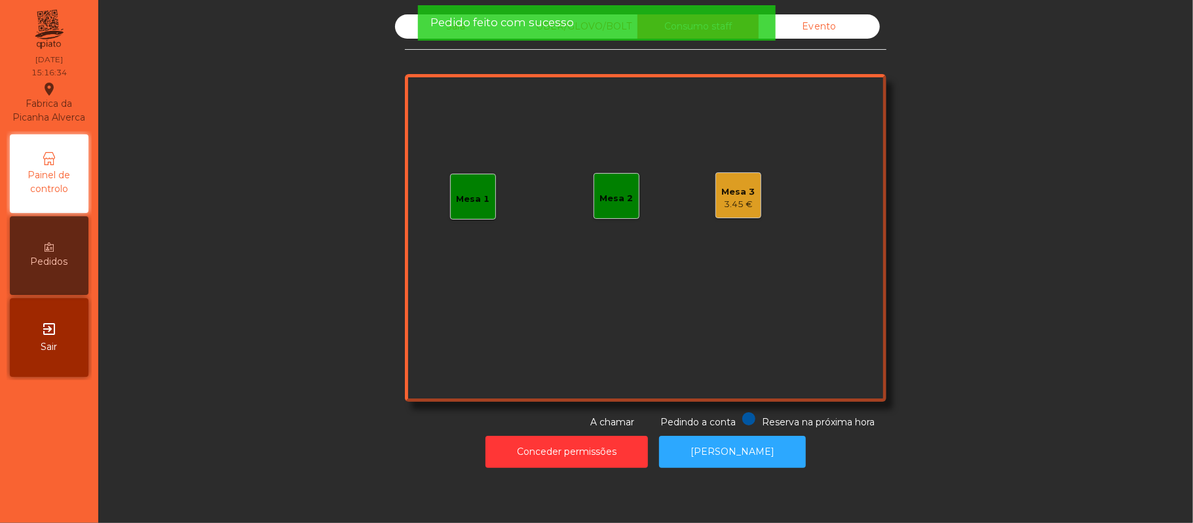
click at [451, 25] on span "Pedido feito com sucesso" at bounding box center [503, 22] width 144 height 16
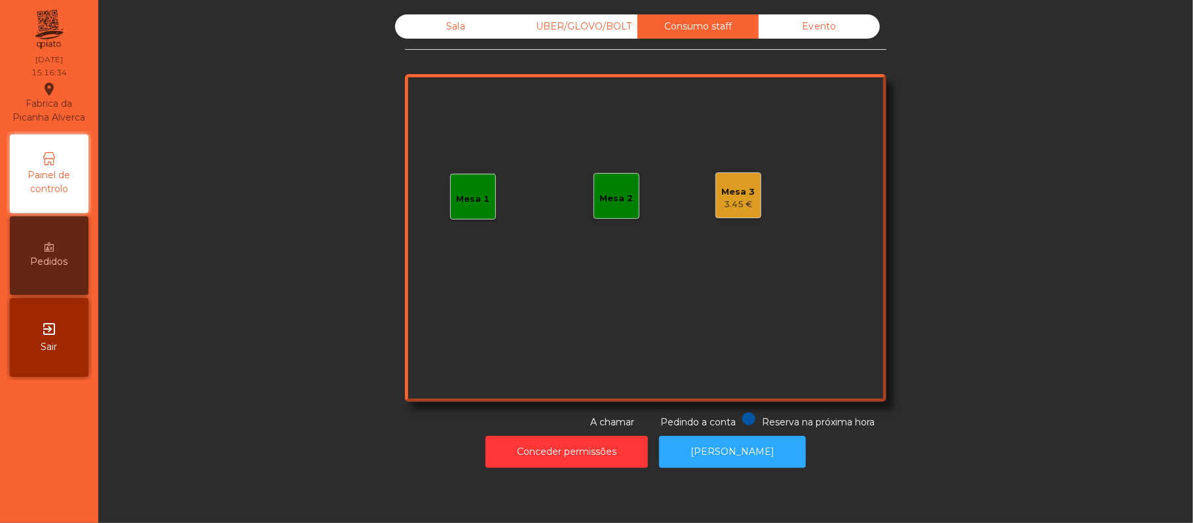
click at [449, 25] on div "Sala" at bounding box center [455, 26] width 121 height 24
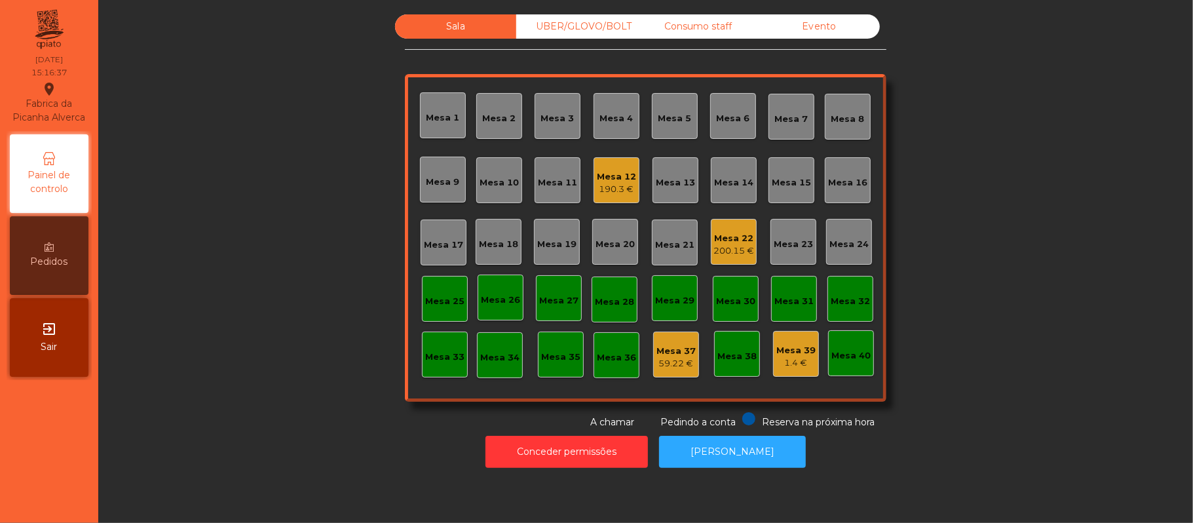
click at [799, 360] on div "1.4 €" at bounding box center [796, 362] width 39 height 13
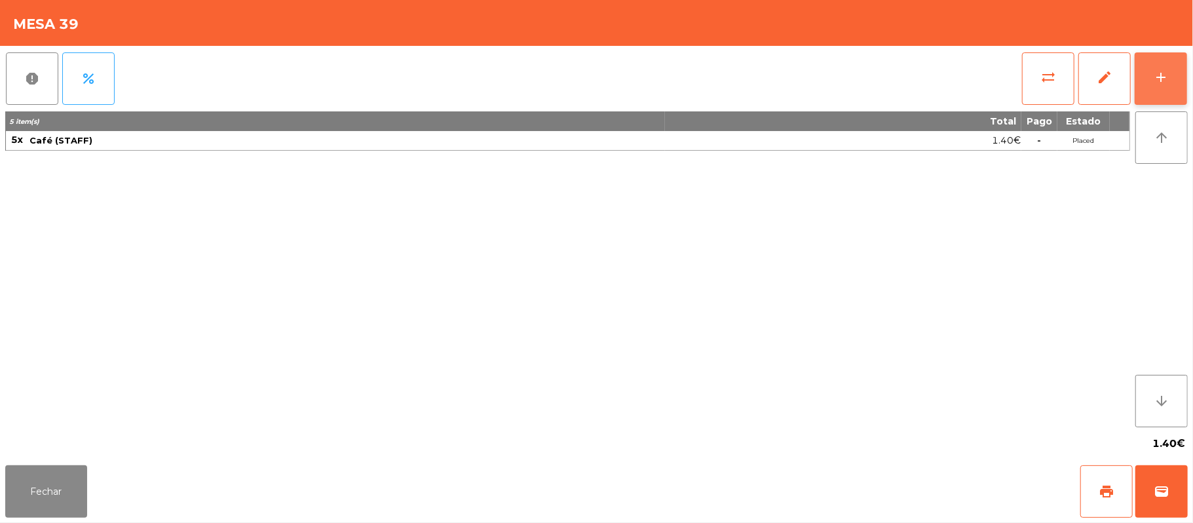
click at [1159, 82] on div "add" at bounding box center [1161, 77] width 16 height 16
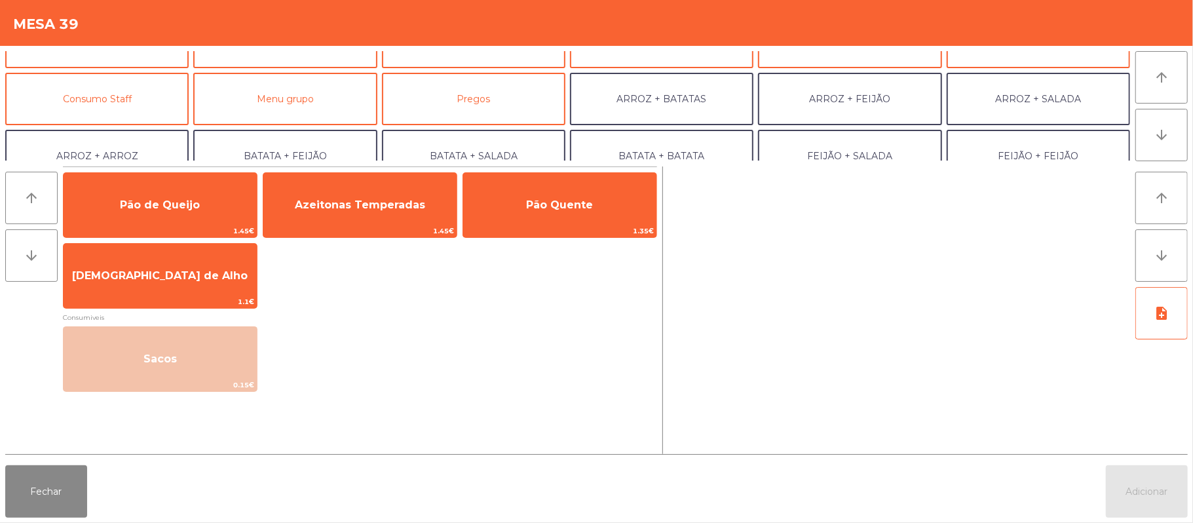
scroll to position [94, 0]
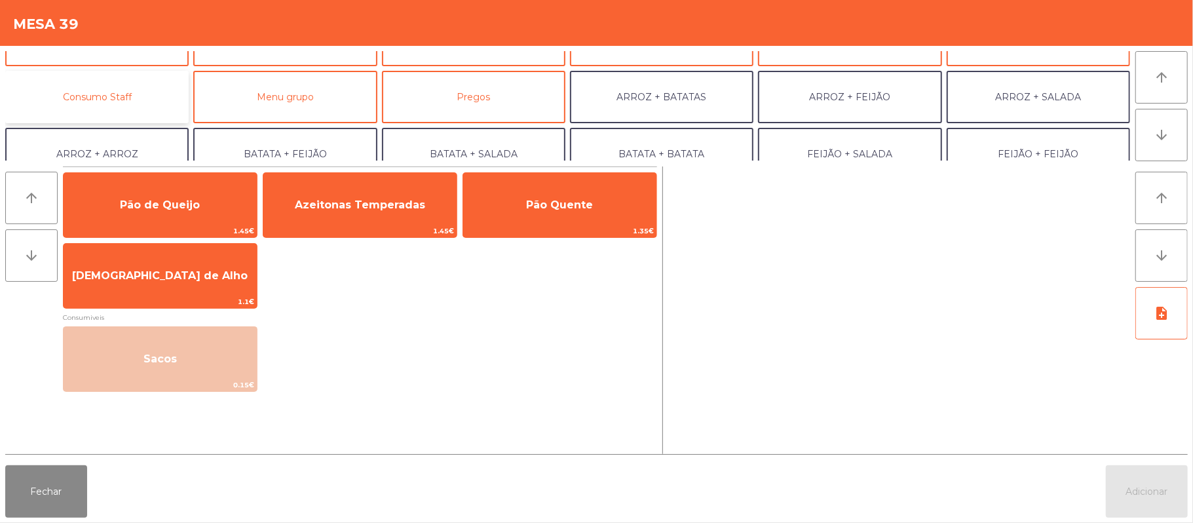
click at [132, 108] on button "Consumo Staff" at bounding box center [96, 97] width 183 height 52
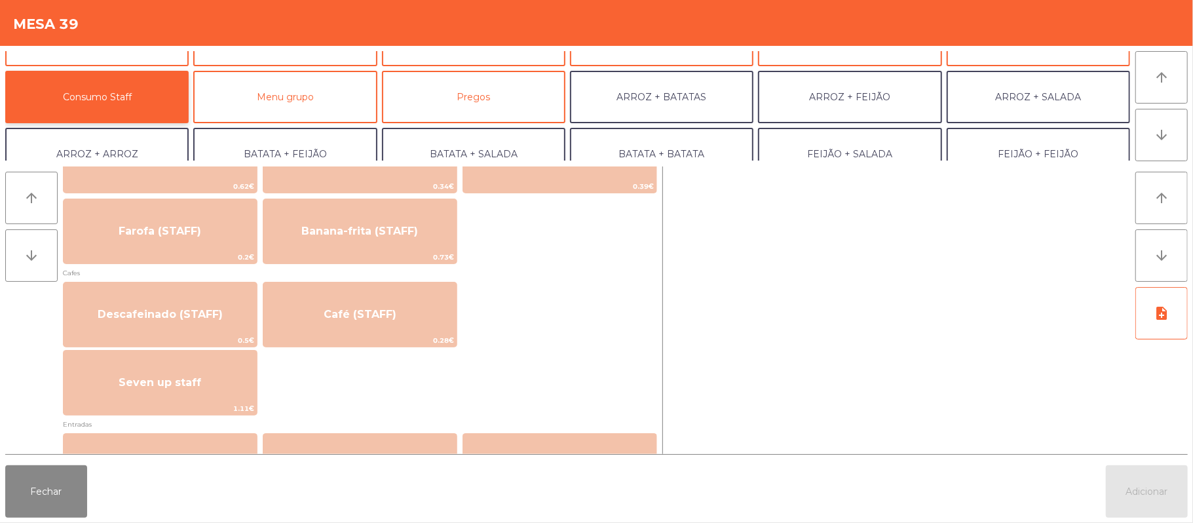
scroll to position [664, 0]
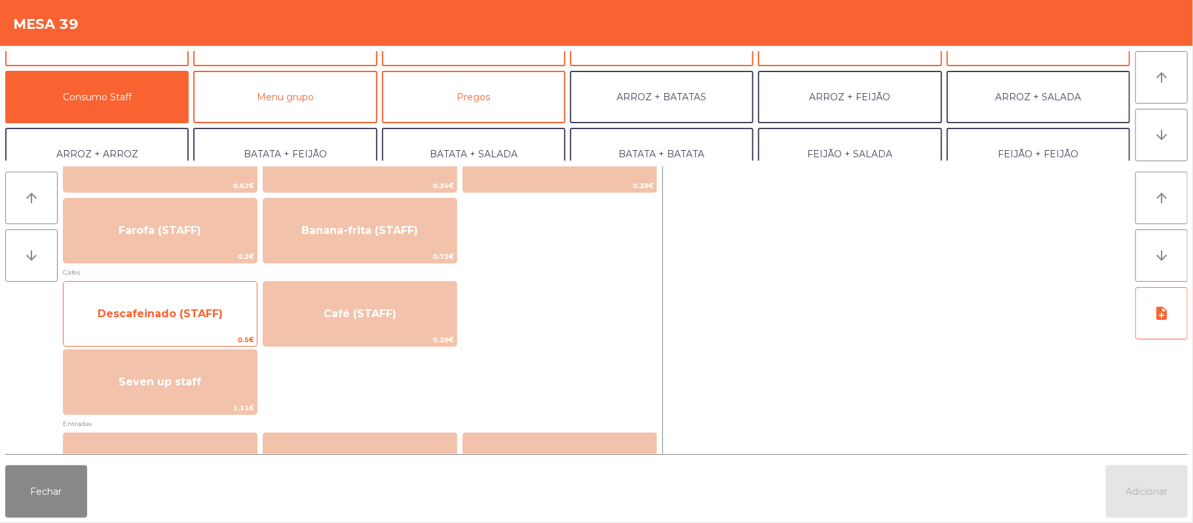
click at [207, 315] on span "Descafeinado (STAFF)" at bounding box center [160, 313] width 125 height 12
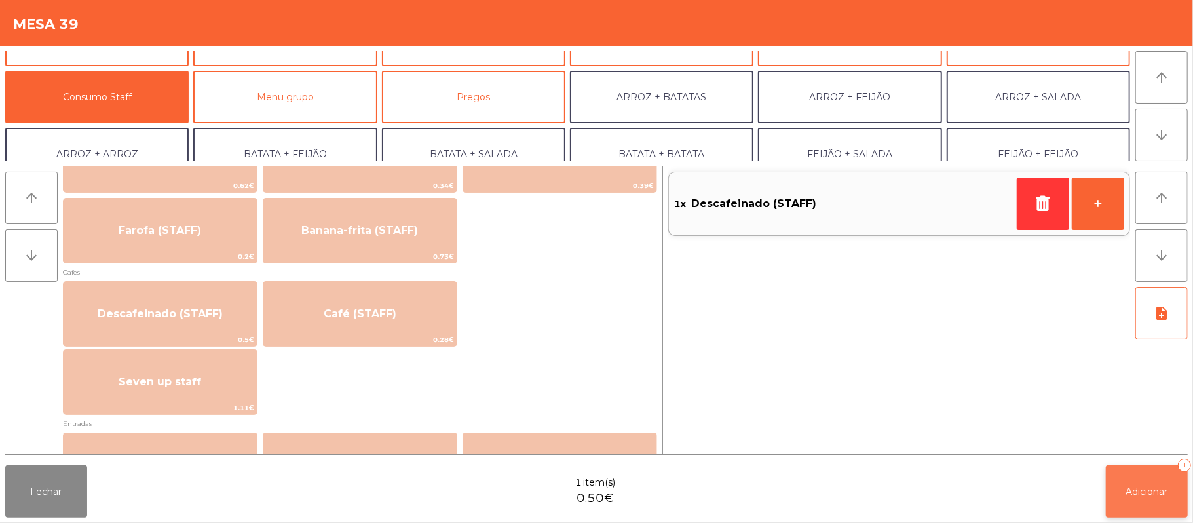
click at [1146, 494] on span "Adicionar" at bounding box center [1147, 492] width 42 height 12
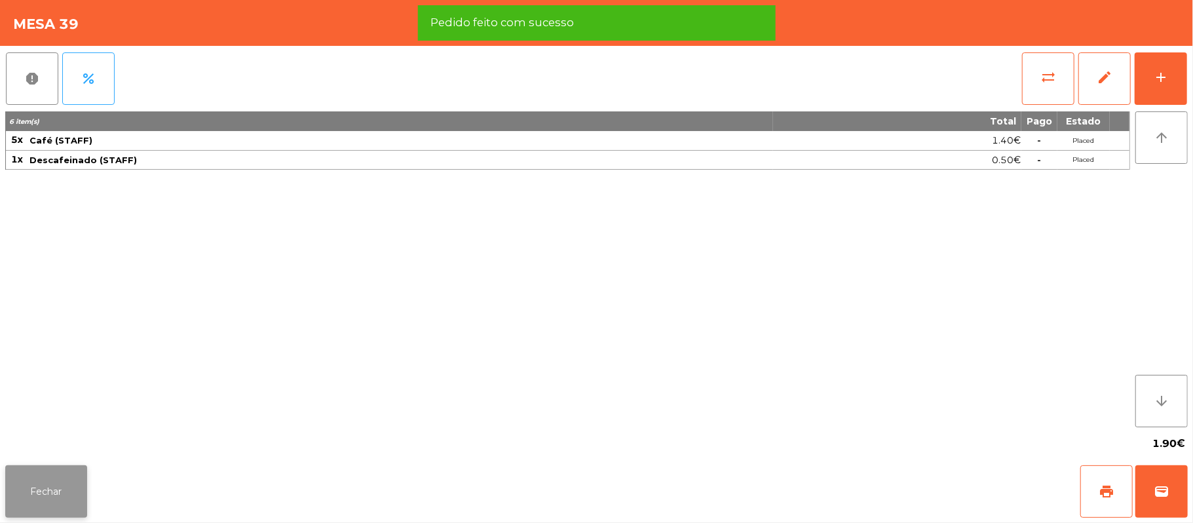
click at [38, 468] on button "Fechar" at bounding box center [46, 491] width 82 height 52
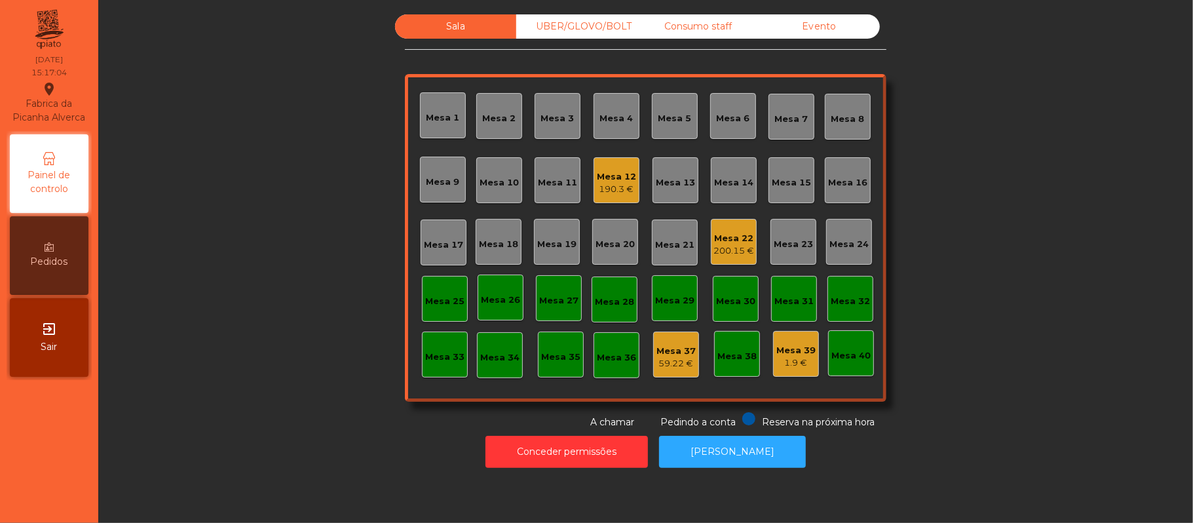
click at [604, 189] on div "190.3 €" at bounding box center [616, 189] width 39 height 13
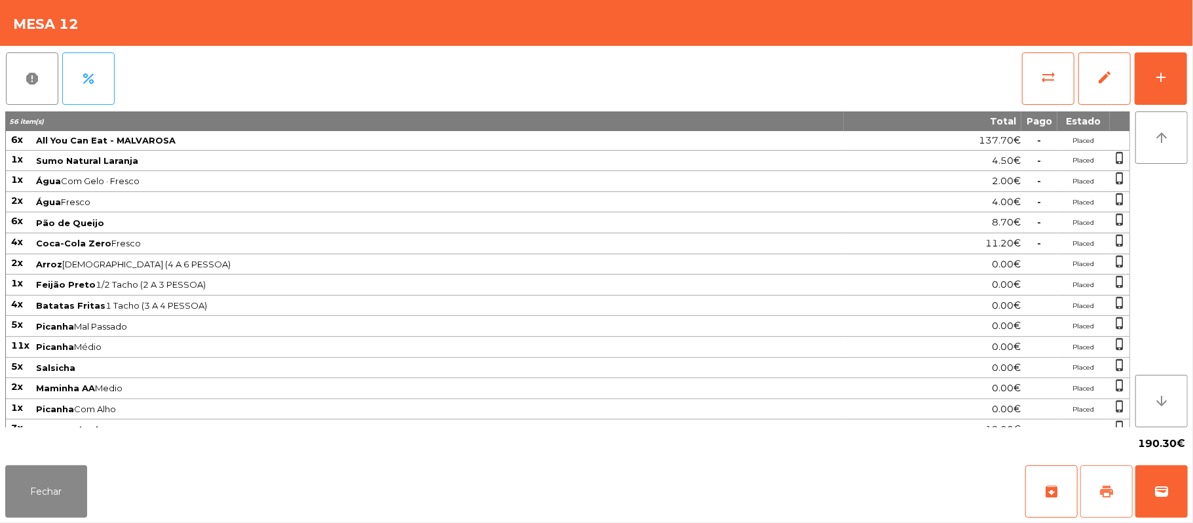
click at [1094, 491] on button "print" at bounding box center [1107, 491] width 52 height 52
click at [45, 494] on button "Fechar" at bounding box center [46, 491] width 82 height 52
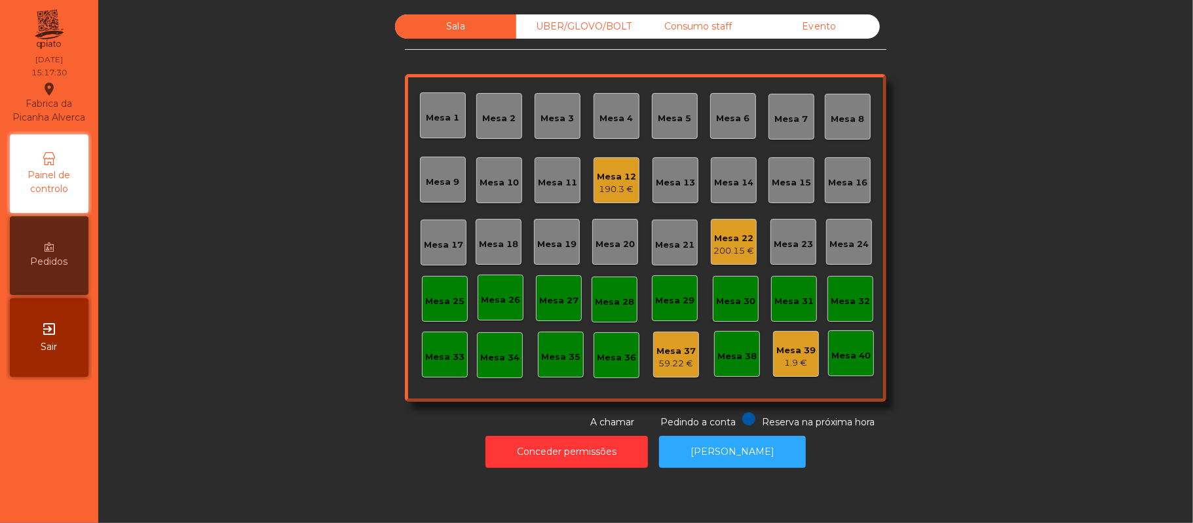
click at [616, 179] on div "Mesa 12" at bounding box center [616, 176] width 39 height 13
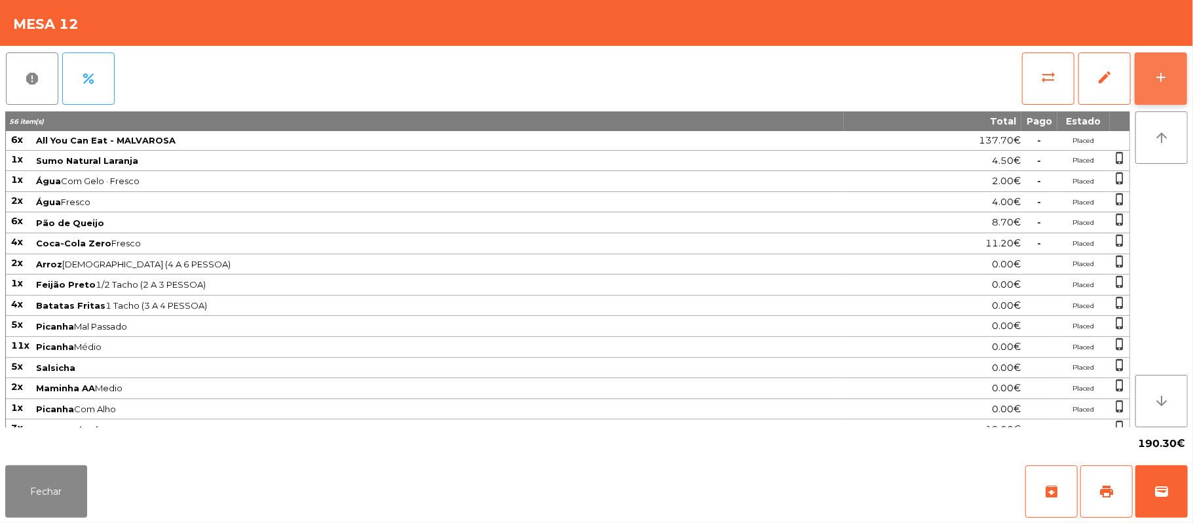
click at [1186, 79] on button "add" at bounding box center [1161, 78] width 52 height 52
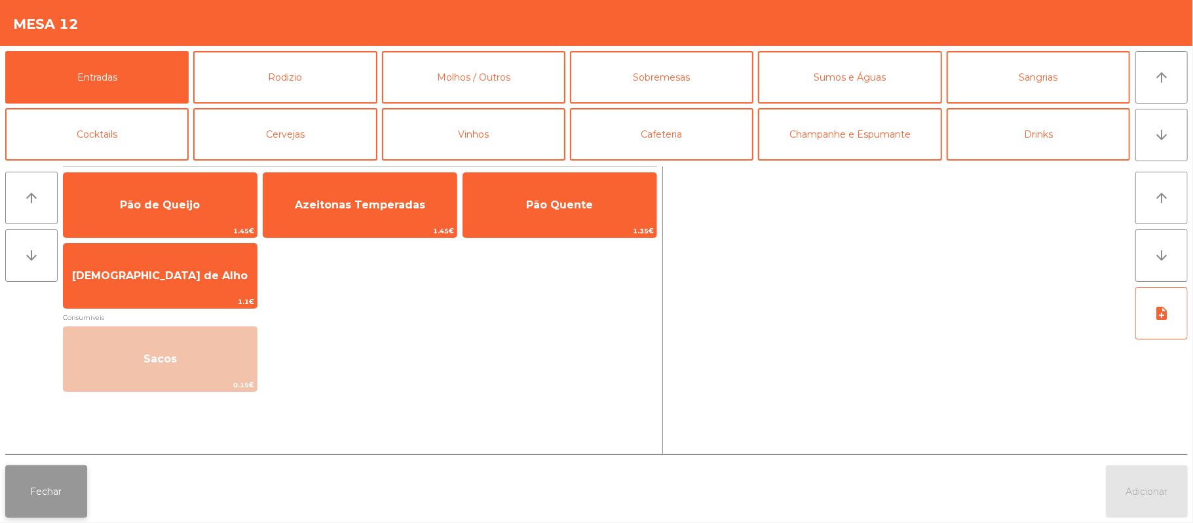
click at [39, 495] on button "Fechar" at bounding box center [46, 491] width 82 height 52
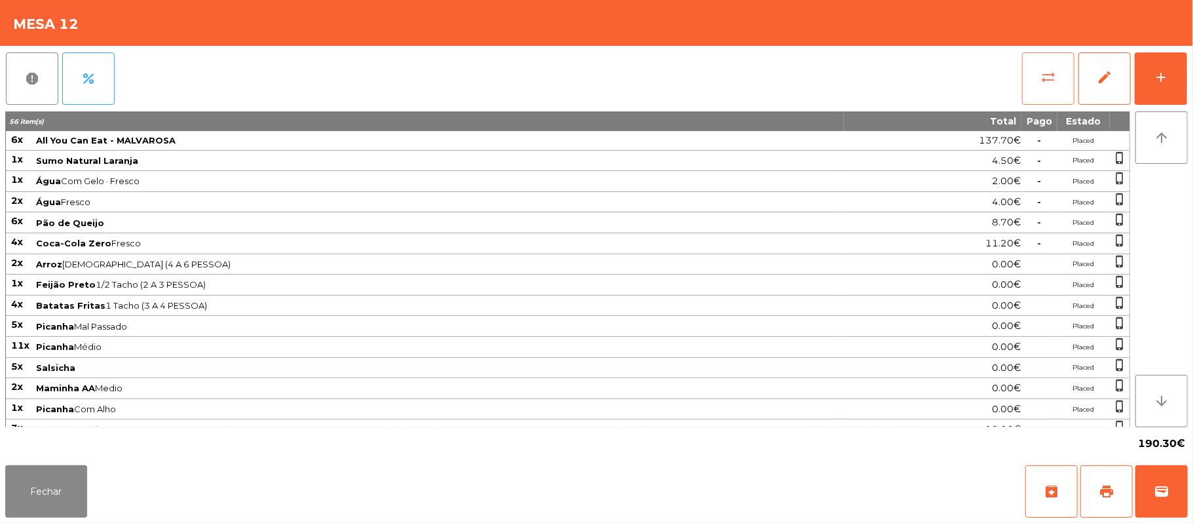
click at [1058, 85] on button "sync_alt" at bounding box center [1048, 78] width 52 height 52
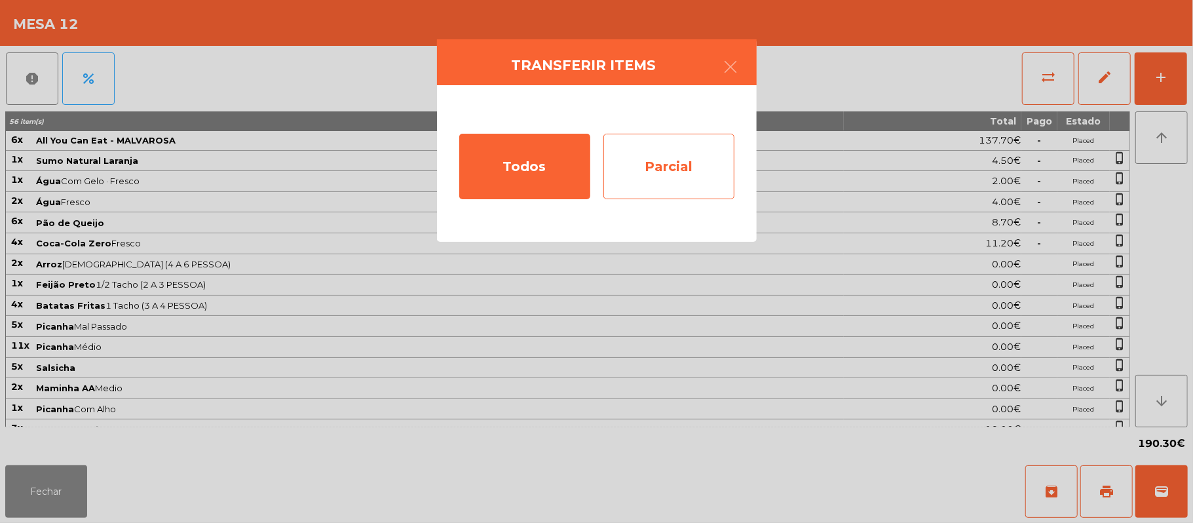
click at [669, 160] on div "Parcial" at bounding box center [669, 167] width 131 height 66
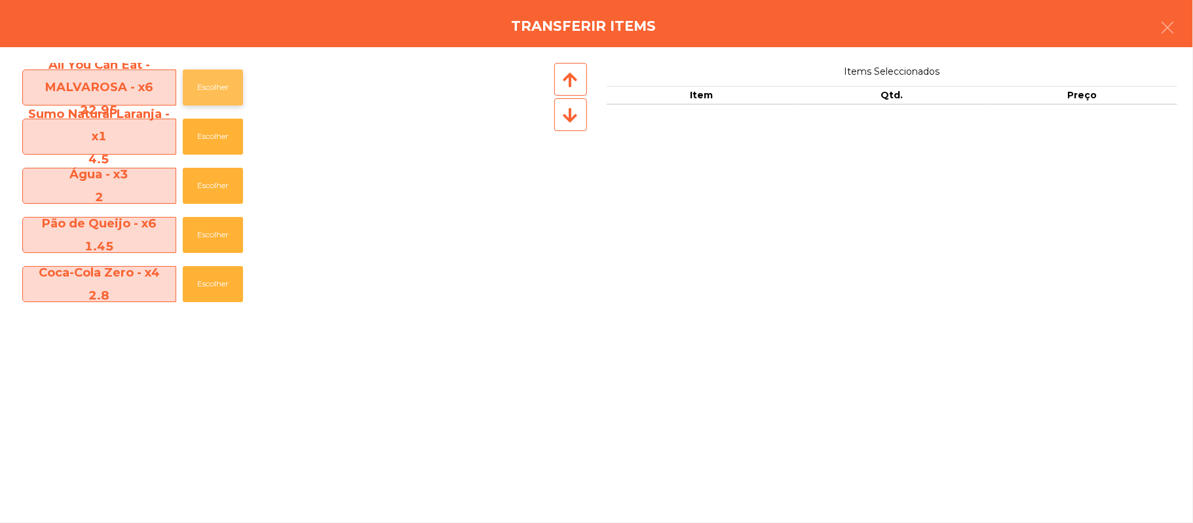
click at [218, 88] on button "Escolher" at bounding box center [213, 87] width 60 height 36
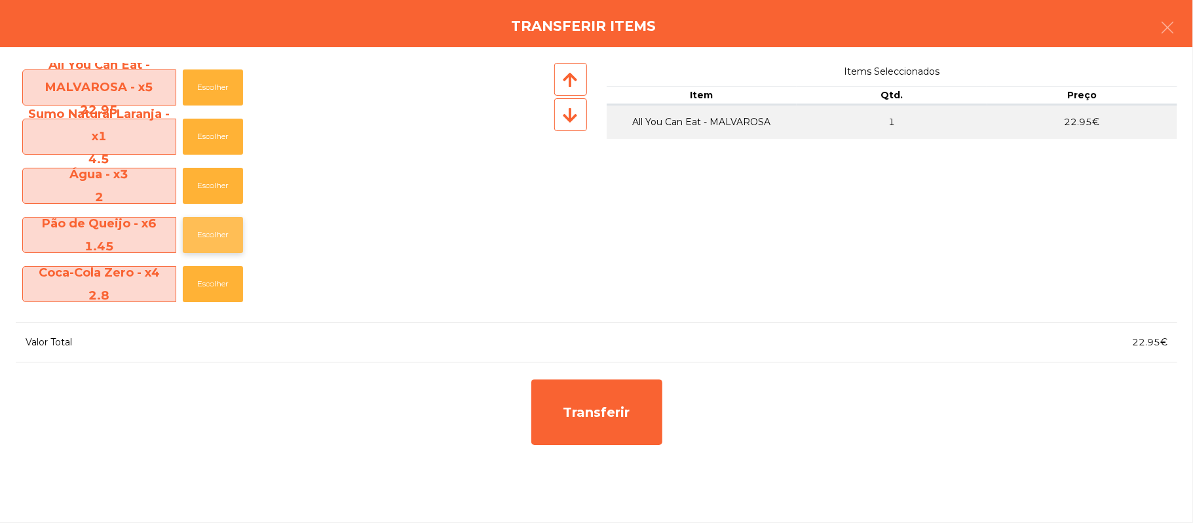
click at [218, 237] on button "Escolher" at bounding box center [213, 235] width 60 height 36
click at [220, 244] on button "Escolher" at bounding box center [213, 235] width 60 height 36
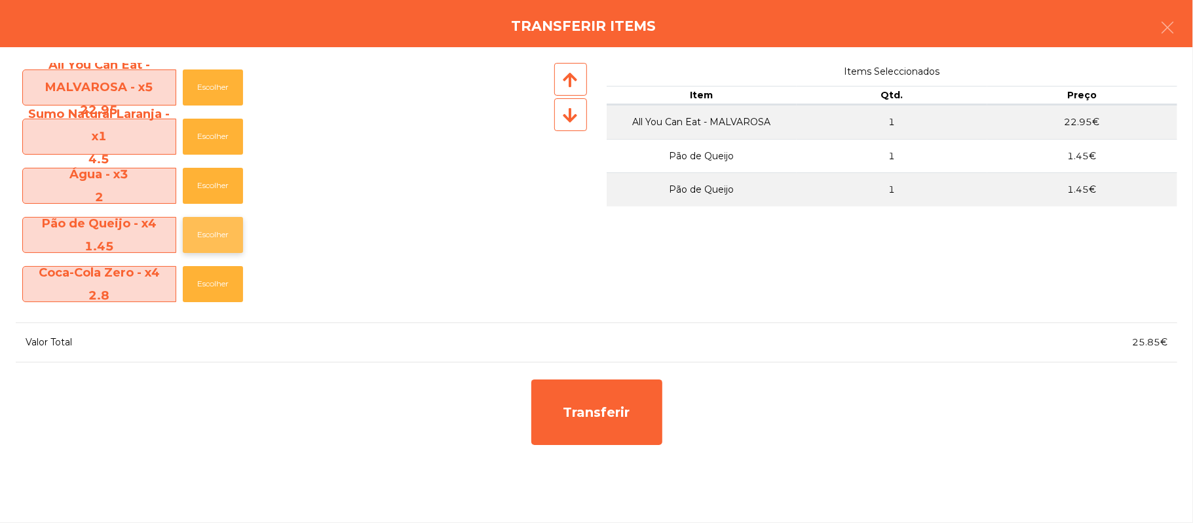
click at [221, 239] on button "Escolher" at bounding box center [213, 235] width 60 height 36
click at [223, 237] on button "Escolher" at bounding box center [213, 235] width 60 height 36
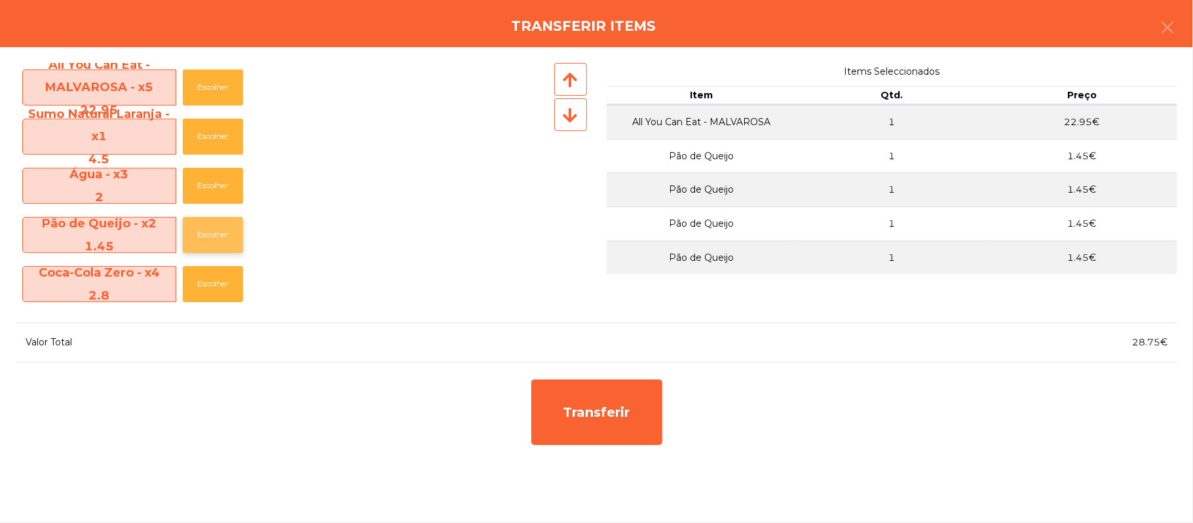
click at [221, 235] on button "Escolher" at bounding box center [213, 235] width 60 height 36
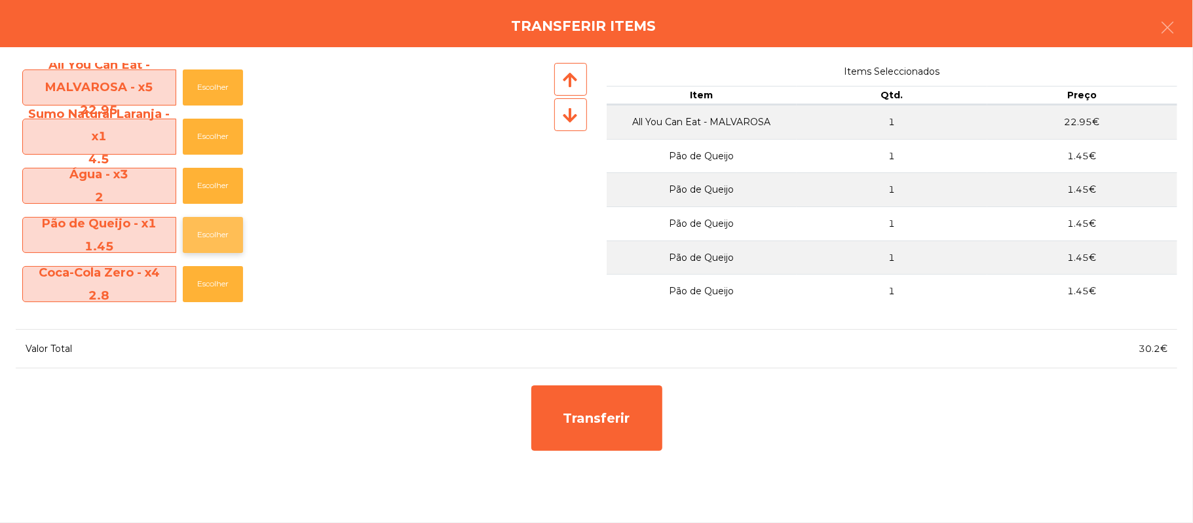
click at [223, 232] on button "Escolher" at bounding box center [213, 235] width 60 height 36
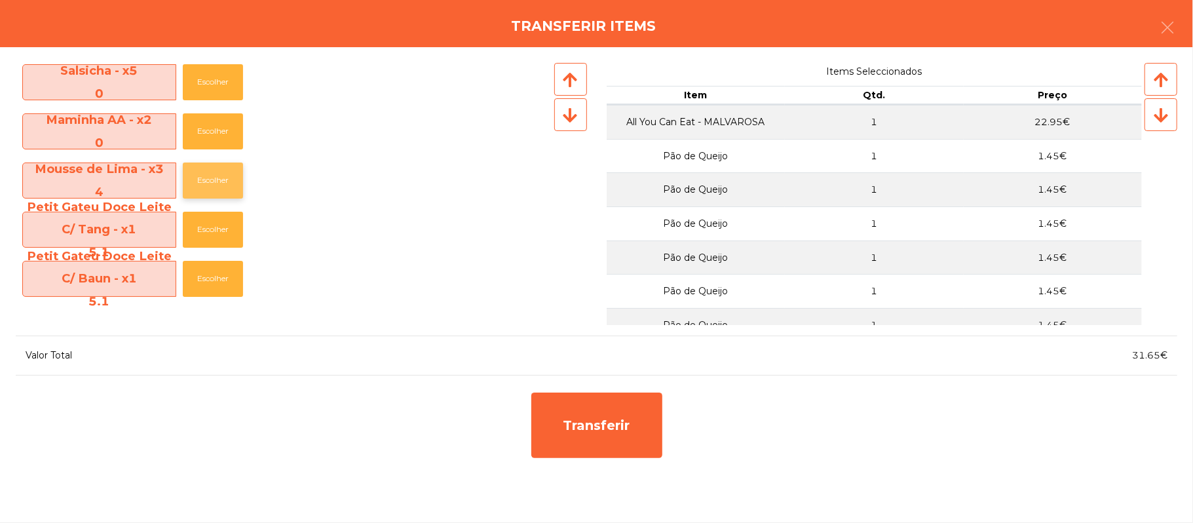
click at [216, 180] on button "Escolher" at bounding box center [213, 181] width 60 height 36
click at [221, 174] on button "Escolher" at bounding box center [213, 181] width 60 height 36
click at [212, 181] on button "Escolher" at bounding box center [213, 181] width 60 height 36
click at [216, 225] on button "Escolher" at bounding box center [213, 229] width 60 height 36
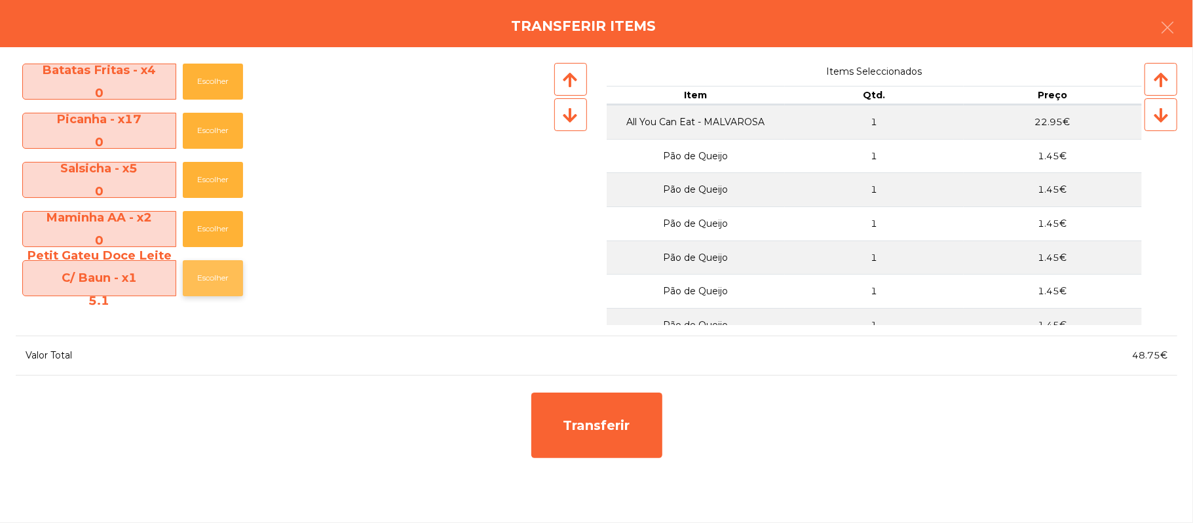
click at [219, 275] on button "Escolher" at bounding box center [213, 278] width 60 height 36
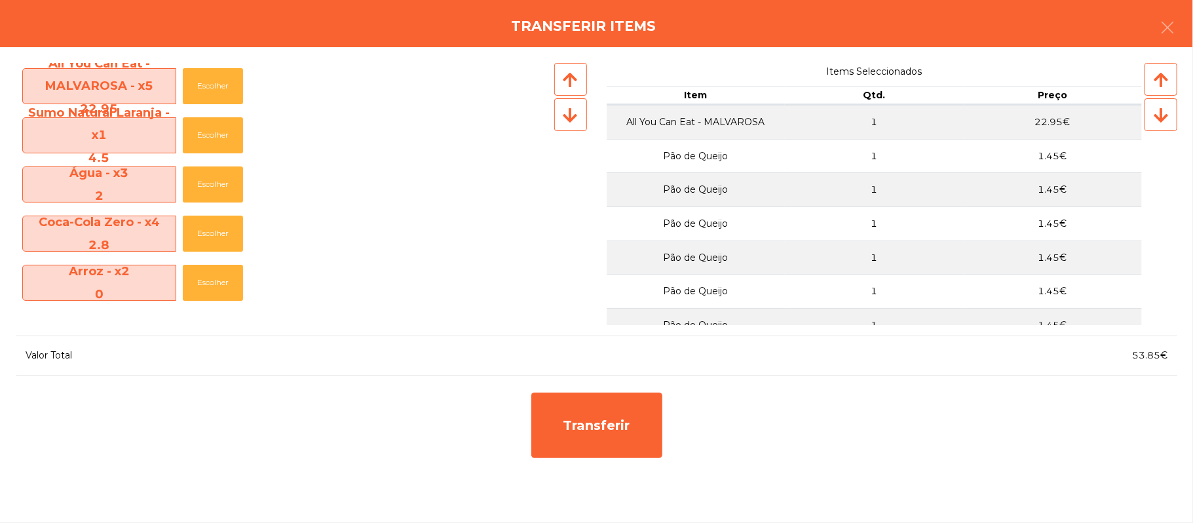
scroll to position [0, 0]
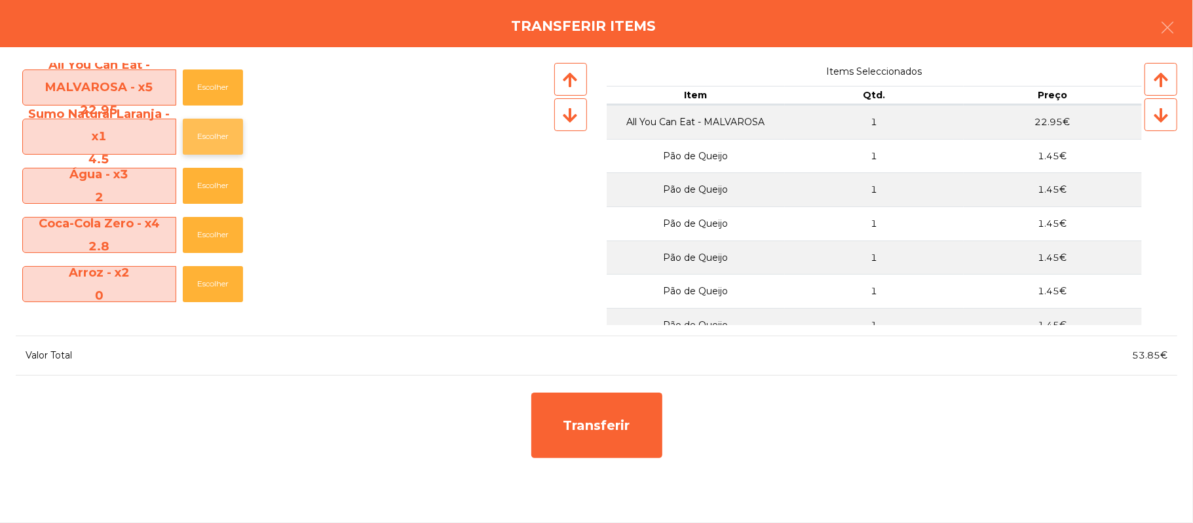
click at [228, 134] on button "Escolher" at bounding box center [213, 137] width 60 height 36
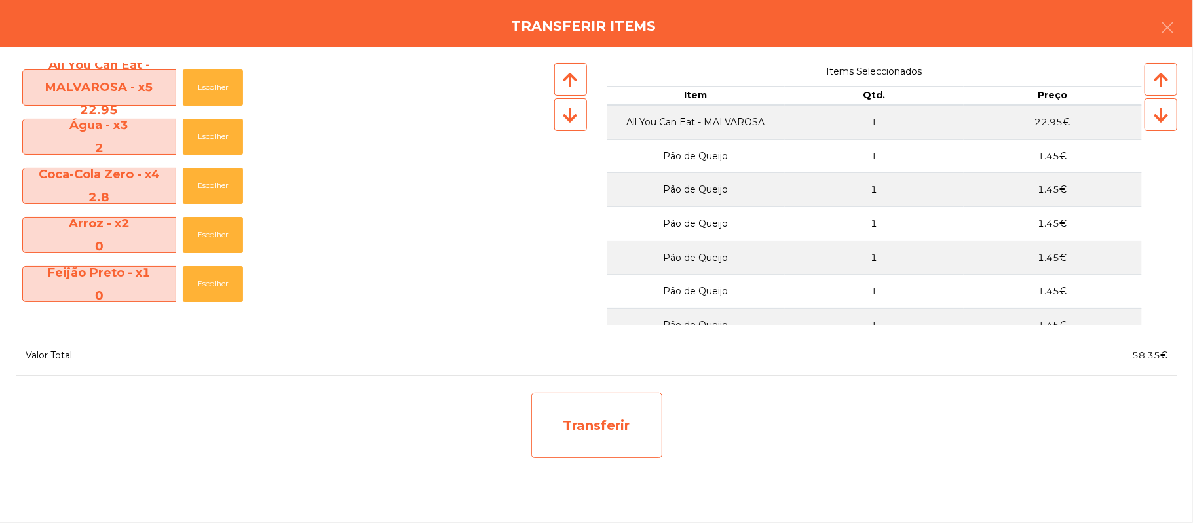
click at [598, 414] on div "Transferir" at bounding box center [596, 426] width 131 height 66
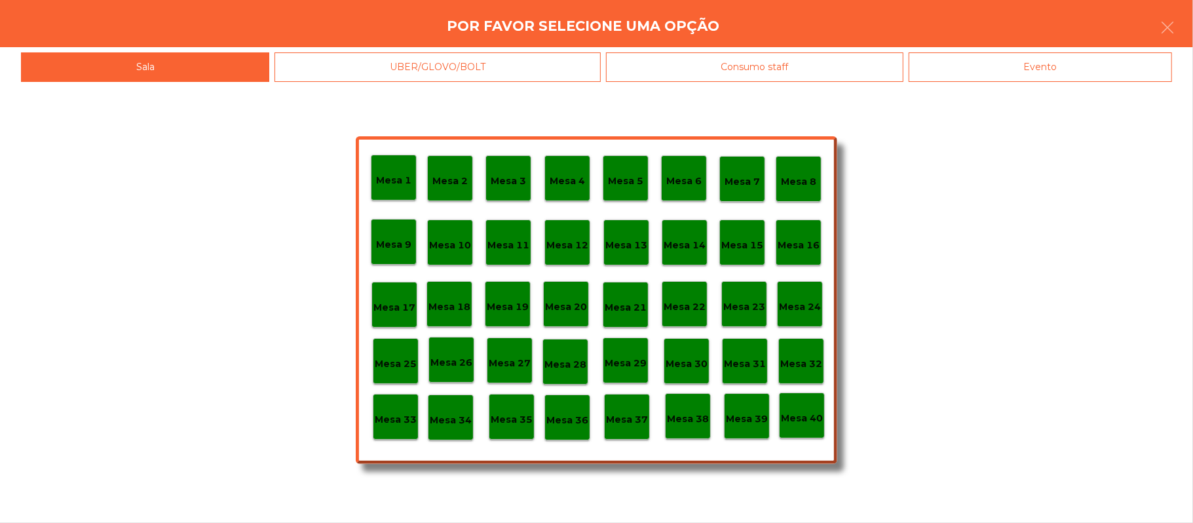
click at [397, 359] on p "Mesa 25" at bounding box center [396, 363] width 42 height 15
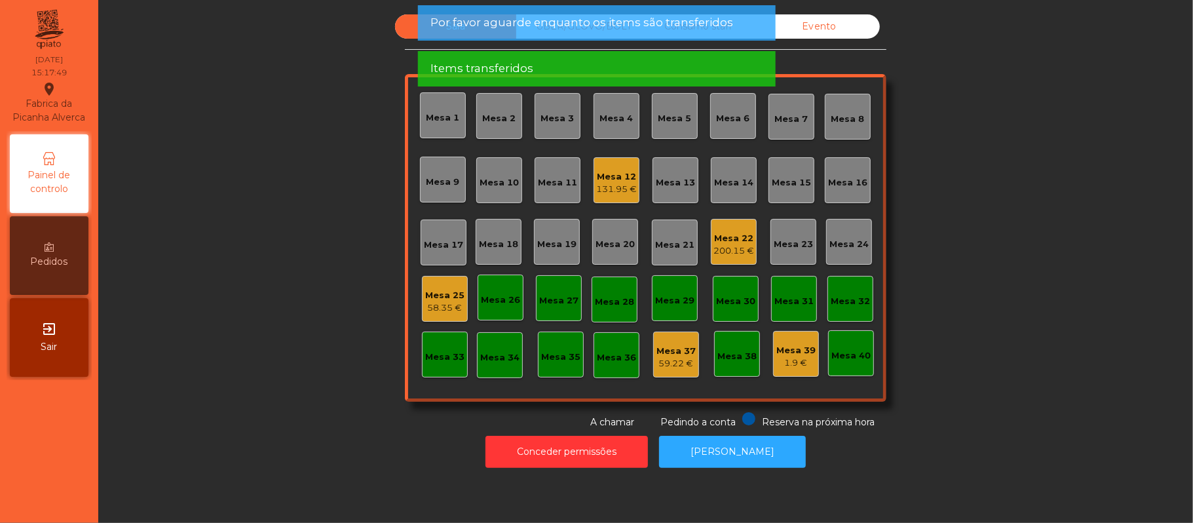
click at [451, 296] on div "Mesa 25" at bounding box center [444, 295] width 39 height 13
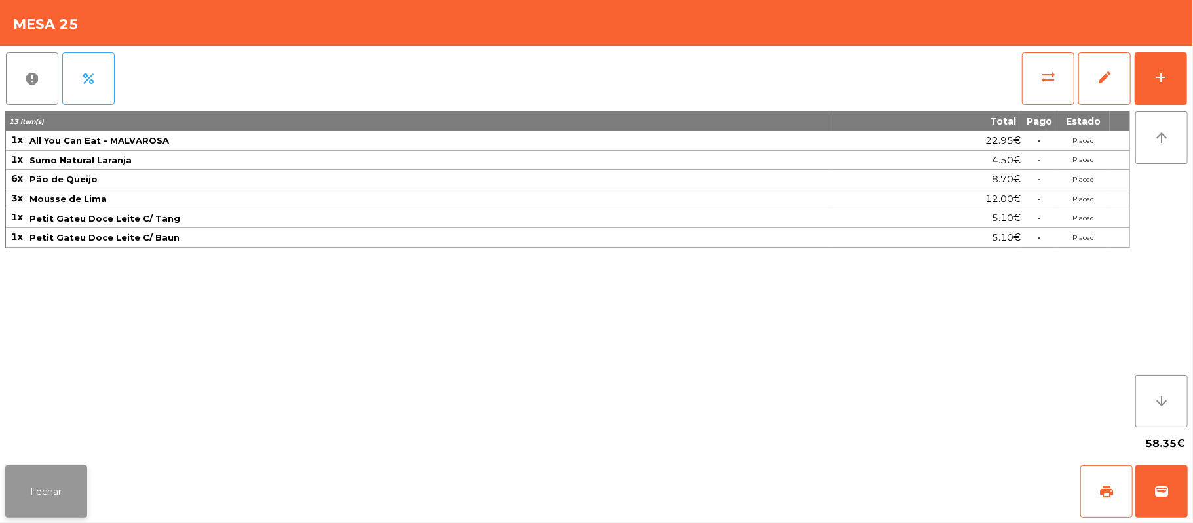
click at [52, 514] on button "Fechar" at bounding box center [46, 491] width 82 height 52
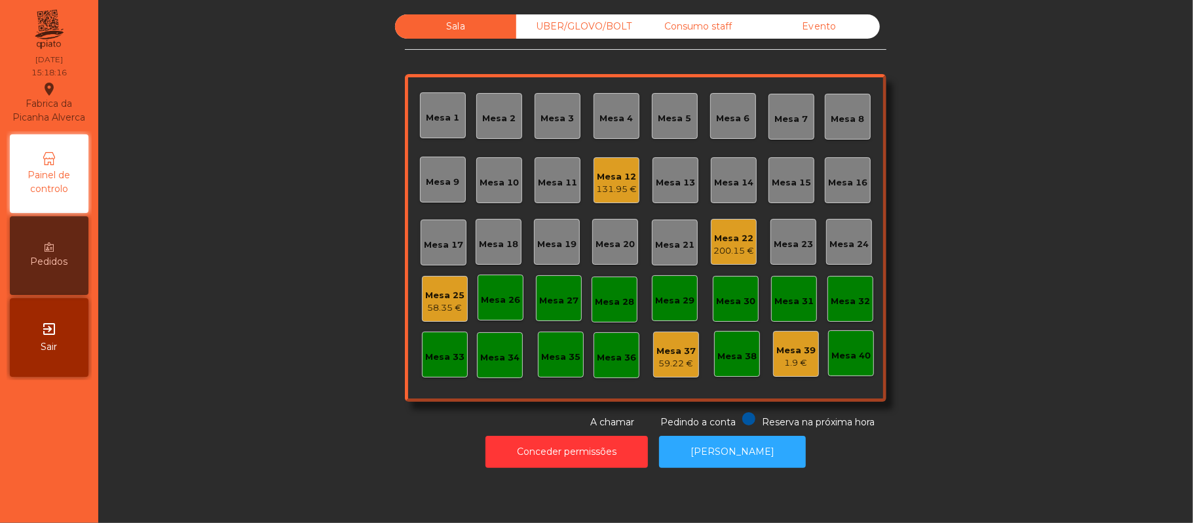
click at [612, 176] on div "Mesa 12" at bounding box center [616, 176] width 41 height 13
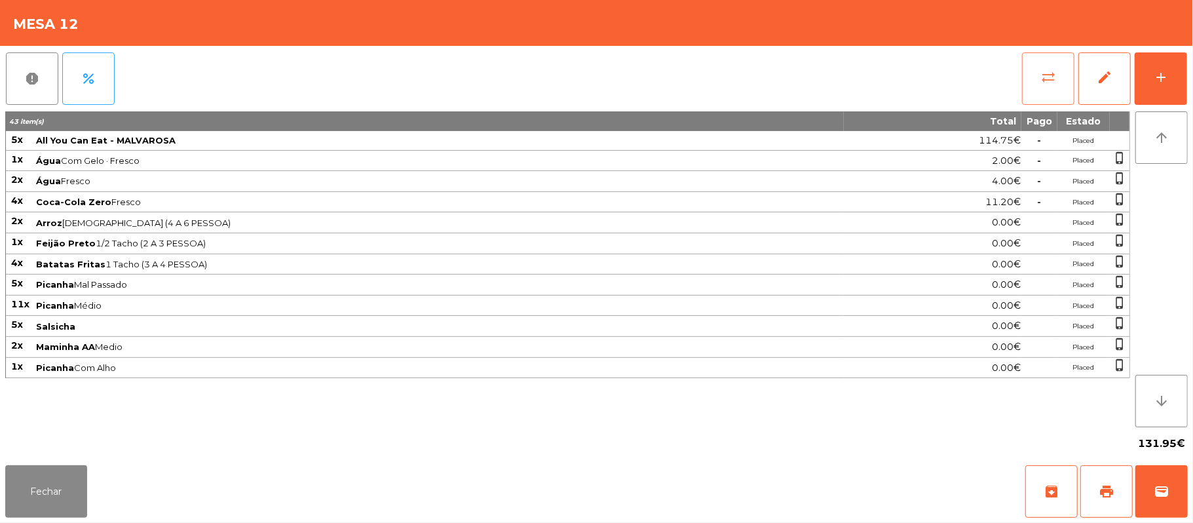
click at [1052, 85] on button "sync_alt" at bounding box center [1048, 78] width 52 height 52
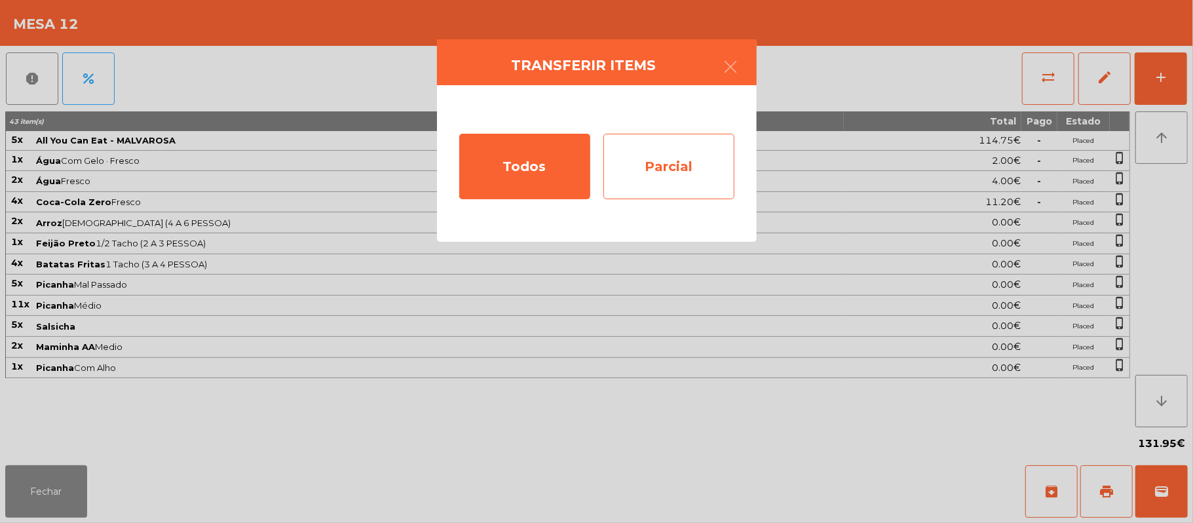
click at [688, 174] on div "Parcial" at bounding box center [669, 167] width 131 height 66
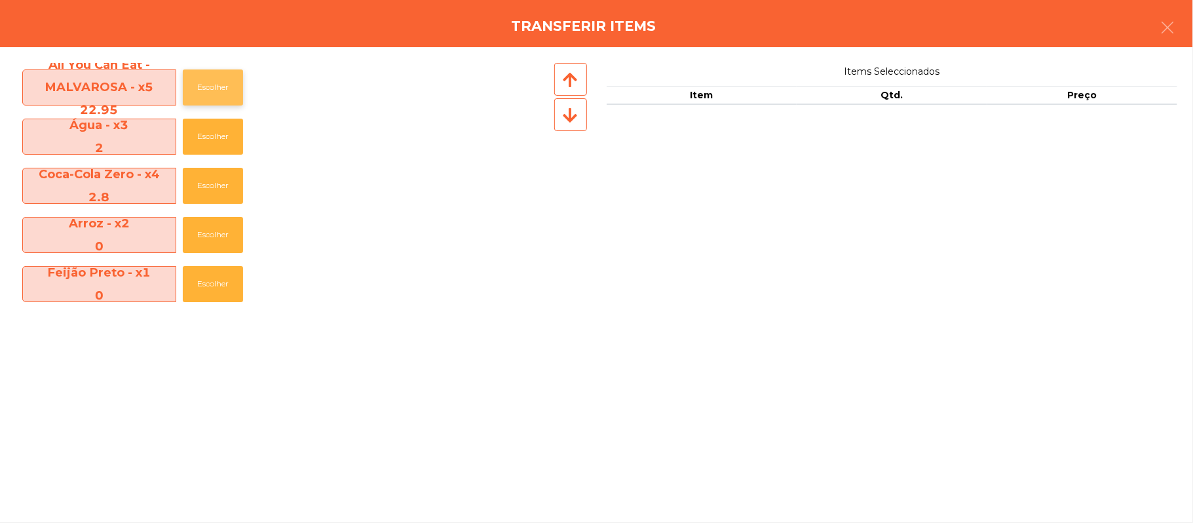
click at [223, 92] on button "Escolher" at bounding box center [213, 87] width 60 height 36
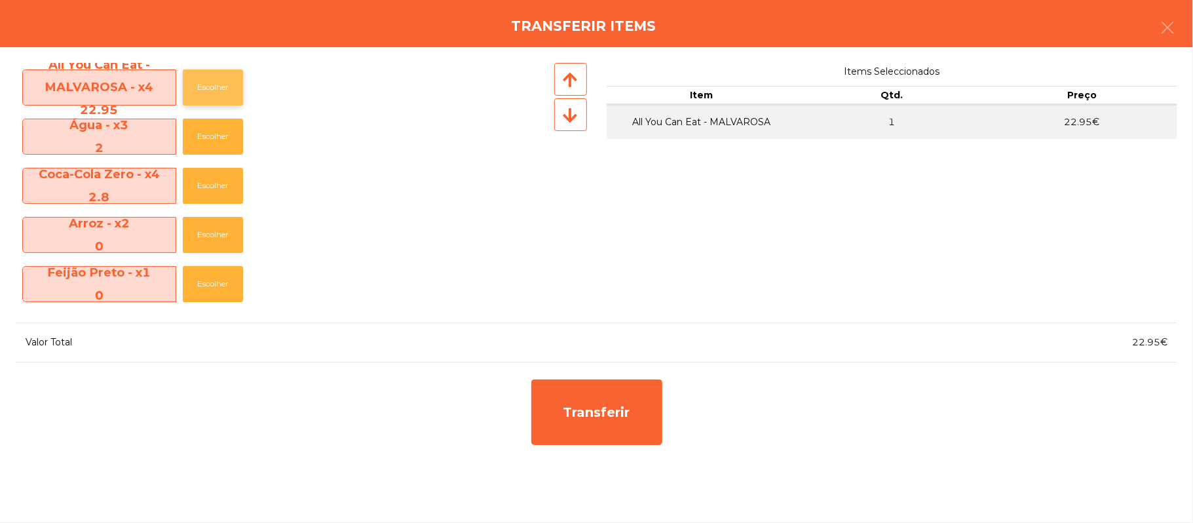
click at [223, 98] on button "Escolher" at bounding box center [213, 87] width 60 height 36
click at [228, 140] on button "Escolher" at bounding box center [213, 137] width 60 height 36
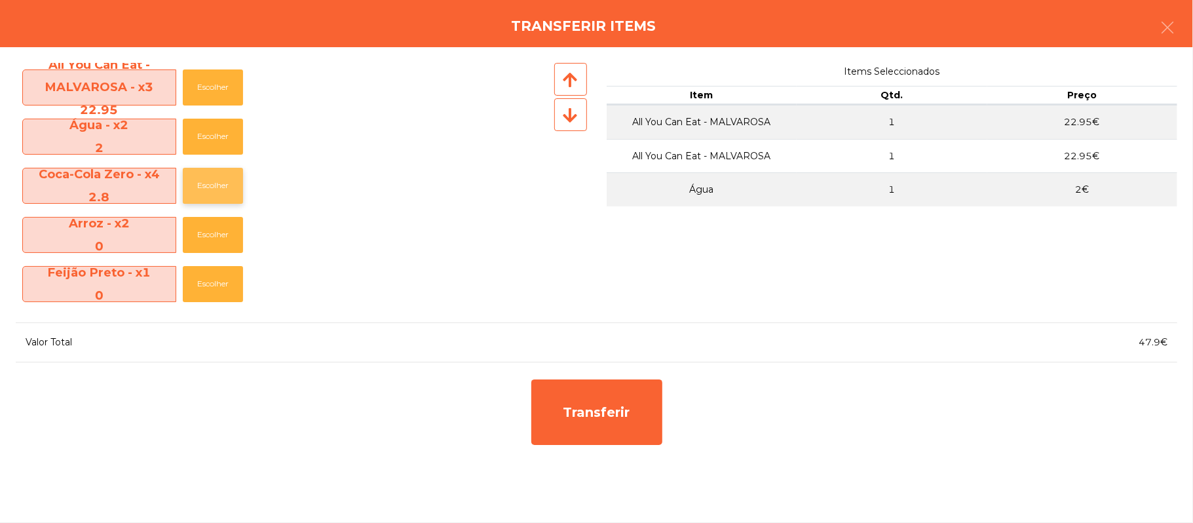
click at [213, 185] on button "Escolher" at bounding box center [213, 186] width 60 height 36
click at [208, 190] on button "Escolher" at bounding box center [213, 186] width 60 height 36
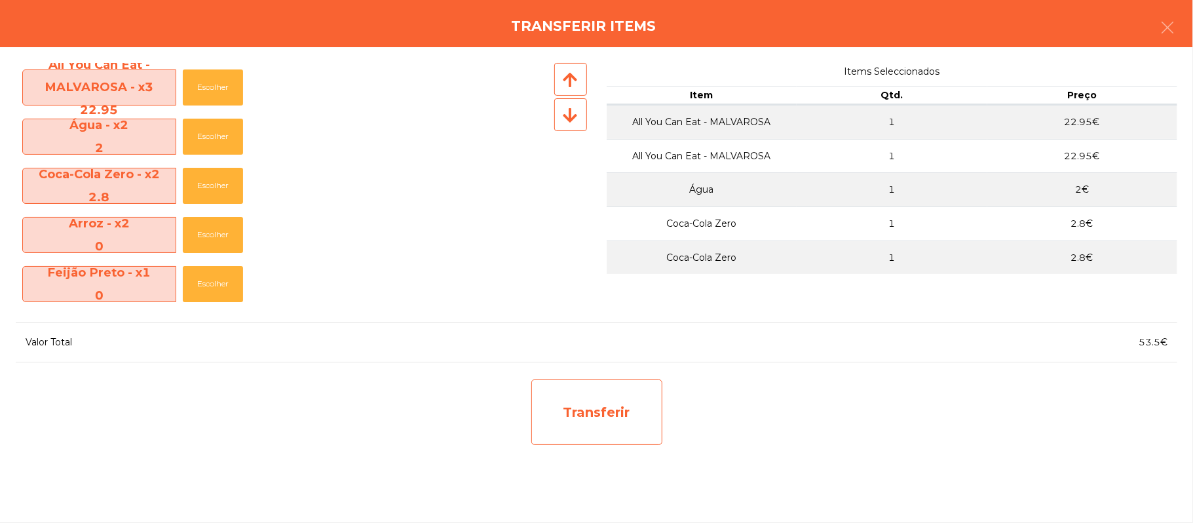
click at [585, 402] on div "Transferir" at bounding box center [596, 412] width 131 height 66
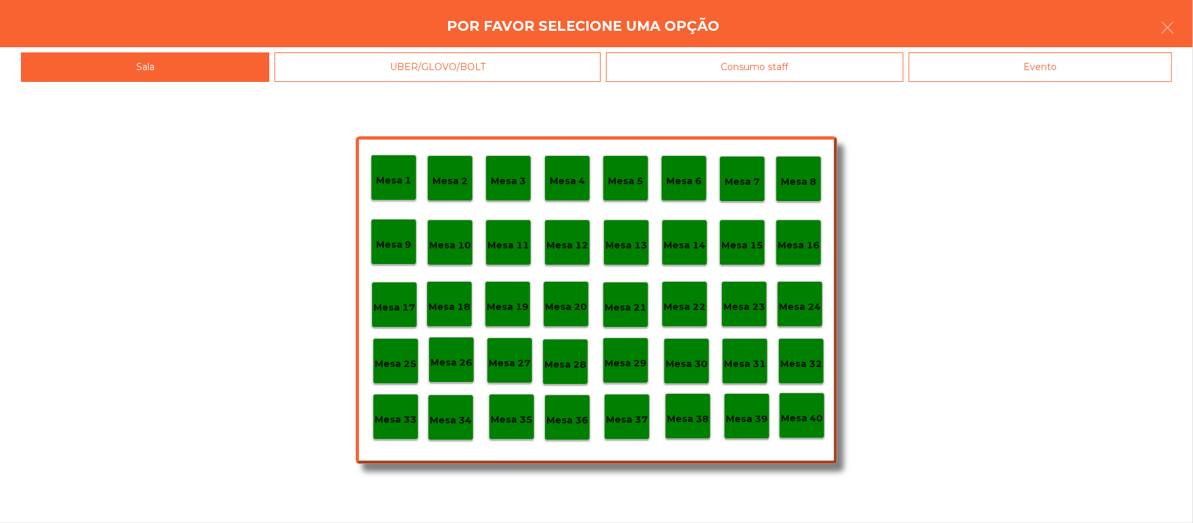
click at [456, 353] on div "Mesa 26" at bounding box center [452, 360] width 42 height 20
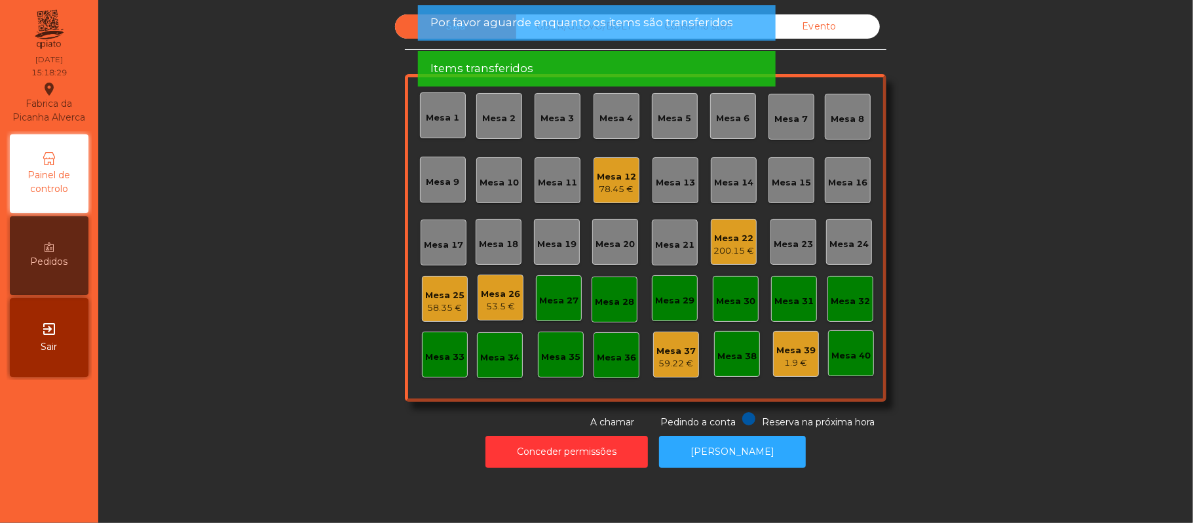
click at [504, 288] on div "Mesa 26" at bounding box center [500, 294] width 39 height 13
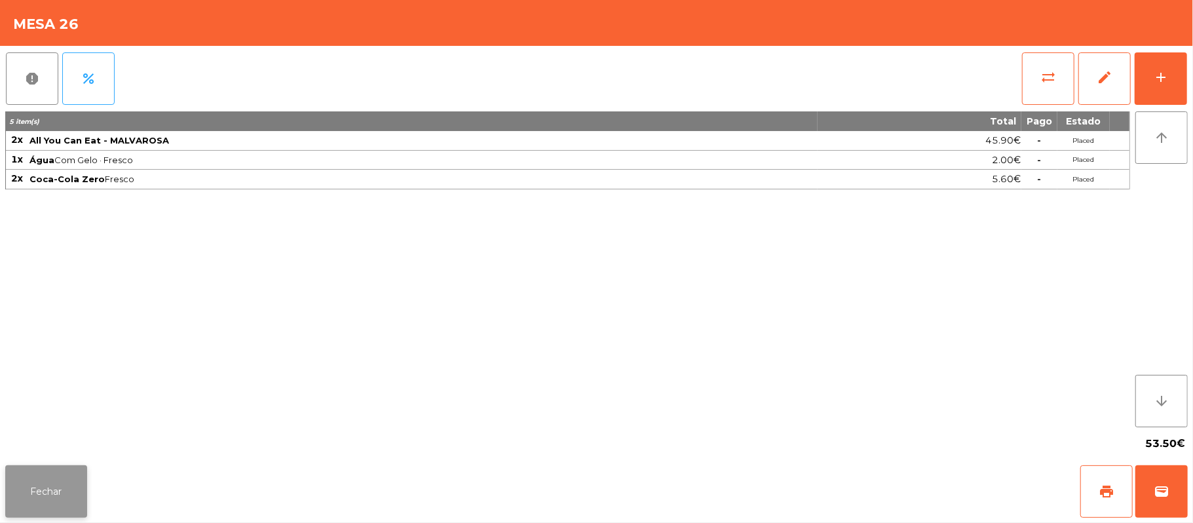
click at [40, 470] on button "Fechar" at bounding box center [46, 491] width 82 height 52
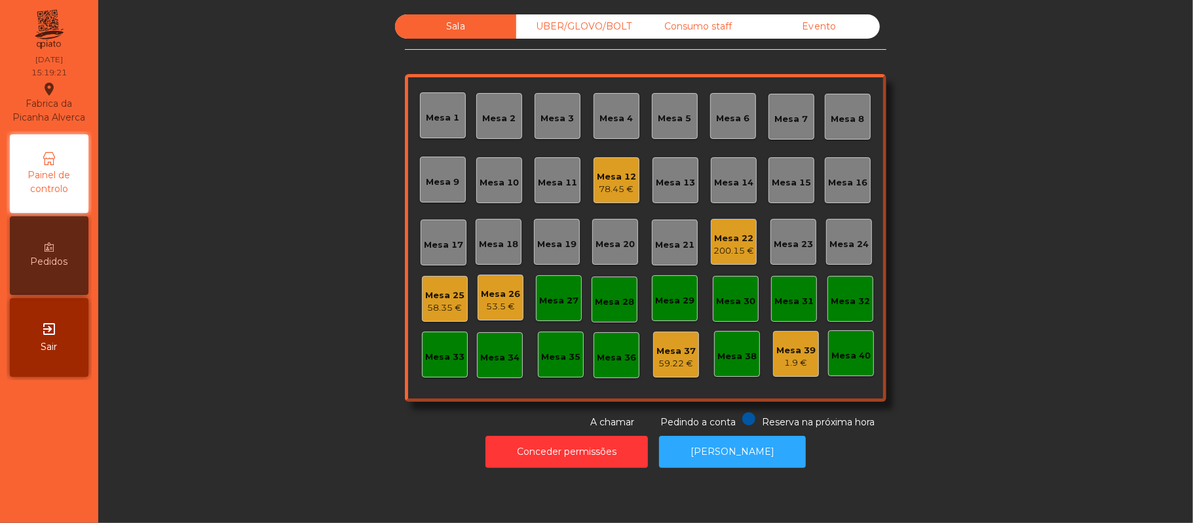
click at [619, 180] on div "Mesa 12" at bounding box center [616, 176] width 39 height 13
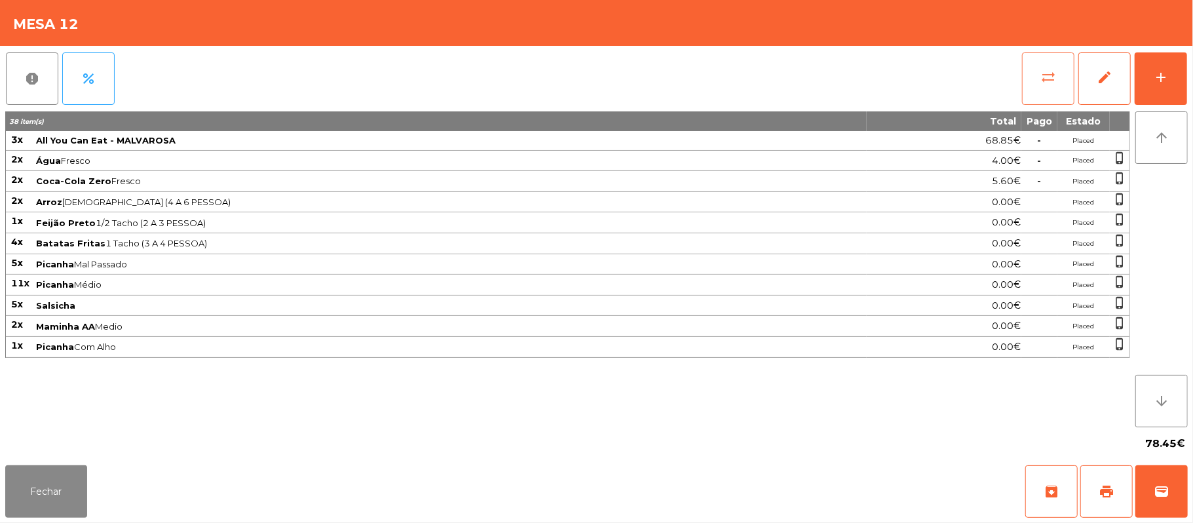
click at [1057, 96] on button "sync_alt" at bounding box center [1048, 78] width 52 height 52
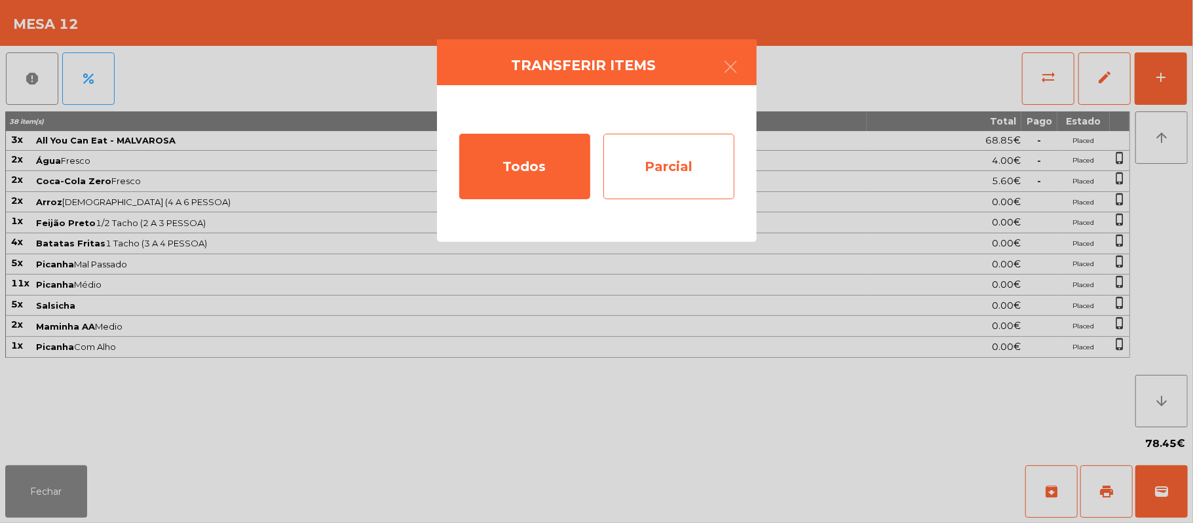
click at [674, 166] on div "Parcial" at bounding box center [669, 167] width 131 height 66
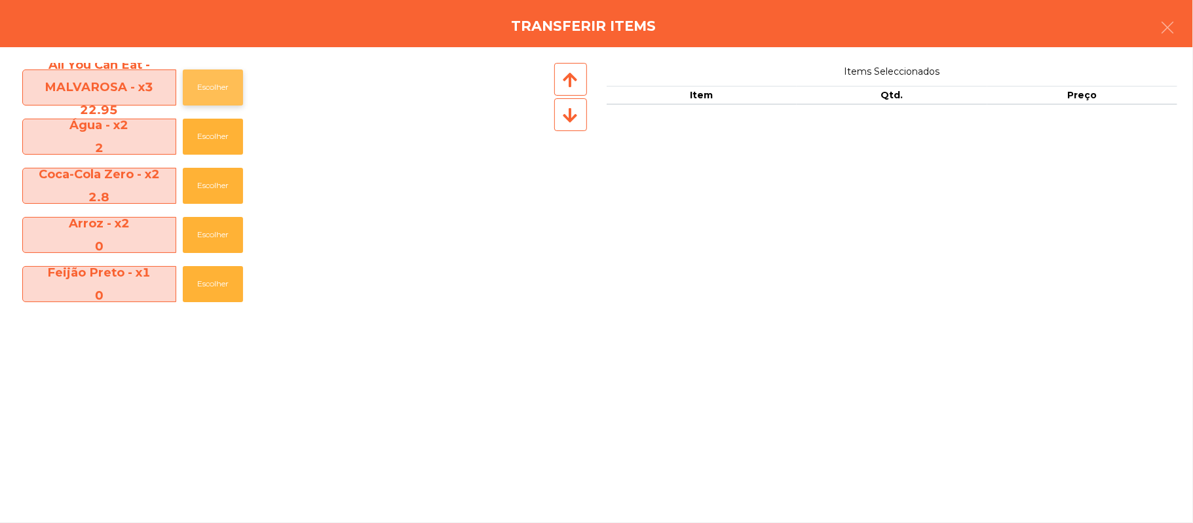
click at [214, 87] on button "Escolher" at bounding box center [213, 87] width 60 height 36
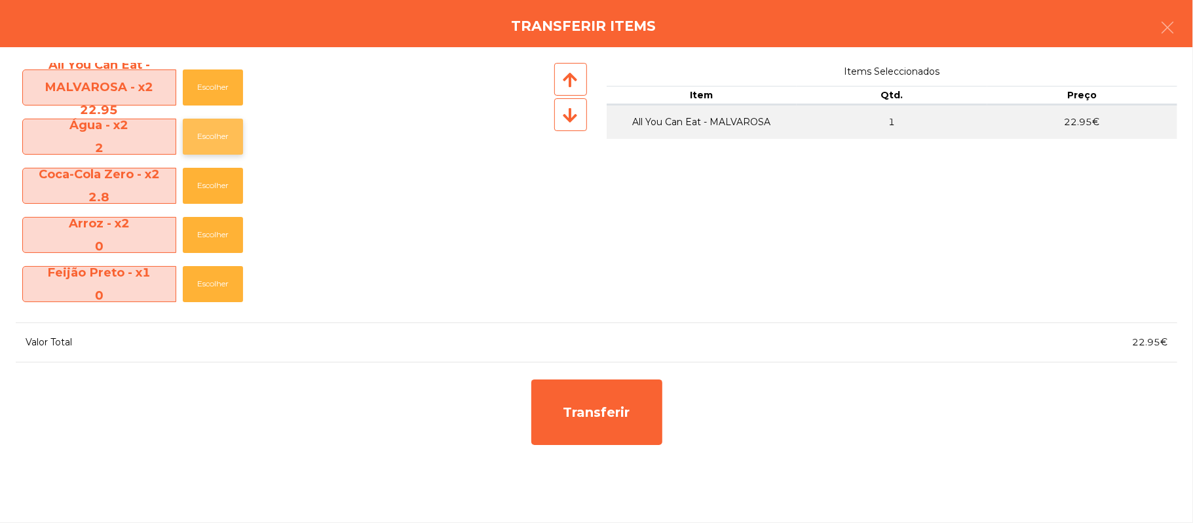
click at [216, 136] on button "Escolher" at bounding box center [213, 137] width 60 height 36
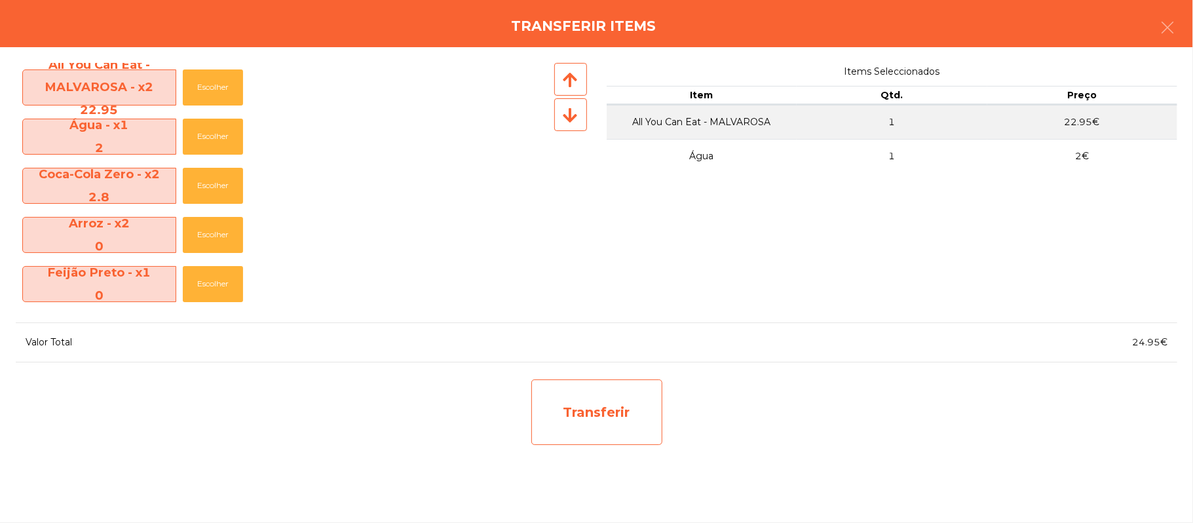
click at [605, 415] on div "Transferir" at bounding box center [596, 412] width 131 height 66
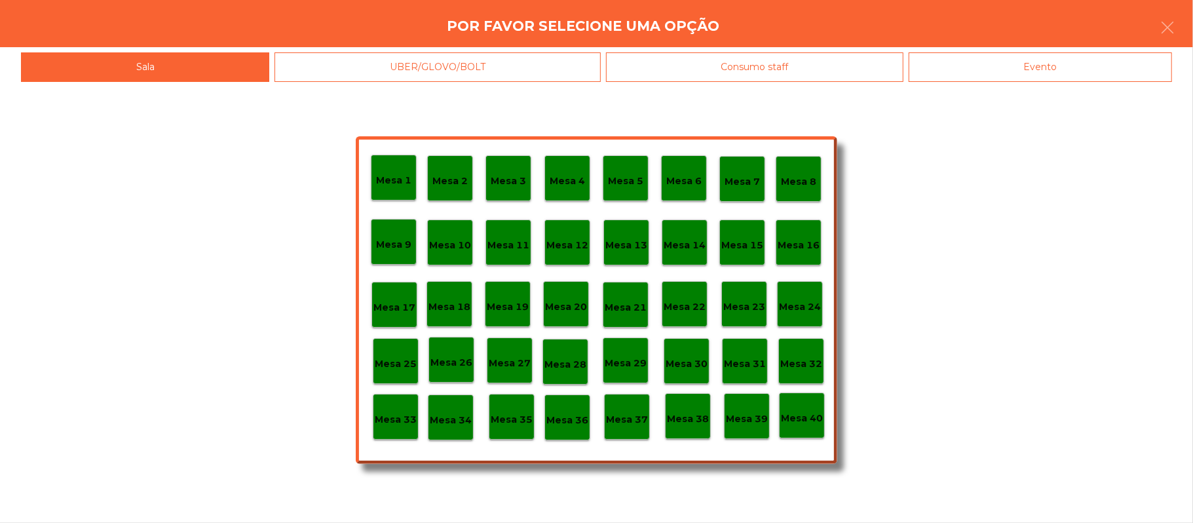
click at [507, 374] on div "Mesa 27" at bounding box center [510, 360] width 46 height 46
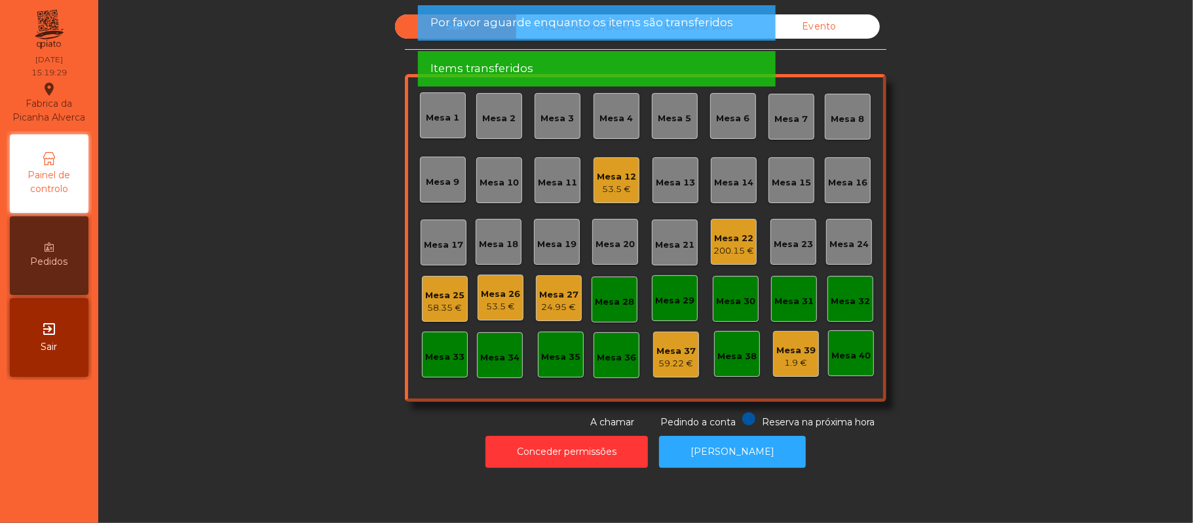
click at [561, 310] on div "24.95 €" at bounding box center [558, 307] width 39 height 13
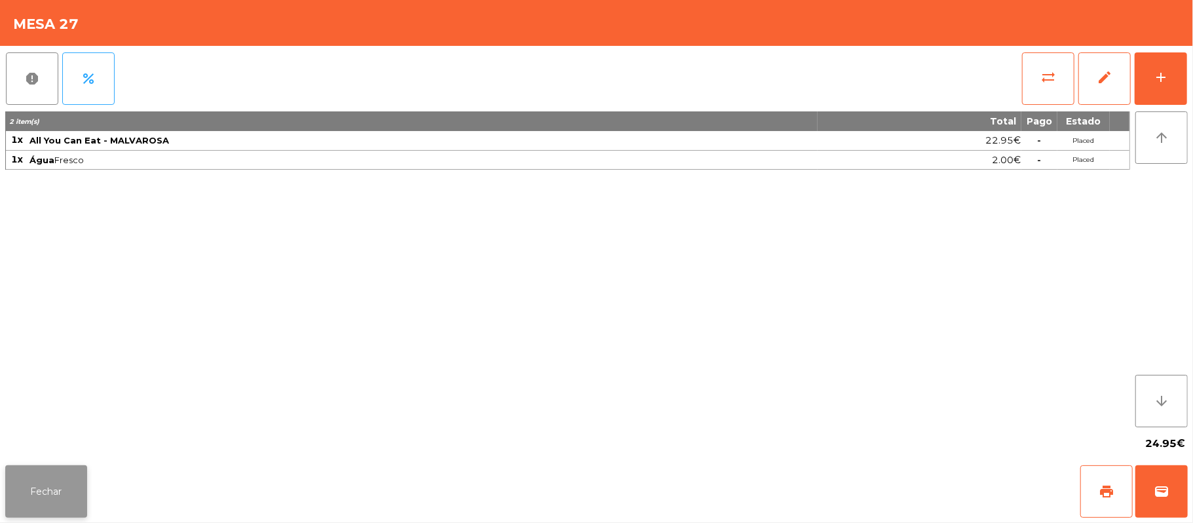
click at [9, 505] on button "Fechar" at bounding box center [46, 491] width 82 height 52
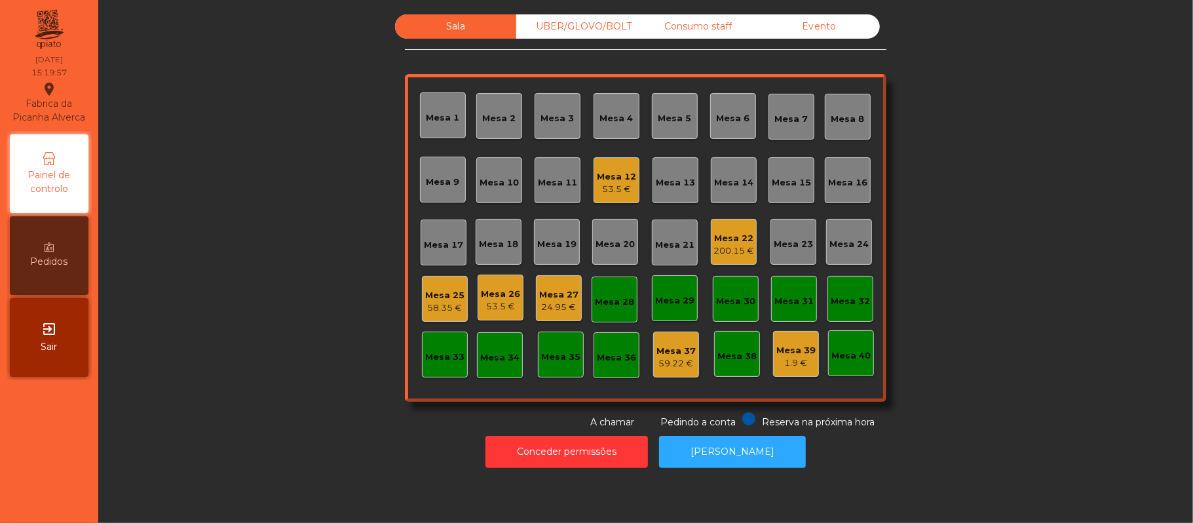
click at [626, 182] on div "Mesa 12" at bounding box center [616, 176] width 39 height 13
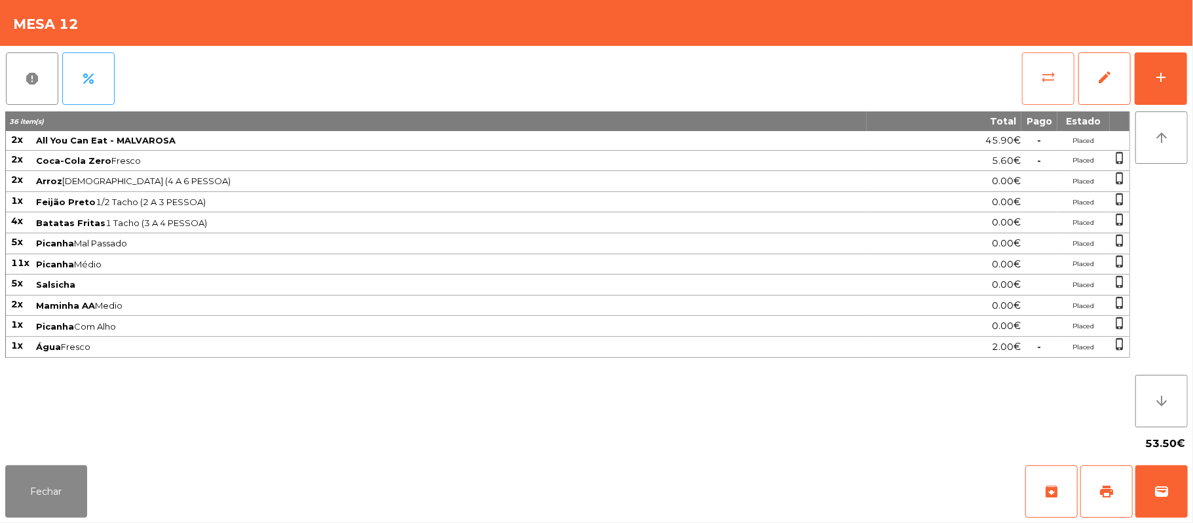
click at [1054, 74] on span "sync_alt" at bounding box center [1049, 77] width 16 height 16
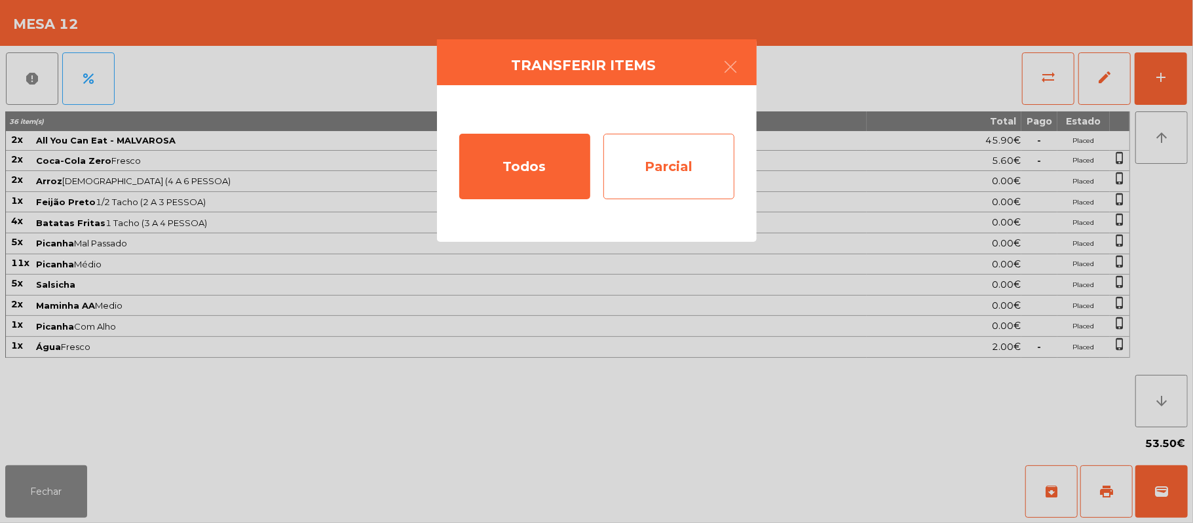
click at [706, 191] on div "Parcial" at bounding box center [669, 167] width 131 height 66
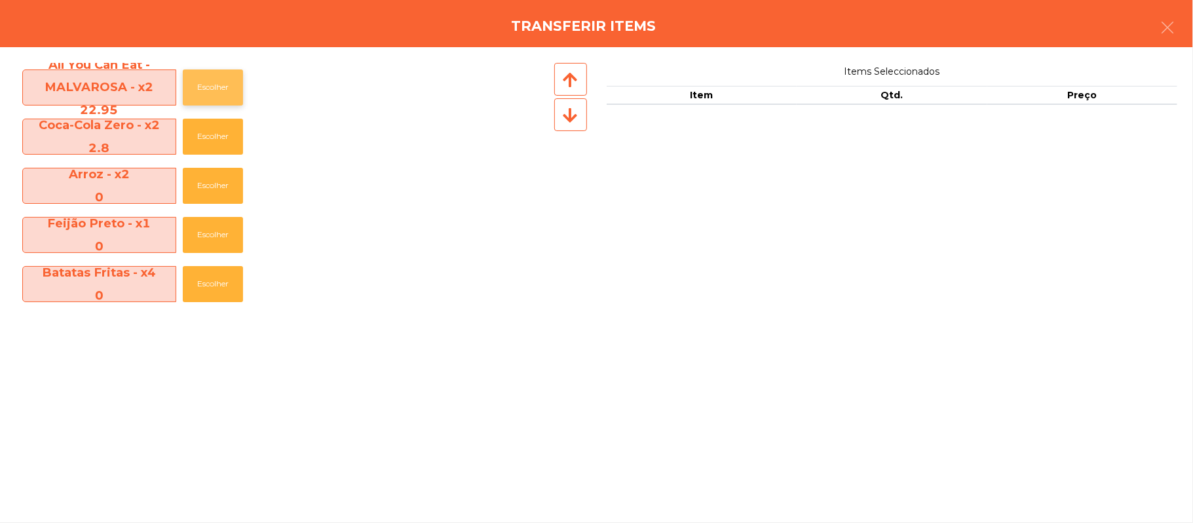
click at [207, 82] on button "Escolher" at bounding box center [213, 87] width 60 height 36
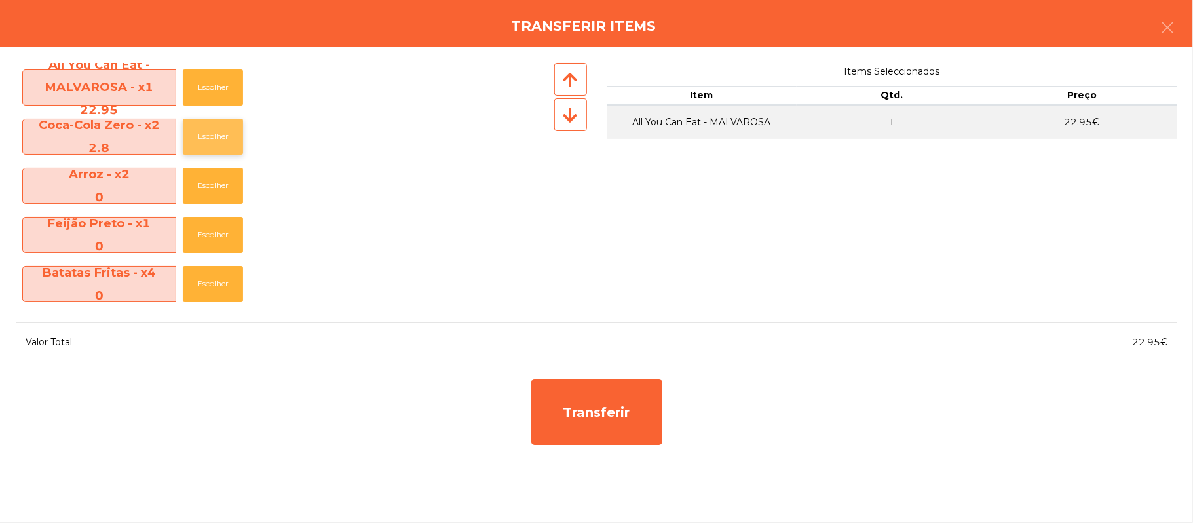
click at [228, 134] on button "Escolher" at bounding box center [213, 137] width 60 height 36
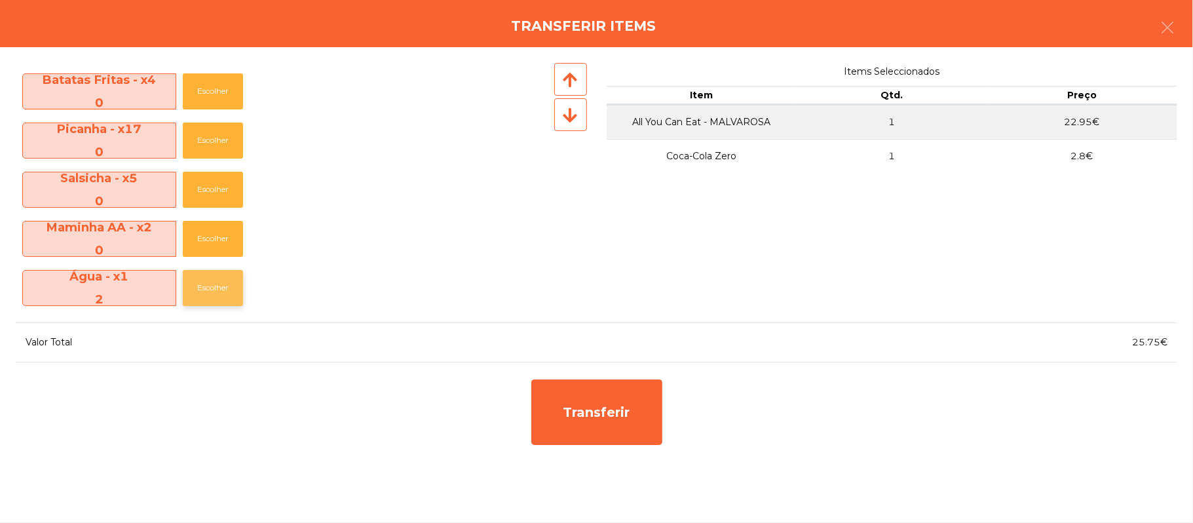
click at [211, 287] on button "Escolher" at bounding box center [213, 288] width 60 height 36
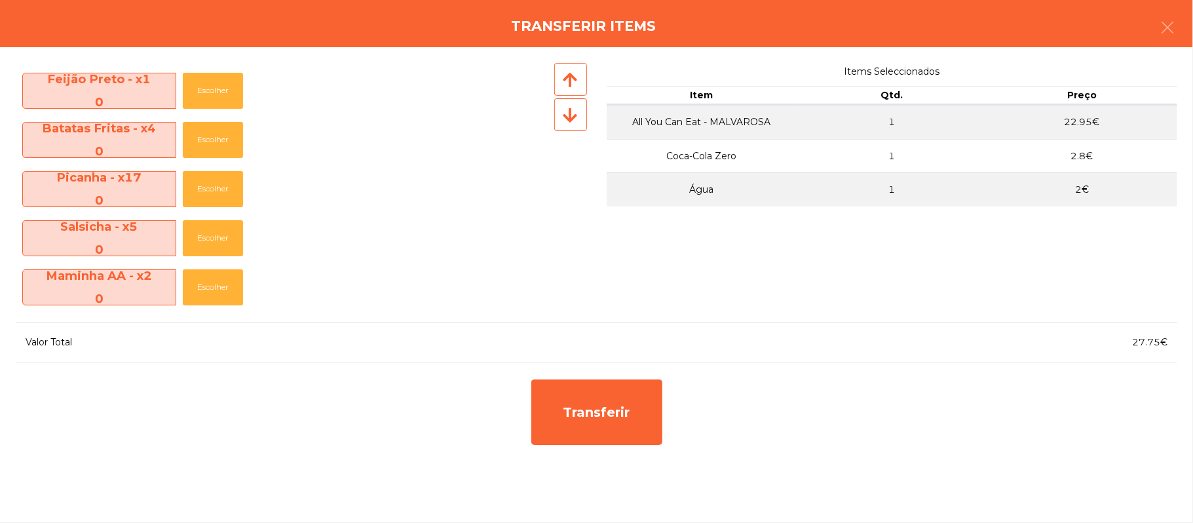
scroll to position [144, 0]
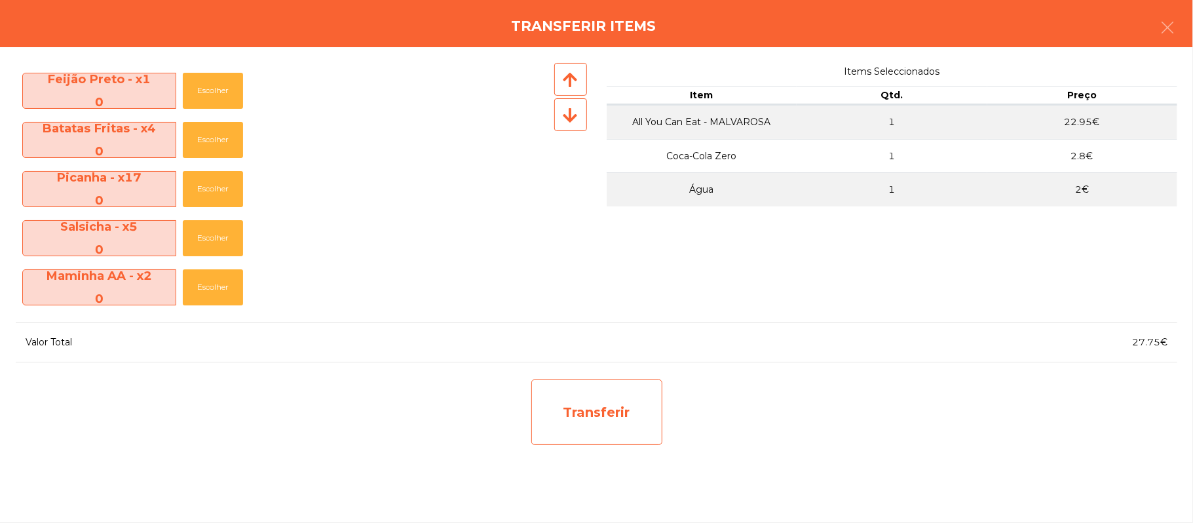
click at [621, 404] on div "Transferir" at bounding box center [596, 412] width 131 height 66
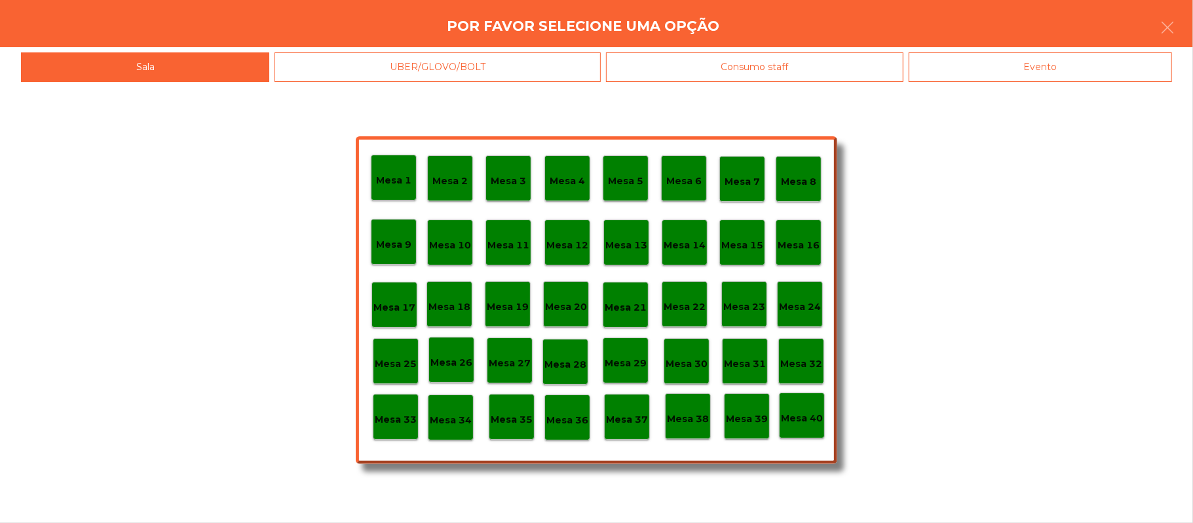
click at [625, 366] on p "Mesa 29" at bounding box center [626, 363] width 42 height 15
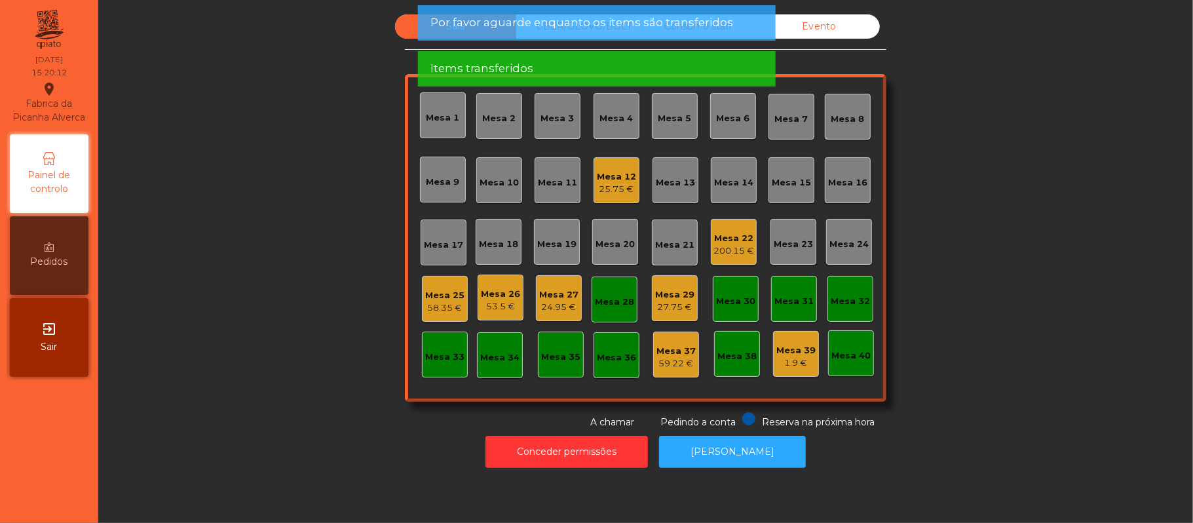
click at [656, 298] on div "Mesa 29" at bounding box center [674, 294] width 39 height 13
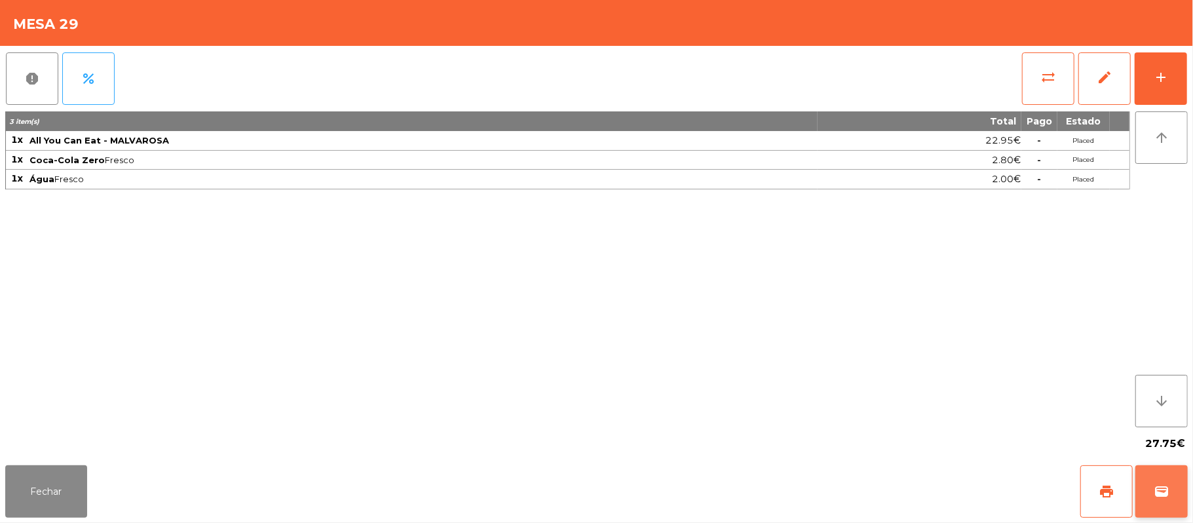
click at [1169, 488] on span "wallet" at bounding box center [1162, 492] width 16 height 16
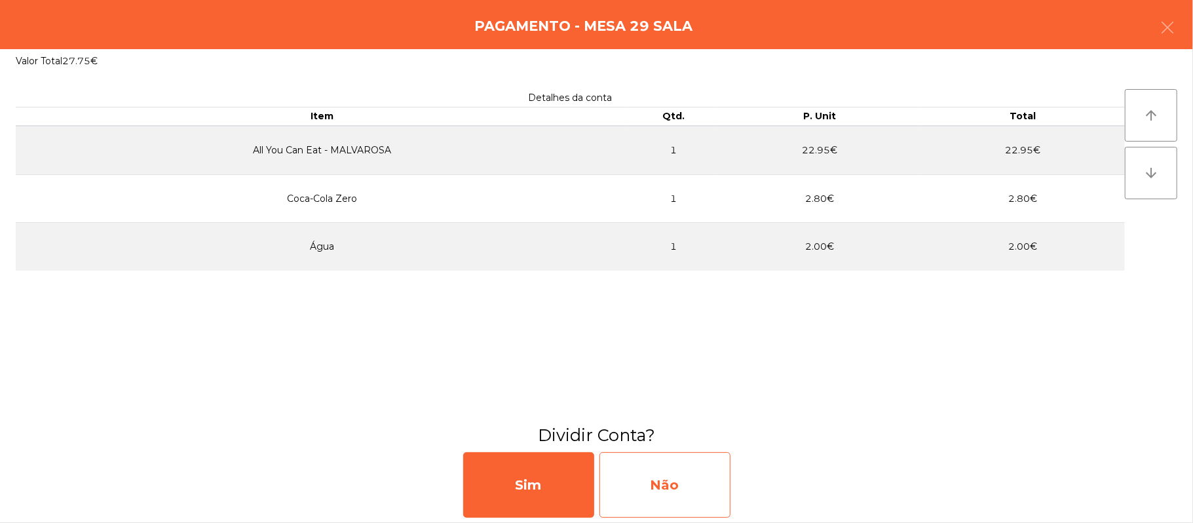
click at [664, 473] on div "Não" at bounding box center [665, 485] width 131 height 66
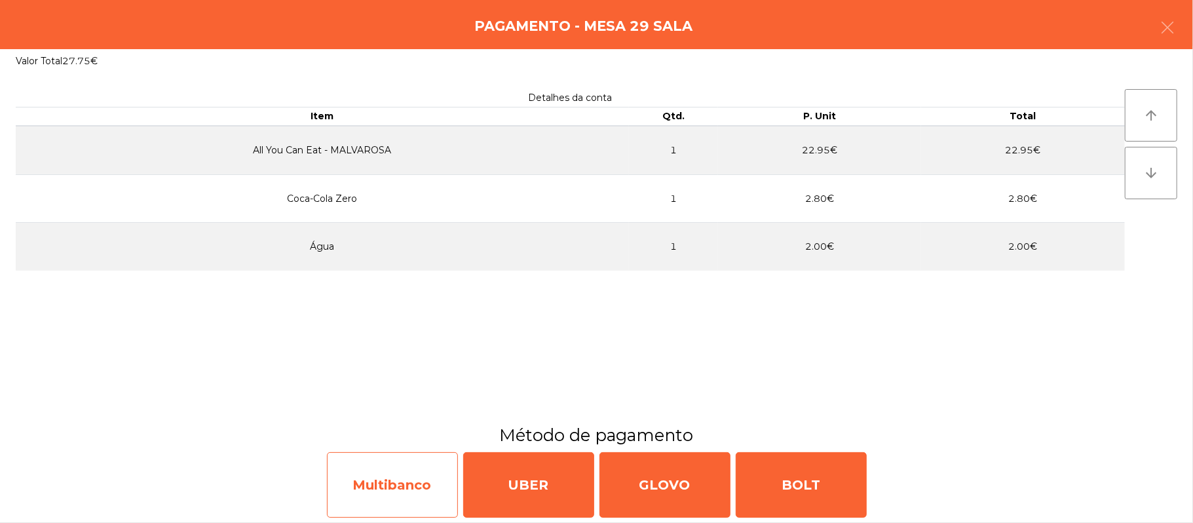
click at [370, 491] on div "Multibanco" at bounding box center [392, 485] width 131 height 66
select select "**"
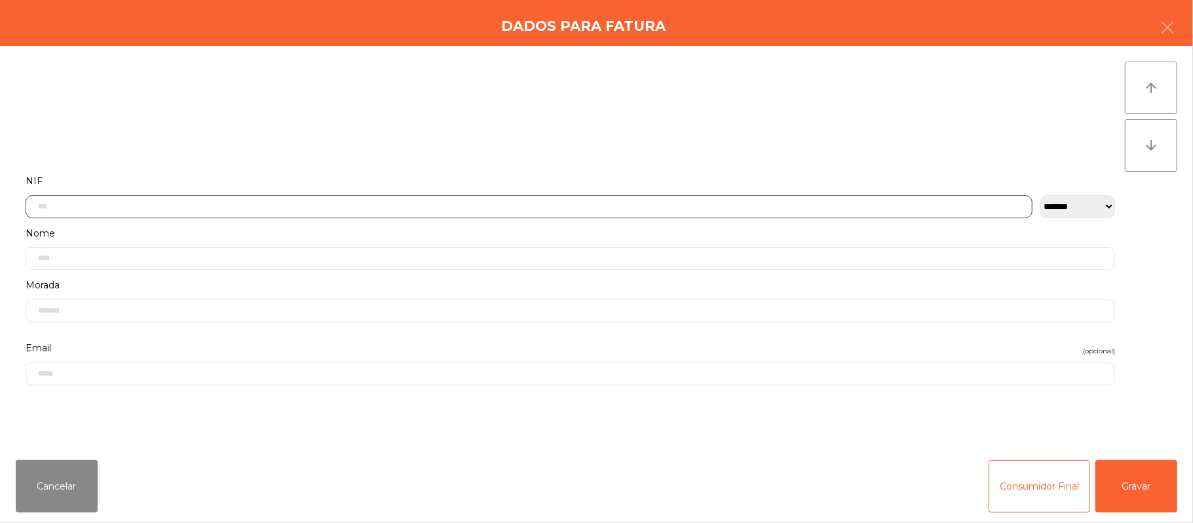
click at [619, 204] on input "text" at bounding box center [529, 206] width 1007 height 23
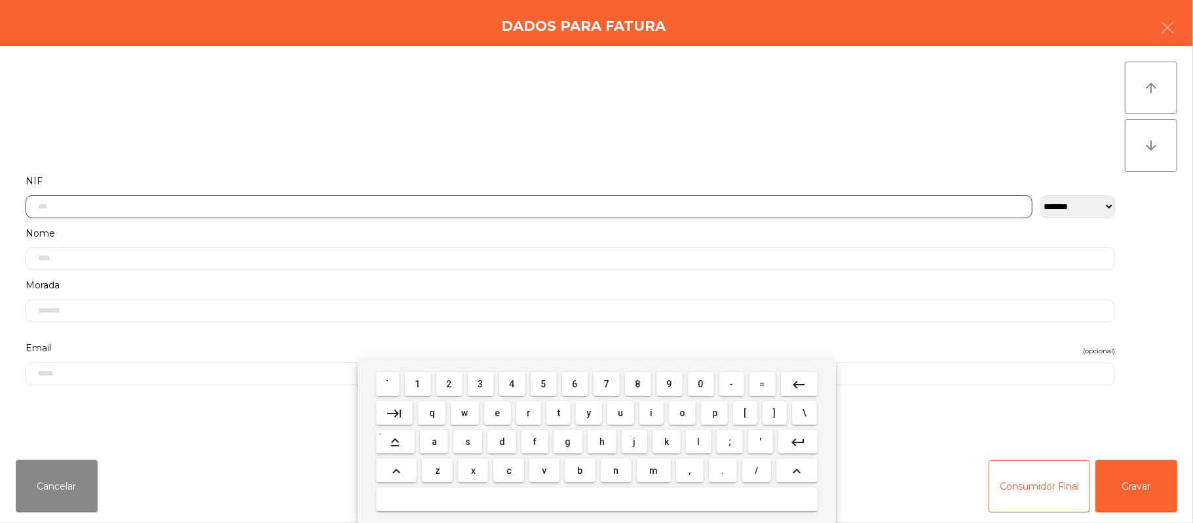
scroll to position [110, 0]
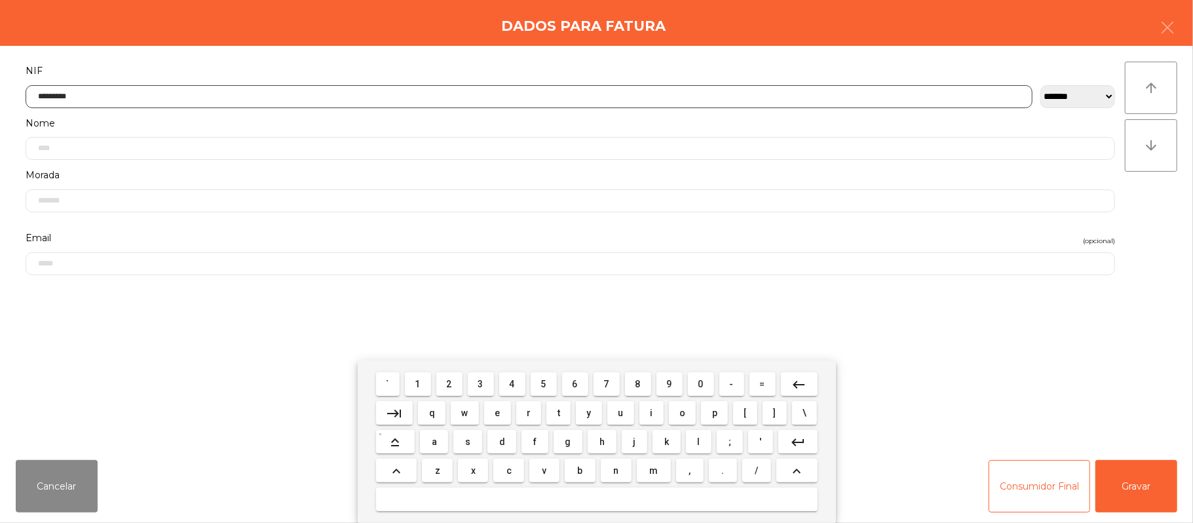
type input "*********"
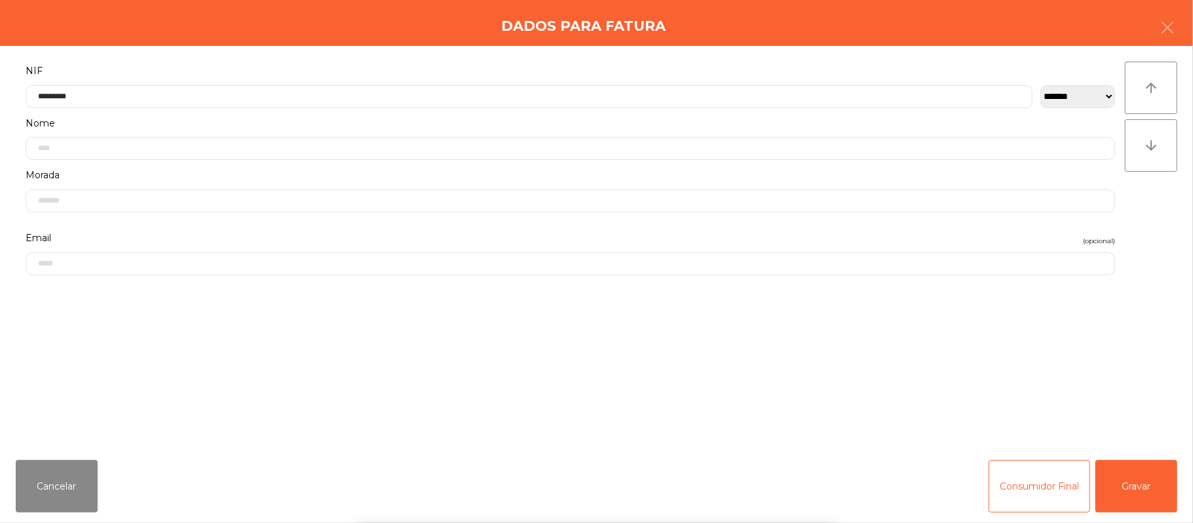
click at [1142, 485] on div "` 1 2 3 4 5 6 7 8 9 0 - = keyboard_backspace keyboard_tab q w e r t y u i o p […" at bounding box center [596, 441] width 1193 height 163
click at [1123, 498] on button "Gravar" at bounding box center [1137, 486] width 82 height 52
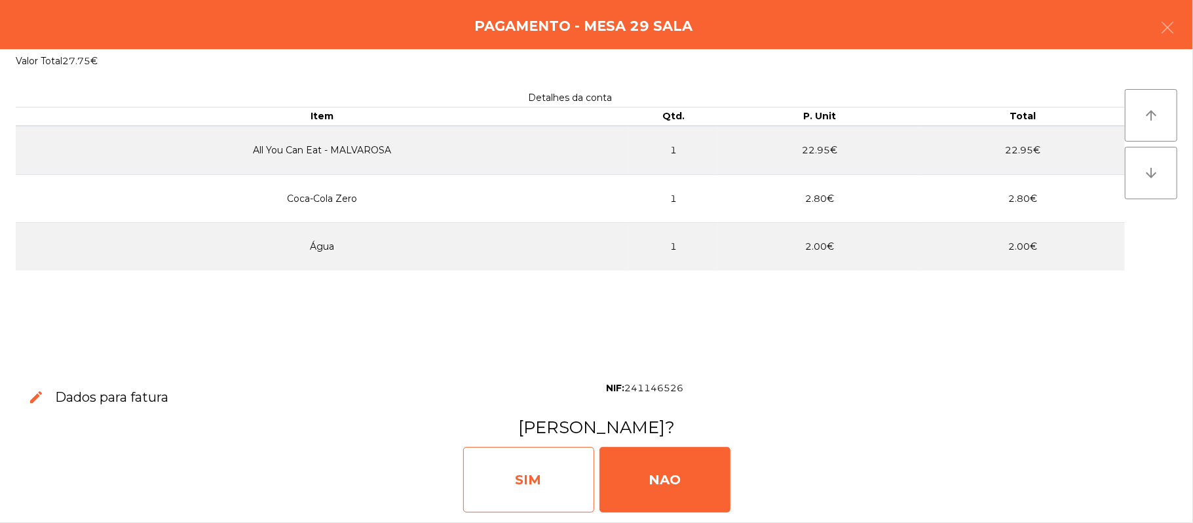
click at [502, 482] on div "SIM" at bounding box center [528, 480] width 131 height 66
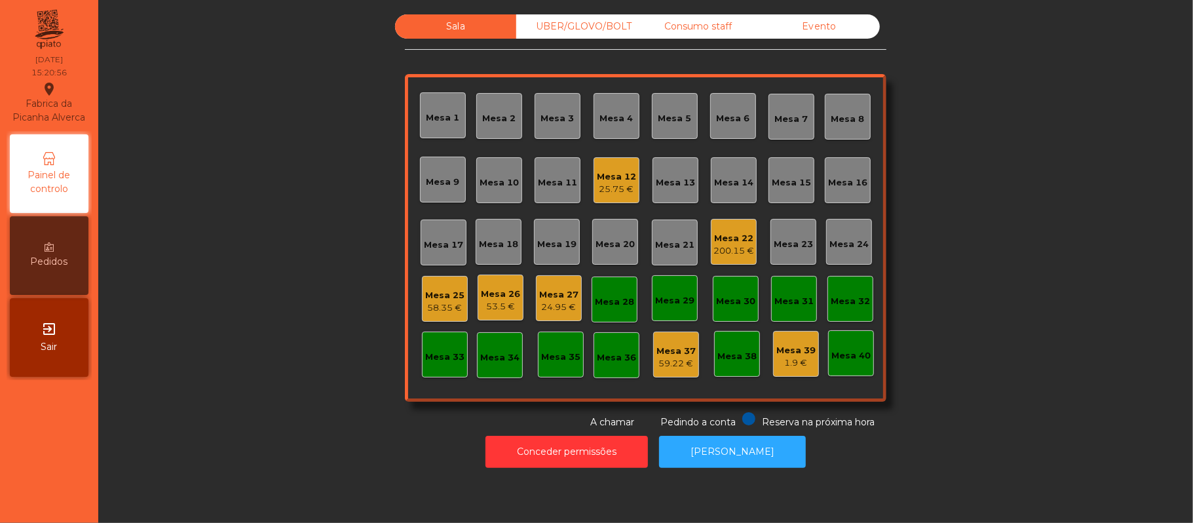
click at [612, 187] on div "25.75 €" at bounding box center [616, 189] width 39 height 13
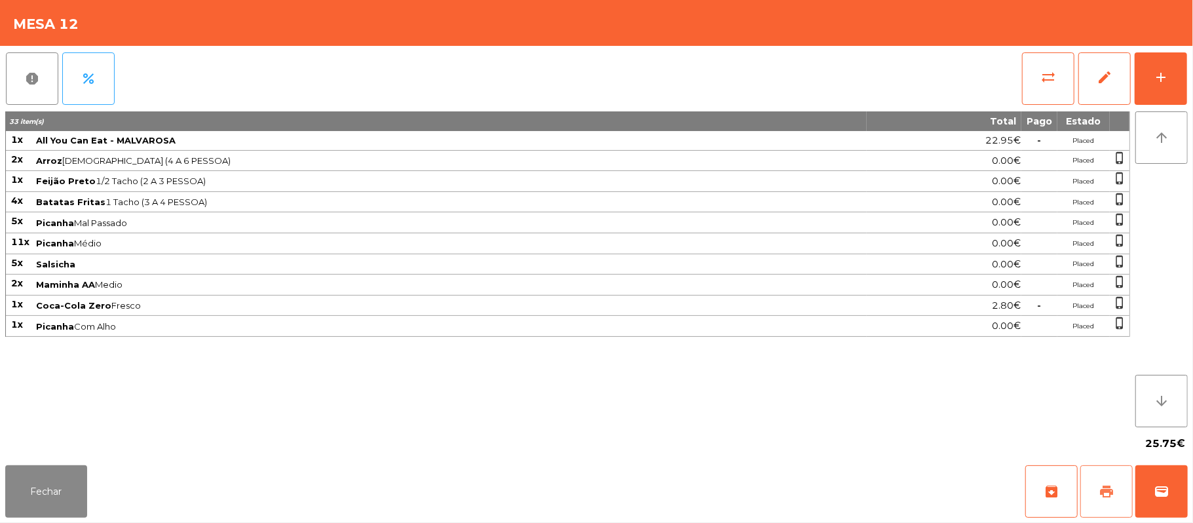
click at [1106, 497] on span "print" at bounding box center [1107, 492] width 16 height 16
click at [1037, 82] on button "sync_alt" at bounding box center [1048, 78] width 52 height 52
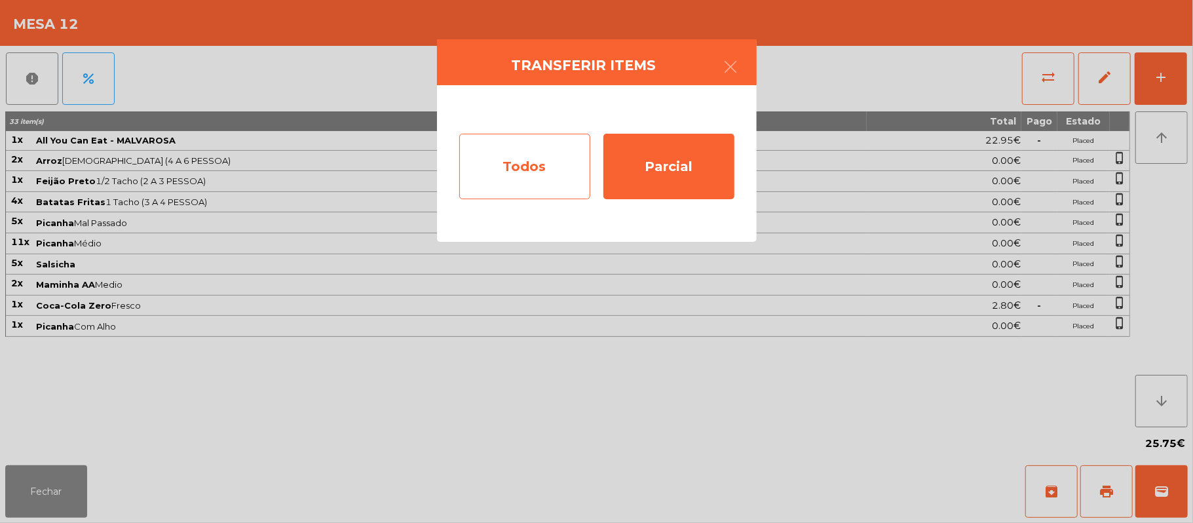
click at [502, 170] on div "Todos" at bounding box center [524, 167] width 131 height 66
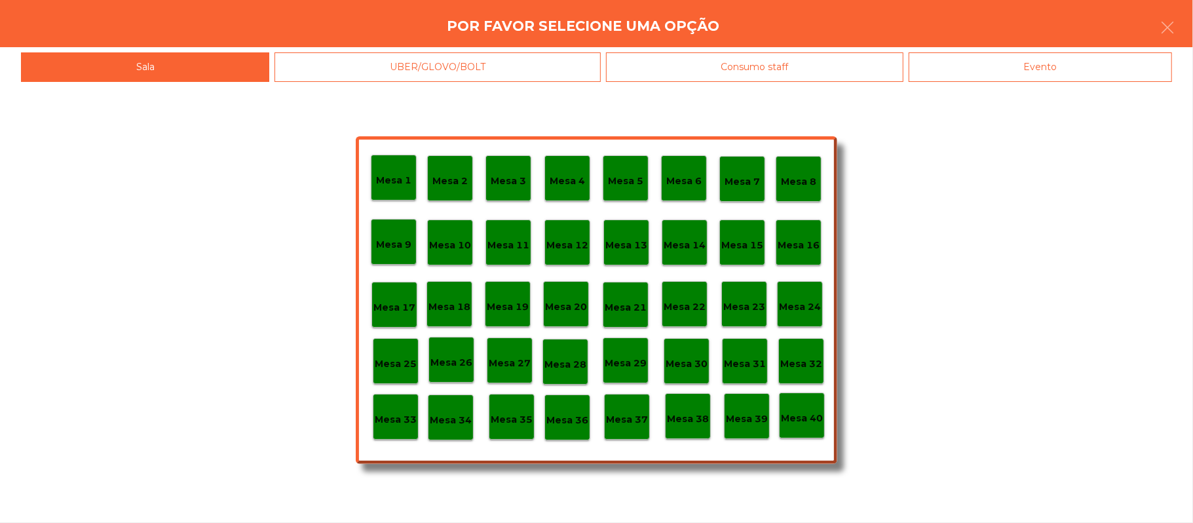
click at [1075, 77] on div "Evento" at bounding box center [1040, 66] width 263 height 29
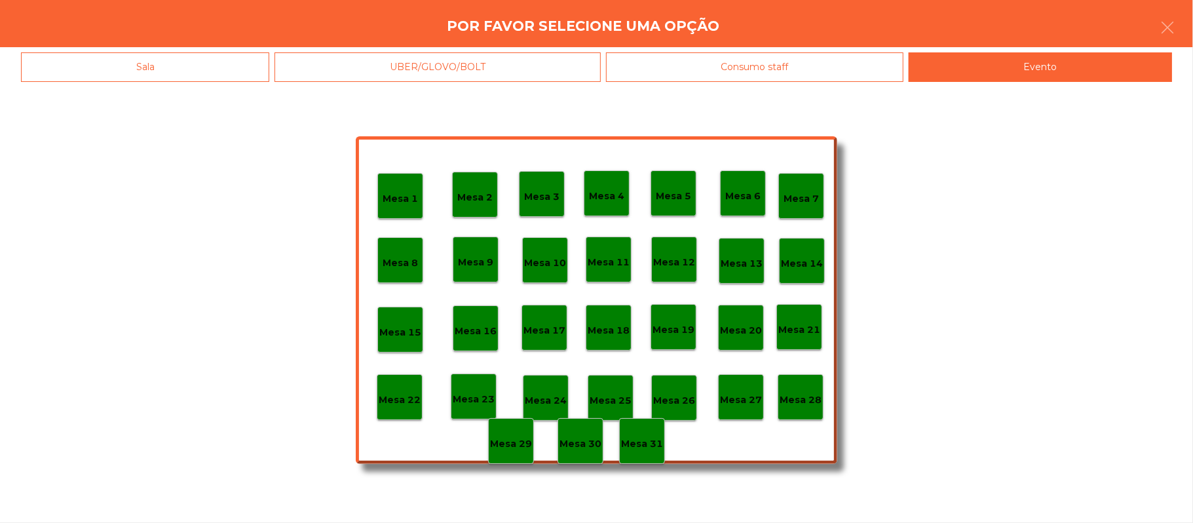
click at [797, 399] on p "Mesa 28" at bounding box center [801, 400] width 42 height 15
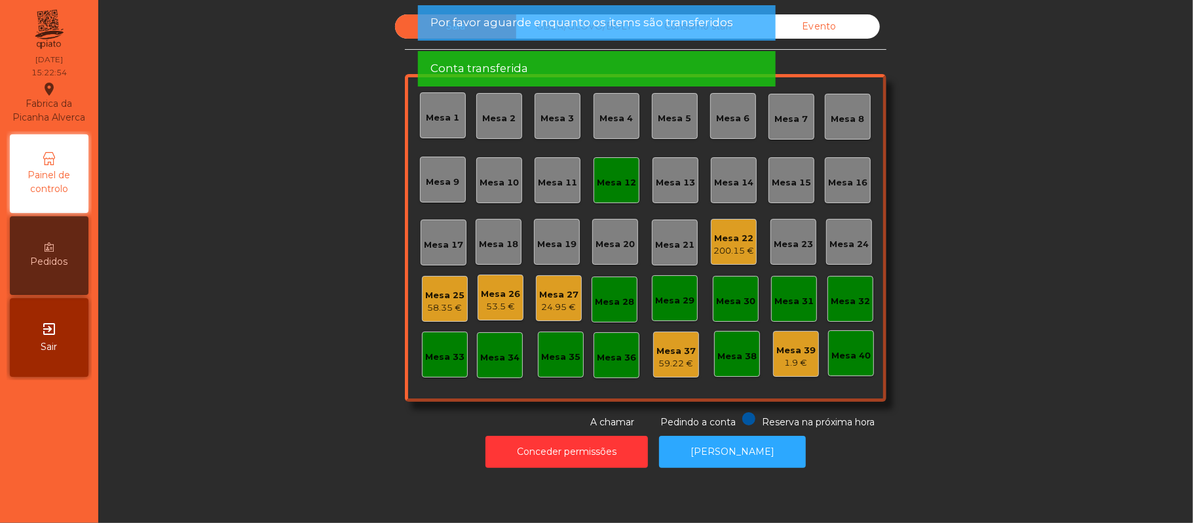
click at [619, 195] on div "Mesa 12" at bounding box center [617, 180] width 46 height 46
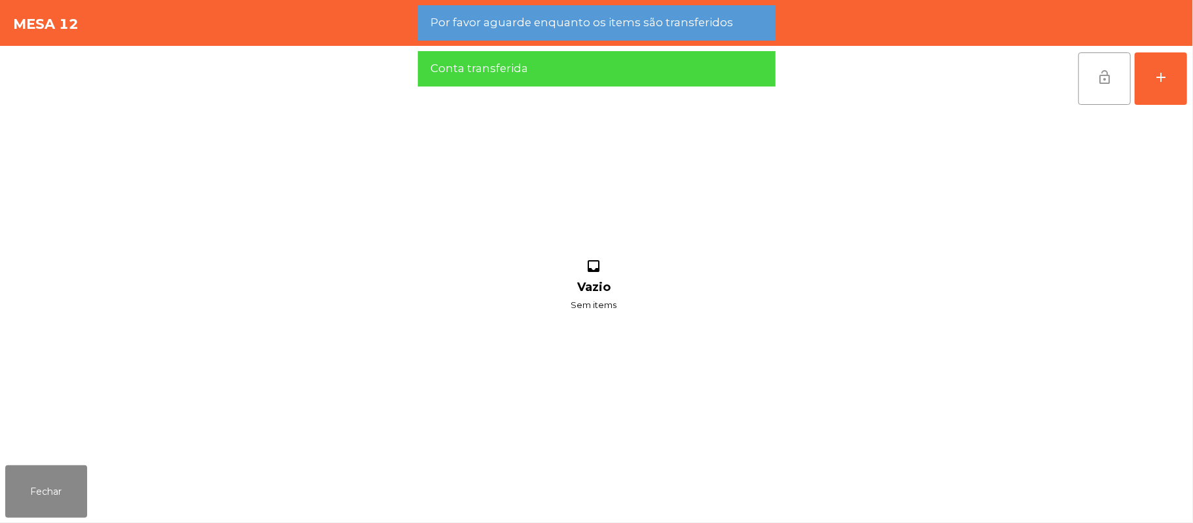
click at [1096, 88] on button "lock_open" at bounding box center [1105, 78] width 52 height 52
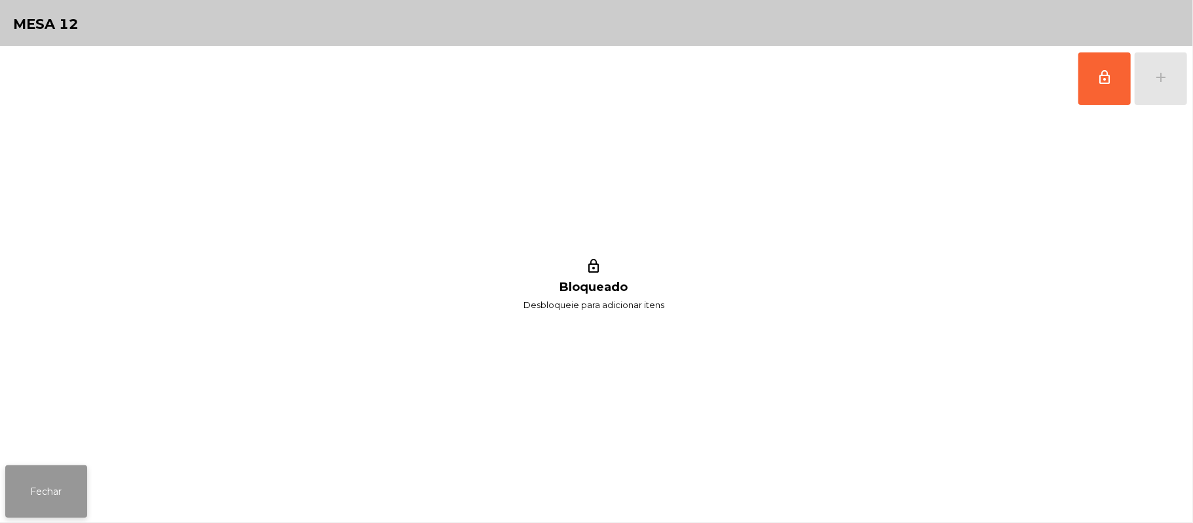
click at [80, 485] on button "Fechar" at bounding box center [46, 491] width 82 height 52
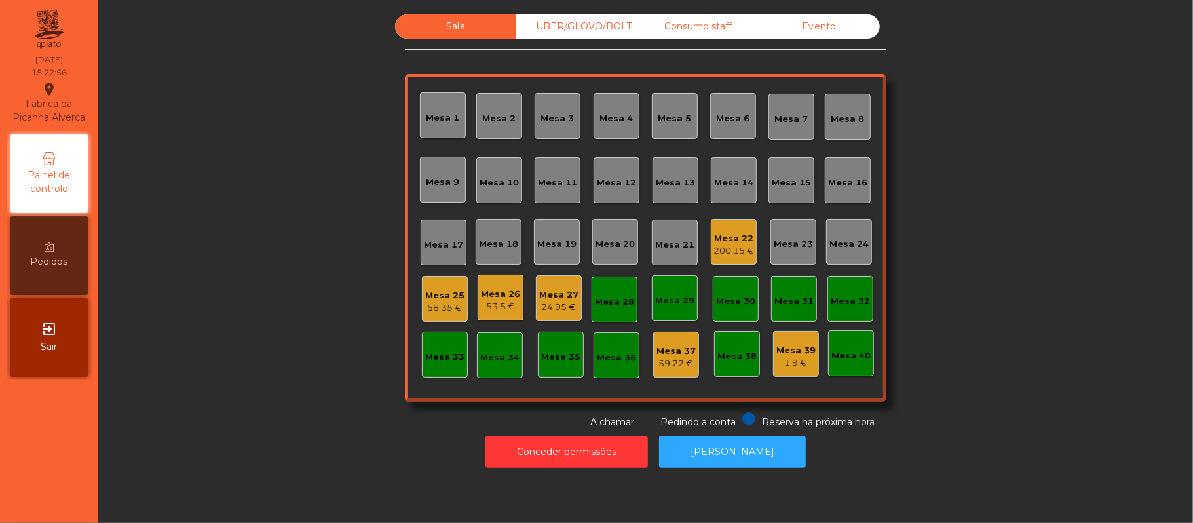
click at [560, 307] on div "24.95 €" at bounding box center [558, 307] width 39 height 13
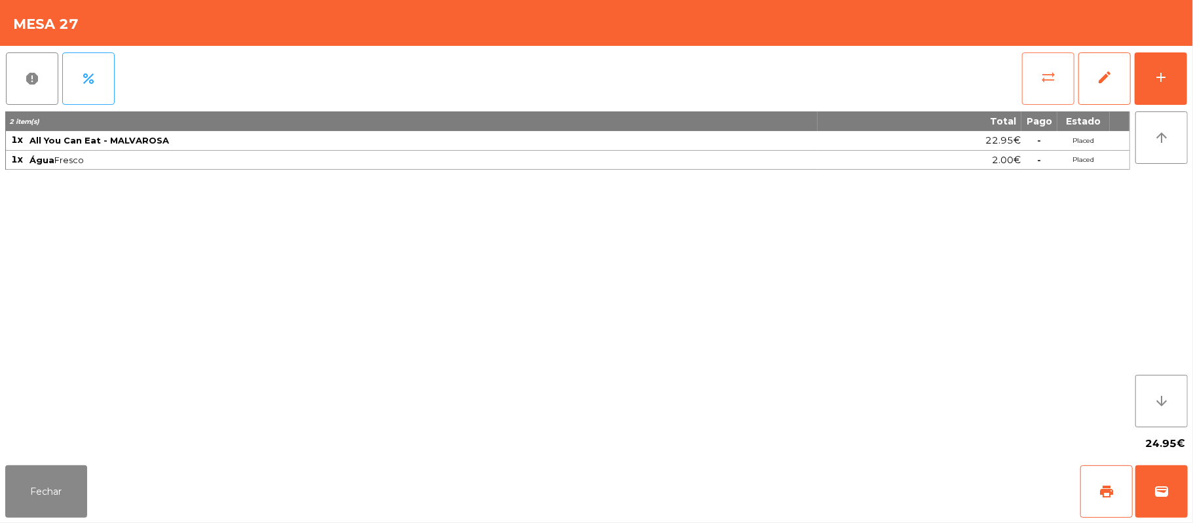
click at [1034, 92] on button "sync_alt" at bounding box center [1048, 78] width 52 height 52
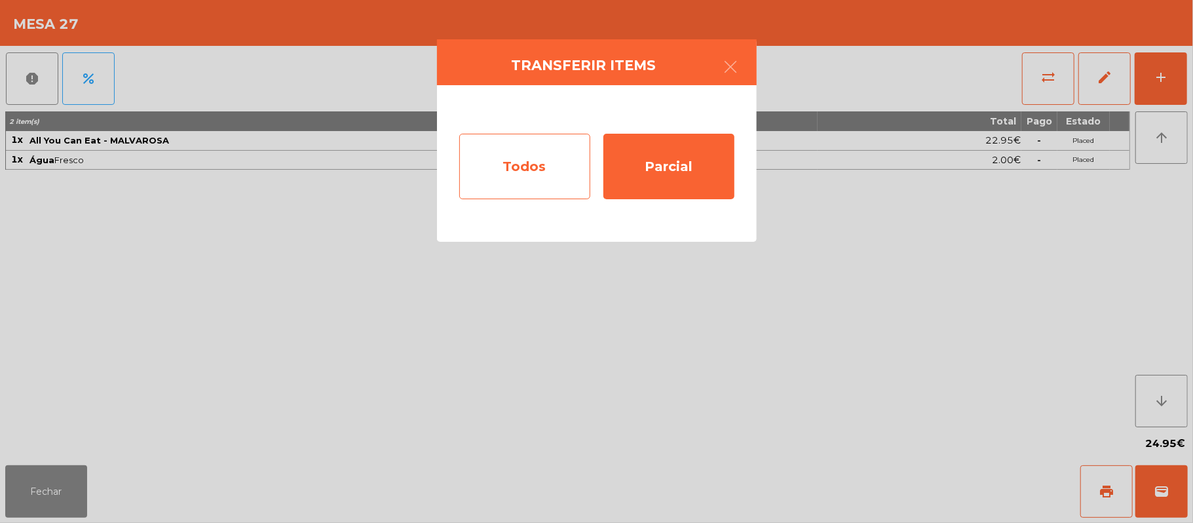
click at [541, 190] on div "Todos" at bounding box center [524, 167] width 131 height 66
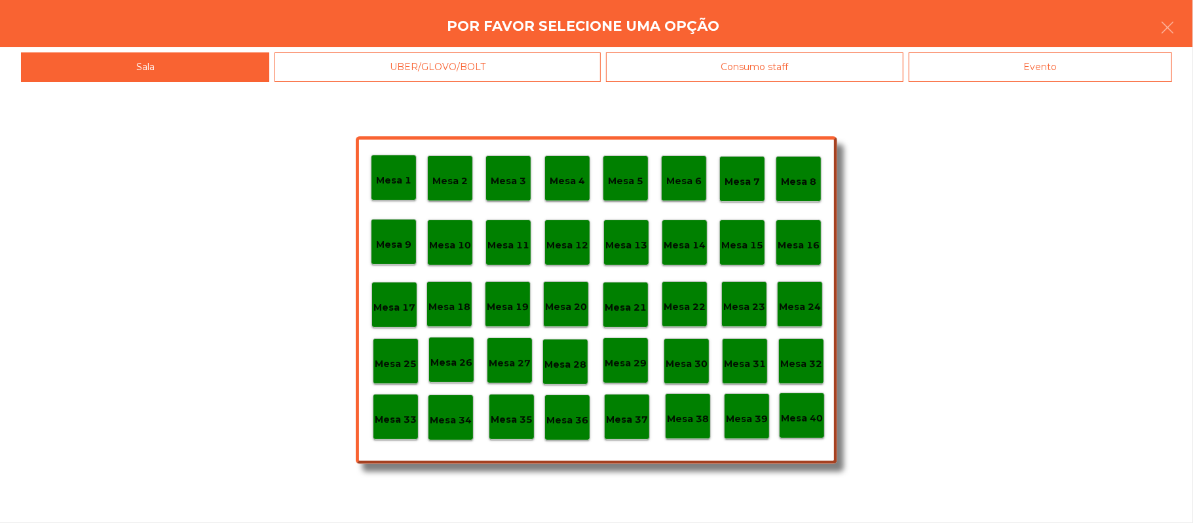
click at [1065, 77] on div "Evento" at bounding box center [1040, 66] width 263 height 29
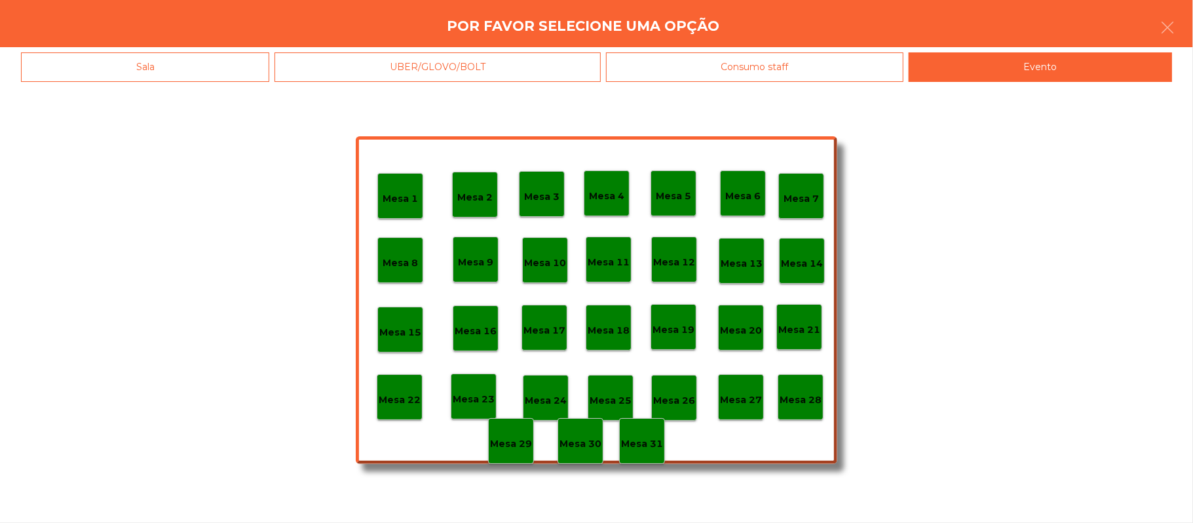
click at [798, 402] on p "Mesa 28" at bounding box center [801, 400] width 42 height 15
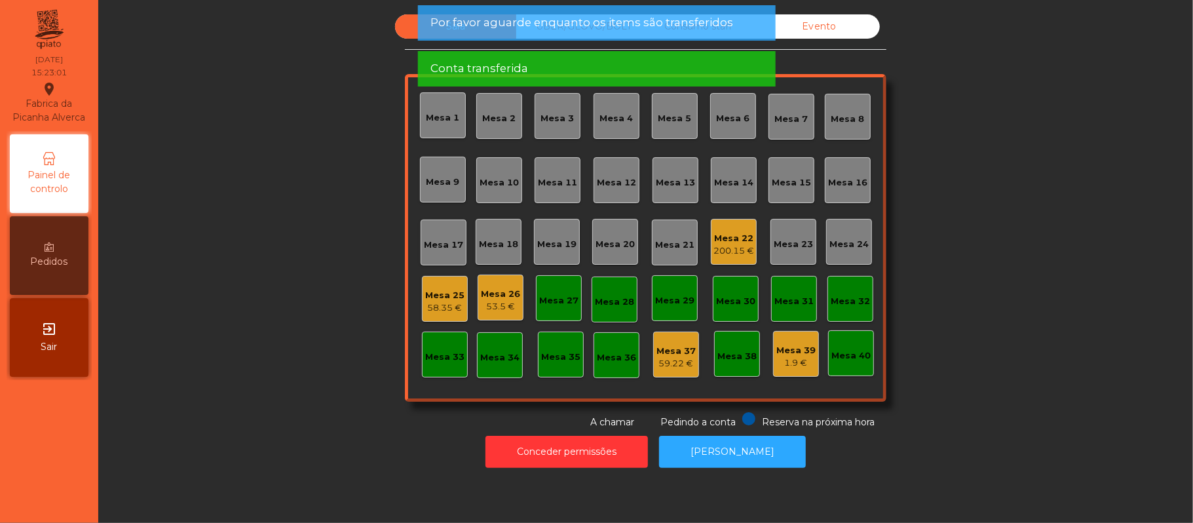
click at [502, 304] on div "53.5 €" at bounding box center [500, 306] width 39 height 13
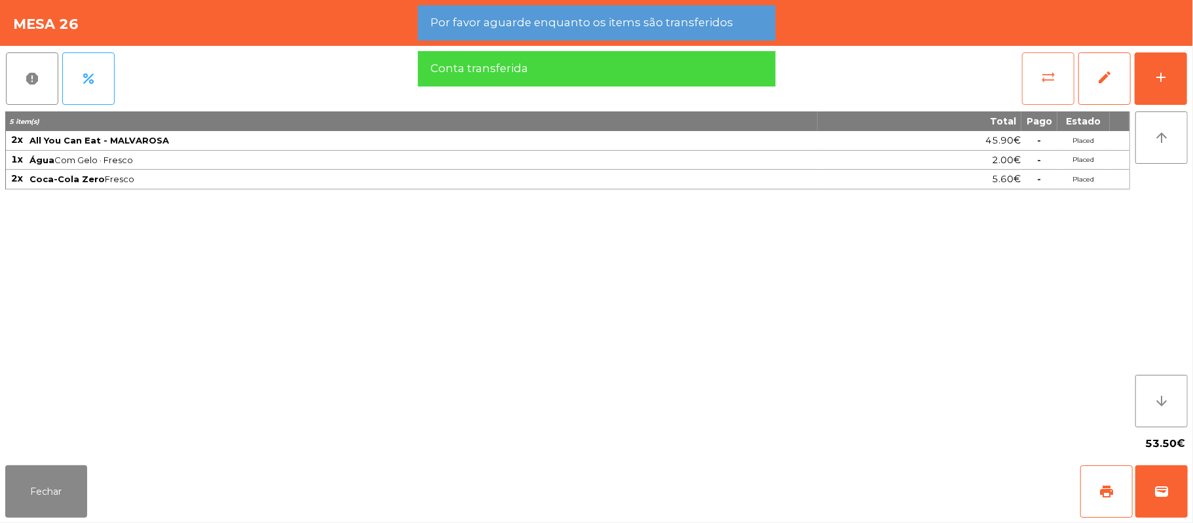
click at [1052, 96] on button "sync_alt" at bounding box center [1048, 78] width 52 height 52
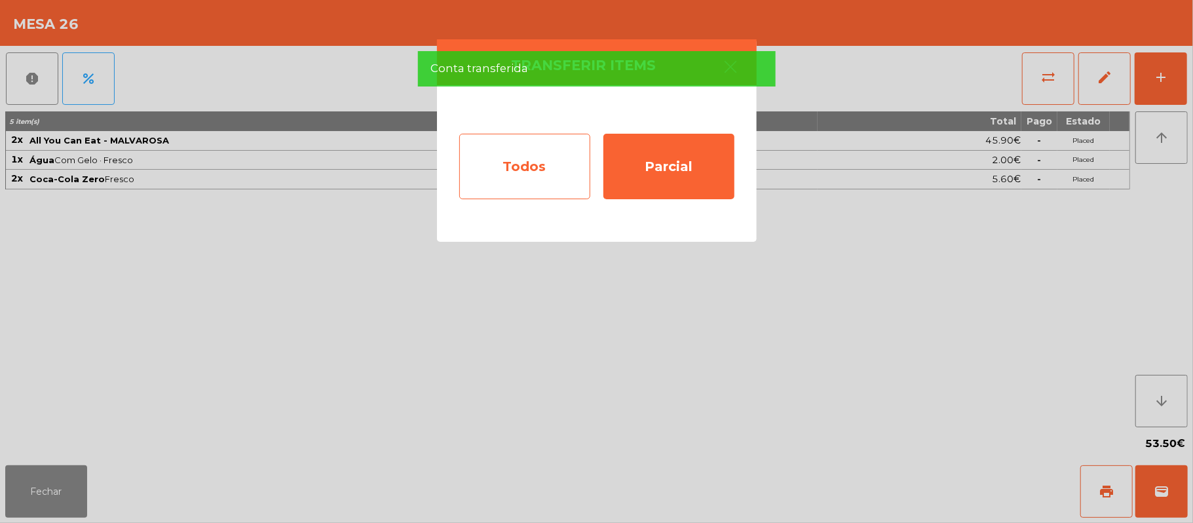
click at [539, 173] on div "Todos" at bounding box center [524, 167] width 131 height 66
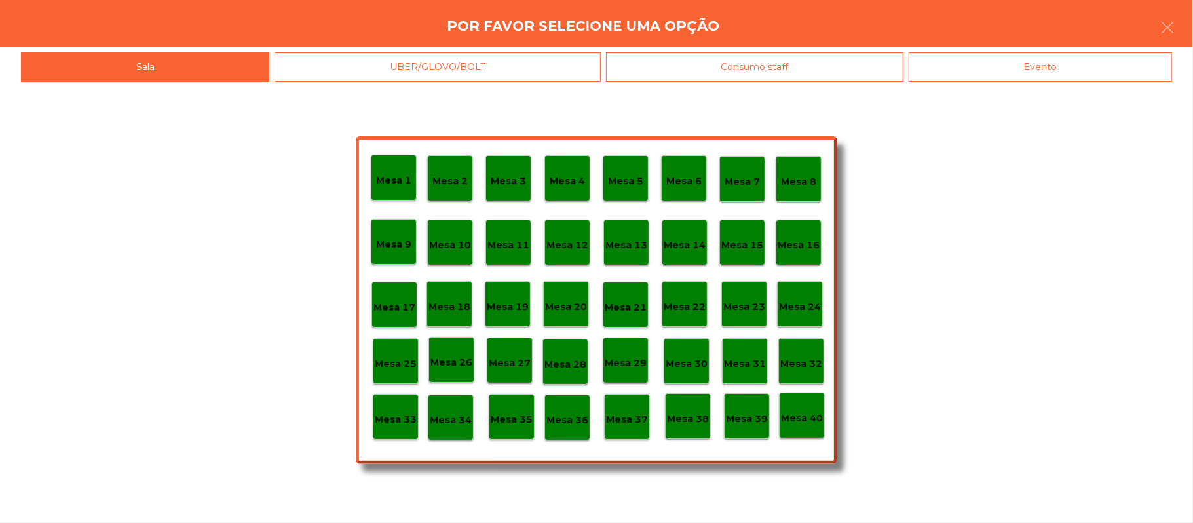
click at [1075, 77] on div "Evento" at bounding box center [1040, 66] width 263 height 29
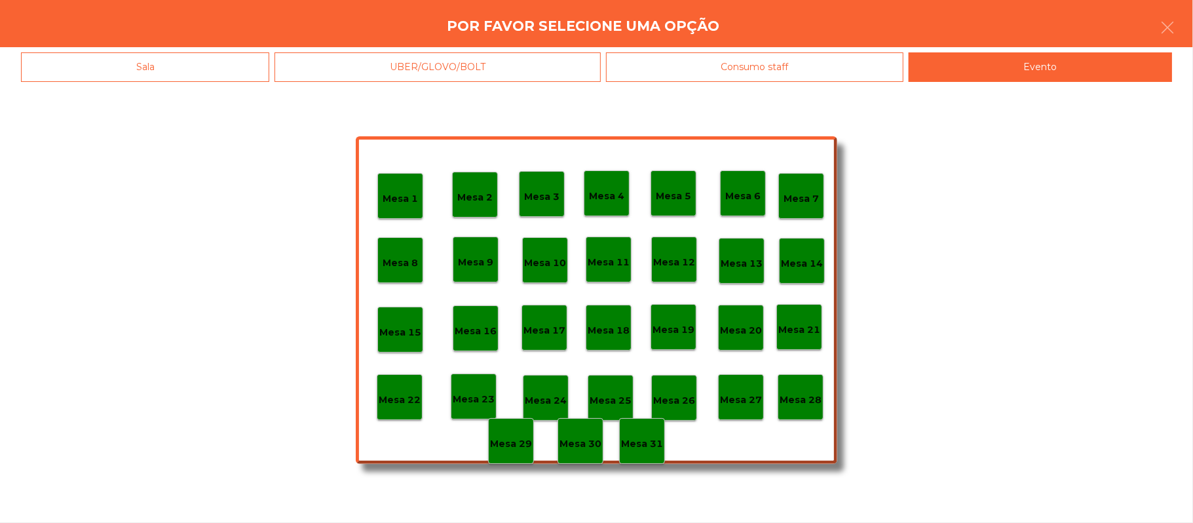
click at [793, 398] on p "Mesa 28" at bounding box center [801, 400] width 42 height 15
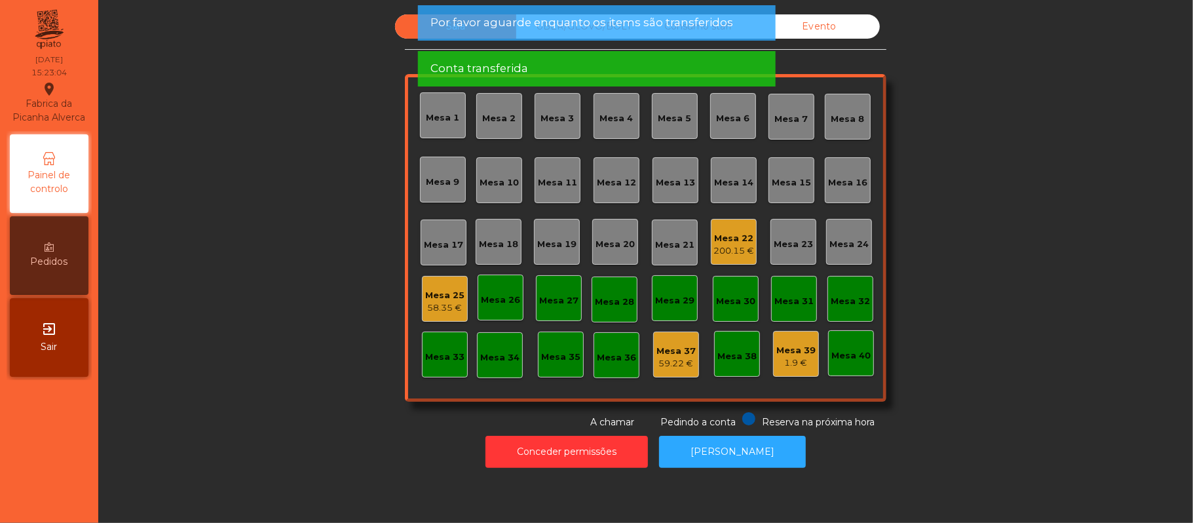
click at [438, 310] on div "58.35 €" at bounding box center [444, 307] width 39 height 13
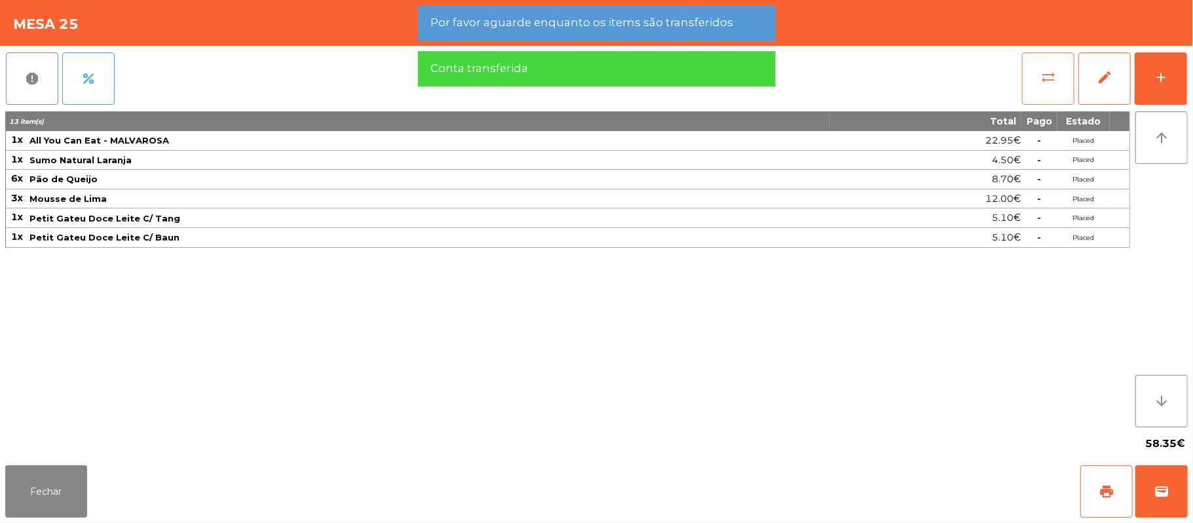
click at [1054, 87] on button "sync_alt" at bounding box center [1048, 78] width 52 height 52
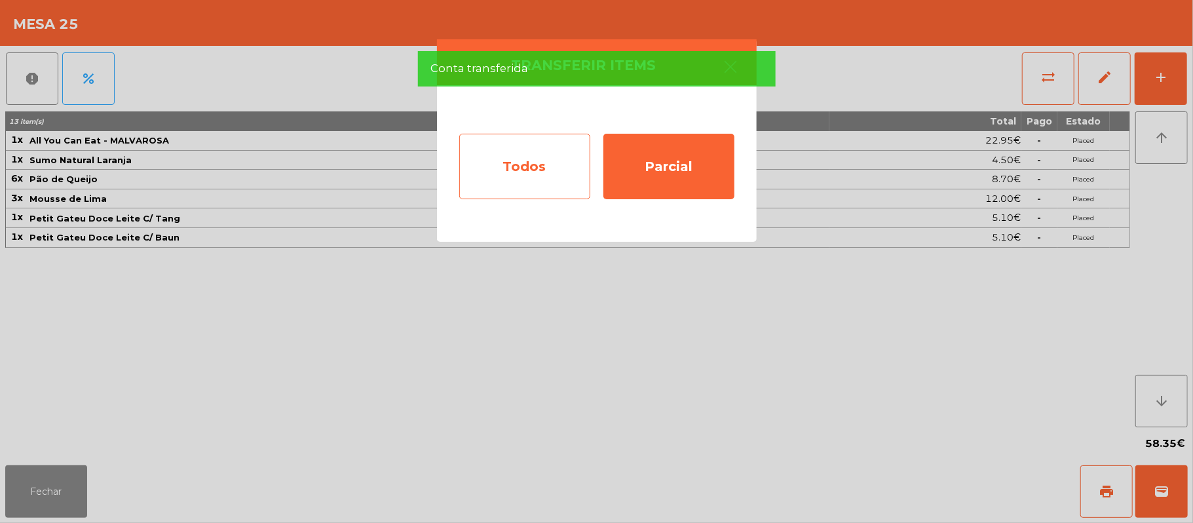
click at [535, 177] on div "Todos" at bounding box center [524, 167] width 131 height 66
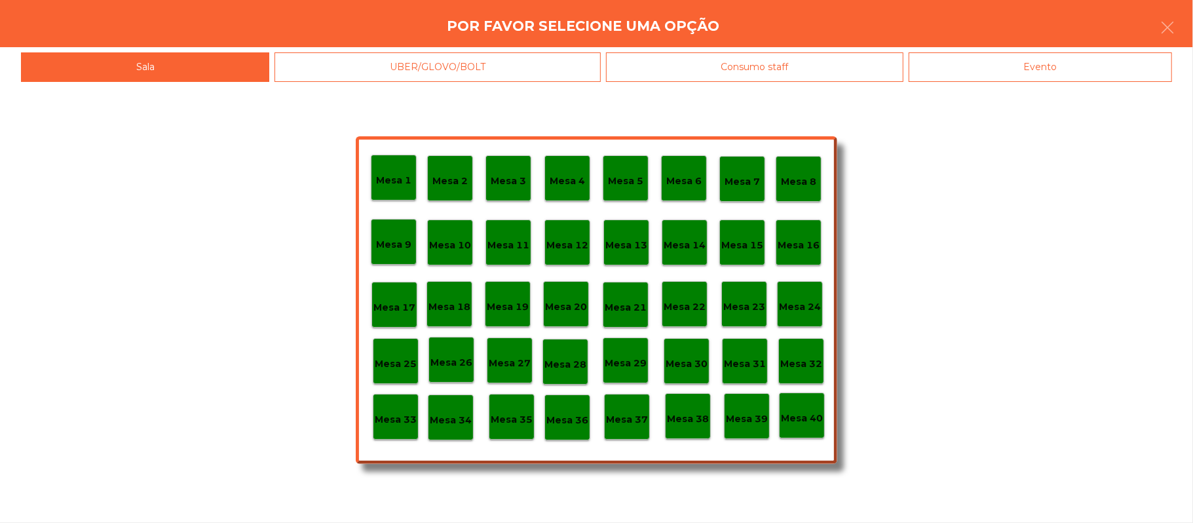
click at [1066, 63] on div "Evento" at bounding box center [1040, 66] width 263 height 29
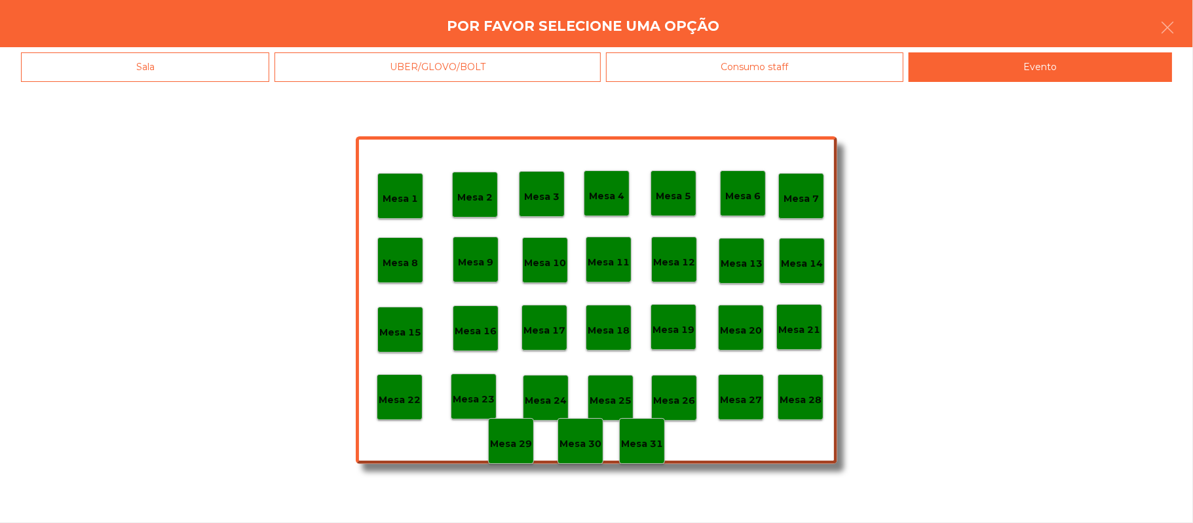
click at [799, 398] on p "Mesa 28" at bounding box center [801, 400] width 42 height 15
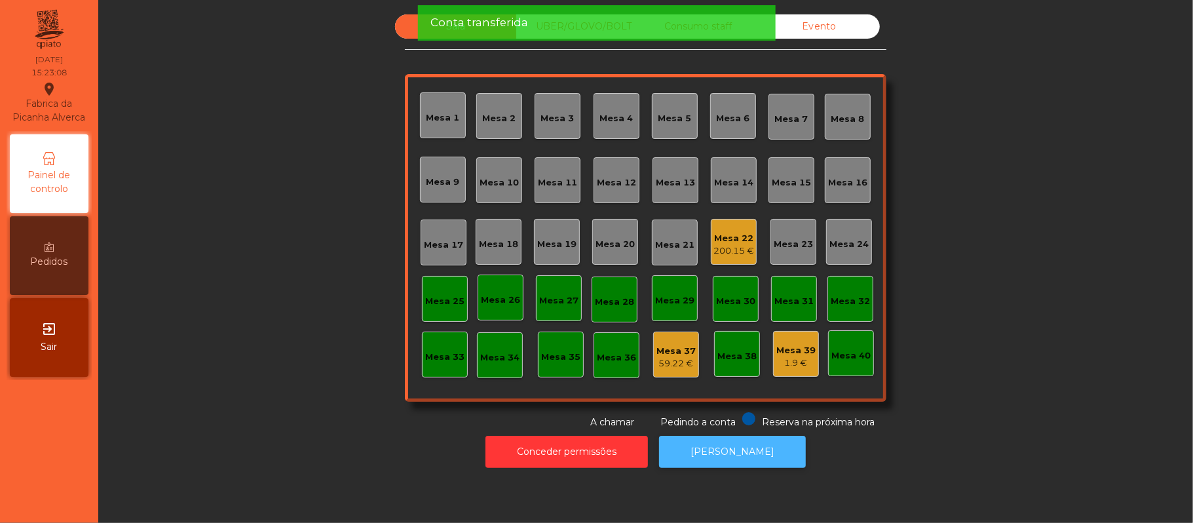
click at [769, 454] on button "[PERSON_NAME]" at bounding box center [732, 452] width 147 height 32
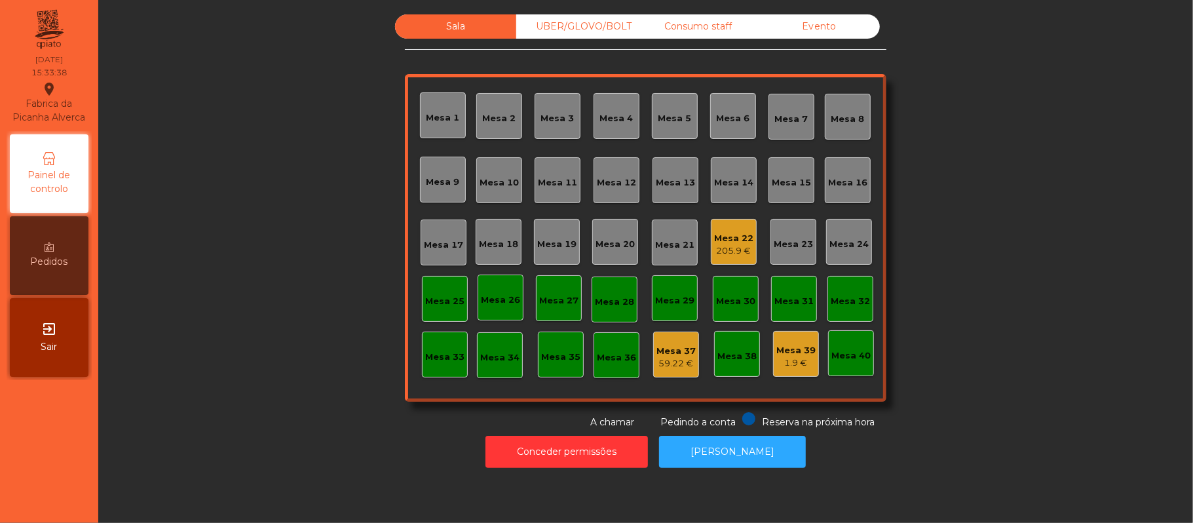
click at [701, 21] on div "Consumo staff" at bounding box center [698, 26] width 121 height 24
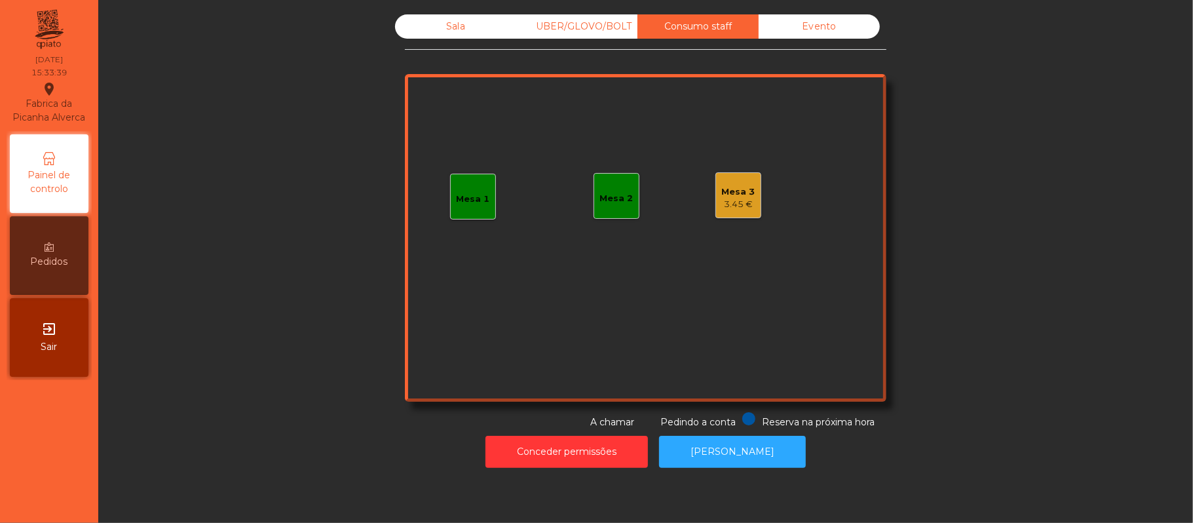
click at [824, 26] on div "Evento" at bounding box center [819, 26] width 121 height 24
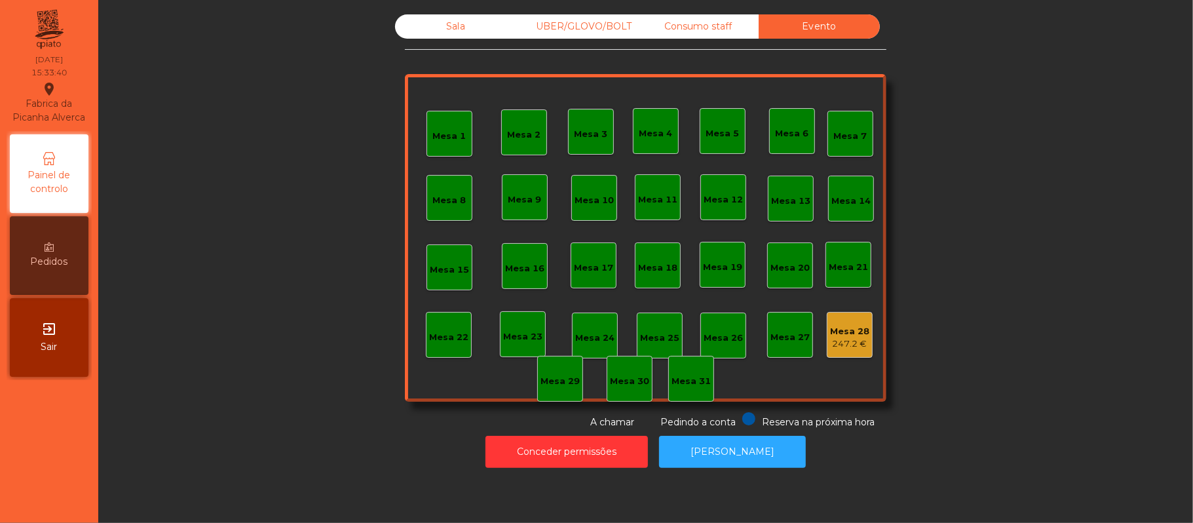
click at [693, 29] on div "Consumo staff" at bounding box center [698, 26] width 121 height 24
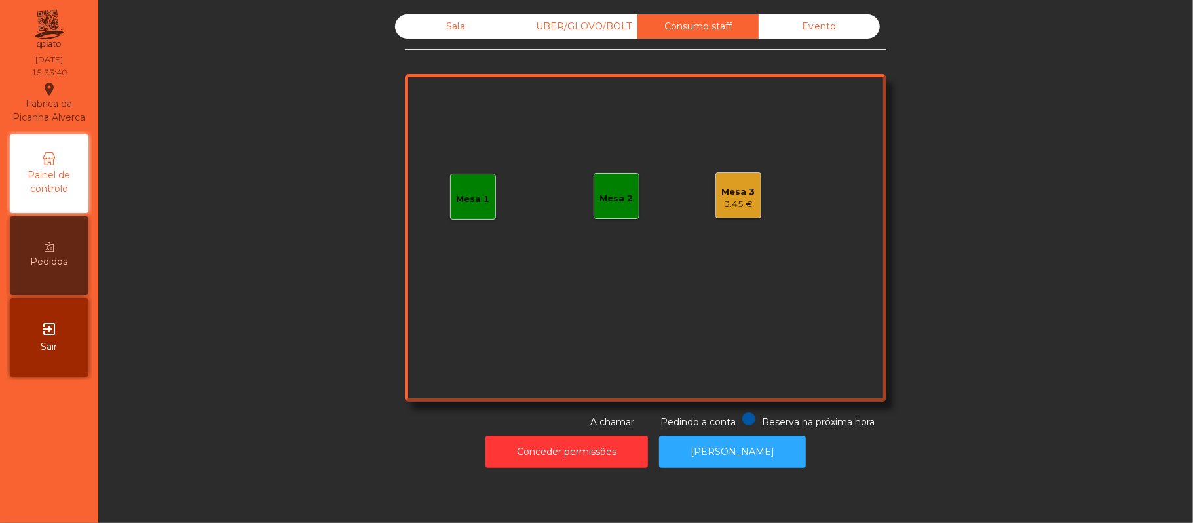
click at [566, 29] on div "UBER/GLOVO/BOLT" at bounding box center [576, 26] width 121 height 24
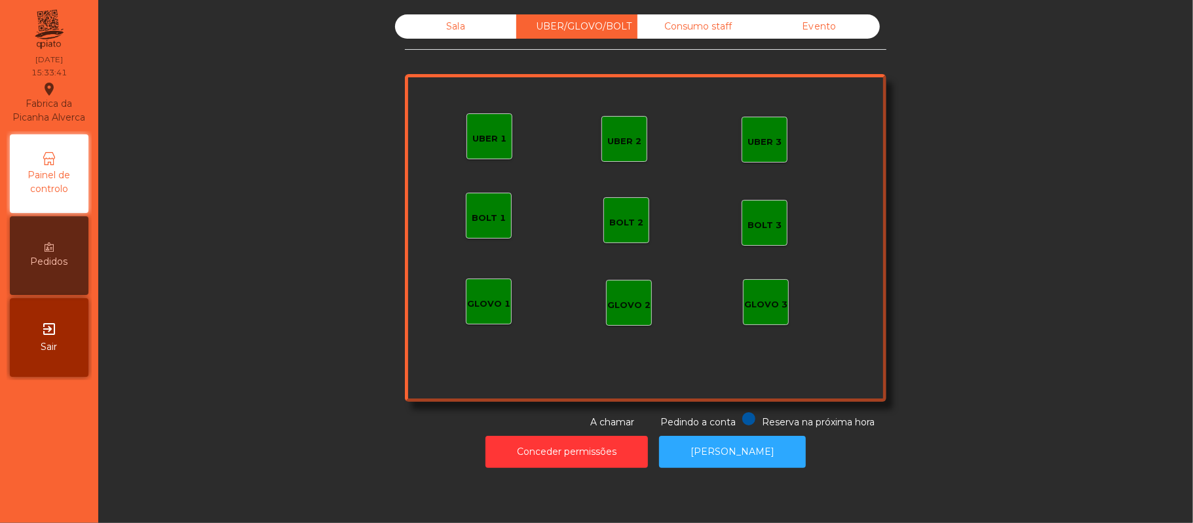
click at [461, 24] on div "Sala" at bounding box center [455, 26] width 121 height 24
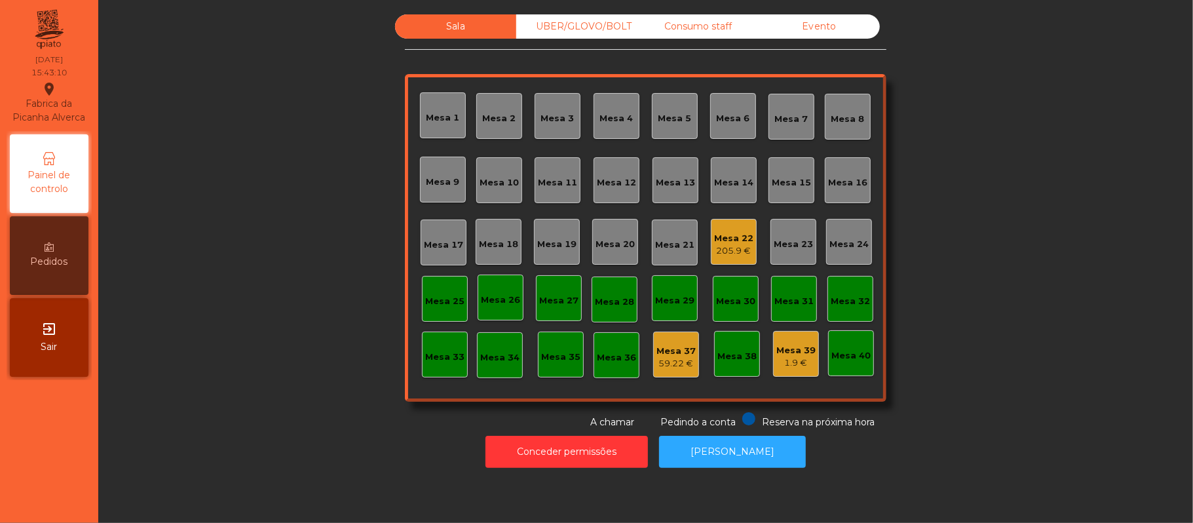
click at [744, 234] on div "Mesa 22" at bounding box center [733, 238] width 39 height 13
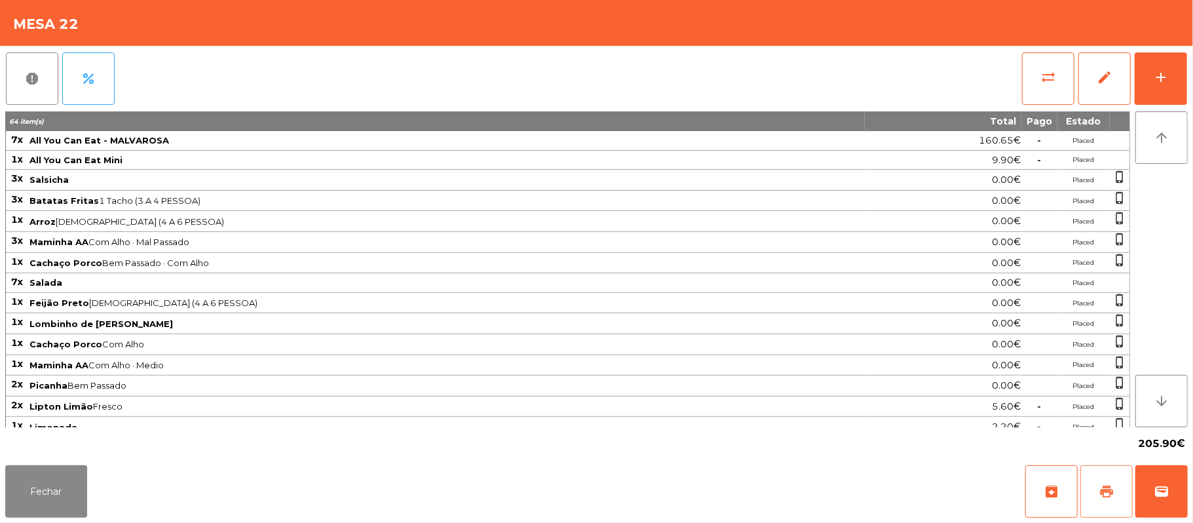
click at [1093, 499] on button "print" at bounding box center [1107, 491] width 52 height 52
click at [50, 499] on button "Fechar" at bounding box center [46, 491] width 82 height 52
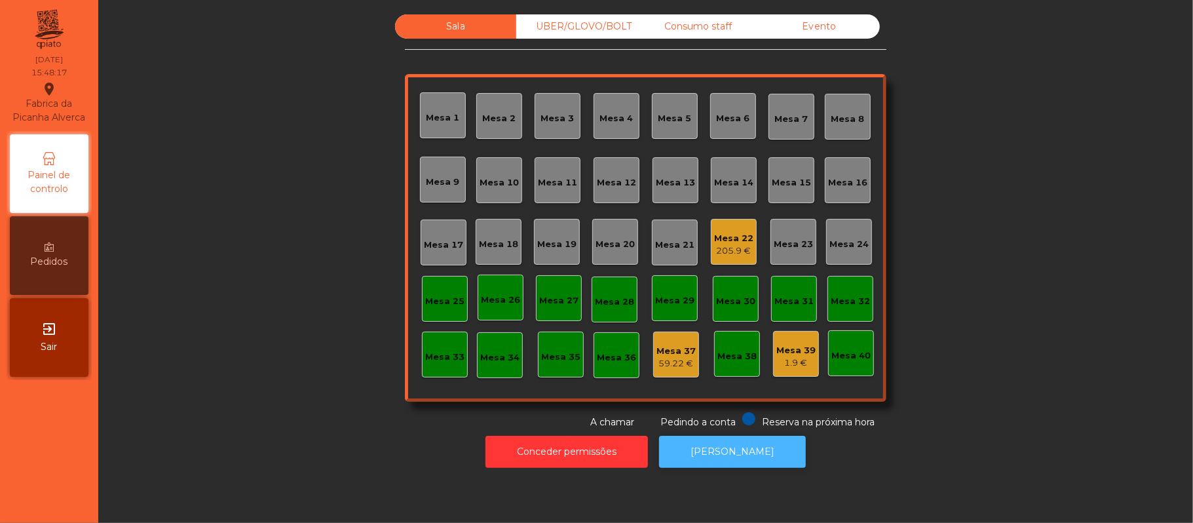
click at [712, 461] on button "[PERSON_NAME]" at bounding box center [732, 452] width 147 height 32
click at [732, 239] on div "Mesa 22" at bounding box center [733, 238] width 39 height 13
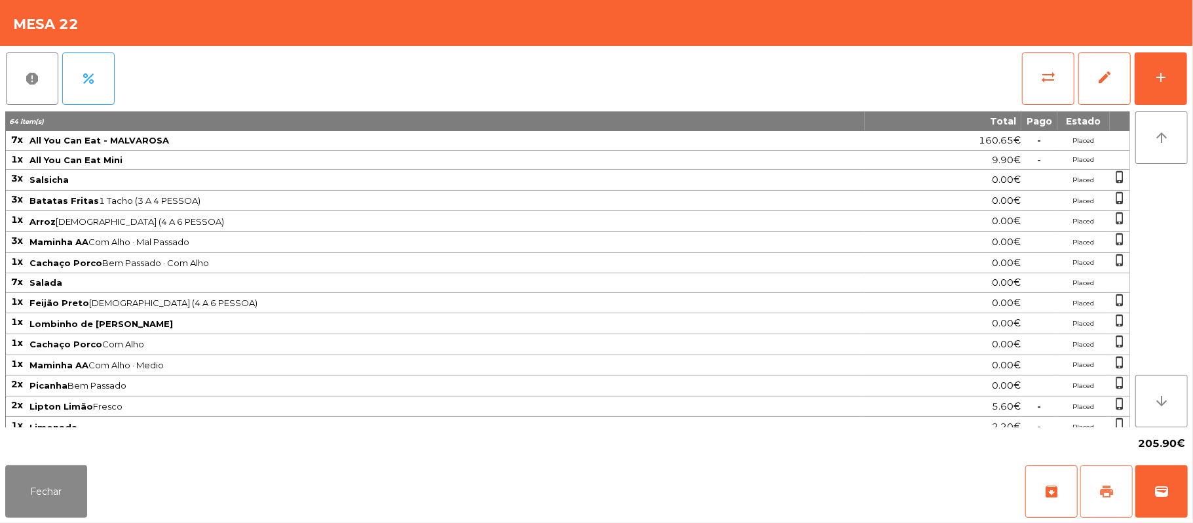
click at [1098, 482] on button "print" at bounding box center [1107, 491] width 52 height 52
click at [1172, 494] on button "wallet" at bounding box center [1162, 491] width 52 height 52
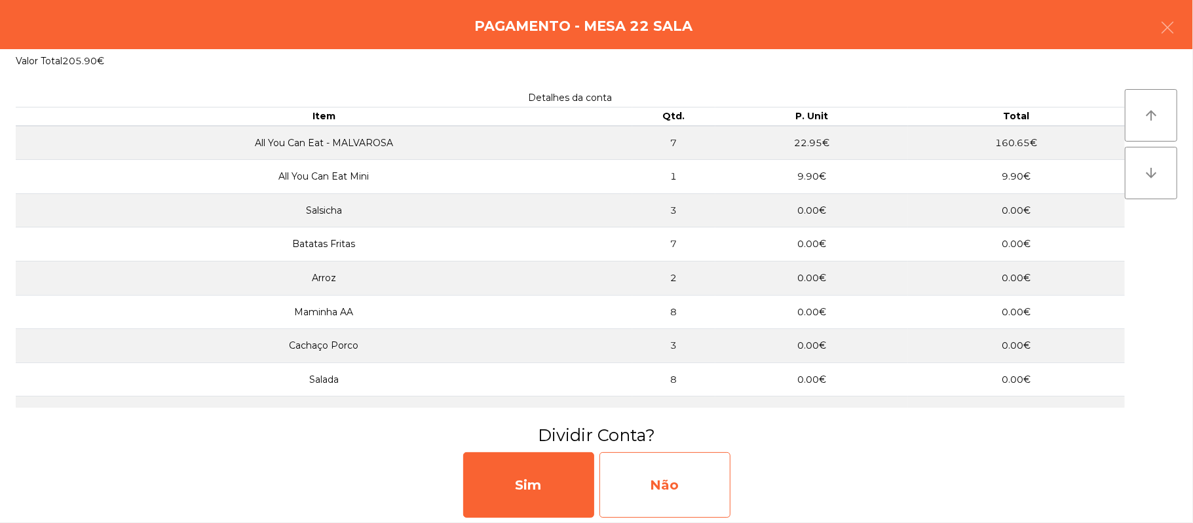
click at [676, 489] on div "Não" at bounding box center [665, 485] width 131 height 66
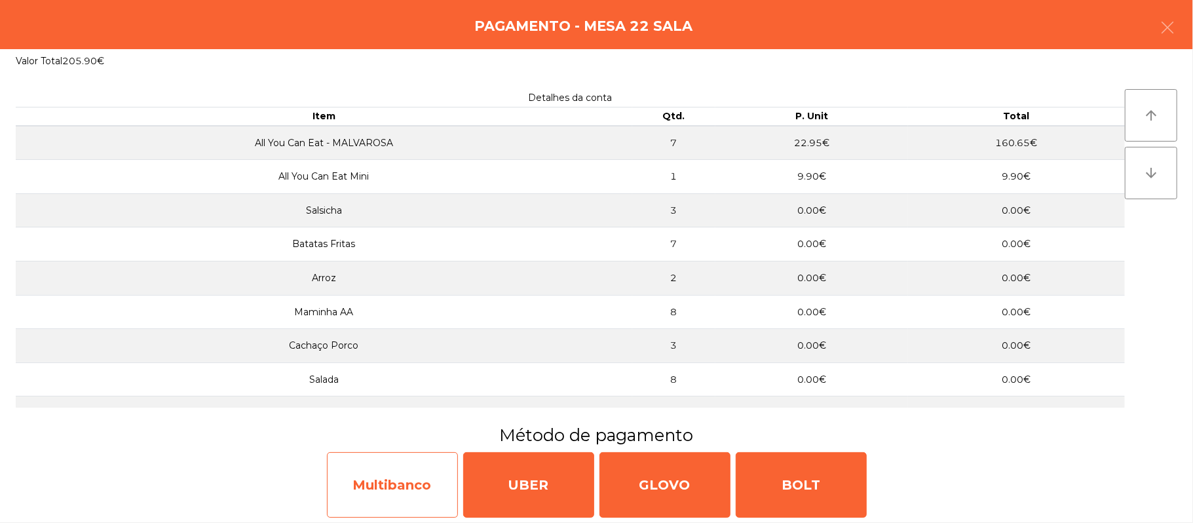
click at [405, 483] on div "Multibanco" at bounding box center [392, 485] width 131 height 66
select select "**"
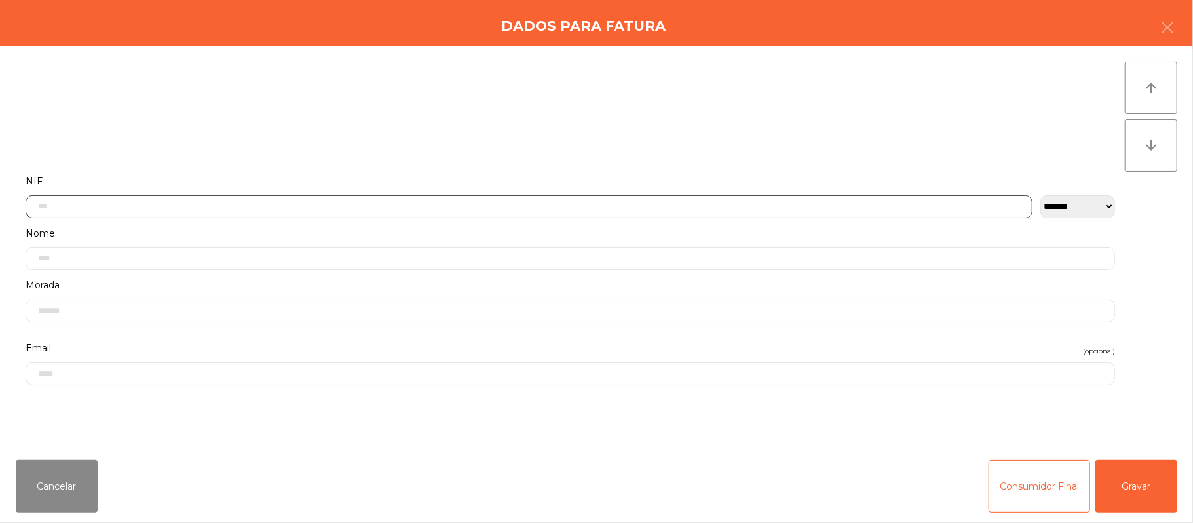
click at [448, 206] on input "text" at bounding box center [529, 206] width 1007 height 23
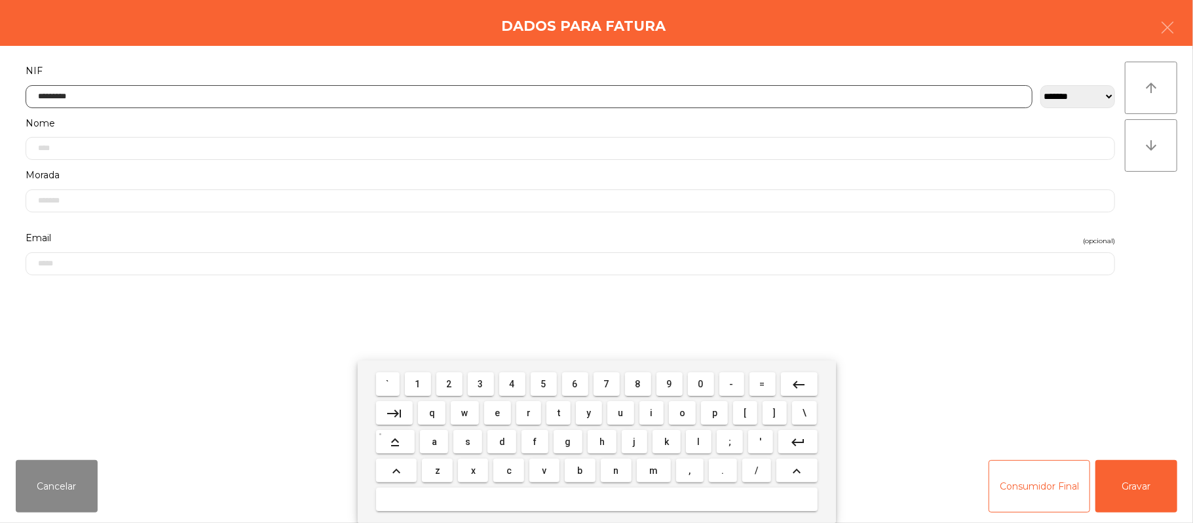
type input "*********"
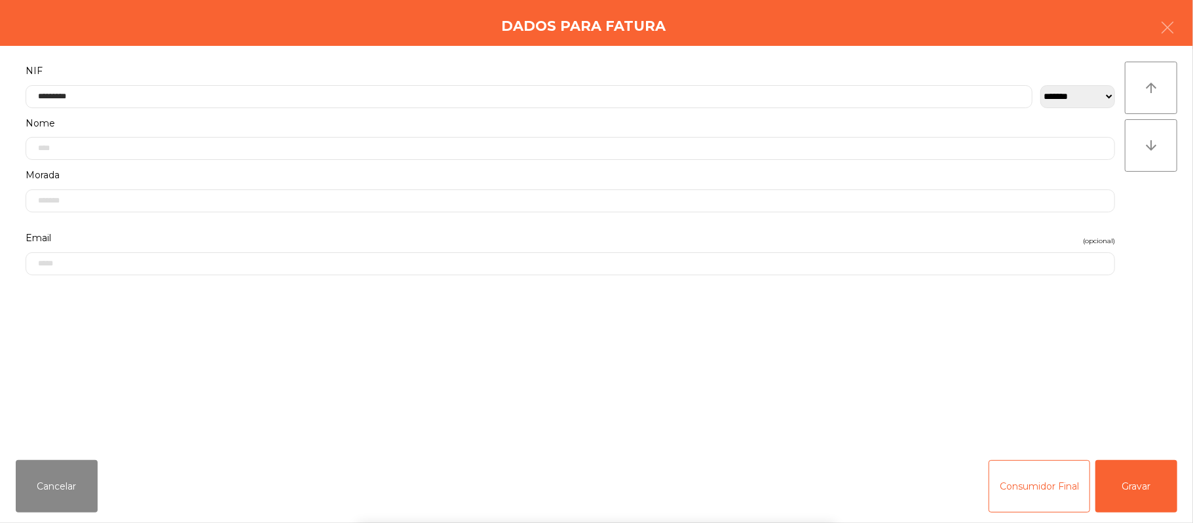
click at [1125, 486] on div "` 1 2 3 4 5 6 7 8 9 0 - = keyboard_backspace keyboard_tab q w e r t y u i o p […" at bounding box center [596, 441] width 1193 height 163
click at [1139, 488] on button "Gravar" at bounding box center [1137, 486] width 82 height 52
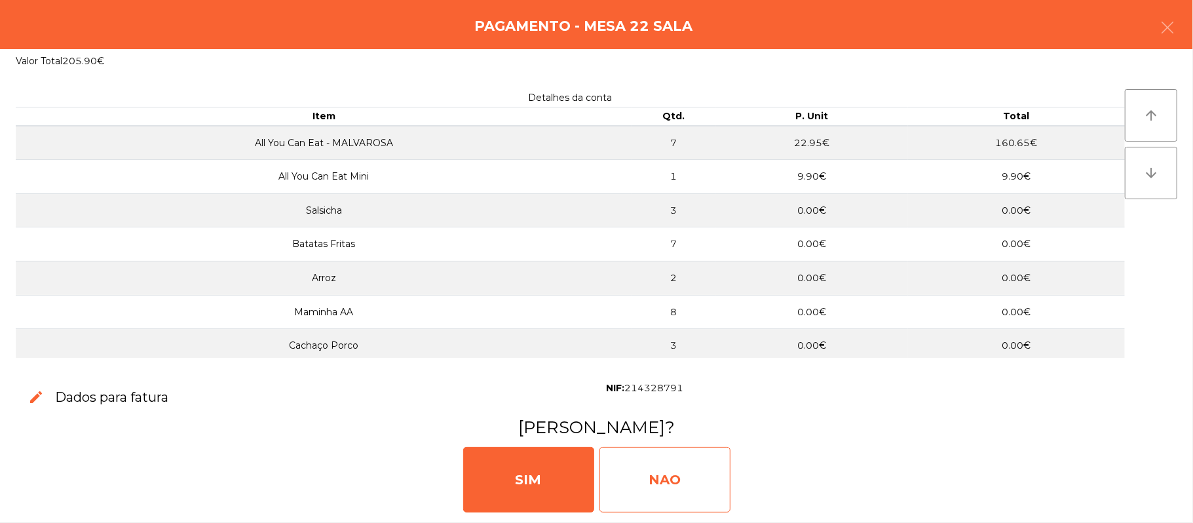
click at [685, 478] on div "NAO" at bounding box center [665, 480] width 131 height 66
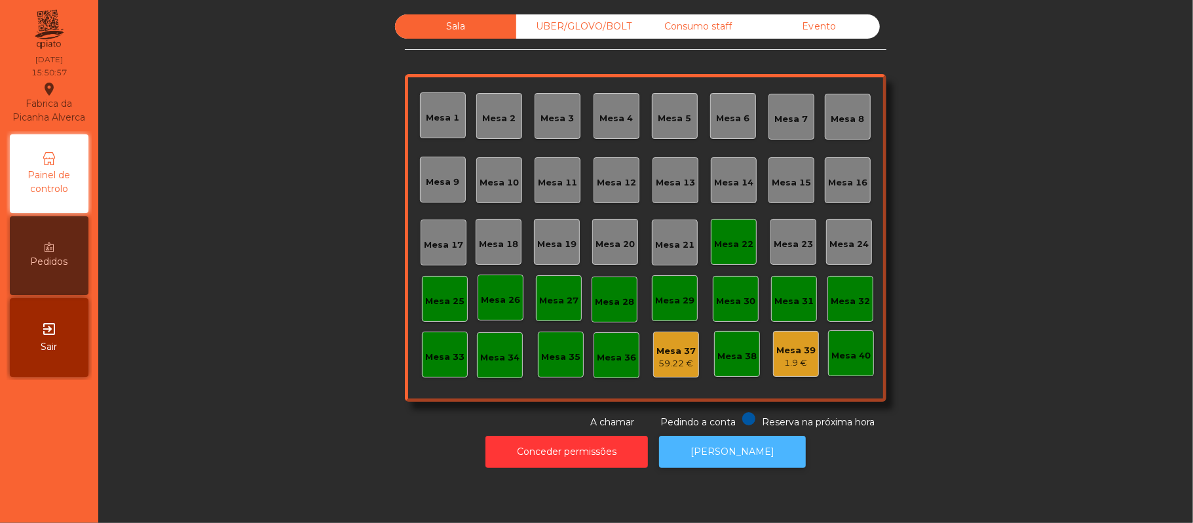
click at [740, 451] on button "[PERSON_NAME]" at bounding box center [732, 452] width 147 height 32
click at [716, 21] on div "Consumo staff" at bounding box center [698, 26] width 121 height 24
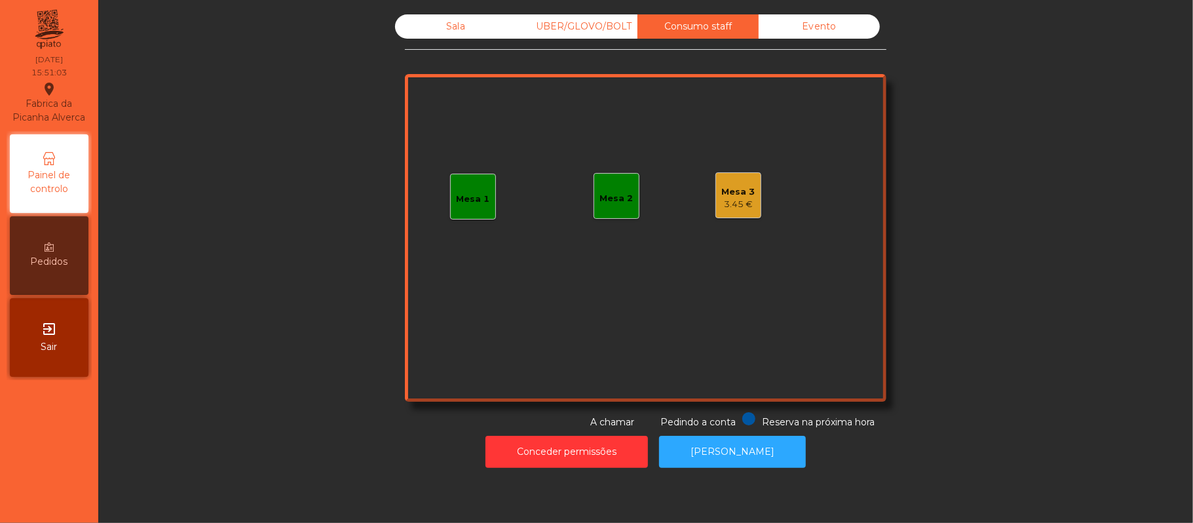
click at [1035, 123] on div "Sala UBER/GLOVO/BOLT Consumo staff Evento Mesa 1 Mesa 2 Mesa 3 3.45 € Reserva n…" at bounding box center [646, 221] width 1060 height 415
click at [549, 27] on div "UBER/GLOVO/BOLT" at bounding box center [576, 26] width 121 height 24
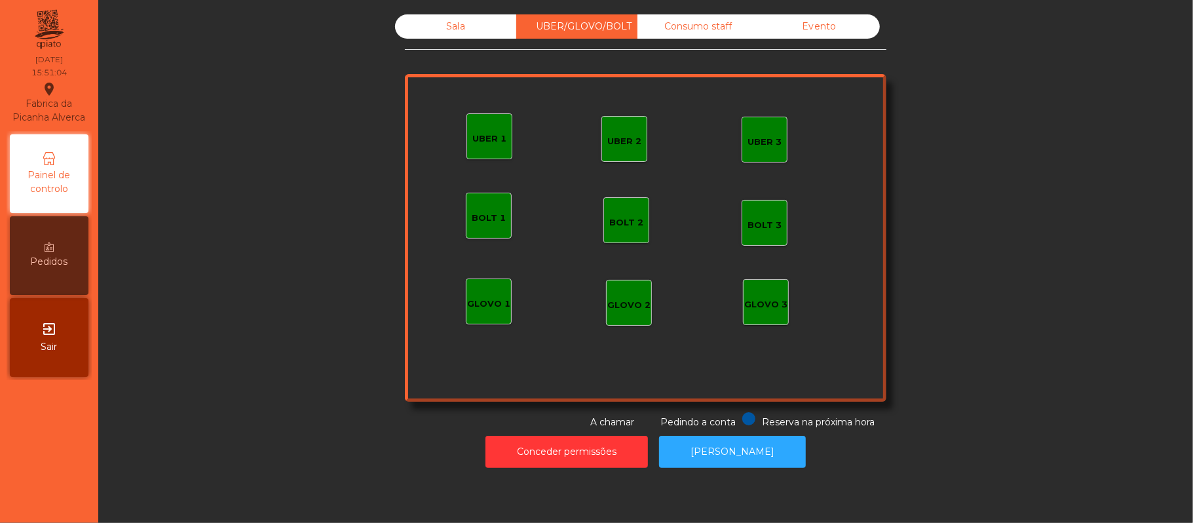
click at [476, 27] on div "Sala" at bounding box center [455, 26] width 121 height 24
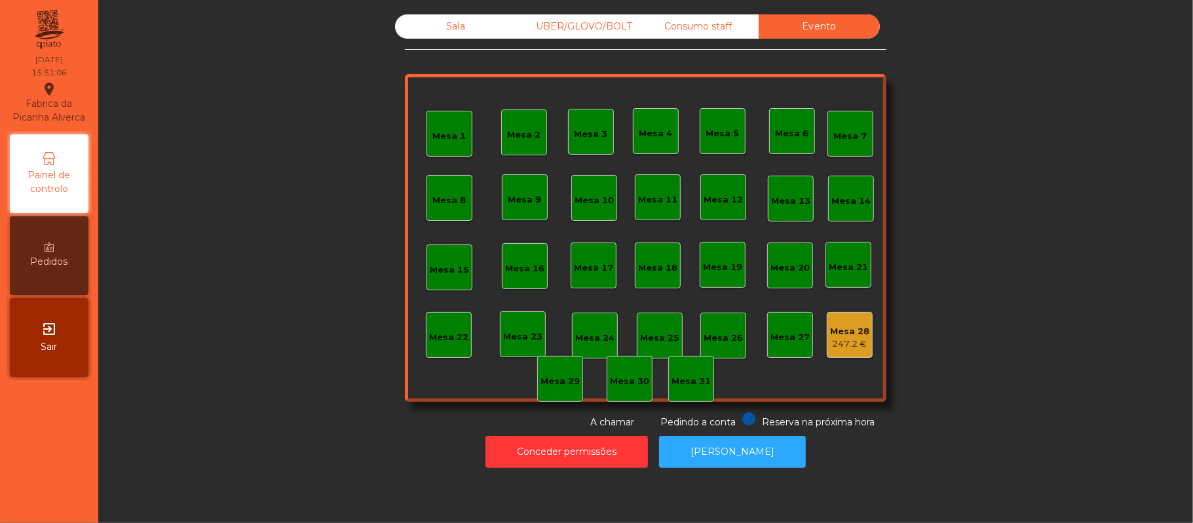
click at [448, 26] on div "Sala" at bounding box center [455, 26] width 121 height 24
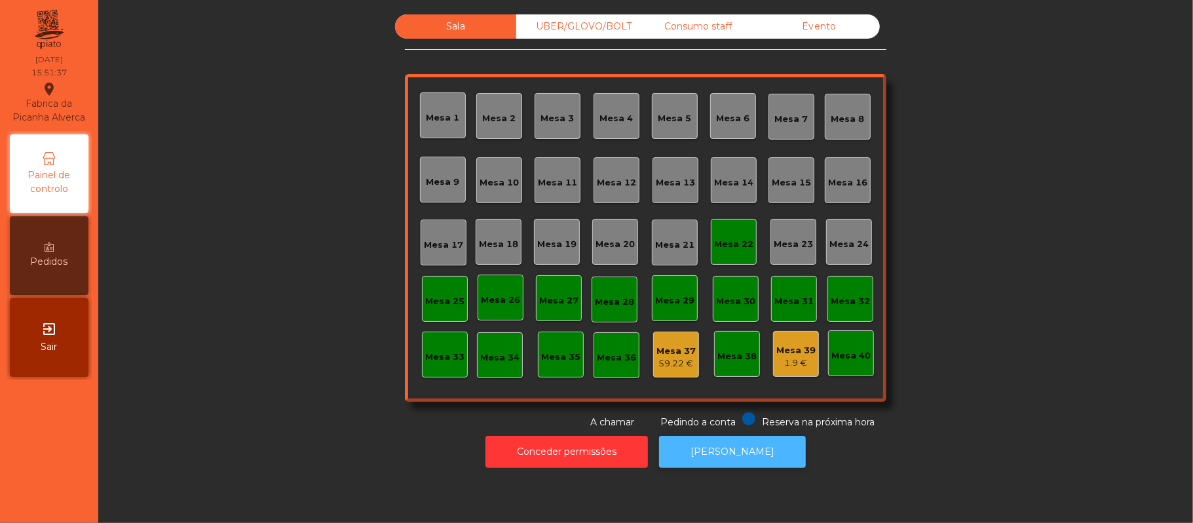
click at [714, 467] on button "[PERSON_NAME]" at bounding box center [732, 452] width 147 height 32
click at [734, 453] on button "[PERSON_NAME]" at bounding box center [732, 452] width 147 height 32
click at [832, 35] on div "Evento" at bounding box center [819, 26] width 121 height 24
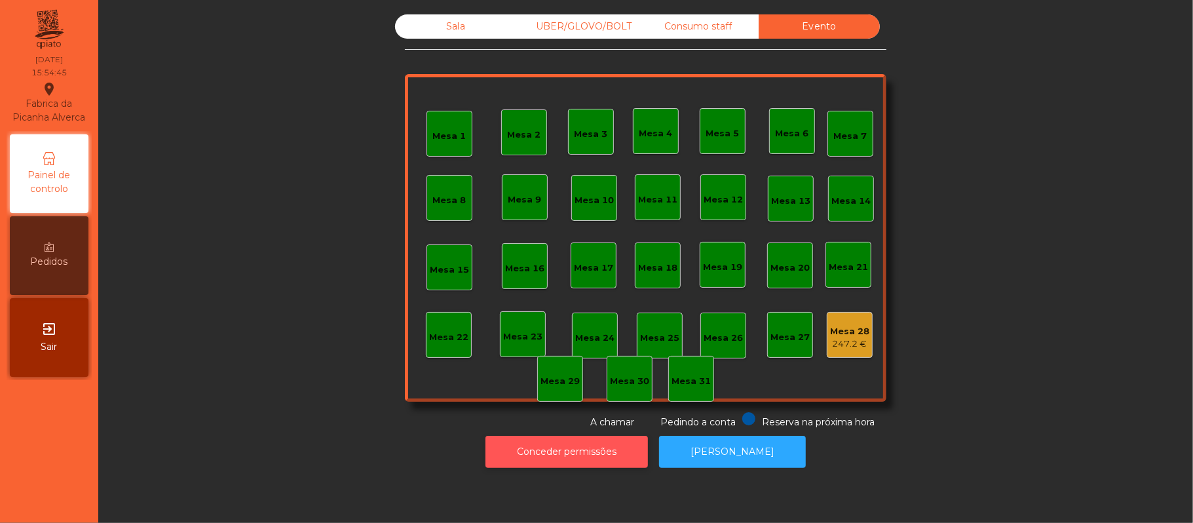
click at [582, 451] on button "Conceder permissões" at bounding box center [567, 452] width 163 height 32
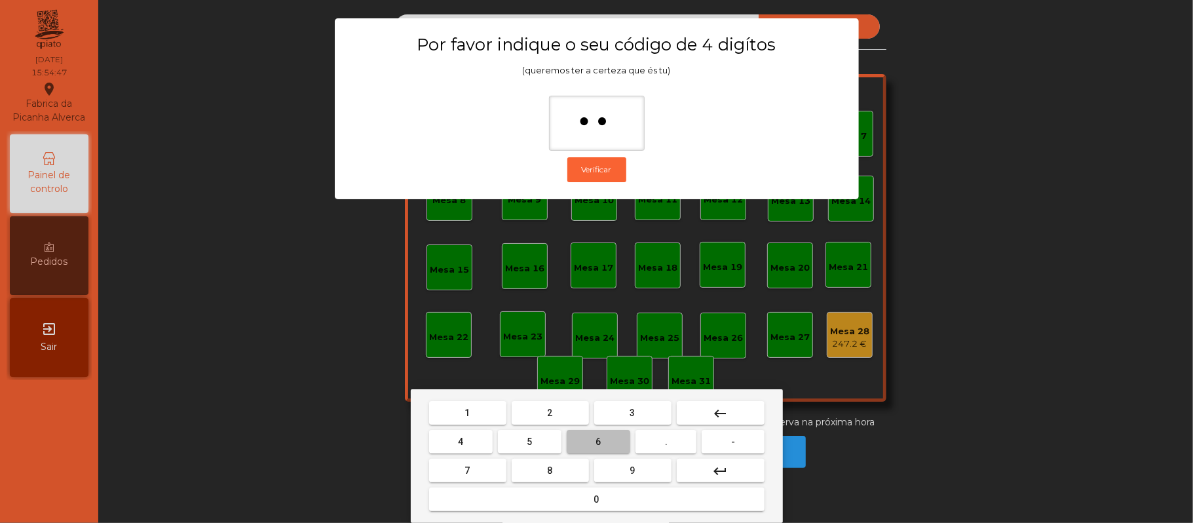
type input "***"
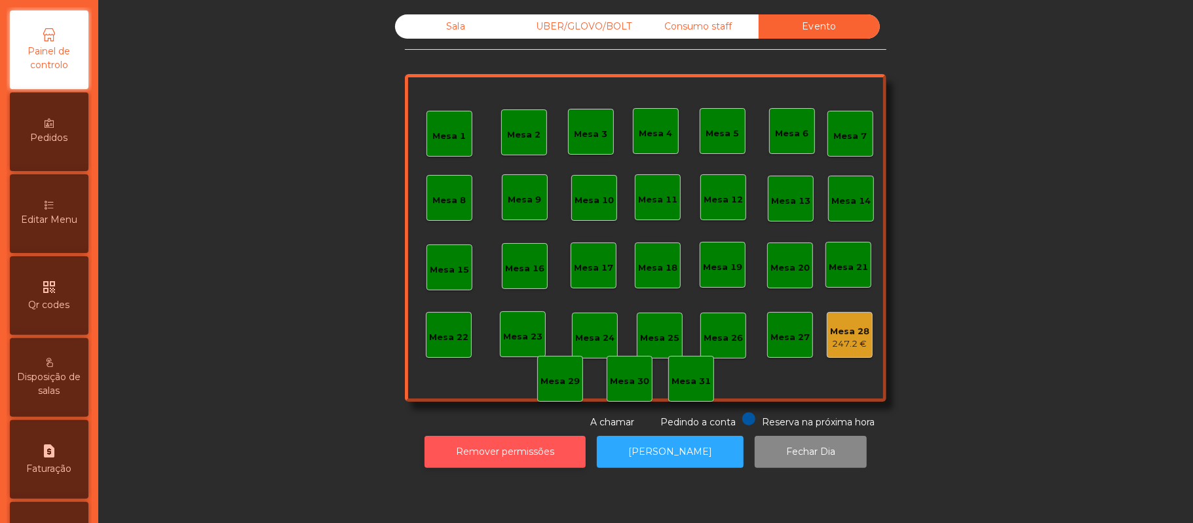
scroll to position [211, 0]
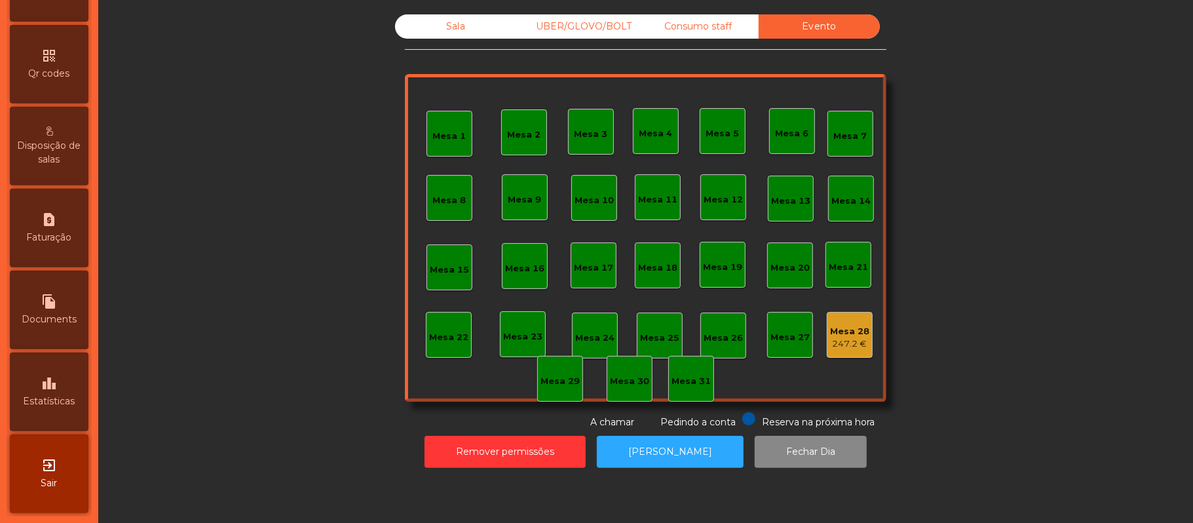
click at [71, 394] on div "leaderboard Estatísticas" at bounding box center [49, 392] width 79 height 79
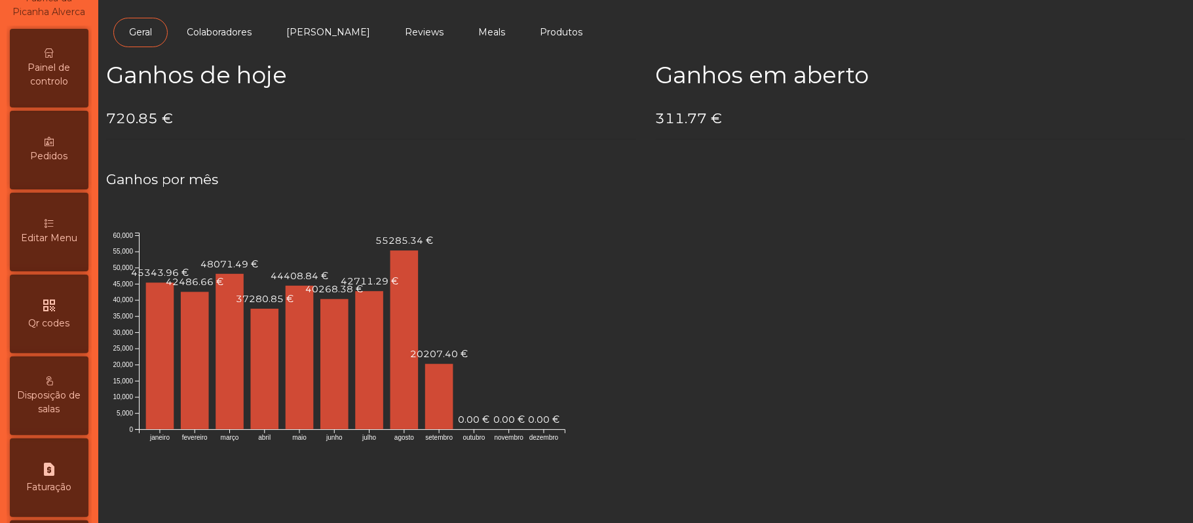
scroll to position [102, 0]
click at [84, 85] on span "Painel de controlo" at bounding box center [49, 78] width 72 height 28
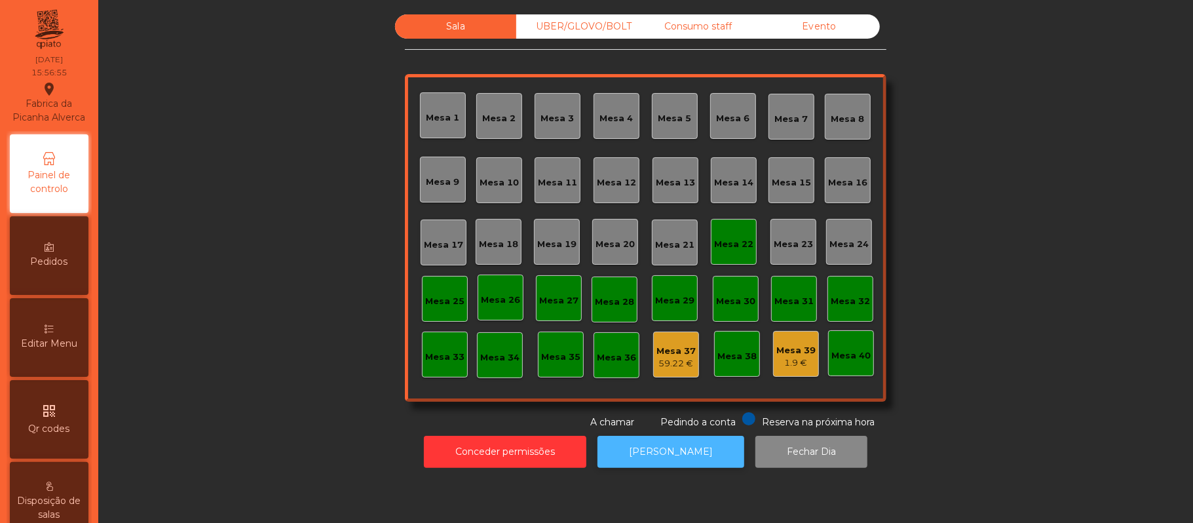
click at [649, 467] on button "[PERSON_NAME]" at bounding box center [671, 452] width 147 height 32
click at [742, 197] on div "Mesa 14" at bounding box center [734, 180] width 46 height 46
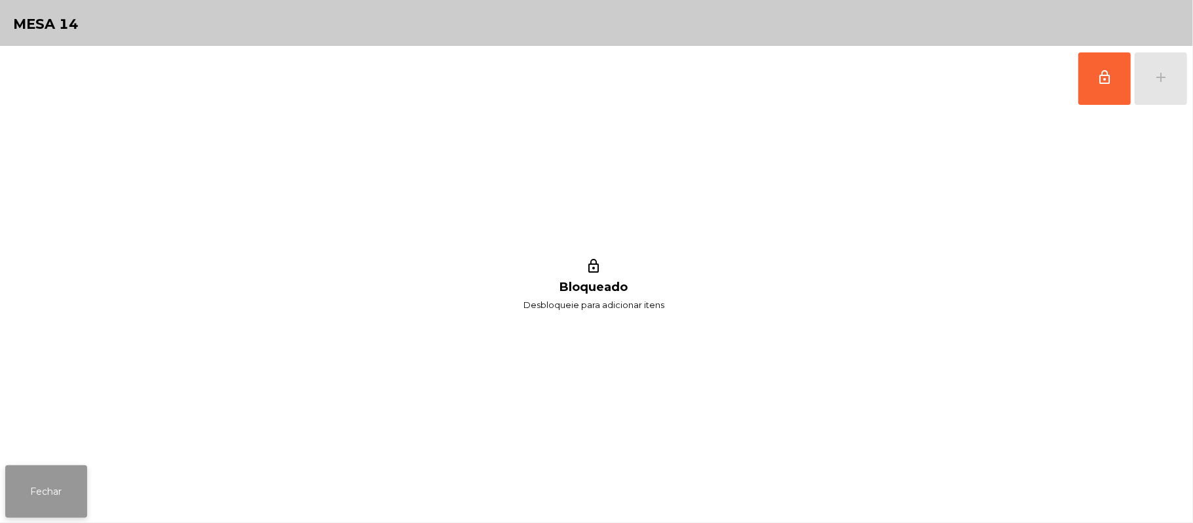
click at [43, 495] on button "Fechar" at bounding box center [46, 491] width 82 height 52
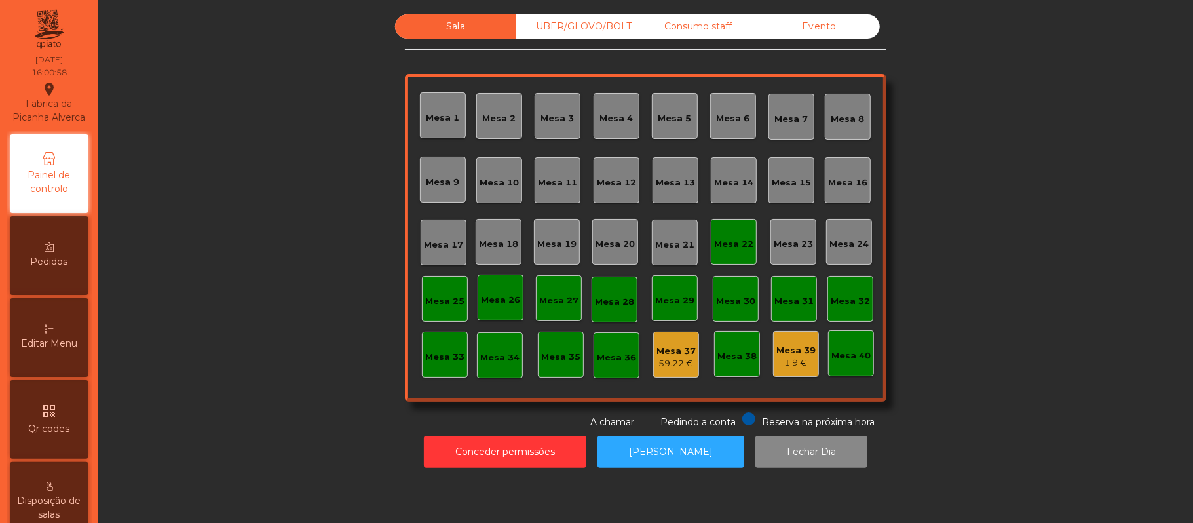
click at [734, 258] on div "Mesa 22" at bounding box center [734, 242] width 46 height 46
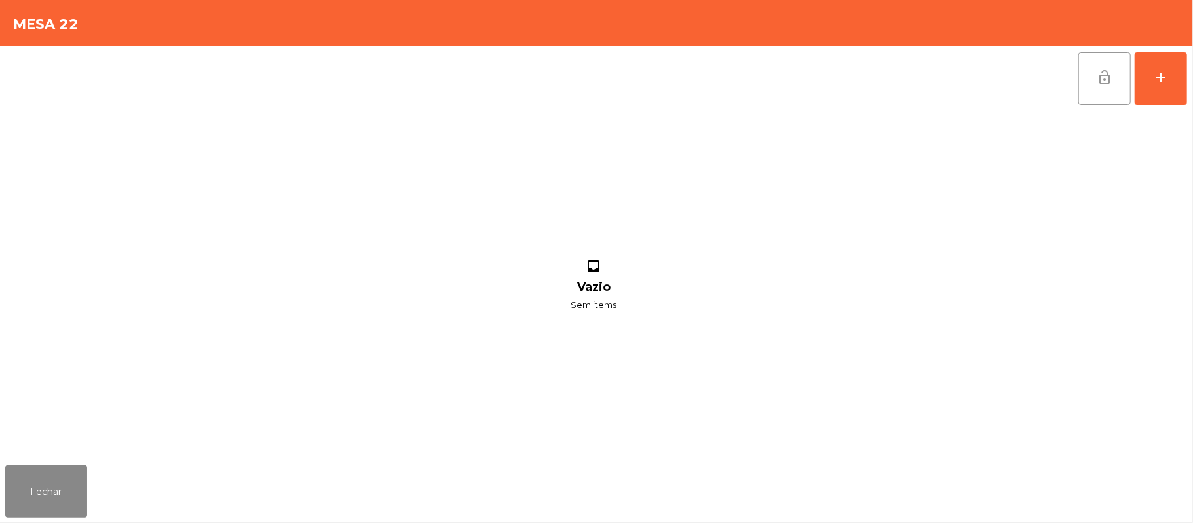
click at [1088, 77] on button "lock_open" at bounding box center [1105, 78] width 52 height 52
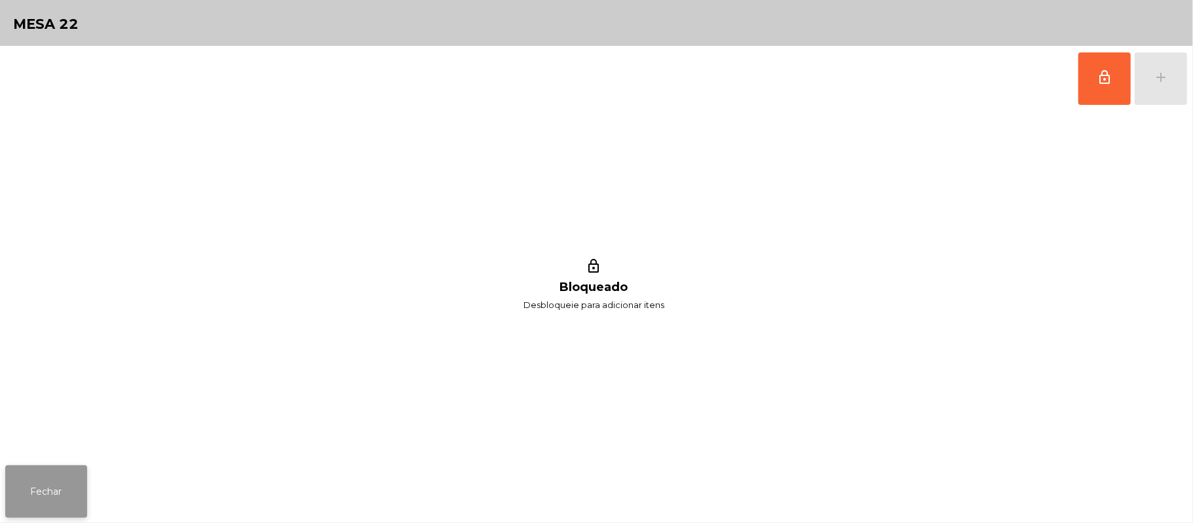
click at [20, 494] on button "Fechar" at bounding box center [46, 491] width 82 height 52
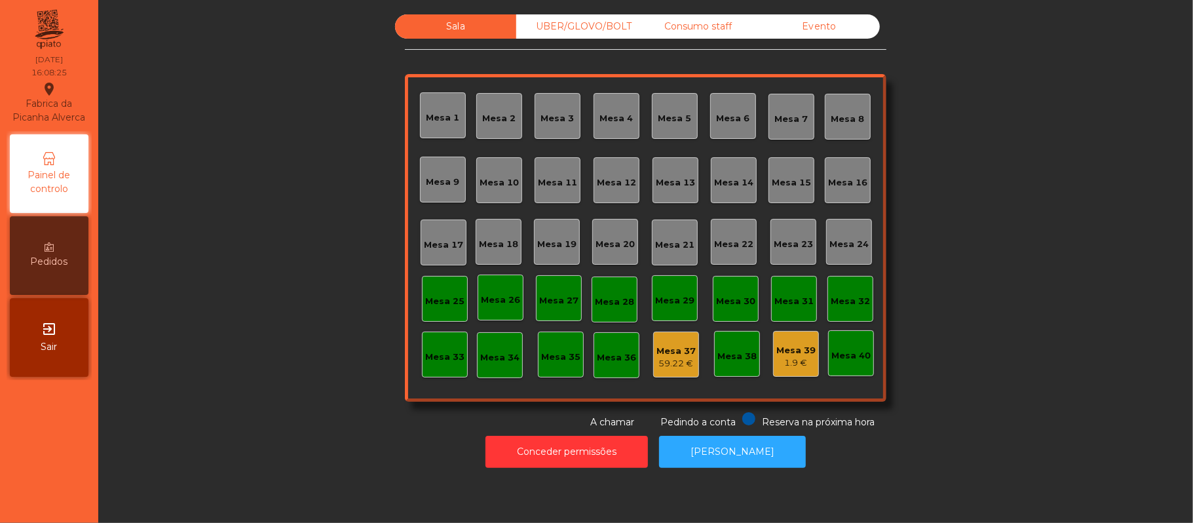
click at [832, 25] on div "Evento" at bounding box center [819, 26] width 121 height 24
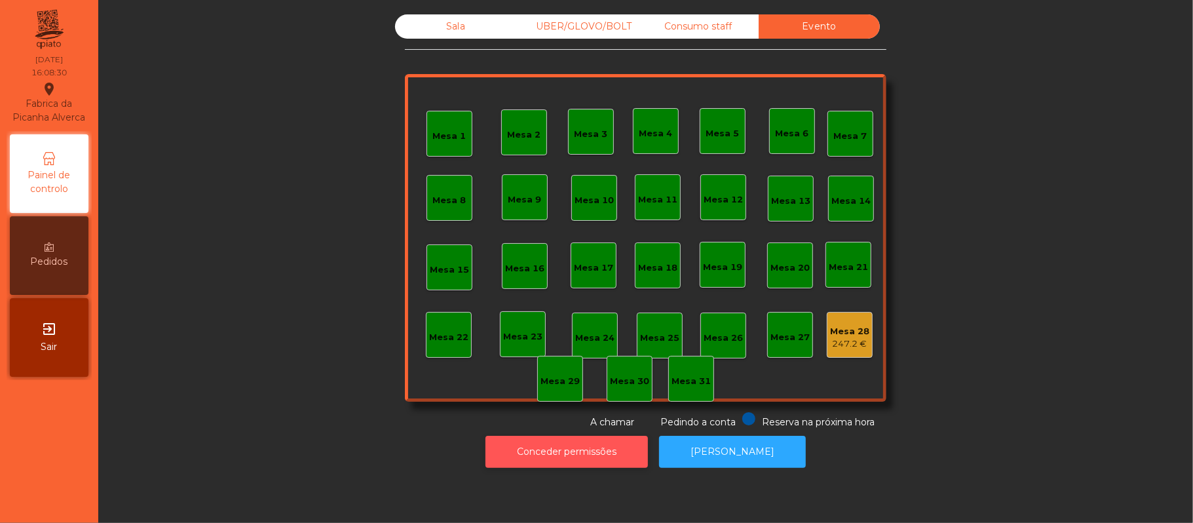
click at [569, 451] on button "Conceder permissões" at bounding box center [567, 452] width 163 height 32
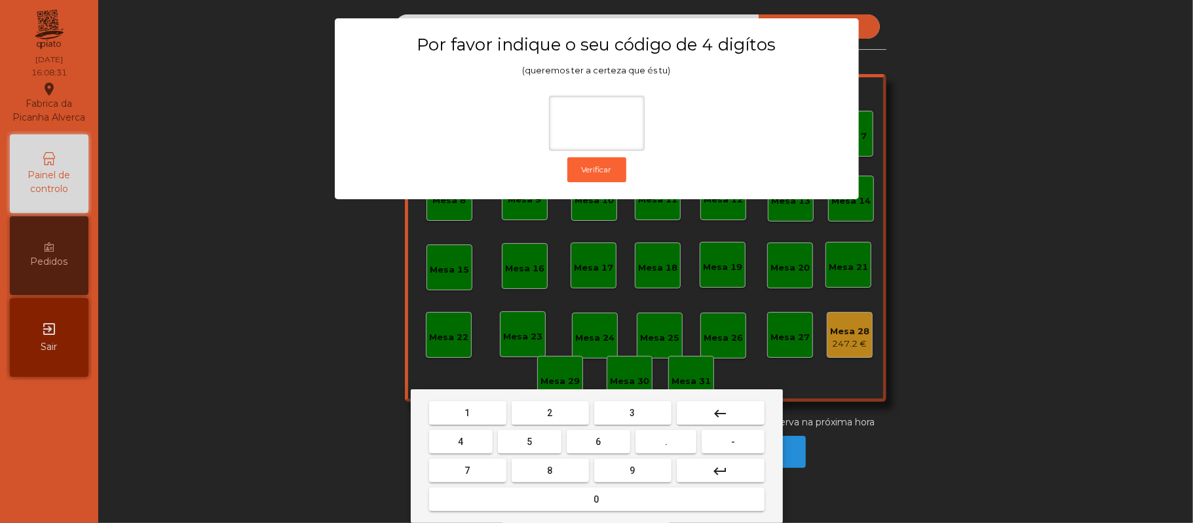
click at [549, 413] on span "2" at bounding box center [550, 413] width 5 height 10
click at [596, 440] on span "6" at bounding box center [598, 441] width 5 height 10
click at [482, 410] on button "1" at bounding box center [467, 413] width 77 height 24
click at [520, 447] on button "5" at bounding box center [530, 442] width 64 height 24
type input "****"
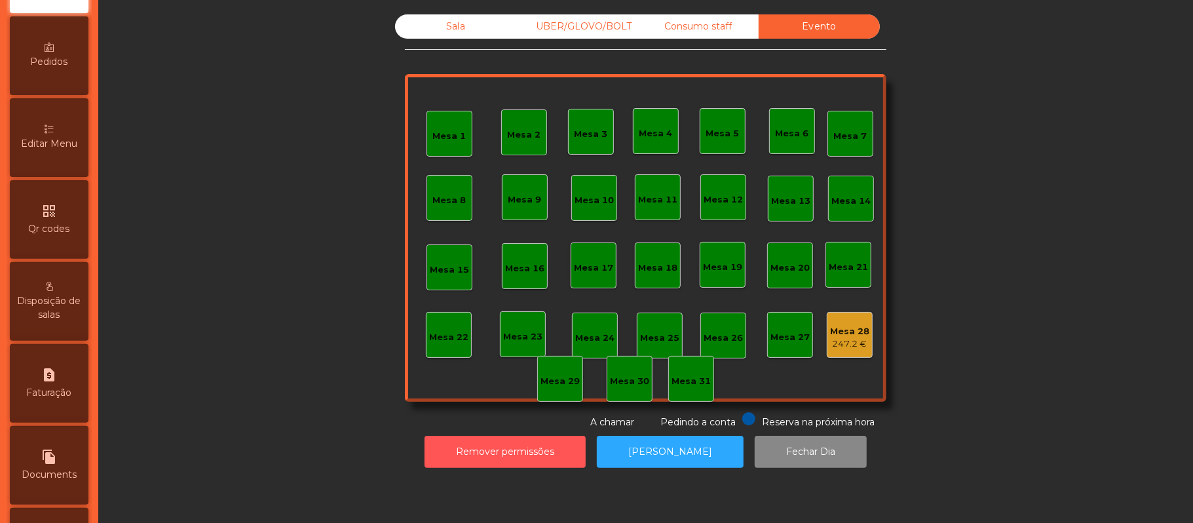
scroll to position [300, 0]
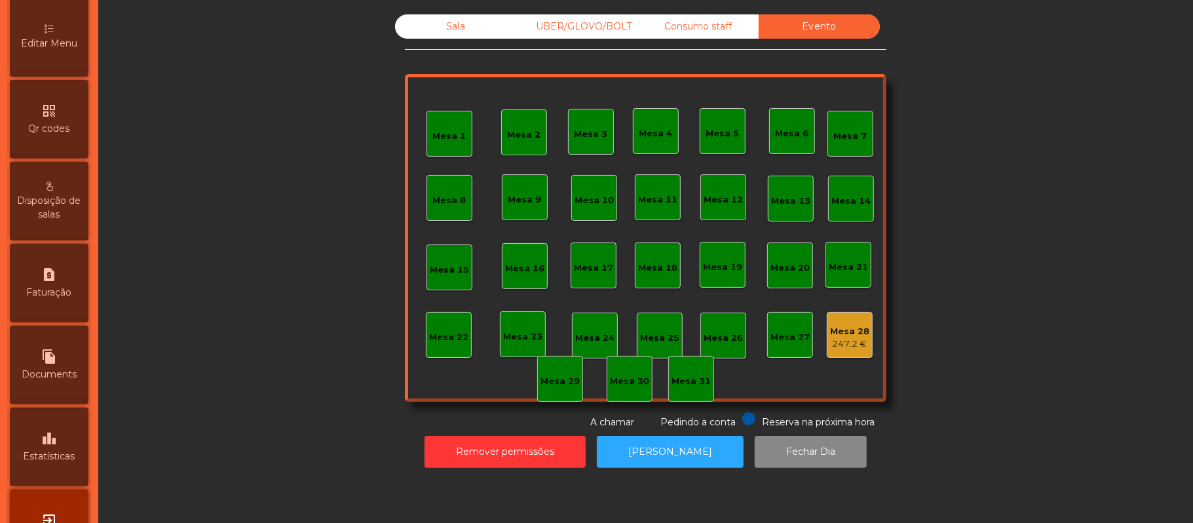
click at [62, 443] on div "leaderboard Estatísticas" at bounding box center [49, 447] width 79 height 79
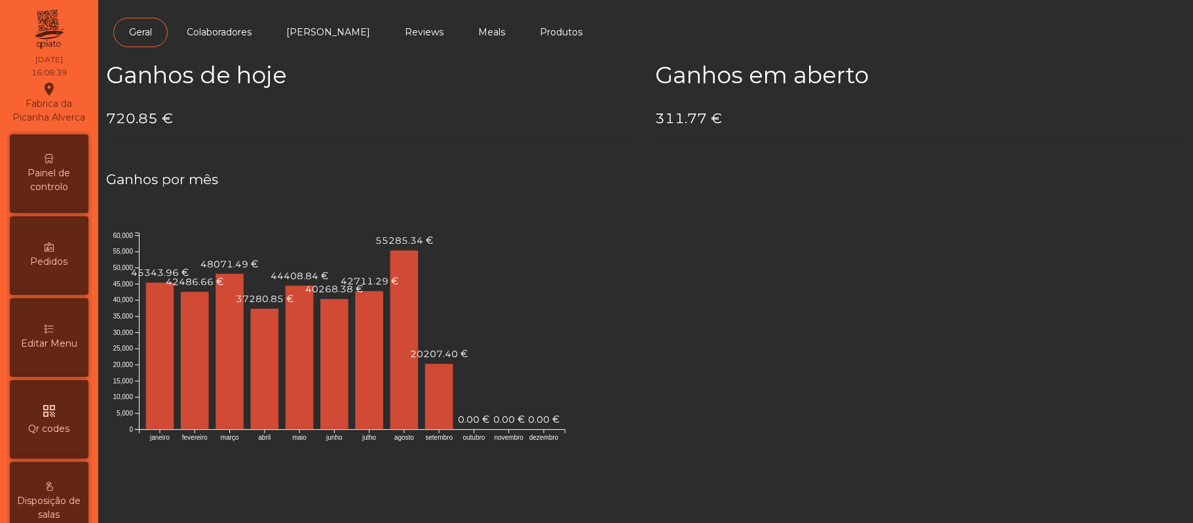
click at [69, 171] on div "Painel de controlo" at bounding box center [49, 173] width 79 height 79
